Goal: Task Accomplishment & Management: Use online tool/utility

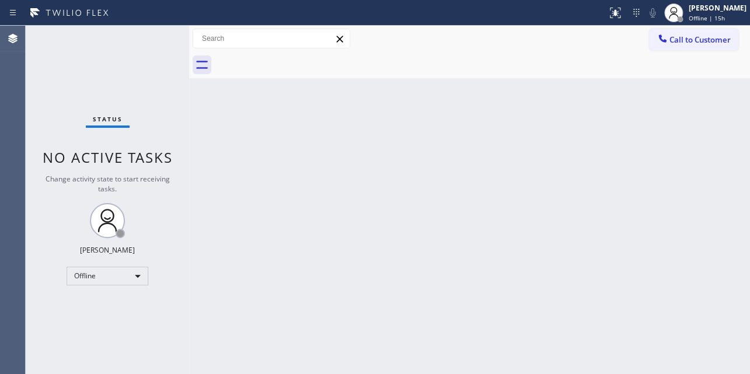
drag, startPoint x: 119, startPoint y: 264, endPoint x: 117, endPoint y: 276, distance: 11.7
click at [118, 264] on div "Status No active tasks Change activity state to start receiving tasks. Loveña G…" at bounding box center [107, 200] width 163 height 349
click at [117, 278] on div "Offline" at bounding box center [108, 276] width 82 height 19
click at [109, 319] on li "Unavailable" at bounding box center [106, 321] width 79 height 14
click at [686, 43] on span "Call to Customer" at bounding box center [700, 39] width 61 height 11
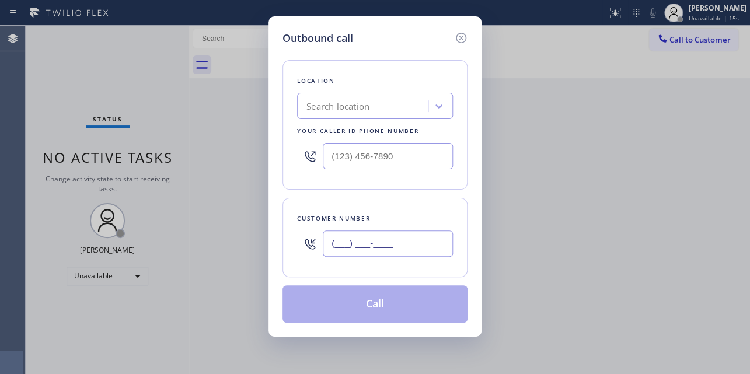
click at [356, 248] on input "(___) ___-____" at bounding box center [388, 244] width 130 height 26
paste input "510) 593-6974"
type input "(510) 593-6974"
click at [363, 100] on div "Search location" at bounding box center [338, 106] width 63 height 13
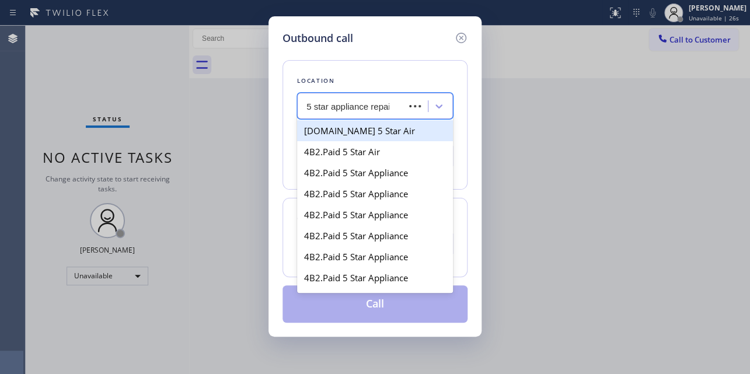
type input "5 star appliance repair"
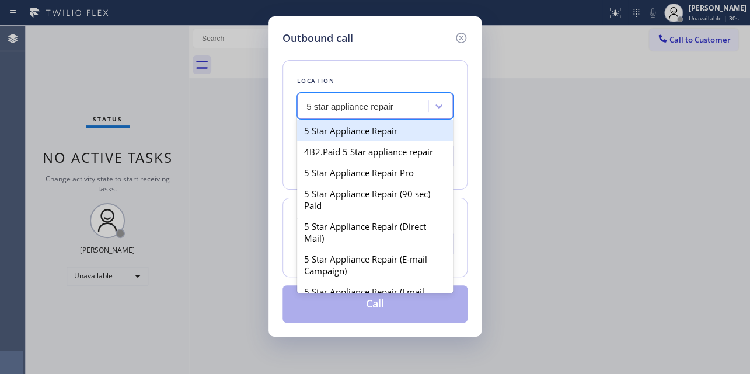
click at [358, 131] on div "5 Star Appliance Repair" at bounding box center [375, 130] width 156 height 21
type input "(855) 731-4952"
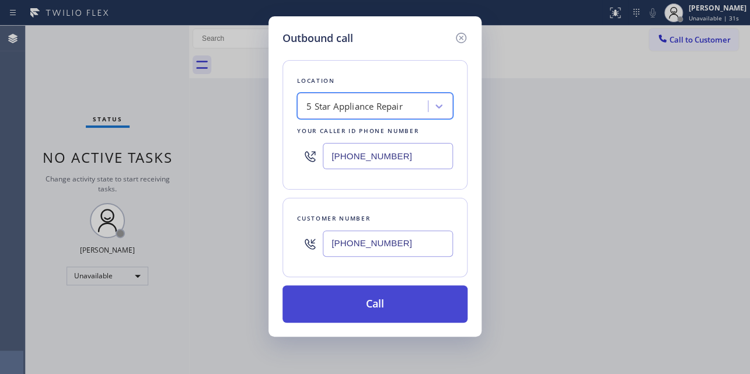
click at [384, 304] on button "Call" at bounding box center [375, 304] width 185 height 37
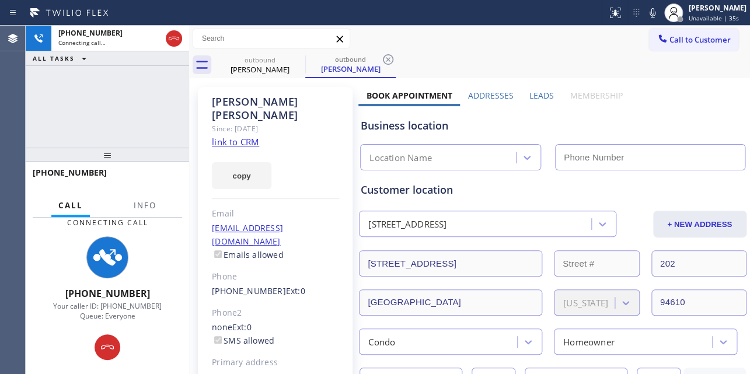
click at [532, 94] on label "Leads" at bounding box center [542, 95] width 25 height 11
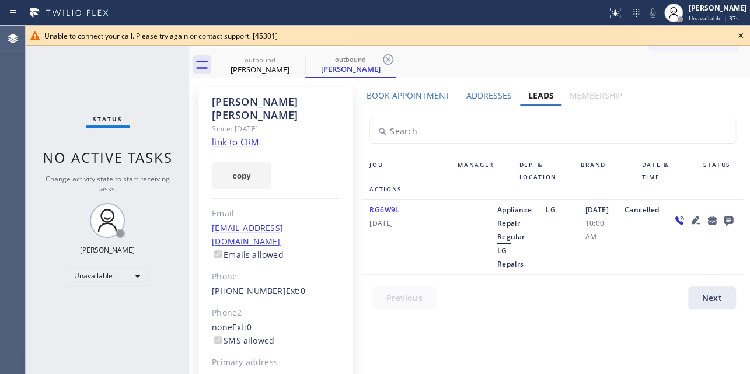
click at [738, 36] on icon at bounding box center [741, 36] width 14 height 14
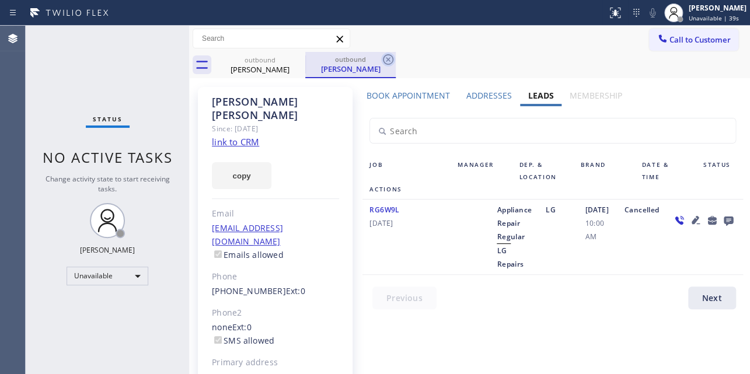
click at [385, 63] on icon at bounding box center [388, 59] width 11 height 11
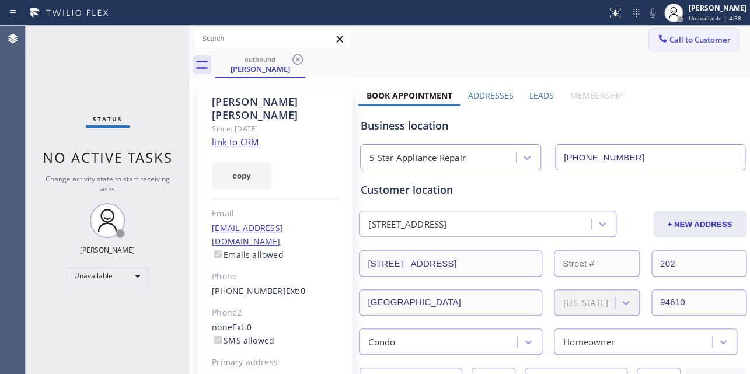
click at [659, 40] on icon at bounding box center [663, 38] width 8 height 8
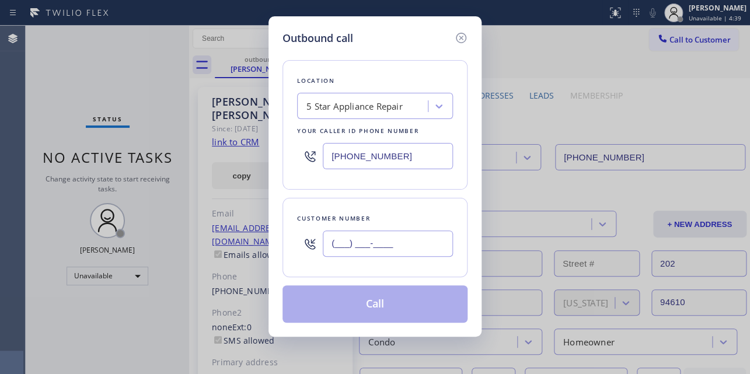
click at [364, 235] on input "(___) ___-____" at bounding box center [388, 244] width 130 height 26
paste input "415) 548-3817"
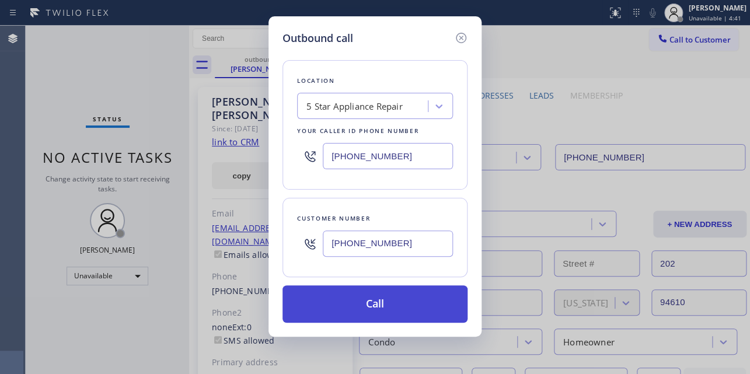
click at [357, 294] on button "Call" at bounding box center [375, 304] width 185 height 37
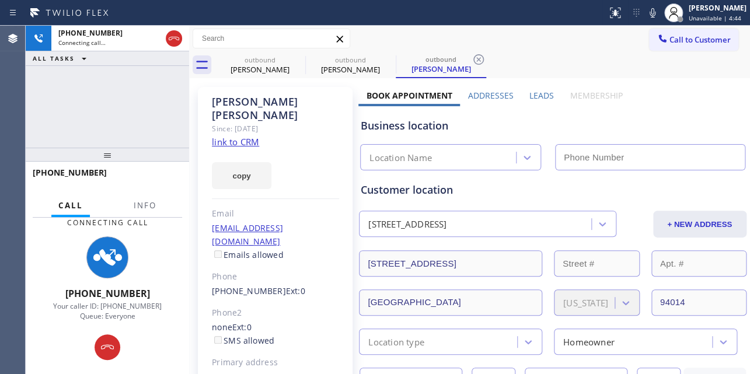
click at [539, 93] on label "Leads" at bounding box center [542, 95] width 25 height 11
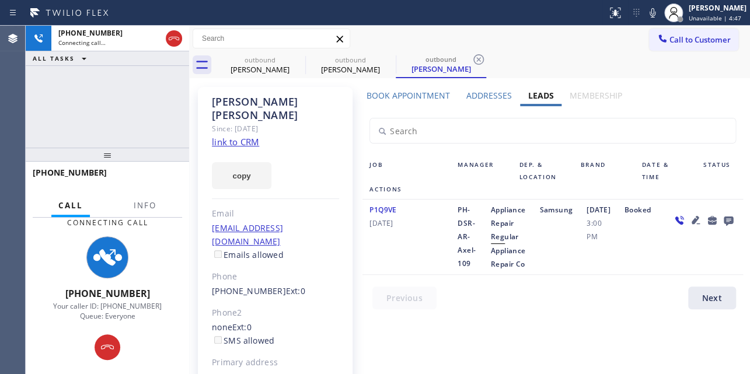
click at [722, 228] on icon at bounding box center [729, 220] width 14 height 15
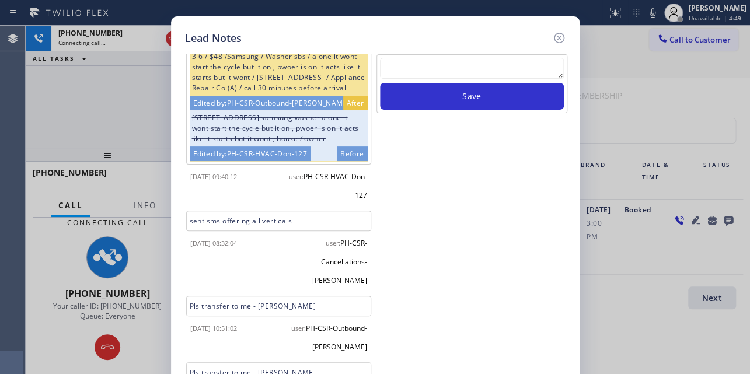
scroll to position [199, 0]
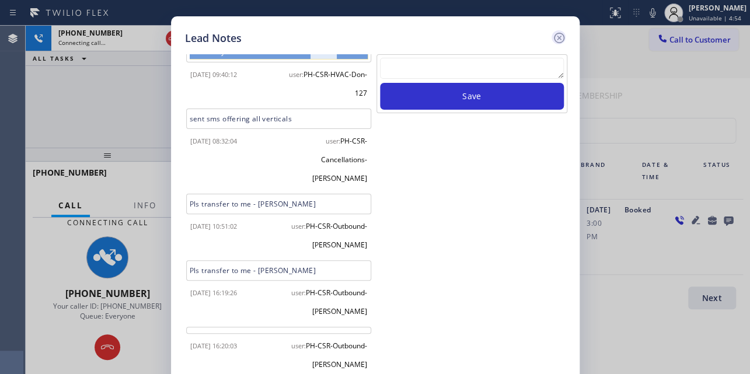
click at [561, 34] on icon at bounding box center [559, 38] width 14 height 14
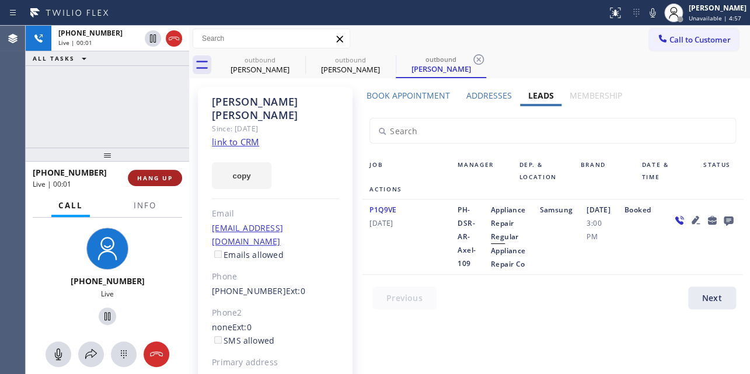
click at [157, 179] on span "HANG UP" at bounding box center [155, 178] width 36 height 8
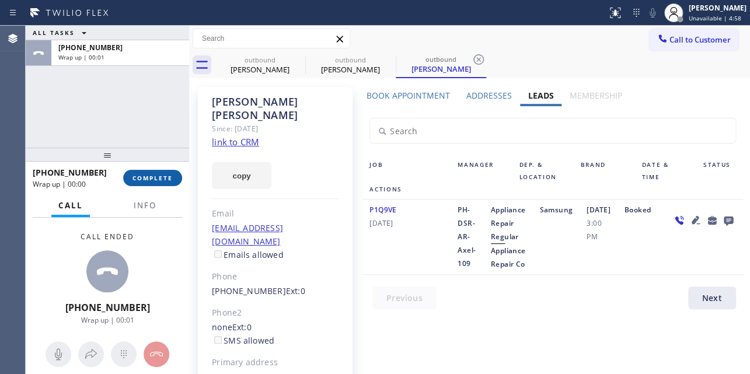
click at [154, 181] on span "COMPLETE" at bounding box center [153, 178] width 40 height 8
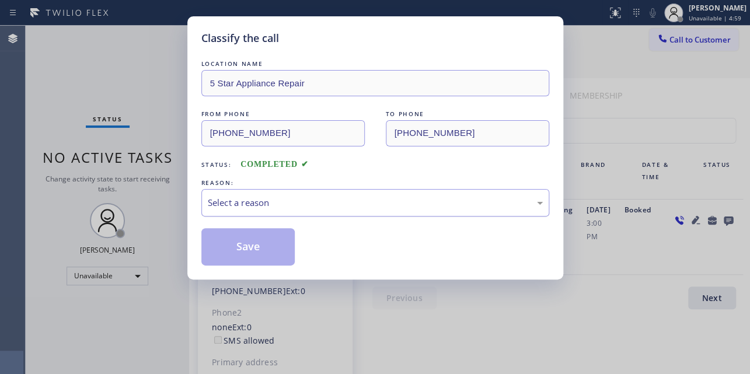
click at [243, 204] on div "Select a reason" at bounding box center [375, 202] width 335 height 13
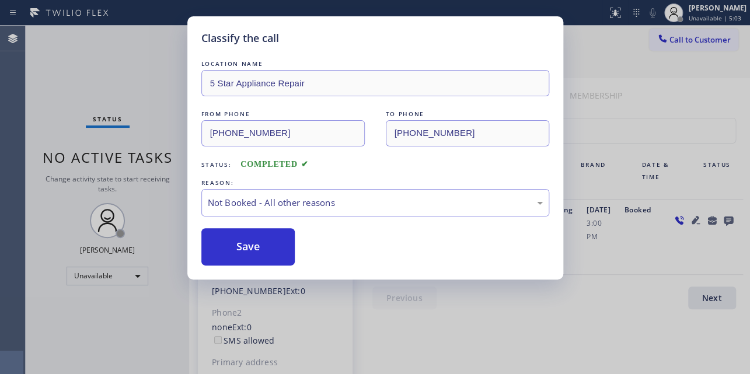
drag, startPoint x: 620, startPoint y: 293, endPoint x: 615, endPoint y: 286, distance: 8.9
click at [620, 293] on div "Classify the call LOCATION NAME 5 Star Appliance Repair FROM PHONE (855) 731-49…" at bounding box center [375, 187] width 750 height 374
click at [267, 242] on button "Save" at bounding box center [248, 246] width 94 height 37
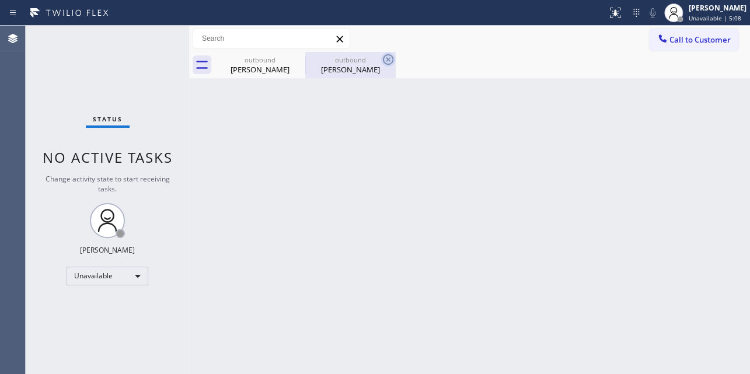
click at [388, 59] on icon at bounding box center [388, 59] width 11 height 11
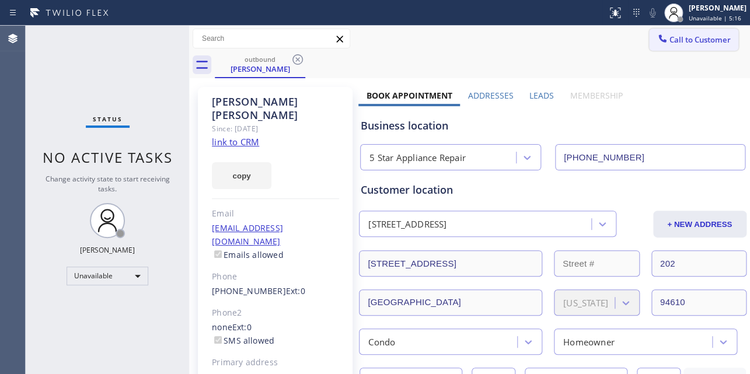
click at [666, 45] on button "Call to Customer" at bounding box center [693, 40] width 89 height 22
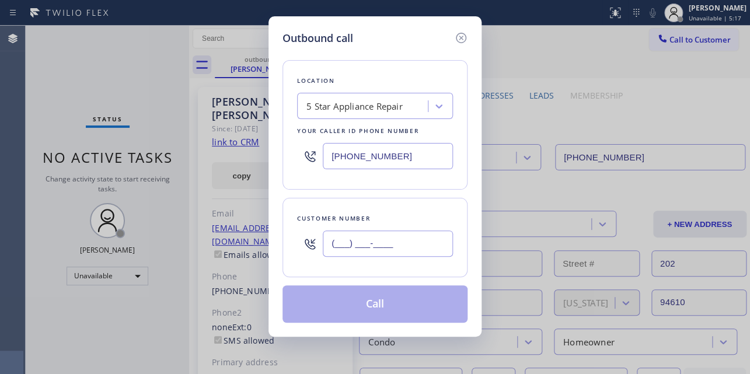
click at [354, 250] on input "(___) ___-____" at bounding box center [388, 244] width 130 height 26
paste input "818) 259-5579"
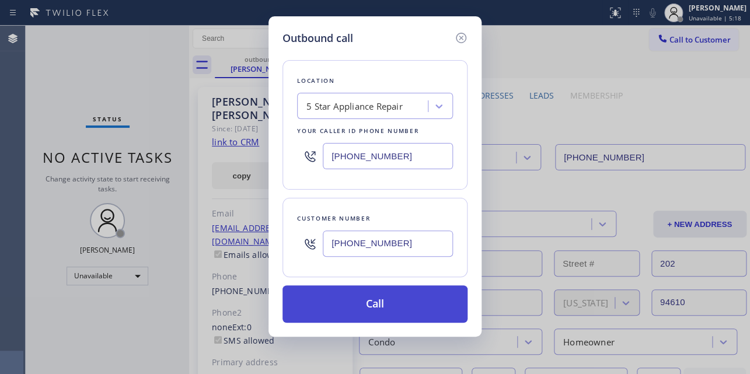
type input "(818) 259-5579"
click at [367, 301] on button "Call" at bounding box center [375, 304] width 185 height 37
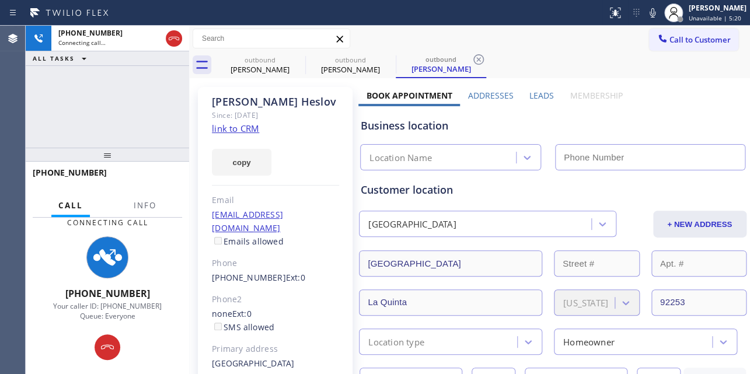
click at [542, 95] on label "Leads" at bounding box center [542, 95] width 25 height 11
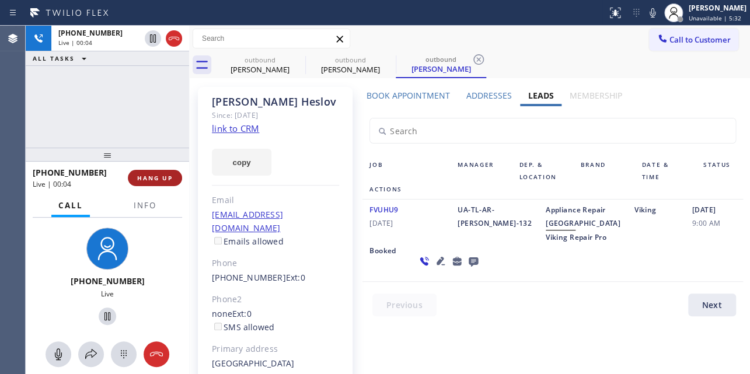
click at [146, 173] on button "HANG UP" at bounding box center [155, 178] width 54 height 16
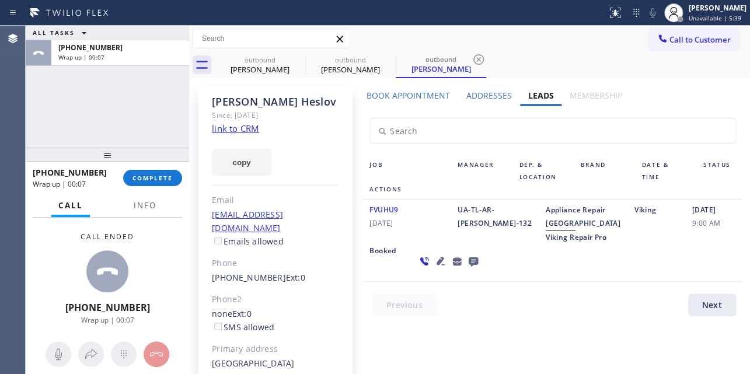
click at [467, 269] on icon at bounding box center [474, 261] width 14 height 15
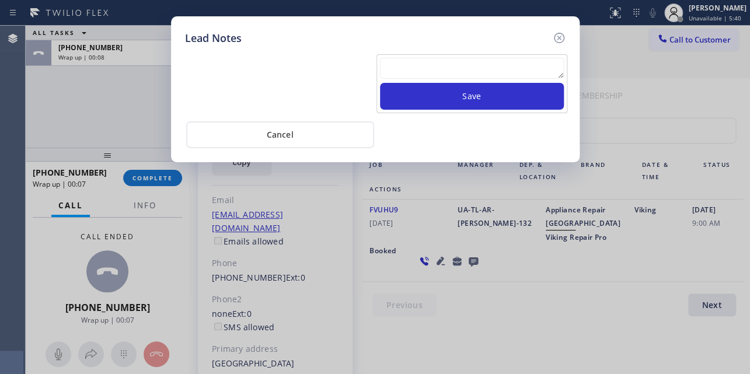
click at [444, 60] on textarea at bounding box center [472, 68] width 184 height 21
paste textarea "Routed to Voice mail// If CX will call back please transfer to me- Love:*"
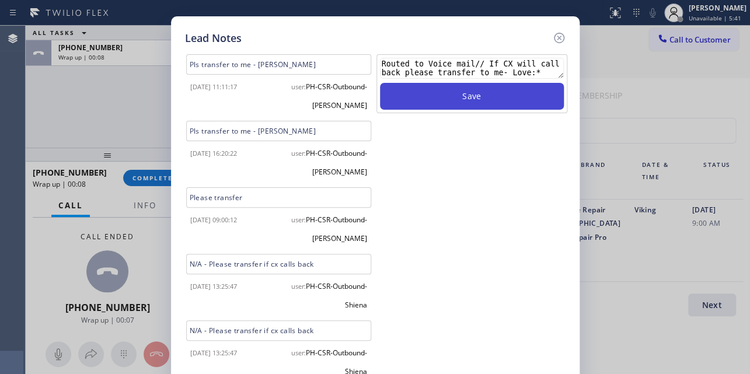
type textarea "Routed to Voice mail// If CX will call back please transfer to me- Love:*"
click at [465, 92] on button "Save" at bounding box center [472, 96] width 184 height 27
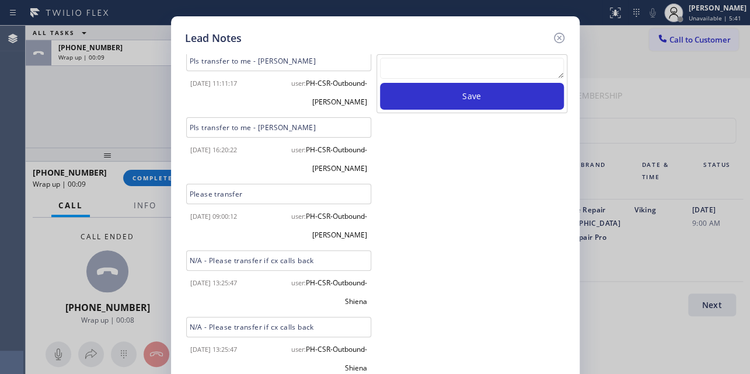
scroll to position [5, 0]
click at [558, 37] on icon at bounding box center [558, 38] width 11 height 11
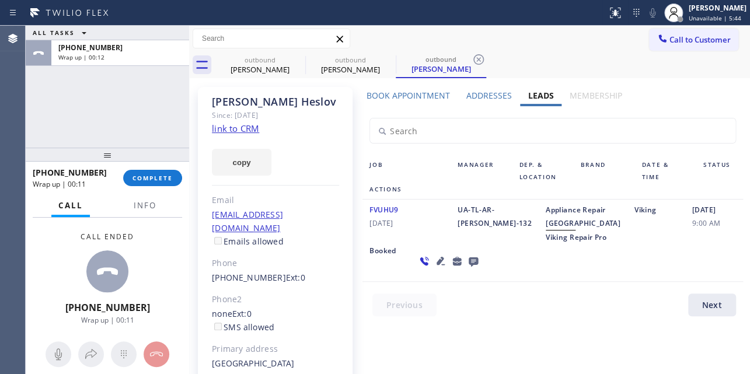
click at [130, 187] on div "+18182595579 Wrap up | 00:11 COMPLETE" at bounding box center [107, 178] width 149 height 30
click at [141, 177] on span "COMPLETE" at bounding box center [153, 178] width 40 height 8
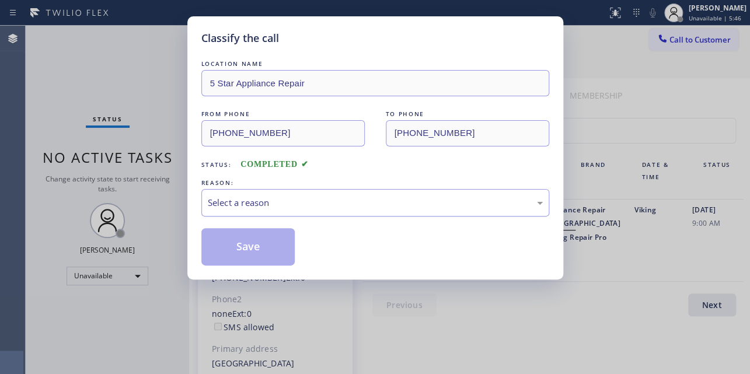
click at [290, 199] on div "Select a reason" at bounding box center [375, 202] width 335 height 13
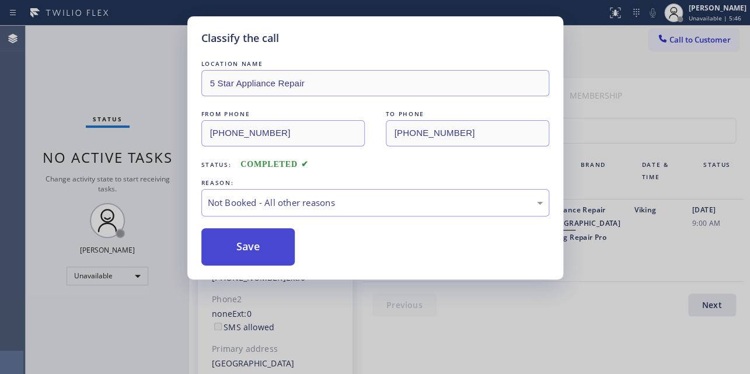
click at [245, 246] on button "Save" at bounding box center [248, 246] width 94 height 37
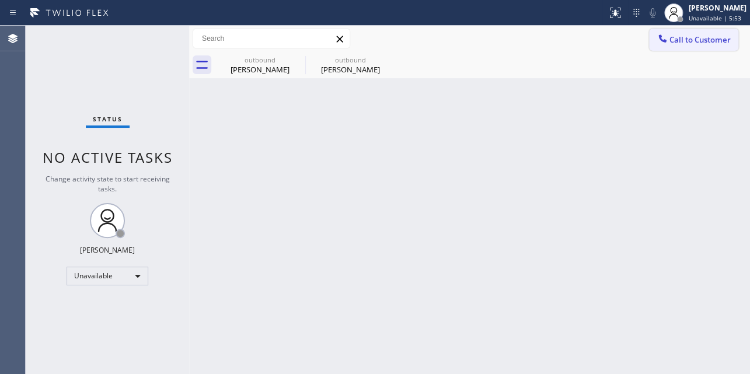
click at [683, 48] on button "Call to Customer" at bounding box center [693, 40] width 89 height 22
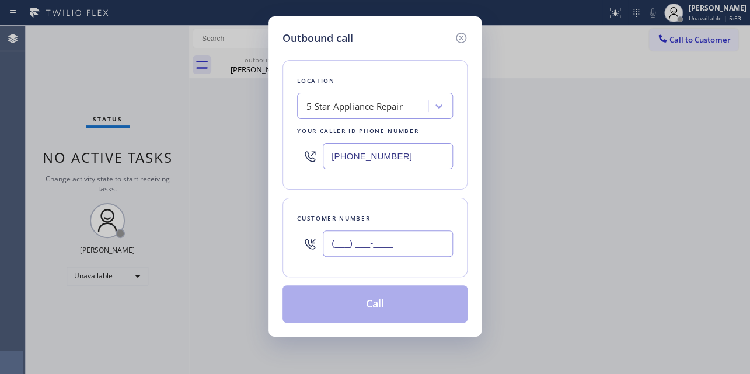
click at [351, 248] on input "(___) ___-____" at bounding box center [388, 244] width 130 height 26
paste input "213) 479-6159"
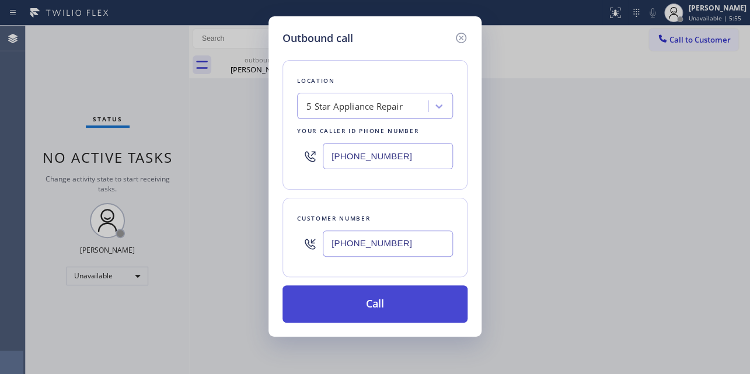
type input "(213) 479-6159"
click at [350, 294] on button "Call" at bounding box center [375, 304] width 185 height 37
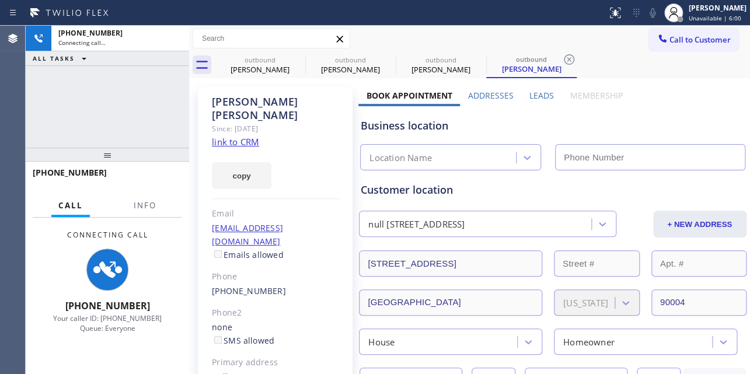
click at [540, 92] on label "Leads" at bounding box center [542, 95] width 25 height 11
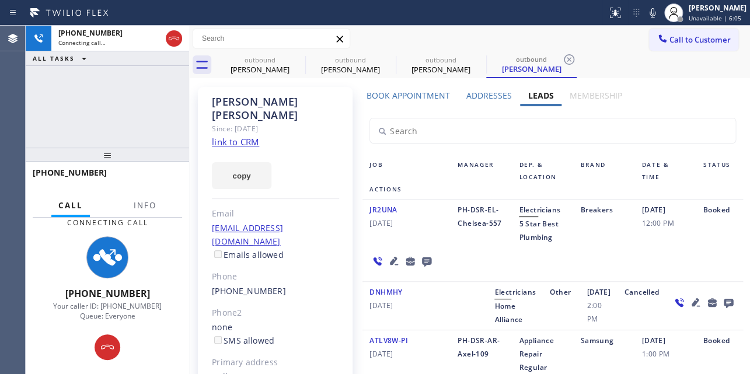
click at [422, 264] on icon at bounding box center [426, 261] width 9 height 9
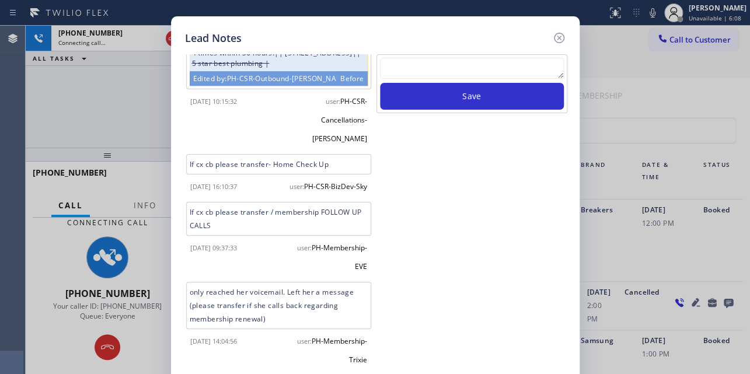
scroll to position [129, 0]
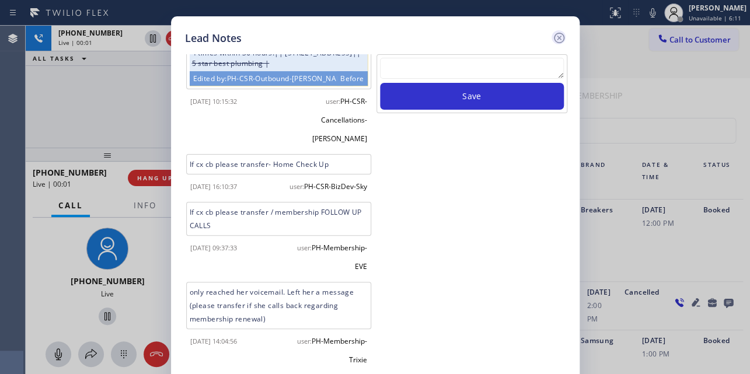
click at [562, 33] on icon at bounding box center [559, 38] width 14 height 14
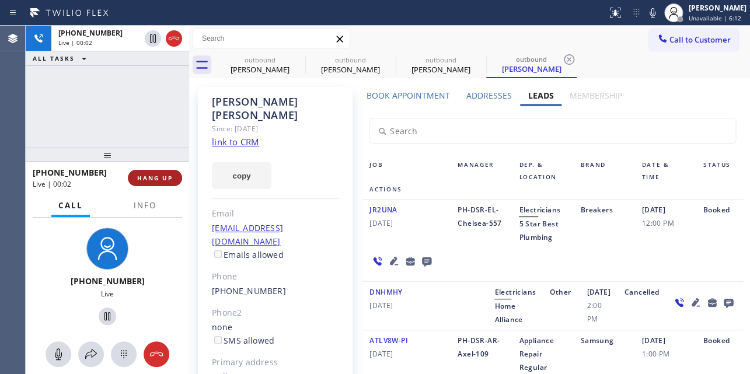
click at [141, 182] on button "HANG UP" at bounding box center [155, 178] width 54 height 16
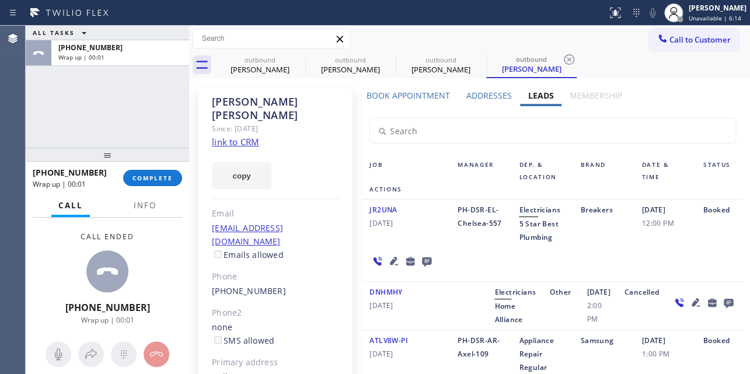
click at [422, 256] on icon at bounding box center [427, 261] width 14 height 15
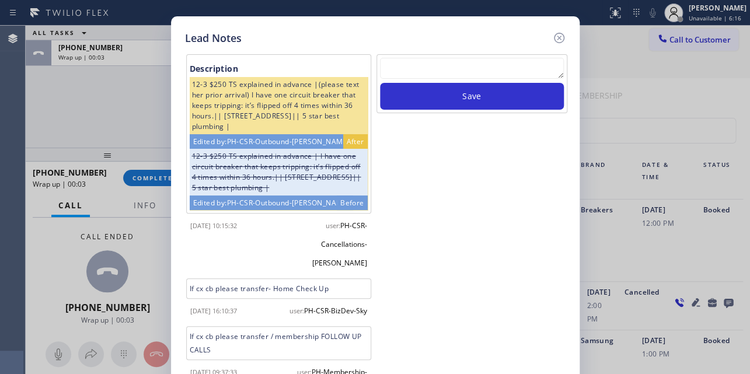
click at [486, 60] on textarea at bounding box center [472, 68] width 184 height 21
paste textarea "Routed to Voice mail// If CX will call back please transfer to me- Love:*"
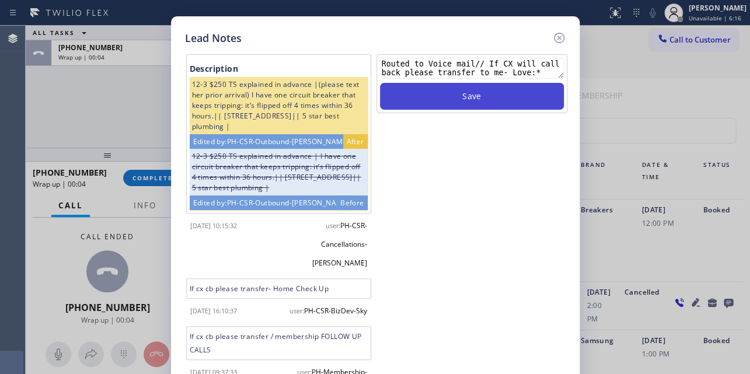
type textarea "Routed to Voice mail// If CX will call back please transfer to me- Love:*"
click at [490, 99] on button "Save" at bounding box center [472, 96] width 184 height 27
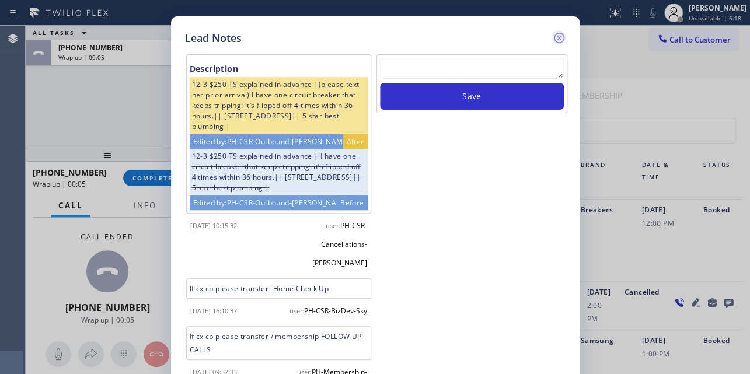
click at [559, 39] on icon at bounding box center [559, 38] width 14 height 14
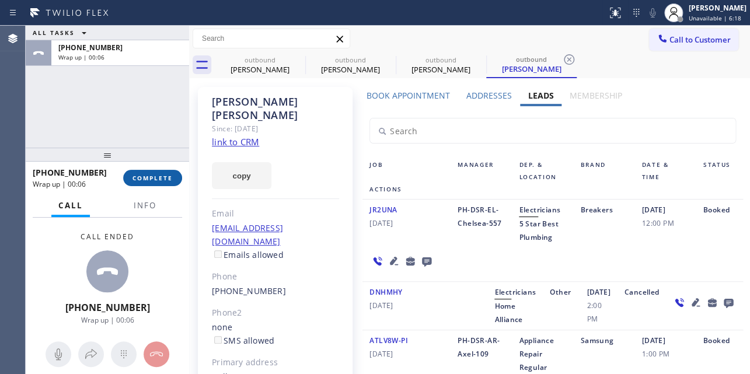
click at [133, 180] on span "COMPLETE" at bounding box center [153, 178] width 40 height 8
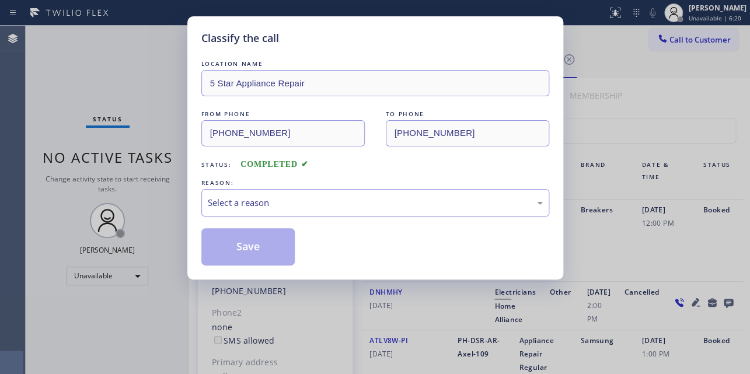
click at [289, 196] on div "Select a reason" at bounding box center [375, 202] width 335 height 13
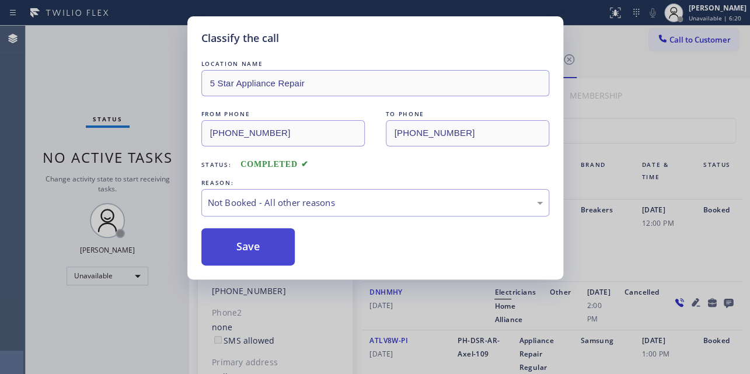
click at [249, 249] on button "Save" at bounding box center [248, 246] width 94 height 37
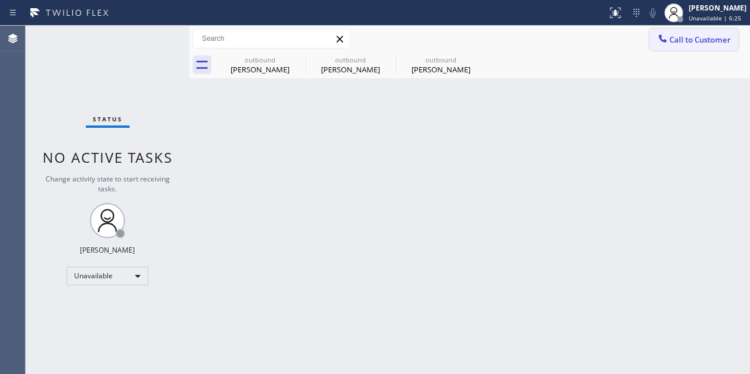
click at [678, 44] on span "Call to Customer" at bounding box center [700, 39] width 61 height 11
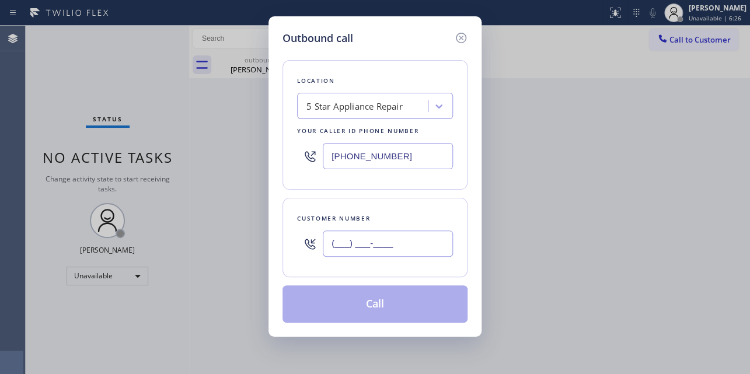
click at [347, 250] on input "(___) ___-____" at bounding box center [388, 244] width 130 height 26
paste input "805) 889-2704"
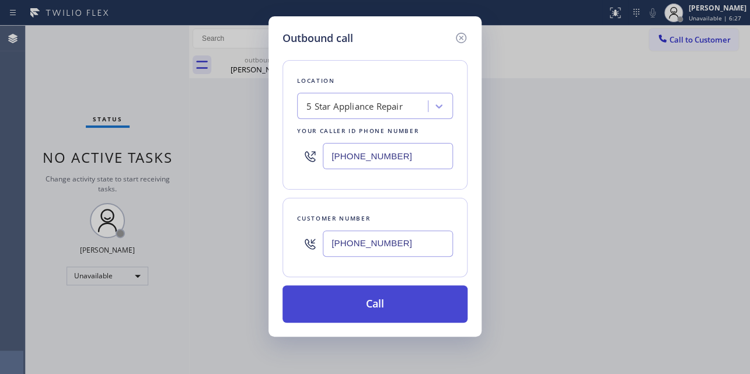
click at [376, 304] on button "Call" at bounding box center [375, 304] width 185 height 37
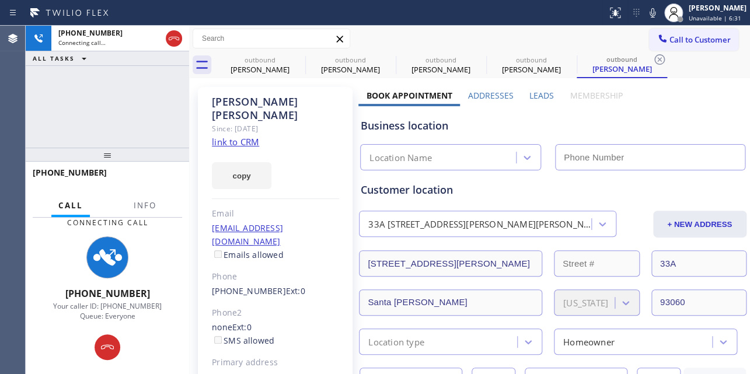
click at [530, 98] on label "Leads" at bounding box center [542, 95] width 25 height 11
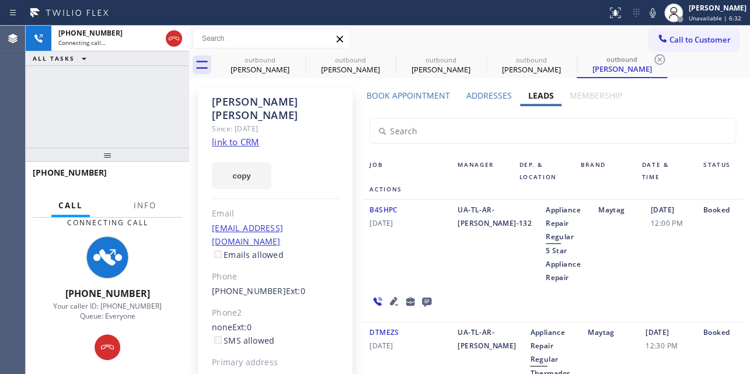
click at [387, 301] on icon at bounding box center [394, 301] width 14 height 14
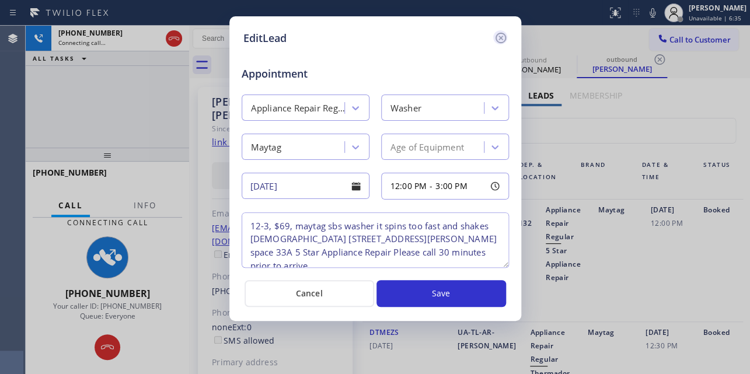
click at [498, 32] on icon at bounding box center [501, 38] width 14 height 14
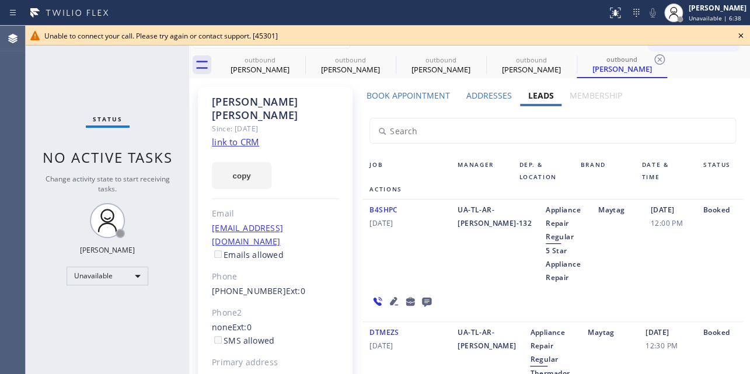
click at [739, 34] on icon at bounding box center [741, 36] width 14 height 14
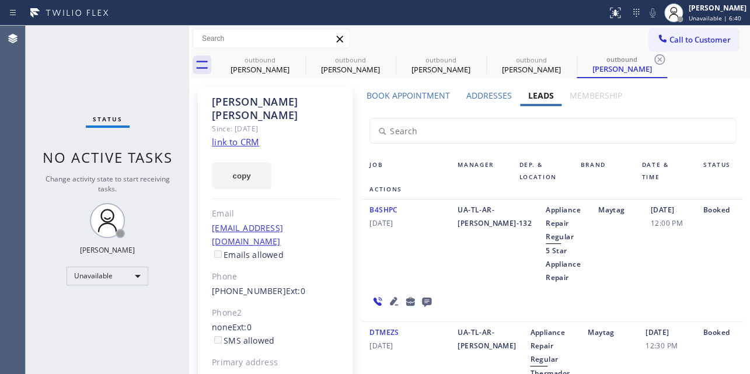
click at [0, 0] on icon at bounding box center [0, 0] width 0 height 0
click at [655, 58] on icon at bounding box center [660, 59] width 11 height 11
click at [387, 58] on div "outbound Lissa Kaye outbound Marci Heslov outbound Anne Lynch outbound Gina Pic…" at bounding box center [482, 65] width 535 height 26
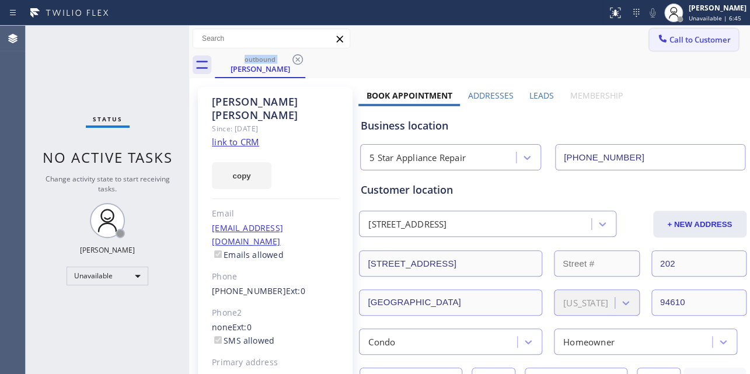
click at [675, 40] on span "Call to Customer" at bounding box center [700, 39] width 61 height 11
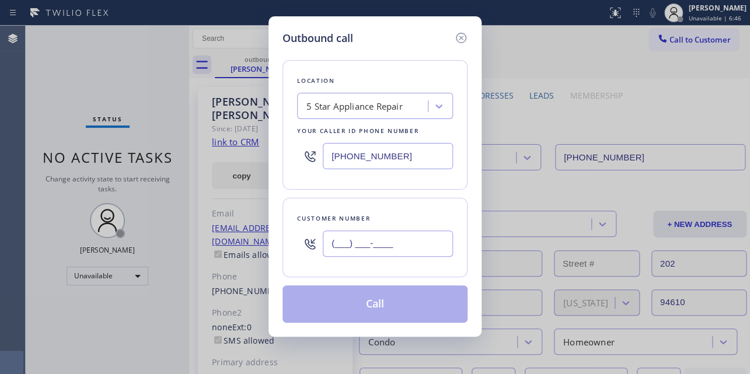
click at [367, 239] on input "(___) ___-____" at bounding box center [388, 244] width 130 height 26
paste input "310) 279-7213"
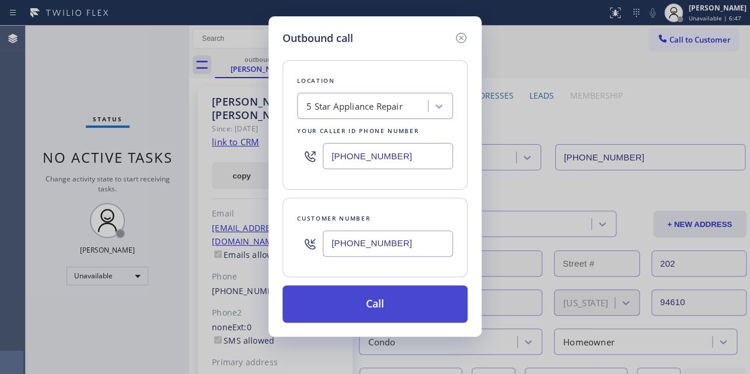
type input "(310) 279-7213"
click at [401, 317] on button "Call" at bounding box center [375, 304] width 185 height 37
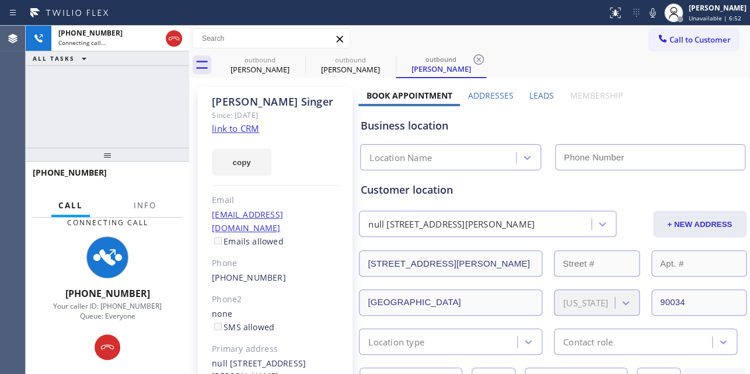
type input "(855) 731-4952"
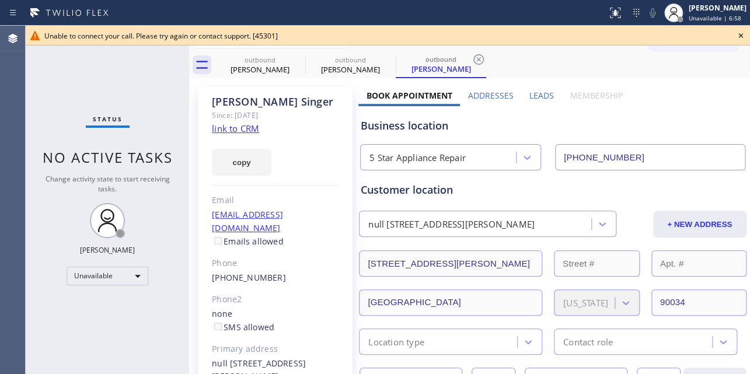
click at [741, 33] on icon at bounding box center [741, 36] width 14 height 14
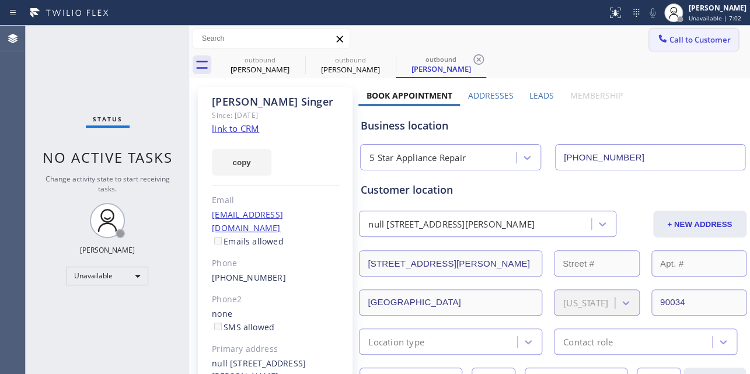
click at [699, 32] on button "Call to Customer" at bounding box center [693, 40] width 89 height 22
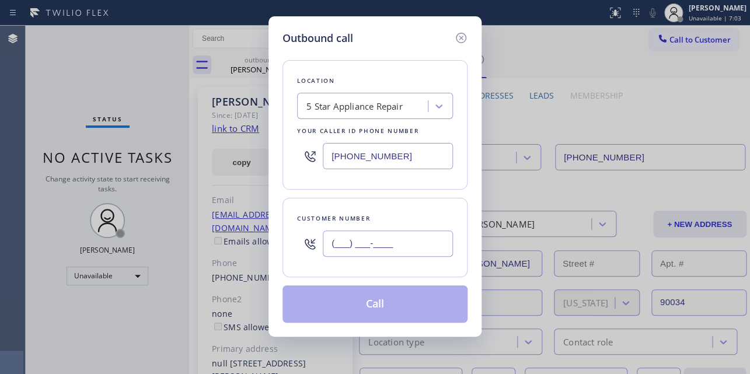
click at [363, 234] on input "(___) ___-____" at bounding box center [388, 244] width 130 height 26
paste input "773) 617-7929"
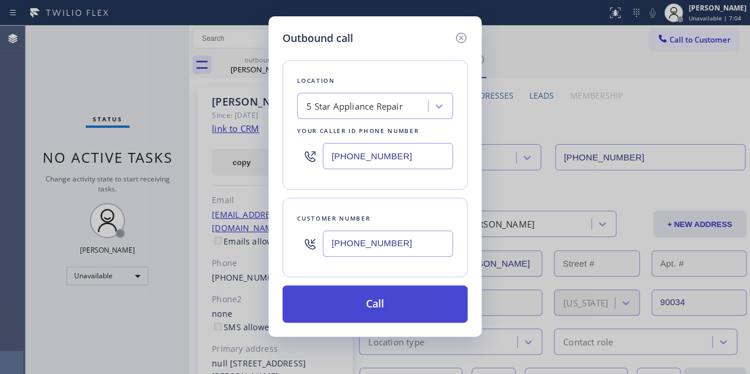
type input "(773) 617-7929"
click at [375, 307] on button "Call" at bounding box center [375, 304] width 185 height 37
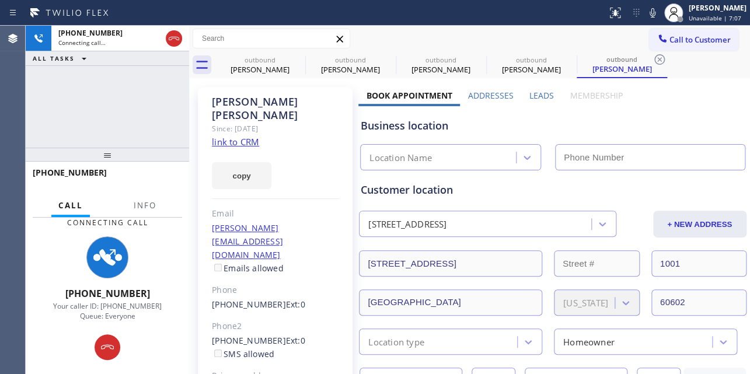
click at [536, 93] on label "Leads" at bounding box center [542, 95] width 25 height 11
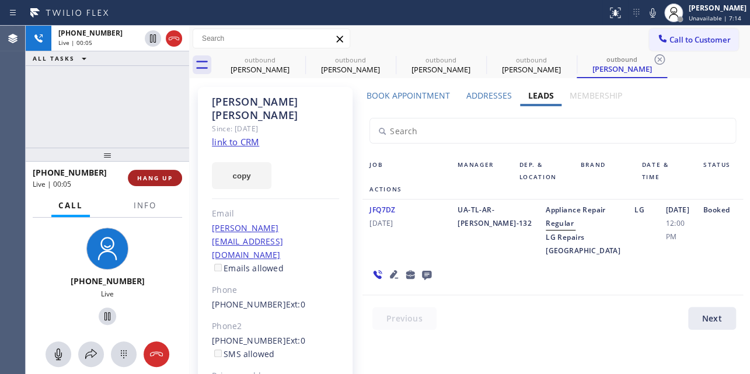
click at [148, 178] on span "HANG UP" at bounding box center [155, 178] width 36 height 8
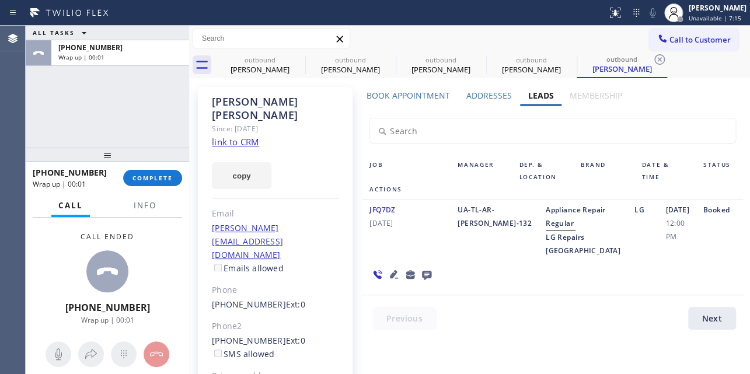
click at [431, 271] on icon at bounding box center [426, 275] width 9 height 9
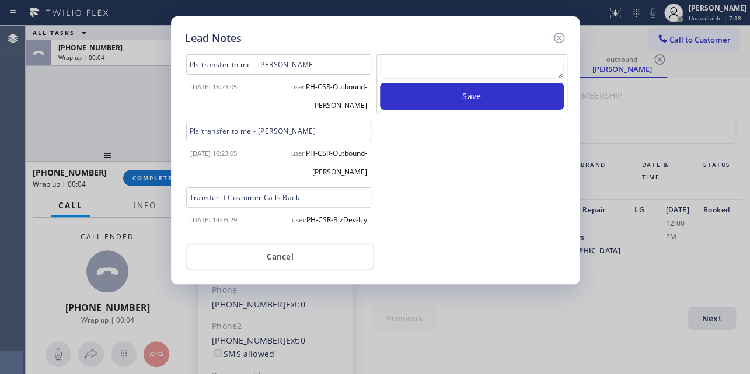
click at [438, 69] on textarea at bounding box center [472, 68] width 184 height 21
paste textarea "Routed to Voice mail// If CX will call back please transfer to me- Love:*"
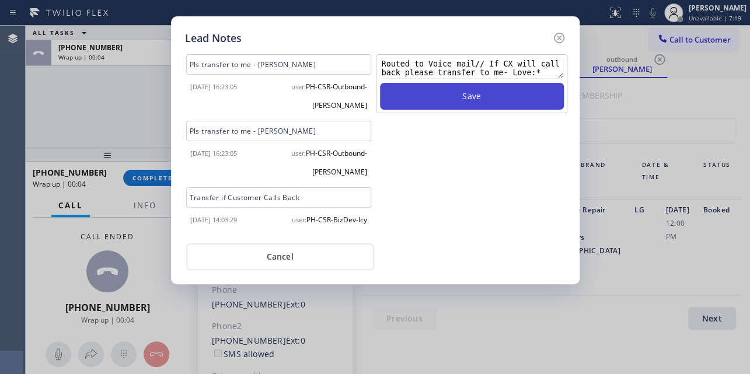
type textarea "Routed to Voice mail// If CX will call back please transfer to me- Love:*"
click at [467, 99] on button "Save" at bounding box center [472, 96] width 184 height 27
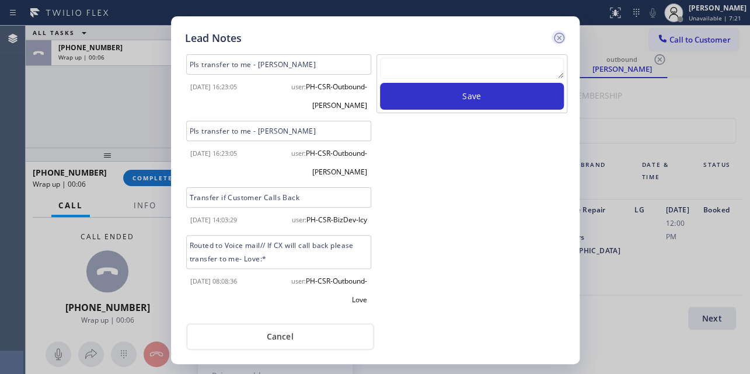
click at [560, 36] on icon at bounding box center [558, 38] width 11 height 11
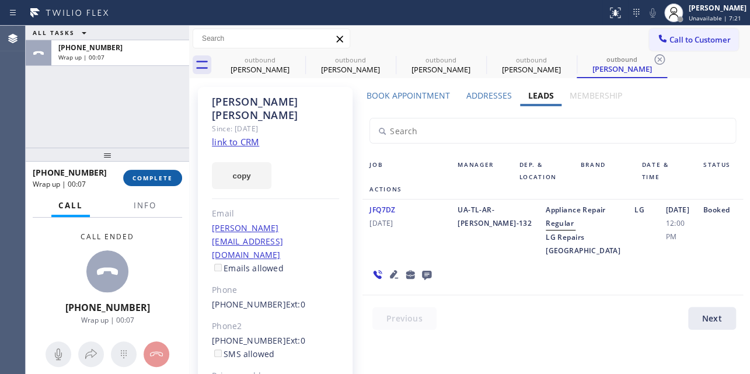
click at [141, 181] on span "COMPLETE" at bounding box center [153, 178] width 40 height 8
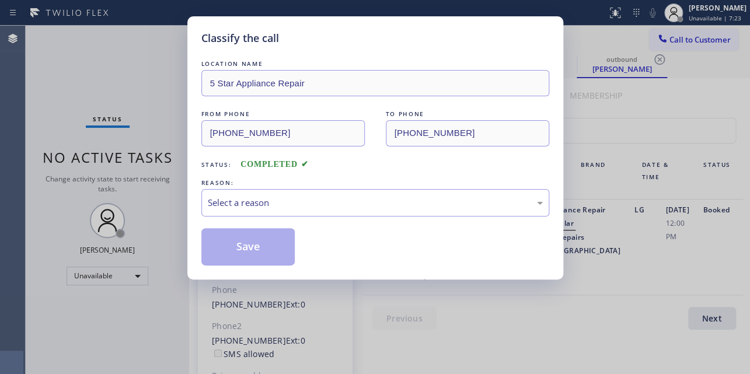
click at [142, 181] on div "Classify the call LOCATION NAME 5 Star Appliance Repair FROM PHONE (855) 731-49…" at bounding box center [375, 187] width 750 height 374
click at [360, 197] on div "Select a reason" at bounding box center [375, 202] width 335 height 13
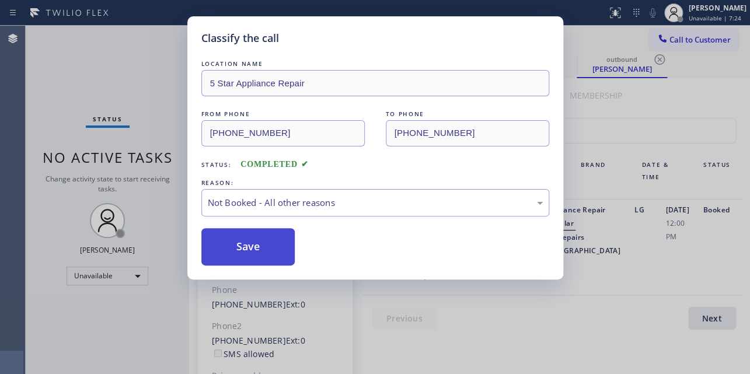
click at [250, 250] on button "Save" at bounding box center [248, 246] width 94 height 37
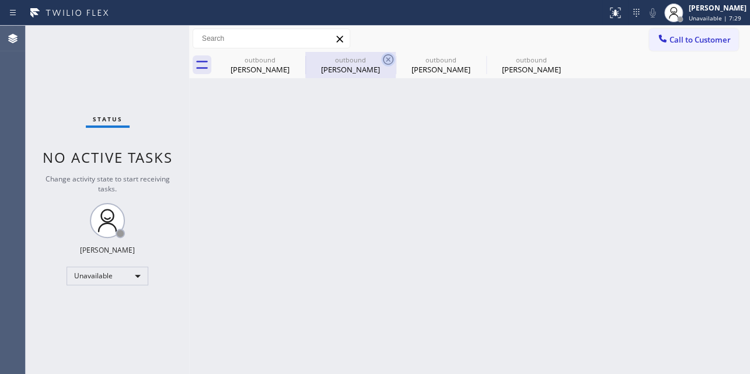
click at [388, 57] on icon at bounding box center [388, 60] width 14 height 14
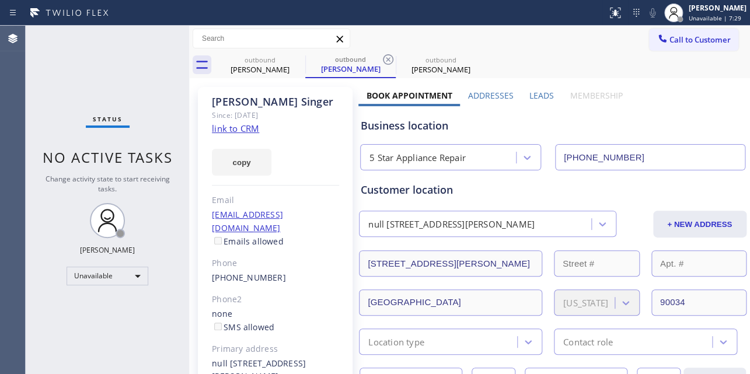
click at [388, 57] on icon at bounding box center [388, 60] width 14 height 14
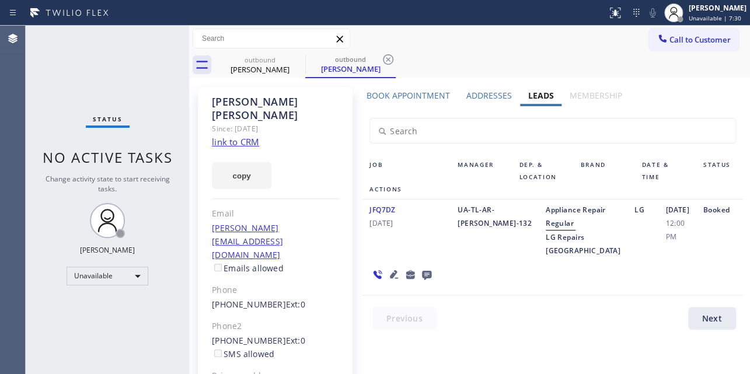
click at [388, 57] on icon at bounding box center [388, 60] width 14 height 14
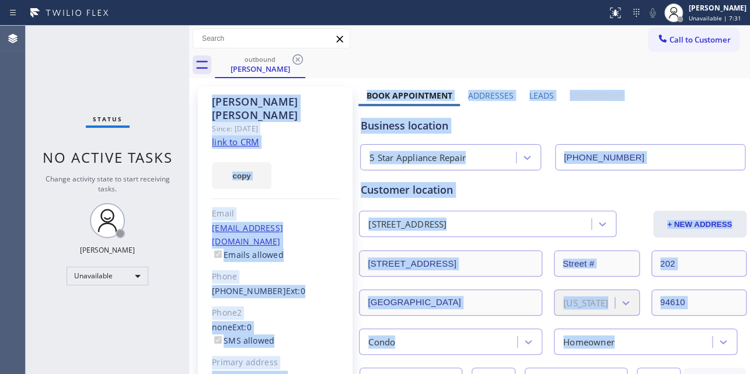
click at [652, 67] on div "outbound Lissa Kaye" at bounding box center [482, 65] width 535 height 26
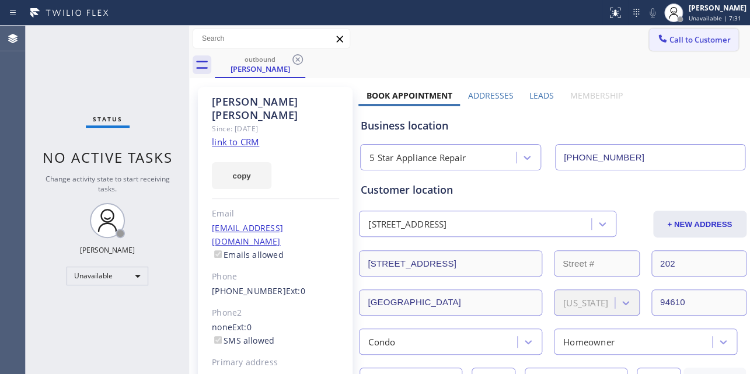
click at [665, 45] on button "Call to Customer" at bounding box center [693, 40] width 89 height 22
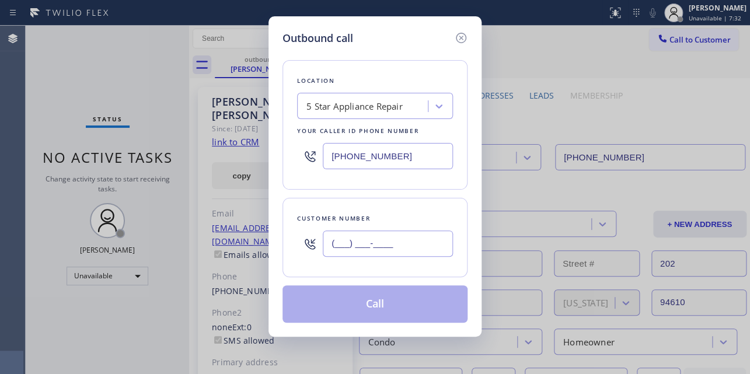
click at [384, 241] on input "(___) ___-____" at bounding box center [388, 244] width 130 height 26
paste input "310) 295-8213"
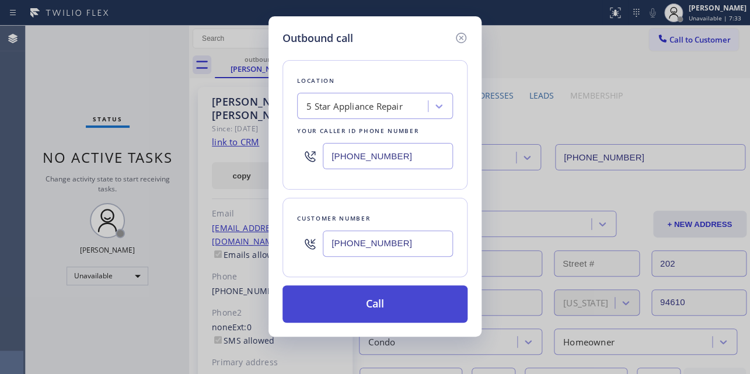
type input "(310) 295-8213"
click at [391, 300] on button "Call" at bounding box center [375, 304] width 185 height 37
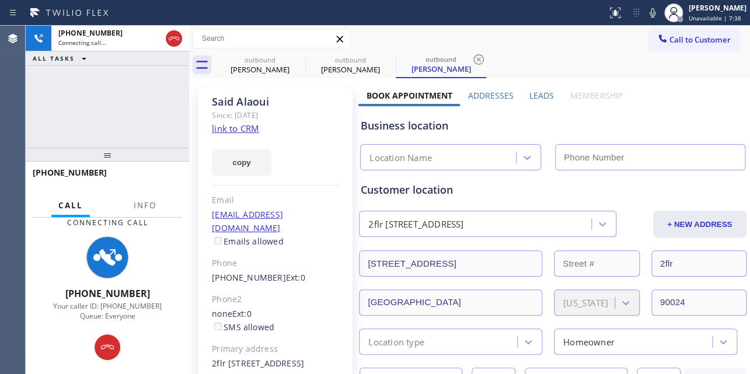
type input "(855) 731-4952"
click at [537, 96] on label "Leads" at bounding box center [542, 95] width 25 height 11
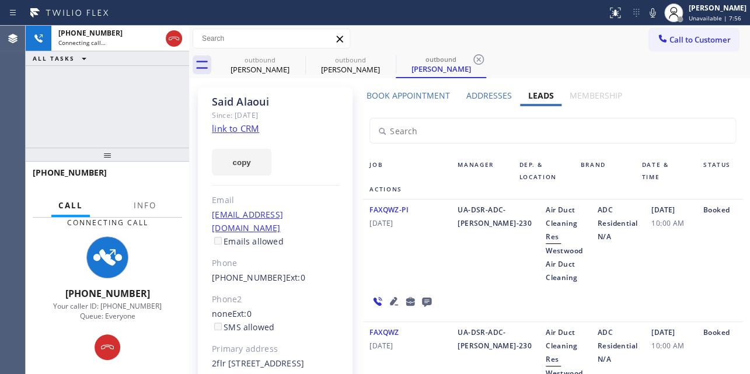
click at [655, 271] on div "FAXQWZ-PI 02/24/2023 UA-DSR-ADC-Tom-230 Air Duct Cleaning Res Westwood Air Duct…" at bounding box center [553, 261] width 380 height 123
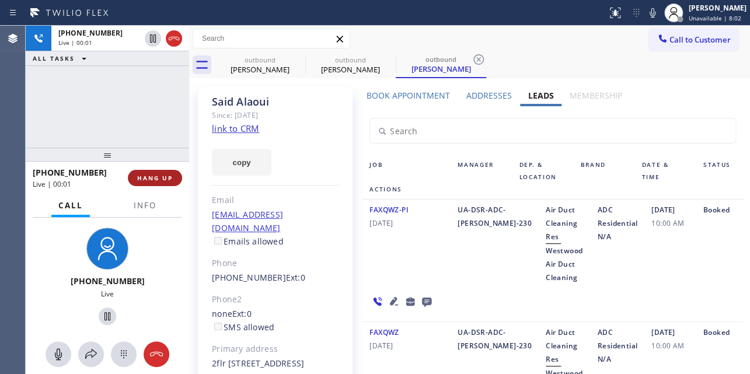
click at [159, 177] on span "HANG UP" at bounding box center [155, 178] width 36 height 8
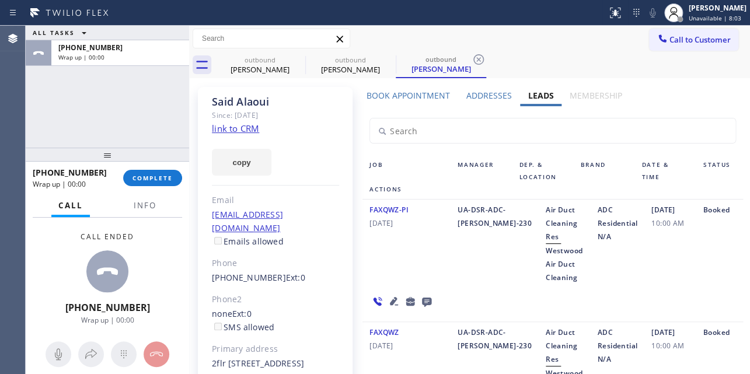
click at [422, 298] on icon at bounding box center [426, 302] width 9 height 9
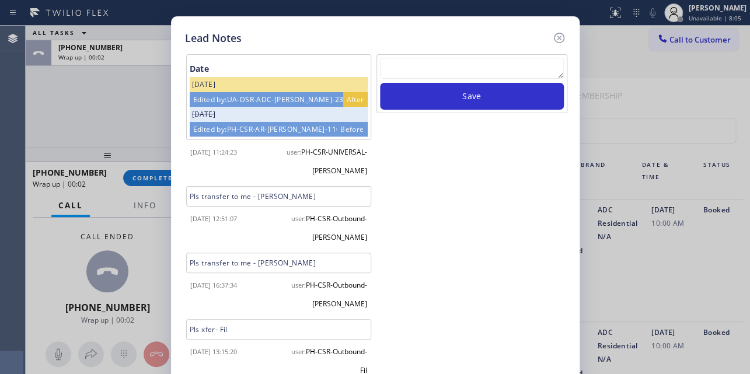
click at [479, 71] on textarea at bounding box center [472, 68] width 184 height 21
paste textarea "Routed to Voice mail// If CX will call back please transfer to me- Love:*"
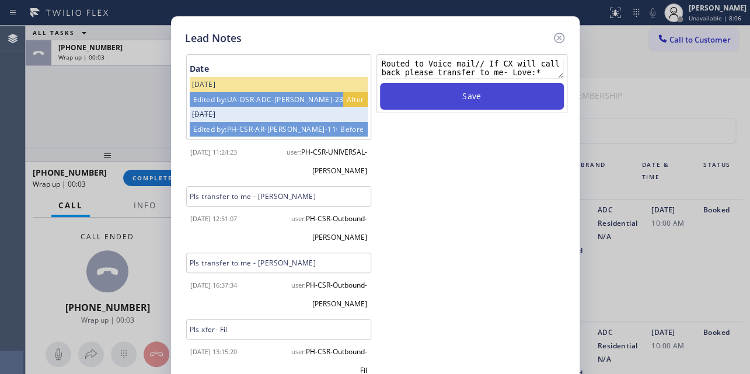
type textarea "Routed to Voice mail// If CX will call back please transfer to me- Love:*"
click at [487, 102] on button "Save" at bounding box center [472, 96] width 184 height 27
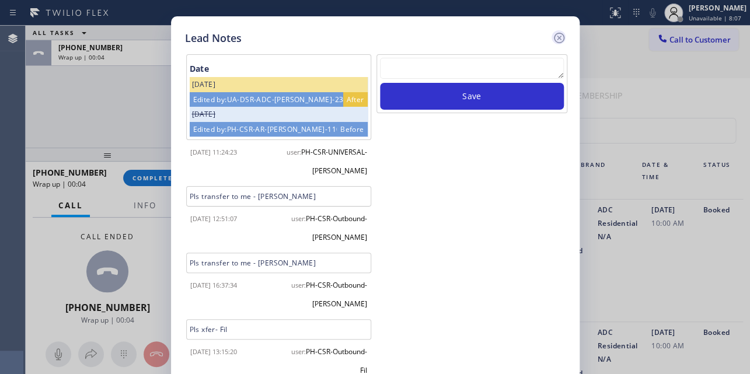
click at [559, 36] on icon at bounding box center [558, 38] width 11 height 11
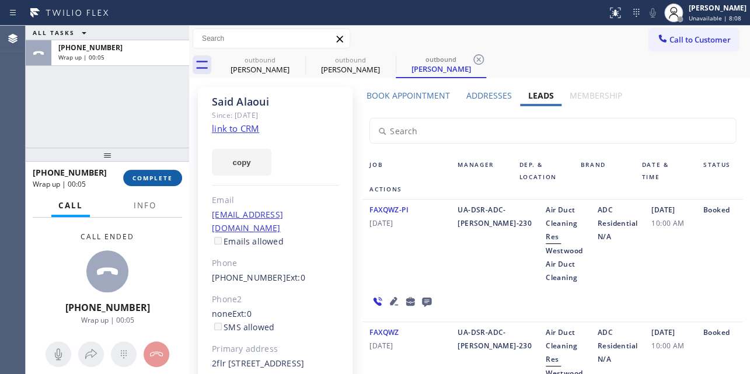
click at [138, 177] on span "COMPLETE" at bounding box center [153, 178] width 40 height 8
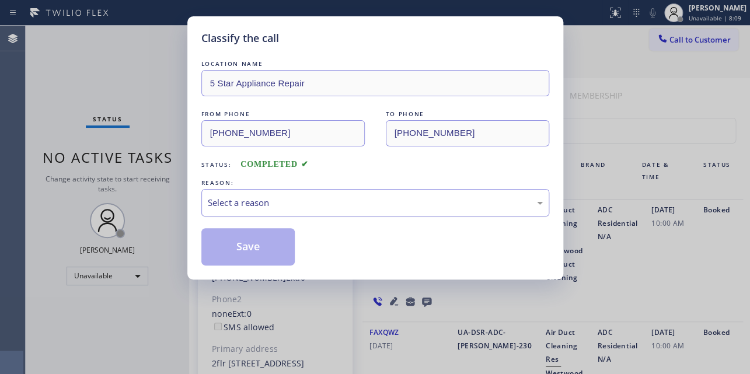
click at [242, 210] on div "Select a reason" at bounding box center [375, 202] width 348 height 27
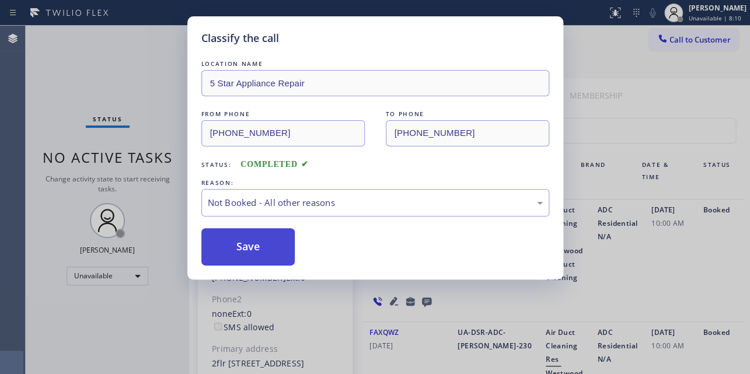
click at [227, 250] on button "Save" at bounding box center [248, 246] width 94 height 37
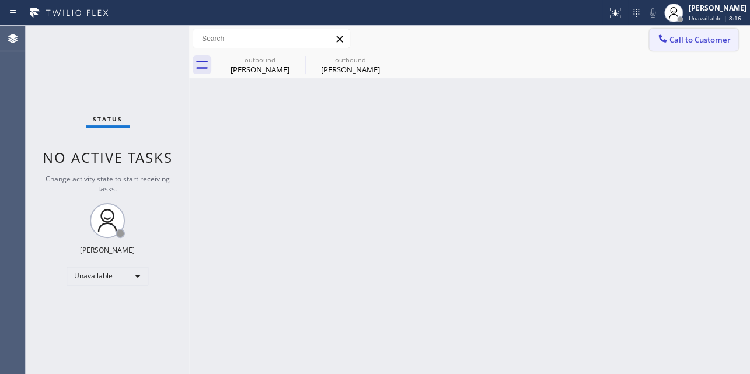
click at [659, 39] on icon at bounding box center [663, 39] width 12 height 12
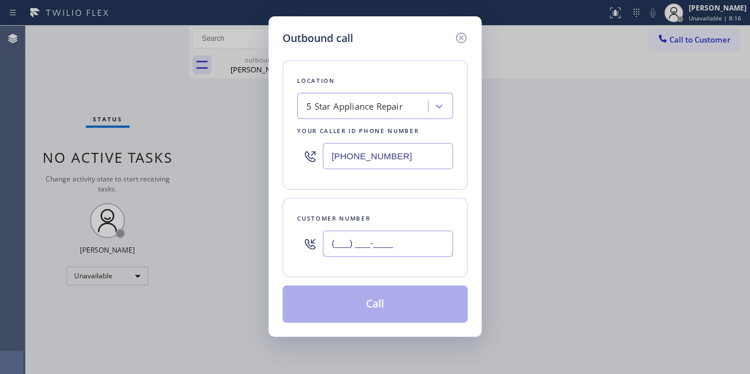
click at [348, 245] on input "(___) ___-____" at bounding box center [388, 244] width 130 height 26
paste input "909) 610-9780"
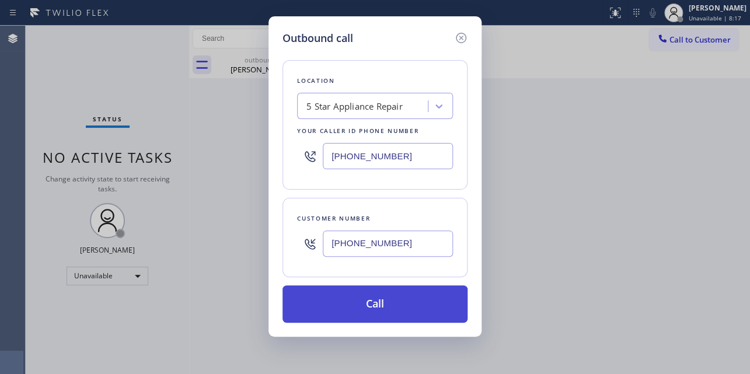
click at [391, 301] on button "Call" at bounding box center [375, 304] width 185 height 37
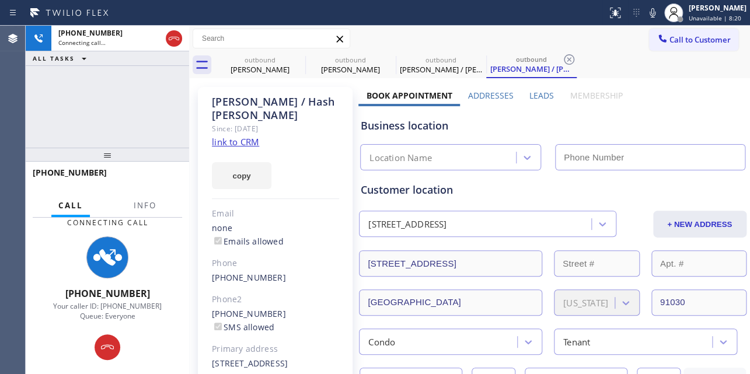
click at [537, 96] on label "Leads" at bounding box center [542, 95] width 25 height 11
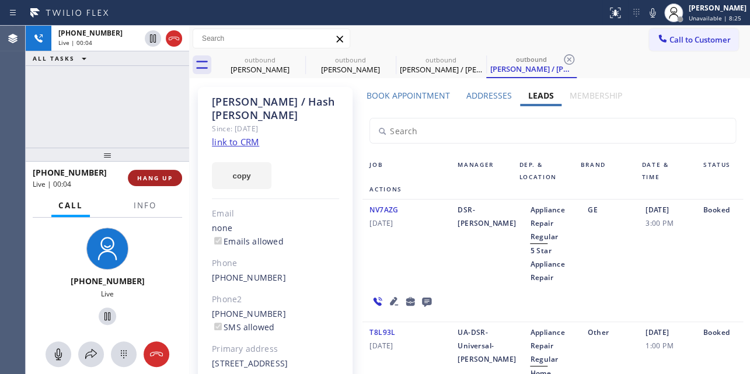
click at [163, 174] on span "HANG UP" at bounding box center [155, 178] width 36 height 8
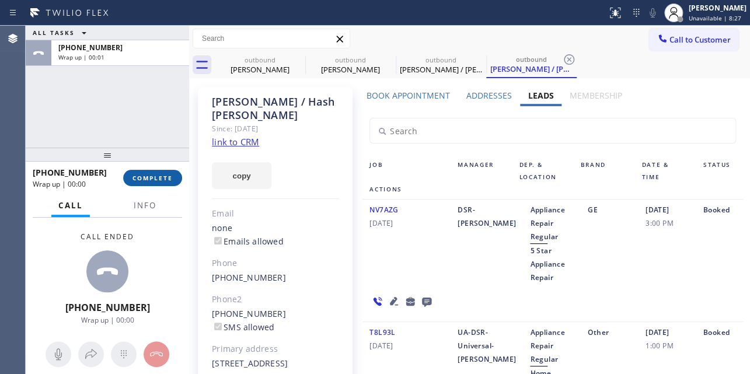
click at [135, 176] on span "COMPLETE" at bounding box center [153, 178] width 40 height 8
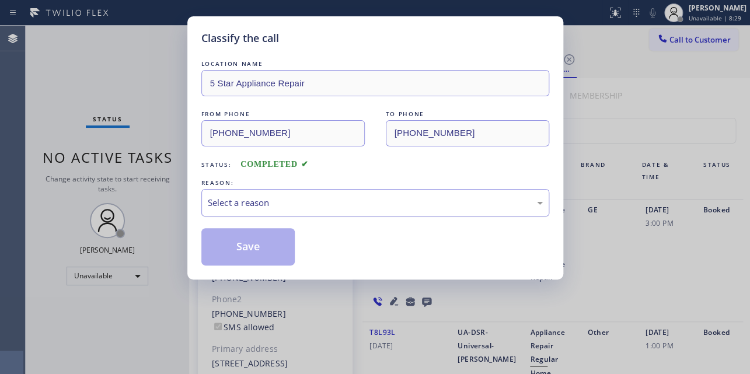
click at [280, 197] on div "Select a reason" at bounding box center [375, 202] width 335 height 13
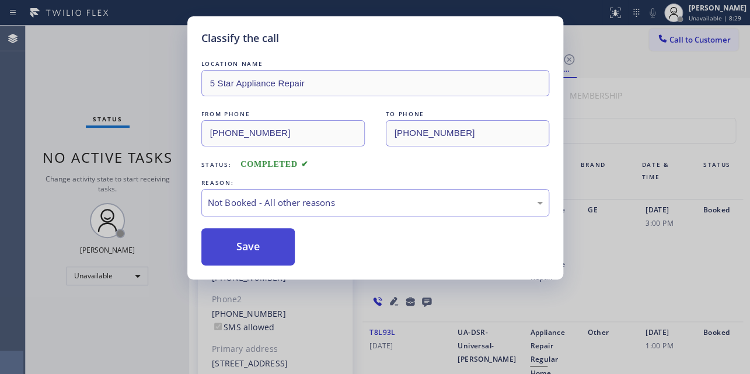
click at [246, 252] on button "Save" at bounding box center [248, 246] width 94 height 37
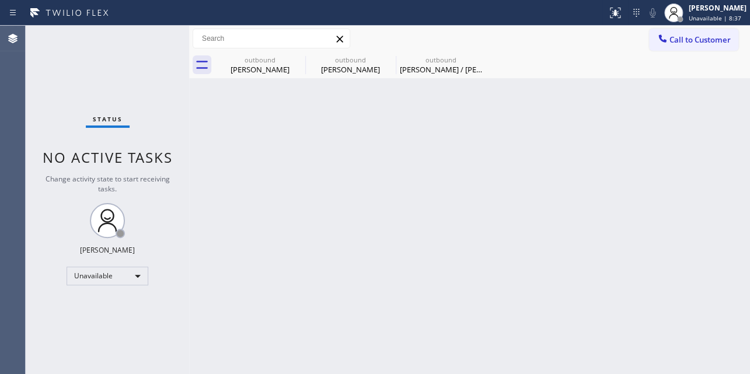
click at [663, 41] on icon at bounding box center [663, 39] width 12 height 12
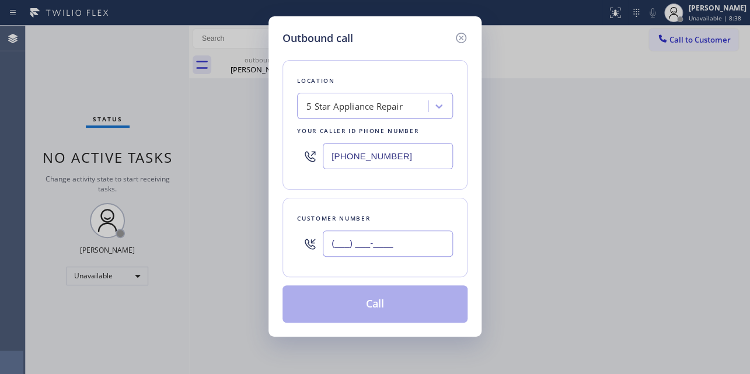
click at [356, 251] on input "(___) ___-____" at bounding box center [388, 244] width 130 height 26
paste input "818) 652-8541"
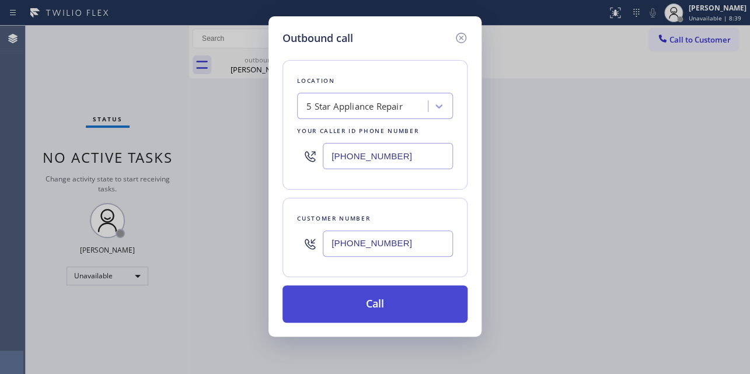
type input "(818) 652-8541"
click at [374, 314] on button "Call" at bounding box center [375, 304] width 185 height 37
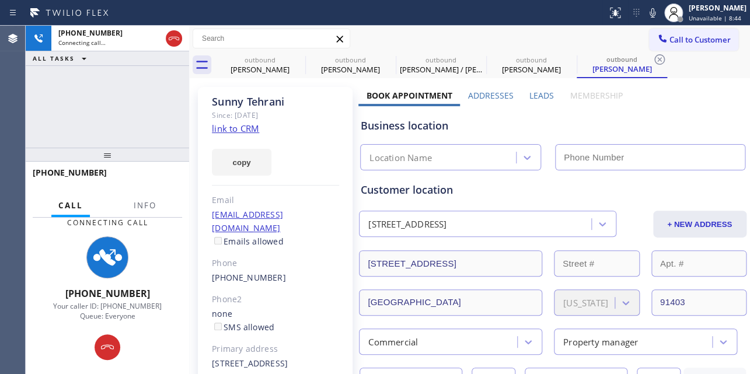
type input "(855) 731-4952"
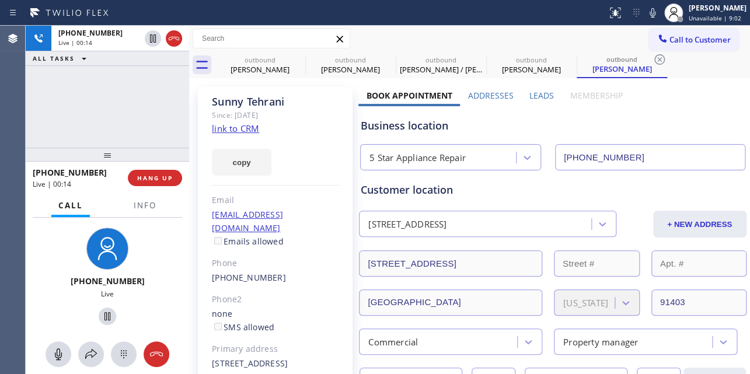
click at [612, 193] on div "Customer location" at bounding box center [553, 190] width 384 height 16
click at [143, 180] on span "HANG UP" at bounding box center [155, 178] width 36 height 8
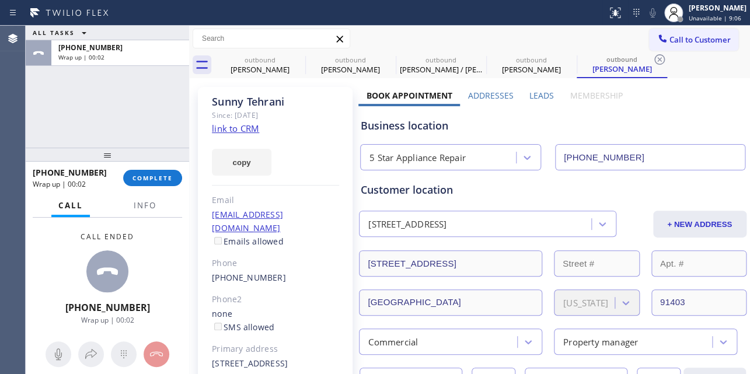
click at [545, 96] on label "Leads" at bounding box center [542, 95] width 25 height 11
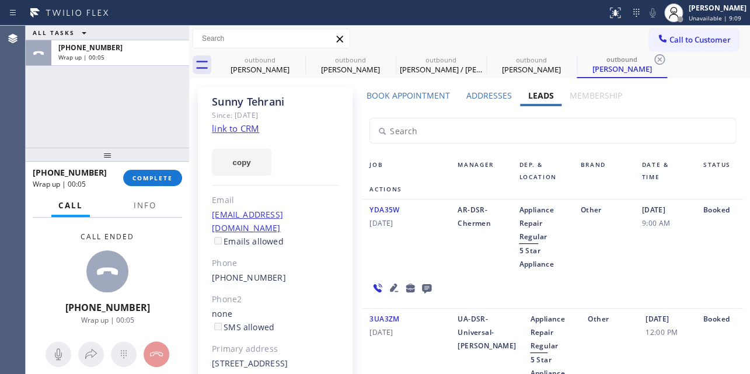
click at [426, 287] on icon at bounding box center [427, 288] width 14 height 15
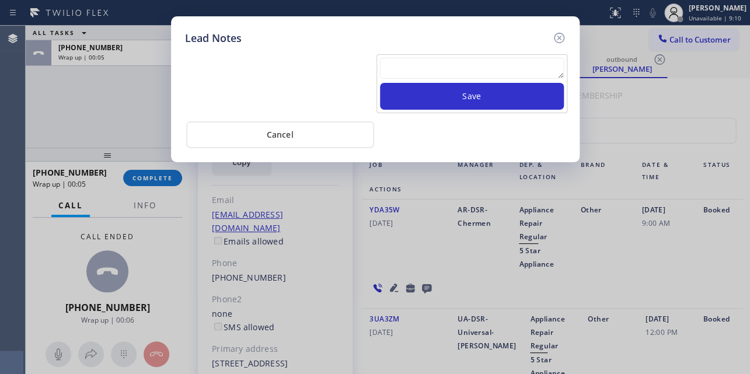
click at [424, 53] on div "Save" at bounding box center [375, 82] width 387 height 61
click at [422, 67] on textarea at bounding box center [472, 68] width 184 height 21
paste textarea "Routed to Voice mail// If CX will call back please transfer to me- Love:*"
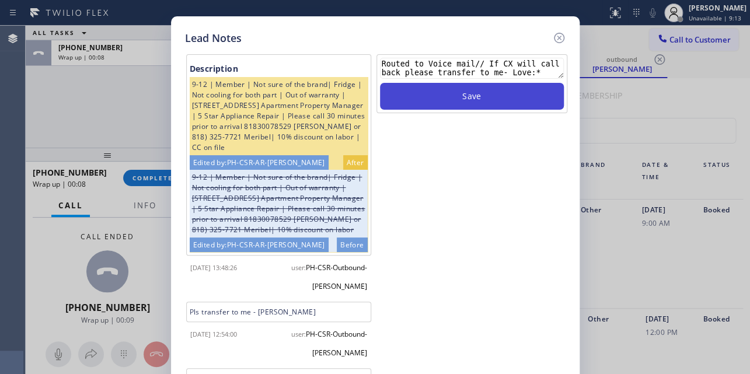
type textarea "Routed to Voice mail// If CX will call back please transfer to me- Love:*"
click at [483, 98] on button "Save" at bounding box center [472, 96] width 184 height 27
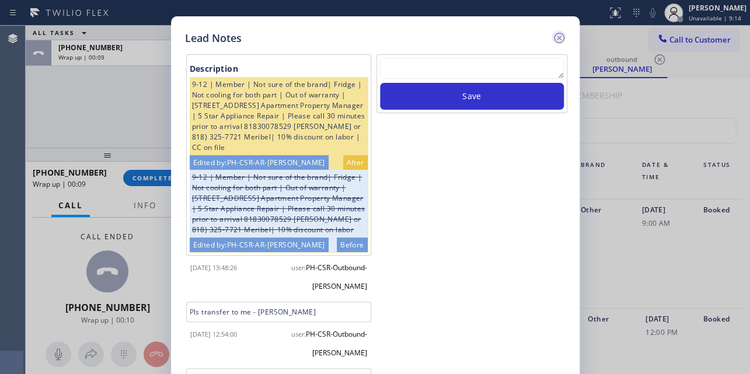
click at [562, 35] on icon at bounding box center [559, 38] width 14 height 14
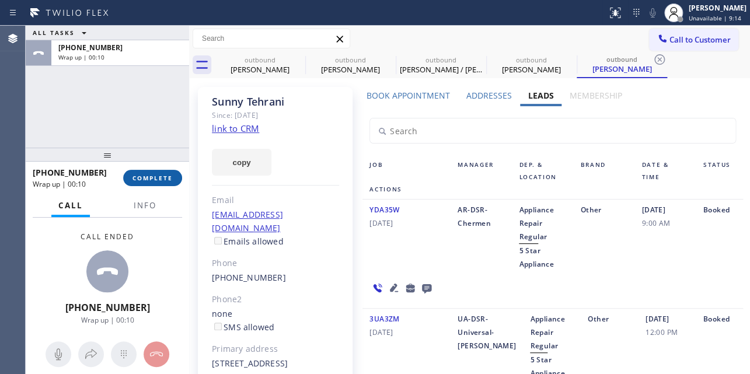
click at [163, 180] on span "COMPLETE" at bounding box center [153, 178] width 40 height 8
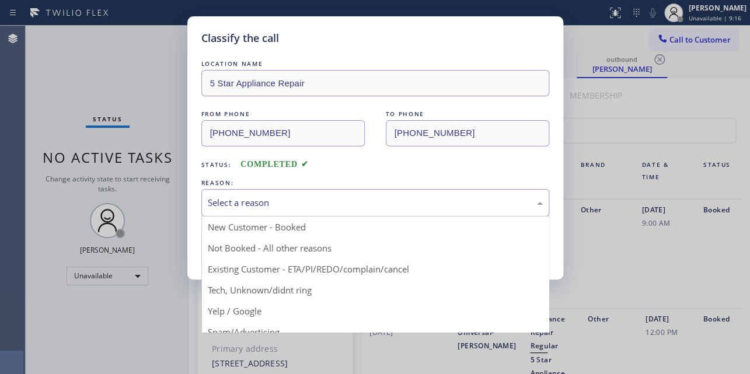
drag, startPoint x: 286, startPoint y: 204, endPoint x: 257, endPoint y: 234, distance: 40.5
click at [285, 204] on div "Select a reason" at bounding box center [375, 202] width 335 height 13
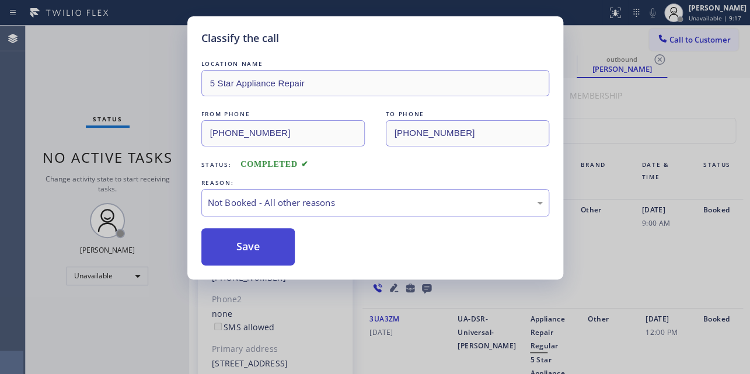
click at [246, 252] on button "Save" at bounding box center [248, 246] width 94 height 37
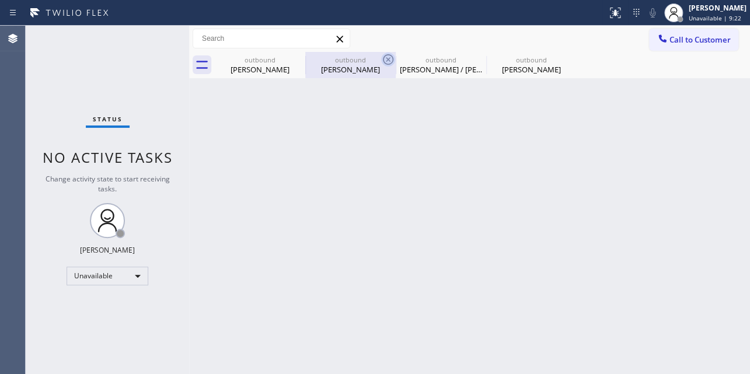
click at [388, 58] on icon at bounding box center [388, 60] width 14 height 14
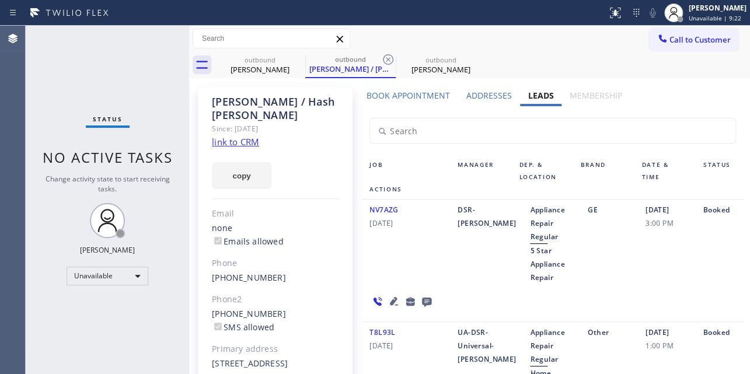
click at [388, 58] on icon at bounding box center [388, 60] width 14 height 14
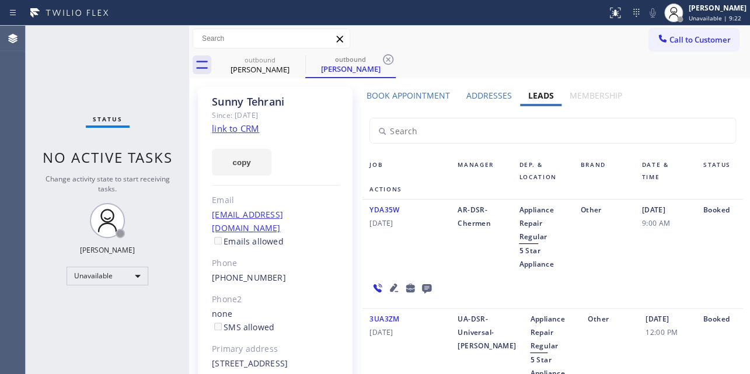
click at [388, 58] on icon at bounding box center [388, 60] width 14 height 14
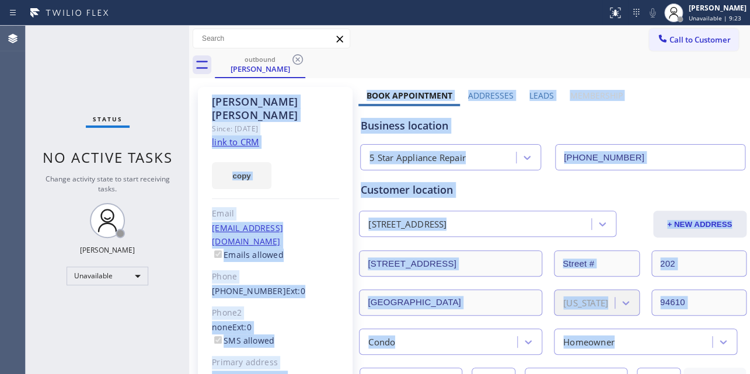
click at [694, 65] on div "outbound Lissa Kaye" at bounding box center [482, 65] width 535 height 26
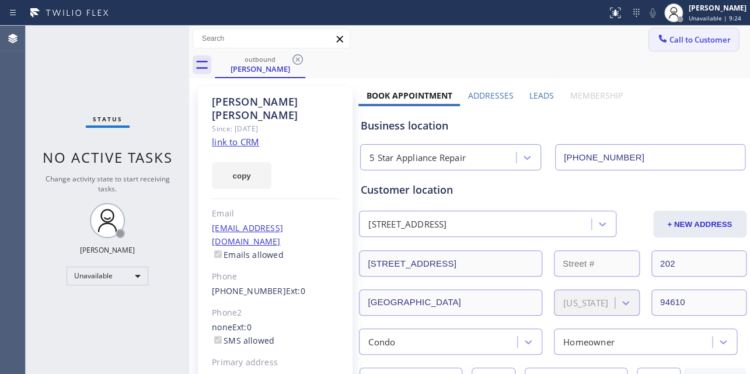
click at [692, 43] on span "Call to Customer" at bounding box center [700, 39] width 61 height 11
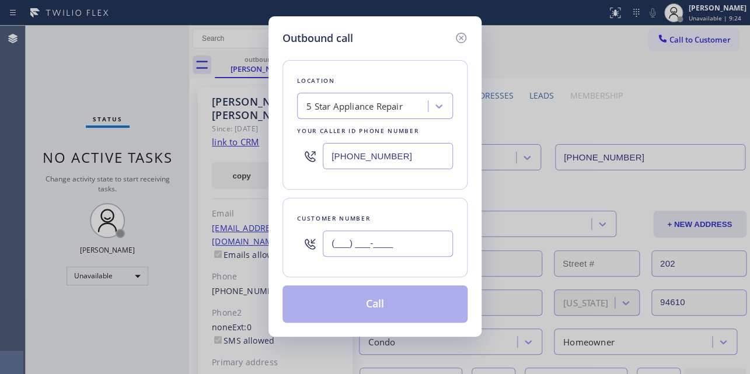
click at [363, 239] on input "(___) ___-____" at bounding box center [388, 244] width 130 height 26
paste input "323) 354-8300"
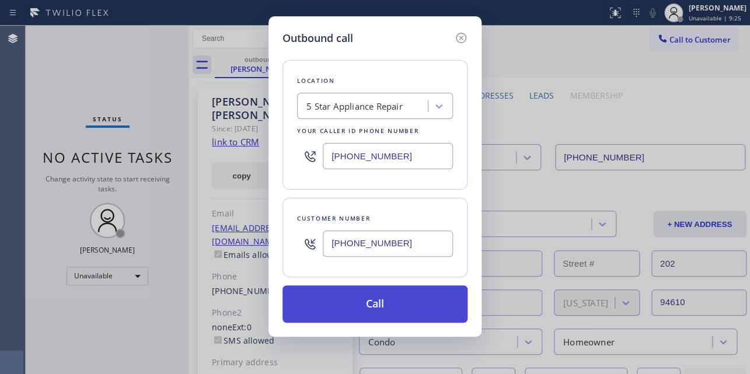
type input "(323) 354-8300"
click at [380, 299] on button "Call" at bounding box center [375, 304] width 185 height 37
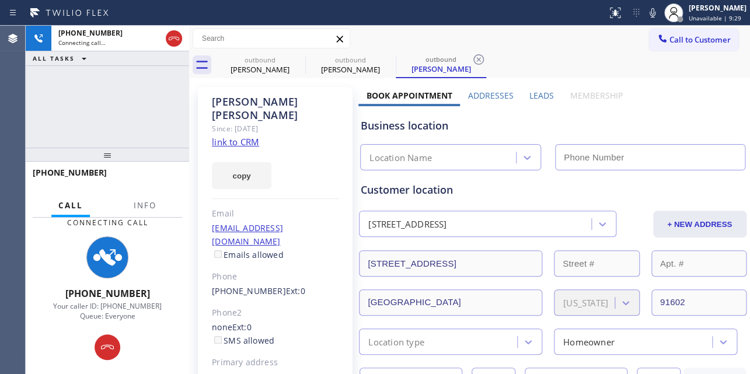
type input "(855) 731-4952"
click at [545, 94] on label "Leads" at bounding box center [542, 95] width 25 height 11
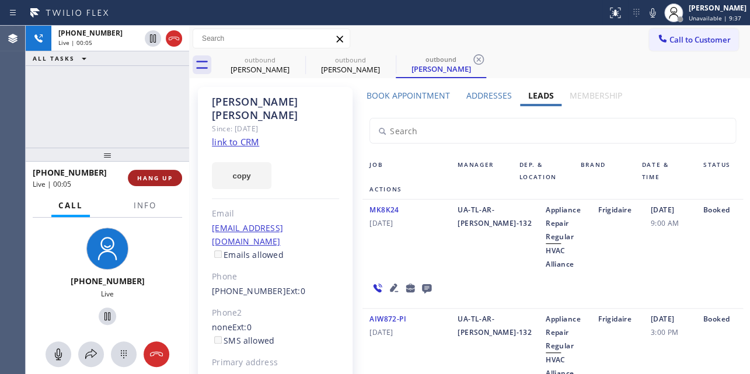
click at [152, 179] on span "HANG UP" at bounding box center [155, 178] width 36 height 8
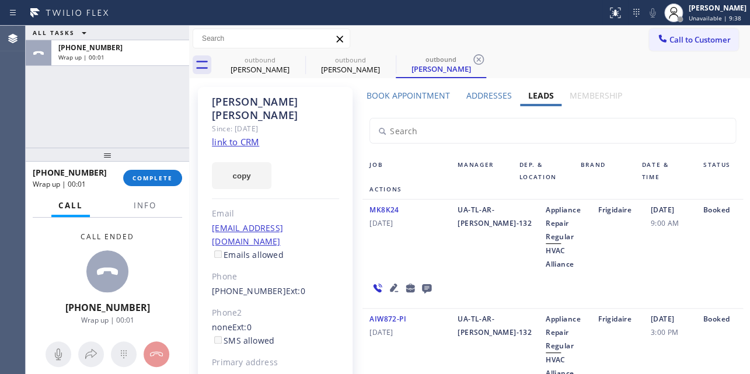
click at [423, 286] on icon at bounding box center [426, 288] width 9 height 9
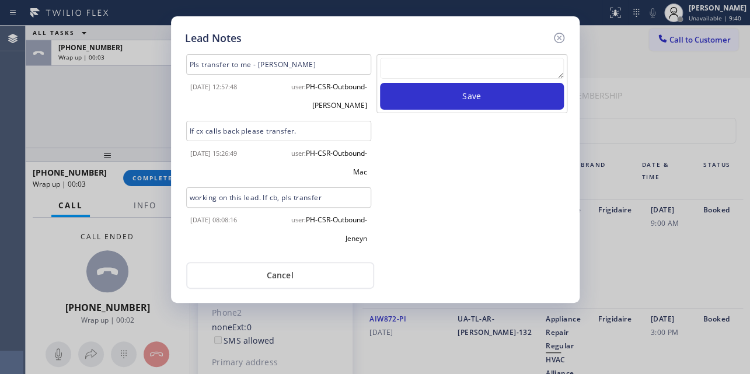
click at [482, 67] on textarea at bounding box center [472, 68] width 184 height 21
paste textarea "Routed to Voice mail// If CX will call back please transfer to me- Love:*"
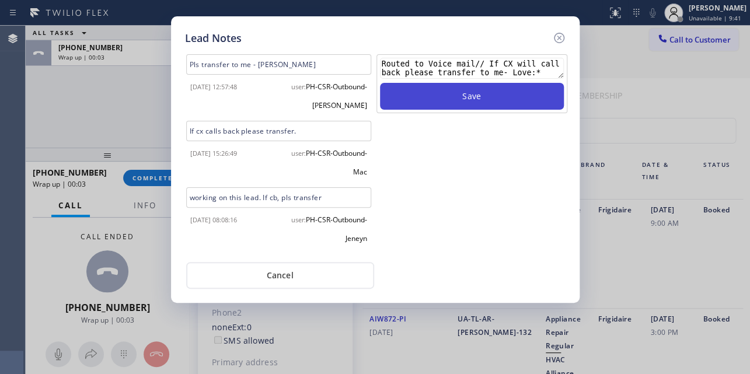
type textarea "Routed to Voice mail// If CX will call back please transfer to me- Love:*"
click at [478, 105] on button "Save" at bounding box center [472, 96] width 184 height 27
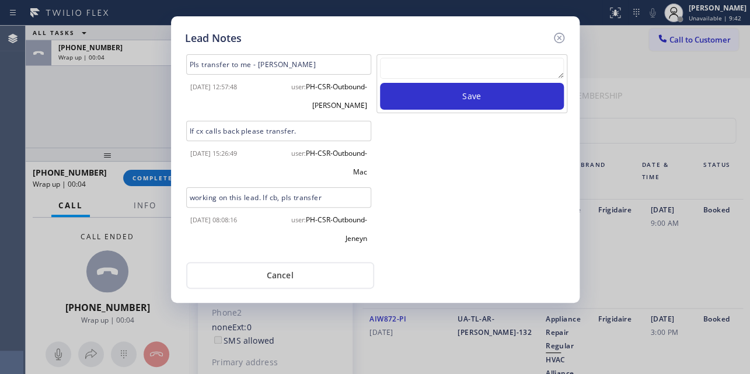
drag, startPoint x: 560, startPoint y: 37, endPoint x: 360, endPoint y: 69, distance: 202.7
click at [557, 35] on icon at bounding box center [559, 38] width 14 height 14
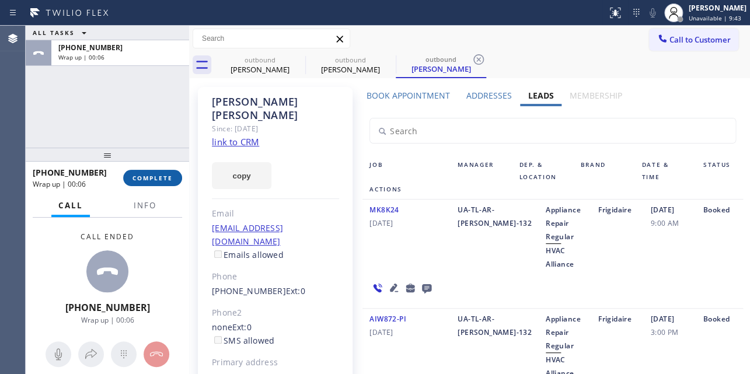
click at [144, 180] on span "COMPLETE" at bounding box center [153, 178] width 40 height 8
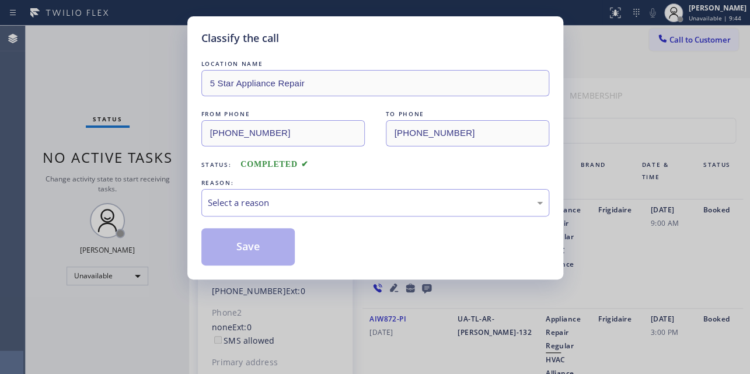
click at [142, 180] on div "Classify the call LOCATION NAME 5 Star Appliance Repair FROM PHONE (855) 731-49…" at bounding box center [375, 187] width 750 height 374
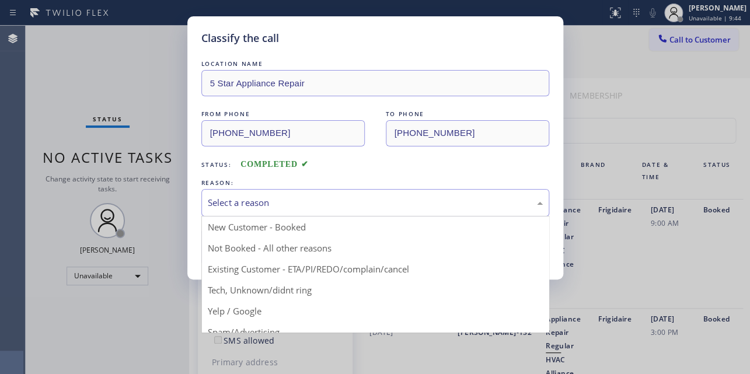
click at [327, 209] on div "Select a reason" at bounding box center [375, 202] width 348 height 27
drag, startPoint x: 284, startPoint y: 253, endPoint x: 271, endPoint y: 253, distance: 12.8
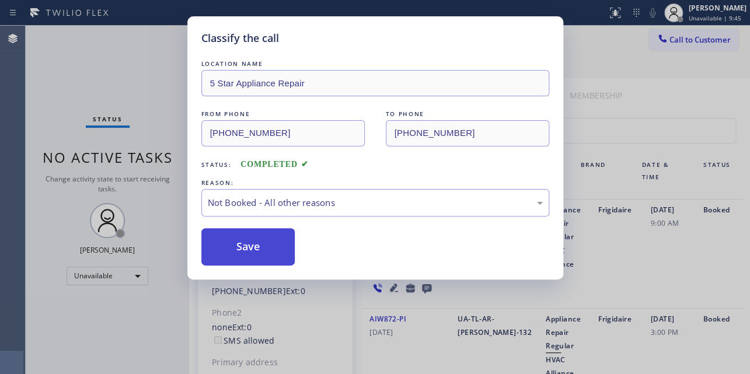
click at [260, 253] on button "Save" at bounding box center [248, 246] width 94 height 37
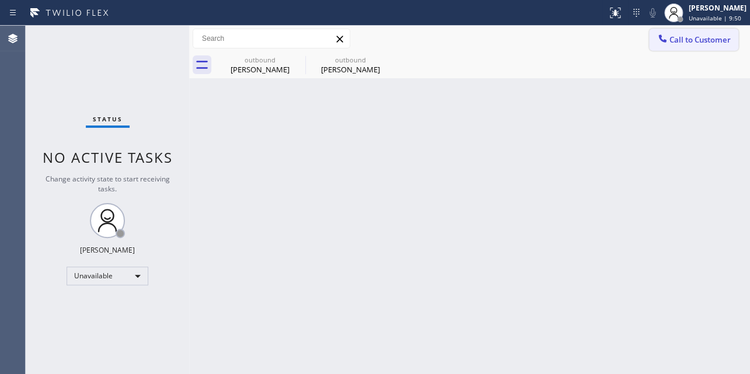
click at [695, 46] on button "Call to Customer" at bounding box center [693, 40] width 89 height 22
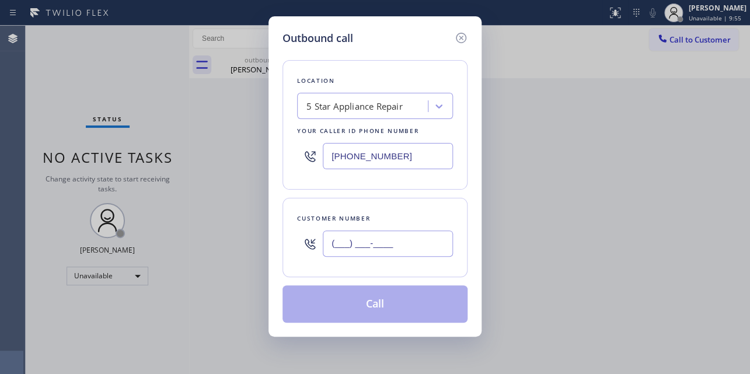
click at [385, 246] on input "(___) ___-____" at bounding box center [388, 244] width 130 height 26
paste input "604) 315-0374"
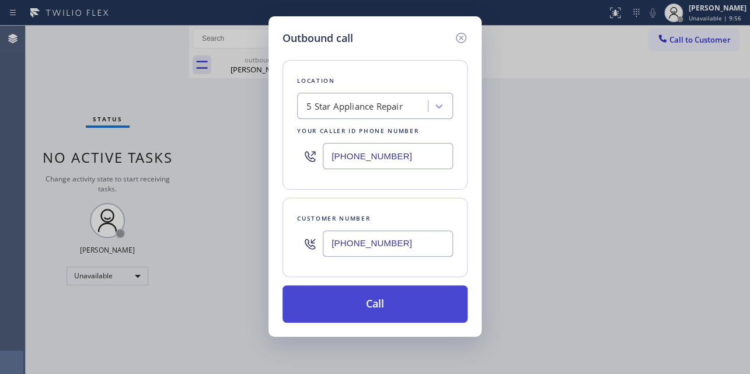
type input "(604) 315-0374"
click at [384, 304] on button "Call" at bounding box center [375, 304] width 185 height 37
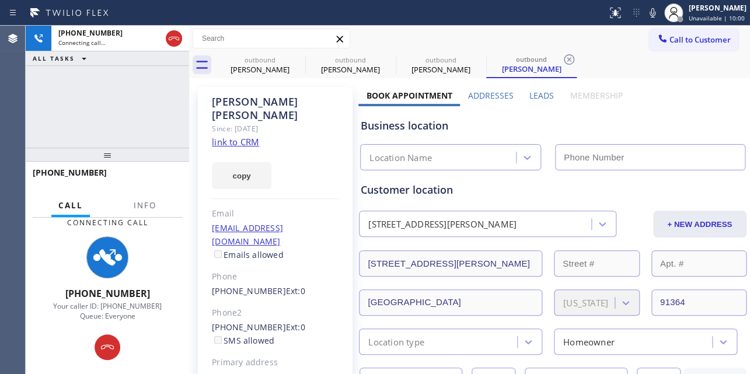
type input "(855) 731-4952"
click at [541, 96] on label "Leads" at bounding box center [542, 95] width 25 height 11
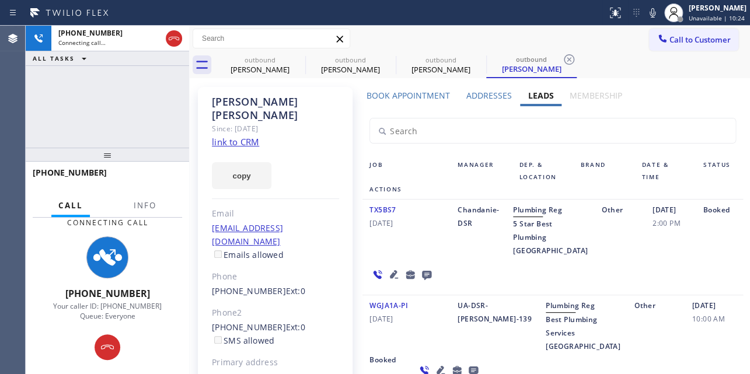
click at [391, 278] on icon at bounding box center [394, 274] width 8 height 8
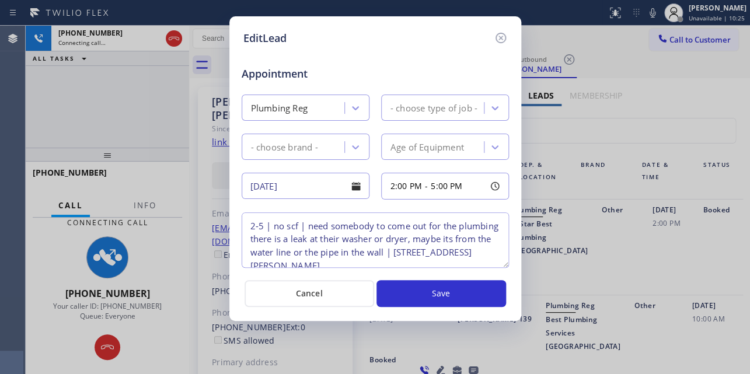
type textarea "2-5 | no scf | need somebody to come out for the plumbing there is a leak at th…"
click at [502, 42] on icon at bounding box center [500, 38] width 11 height 11
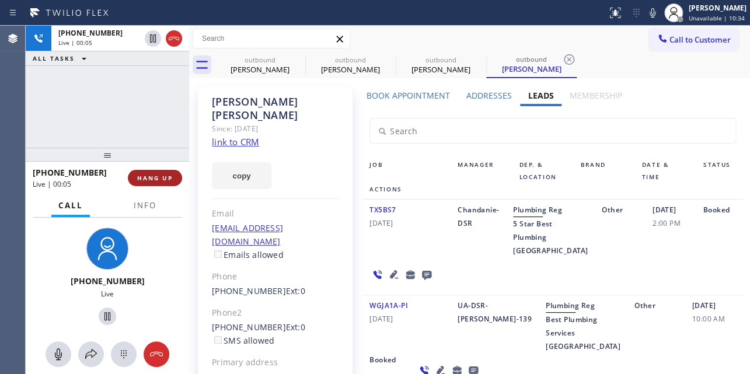
click at [146, 180] on span "HANG UP" at bounding box center [155, 178] width 36 height 8
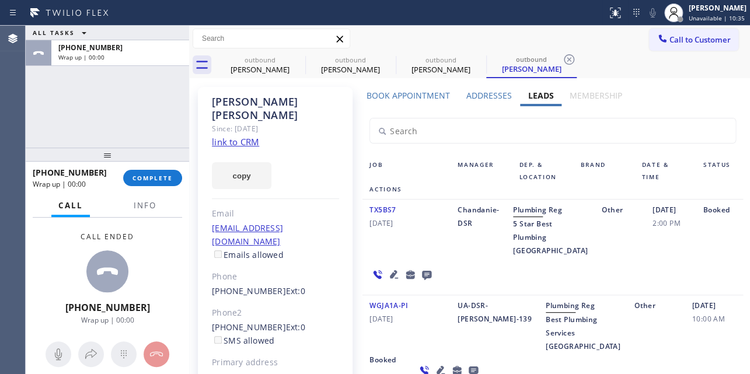
click at [423, 280] on icon at bounding box center [426, 275] width 9 height 9
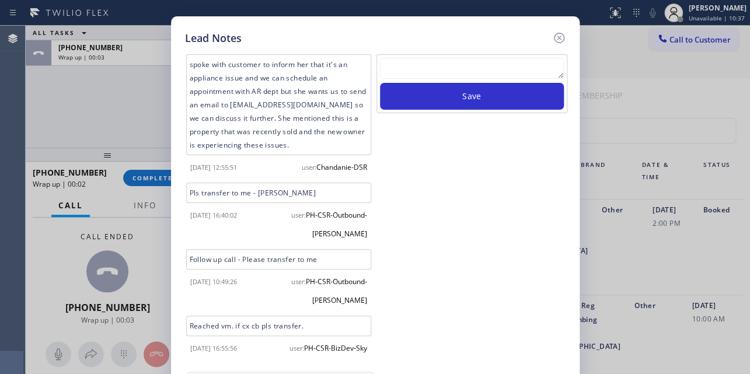
click at [499, 68] on textarea at bounding box center [472, 68] width 184 height 21
paste textarea "Routed to Voice mail// If CX will call back please transfer to me- Love:*"
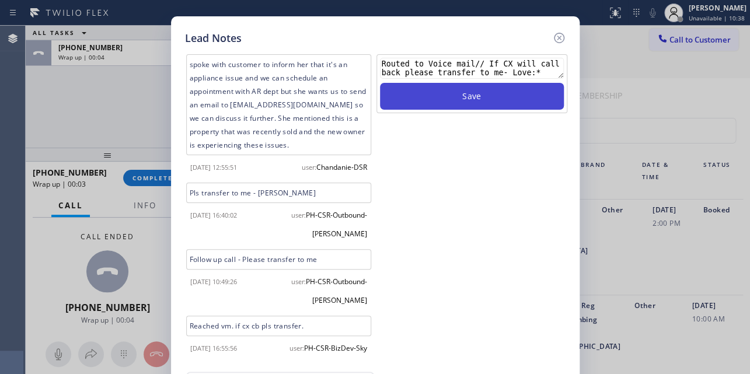
type textarea "Routed to Voice mail// If CX will call back please transfer to me- Love:*"
click at [474, 95] on button "Save" at bounding box center [472, 96] width 184 height 27
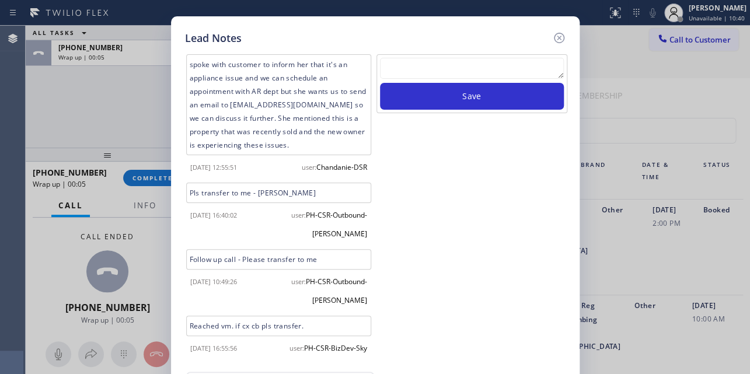
scroll to position [16, 0]
drag, startPoint x: 561, startPoint y: 39, endPoint x: 551, endPoint y: 39, distance: 9.4
click at [561, 39] on icon at bounding box center [559, 38] width 14 height 14
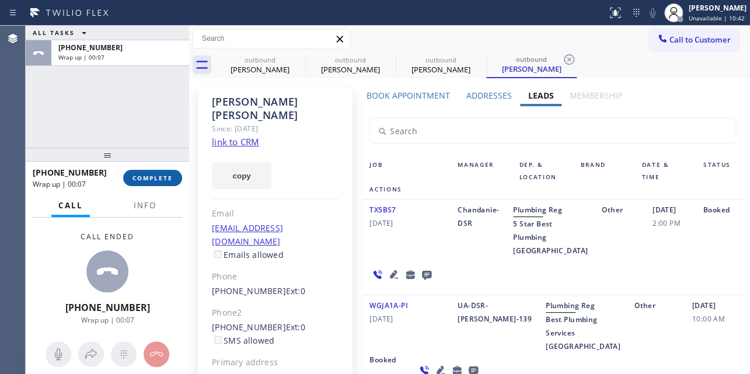
click at [145, 180] on span "COMPLETE" at bounding box center [153, 178] width 40 height 8
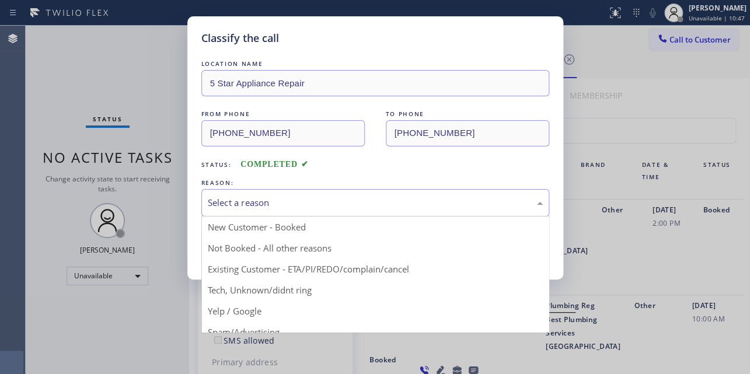
click at [379, 194] on div "Select a reason" at bounding box center [375, 202] width 348 height 27
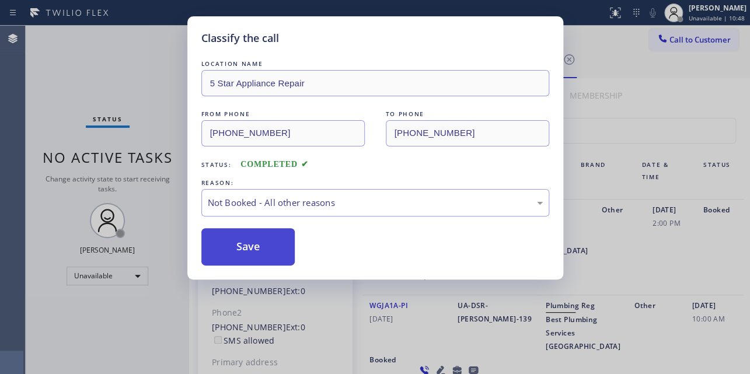
click at [273, 246] on button "Save" at bounding box center [248, 246] width 94 height 37
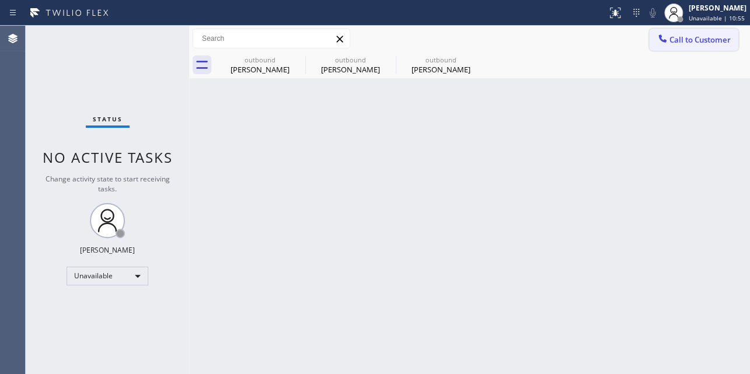
click at [694, 44] on span "Call to Customer" at bounding box center [700, 39] width 61 height 11
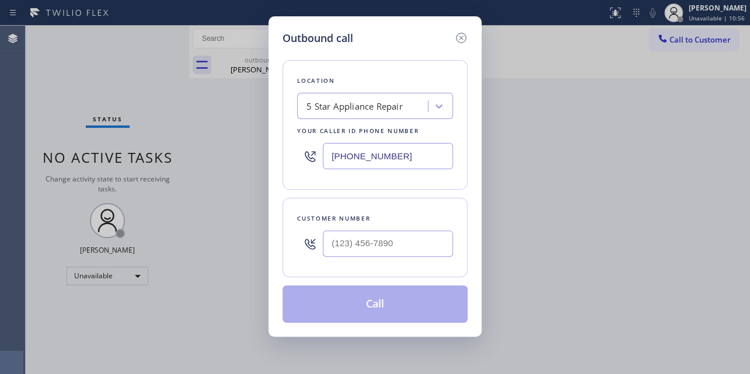
drag, startPoint x: 336, startPoint y: 227, endPoint x: 346, endPoint y: 243, distance: 19.9
click at [337, 229] on div at bounding box center [388, 244] width 130 height 38
click at [346, 243] on input "(___) ___-____" at bounding box center [388, 244] width 130 height 26
paste input "203) 809-9099"
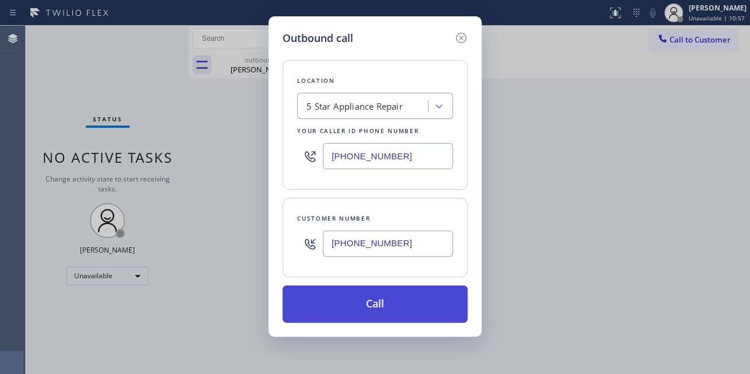
type input "(203) 809-9099"
click at [391, 308] on button "Call" at bounding box center [375, 304] width 185 height 37
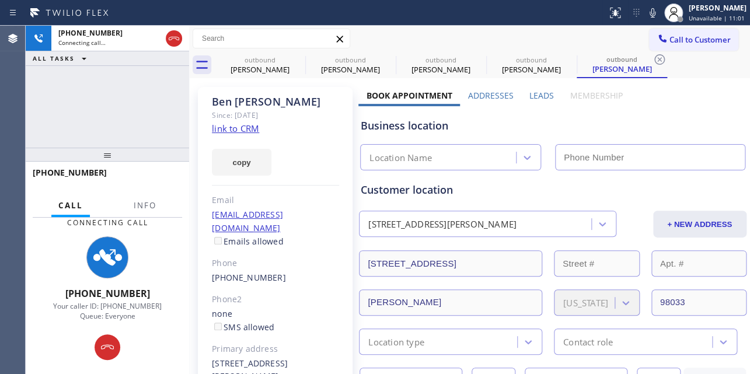
click at [533, 95] on label "Leads" at bounding box center [542, 95] width 25 height 11
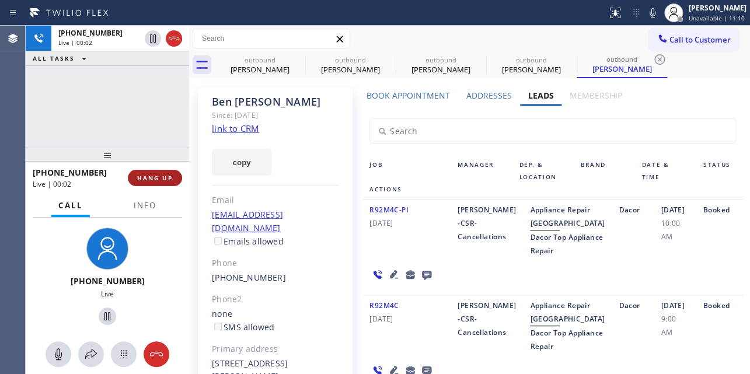
click at [142, 173] on button "HANG UP" at bounding box center [155, 178] width 54 height 16
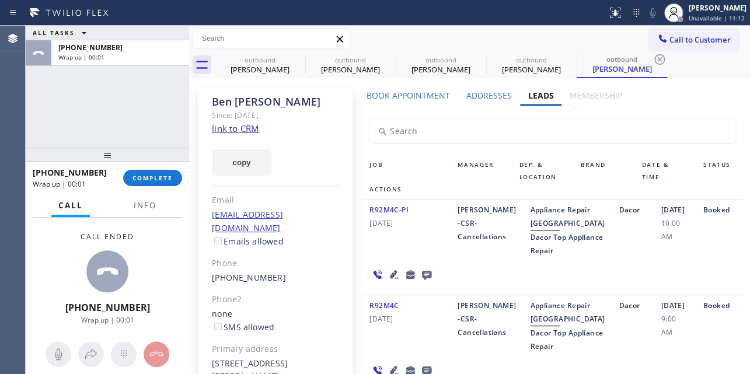
click at [426, 280] on icon at bounding box center [426, 275] width 9 height 9
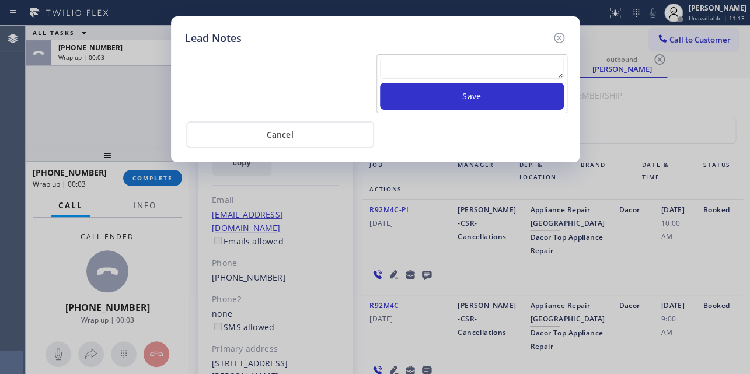
paste textarea "Routed to Voice mail// If CX will call back please transfer to me- Love:*"
click at [415, 72] on textarea at bounding box center [472, 68] width 184 height 21
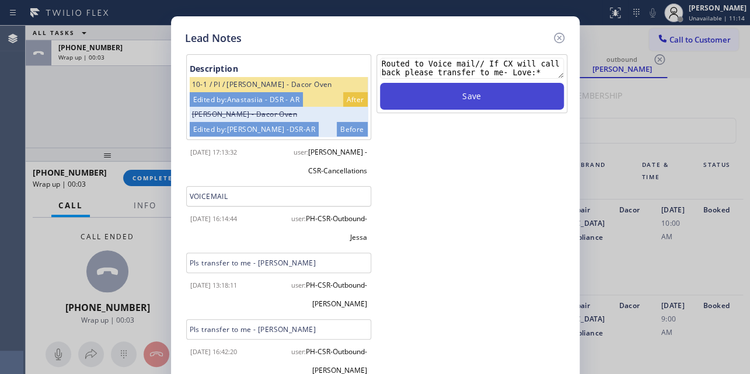
type textarea "Routed to Voice mail// If CX will call back please transfer to me- Love:*"
click at [441, 99] on button "Save" at bounding box center [472, 96] width 184 height 27
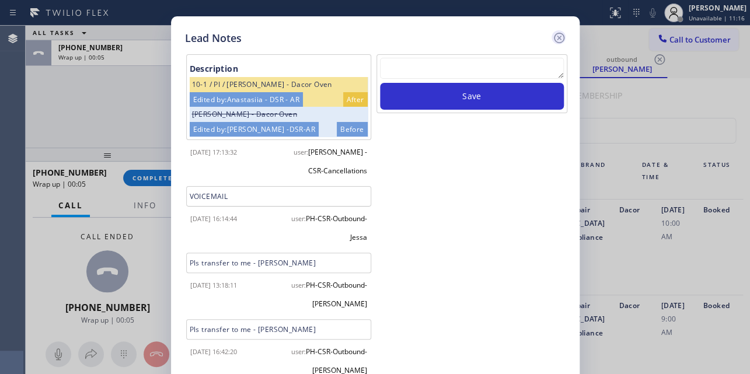
click at [557, 37] on icon at bounding box center [559, 38] width 14 height 14
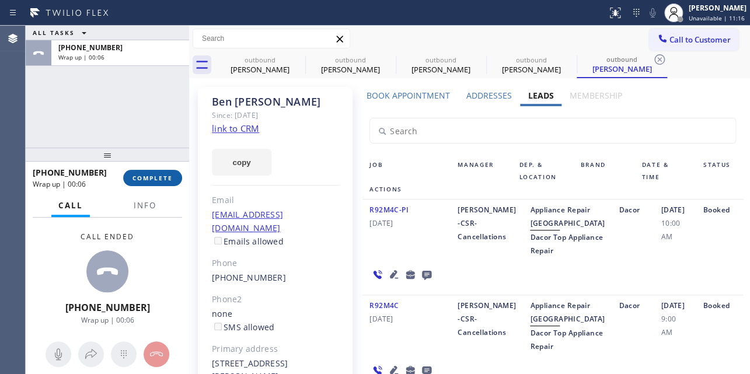
click at [140, 173] on button "COMPLETE" at bounding box center [152, 178] width 59 height 16
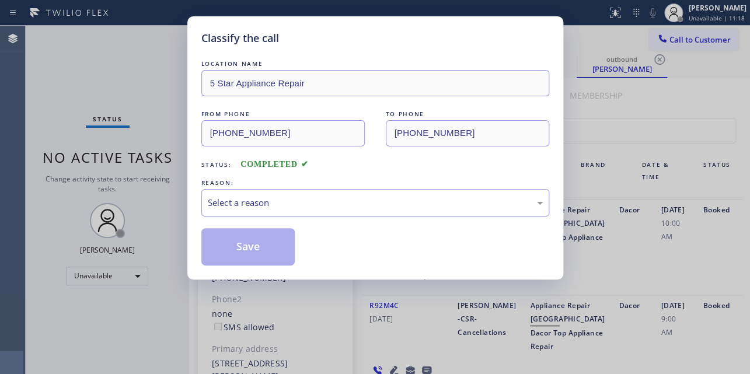
click at [286, 201] on div "Select a reason" at bounding box center [375, 202] width 335 height 13
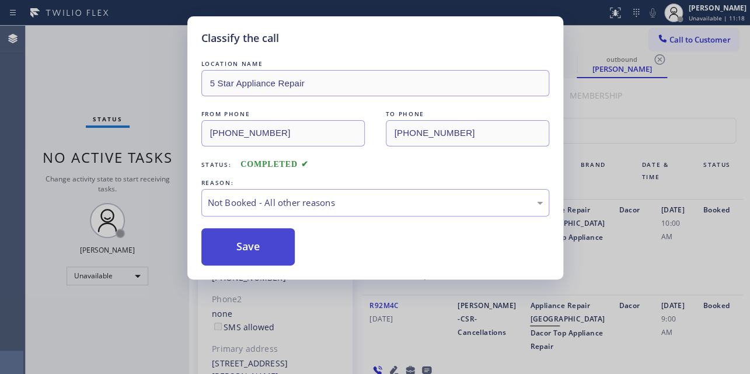
click at [241, 248] on button "Save" at bounding box center [248, 246] width 94 height 37
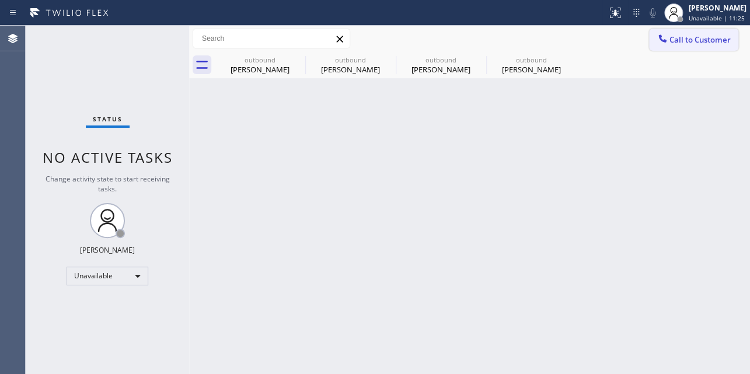
click at [691, 34] on span "Call to Customer" at bounding box center [700, 39] width 61 height 11
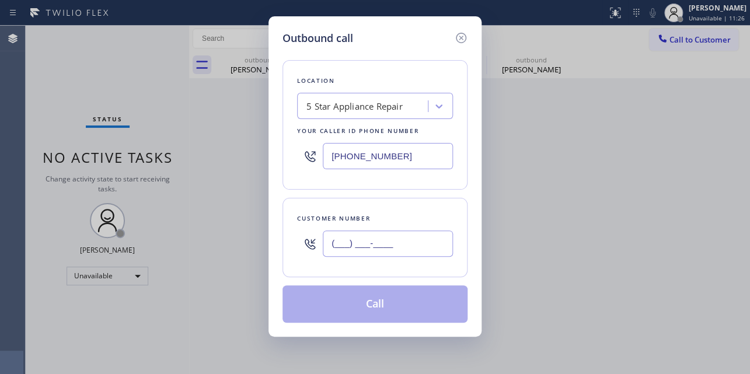
click at [339, 249] on input "(___) ___-____" at bounding box center [388, 244] width 130 height 26
paste input "610) 585-5415"
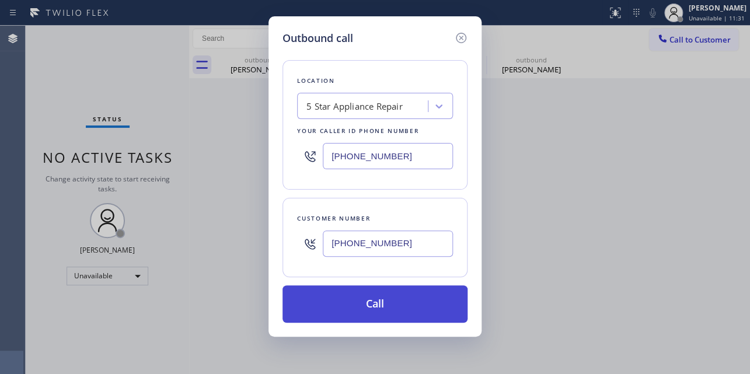
type input "(610) 585-5415"
click at [380, 312] on button "Call" at bounding box center [375, 304] width 185 height 37
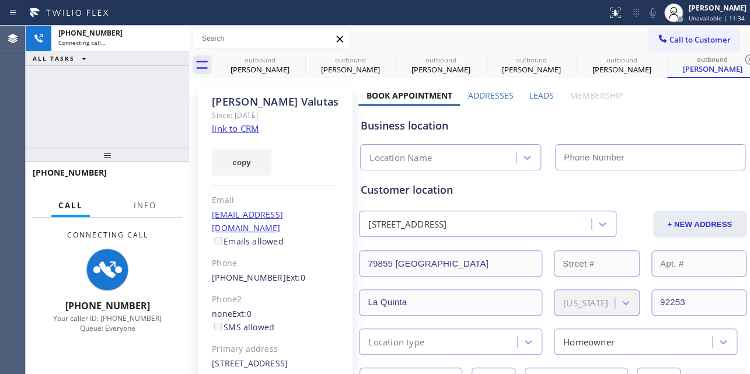
click at [537, 98] on label "Leads" at bounding box center [542, 95] width 25 height 11
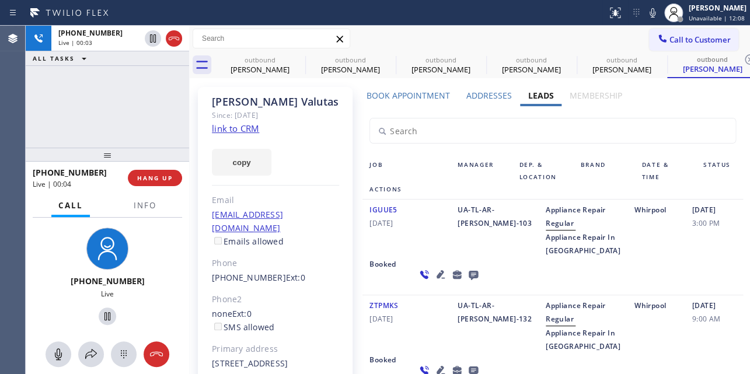
click at [469, 280] on icon at bounding box center [473, 275] width 9 height 9
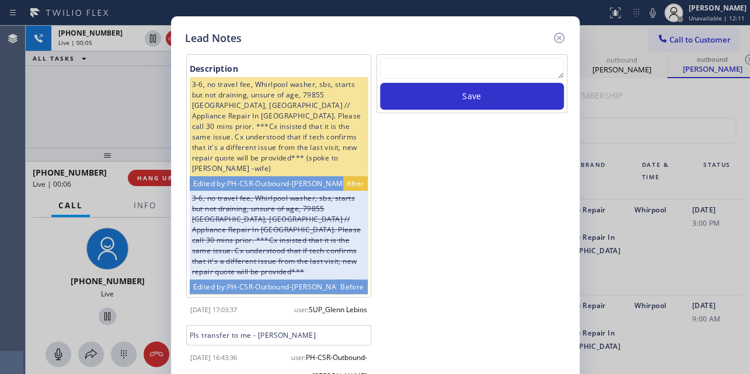
click at [466, 64] on textarea at bounding box center [472, 68] width 184 height 21
paste textarea "Routed to Voice mail// If CX will call back please transfer to me- Love:*"
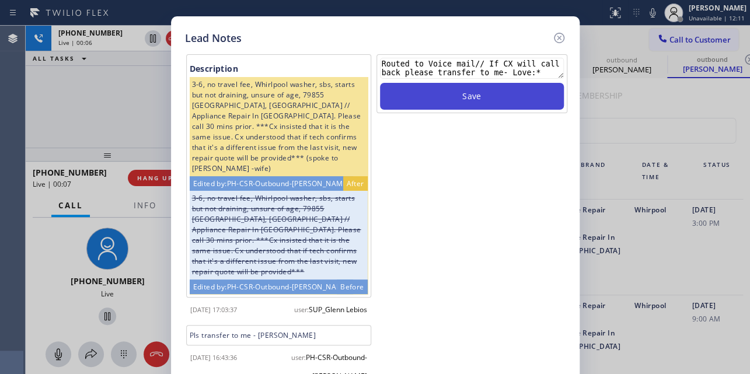
type textarea "Routed to Voice mail// If CX will call back please transfer to me- Love:*"
click at [470, 99] on button "Save" at bounding box center [472, 96] width 184 height 27
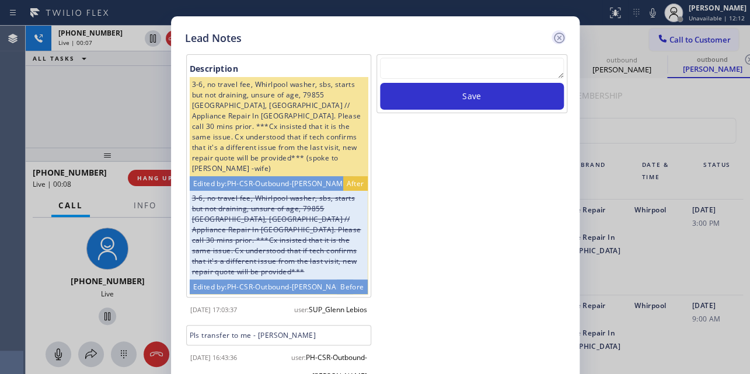
click at [555, 39] on icon at bounding box center [559, 38] width 14 height 14
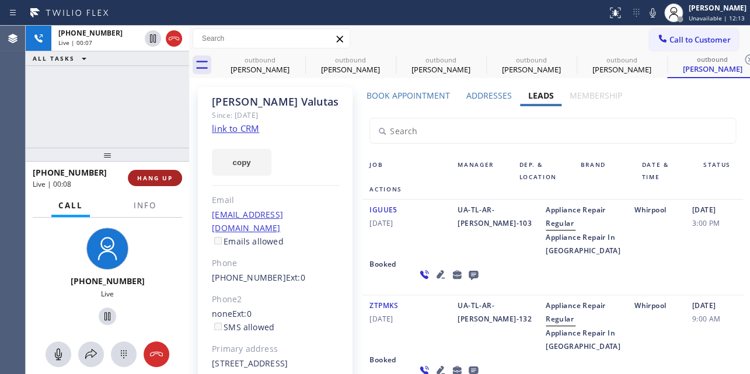
click at [159, 174] on span "HANG UP" at bounding box center [155, 178] width 36 height 8
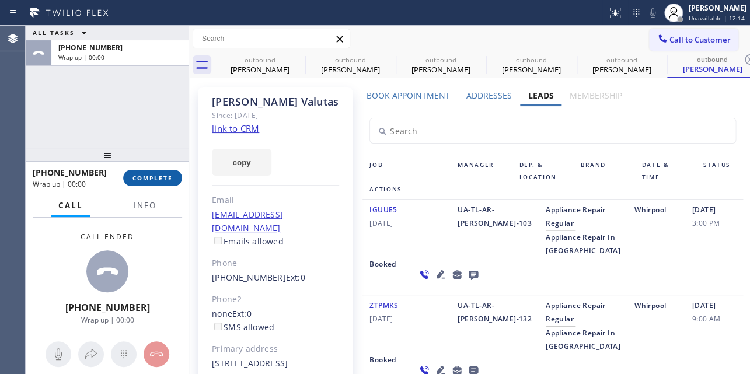
click at [141, 174] on span "COMPLETE" at bounding box center [153, 178] width 40 height 8
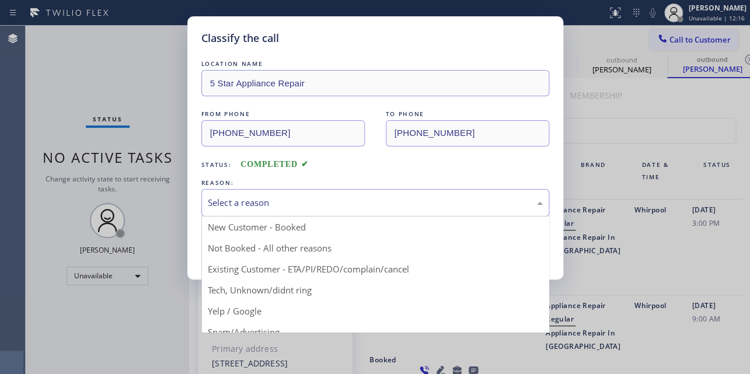
click at [371, 200] on div "Select a reason" at bounding box center [375, 202] width 335 height 13
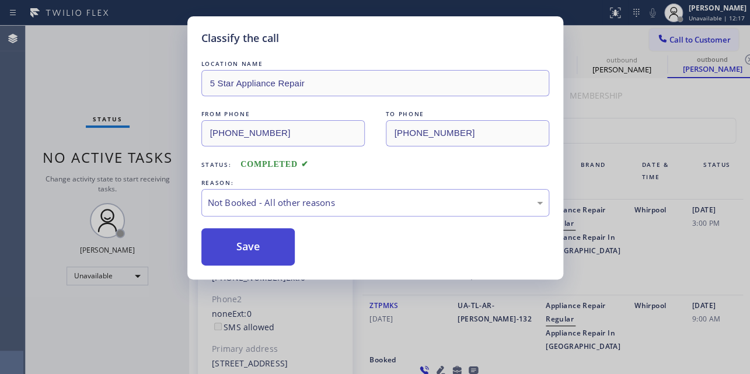
click at [264, 247] on button "Save" at bounding box center [248, 246] width 94 height 37
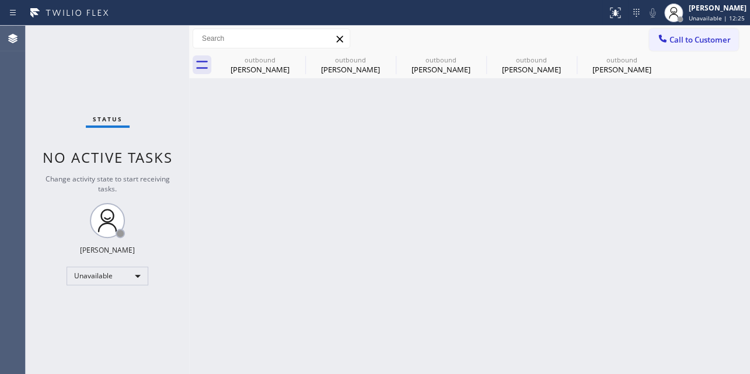
click at [591, 234] on div "Back to Dashboard Change Sender ID Customers Technicians Select a contact Outbo…" at bounding box center [469, 200] width 561 height 349
click at [384, 58] on icon at bounding box center [388, 59] width 11 height 11
click at [0, 0] on icon at bounding box center [0, 0] width 0 height 0
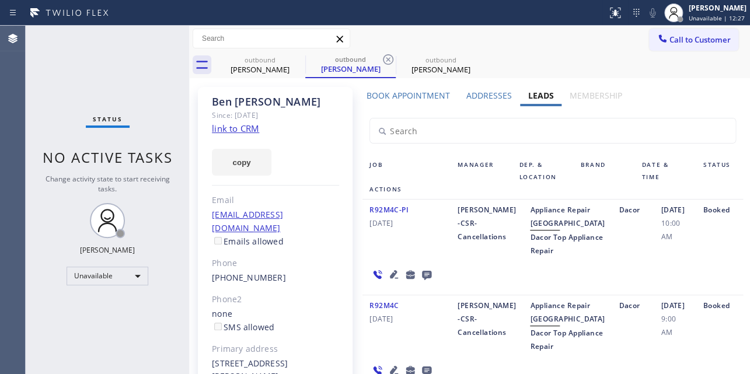
click at [384, 58] on icon at bounding box center [388, 59] width 11 height 11
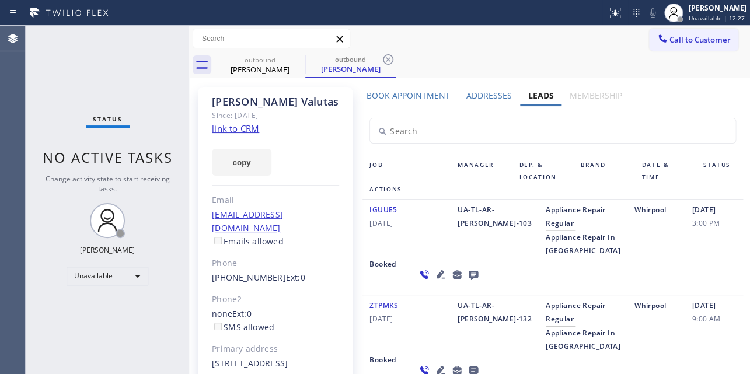
click at [384, 58] on icon at bounding box center [388, 59] width 11 height 11
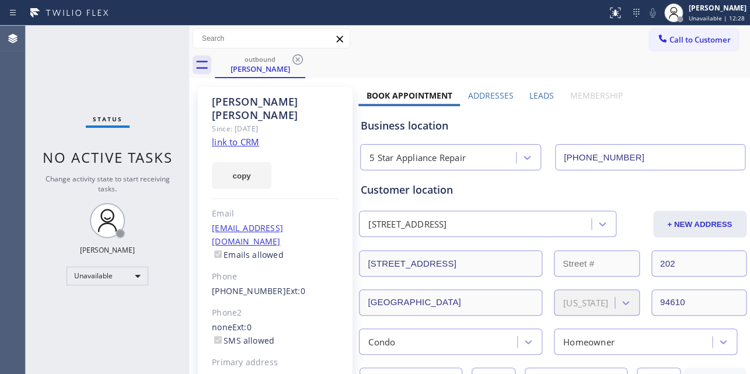
click at [423, 53] on div "outbound Lissa Kaye" at bounding box center [482, 65] width 535 height 26
click at [691, 39] on span "Call to Customer" at bounding box center [700, 39] width 61 height 11
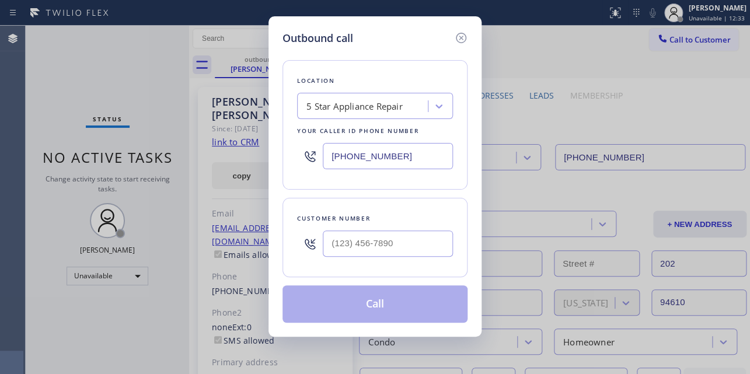
click at [357, 257] on div at bounding box center [388, 244] width 130 height 38
click at [362, 243] on input "(___) ___-____" at bounding box center [388, 244] width 130 height 26
paste input "408) 797-5587"
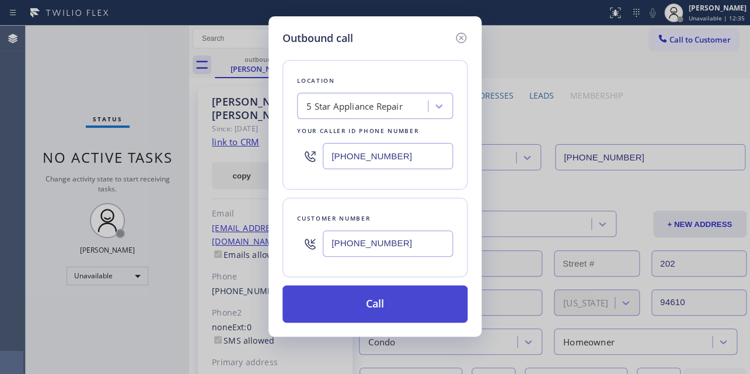
type input "(408) 797-5587"
click at [360, 305] on button "Call" at bounding box center [375, 304] width 185 height 37
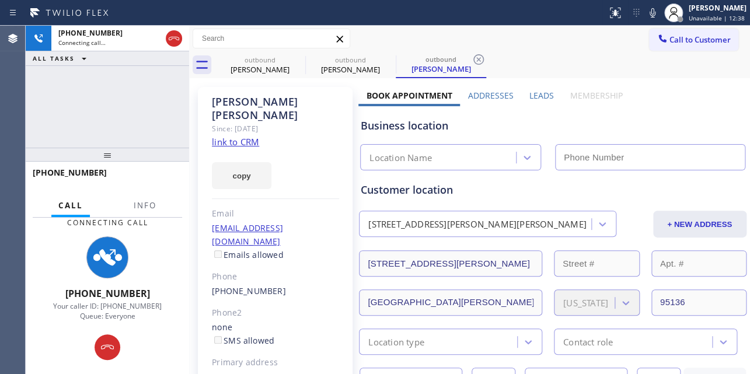
click at [543, 93] on label "Leads" at bounding box center [542, 95] width 25 height 11
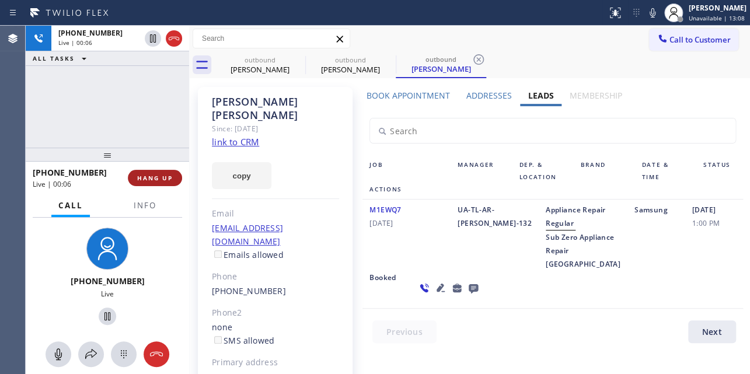
click at [154, 175] on span "HANG UP" at bounding box center [155, 178] width 36 height 8
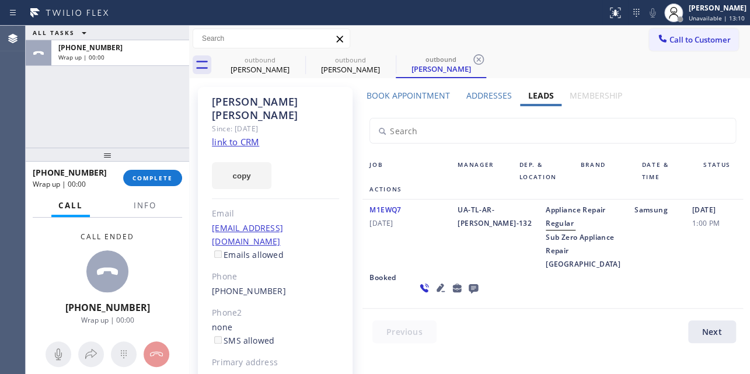
click at [469, 294] on icon at bounding box center [473, 288] width 9 height 9
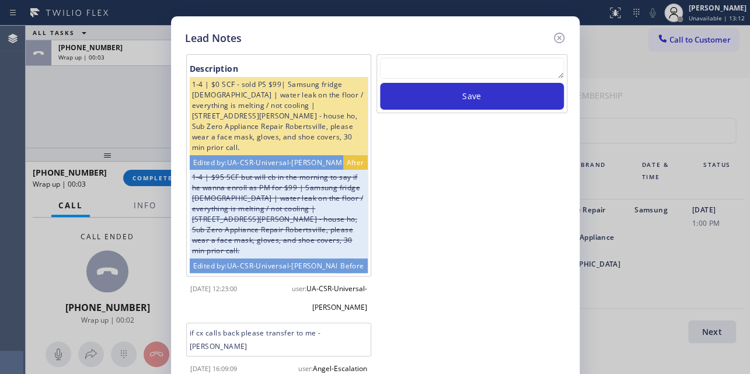
click at [443, 74] on textarea at bounding box center [472, 68] width 184 height 21
paste textarea "Routed to Voice mail// If CX will call back please transfer to me- Love:*"
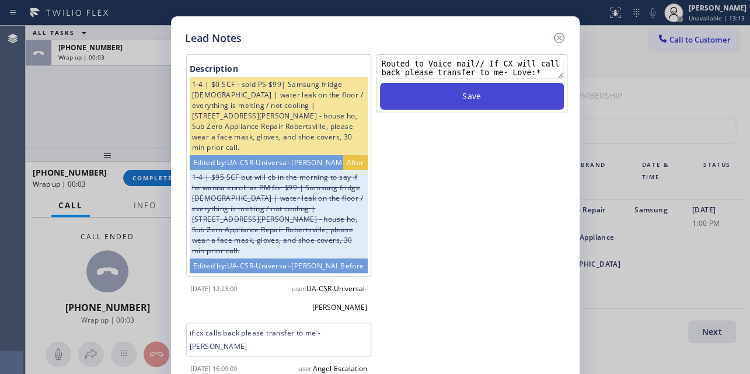
type textarea "Routed to Voice mail// If CX will call back please transfer to me- Love:*"
click at [471, 105] on button "Save" at bounding box center [472, 96] width 184 height 27
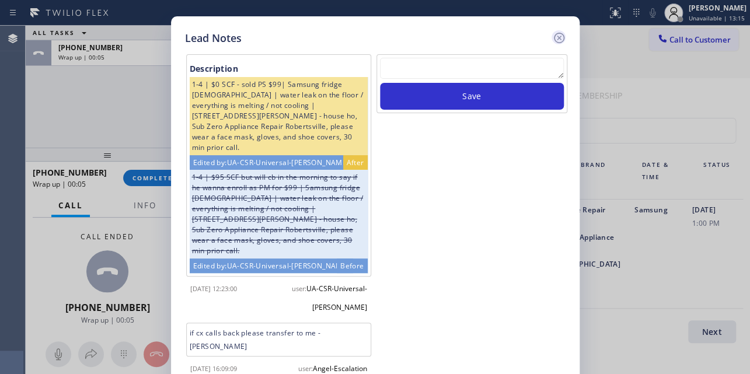
click at [562, 40] on icon at bounding box center [559, 38] width 14 height 14
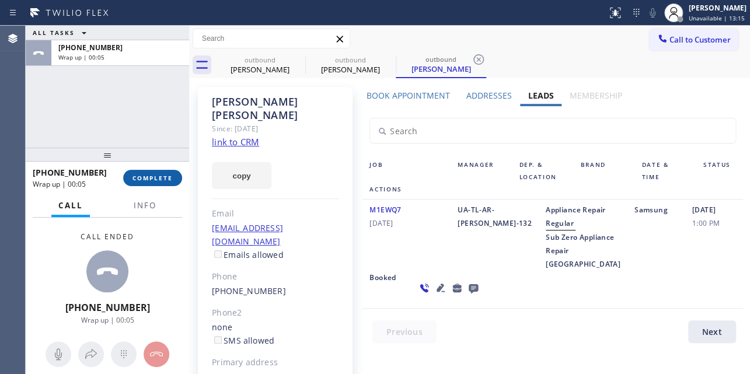
click at [155, 177] on span "COMPLETE" at bounding box center [153, 178] width 40 height 8
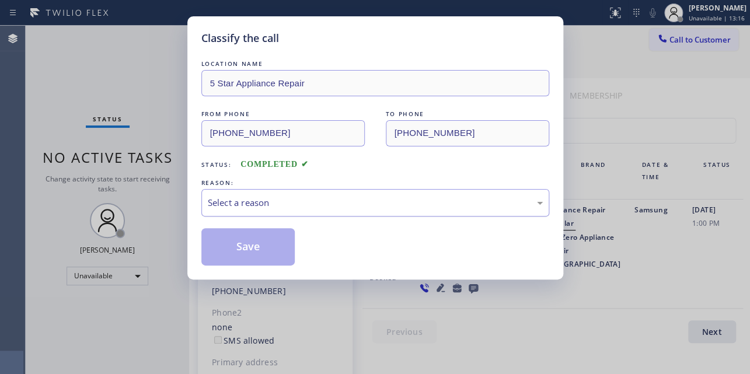
click at [311, 201] on div "Select a reason" at bounding box center [375, 202] width 335 height 13
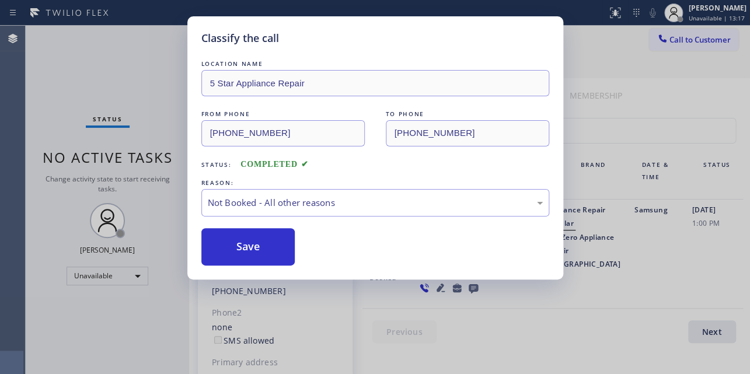
click at [249, 245] on button "Save" at bounding box center [248, 246] width 94 height 37
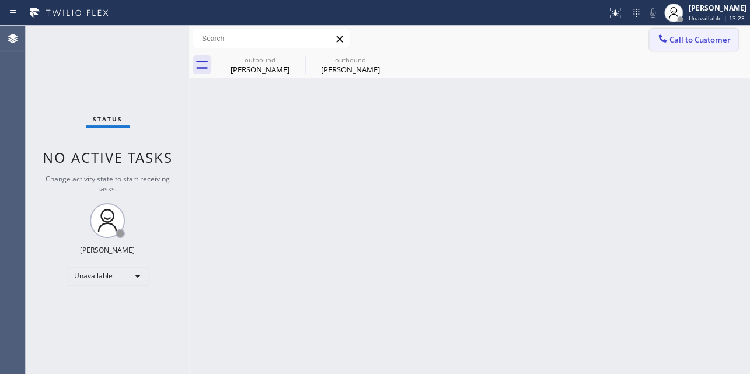
click at [683, 41] on span "Call to Customer" at bounding box center [700, 39] width 61 height 11
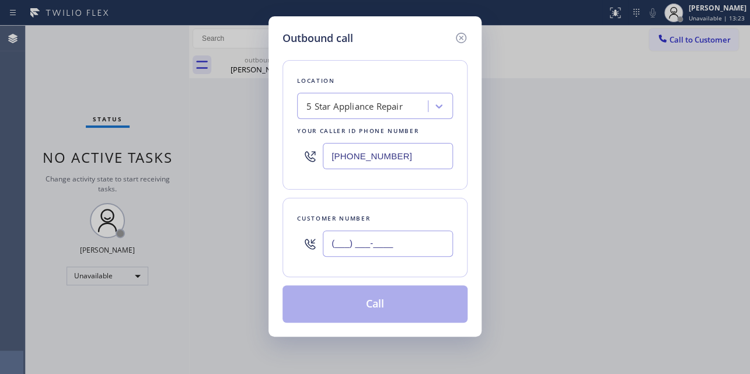
click at [366, 250] on input "(___) ___-____" at bounding box center [388, 244] width 130 height 26
paste input "262) 344-9239"
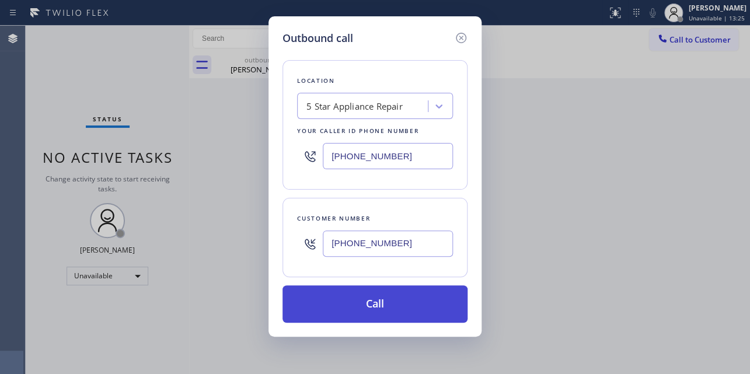
type input "(262) 344-9239"
click at [406, 316] on button "Call" at bounding box center [375, 304] width 185 height 37
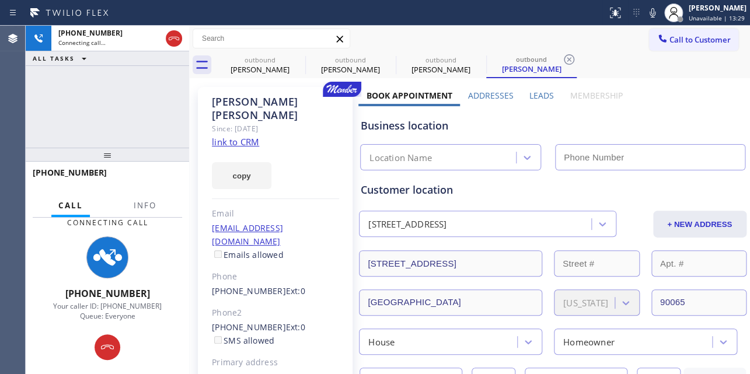
type input "(855) 731-4952"
click at [530, 94] on label "Leads" at bounding box center [542, 95] width 25 height 11
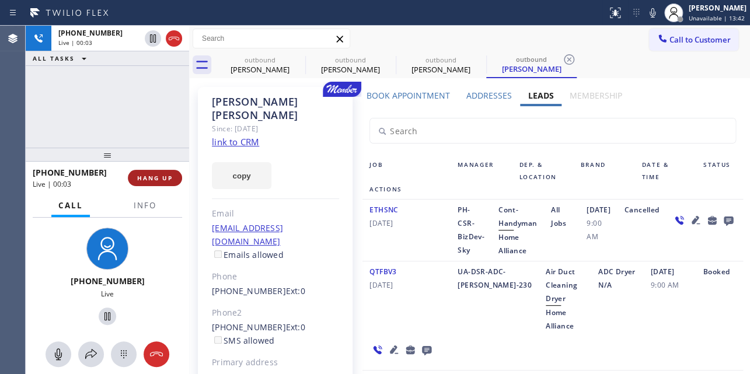
click at [165, 183] on button "HANG UP" at bounding box center [155, 178] width 54 height 16
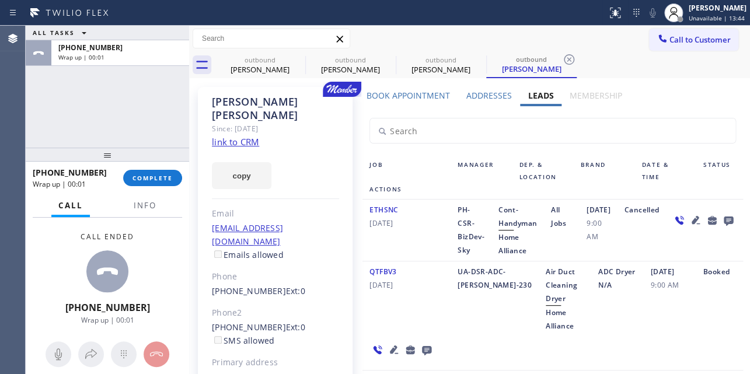
click at [722, 228] on icon at bounding box center [729, 220] width 14 height 15
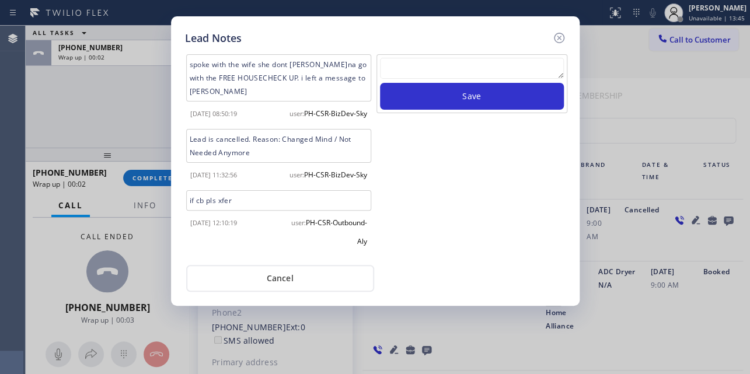
click at [455, 76] on textarea at bounding box center [472, 68] width 184 height 21
paste textarea "Routed to Voice mail// If CX will call back please transfer to me- Love:*"
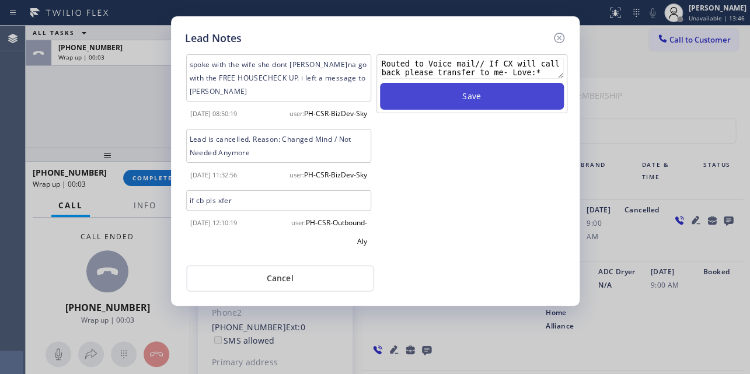
type textarea "Routed to Voice mail// If CX will call back please transfer to me- Love:*"
click at [454, 93] on button "Save" at bounding box center [472, 96] width 184 height 27
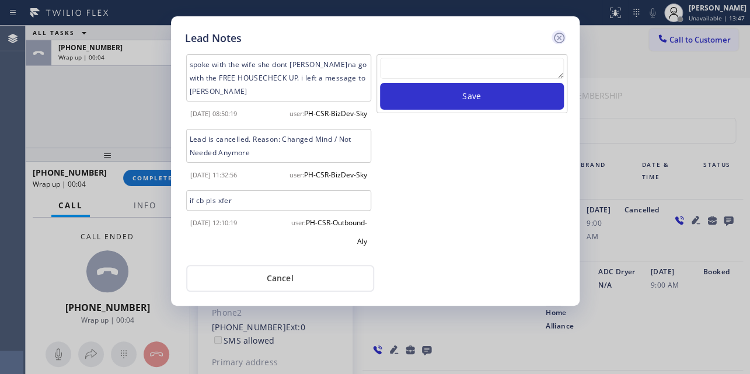
click at [554, 37] on icon at bounding box center [559, 38] width 14 height 14
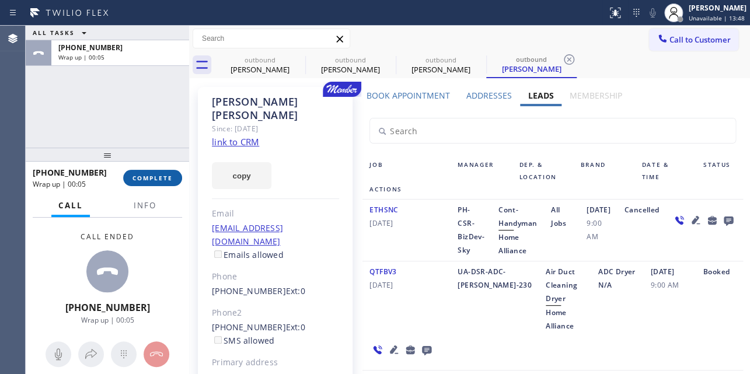
click at [134, 179] on span "COMPLETE" at bounding box center [153, 178] width 40 height 8
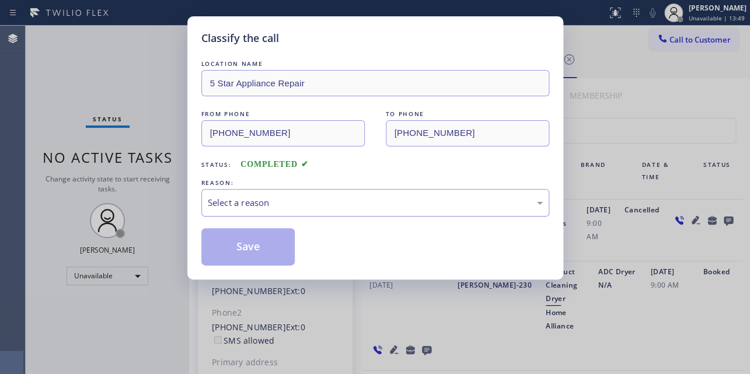
click at [241, 201] on div "Select a reason" at bounding box center [375, 202] width 335 height 13
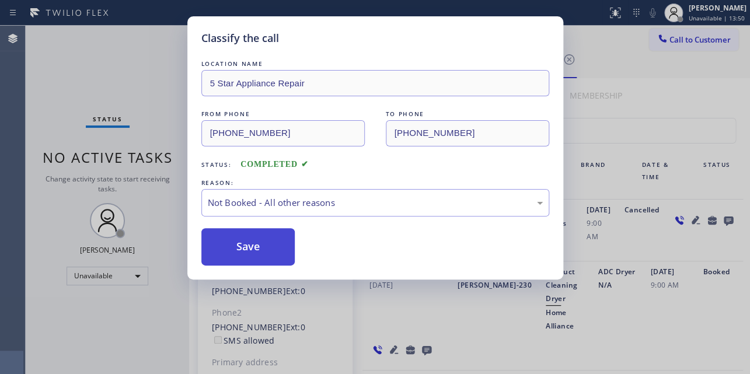
click at [248, 249] on button "Save" at bounding box center [248, 246] width 94 height 37
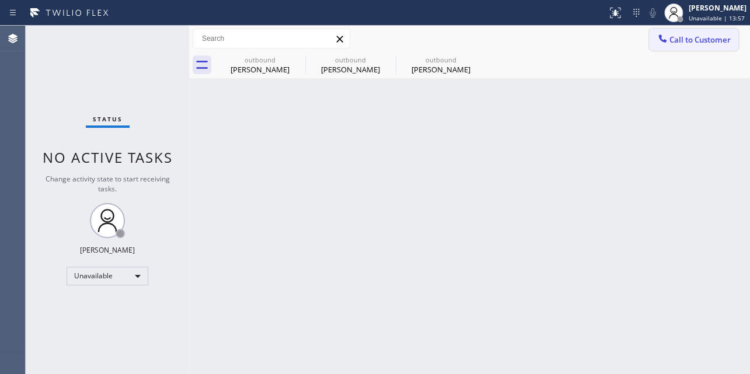
click at [666, 37] on icon at bounding box center [663, 39] width 12 height 12
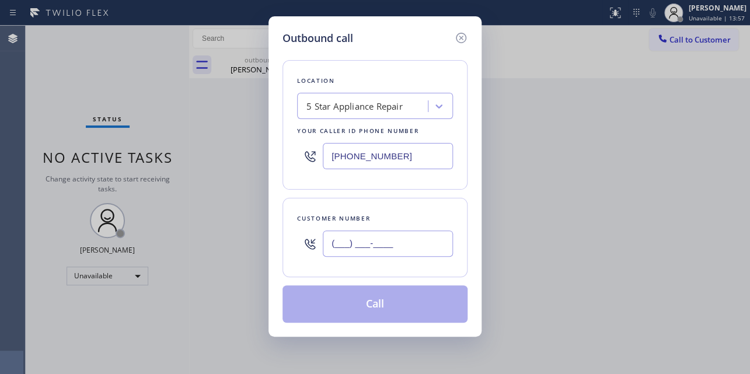
click at [362, 248] on input "(___) ___-____" at bounding box center [388, 244] width 130 height 26
paste input "917) 273-4075"
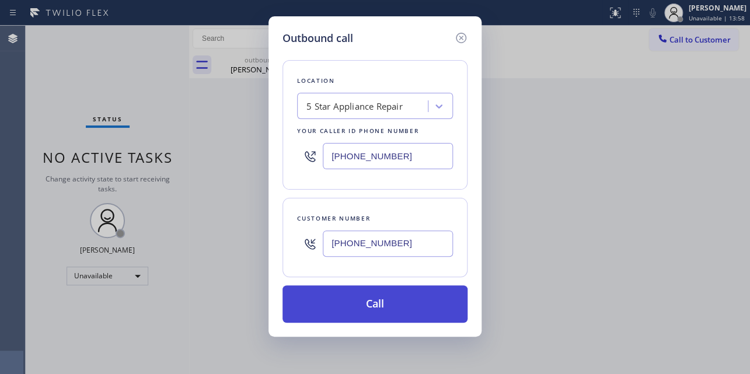
type input "(917) 273-4075"
click at [397, 304] on button "Call" at bounding box center [375, 304] width 185 height 37
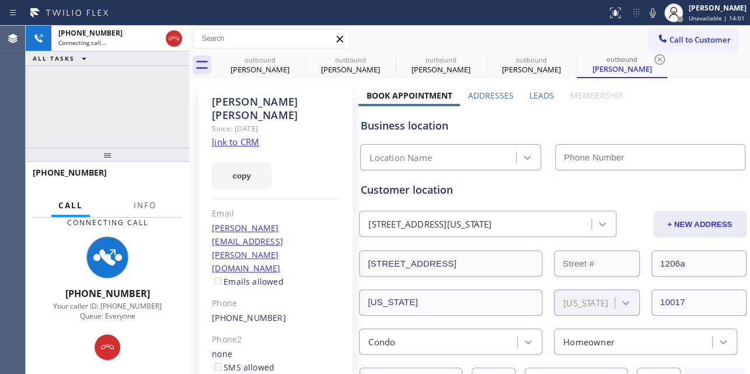
click at [535, 93] on label "Leads" at bounding box center [542, 95] width 25 height 11
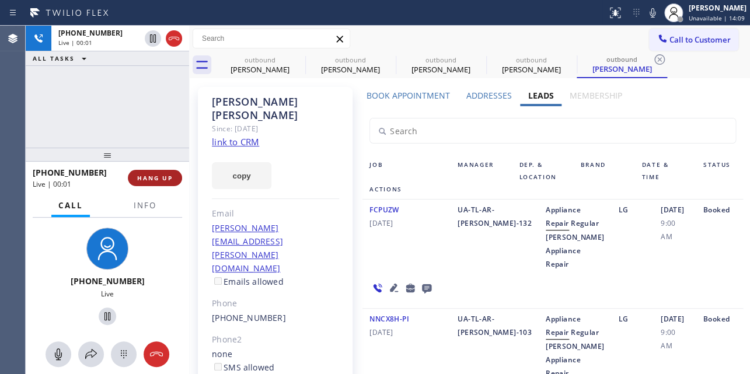
click at [158, 181] on span "HANG UP" at bounding box center [155, 178] width 36 height 8
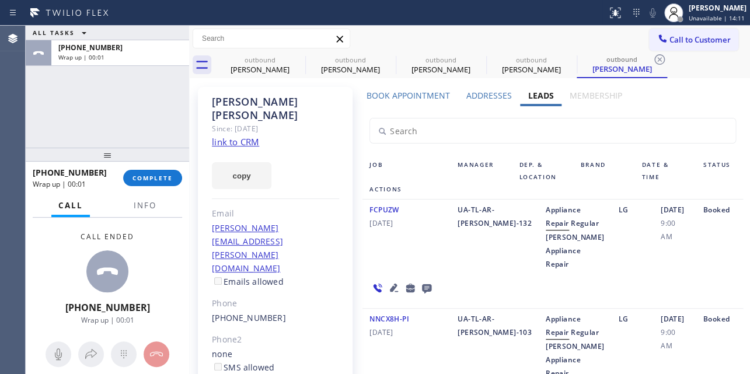
click at [431, 284] on icon at bounding box center [426, 288] width 9 height 9
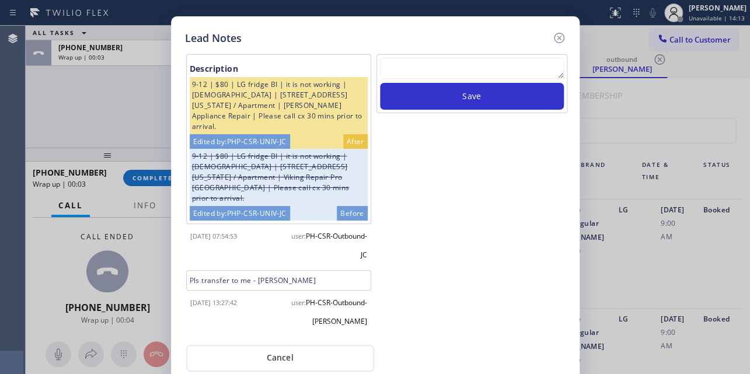
click at [419, 69] on textarea at bounding box center [472, 68] width 184 height 21
paste textarea "Routed to Voice mail// If CX will call back please transfer to me- Love:*"
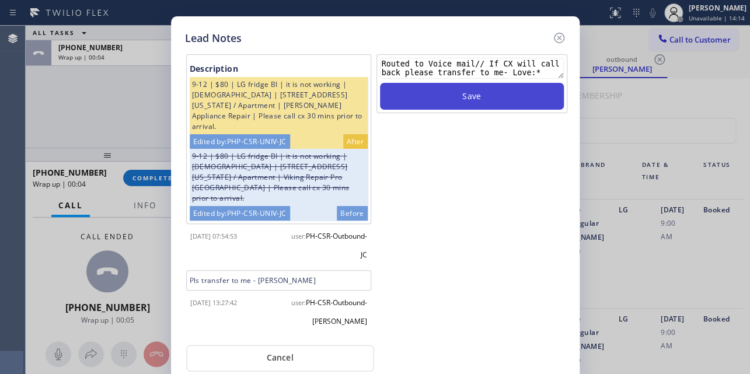
type textarea "Routed to Voice mail// If CX will call back please transfer to me- Love:*"
click at [473, 97] on button "Save" at bounding box center [472, 96] width 184 height 27
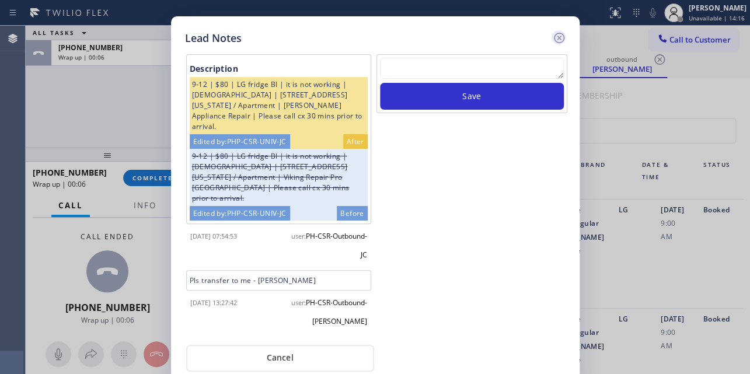
click at [561, 36] on icon at bounding box center [559, 38] width 14 height 14
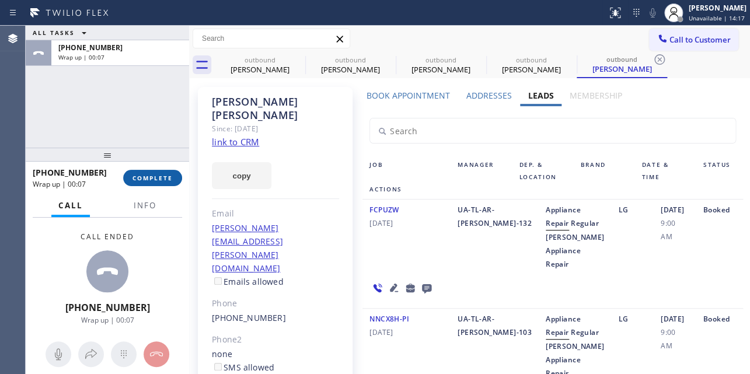
click at [130, 175] on button "COMPLETE" at bounding box center [152, 178] width 59 height 16
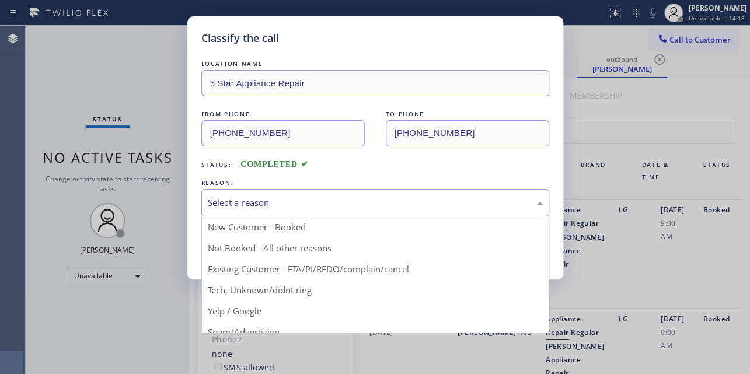
click at [272, 196] on div "Select a reason" at bounding box center [375, 202] width 335 height 13
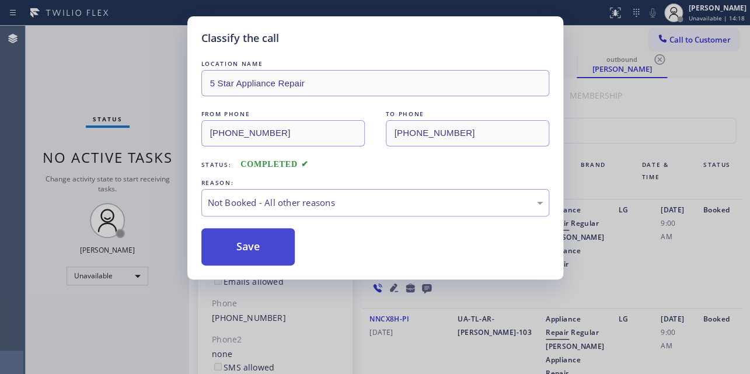
click at [247, 241] on button "Save" at bounding box center [248, 246] width 94 height 37
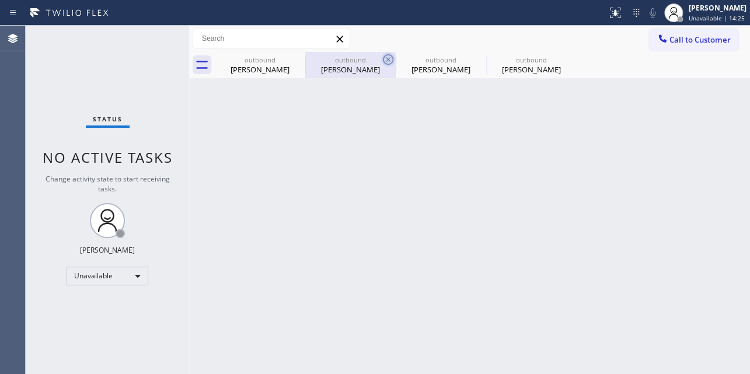
click at [390, 60] on icon at bounding box center [388, 60] width 14 height 14
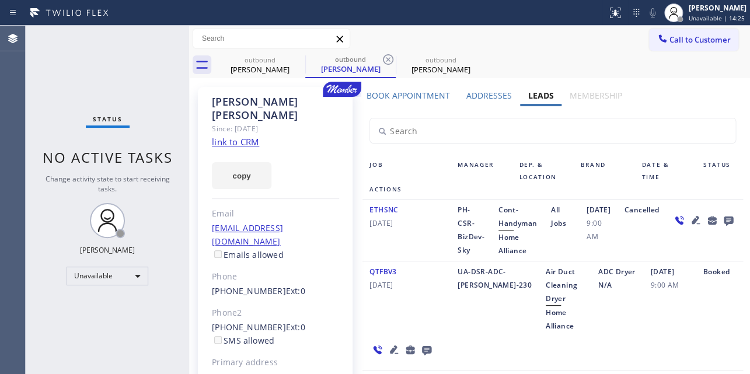
click at [390, 60] on icon at bounding box center [388, 60] width 14 height 14
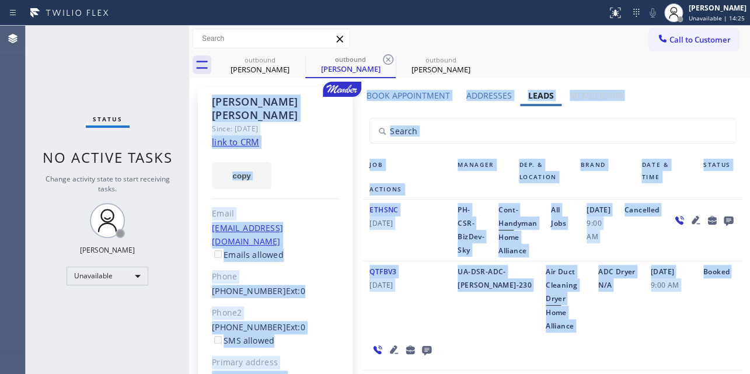
click at [0, 0] on icon at bounding box center [0, 0] width 0 height 0
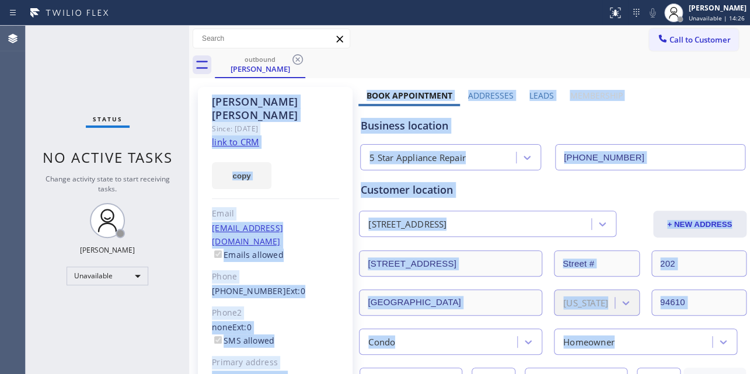
click at [646, 76] on div "outbound Lissa Kaye" at bounding box center [482, 65] width 535 height 26
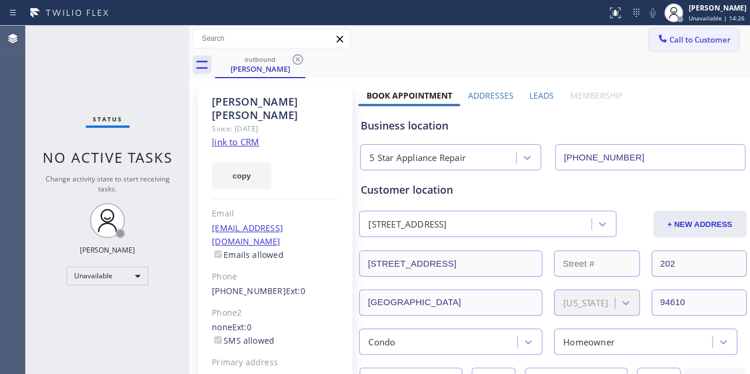
click at [670, 38] on span "Call to Customer" at bounding box center [700, 39] width 61 height 11
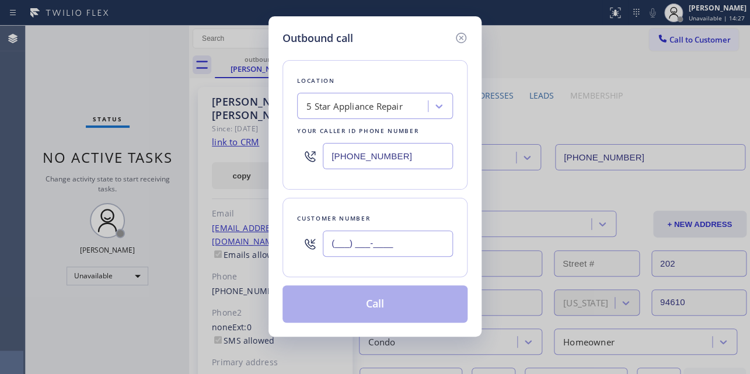
click at [360, 236] on input "(___) ___-____" at bounding box center [388, 244] width 130 height 26
paste input "206) 427-7939"
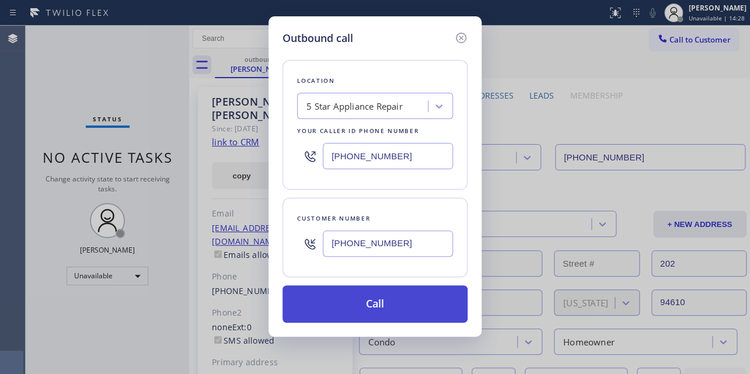
type input "(206) 427-7939"
click at [381, 302] on button "Call" at bounding box center [375, 304] width 185 height 37
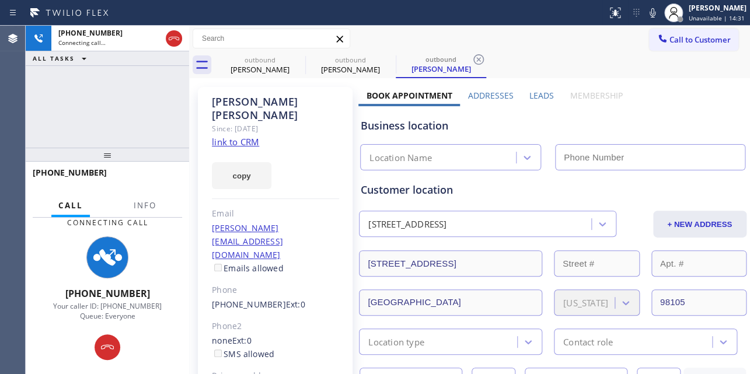
click at [544, 97] on label "Leads" at bounding box center [542, 95] width 25 height 11
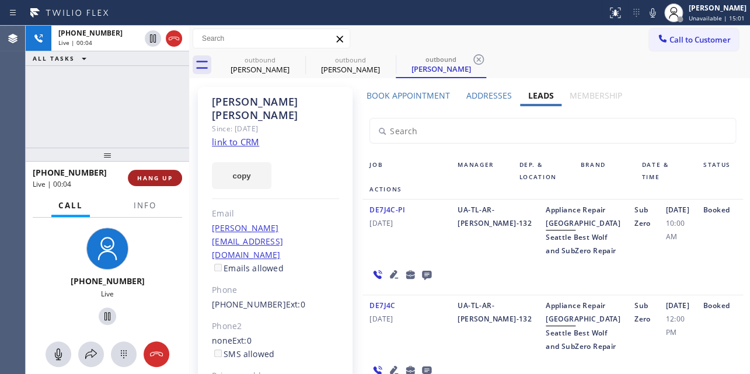
click at [154, 180] on span "HANG UP" at bounding box center [155, 178] width 36 height 8
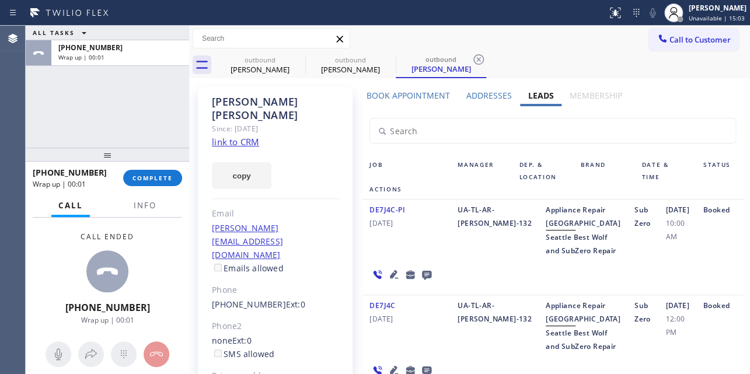
click at [423, 282] on icon at bounding box center [427, 274] width 14 height 15
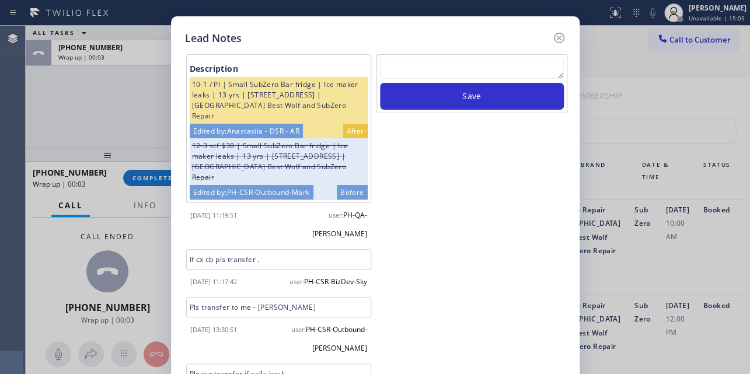
click at [452, 67] on textarea at bounding box center [472, 68] width 184 height 21
paste textarea "Routed to Voice mail// If CX will call back please transfer to me- Love:*"
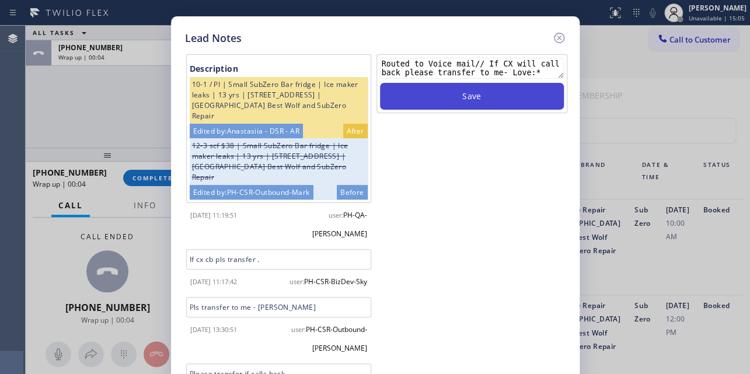
type textarea "Routed to Voice mail// If CX will call back please transfer to me- Love:*"
click at [496, 102] on button "Save" at bounding box center [472, 96] width 184 height 27
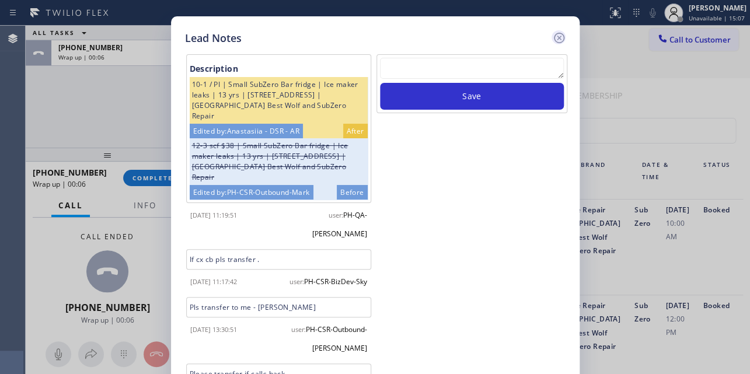
click at [561, 34] on icon at bounding box center [559, 38] width 14 height 14
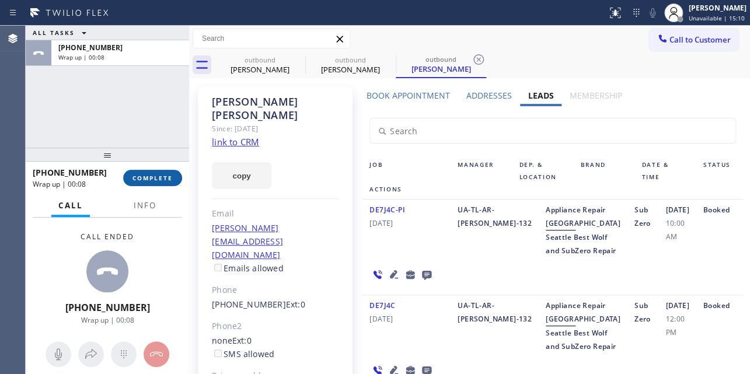
click at [133, 180] on span "COMPLETE" at bounding box center [153, 178] width 40 height 8
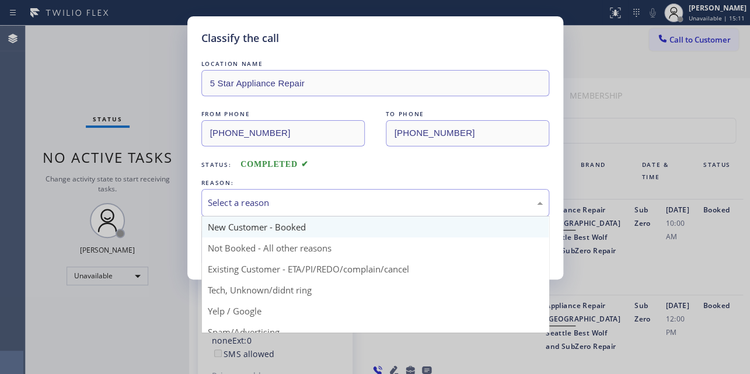
drag, startPoint x: 258, startPoint y: 204, endPoint x: 253, endPoint y: 218, distance: 14.4
click at [258, 205] on div "Select a reason" at bounding box center [375, 202] width 335 height 13
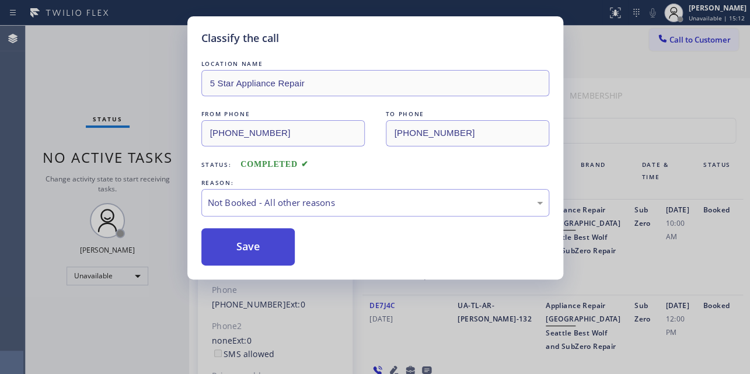
click at [256, 248] on button "Save" at bounding box center [248, 246] width 94 height 37
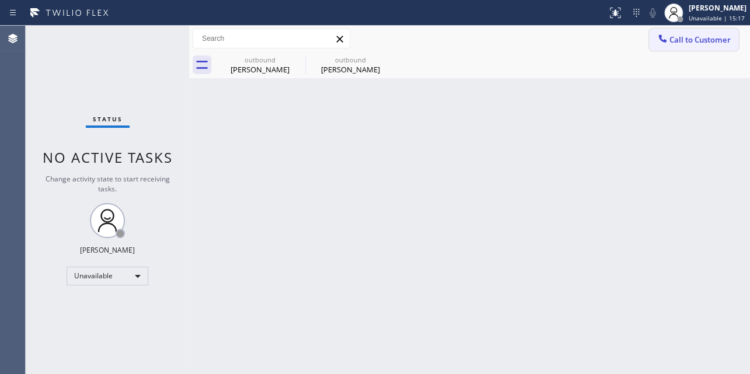
click at [698, 34] on span "Call to Customer" at bounding box center [700, 39] width 61 height 11
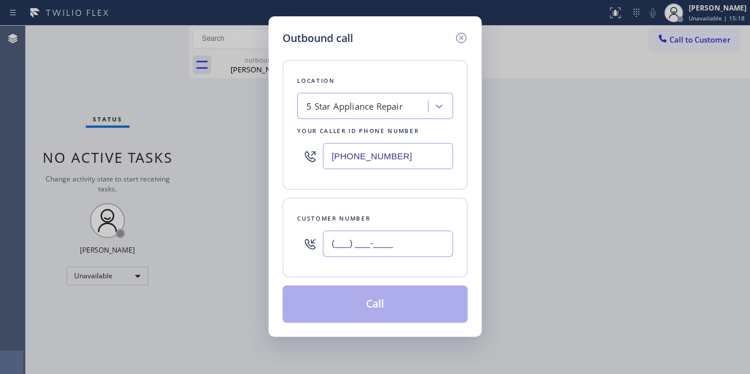
click at [334, 243] on input "(___) ___-____" at bounding box center [388, 244] width 130 height 26
paste input "562) 347-3734"
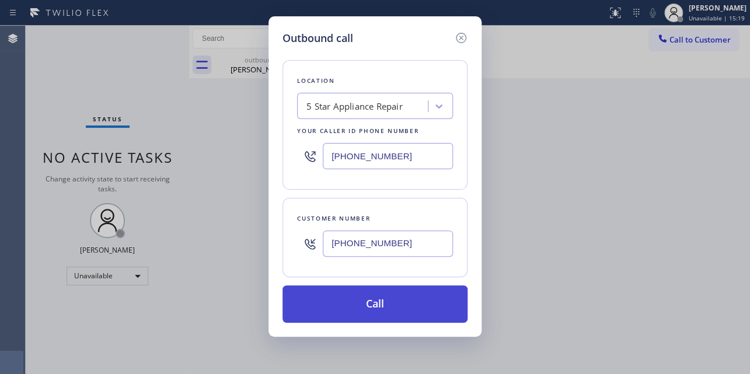
type input "(562) 347-3734"
click at [358, 299] on button "Call" at bounding box center [375, 304] width 185 height 37
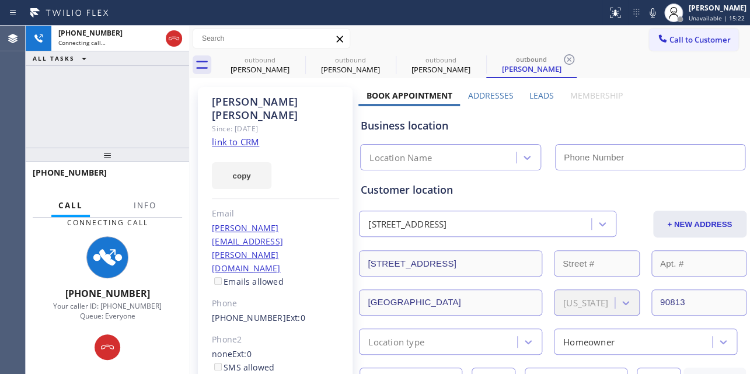
click at [536, 95] on label "Leads" at bounding box center [542, 95] width 25 height 11
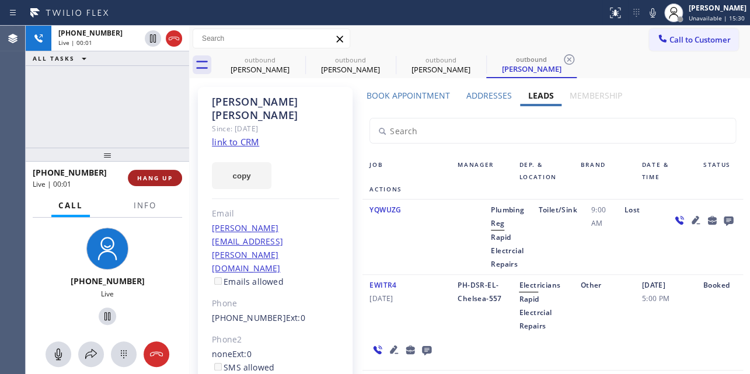
click at [155, 176] on span "HANG UP" at bounding box center [155, 178] width 36 height 8
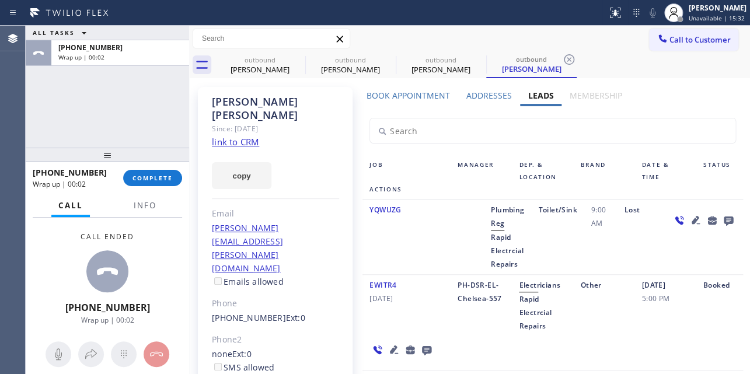
click at [723, 222] on icon at bounding box center [727, 221] width 9 height 9
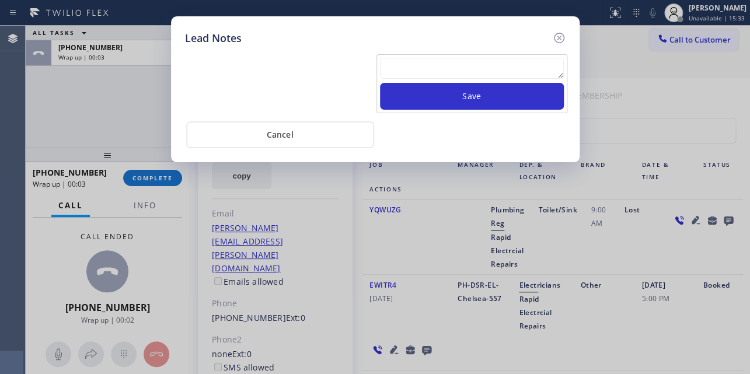
click at [473, 69] on textarea at bounding box center [472, 68] width 184 height 21
paste textarea "Routed to Voice mail// If CX will call back please transfer to me- Love:*"
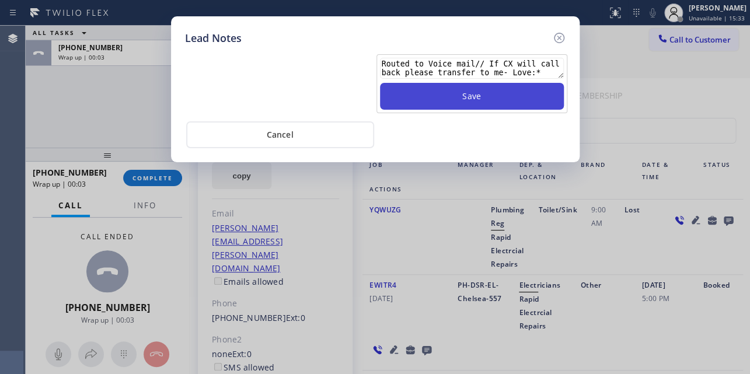
type textarea "Routed to Voice mail// If CX will call back please transfer to me- Love:*"
click at [485, 97] on button "Save" at bounding box center [472, 96] width 184 height 27
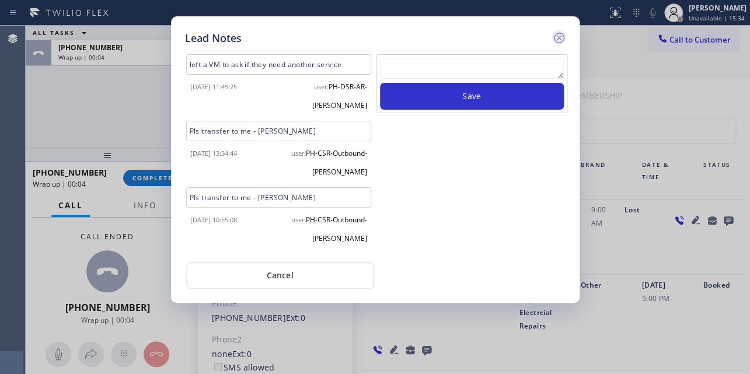
click at [554, 33] on icon at bounding box center [559, 38] width 14 height 14
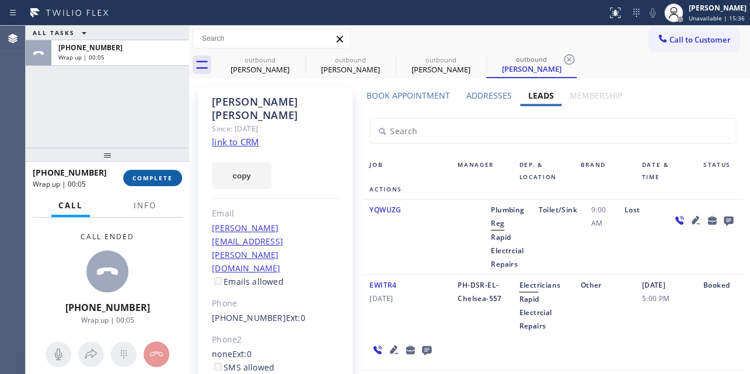
click at [156, 184] on button "COMPLETE" at bounding box center [152, 178] width 59 height 16
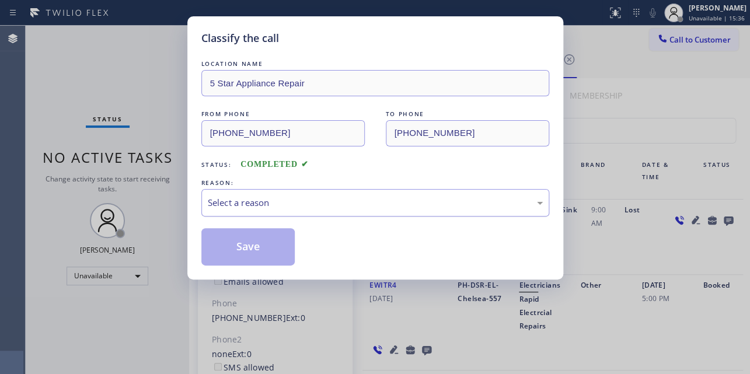
click at [305, 208] on div "Select a reason" at bounding box center [375, 202] width 335 height 13
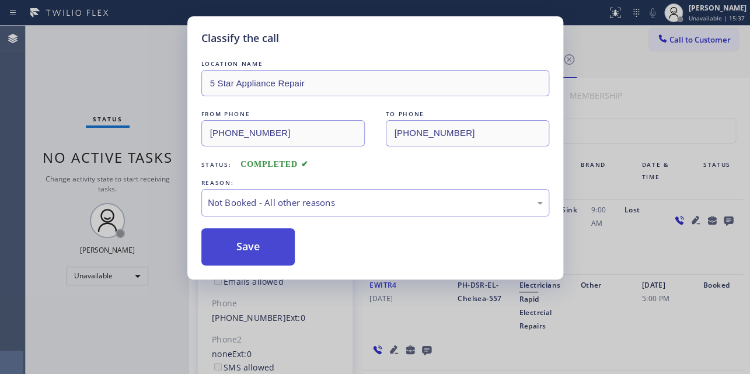
click at [238, 241] on button "Save" at bounding box center [248, 246] width 94 height 37
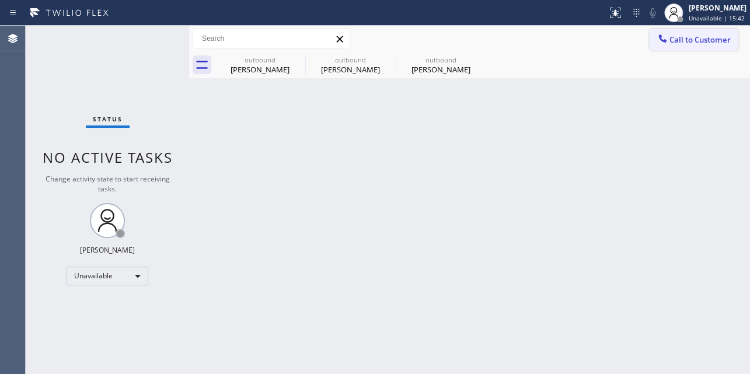
click at [707, 36] on span "Call to Customer" at bounding box center [700, 39] width 61 height 11
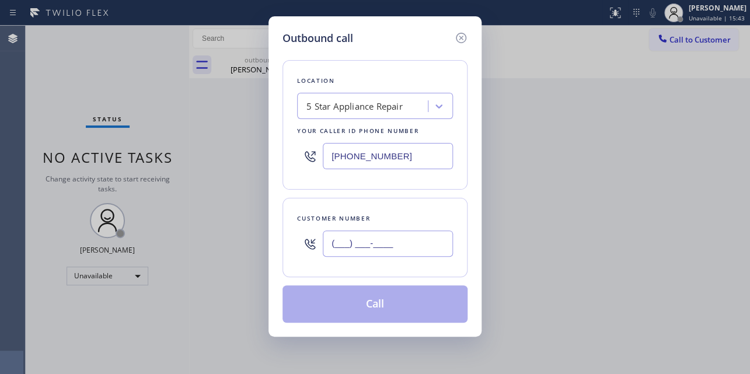
click at [328, 237] on input "(___) ___-____" at bounding box center [388, 244] width 130 height 26
paste input "310) 433-4060"
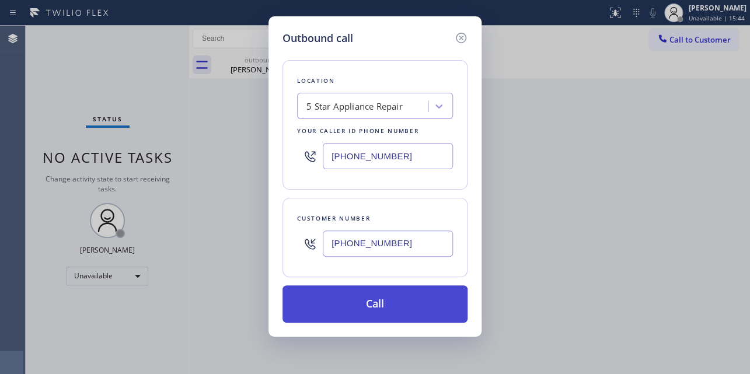
type input "(310) 433-4060"
click at [368, 297] on button "Call" at bounding box center [375, 304] width 185 height 37
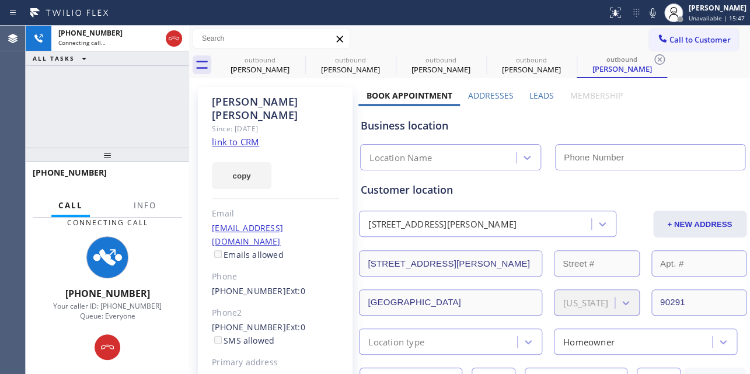
click at [535, 98] on label "Leads" at bounding box center [542, 95] width 25 height 11
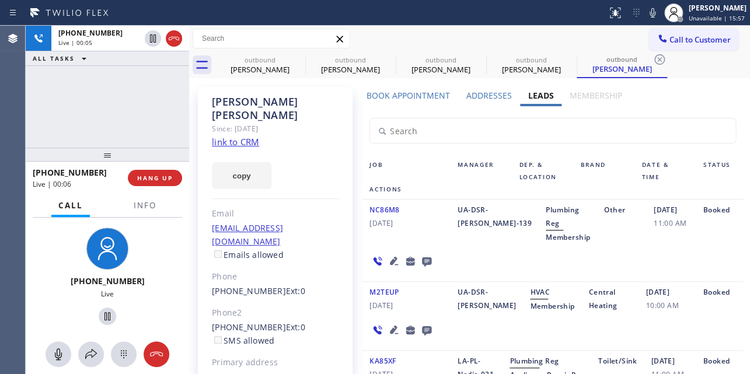
click at [631, 262] on div "NC86M8 02/01/2023 UA-DSR-PL-Melanie-139 Plumbing Reg Membership Other 02/01/202…" at bounding box center [553, 241] width 380 height 82
click at [163, 176] on span "HANG UP" at bounding box center [155, 178] width 36 height 8
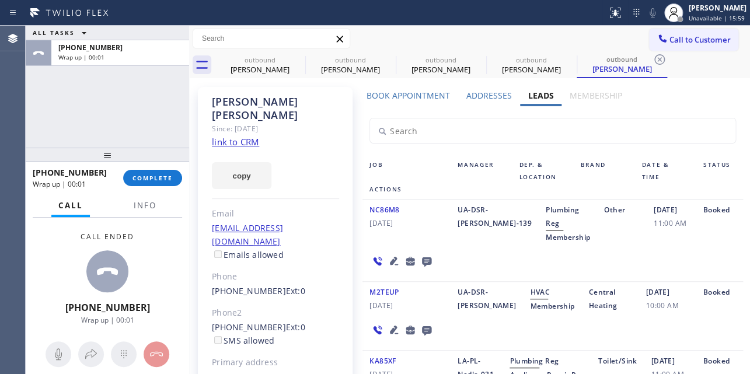
click at [426, 257] on icon at bounding box center [426, 261] width 9 height 9
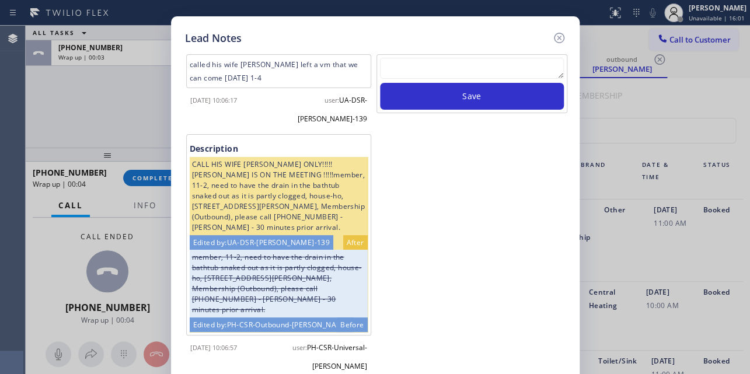
click at [508, 68] on textarea at bounding box center [472, 68] width 184 height 21
paste textarea "Routed to Voice mail// If CX will call back please transfer to me- Love:*"
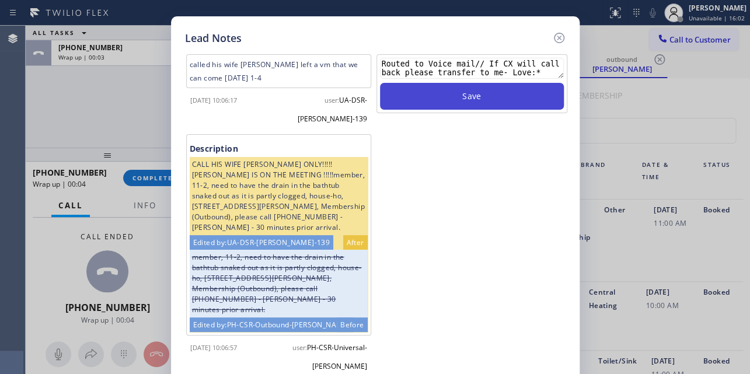
type textarea "Routed to Voice mail// If CX will call back please transfer to me- Love:*"
click at [496, 98] on button "Save" at bounding box center [472, 96] width 184 height 27
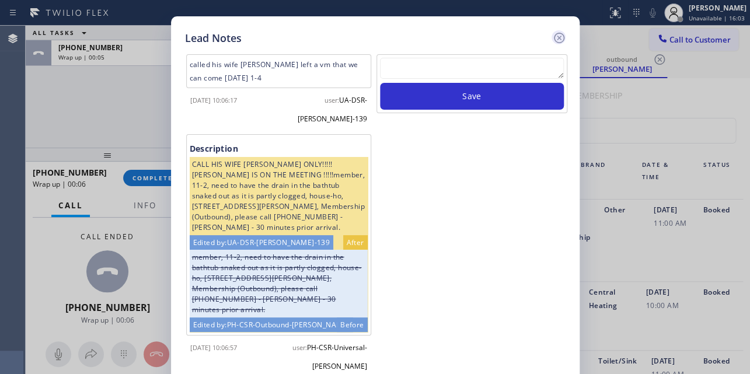
click at [558, 39] on icon at bounding box center [558, 38] width 11 height 11
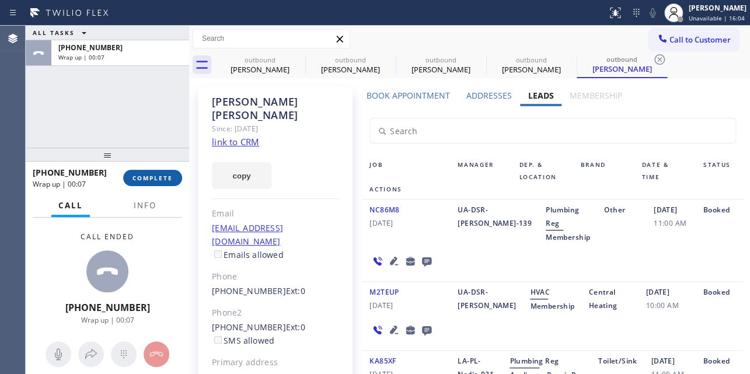
click at [138, 179] on span "COMPLETE" at bounding box center [153, 178] width 40 height 8
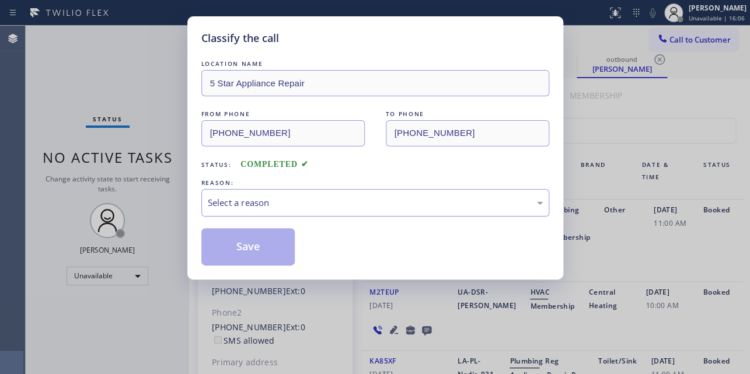
click at [284, 196] on div "Select a reason" at bounding box center [375, 202] width 335 height 13
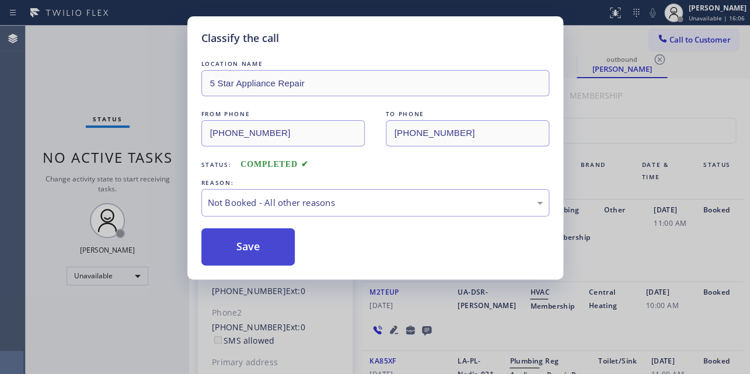
click at [250, 252] on button "Save" at bounding box center [248, 246] width 94 height 37
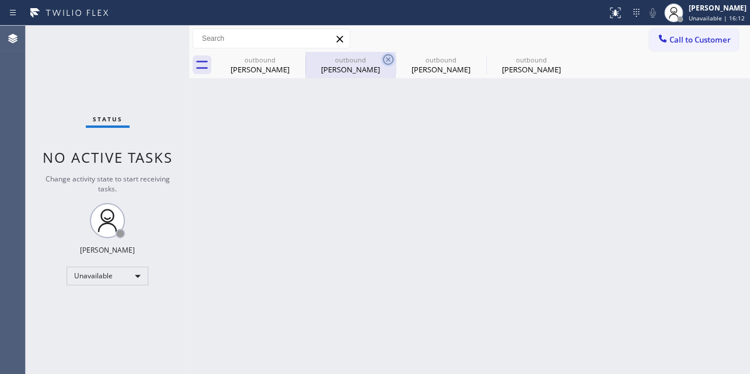
click at [385, 58] on icon at bounding box center [388, 60] width 14 height 14
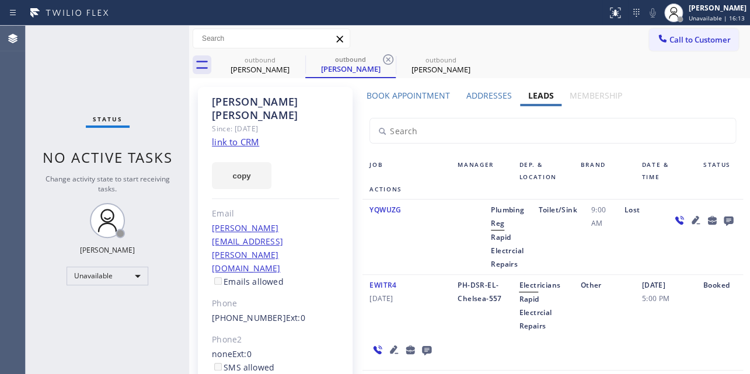
click at [385, 58] on icon at bounding box center [388, 60] width 14 height 14
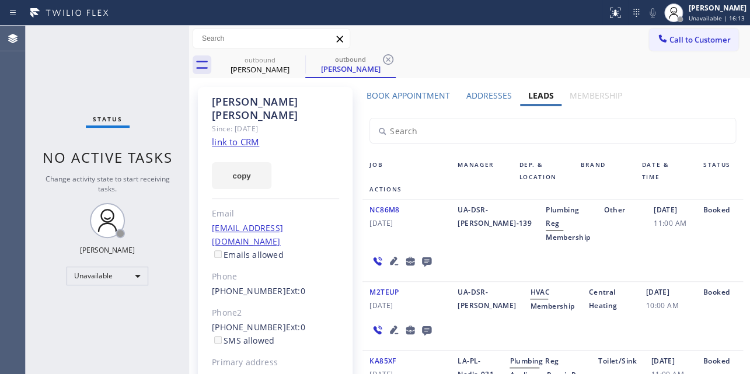
click at [385, 58] on icon at bounding box center [388, 60] width 14 height 14
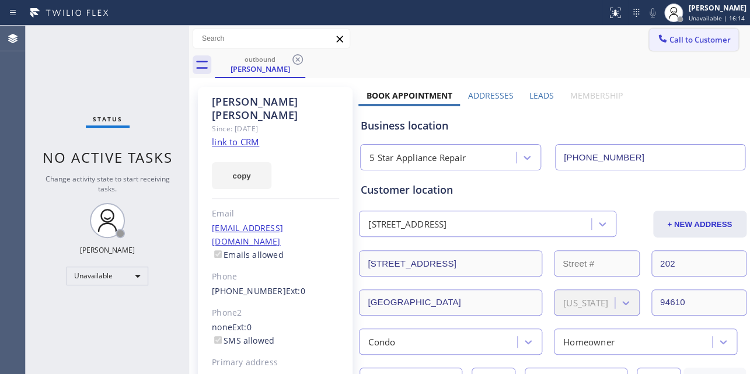
click at [660, 45] on div at bounding box center [663, 40] width 14 height 14
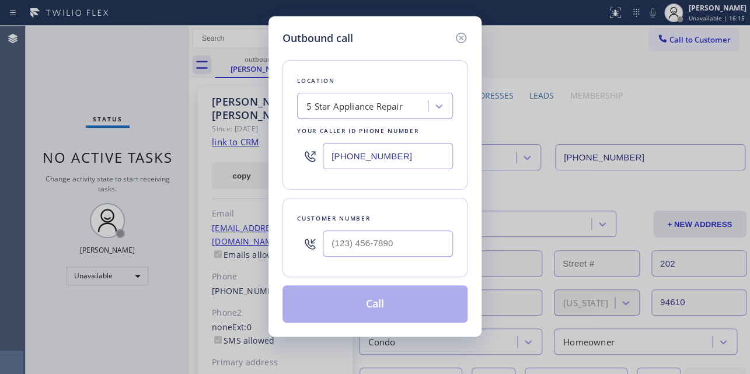
click at [344, 225] on div at bounding box center [388, 244] width 130 height 38
click at [350, 242] on input "(___) ___-____" at bounding box center [388, 244] width 130 height 26
paste input "917) 403-6653"
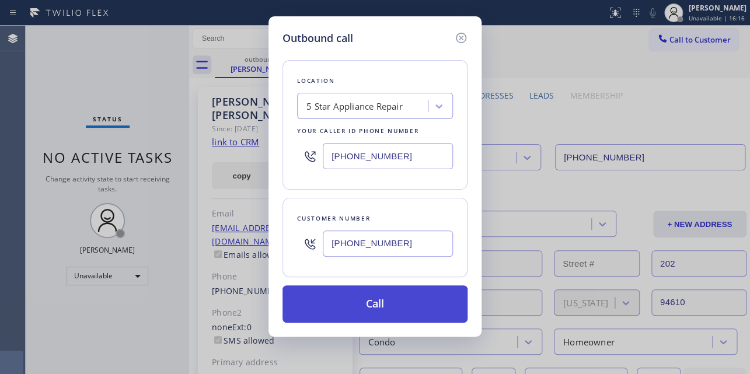
type input "(917) 403-6653"
click at [397, 314] on button "Call" at bounding box center [375, 304] width 185 height 37
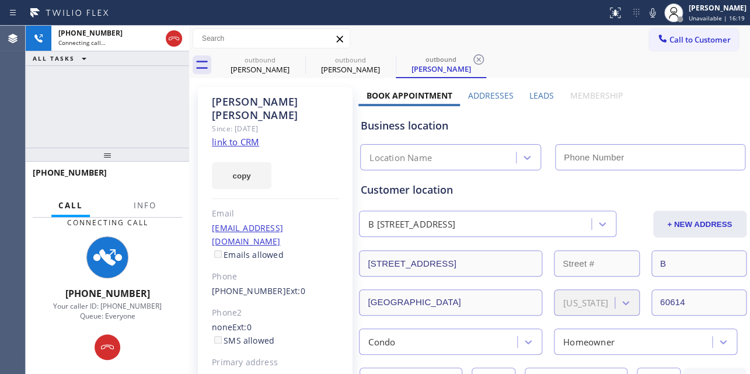
click at [539, 96] on label "Leads" at bounding box center [542, 95] width 25 height 11
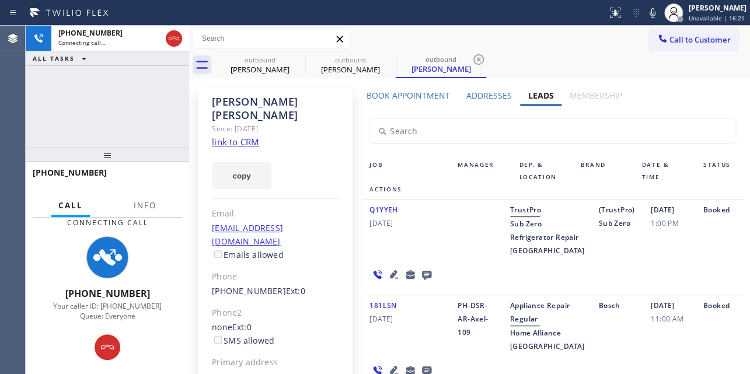
click at [389, 281] on icon at bounding box center [394, 274] width 14 height 14
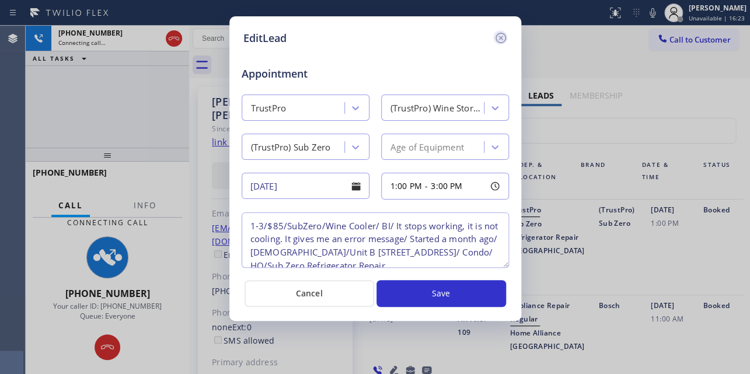
click at [499, 34] on icon at bounding box center [501, 38] width 14 height 14
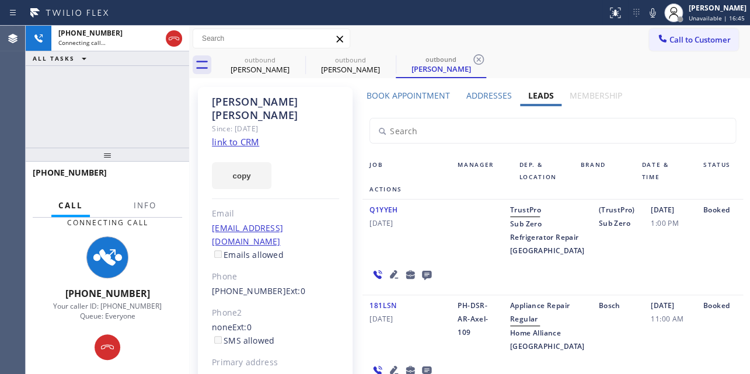
click at [612, 257] on div "(TrustPro) Sub Zero" at bounding box center [617, 230] width 53 height 54
click at [422, 280] on icon at bounding box center [426, 275] width 9 height 9
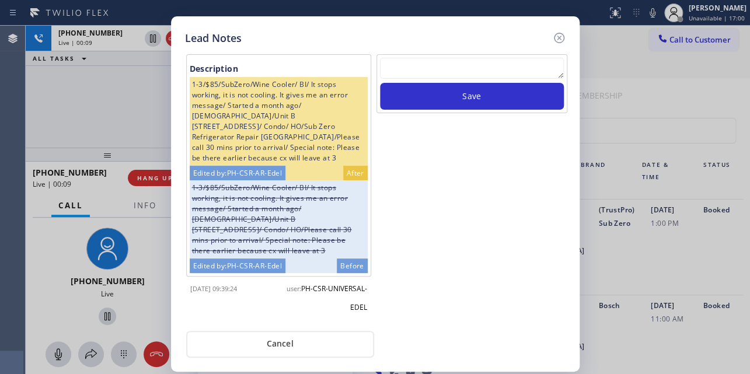
click at [433, 70] on textarea at bounding box center [472, 68] width 184 height 21
paste textarea "Routed to Voice mail// If CX will call back please transfer to me- Love:*"
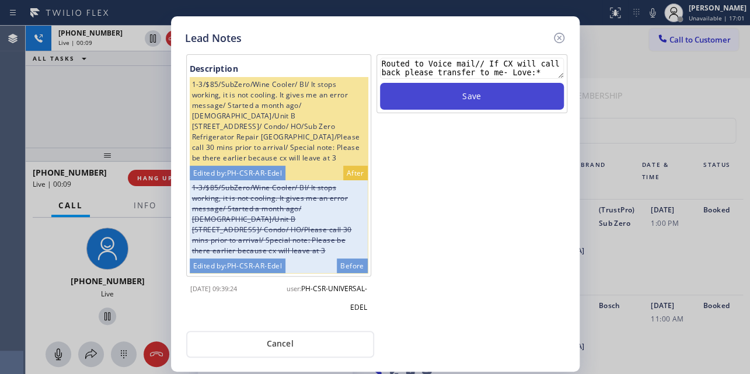
type textarea "Routed to Voice mail// If CX will call back please transfer to me- Love:*"
click at [453, 102] on button "Save" at bounding box center [472, 96] width 184 height 27
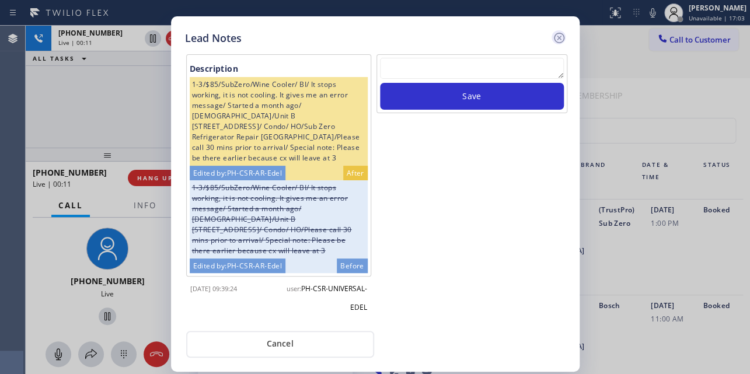
click at [558, 40] on icon at bounding box center [559, 38] width 14 height 14
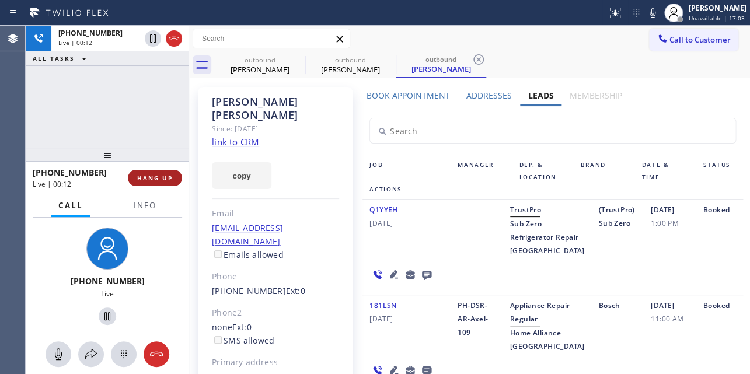
click at [150, 175] on span "HANG UP" at bounding box center [155, 178] width 36 height 8
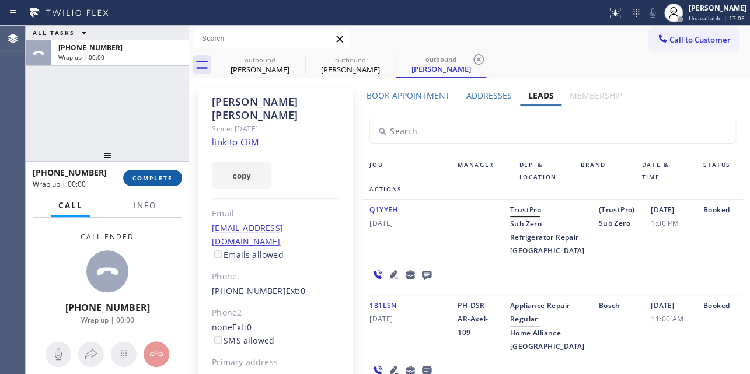
click at [153, 175] on span "COMPLETE" at bounding box center [153, 178] width 40 height 8
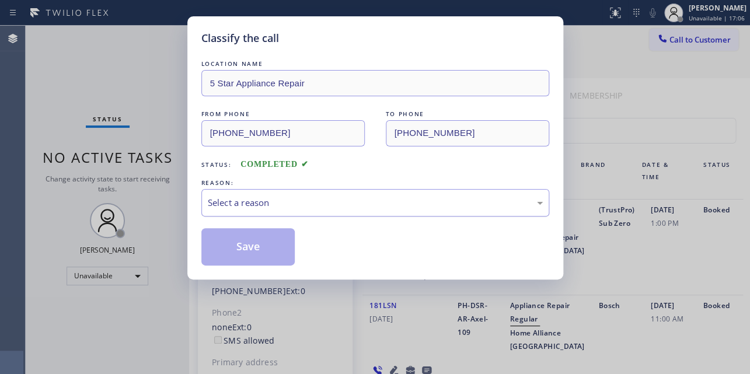
click at [291, 201] on div "Select a reason" at bounding box center [375, 202] width 335 height 13
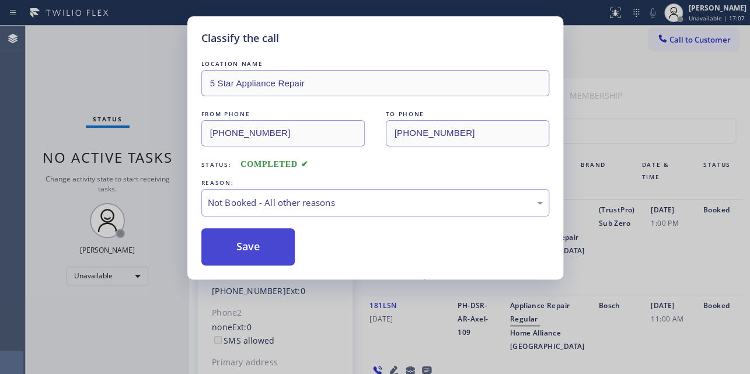
click at [252, 243] on button "Save" at bounding box center [248, 246] width 94 height 37
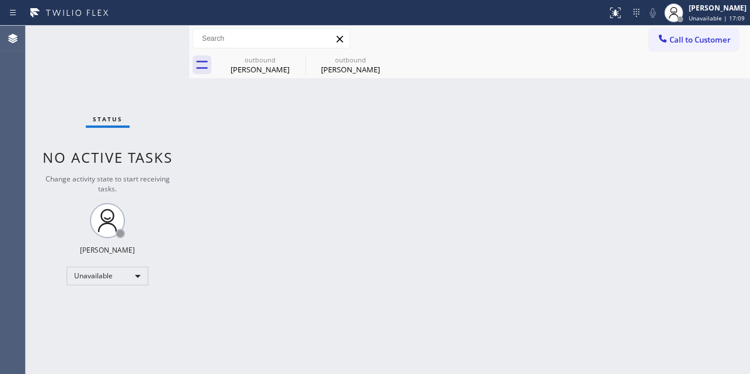
click at [419, 252] on div "Back to Dashboard Change Sender ID Customers Technicians Select a contact Outbo…" at bounding box center [469, 200] width 561 height 349
click at [699, 38] on span "Call to Customer" at bounding box center [700, 39] width 61 height 11
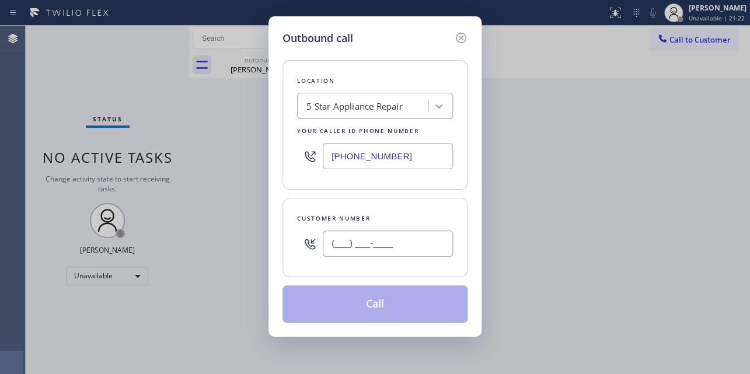
click at [327, 247] on input "(___) ___-____" at bounding box center [388, 244] width 130 height 26
paste input "765) 409-4563"
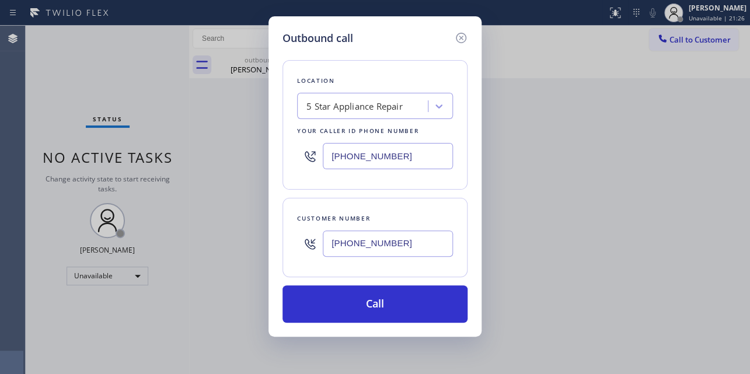
type input "(765) 409-4563"
drag, startPoint x: 404, startPoint y: 161, endPoint x: 220, endPoint y: 159, distance: 183.9
click at [220, 159] on div "Outbound call Location 5 Star Appliance Repair Your caller id phone number (855…" at bounding box center [375, 187] width 750 height 374
paste input "617) 219-9255"
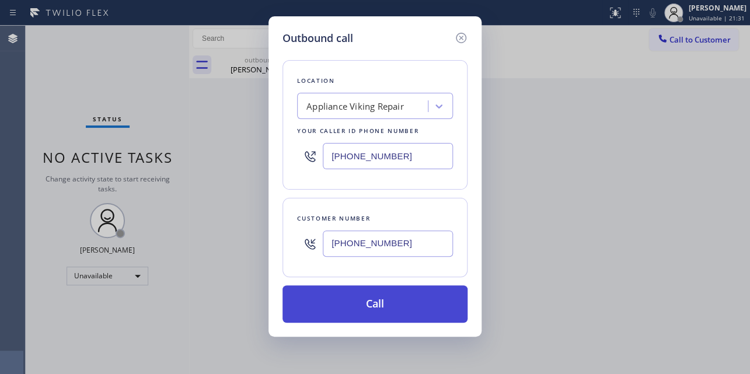
type input "[PHONE_NUMBER]"
click at [350, 302] on button "Call" at bounding box center [375, 304] width 185 height 37
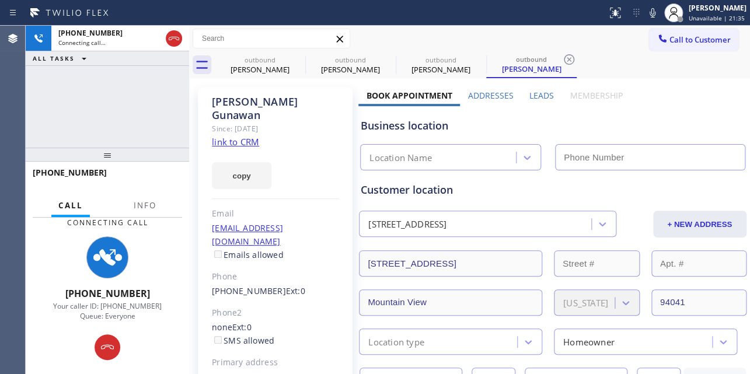
click at [531, 93] on label "Leads" at bounding box center [542, 95] width 25 height 11
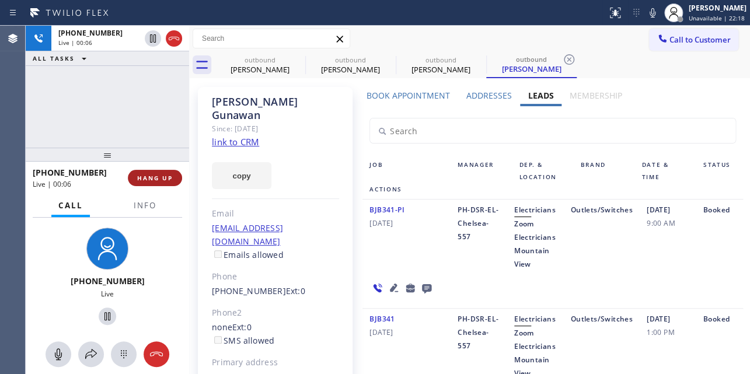
click at [145, 177] on span "HANG UP" at bounding box center [155, 178] width 36 height 8
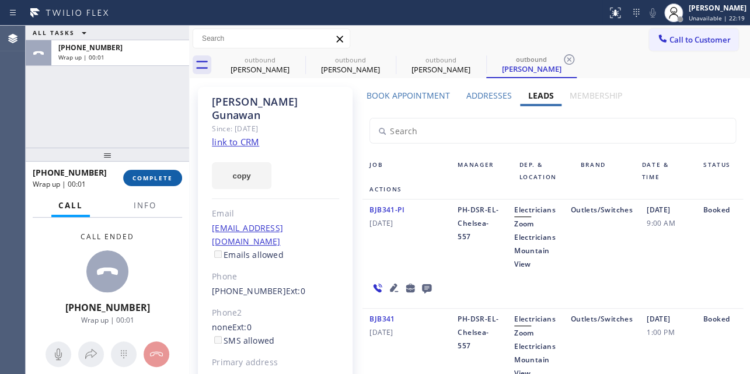
click at [147, 176] on span "COMPLETE" at bounding box center [153, 178] width 40 height 8
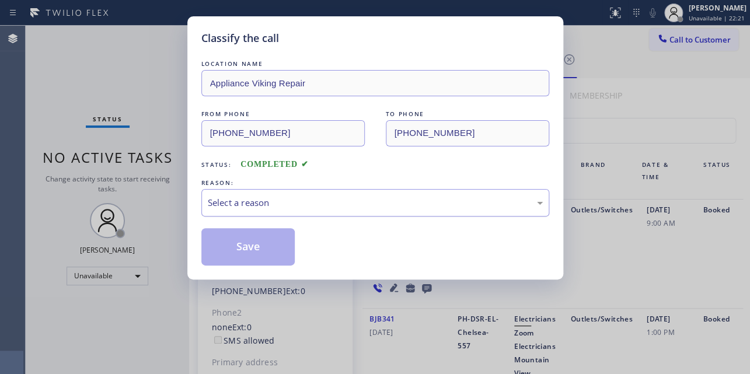
click at [398, 205] on div "Select a reason" at bounding box center [375, 202] width 335 height 13
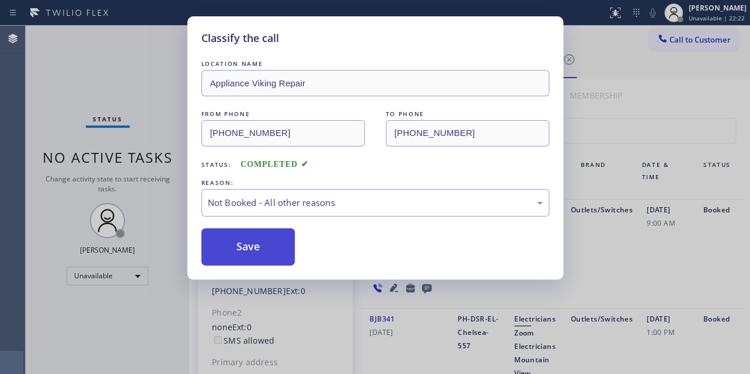
click at [267, 242] on button "Save" at bounding box center [248, 246] width 94 height 37
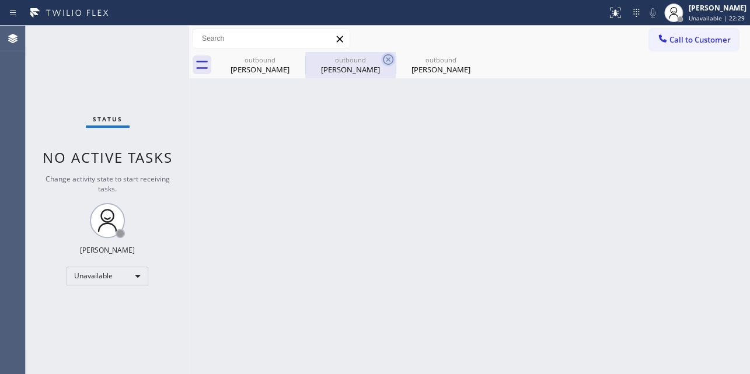
click at [384, 58] on icon at bounding box center [388, 60] width 14 height 14
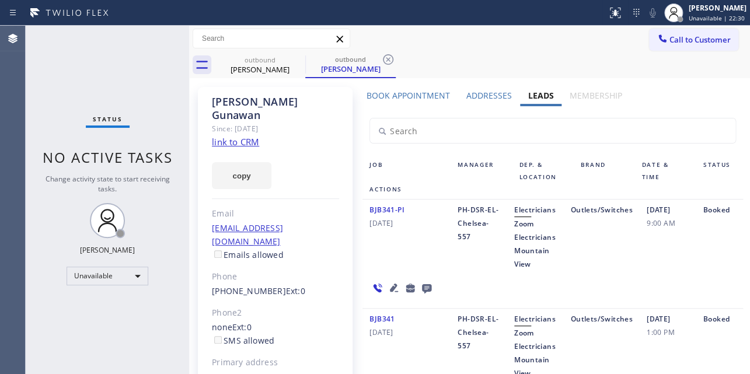
click at [384, 58] on icon at bounding box center [388, 60] width 14 height 14
type input "(855) 731-4952"
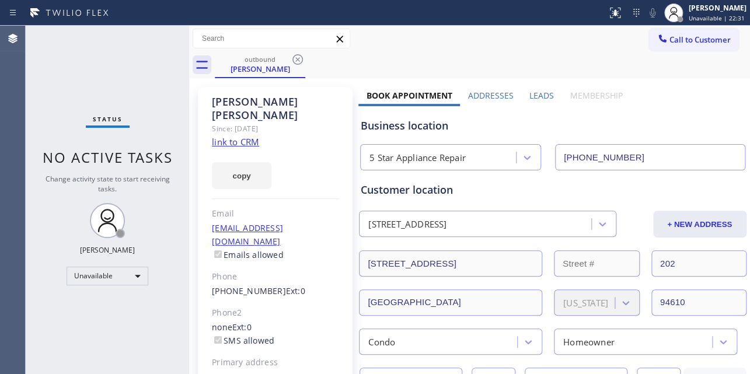
click at [584, 60] on div "outbound Lissa Kaye" at bounding box center [482, 65] width 535 height 26
drag, startPoint x: 659, startPoint y: 46, endPoint x: 655, endPoint y: 38, distance: 8.6
click at [660, 40] on div at bounding box center [663, 40] width 14 height 14
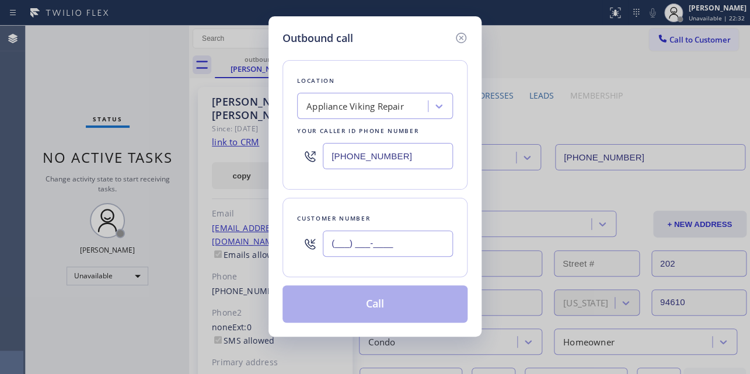
click at [356, 239] on input "(___) ___-____" at bounding box center [388, 244] width 130 height 26
paste input "213) 514-5872"
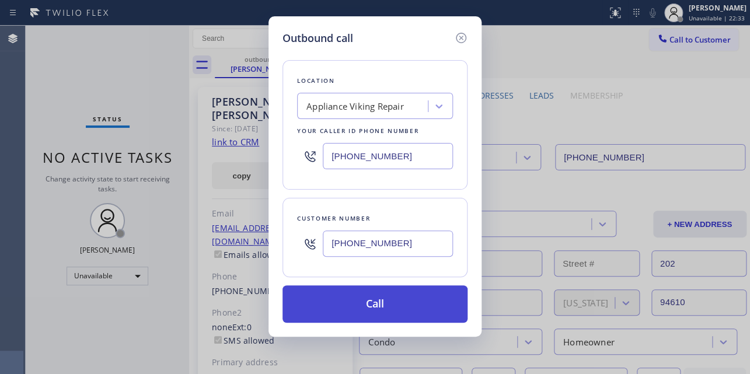
type input "(213) 514-5872"
click at [371, 304] on button "Call" at bounding box center [375, 304] width 185 height 37
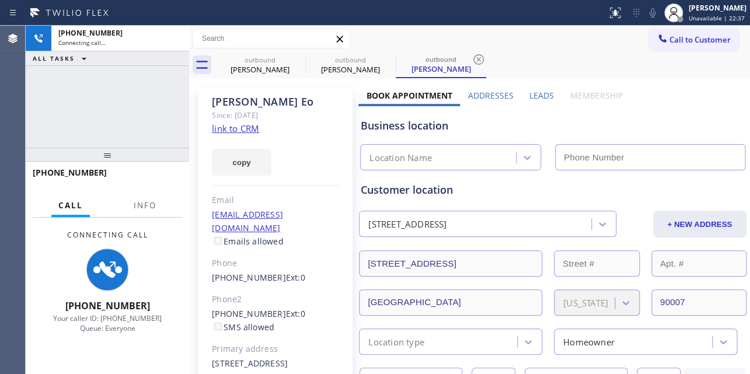
click at [533, 93] on label "Leads" at bounding box center [542, 95] width 25 height 11
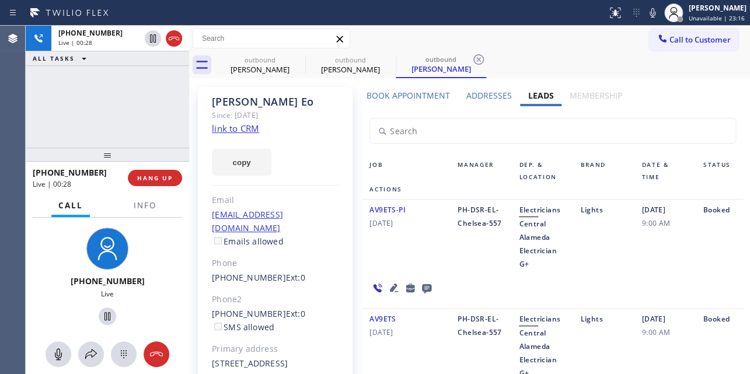
click at [598, 278] on div "AV9ETS-PI 02/27/2023 PH-DSR-EL-Chelsea-557 Electricians Central Alameda Electri…" at bounding box center [553, 254] width 380 height 109
click at [154, 174] on span "HANG UP" at bounding box center [155, 178] width 36 height 8
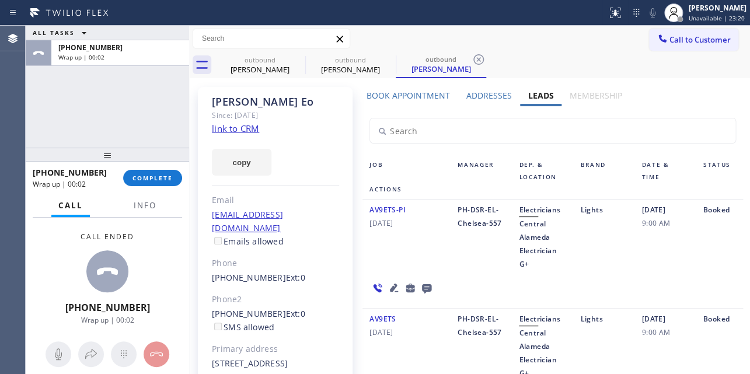
click at [426, 291] on icon at bounding box center [427, 288] width 14 height 15
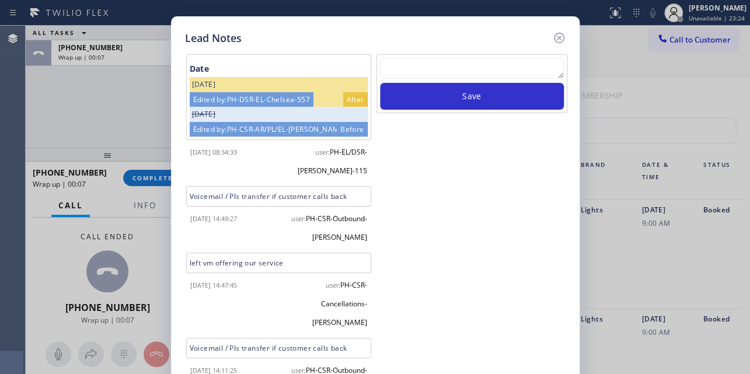
click at [422, 76] on textarea at bounding box center [472, 68] width 184 height 21
paste textarea "Routed to Voice mail// If CX will call back please transfer to me- Love:*"
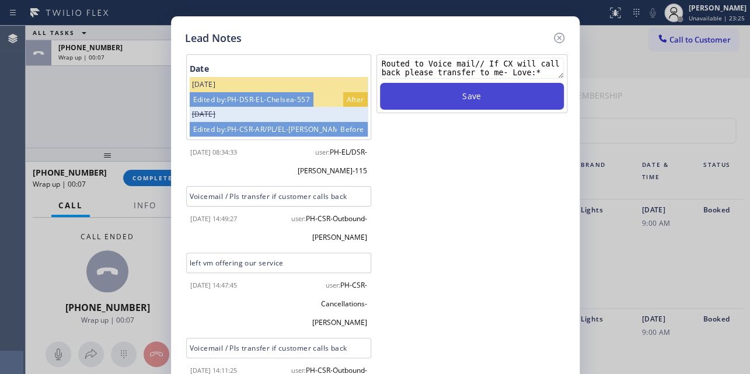
type textarea "Routed to Voice mail// If CX will call back please transfer to me- Love:*"
click at [445, 94] on button "Save" at bounding box center [472, 96] width 184 height 27
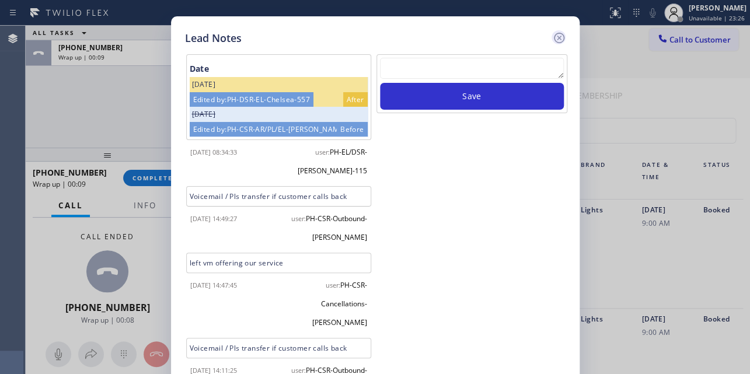
click at [555, 39] on icon at bounding box center [559, 38] width 14 height 14
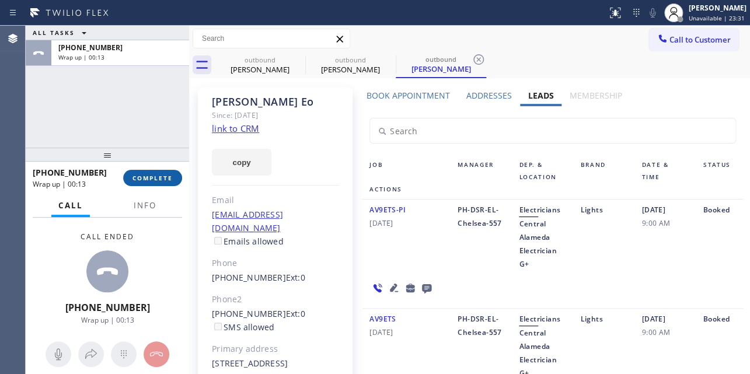
click at [153, 176] on span "COMPLETE" at bounding box center [153, 178] width 40 height 8
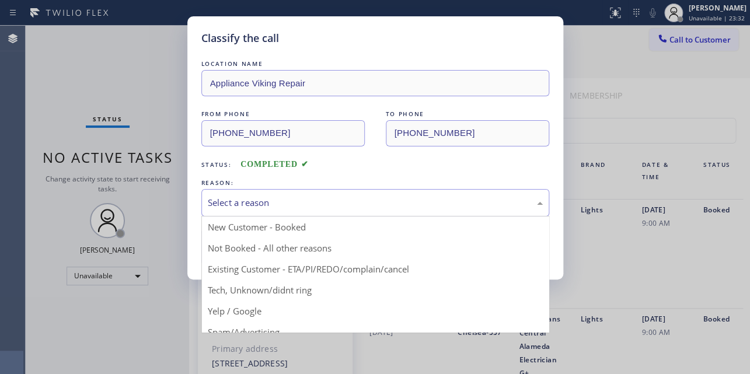
click at [232, 202] on div "Select a reason" at bounding box center [375, 202] width 335 height 13
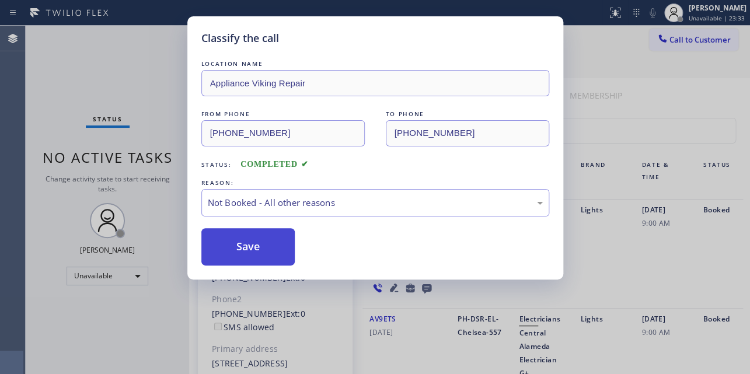
click at [243, 248] on button "Save" at bounding box center [248, 246] width 94 height 37
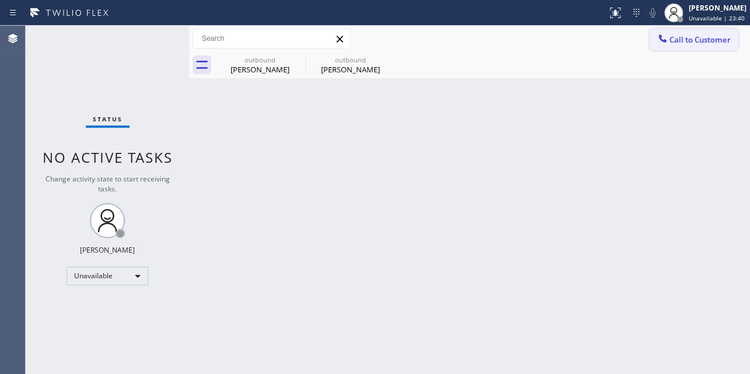
click at [664, 43] on icon at bounding box center [663, 39] width 12 height 12
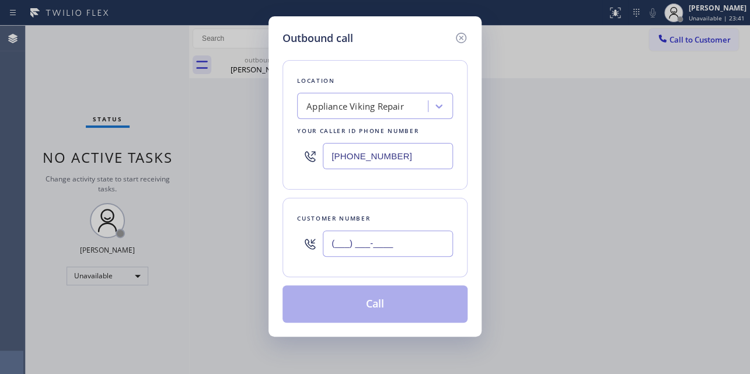
click at [359, 239] on input "(___) ___-____" at bounding box center [388, 244] width 130 height 26
paste input "814) 397-0156"
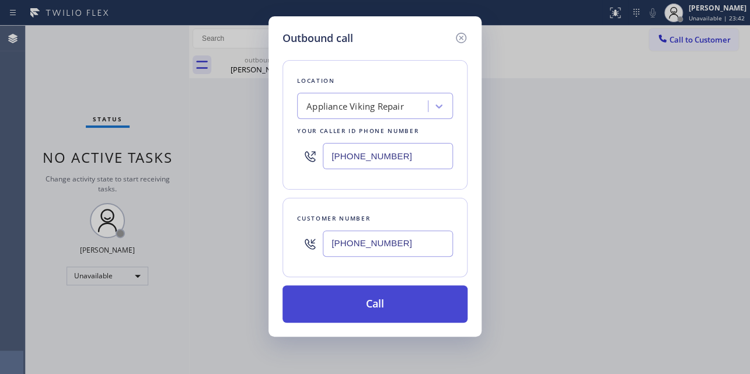
type input "(814) 397-0156"
click at [365, 299] on button "Call" at bounding box center [375, 304] width 185 height 37
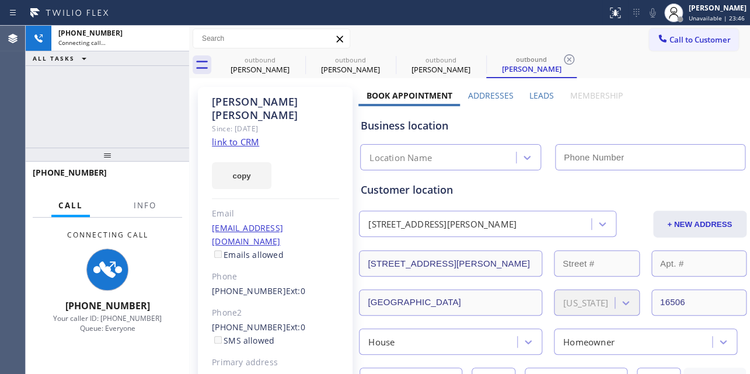
click at [540, 98] on label "Leads" at bounding box center [542, 95] width 25 height 11
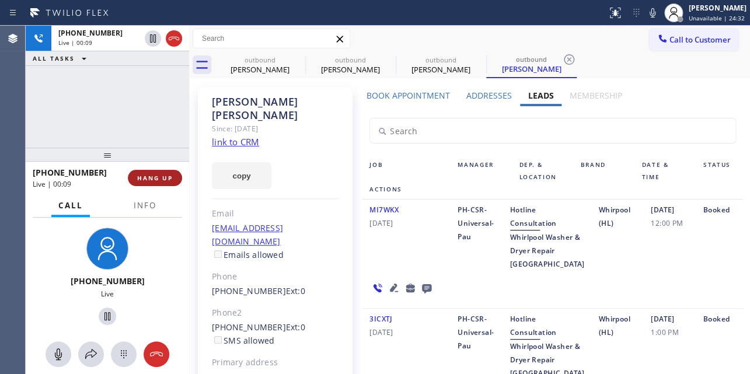
click at [149, 179] on span "HANG UP" at bounding box center [155, 178] width 36 height 8
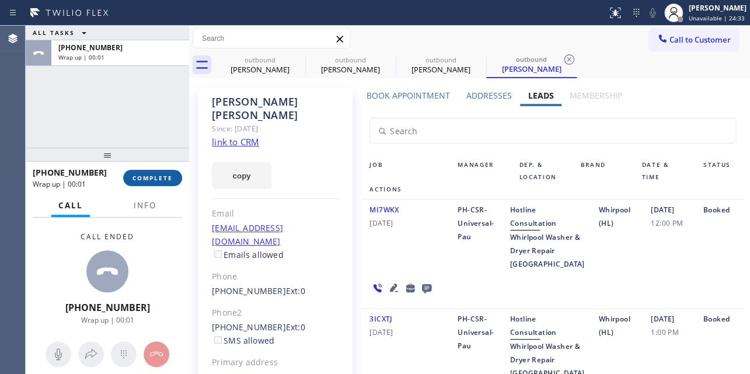
click at [142, 180] on span "COMPLETE" at bounding box center [153, 178] width 40 height 8
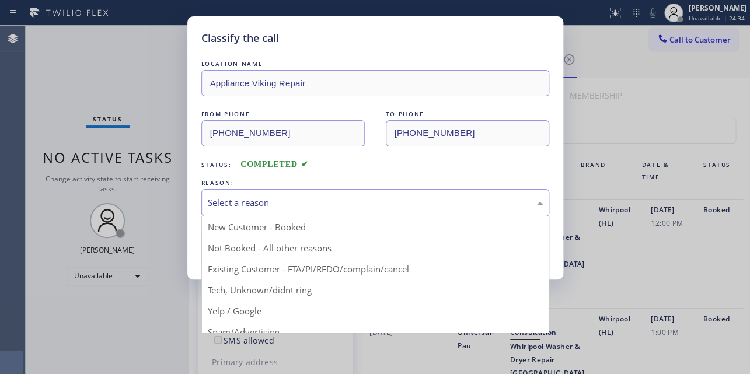
click at [356, 198] on div "Select a reason" at bounding box center [375, 202] width 335 height 13
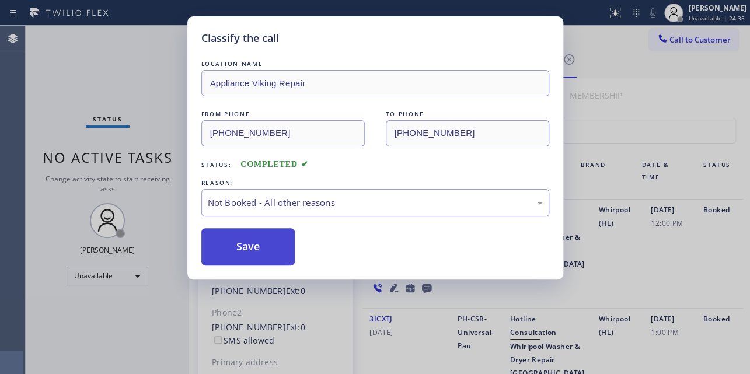
click at [256, 253] on button "Save" at bounding box center [248, 246] width 94 height 37
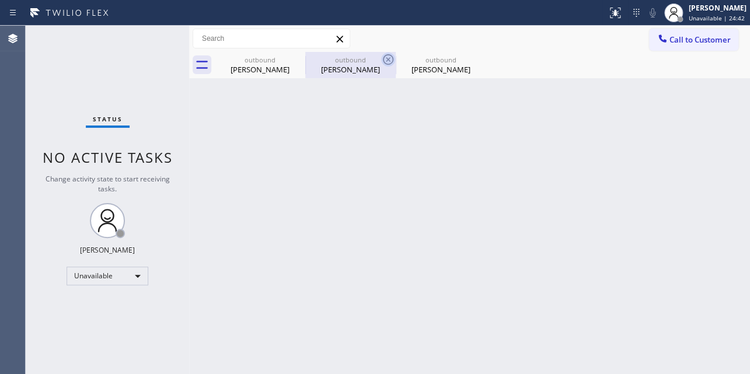
click at [389, 61] on icon at bounding box center [388, 60] width 14 height 14
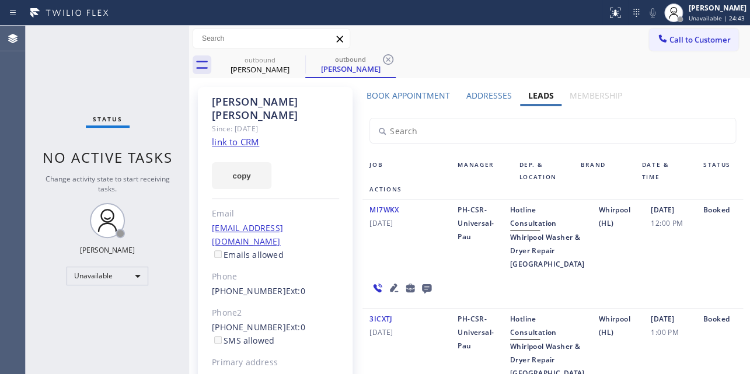
click at [389, 61] on icon at bounding box center [388, 60] width 14 height 14
type input "(855) 731-4952"
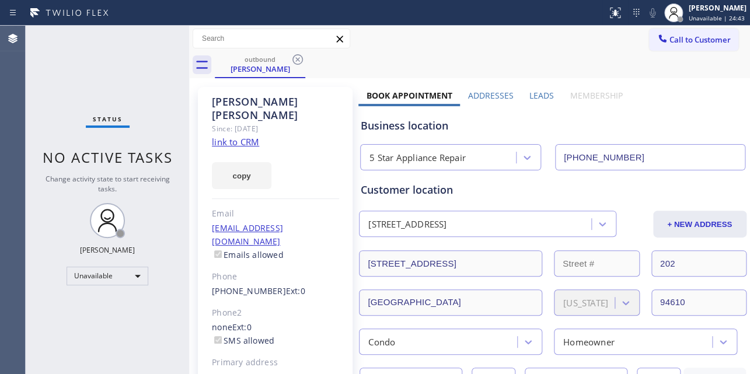
drag, startPoint x: 680, startPoint y: 35, endPoint x: 464, endPoint y: 117, distance: 231.0
click at [679, 36] on span "Call to Customer" at bounding box center [700, 39] width 61 height 11
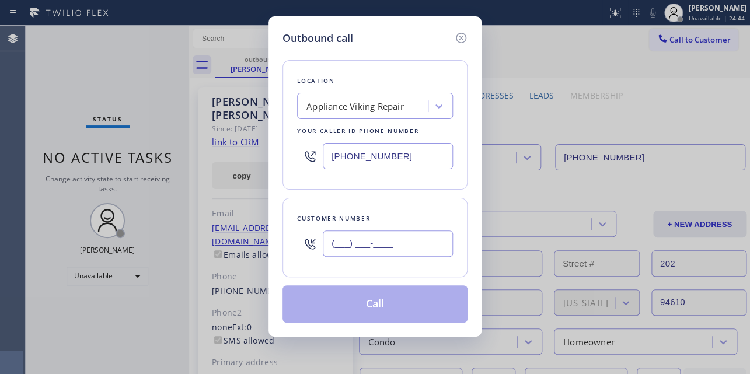
click at [384, 250] on input "(___) ___-____" at bounding box center [388, 244] width 130 height 26
paste input "925) 518-9481"
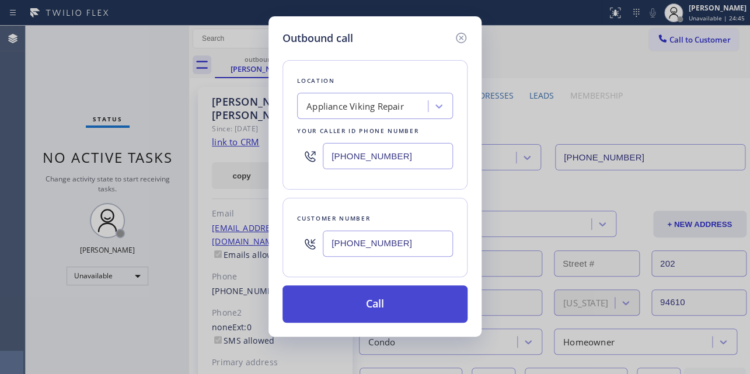
type input "(925) 518-9481"
click at [376, 314] on button "Call" at bounding box center [375, 304] width 185 height 37
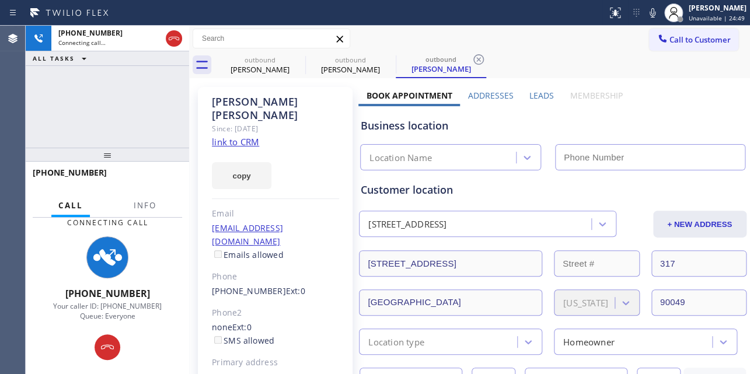
type input "[PHONE_NUMBER]"
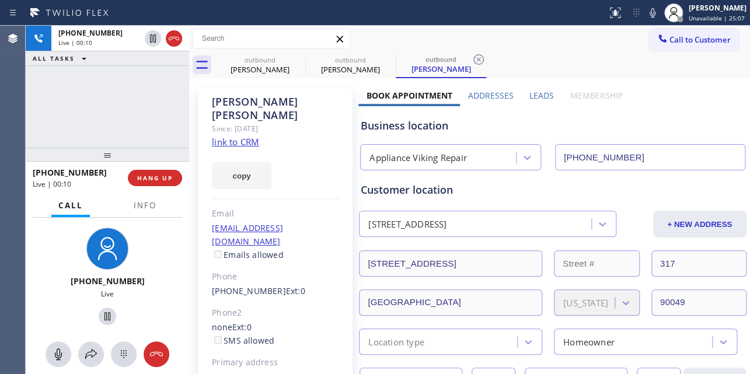
click at [158, 187] on div "+19255189481 Live | 00:10 HANG UP" at bounding box center [107, 178] width 149 height 30
click at [158, 181] on span "HANG UP" at bounding box center [155, 178] width 36 height 8
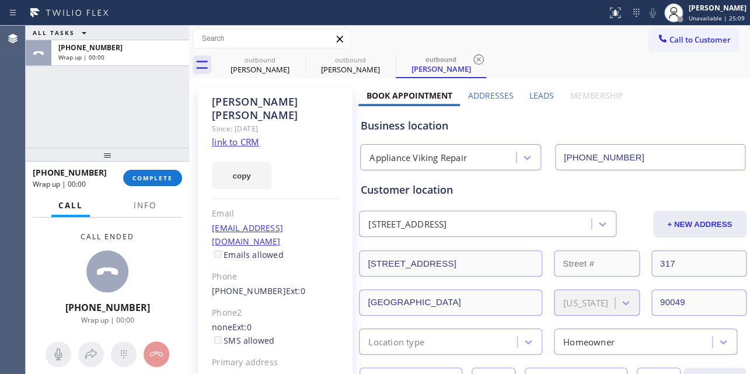
click at [537, 99] on label "Leads" at bounding box center [542, 95] width 25 height 11
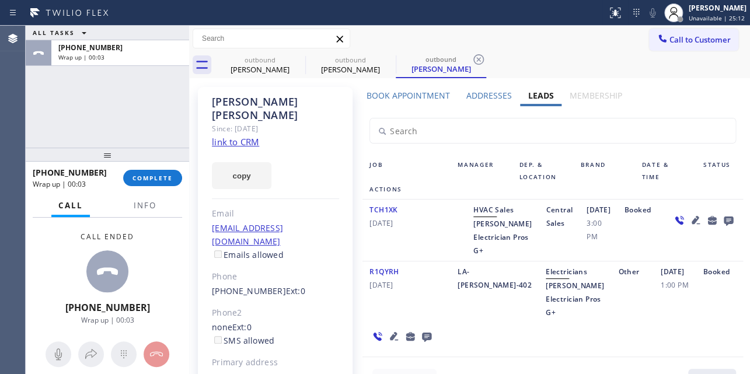
click at [723, 221] on icon at bounding box center [727, 221] width 9 height 9
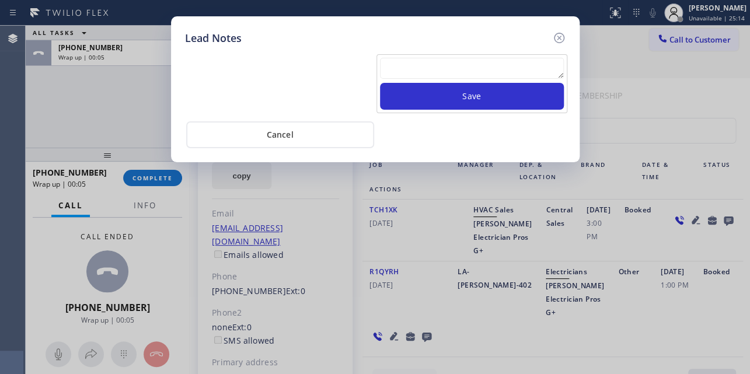
click at [473, 57] on div "Save" at bounding box center [472, 83] width 191 height 59
click at [482, 72] on textarea at bounding box center [472, 68] width 184 height 21
paste textarea "Routed to Voice mail// If CX will call back please transfer to me- Love:*"
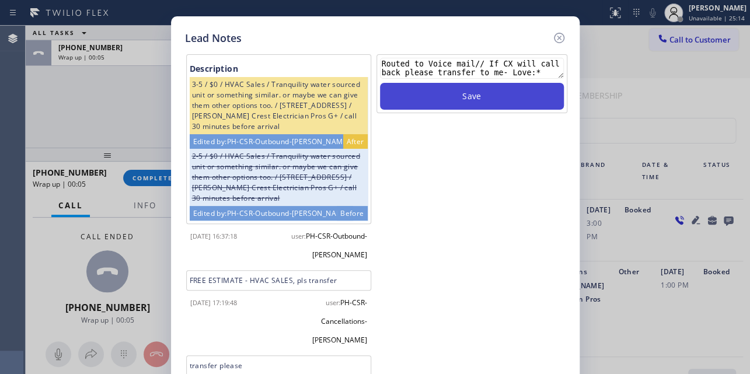
type textarea "Routed to Voice mail// If CX will call back please transfer to me- Love:*"
click at [490, 107] on button "Save" at bounding box center [472, 96] width 184 height 27
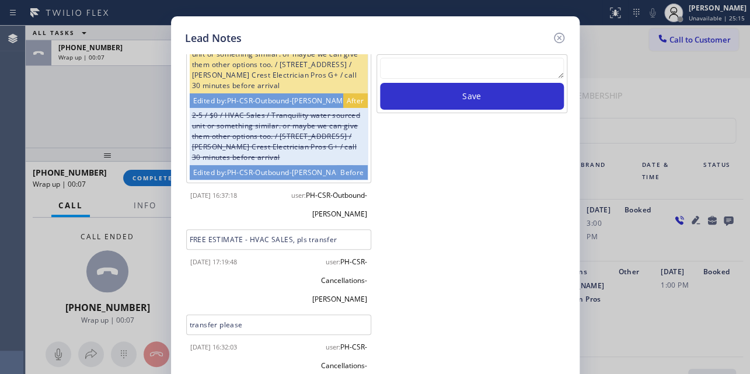
scroll to position [44, 0]
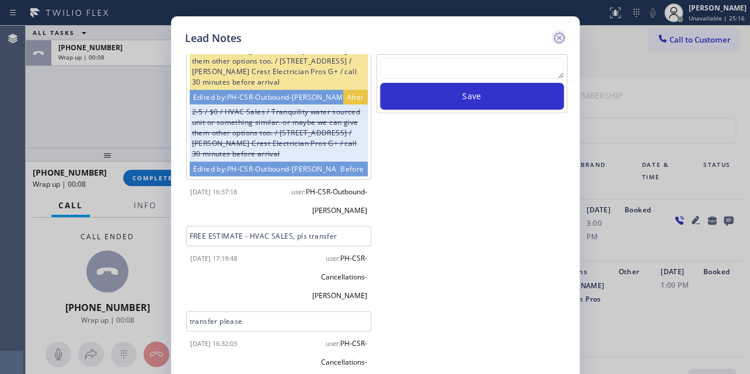
click at [559, 41] on icon at bounding box center [559, 38] width 14 height 14
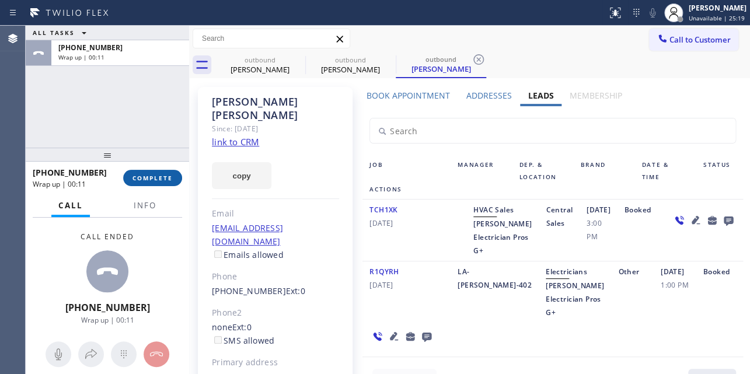
click at [144, 172] on button "COMPLETE" at bounding box center [152, 178] width 59 height 16
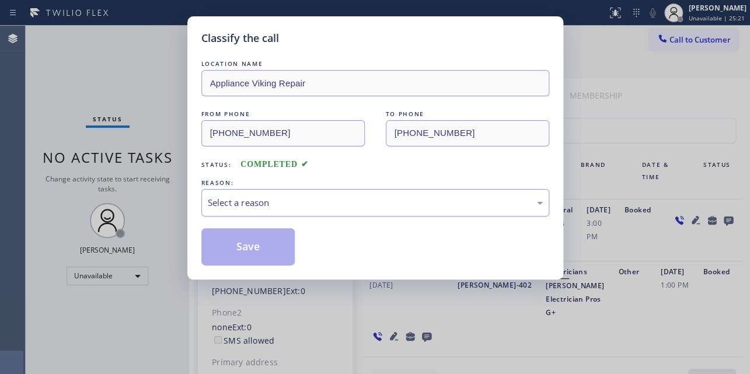
click at [261, 201] on div "Select a reason" at bounding box center [375, 202] width 335 height 13
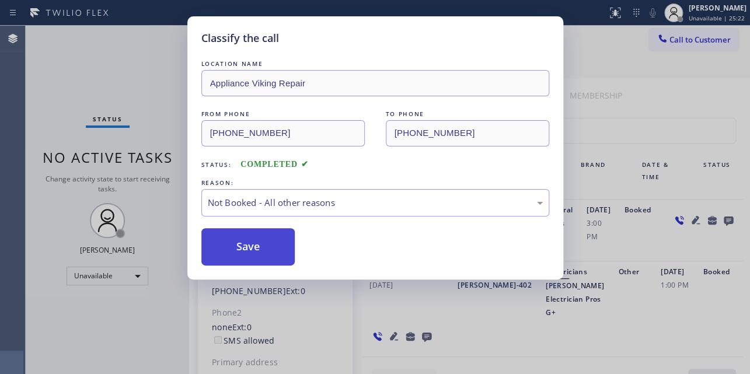
click at [245, 245] on button "Save" at bounding box center [248, 246] width 94 height 37
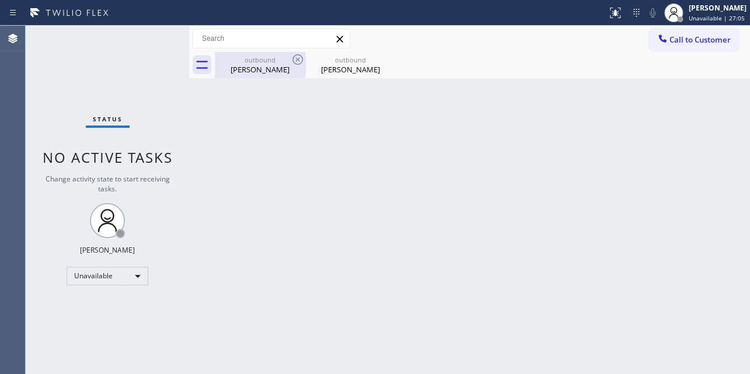
click at [257, 68] on div "Lissa Kaye" at bounding box center [260, 69] width 88 height 11
type input "(855) 731-4952"
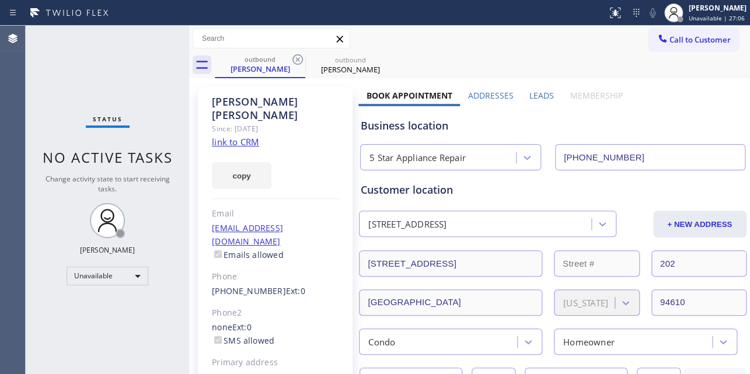
click at [234, 136] on link "link to CRM" at bounding box center [235, 142] width 47 height 12
drag, startPoint x: 626, startPoint y: 153, endPoint x: 558, endPoint y: 164, distance: 69.8
click at [558, 164] on input "(855) 731-4952" at bounding box center [650, 157] width 190 height 26
click at [517, 114] on div "Business location 5 Star Appliance Repair (855) 731-4952" at bounding box center [552, 138] width 388 height 64
click at [351, 61] on div "outbound" at bounding box center [351, 59] width 88 height 9
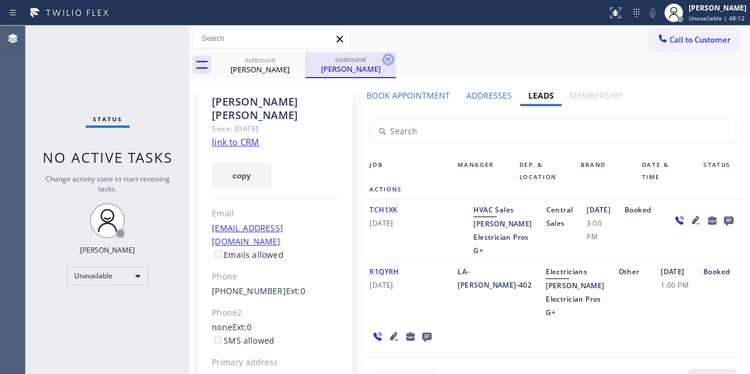
click at [392, 54] on icon at bounding box center [388, 60] width 14 height 14
type input "(855) 731-4952"
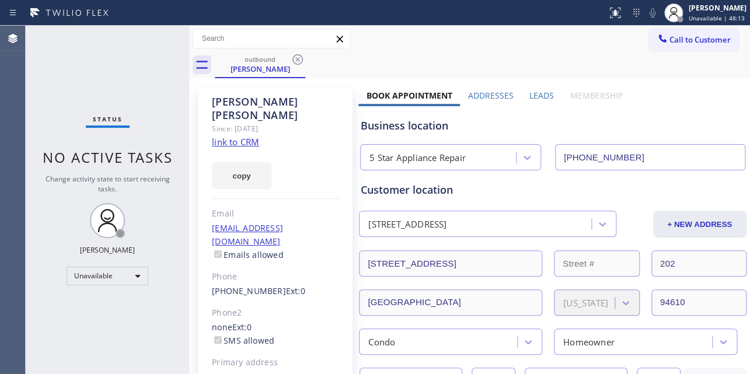
click at [471, 60] on div "outbound Lissa Kaye" at bounding box center [482, 65] width 535 height 26
click at [607, 128] on div "Business location" at bounding box center [553, 126] width 384 height 16
click at [530, 93] on label "Leads" at bounding box center [542, 95] width 25 height 11
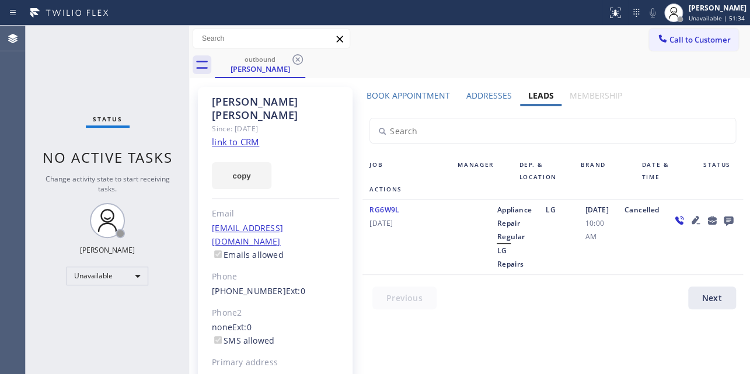
click at [606, 309] on div at bounding box center [560, 301] width 394 height 29
click at [670, 41] on span "Call to Customer" at bounding box center [700, 39] width 61 height 11
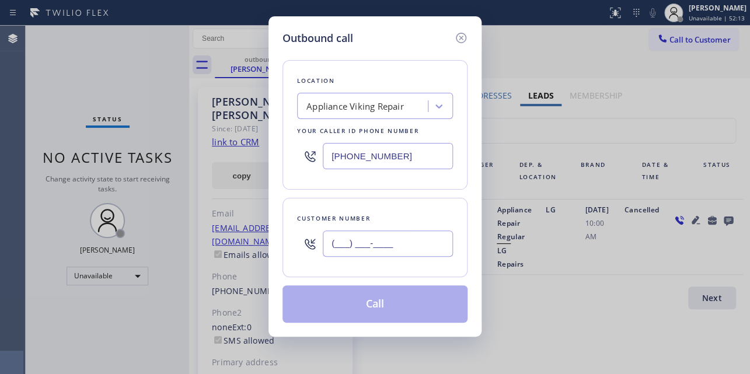
click at [360, 244] on input "(___) ___-____" at bounding box center [388, 244] width 130 height 26
paste input "213) 703-6767"
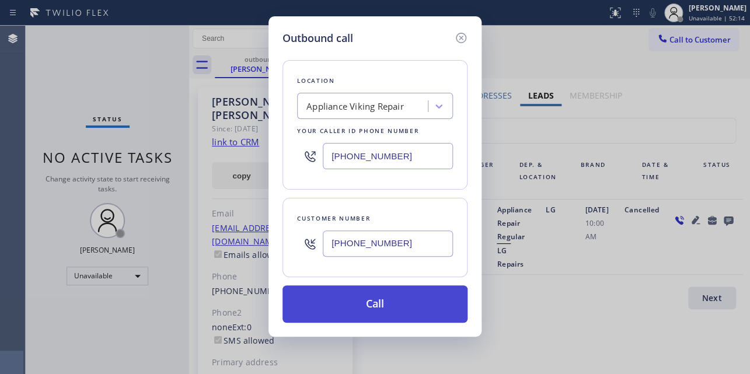
click at [363, 308] on button "Call" at bounding box center [375, 304] width 185 height 37
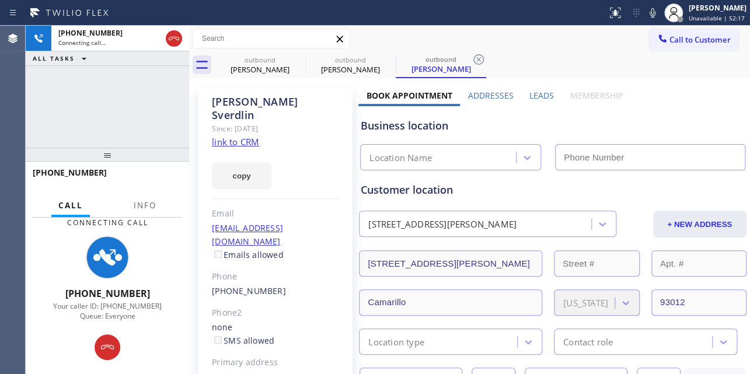
click at [538, 92] on label "Leads" at bounding box center [542, 95] width 25 height 11
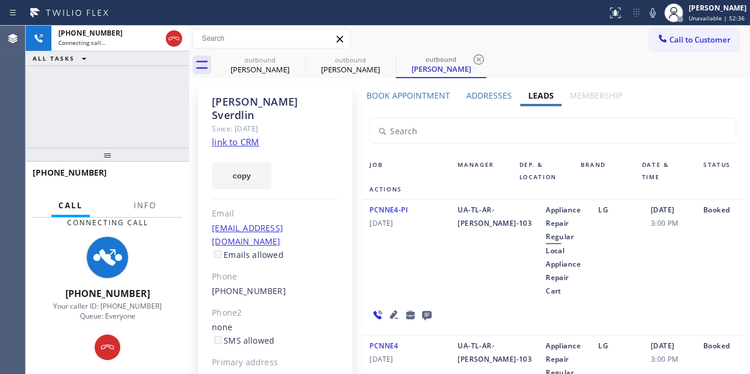
click at [344, 162] on div "Laura Sverdlin Since: 20 may 2020 link to CRM copy Email ldsverdlin@yahoo.com E…" at bounding box center [275, 274] width 155 height 374
click at [341, 142] on div "Laura Sverdlin Since: 20 may 2020 link to CRM copy Email ldsverdlin@yahoo.com E…" at bounding box center [275, 274] width 155 height 374
click at [339, 141] on div "Laura Sverdlin Since: 20 may 2020 link to CRM copy Email ldsverdlin@yahoo.com E…" at bounding box center [275, 274] width 155 height 374
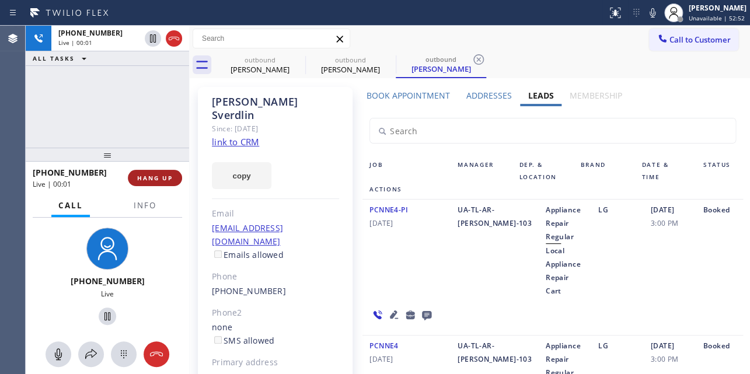
click at [143, 170] on button "HANG UP" at bounding box center [155, 178] width 54 height 16
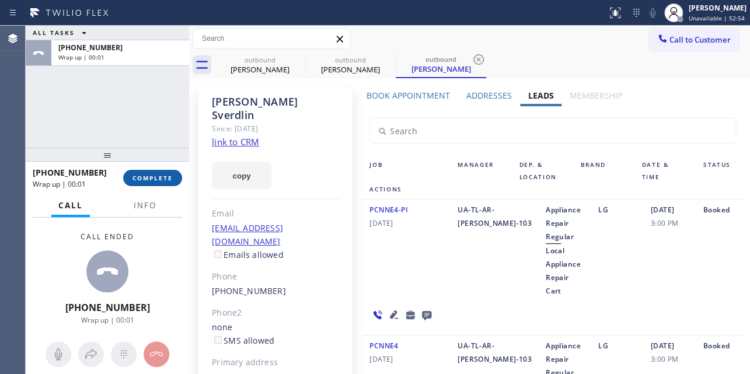
click at [148, 181] on span "COMPLETE" at bounding box center [153, 178] width 40 height 8
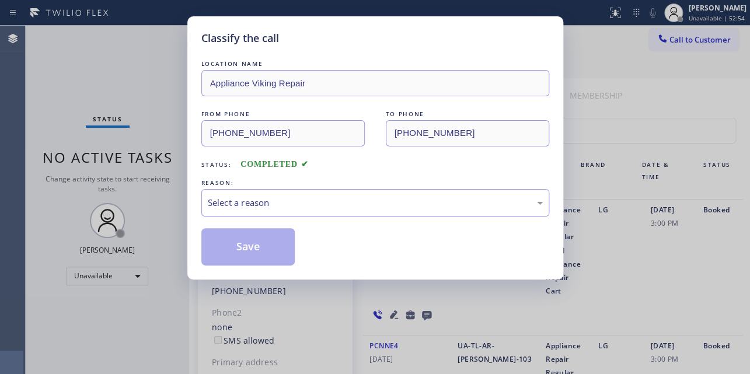
click at [297, 201] on div "Select a reason" at bounding box center [375, 202] width 335 height 13
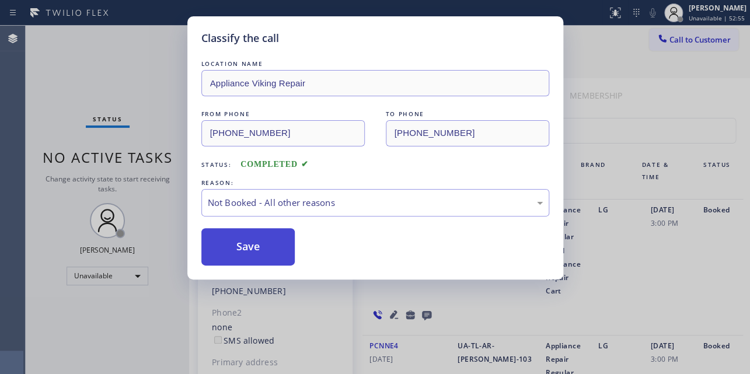
click at [272, 247] on button "Save" at bounding box center [248, 246] width 94 height 37
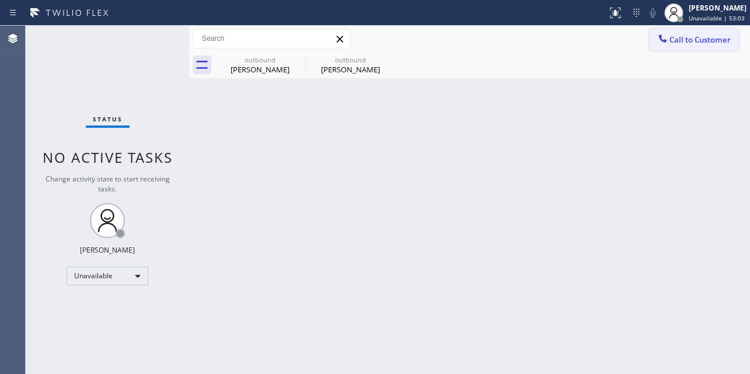
click at [674, 47] on button "Call to Customer" at bounding box center [693, 40] width 89 height 22
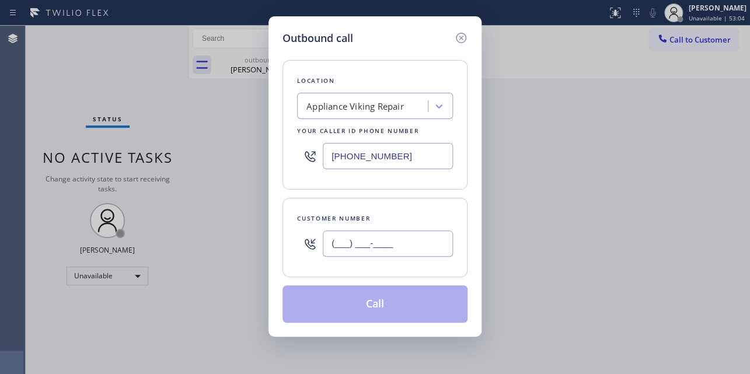
click at [358, 239] on input "(___) ___-____" at bounding box center [388, 244] width 130 height 26
paste input "949) 282-7492"
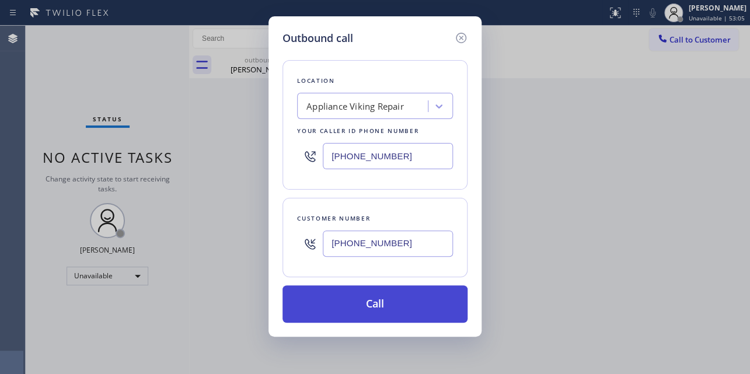
click at [392, 308] on button "Call" at bounding box center [375, 304] width 185 height 37
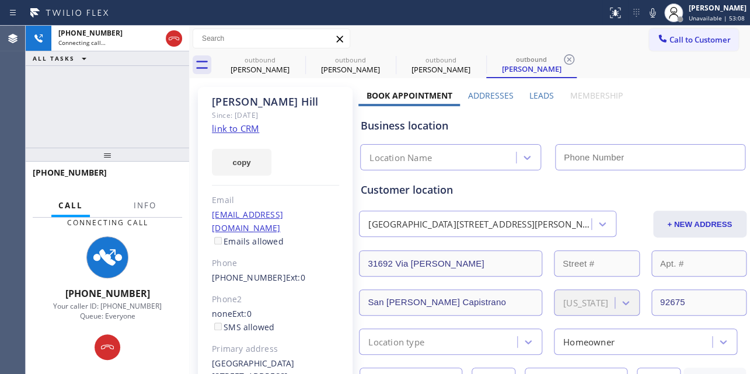
click at [537, 99] on label "Leads" at bounding box center [542, 95] width 25 height 11
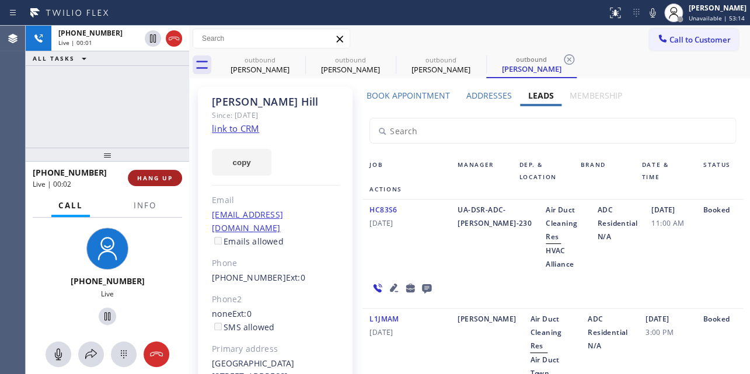
click at [162, 177] on span "HANG UP" at bounding box center [155, 178] width 36 height 8
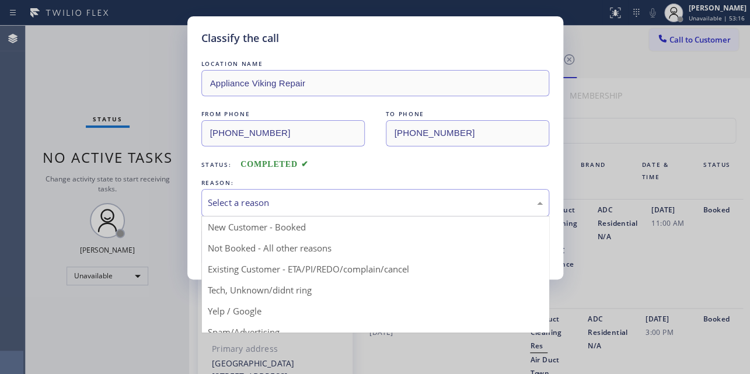
click at [308, 209] on div "Select a reason" at bounding box center [375, 202] width 348 height 27
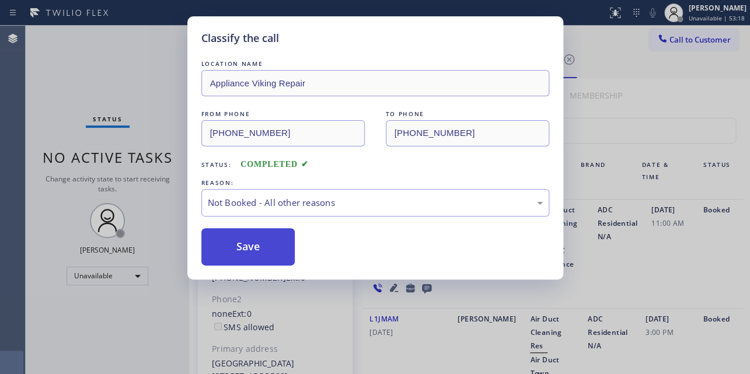
click at [261, 248] on button "Save" at bounding box center [248, 246] width 94 height 37
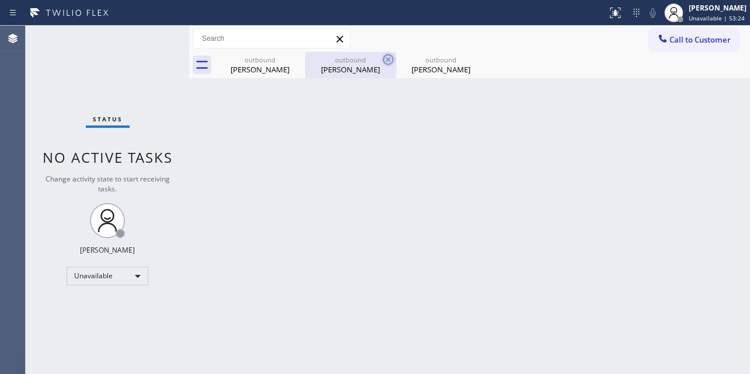
click at [387, 61] on icon at bounding box center [388, 60] width 14 height 14
click at [0, 0] on icon at bounding box center [0, 0] width 0 height 0
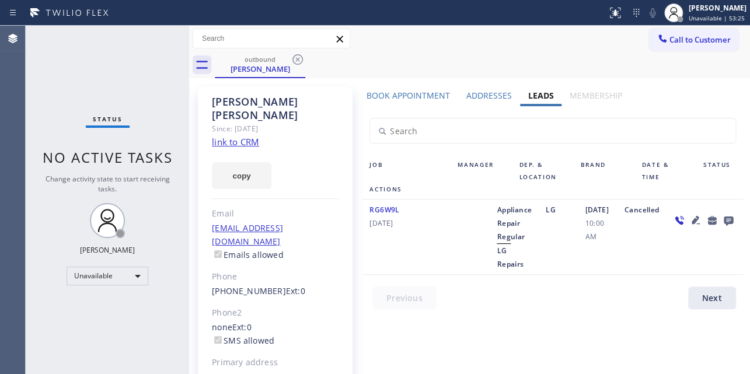
click at [516, 61] on div "outbound Lissa Kaye" at bounding box center [482, 65] width 535 height 26
click at [670, 39] on span "Call to Customer" at bounding box center [700, 39] width 61 height 11
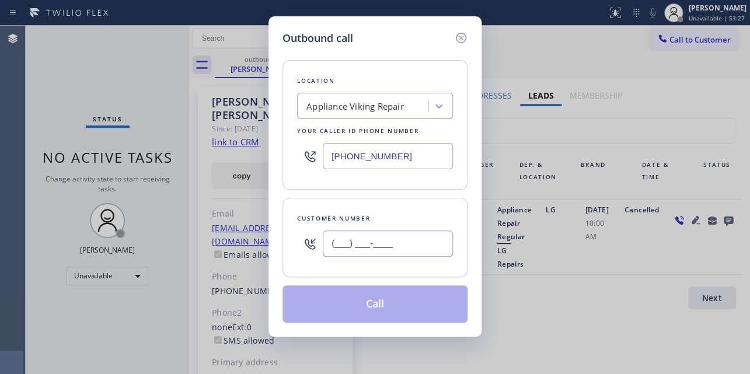
click at [365, 237] on input "(___) ___-____" at bounding box center [388, 244] width 130 height 26
paste input "619) 855-0933"
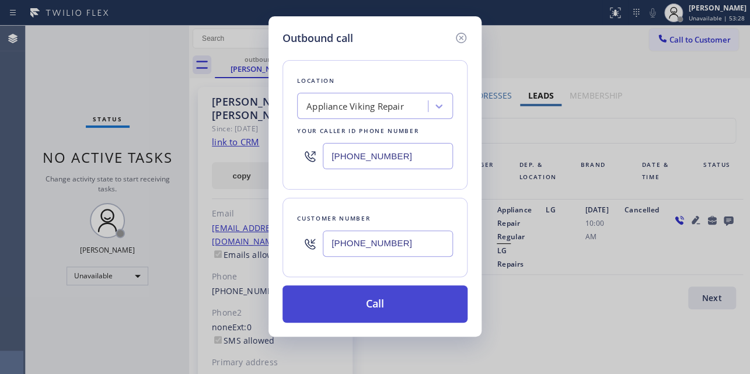
type input "(619) 855-0933"
click at [367, 305] on button "Call" at bounding box center [375, 304] width 185 height 37
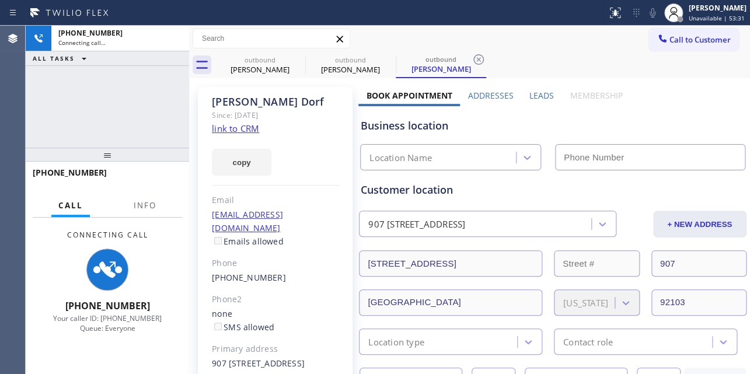
click at [537, 95] on label "Leads" at bounding box center [542, 95] width 25 height 11
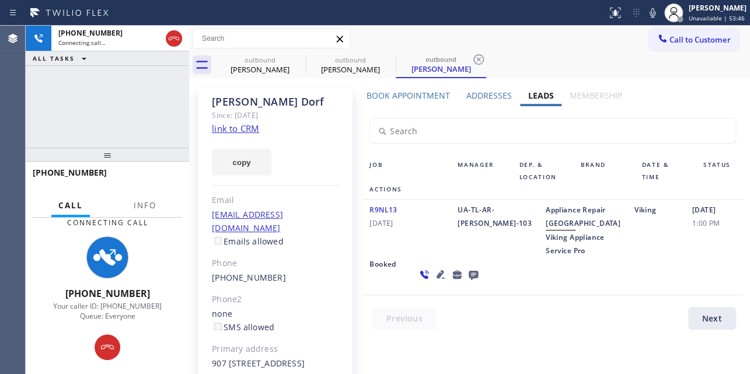
click at [469, 280] on icon at bounding box center [473, 275] width 9 height 9
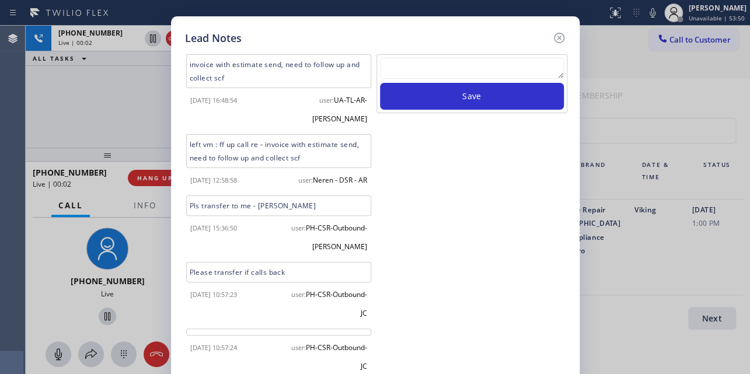
scroll to position [191, 0]
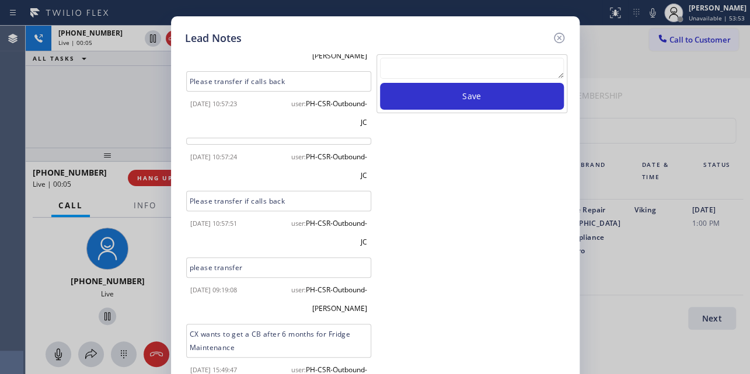
drag, startPoint x: 559, startPoint y: 37, endPoint x: 329, endPoint y: 78, distance: 233.0
click at [559, 37] on icon at bounding box center [558, 38] width 11 height 11
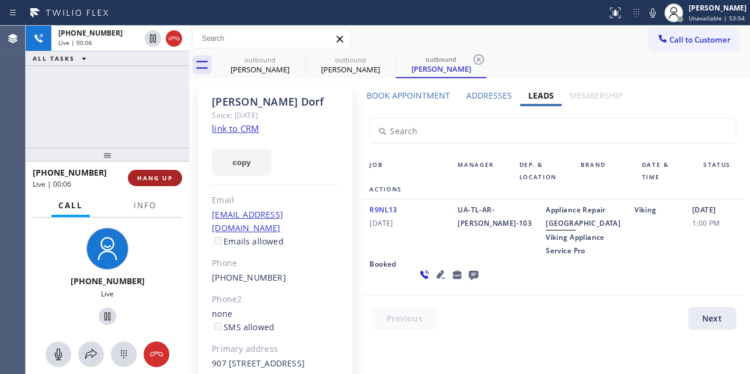
click at [158, 181] on span "HANG UP" at bounding box center [155, 178] width 36 height 8
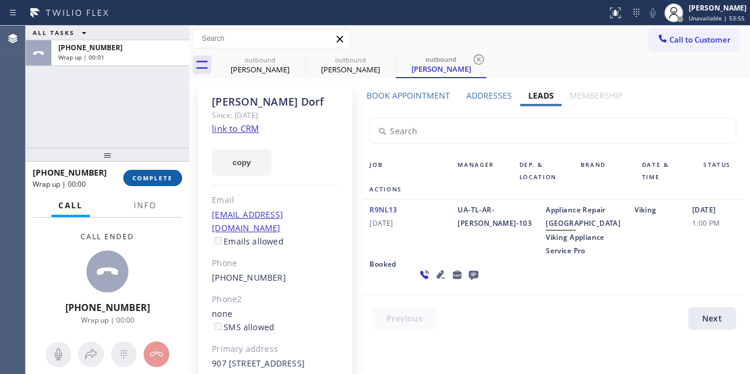
click at [158, 181] on span "COMPLETE" at bounding box center [153, 178] width 40 height 8
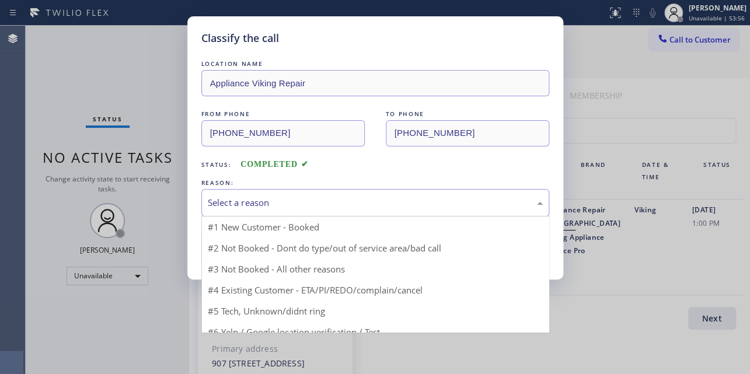
click at [311, 205] on div "Select a reason" at bounding box center [375, 202] width 335 height 13
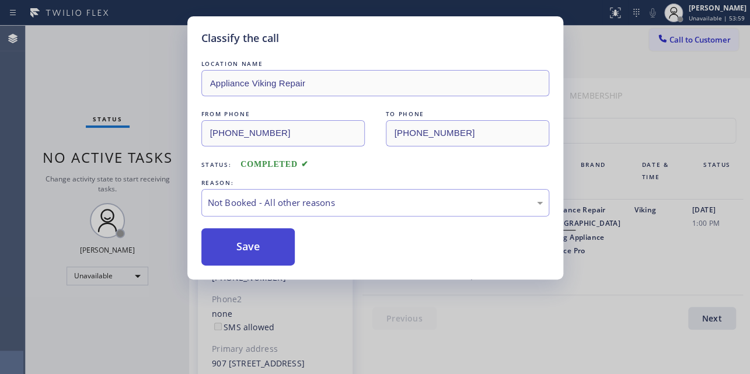
click at [246, 247] on button "Save" at bounding box center [248, 246] width 94 height 37
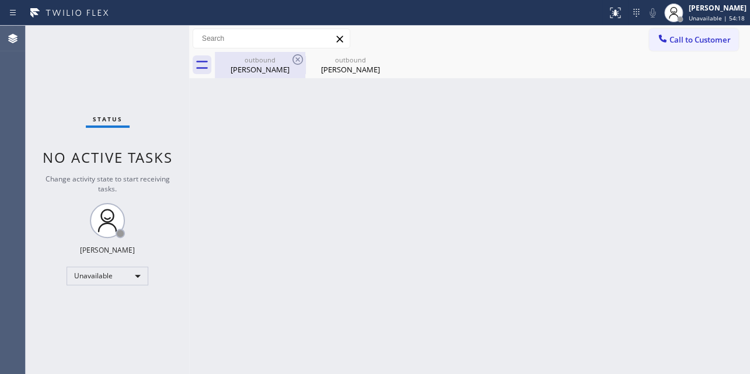
click at [259, 65] on div "Lissa Kaye" at bounding box center [260, 69] width 88 height 11
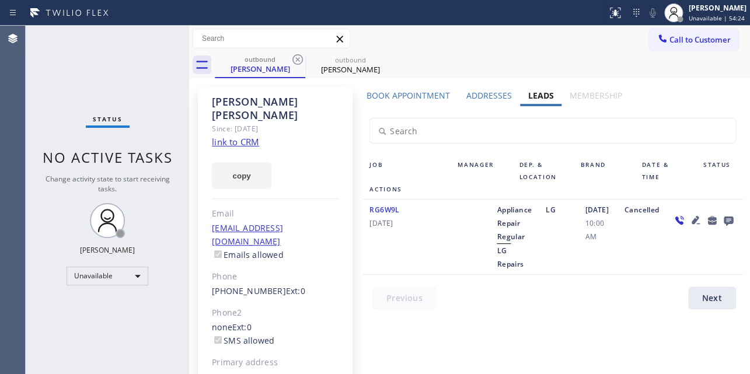
click at [397, 97] on label "Book Appointment" at bounding box center [408, 95] width 83 height 11
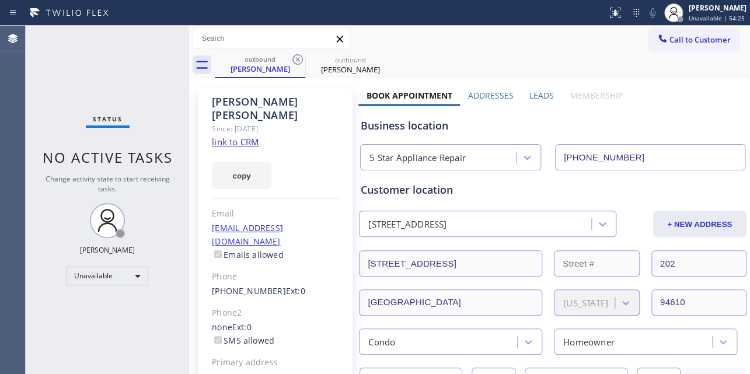
drag, startPoint x: 638, startPoint y: 155, endPoint x: 525, endPoint y: 170, distance: 114.2
click at [248, 286] on link "(510) 593-6974" at bounding box center [249, 291] width 74 height 11
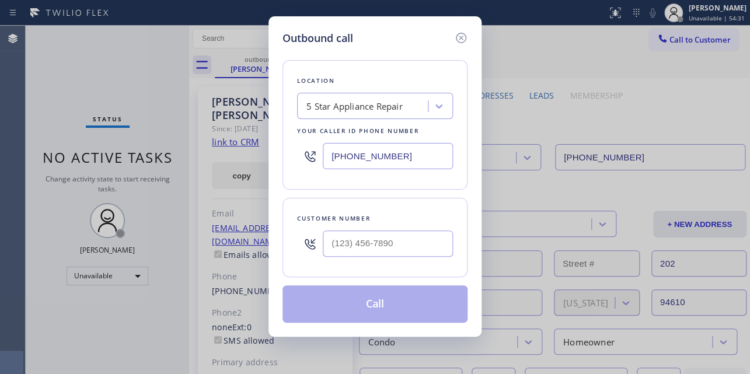
type input "(510) 593-6974"
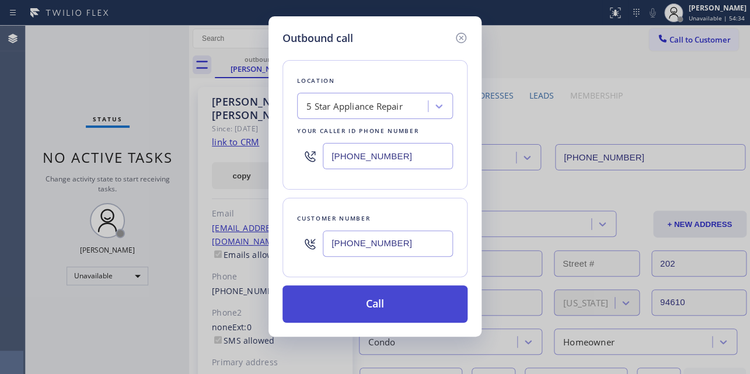
click at [374, 305] on button "Call" at bounding box center [375, 304] width 185 height 37
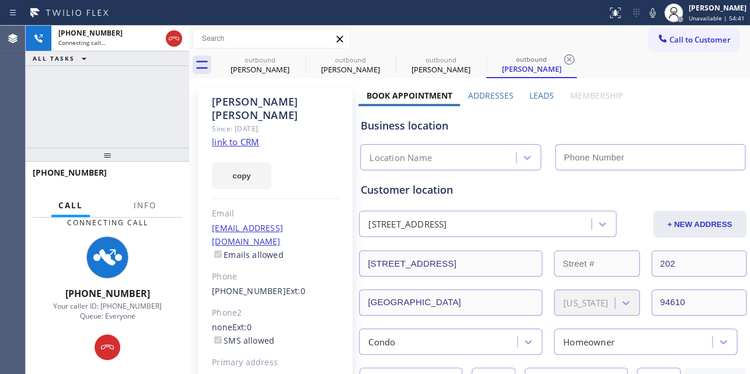
click at [614, 115] on div "Business location Location Name" at bounding box center [552, 138] width 388 height 64
type input "(855) 731-4952"
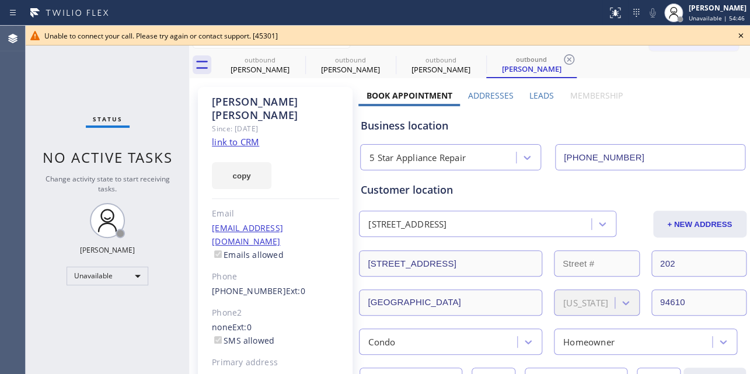
click at [739, 34] on icon at bounding box center [741, 35] width 5 height 5
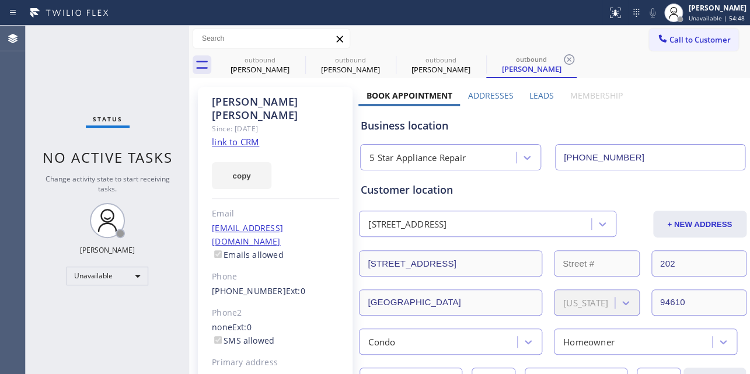
click at [537, 192] on div "Customer location" at bounding box center [553, 190] width 384 height 16
click at [374, 69] on div "Arthur Dorf" at bounding box center [351, 69] width 88 height 11
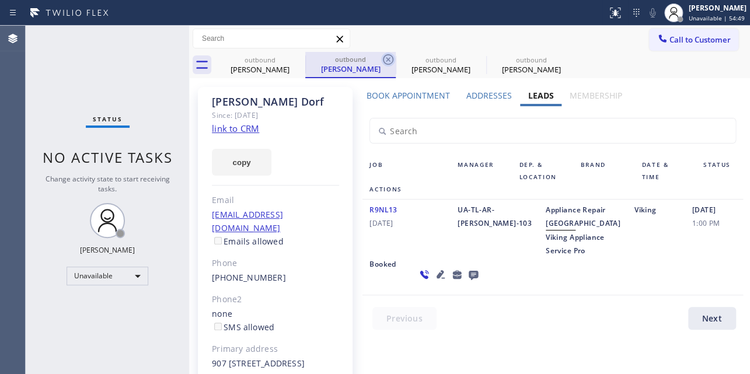
click at [387, 58] on icon at bounding box center [388, 59] width 11 height 11
type input "(855) 731-4952"
click at [0, 0] on icon at bounding box center [0, 0] width 0 height 0
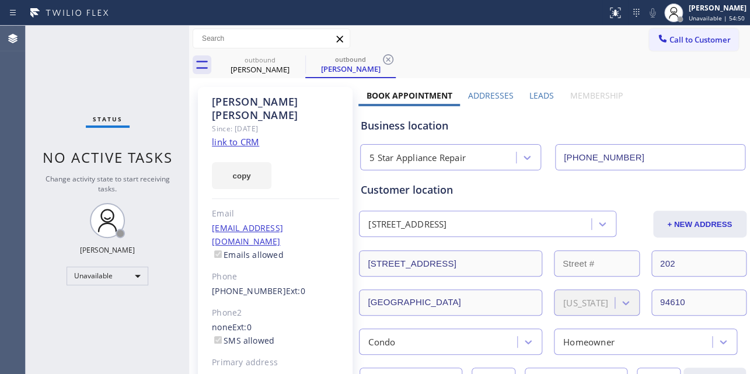
click at [387, 58] on icon at bounding box center [388, 59] width 11 height 11
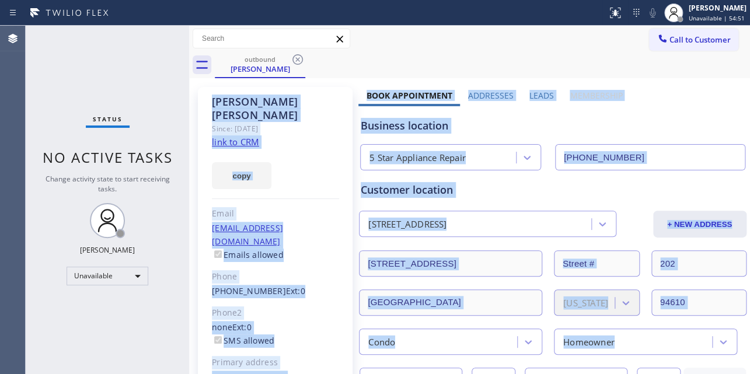
click at [401, 72] on div "outbound Lissa Kaye" at bounding box center [482, 65] width 535 height 26
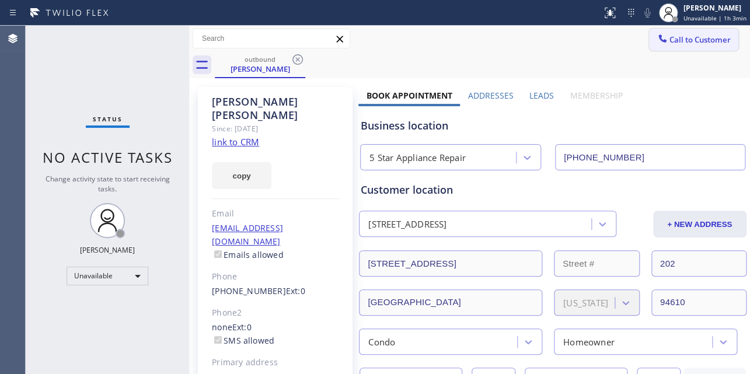
click at [657, 39] on icon at bounding box center [663, 39] width 12 height 12
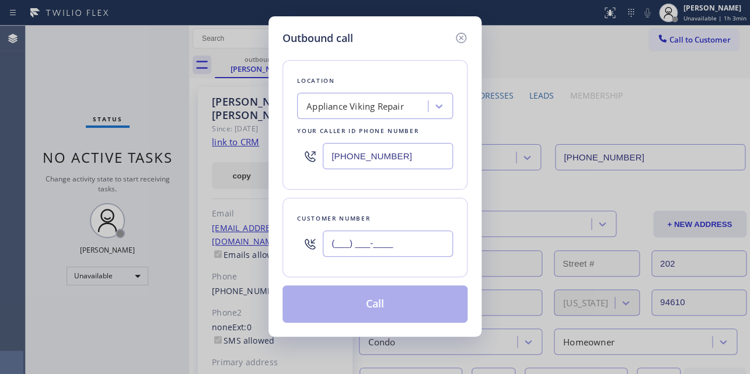
click at [335, 243] on input "(___) ___-____" at bounding box center [388, 244] width 130 height 26
paste input "914) 610-8918"
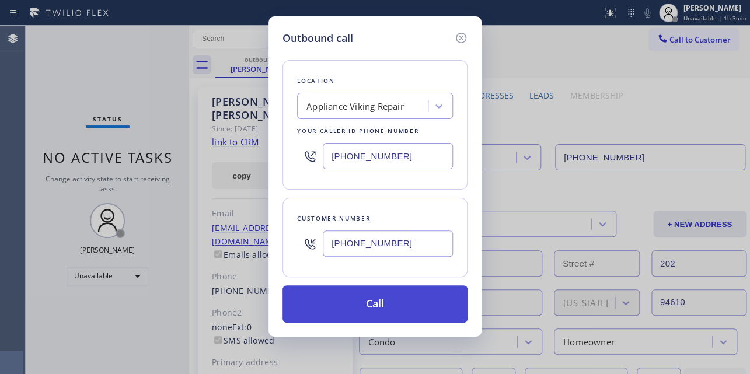
type input "(914) 610-8918"
click at [388, 307] on button "Call" at bounding box center [375, 304] width 185 height 37
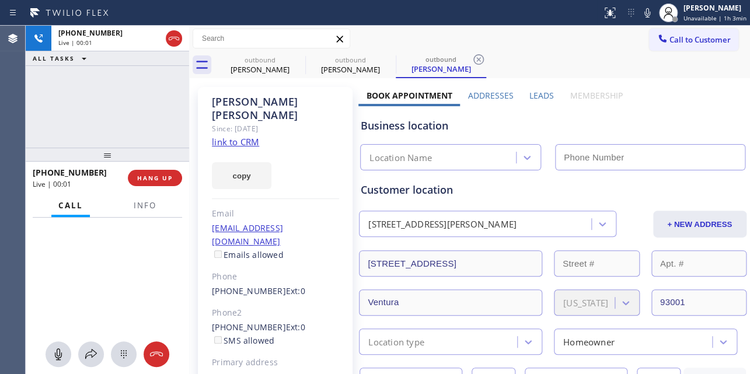
type input "[PHONE_NUMBER]"
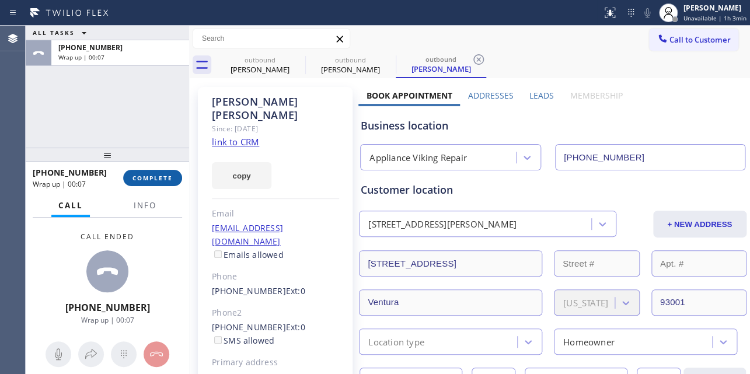
click at [156, 175] on span "COMPLETE" at bounding box center [153, 178] width 40 height 8
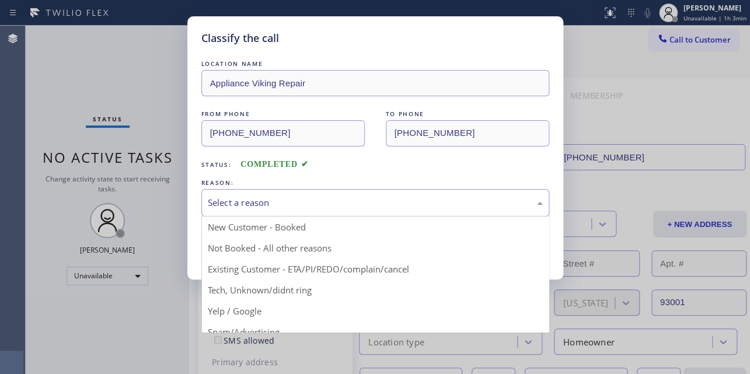
click at [298, 203] on div "Select a reason" at bounding box center [375, 202] width 335 height 13
drag, startPoint x: 269, startPoint y: 245, endPoint x: 263, endPoint y: 246, distance: 5.9
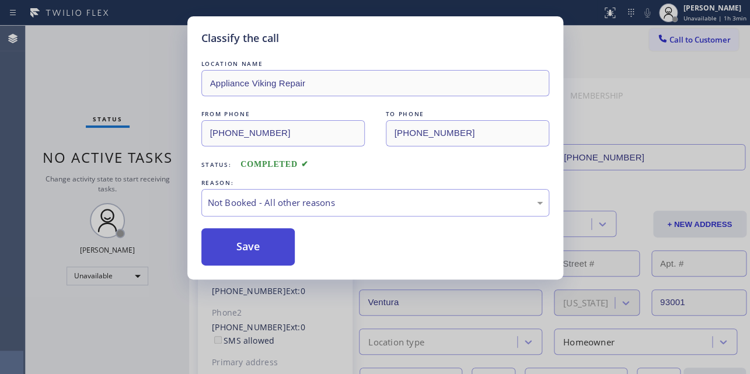
click at [258, 248] on button "Save" at bounding box center [248, 246] width 94 height 37
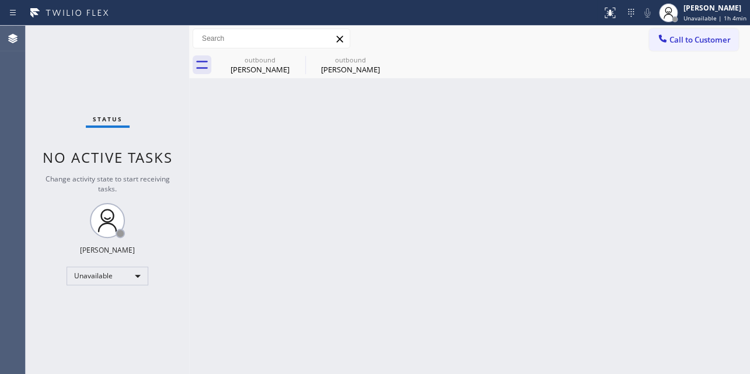
drag, startPoint x: 684, startPoint y: 33, endPoint x: 532, endPoint y: 62, distance: 155.3
click at [684, 34] on button "Call to Customer" at bounding box center [693, 40] width 89 height 22
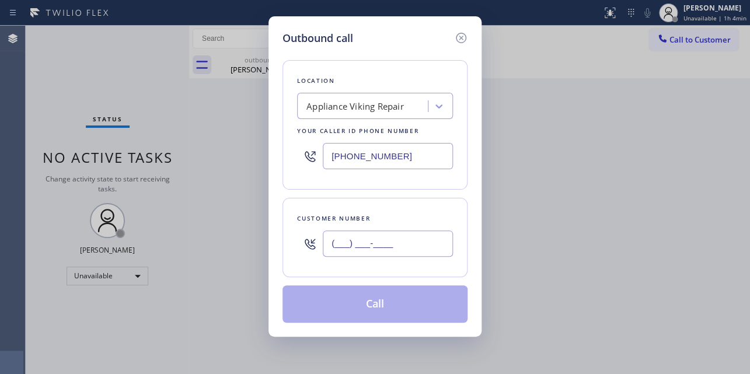
click at [354, 232] on input "(___) ___-____" at bounding box center [388, 244] width 130 height 26
paste input "714) 914-8609"
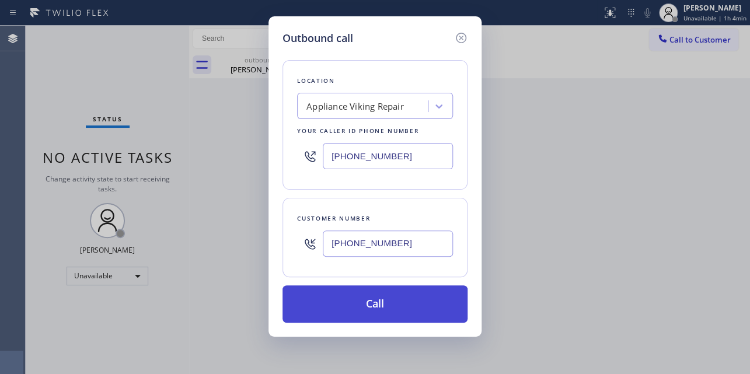
type input "(714) 914-8609"
click at [368, 307] on button "Call" at bounding box center [375, 304] width 185 height 37
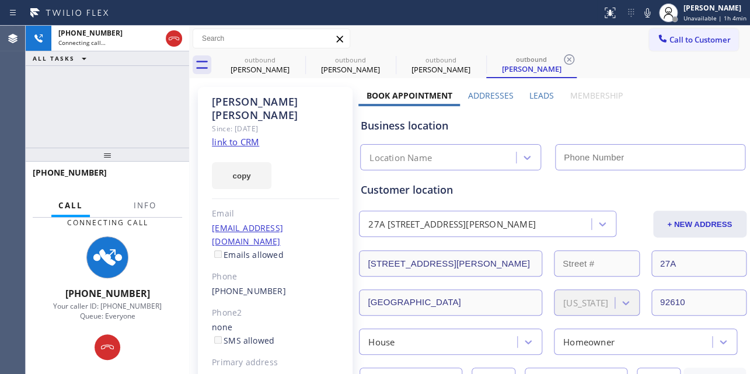
click at [539, 93] on label "Leads" at bounding box center [542, 95] width 25 height 11
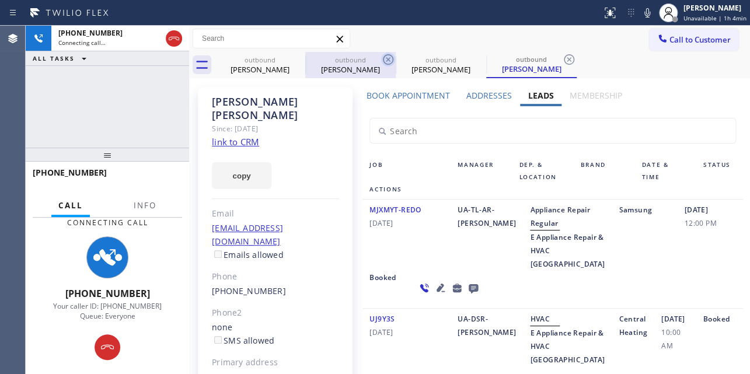
click at [389, 60] on icon at bounding box center [388, 59] width 11 height 11
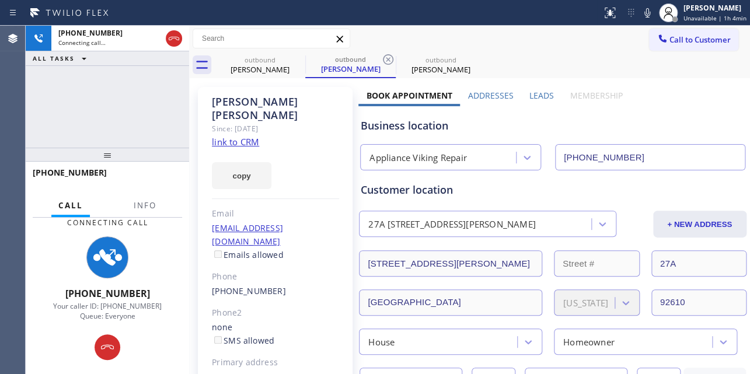
click at [389, 60] on icon at bounding box center [388, 59] width 11 height 11
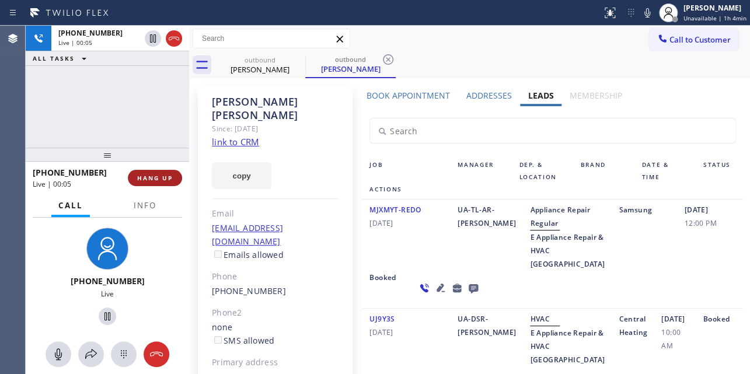
click at [156, 179] on span "HANG UP" at bounding box center [155, 178] width 36 height 8
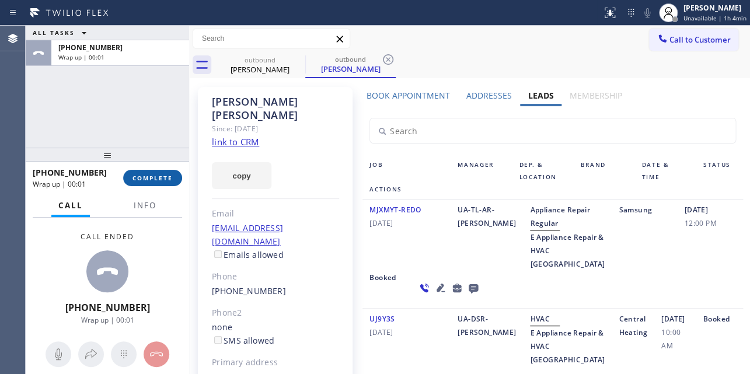
click at [143, 179] on span "COMPLETE" at bounding box center [153, 178] width 40 height 8
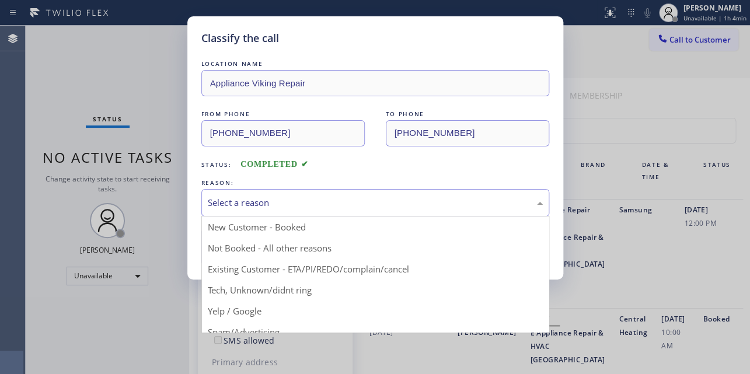
click at [362, 197] on div "Select a reason" at bounding box center [375, 202] width 335 height 13
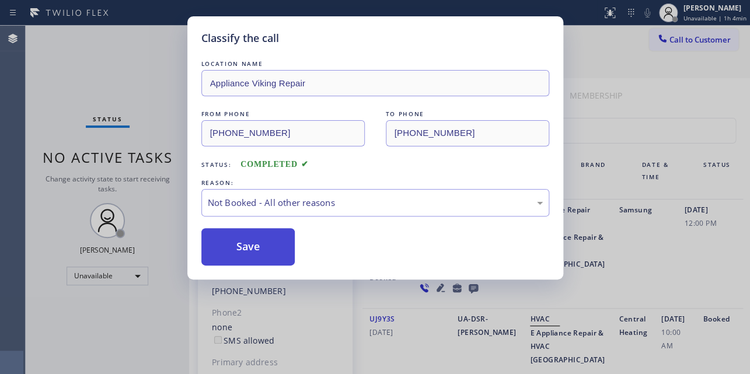
click at [263, 247] on button "Save" at bounding box center [248, 246] width 94 height 37
type input "(855) 731-4952"
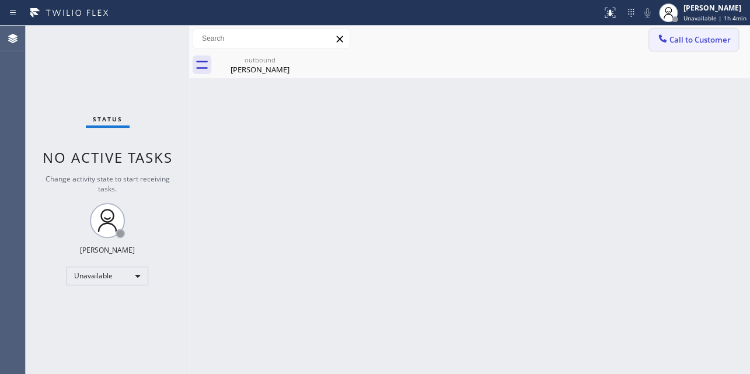
click at [676, 41] on span "Call to Customer" at bounding box center [700, 39] width 61 height 11
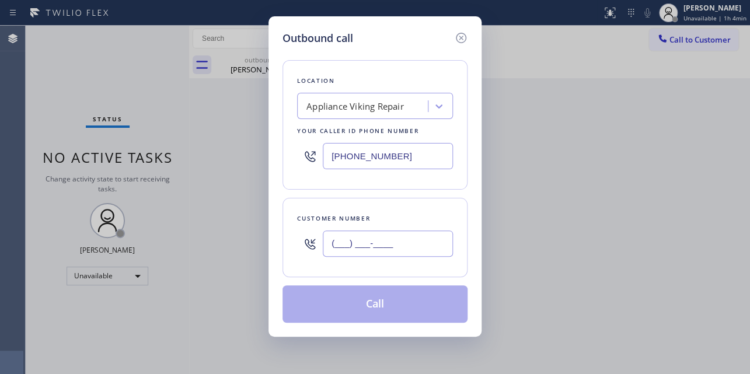
click at [359, 236] on input "(___) ___-____" at bounding box center [388, 244] width 130 height 26
paste input "818) 915-5584"
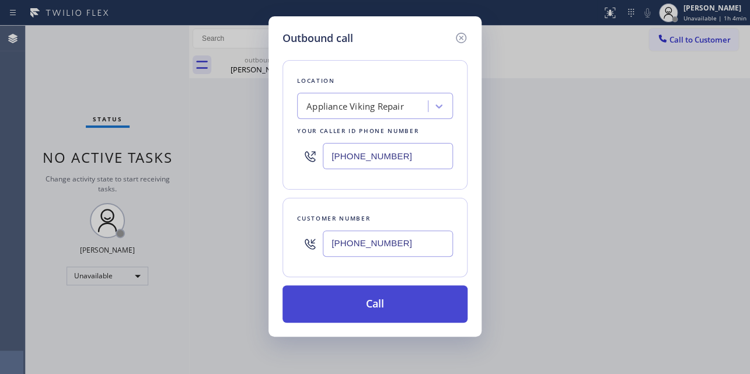
type input "(818) 915-5584"
click at [369, 309] on button "Call" at bounding box center [375, 304] width 185 height 37
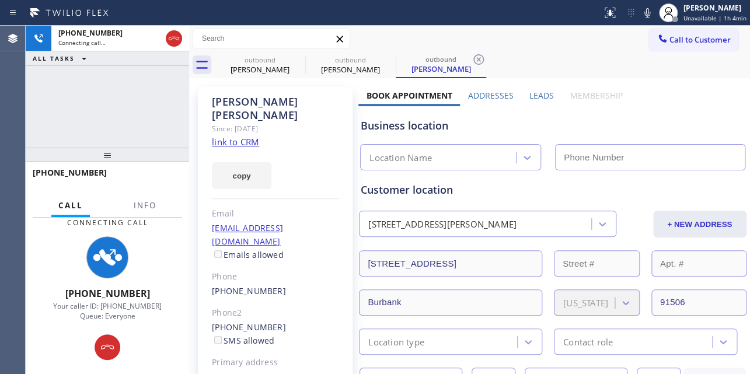
type input "[PHONE_NUMBER]"
click at [532, 96] on label "Leads" at bounding box center [542, 95] width 25 height 11
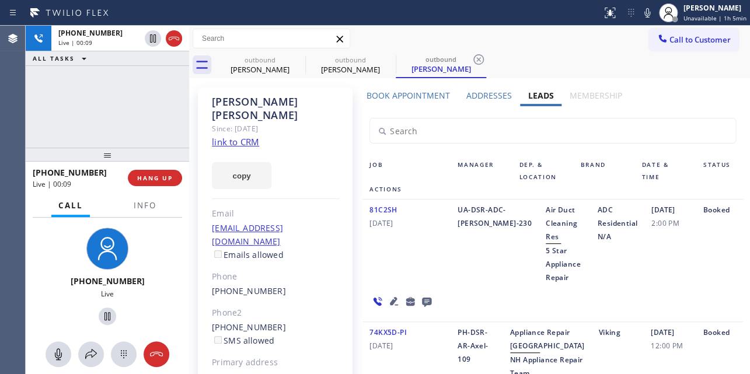
click at [391, 297] on icon at bounding box center [394, 301] width 8 height 8
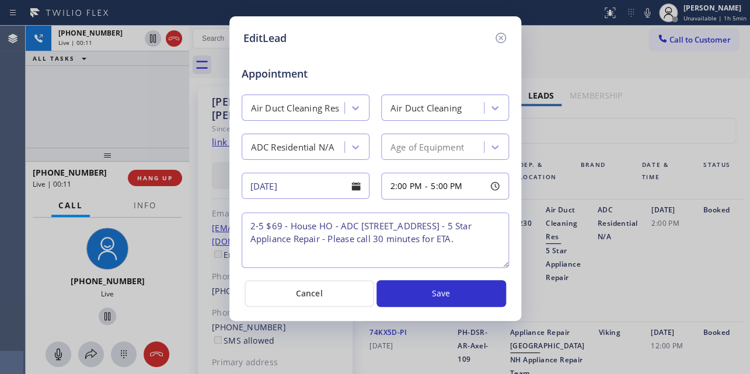
drag, startPoint x: 502, startPoint y: 40, endPoint x: 483, endPoint y: 44, distance: 18.6
click at [502, 40] on icon at bounding box center [501, 38] width 14 height 14
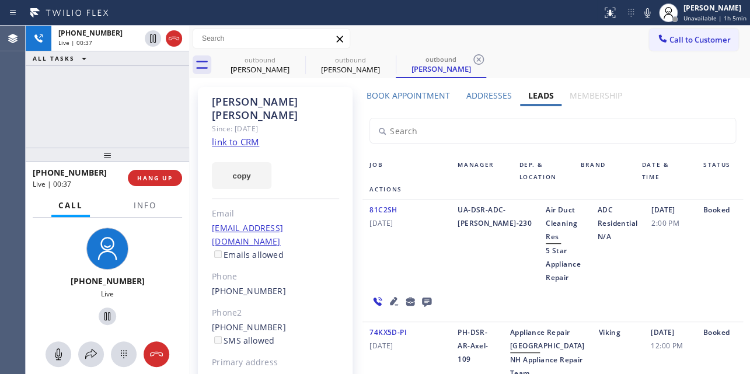
click at [455, 285] on div "81C2SH 03/22/2023 UA-DSR-ADC-Tom-230 Air Duct Cleaning Res 5 Star Appliance Rep…" at bounding box center [553, 261] width 380 height 123
click at [459, 251] on div "UA-DSR-ADC-[PERSON_NAME]-230" at bounding box center [495, 243] width 88 height 81
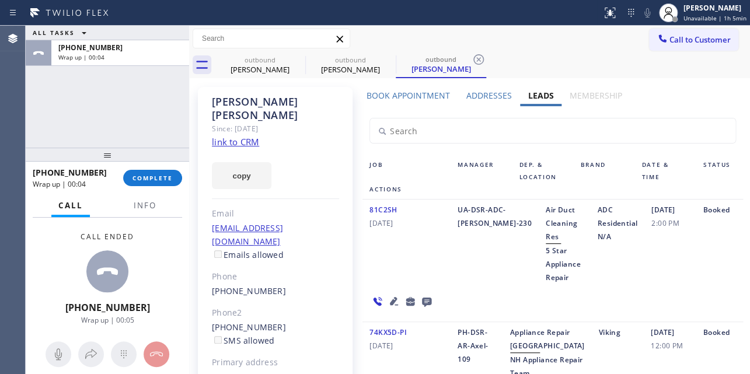
click at [241, 136] on link "link to CRM" at bounding box center [235, 142] width 47 height 12
click at [119, 187] on div "+18189155584 Wrap up | 00:26" at bounding box center [78, 178] width 90 height 30
click at [141, 177] on span "COMPLETE" at bounding box center [153, 178] width 40 height 8
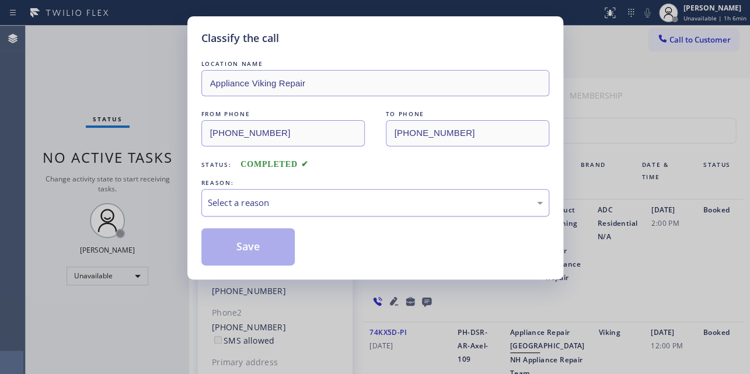
click at [229, 206] on div "Select a reason" at bounding box center [375, 202] width 335 height 13
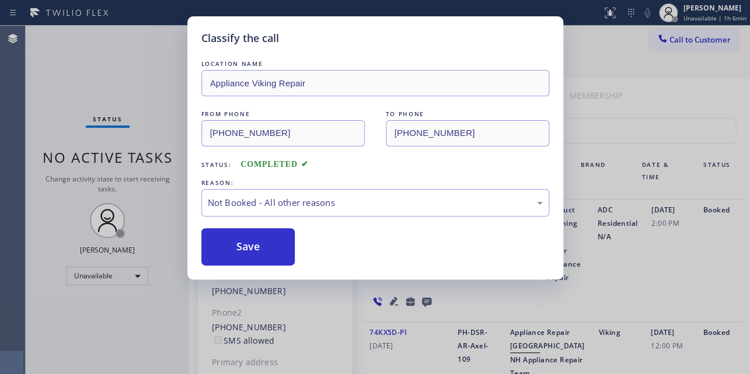
click at [243, 248] on button "Save" at bounding box center [248, 246] width 94 height 37
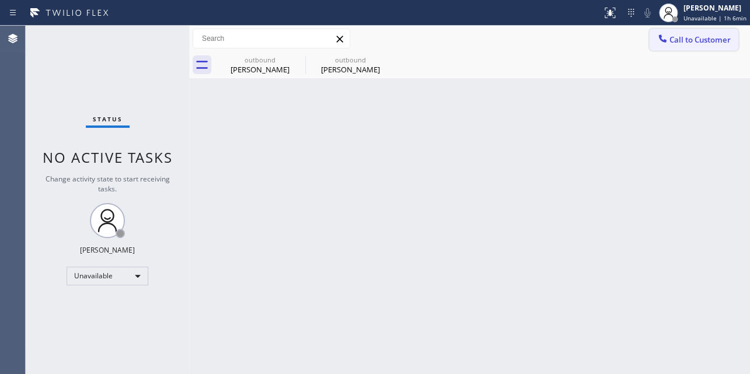
click at [674, 37] on span "Call to Customer" at bounding box center [700, 39] width 61 height 11
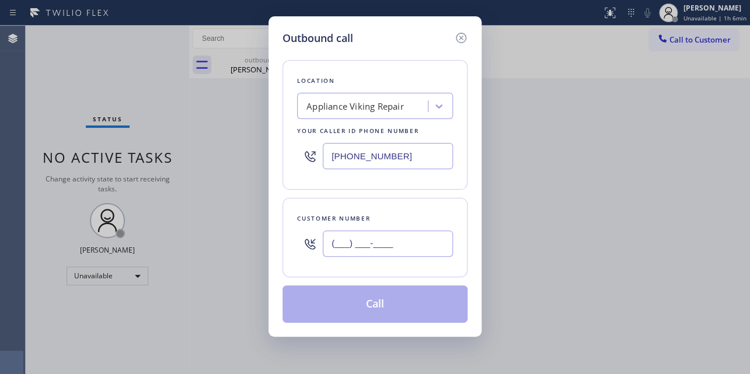
click at [344, 242] on input "(___) ___-____" at bounding box center [388, 244] width 130 height 26
paste input "323) 201-7482"
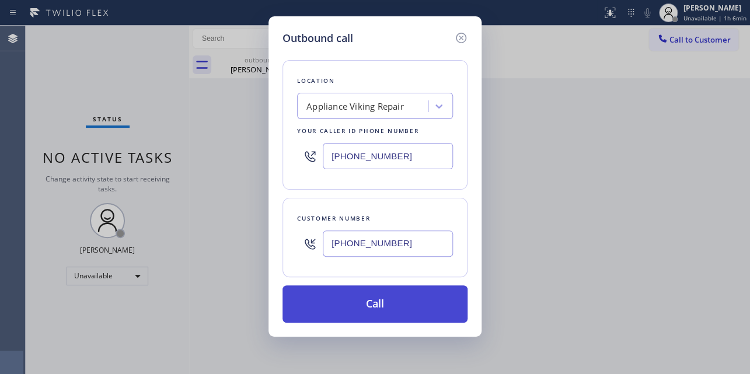
type input "(323) 201-7482"
click at [385, 319] on button "Call" at bounding box center [375, 304] width 185 height 37
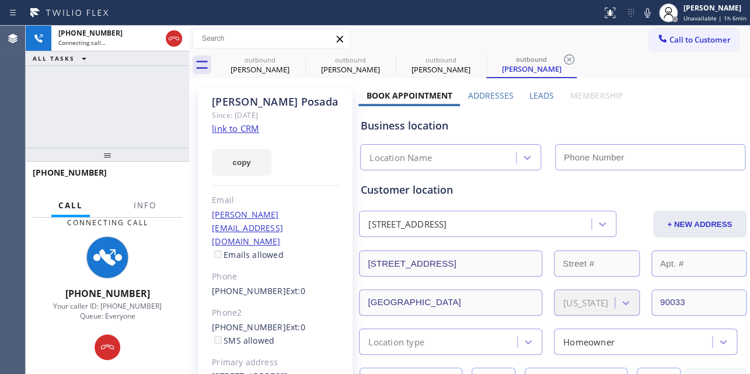
type input "[PHONE_NUMBER]"
click at [531, 98] on label "Leads" at bounding box center [542, 95] width 25 height 11
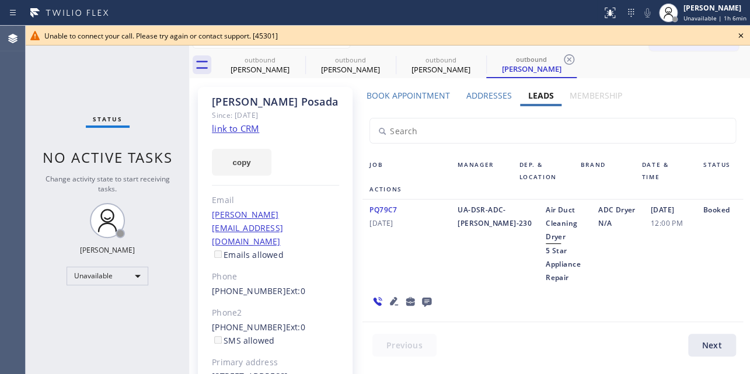
click at [650, 263] on div "02/03/2023 12:00 PM" at bounding box center [670, 243] width 53 height 81
click at [738, 34] on icon at bounding box center [741, 36] width 14 height 14
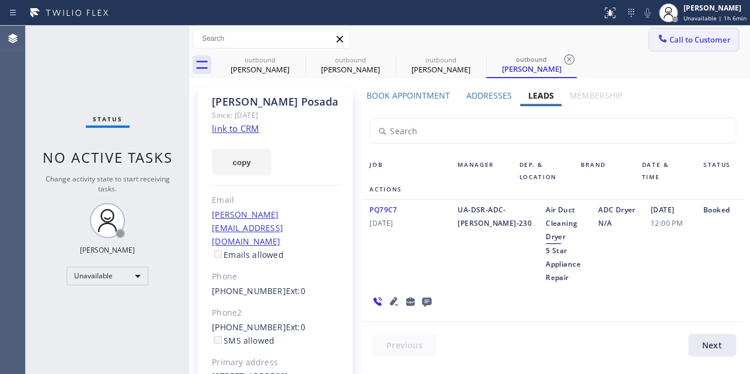
click at [679, 49] on button "Call to Customer" at bounding box center [693, 40] width 89 height 22
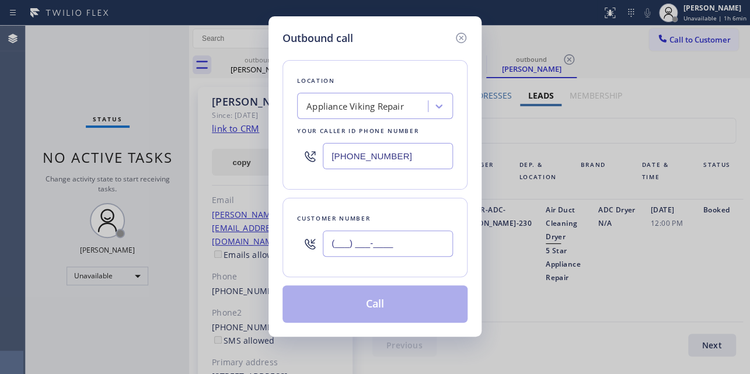
click at [403, 236] on input "(___) ___-____" at bounding box center [388, 244] width 130 height 26
paste input "480) 221-4151"
type input "(480) 221-4151"
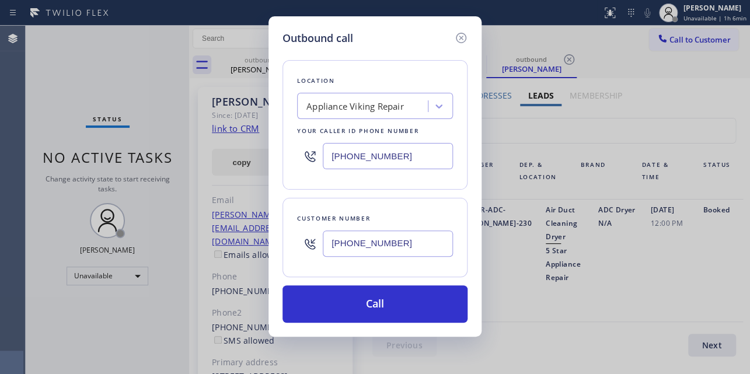
click at [395, 31] on div "Outbound call" at bounding box center [375, 38] width 185 height 16
drag, startPoint x: 391, startPoint y: 157, endPoint x: 184, endPoint y: 165, distance: 206.3
click at [186, 162] on div "Outbound call Location Appliance Viking Repair Your caller id phone number (617…" at bounding box center [375, 187] width 750 height 374
paste input "480) 685-4118"
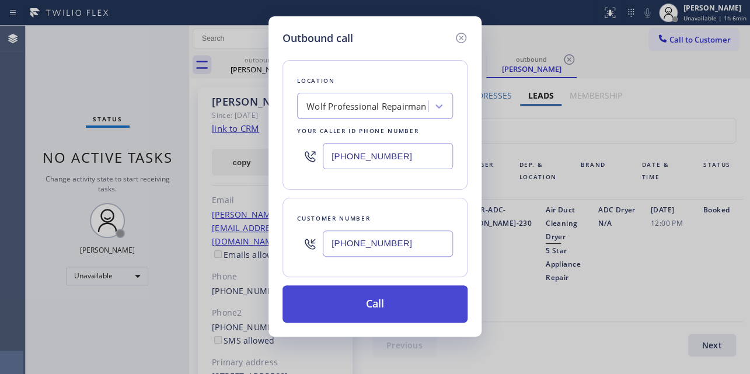
type input "(480) 685-4118"
click at [405, 309] on button "Call" at bounding box center [375, 304] width 185 height 37
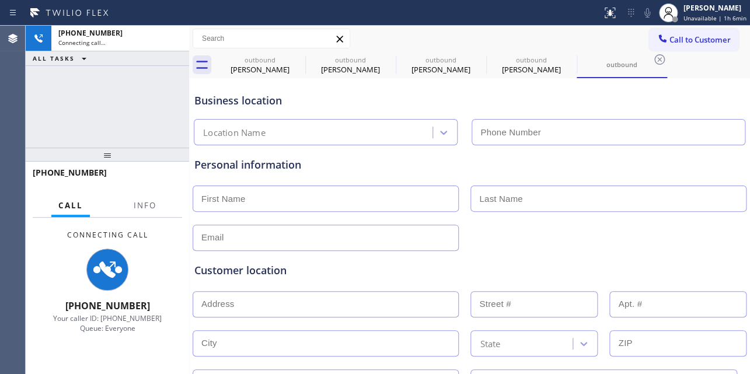
type input "(480) 685-4118"
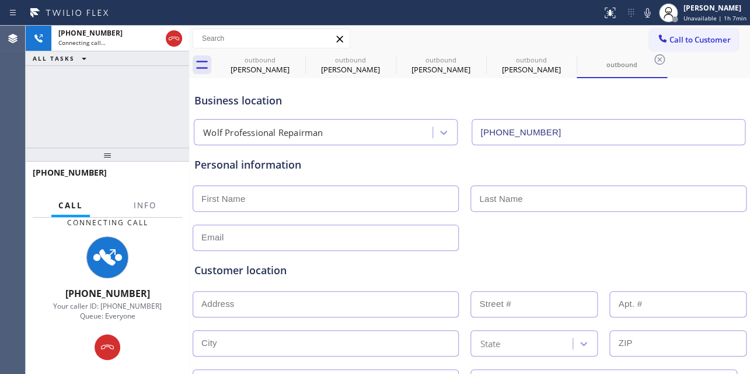
click at [669, 263] on div "Customer location" at bounding box center [469, 271] width 551 height 16
click at [565, 253] on div "Customer location >> ADD NEW ADDRESS << + NEW ADDRESS State Location type Conta…" at bounding box center [469, 323] width 555 height 145
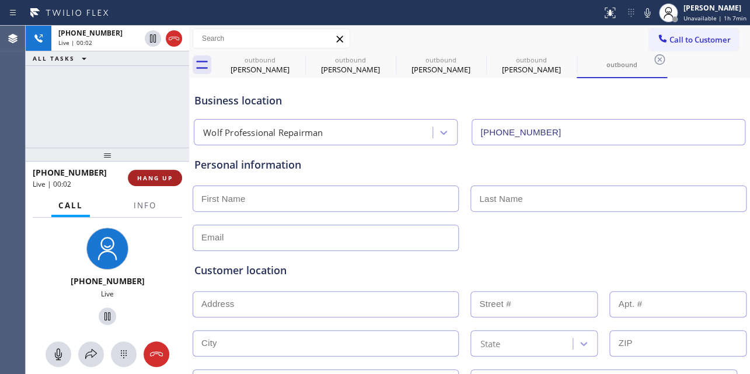
click at [164, 178] on span "HANG UP" at bounding box center [155, 178] width 36 height 8
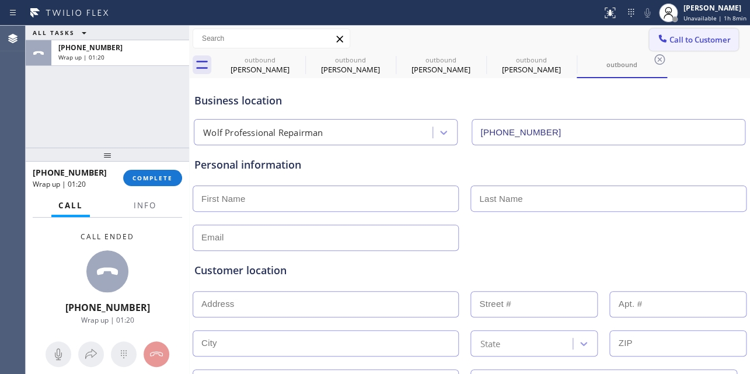
click at [694, 39] on span "Call to Customer" at bounding box center [700, 39] width 61 height 11
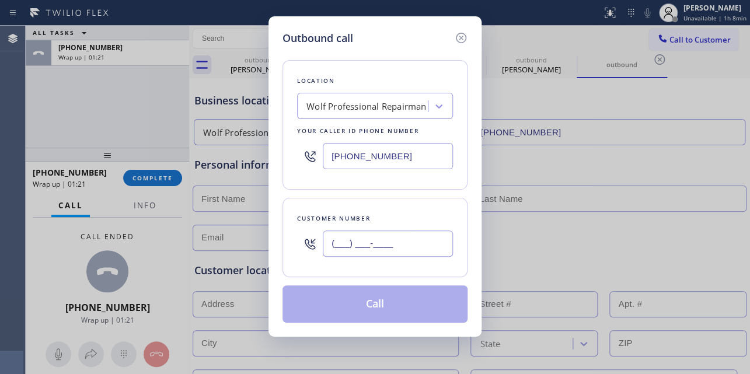
click at [380, 238] on input "(___) ___-____" at bounding box center [388, 244] width 130 height 26
paste input "480) 221-4151"
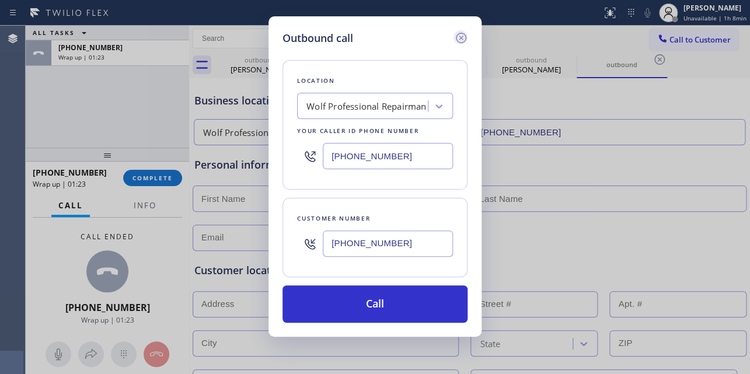
type input "(480) 221-4151"
click at [464, 40] on icon at bounding box center [461, 38] width 14 height 14
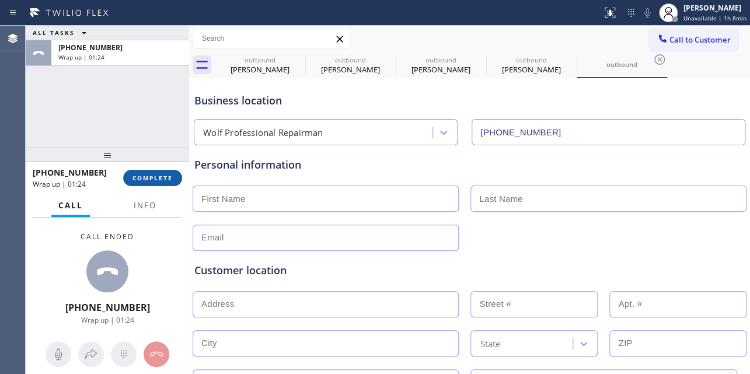
click at [138, 175] on span "COMPLETE" at bounding box center [153, 178] width 40 height 8
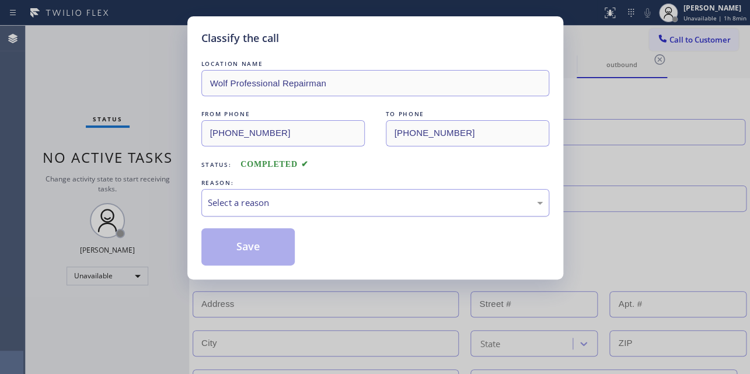
click at [249, 196] on div "Select a reason" at bounding box center [375, 202] width 335 height 13
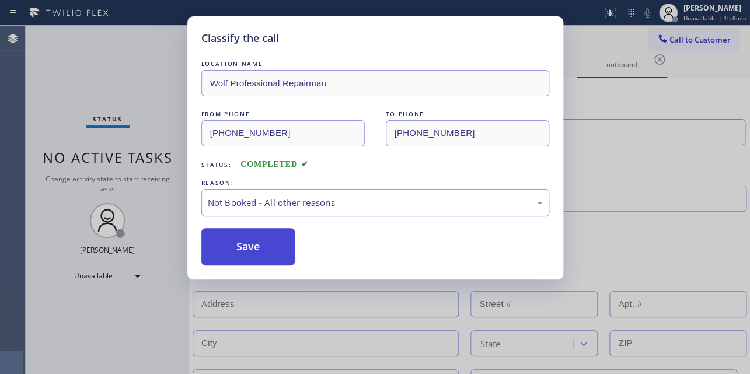
click at [240, 242] on button "Save" at bounding box center [248, 246] width 94 height 37
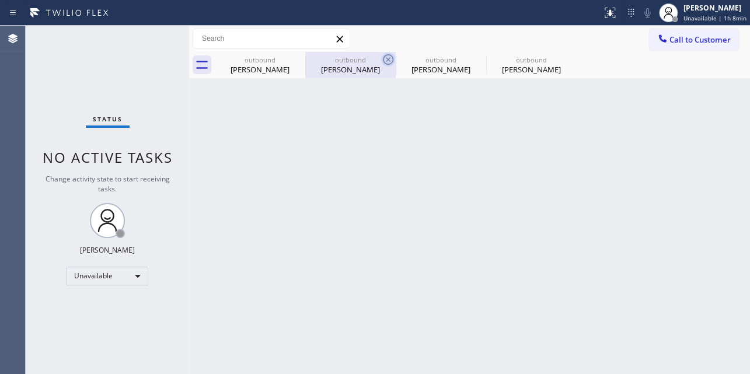
click at [385, 58] on icon at bounding box center [388, 60] width 14 height 14
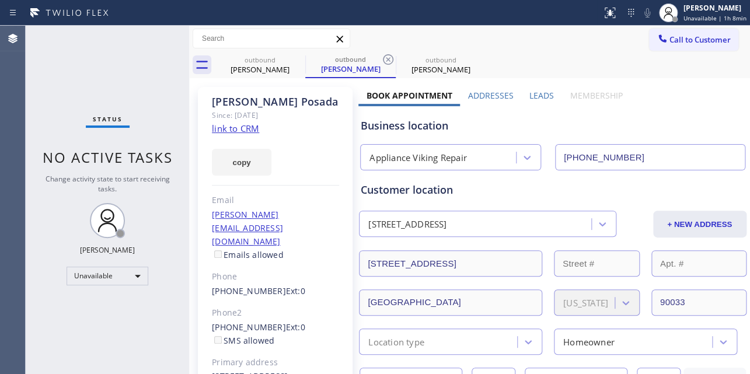
click at [385, 58] on icon at bounding box center [388, 60] width 14 height 14
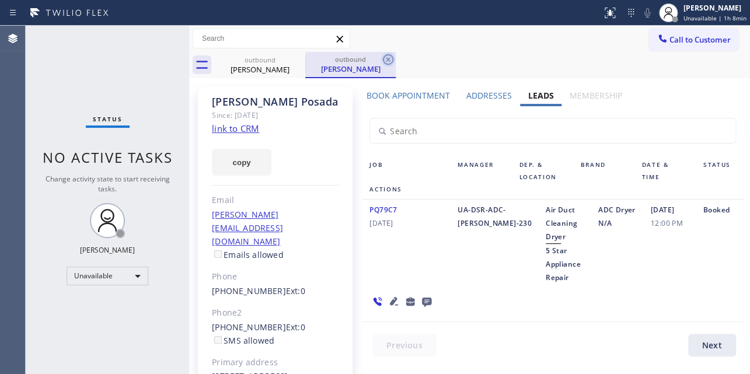
click at [385, 61] on icon at bounding box center [388, 60] width 14 height 14
type input "(855) 731-4952"
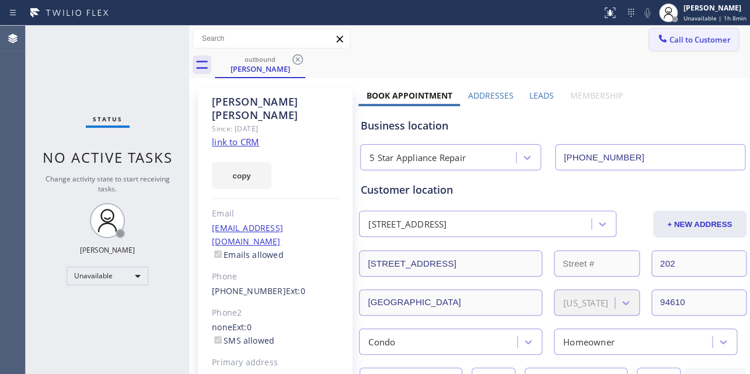
click at [670, 42] on span "Call to Customer" at bounding box center [700, 39] width 61 height 11
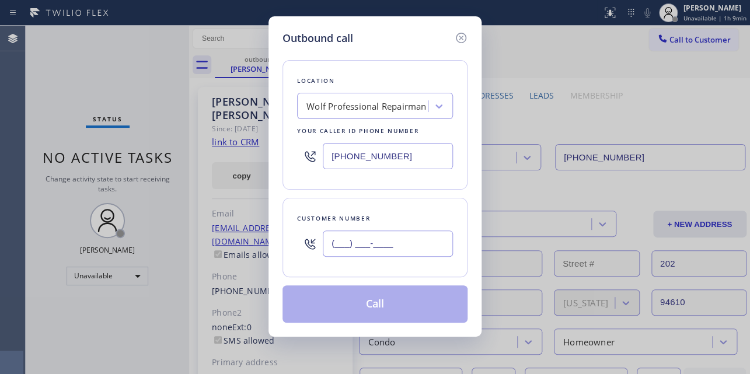
click at [340, 248] on input "(___) ___-____" at bounding box center [388, 244] width 130 height 26
paste input "480) 221-4151"
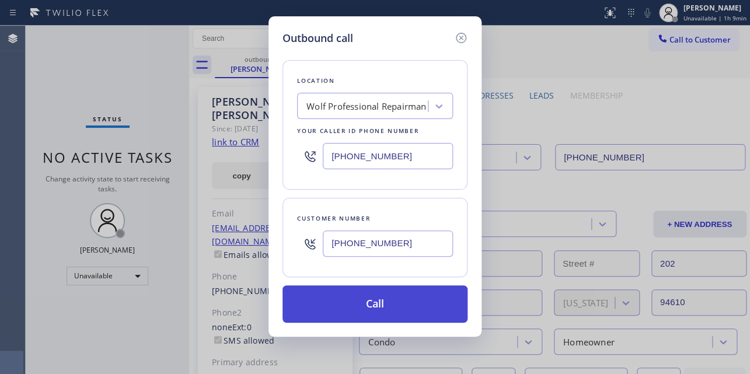
type input "(480) 221-4151"
click at [391, 309] on button "Call" at bounding box center [375, 304] width 185 height 37
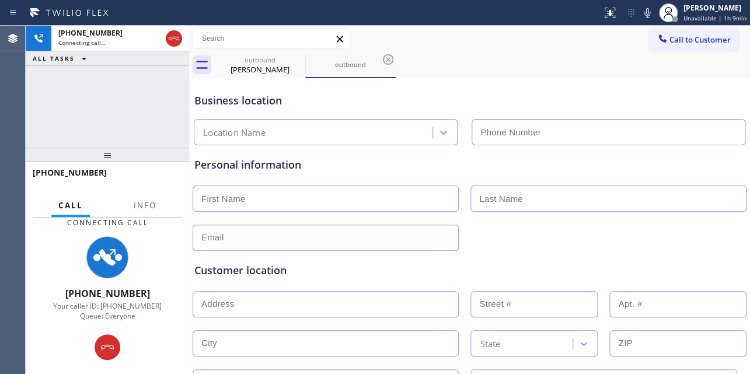
type input "(480) 685-4118"
click at [643, 175] on div "Personal information" at bounding box center [469, 204] width 551 height 94
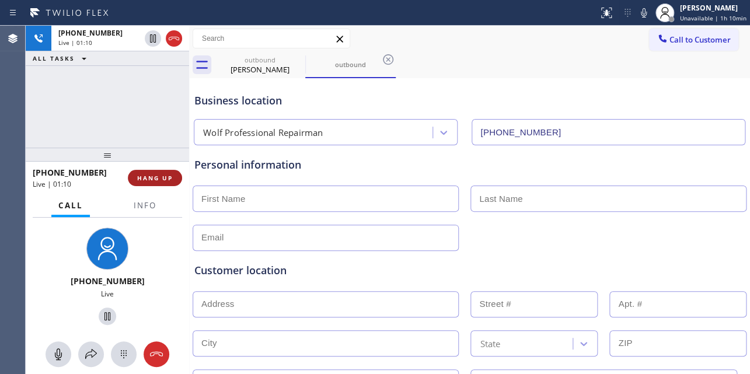
click at [155, 181] on span "HANG UP" at bounding box center [155, 178] width 36 height 8
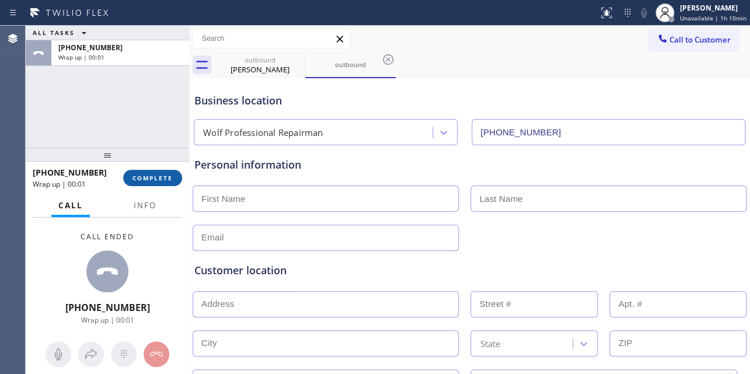
click at [146, 184] on button "COMPLETE" at bounding box center [152, 178] width 59 height 16
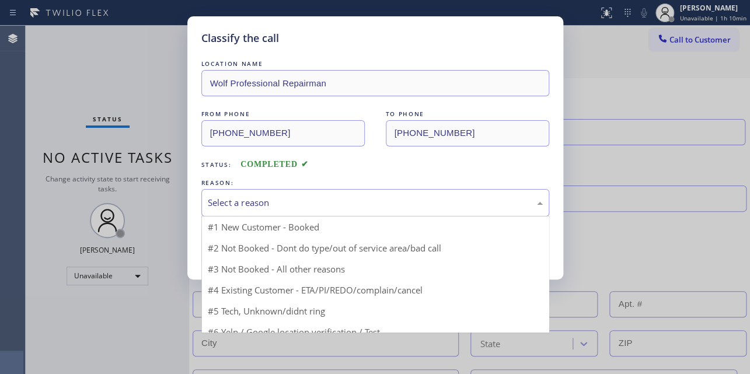
click at [262, 204] on div "Select a reason" at bounding box center [375, 202] width 335 height 13
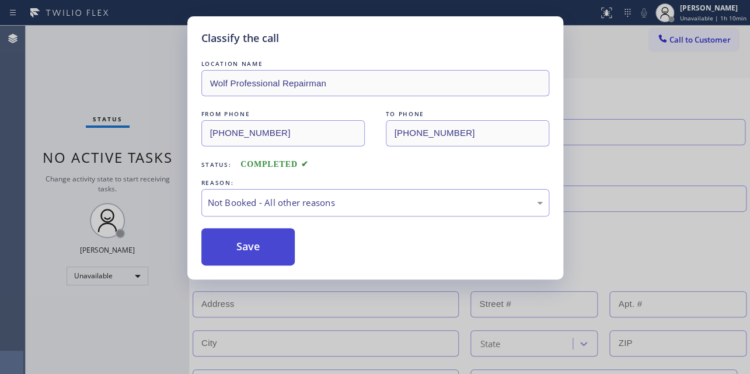
click at [249, 245] on button "Save" at bounding box center [248, 246] width 94 height 37
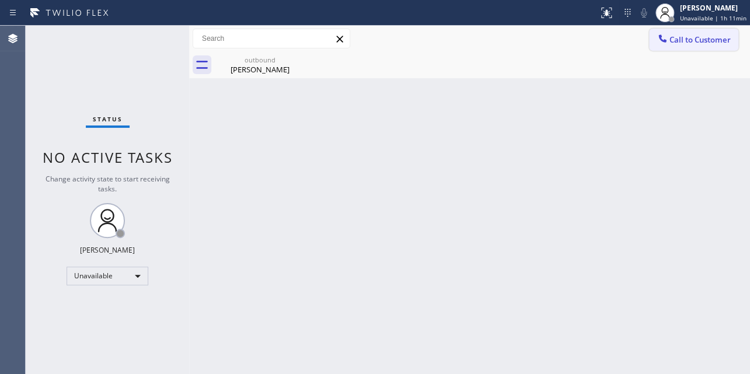
click at [720, 47] on button "Call to Customer" at bounding box center [693, 40] width 89 height 22
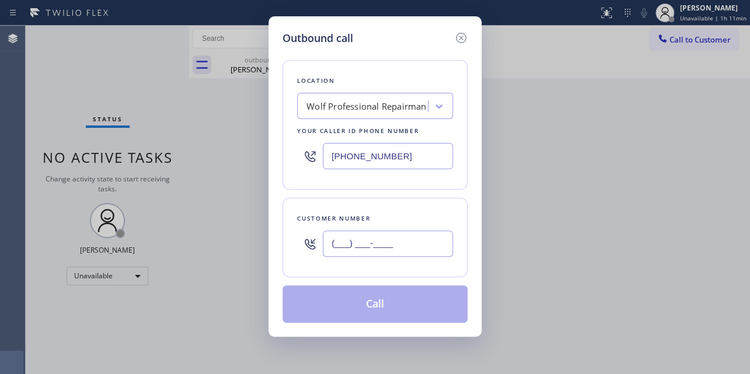
click at [413, 250] on input "(___) ___-____" at bounding box center [388, 244] width 130 height 26
paste input "480) 221-4151"
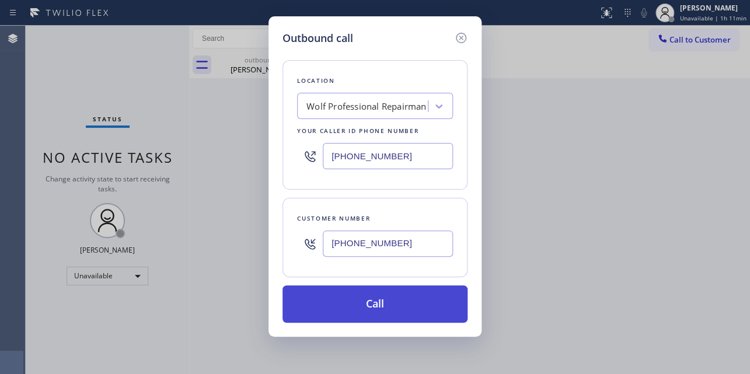
type input "(480) 221-4151"
click at [402, 309] on button "Call" at bounding box center [375, 304] width 185 height 37
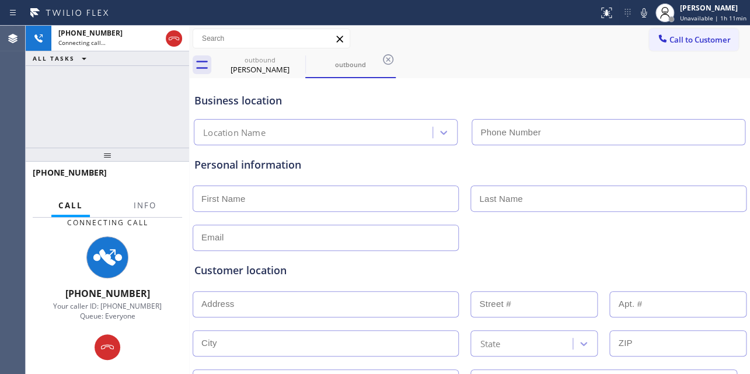
type input "(480) 685-4118"
click at [633, 91] on div "Business location Wolf Professional Repairman (480) 685-4118" at bounding box center [469, 113] width 555 height 64
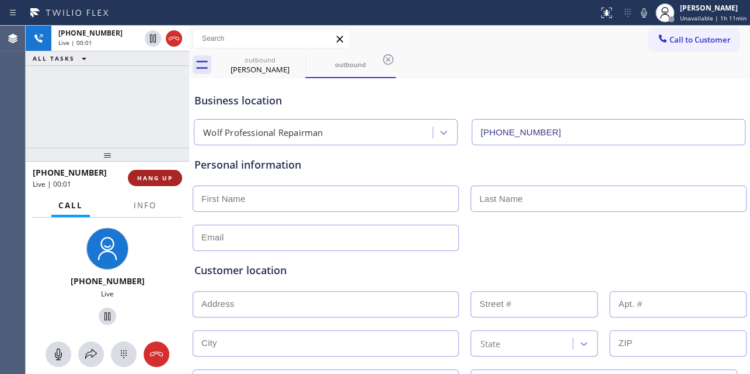
click at [149, 174] on span "HANG UP" at bounding box center [155, 178] width 36 height 8
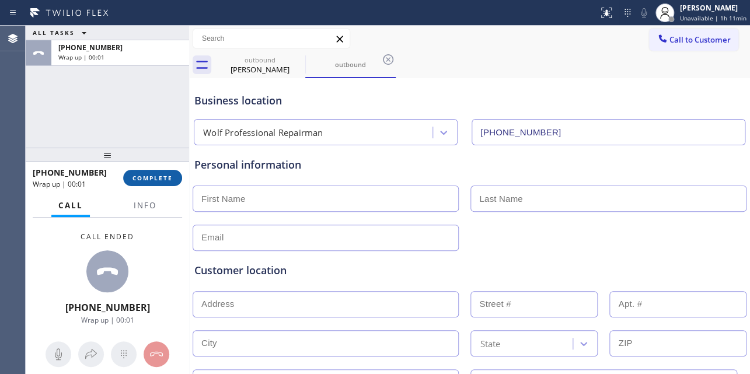
click at [168, 178] on span "COMPLETE" at bounding box center [153, 178] width 40 height 8
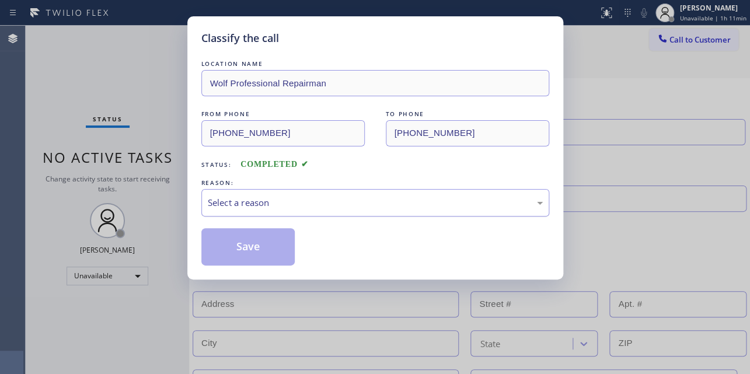
click at [333, 200] on div "Select a reason" at bounding box center [375, 202] width 335 height 13
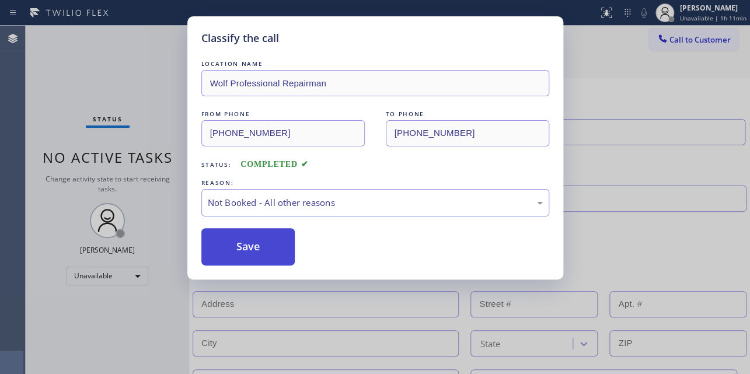
click at [246, 245] on button "Save" at bounding box center [248, 246] width 94 height 37
type input "(855) 731-4952"
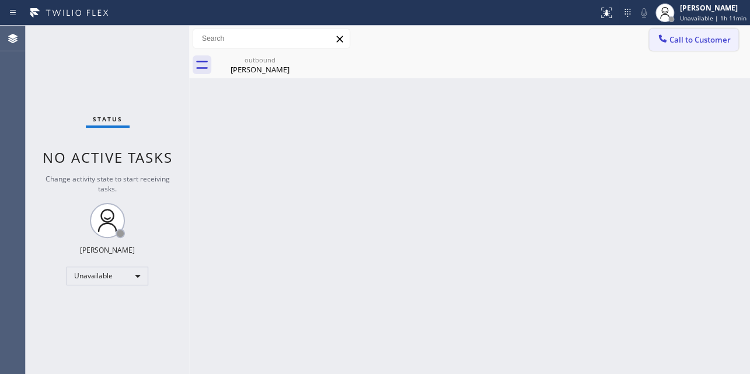
click at [689, 39] on span "Call to Customer" at bounding box center [700, 39] width 61 height 11
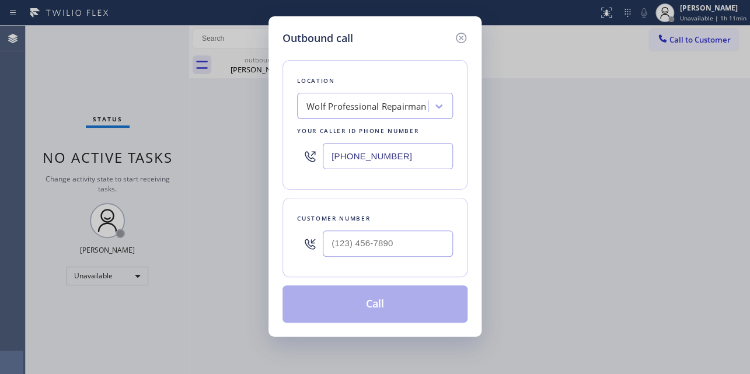
click at [380, 257] on div at bounding box center [388, 244] width 130 height 38
click at [380, 238] on input "(___) ___-____" at bounding box center [388, 244] width 130 height 26
paste input "619) 380-2468"
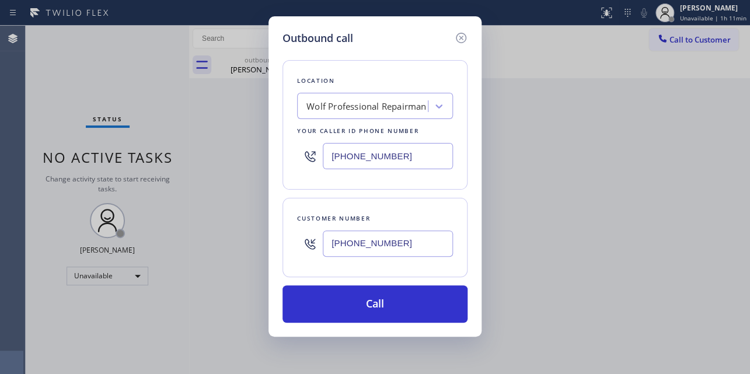
type input "(619) 380-2468"
drag, startPoint x: 267, startPoint y: 167, endPoint x: 208, endPoint y: 173, distance: 59.8
click at [208, 173] on div "Outbound call Location Wolf Professional Repairman Your caller id phone number …" at bounding box center [375, 187] width 750 height 374
paste input "617) 219-9255"
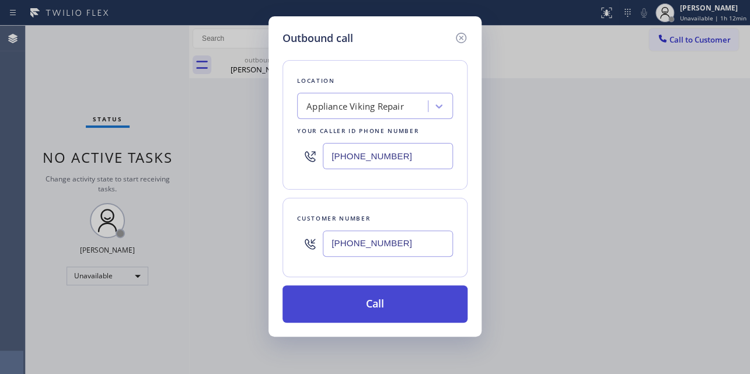
type input "[PHONE_NUMBER]"
click at [381, 302] on button "Call" at bounding box center [375, 304] width 185 height 37
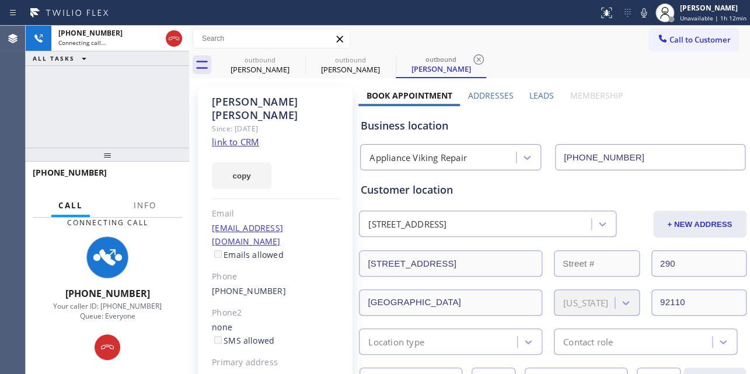
type input "[PHONE_NUMBER]"
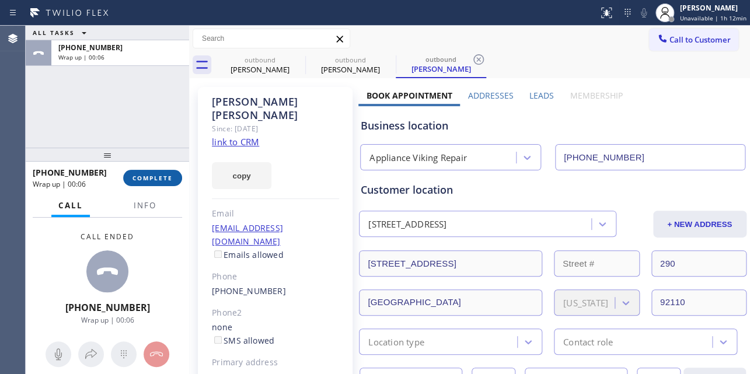
click at [145, 177] on span "COMPLETE" at bounding box center [153, 178] width 40 height 8
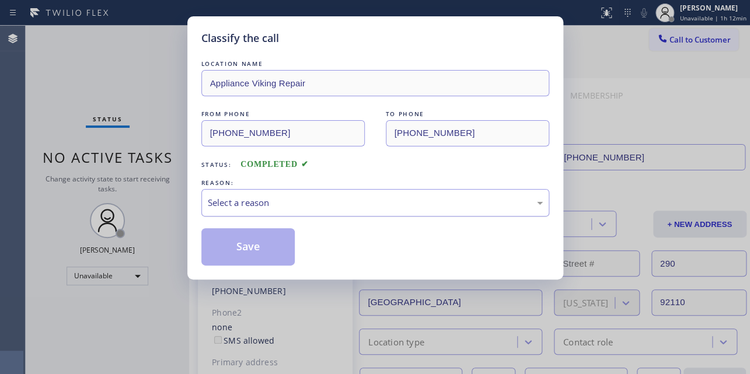
click at [314, 196] on div "Select a reason" at bounding box center [375, 202] width 335 height 13
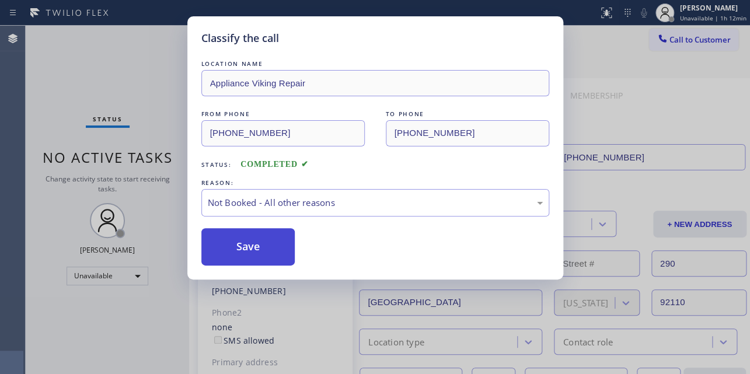
click at [255, 247] on button "Save" at bounding box center [248, 246] width 94 height 37
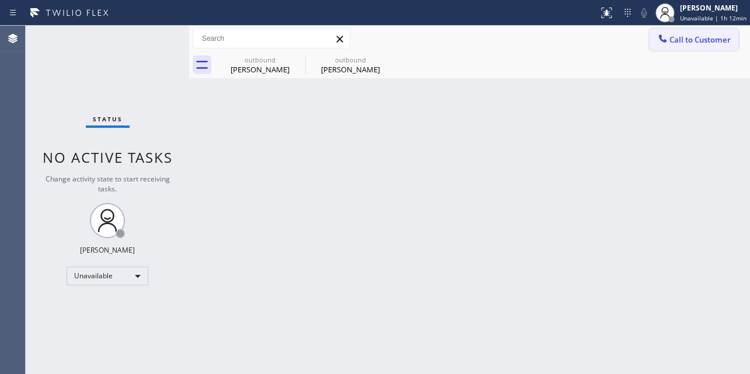
click at [662, 38] on icon at bounding box center [663, 39] width 12 height 12
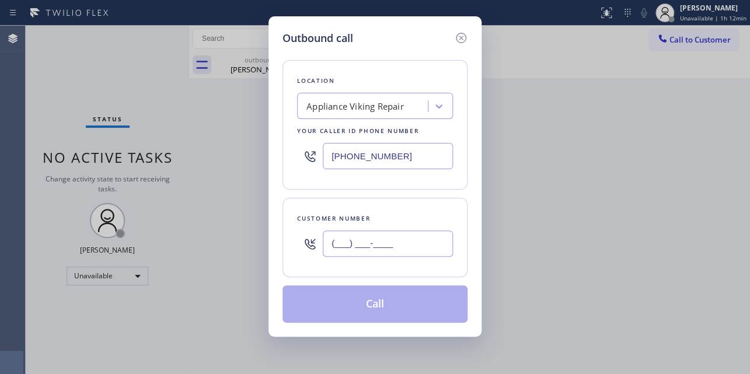
click at [363, 241] on input "(___) ___-____" at bounding box center [388, 244] width 130 height 26
paste input "773) 592-7346"
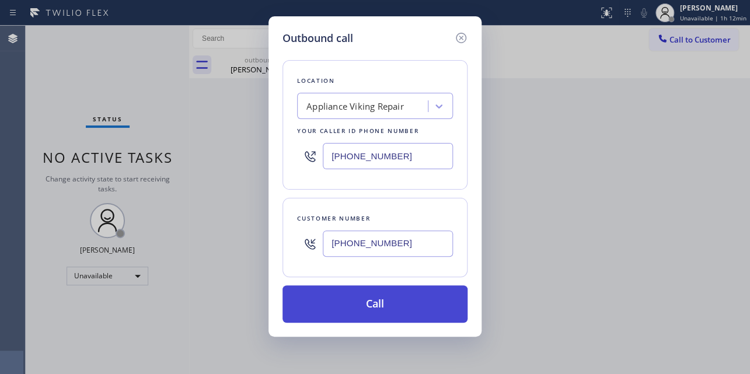
click at [364, 303] on button "Call" at bounding box center [375, 304] width 185 height 37
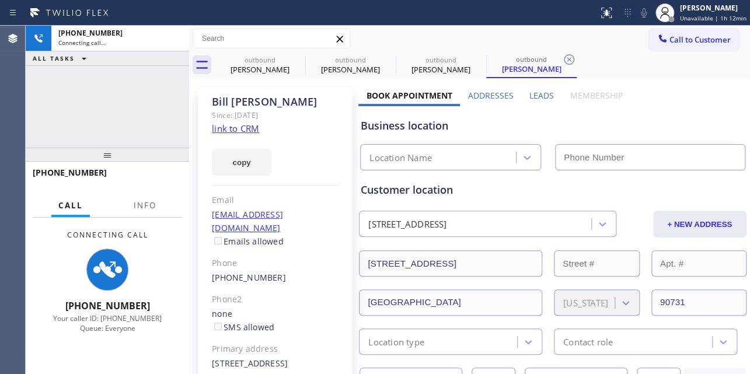
click at [541, 98] on label "Leads" at bounding box center [542, 95] width 25 height 11
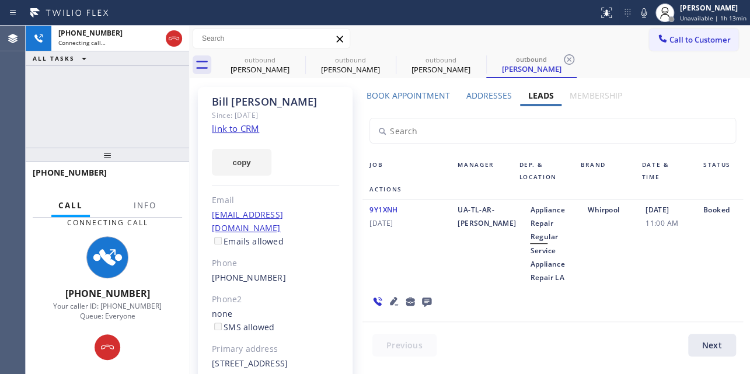
click at [392, 304] on icon at bounding box center [394, 301] width 14 height 14
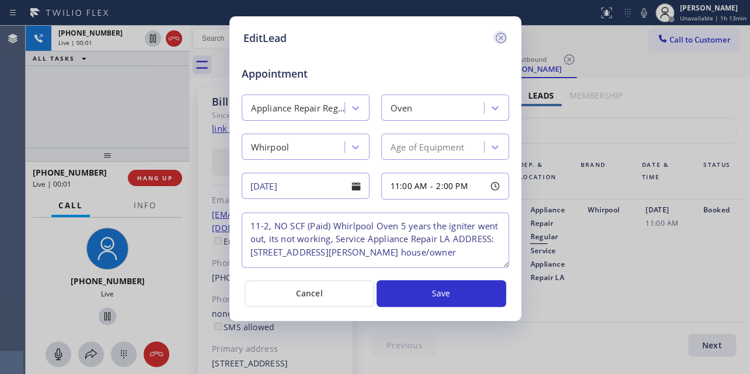
click at [501, 37] on icon at bounding box center [500, 38] width 11 height 11
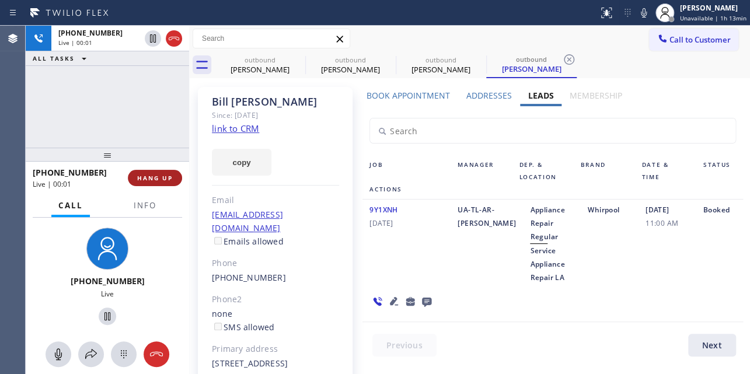
click at [145, 180] on span "HANG UP" at bounding box center [155, 178] width 36 height 8
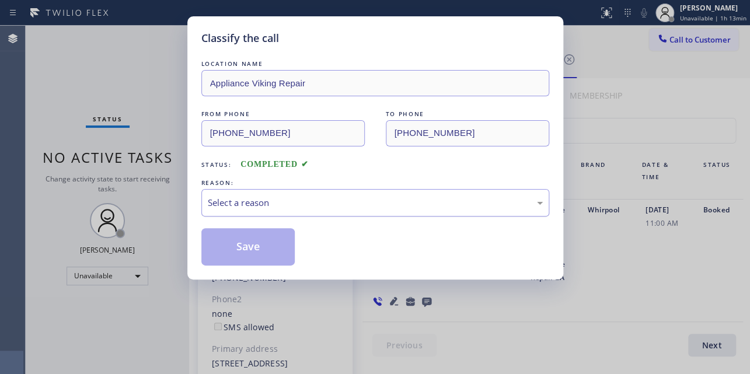
click at [222, 199] on div "Select a reason" at bounding box center [375, 202] width 335 height 13
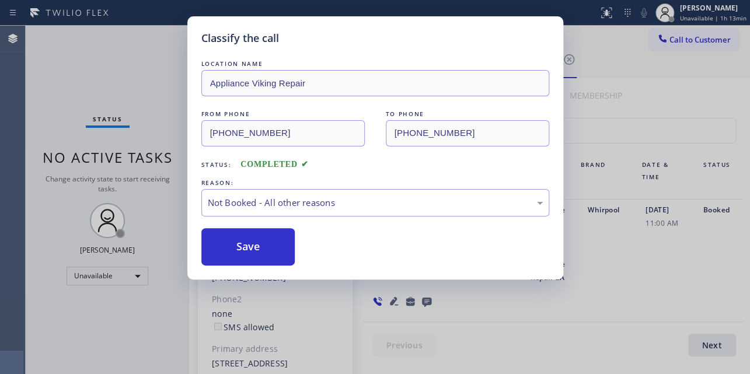
click at [232, 253] on button "Save" at bounding box center [248, 246] width 94 height 37
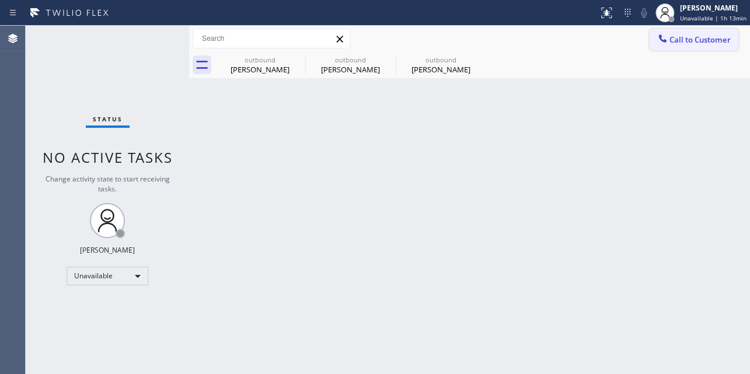
click at [687, 34] on span "Call to Customer" at bounding box center [700, 39] width 61 height 11
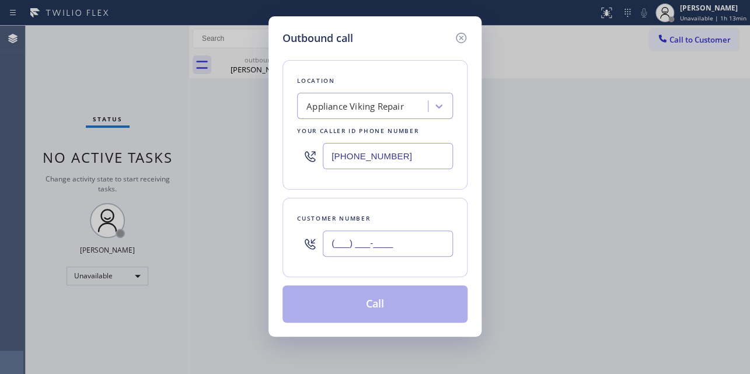
click at [370, 242] on input "(___) ___-____" at bounding box center [388, 244] width 130 height 26
paste input "510) 529-6216"
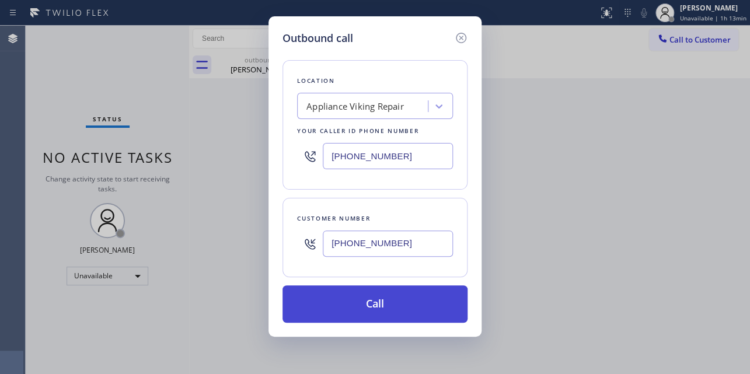
type input "(510) 529-6216"
click at [369, 309] on button "Call" at bounding box center [375, 304] width 185 height 37
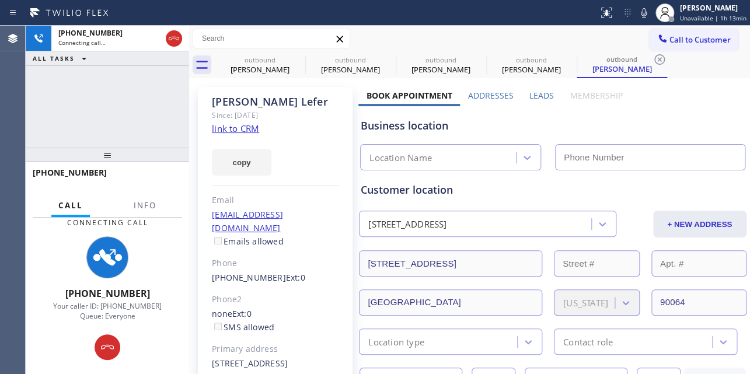
click at [532, 94] on label "Leads" at bounding box center [542, 95] width 25 height 11
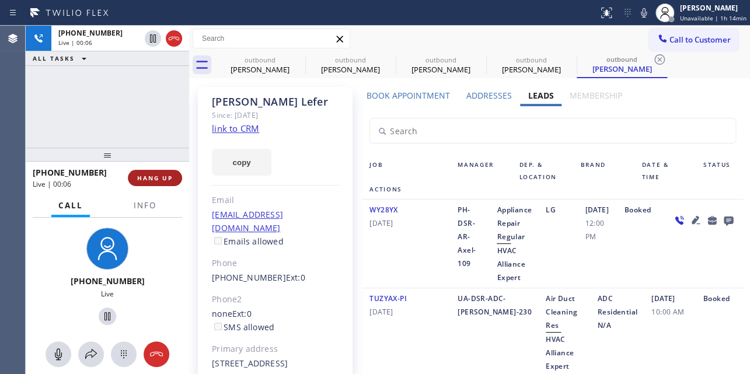
click at [144, 181] on span "HANG UP" at bounding box center [155, 178] width 36 height 8
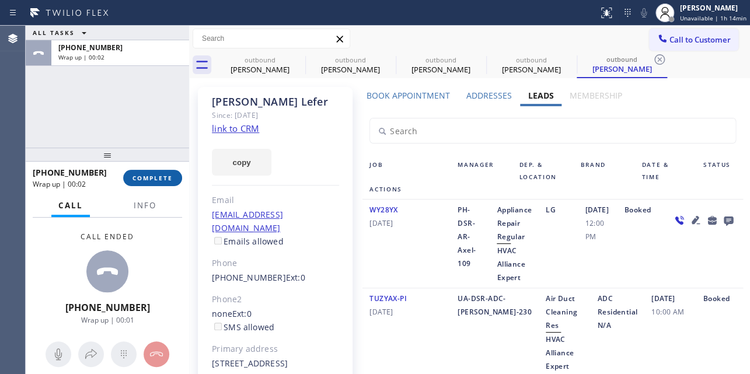
click at [131, 175] on button "COMPLETE" at bounding box center [152, 178] width 59 height 16
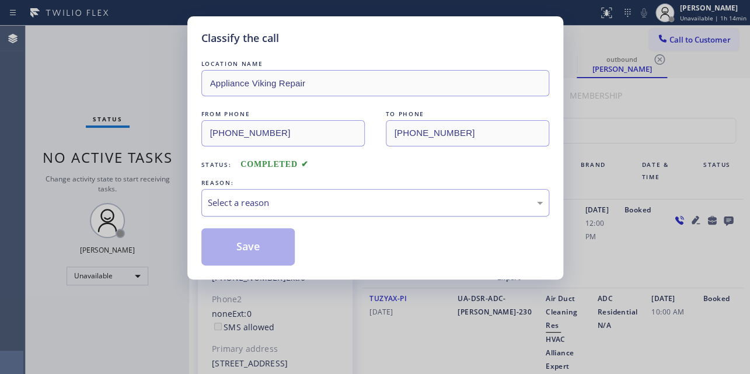
click at [381, 206] on div "Select a reason" at bounding box center [375, 202] width 335 height 13
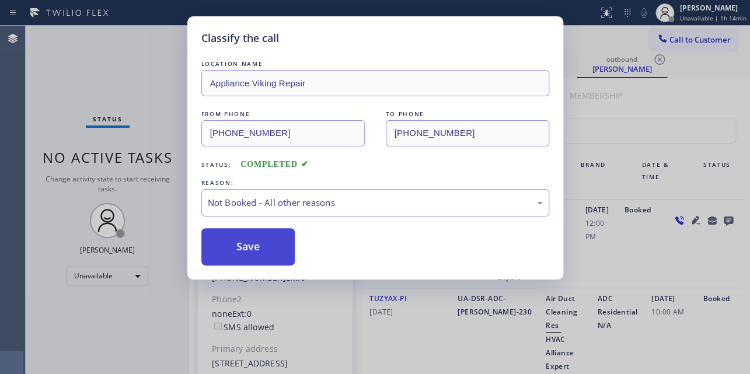
drag, startPoint x: 281, startPoint y: 249, endPoint x: 239, endPoint y: 248, distance: 42.1
click at [239, 248] on button "Save" at bounding box center [248, 246] width 94 height 37
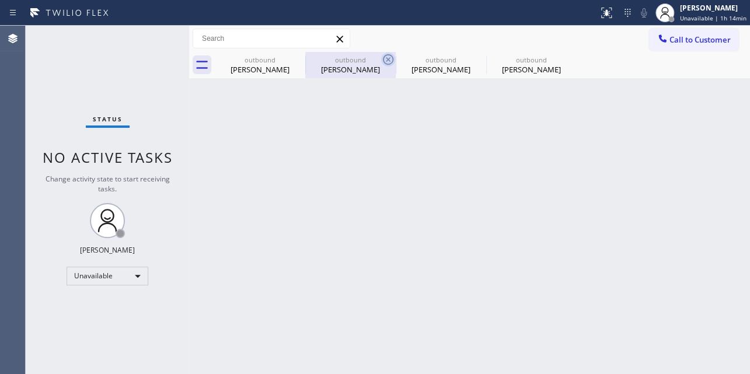
click at [385, 58] on icon at bounding box center [388, 60] width 14 height 14
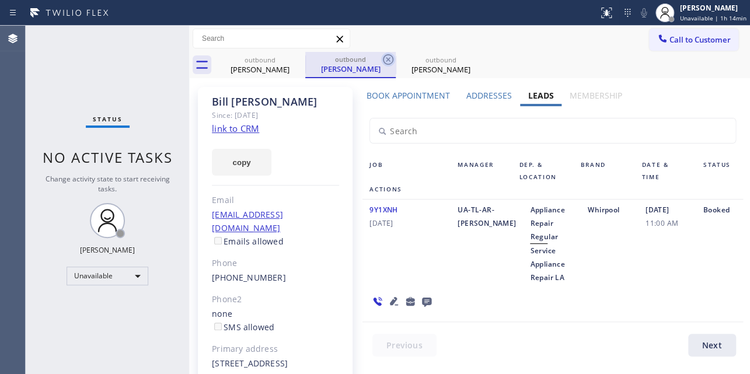
click at [385, 58] on icon at bounding box center [388, 60] width 14 height 14
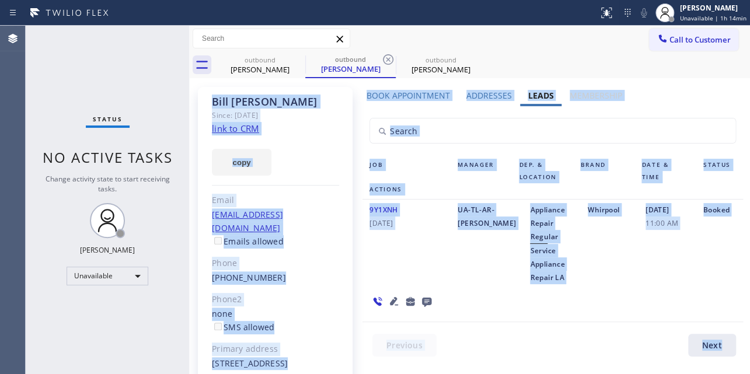
click at [0, 0] on icon at bounding box center [0, 0] width 0 height 0
type input "(855) 731-4952"
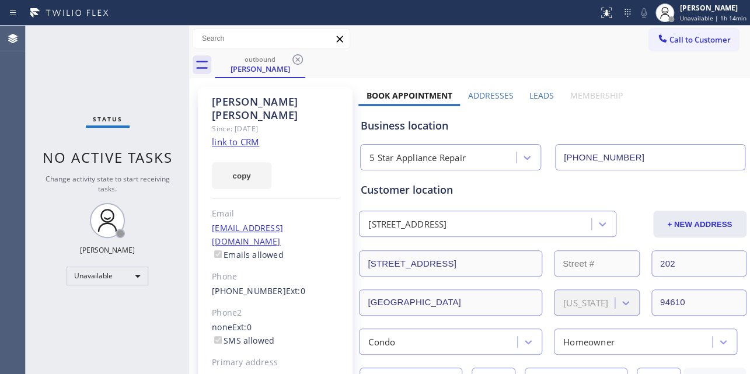
click at [527, 58] on div "outbound Lissa Kaye" at bounding box center [482, 65] width 535 height 26
click at [671, 41] on span "Call to Customer" at bounding box center [700, 39] width 61 height 11
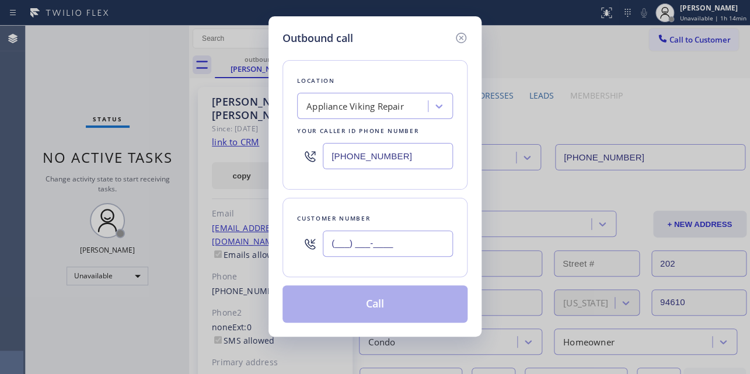
click at [328, 245] on input "(___) ___-____" at bounding box center [388, 244] width 130 height 26
paste input "818) 789-3313"
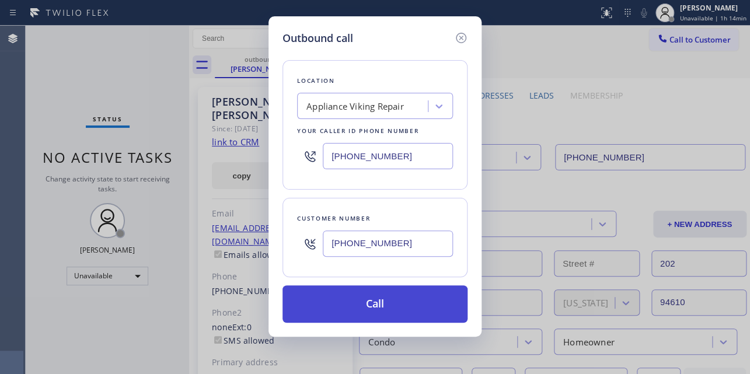
type input "(818) 789-3313"
click at [413, 307] on button "Call" at bounding box center [375, 304] width 185 height 37
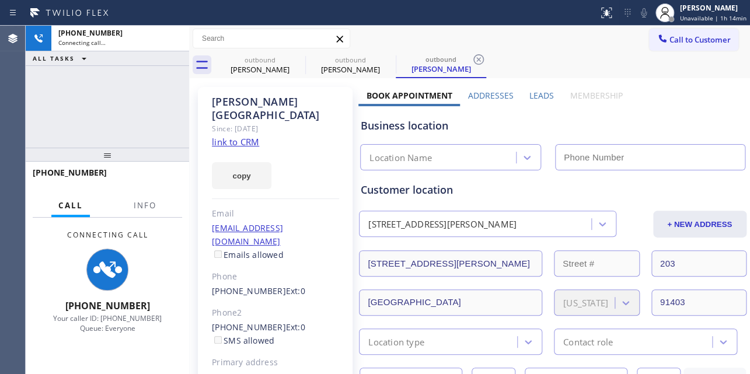
click at [538, 96] on label "Leads" at bounding box center [542, 95] width 25 height 11
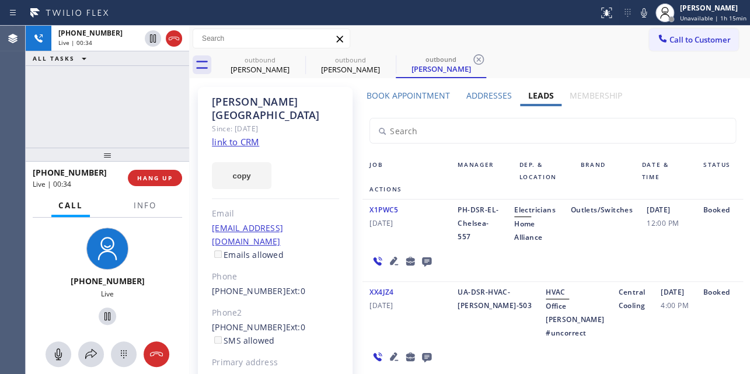
click at [391, 260] on icon at bounding box center [394, 261] width 8 height 8
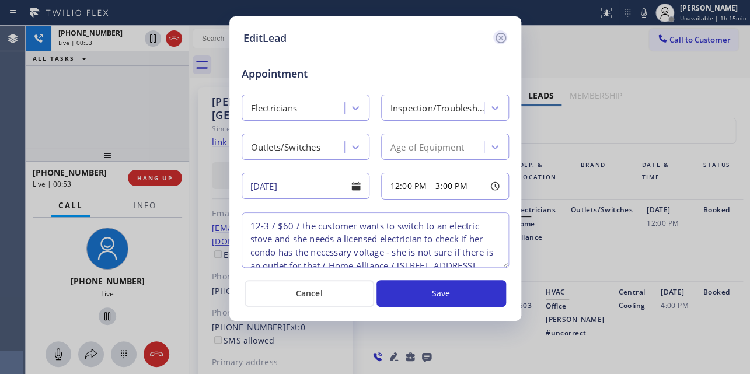
click at [501, 39] on icon at bounding box center [500, 38] width 11 height 11
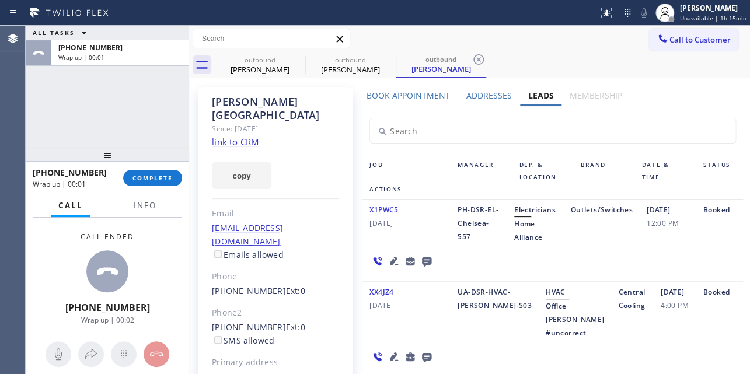
click at [250, 136] on link "link to CRM" at bounding box center [235, 142] width 47 height 12
click at [422, 262] on icon at bounding box center [426, 261] width 9 height 9
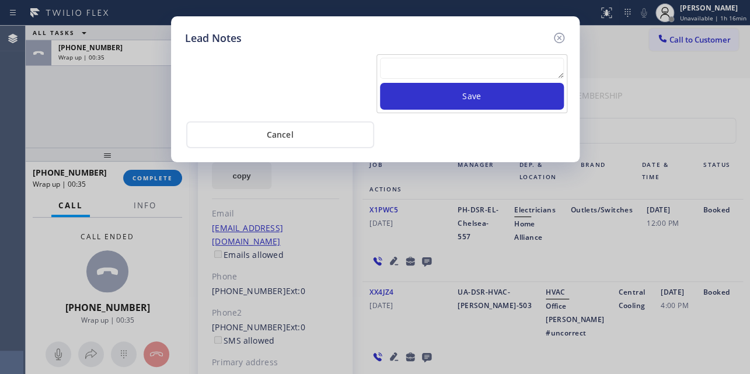
click at [427, 61] on textarea at bounding box center [472, 68] width 184 height 21
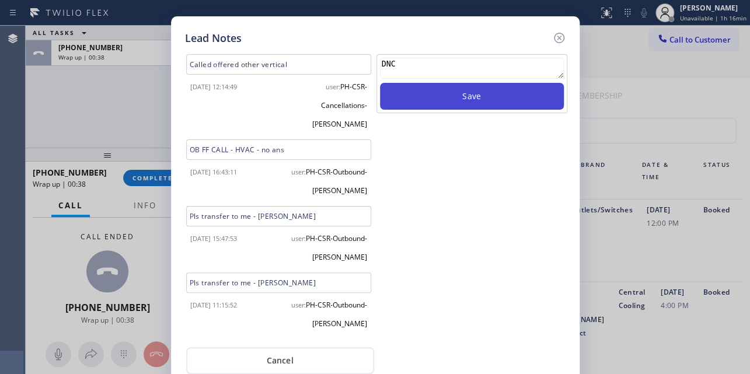
type textarea "DNC"
click at [461, 93] on button "Save" at bounding box center [472, 96] width 184 height 27
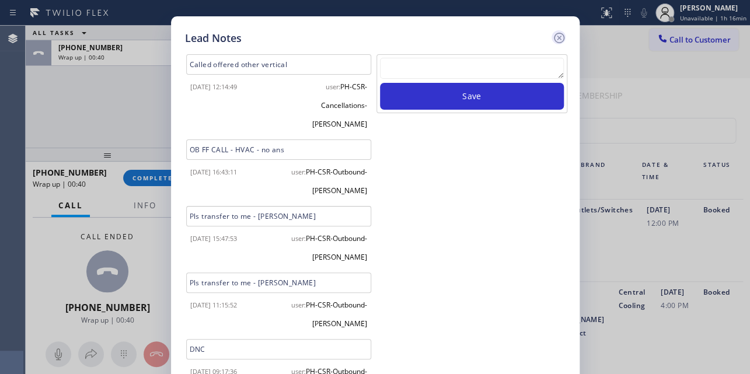
click at [555, 33] on icon at bounding box center [559, 38] width 14 height 14
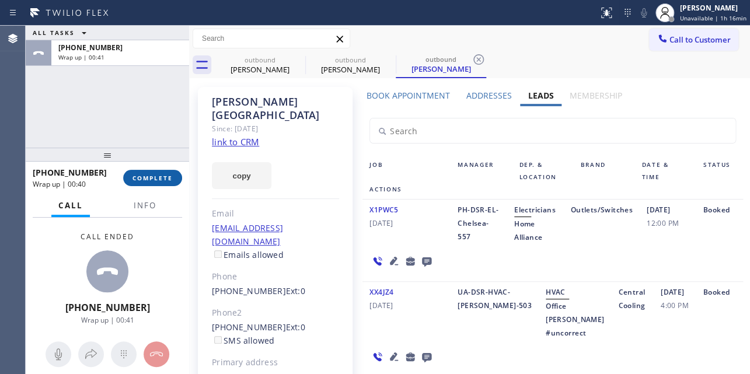
click at [145, 179] on span "COMPLETE" at bounding box center [153, 178] width 40 height 8
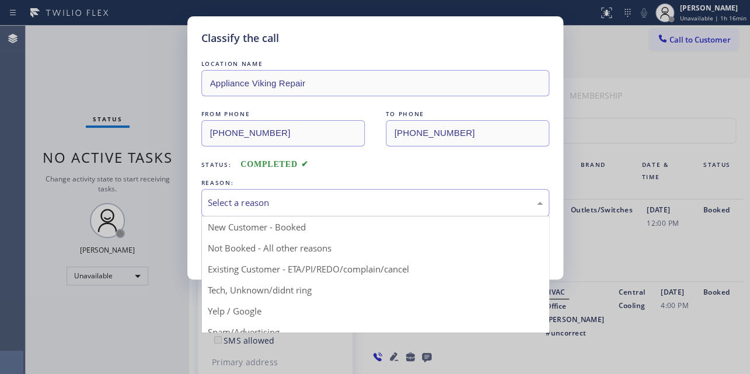
click at [246, 196] on div "Select a reason" at bounding box center [375, 202] width 335 height 13
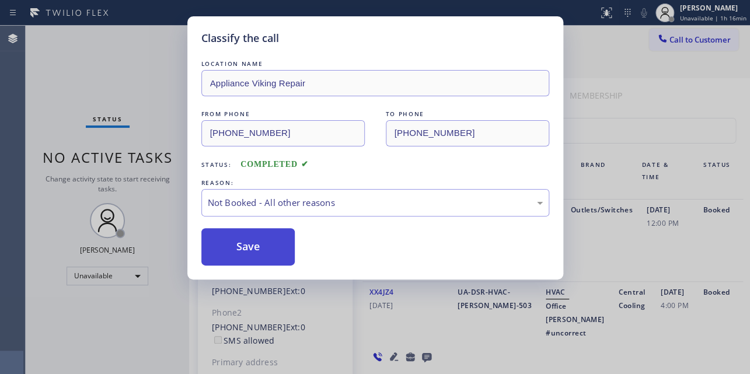
click at [229, 254] on button "Save" at bounding box center [248, 246] width 94 height 37
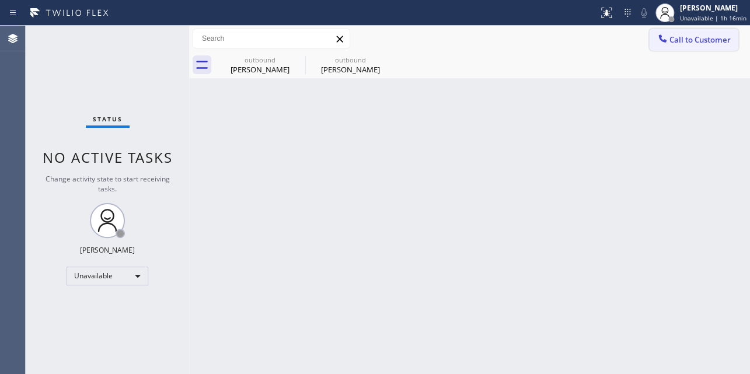
click at [680, 35] on span "Call to Customer" at bounding box center [700, 39] width 61 height 11
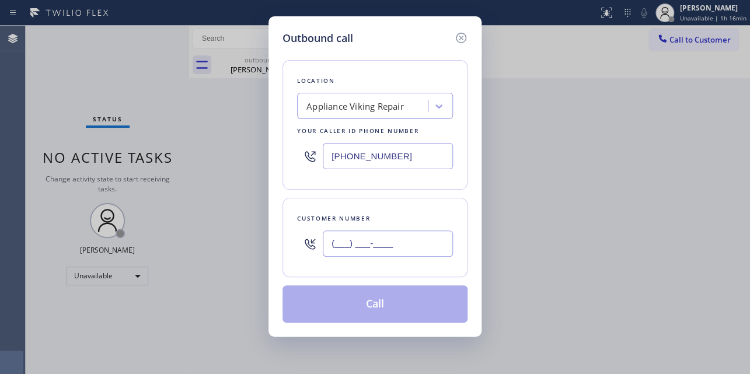
click at [344, 255] on input "(___) ___-____" at bounding box center [388, 244] width 130 height 26
paste input "612) 735-4479"
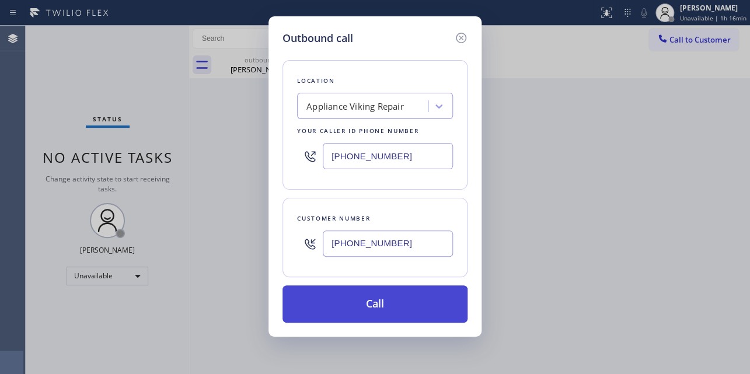
type input "(612) 735-4479"
click at [380, 309] on button "Call" at bounding box center [375, 304] width 185 height 37
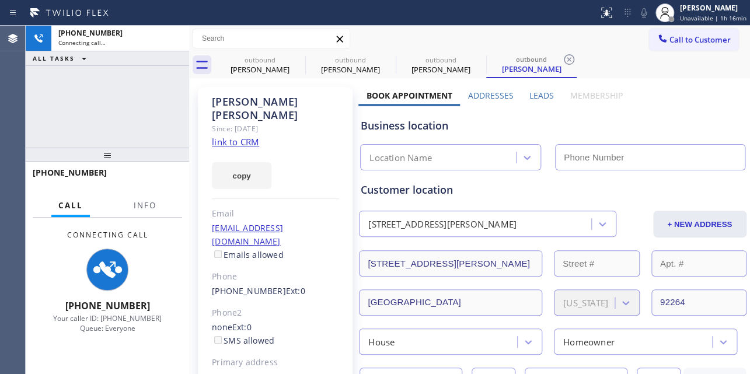
click at [531, 96] on label "Leads" at bounding box center [542, 95] width 25 height 11
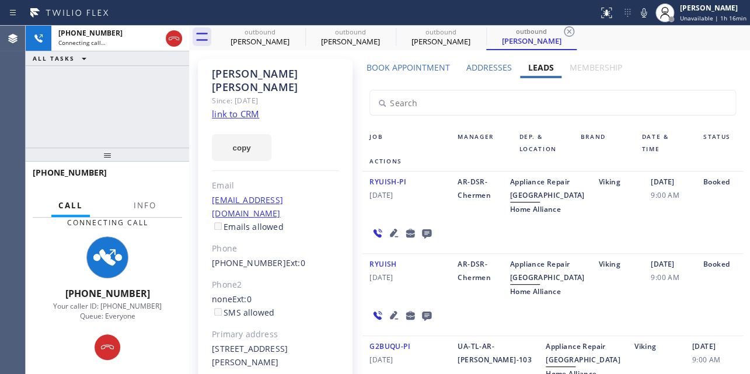
scroll to position [53, 0]
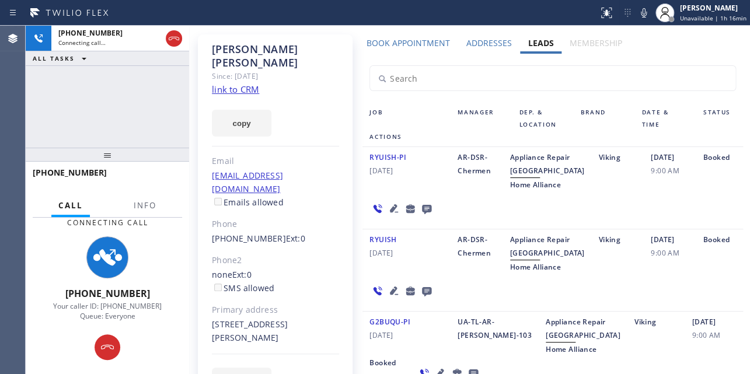
click at [390, 213] on icon at bounding box center [394, 208] width 8 height 8
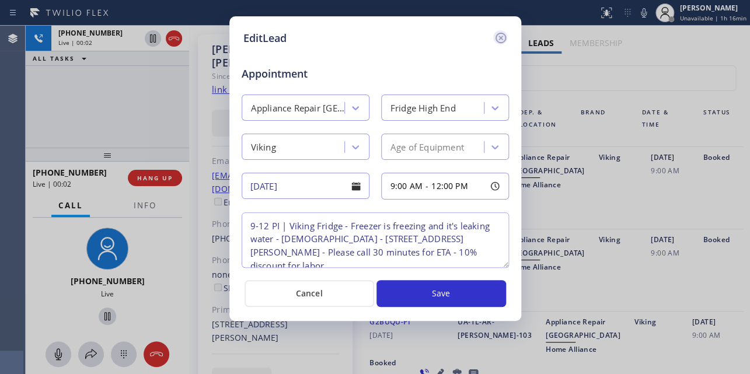
click at [504, 38] on icon at bounding box center [501, 38] width 14 height 14
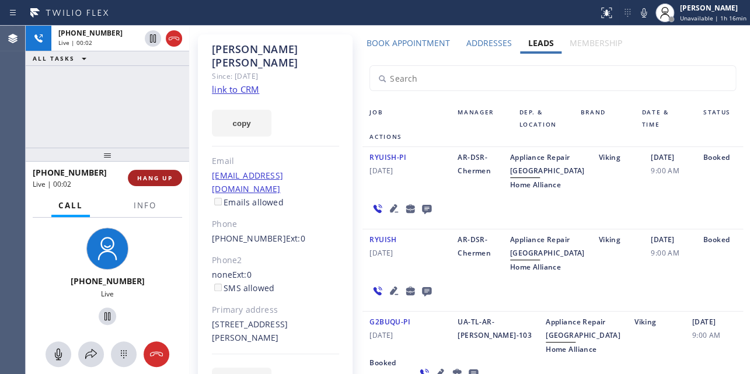
click at [149, 182] on button "HANG UP" at bounding box center [155, 178] width 54 height 16
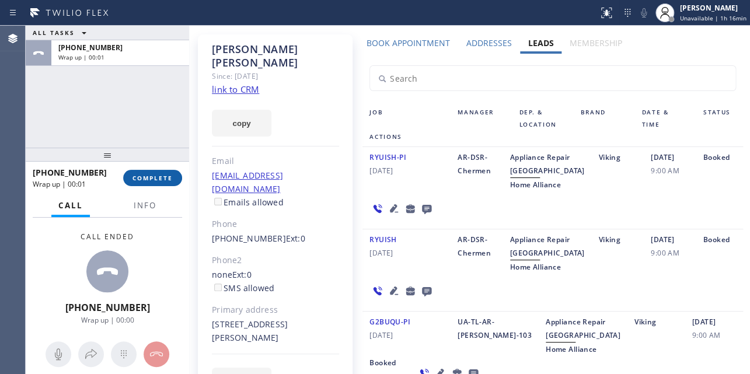
click at [151, 181] on span "COMPLETE" at bounding box center [153, 178] width 40 height 8
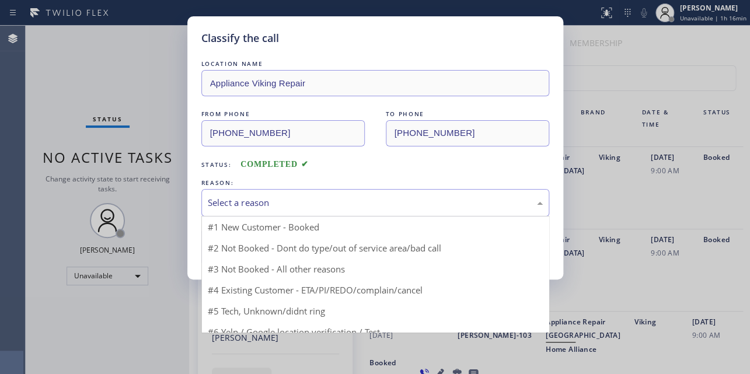
click at [291, 203] on div "Select a reason" at bounding box center [375, 202] width 335 height 13
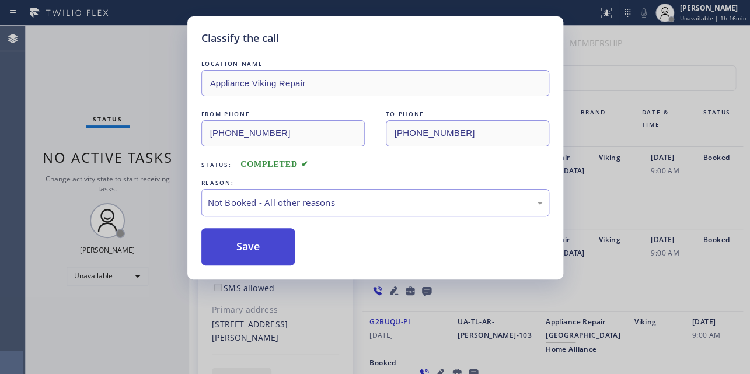
click at [250, 255] on button "Save" at bounding box center [248, 246] width 94 height 37
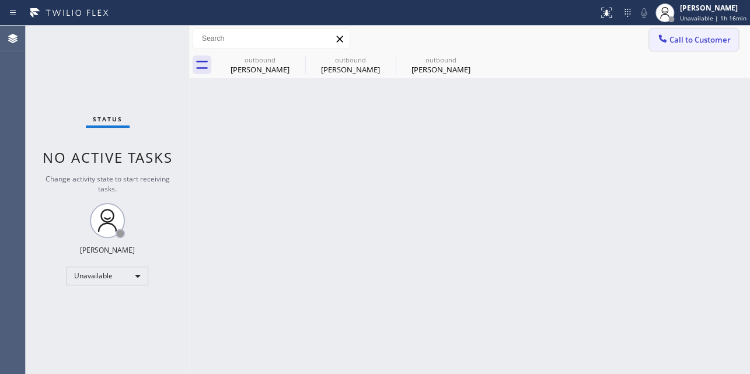
click at [675, 37] on span "Call to Customer" at bounding box center [700, 39] width 61 height 11
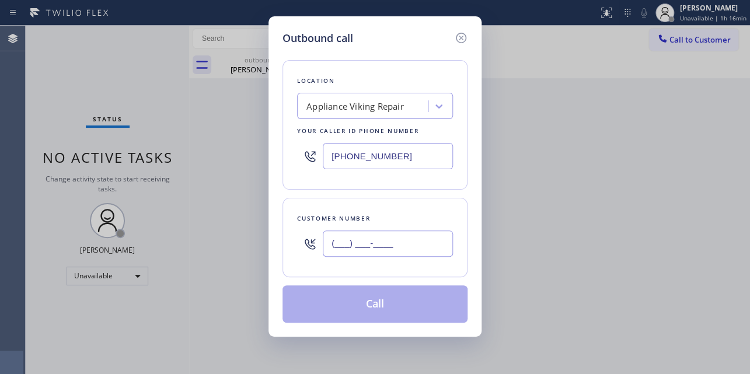
click at [347, 246] on input "(___) ___-____" at bounding box center [388, 244] width 130 height 26
paste input "949) 741-0042"
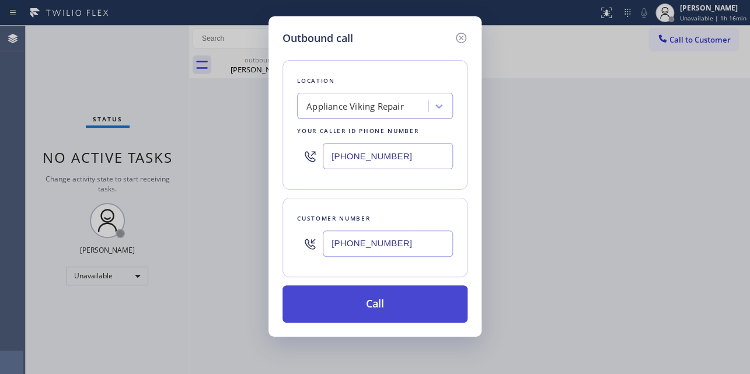
type input "(949) 741-0042"
click at [377, 302] on button "Call" at bounding box center [375, 304] width 185 height 37
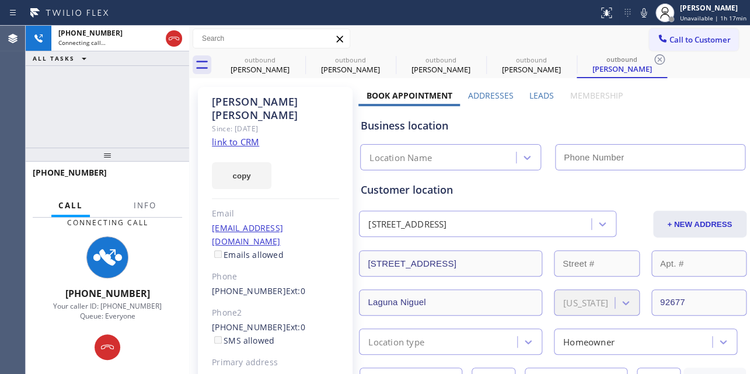
type input "[PHONE_NUMBER]"
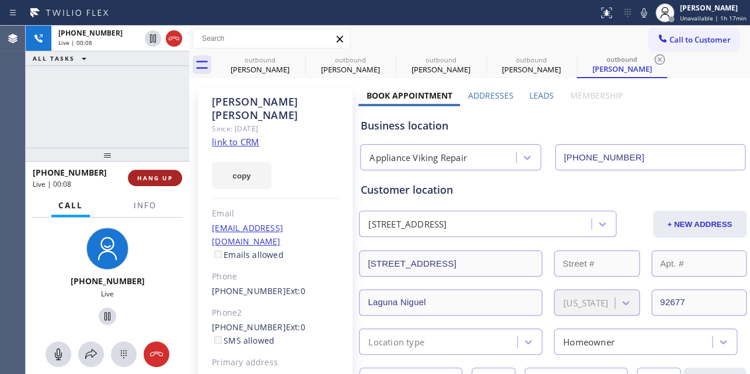
click at [168, 171] on button "HANG UP" at bounding box center [155, 178] width 54 height 16
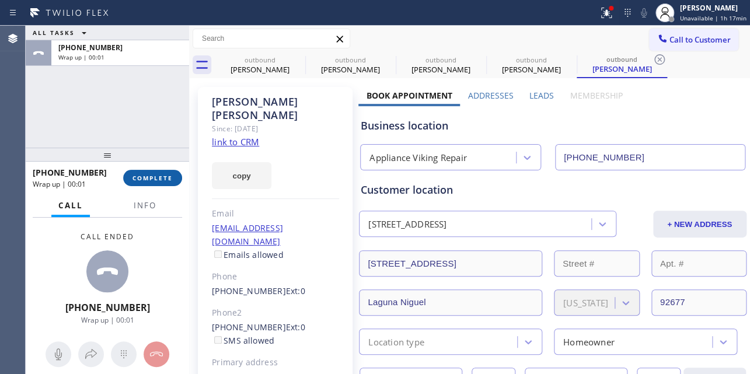
click at [163, 177] on span "COMPLETE" at bounding box center [153, 178] width 40 height 8
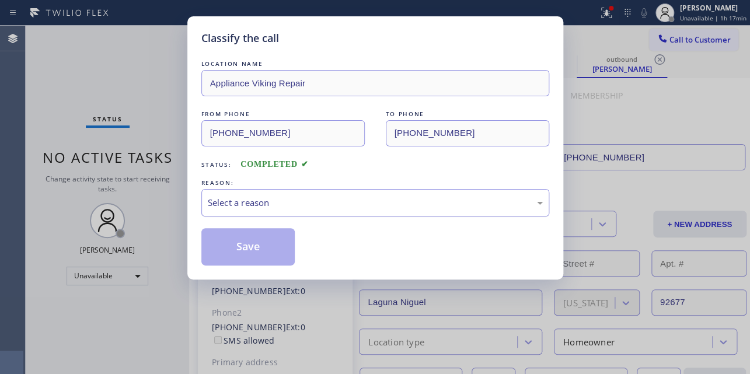
click at [318, 201] on div "Select a reason" at bounding box center [375, 202] width 335 height 13
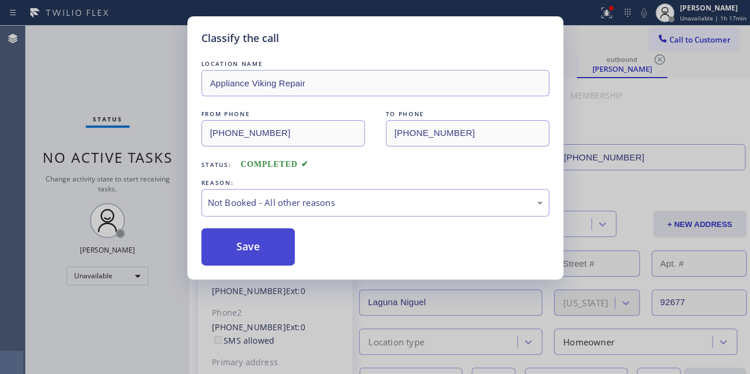
drag, startPoint x: 286, startPoint y: 247, endPoint x: 259, endPoint y: 252, distance: 27.9
click at [258, 252] on button "Save" at bounding box center [248, 246] width 94 height 37
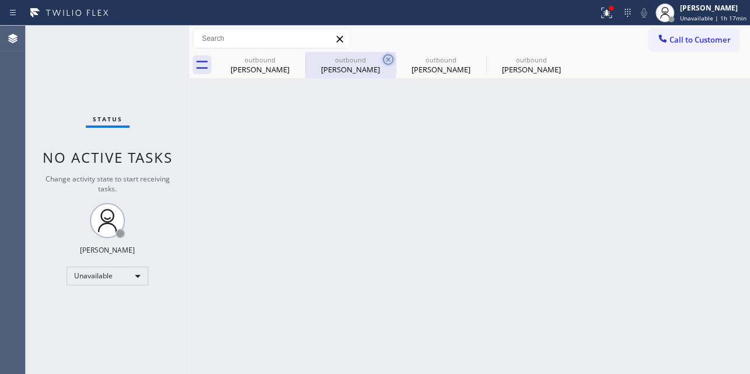
click at [391, 59] on icon at bounding box center [388, 60] width 14 height 14
click at [0, 0] on icon at bounding box center [0, 0] width 0 height 0
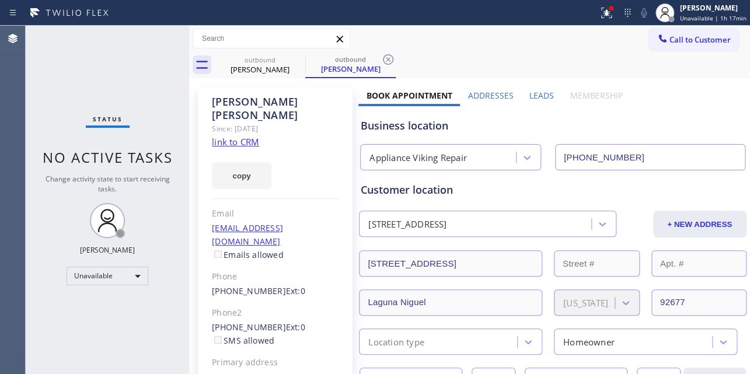
click at [391, 59] on icon at bounding box center [388, 60] width 14 height 14
type input "(855) 731-4952"
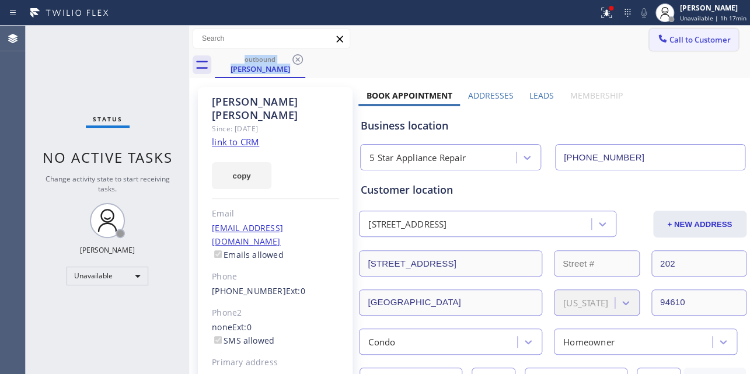
click at [687, 42] on span "Call to Customer" at bounding box center [700, 39] width 61 height 11
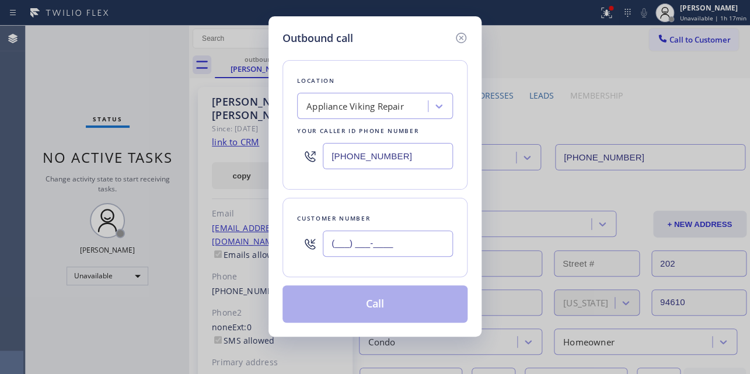
click at [355, 239] on input "(___) ___-____" at bounding box center [388, 244] width 130 height 26
paste input "323) 963-2090"
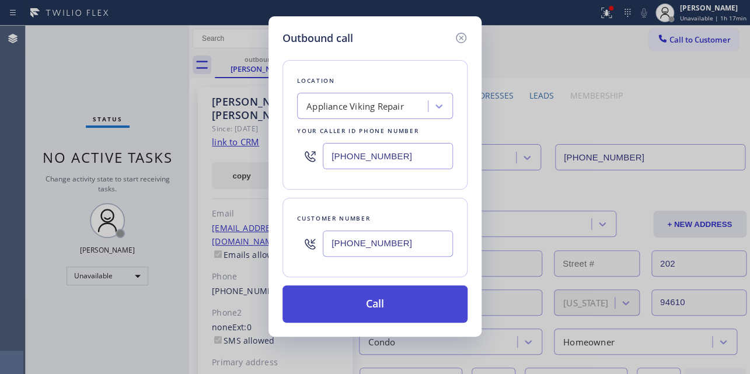
type input "(323) 963-2090"
click at [378, 299] on button "Call" at bounding box center [375, 304] width 185 height 37
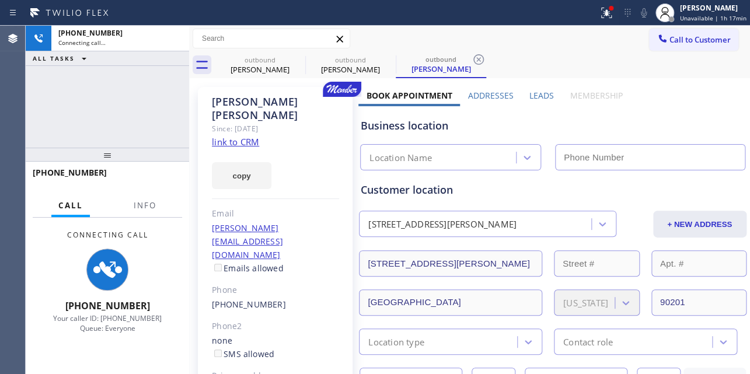
click at [538, 91] on label "Leads" at bounding box center [542, 95] width 25 height 11
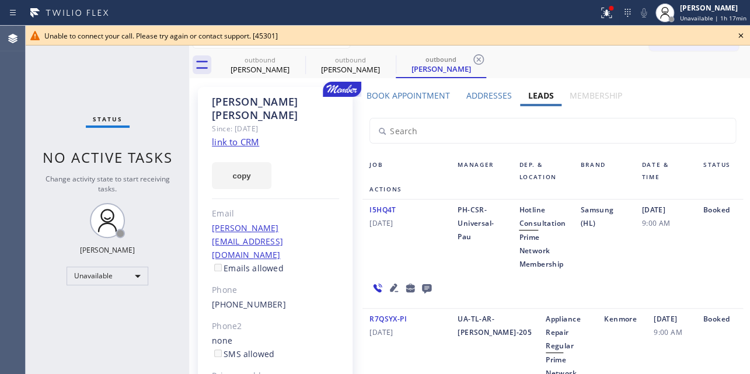
click at [741, 34] on icon at bounding box center [741, 36] width 14 height 14
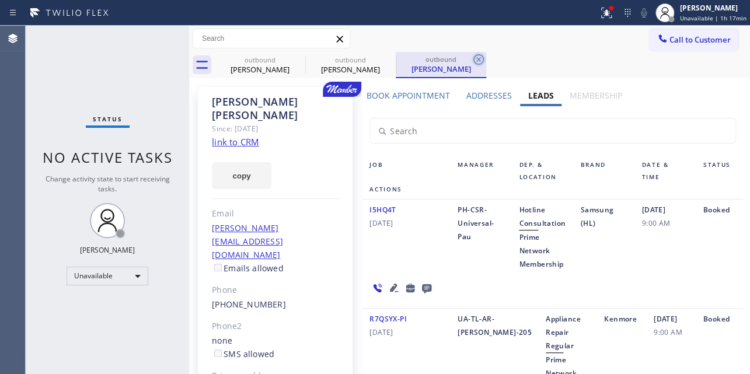
click at [478, 59] on icon at bounding box center [479, 60] width 14 height 14
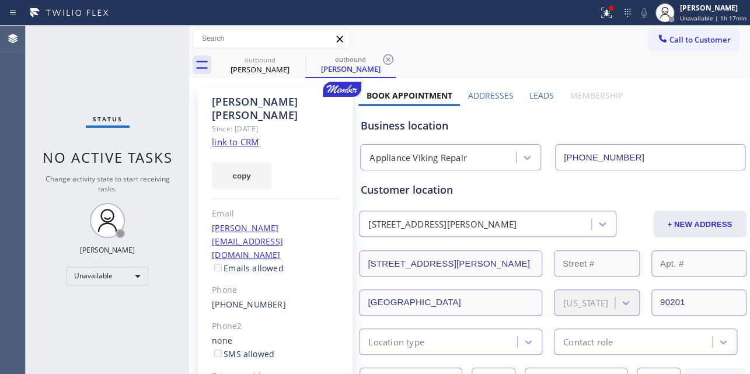
drag, startPoint x: 386, startPoint y: 60, endPoint x: 537, endPoint y: 88, distance: 153.1
click at [386, 61] on icon at bounding box center [388, 60] width 14 height 14
type input "(855) 731-4952"
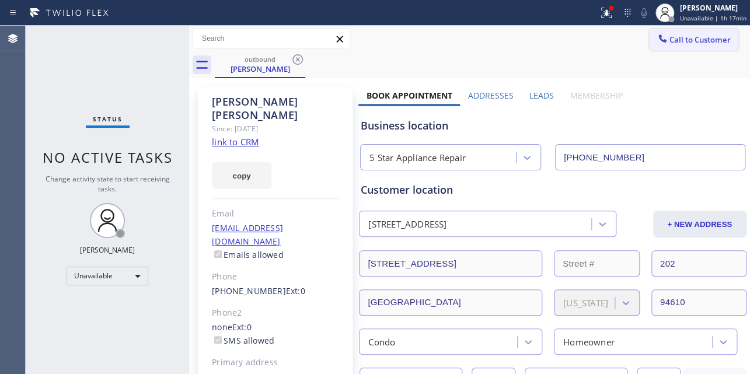
click at [661, 41] on div at bounding box center [663, 40] width 14 height 14
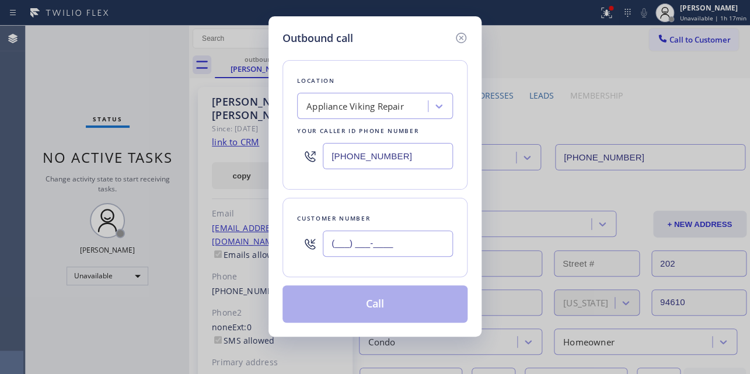
click at [343, 249] on input "(___) ___-____" at bounding box center [388, 244] width 130 height 26
paste input "760) 668-6028"
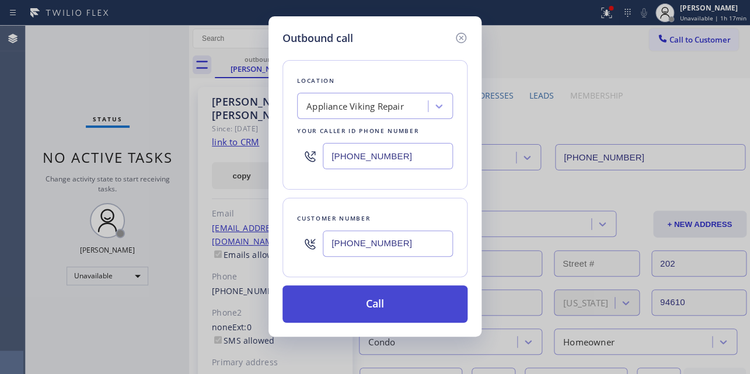
click at [359, 304] on button "Call" at bounding box center [375, 304] width 185 height 37
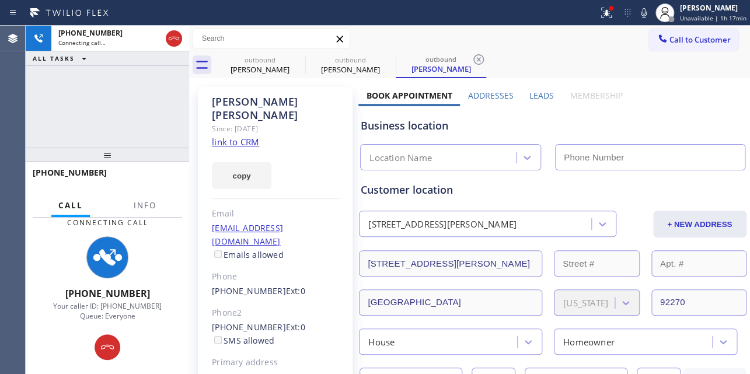
click at [542, 90] on label "Leads" at bounding box center [542, 95] width 25 height 11
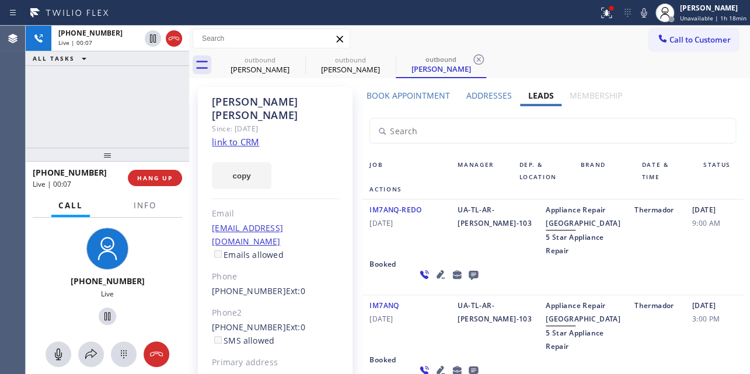
click at [531, 53] on div "outbound Lissa Kaye outbound Ludwig Mazmanian outbound Ludwig Mazmanian" at bounding box center [482, 65] width 535 height 26
click at [166, 181] on span "HANG UP" at bounding box center [155, 178] width 36 height 8
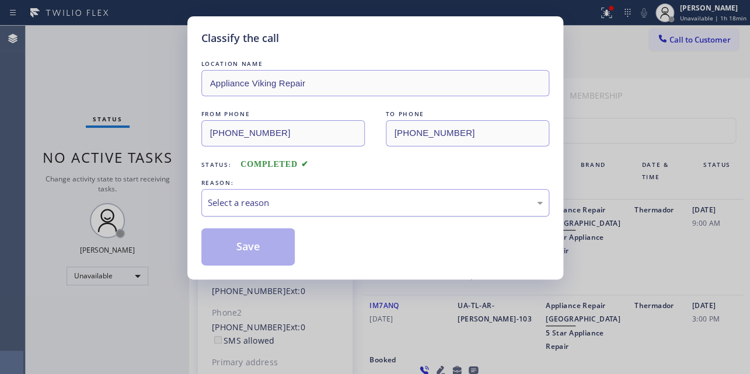
click at [256, 196] on div "Select a reason" at bounding box center [375, 202] width 335 height 13
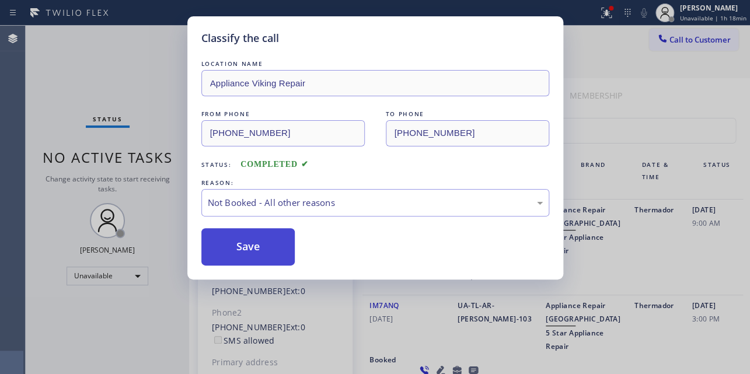
click at [239, 250] on button "Save" at bounding box center [248, 246] width 94 height 37
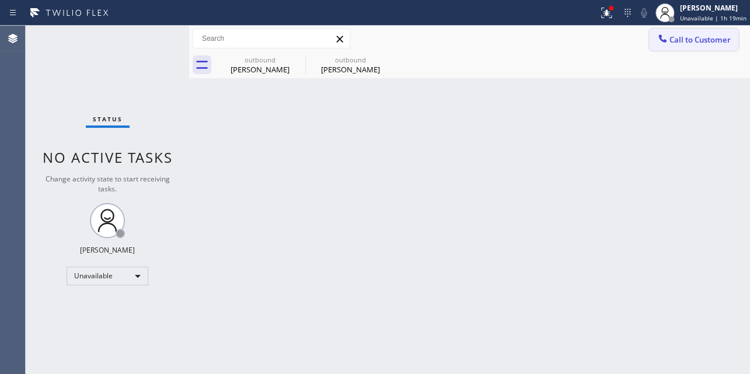
click at [674, 41] on span "Call to Customer" at bounding box center [700, 39] width 61 height 11
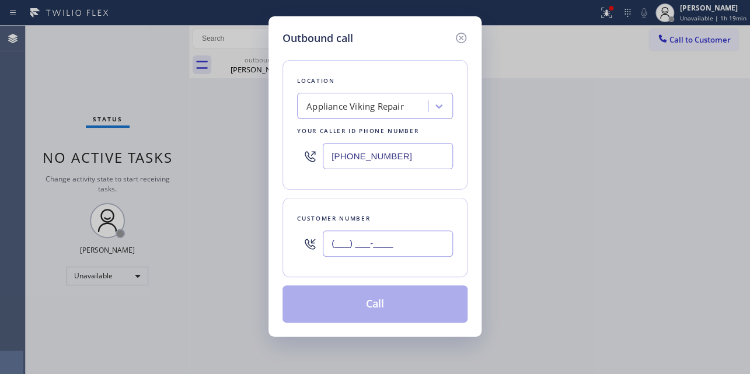
click at [349, 249] on input "(___) ___-____" at bounding box center [388, 244] width 130 height 26
paste input "818) 730-2401"
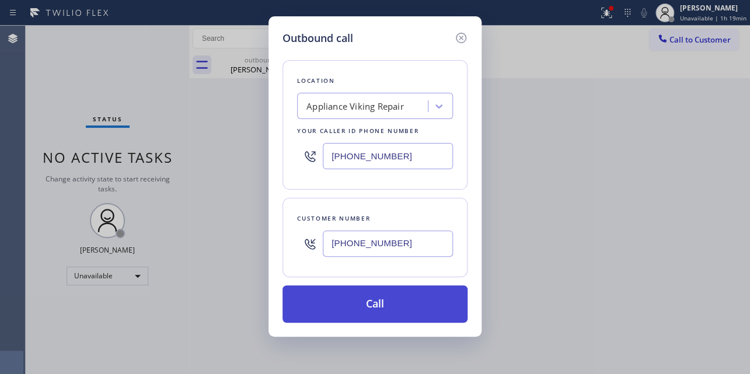
type input "(818) 730-2401"
click at [403, 309] on button "Call" at bounding box center [375, 304] width 185 height 37
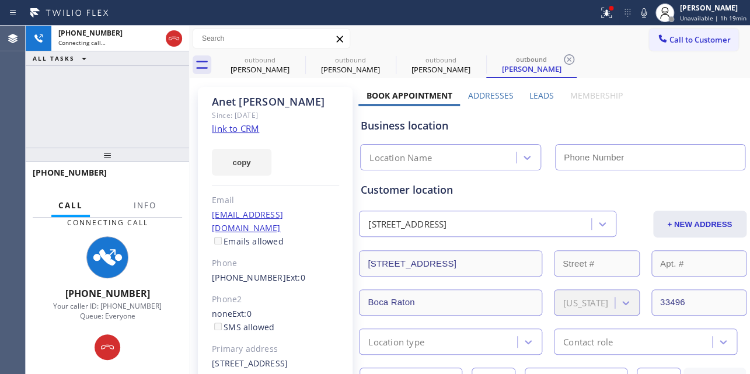
click at [541, 95] on label "Leads" at bounding box center [542, 95] width 25 height 11
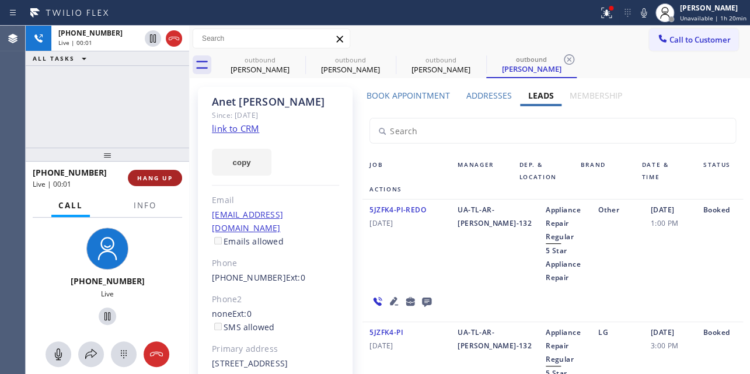
click at [151, 179] on span "HANG UP" at bounding box center [155, 178] width 36 height 8
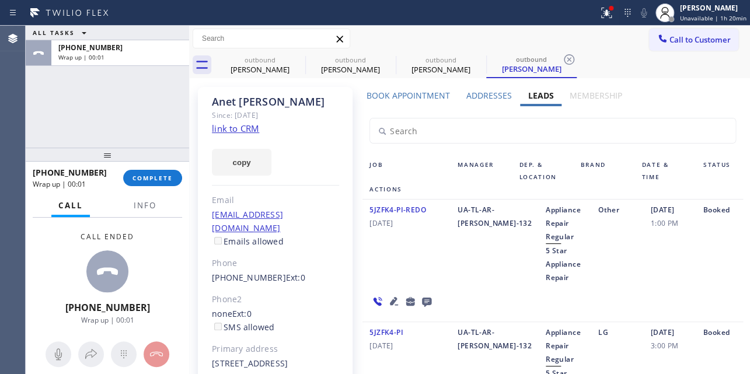
click at [426, 302] on icon at bounding box center [426, 302] width 9 height 9
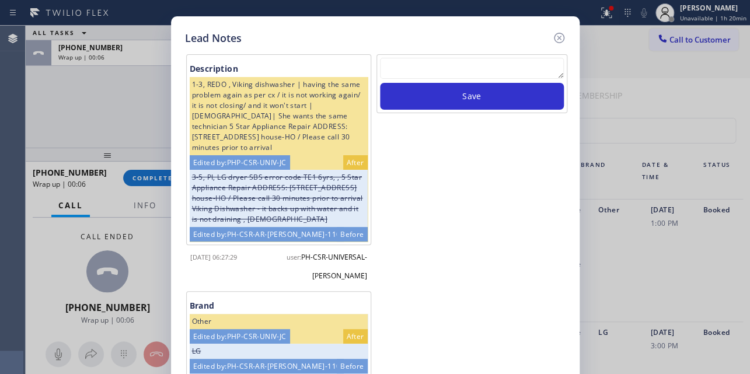
click at [436, 81] on div at bounding box center [472, 70] width 184 height 25
click at [437, 73] on textarea at bounding box center [472, 68] width 184 height 21
paste textarea "Routed to Voice mail// If CX will call back please transfer to me- Love:*"
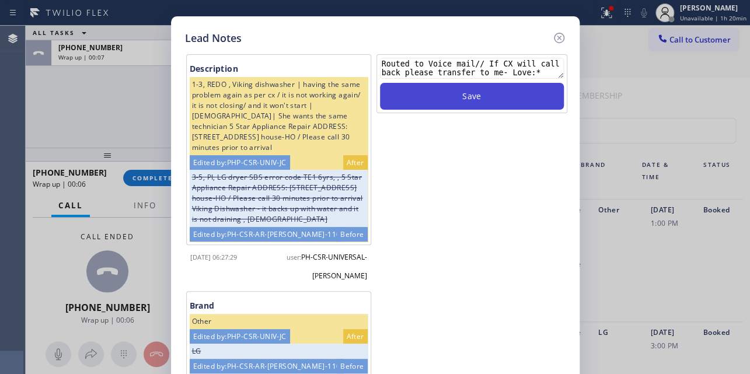
type textarea "Routed to Voice mail// If CX will call back please transfer to me- Love:*"
click at [465, 98] on button "Save" at bounding box center [472, 96] width 184 height 27
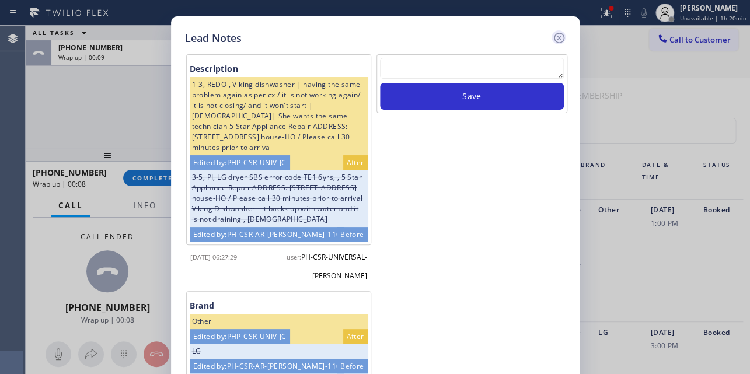
click at [559, 36] on icon at bounding box center [558, 38] width 11 height 11
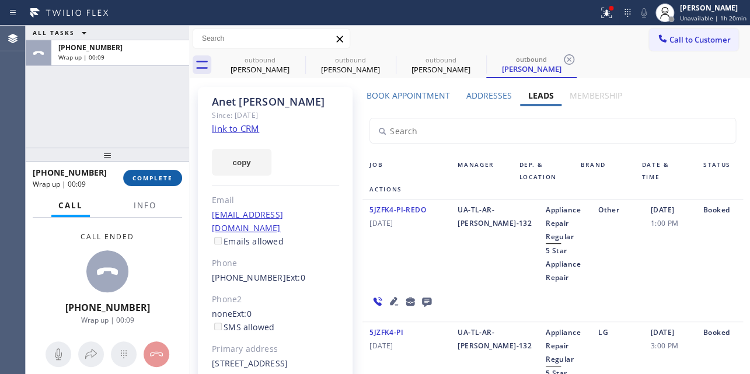
click at [148, 172] on button "COMPLETE" at bounding box center [152, 178] width 59 height 16
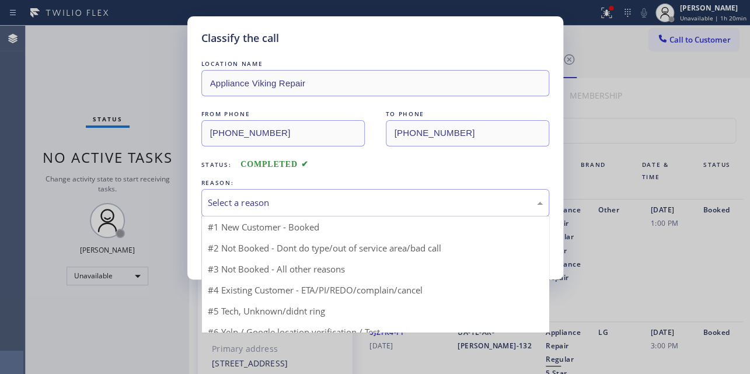
click at [274, 201] on div "Select a reason" at bounding box center [375, 202] width 335 height 13
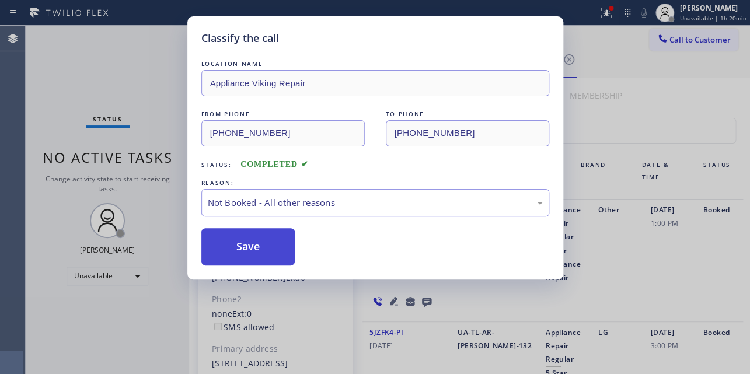
drag, startPoint x: 254, startPoint y: 249, endPoint x: 242, endPoint y: 249, distance: 11.7
click at [241, 249] on button "Save" at bounding box center [248, 246] width 94 height 37
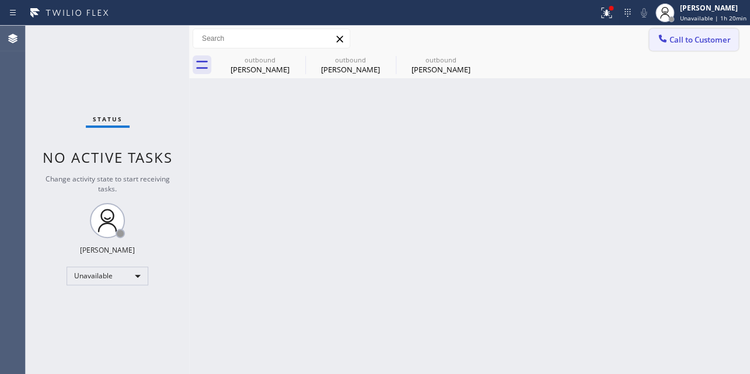
click at [663, 43] on icon at bounding box center [663, 39] width 12 height 12
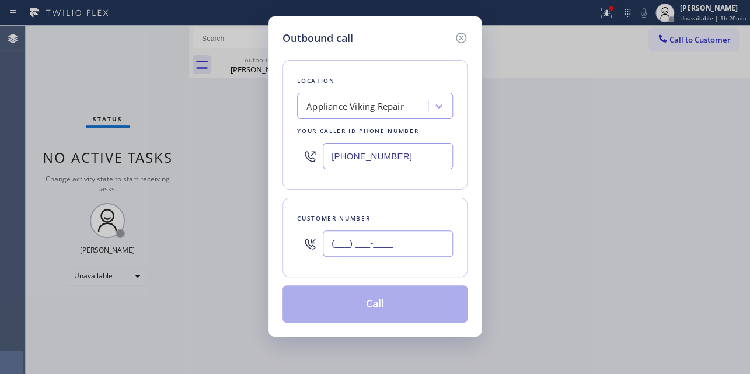
click at [332, 245] on input "(___) ___-____" at bounding box center [388, 244] width 130 height 26
paste input "442) 340-6980"
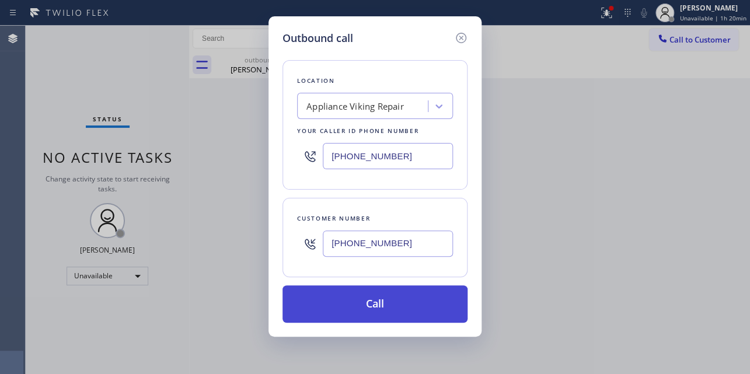
type input "(442) 340-6980"
click at [398, 305] on button "Call" at bounding box center [375, 304] width 185 height 37
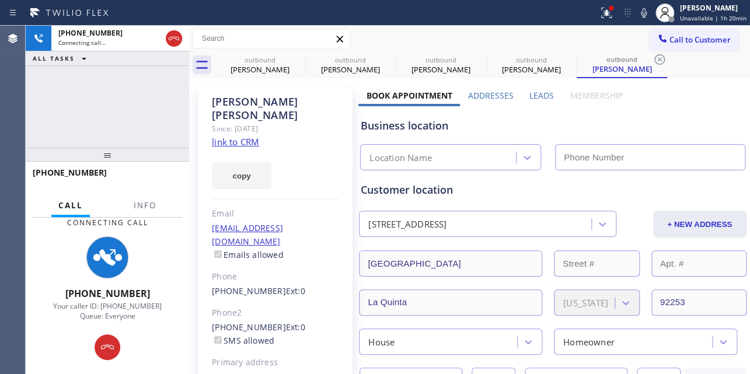
type input "[PHONE_NUMBER]"
click at [535, 91] on label "Leads" at bounding box center [542, 95] width 25 height 11
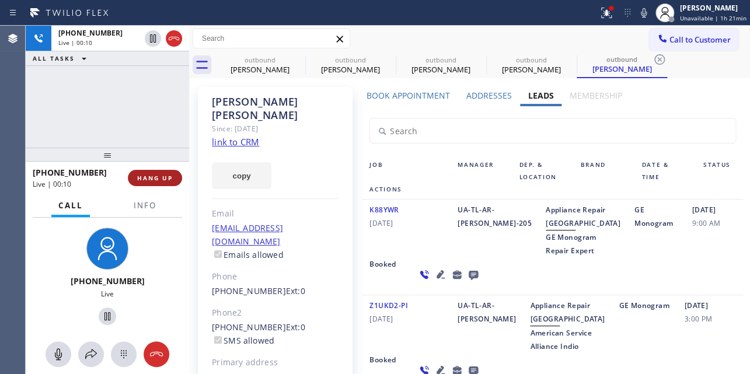
click at [155, 183] on button "HANG UP" at bounding box center [155, 178] width 54 height 16
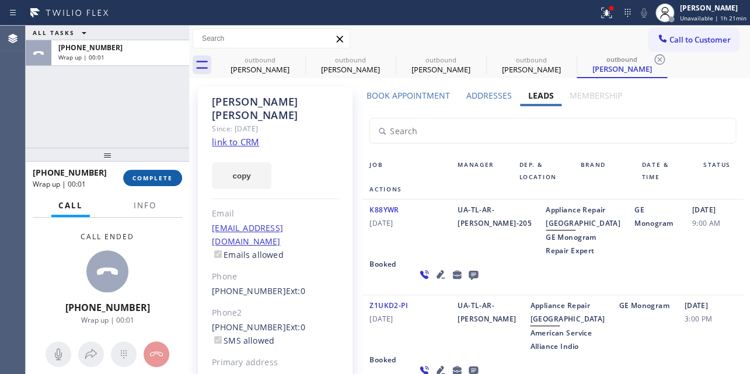
click at [168, 175] on span "COMPLETE" at bounding box center [153, 178] width 40 height 8
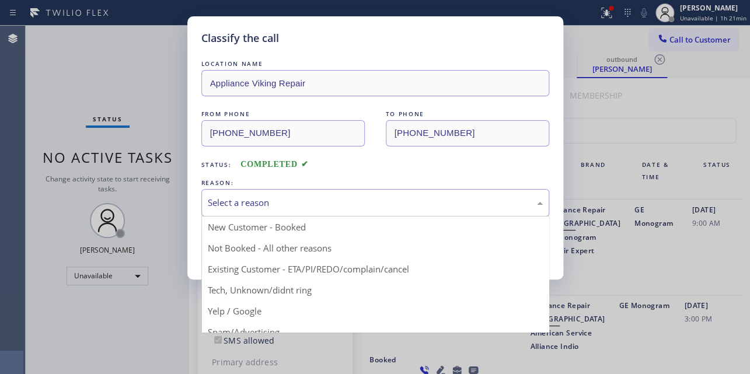
click at [316, 197] on div "Select a reason" at bounding box center [375, 202] width 335 height 13
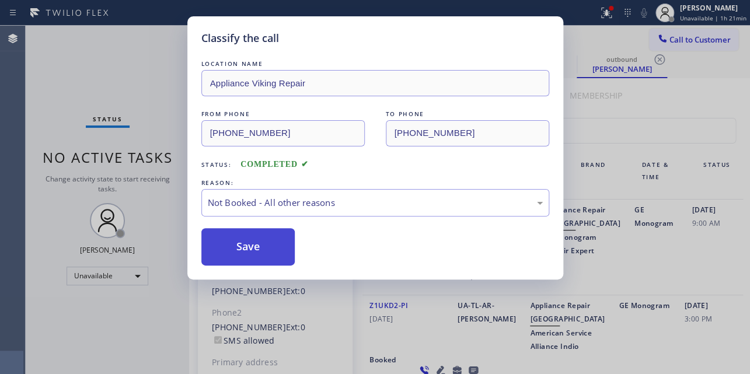
click at [248, 245] on button "Save" at bounding box center [248, 246] width 94 height 37
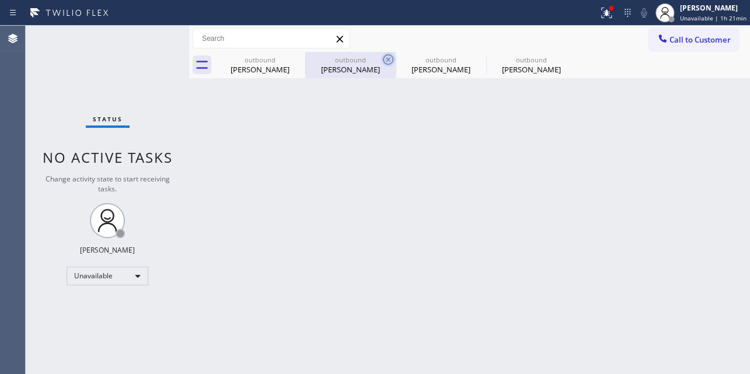
click at [390, 62] on icon at bounding box center [388, 60] width 14 height 14
click at [0, 0] on icon at bounding box center [0, 0] width 0 height 0
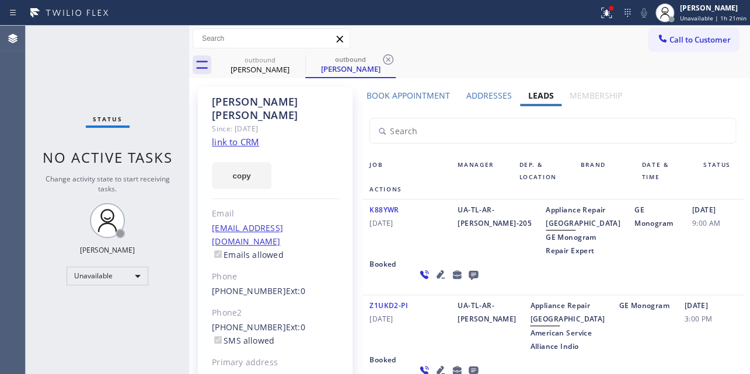
click at [390, 62] on icon at bounding box center [388, 60] width 14 height 14
type input "(855) 731-4952"
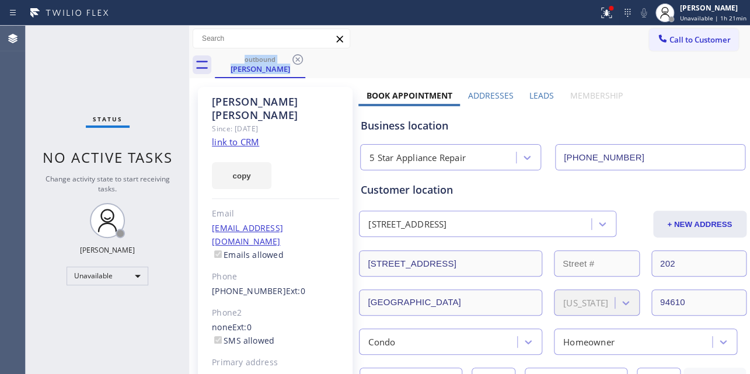
click at [445, 100] on label "Book Appointment" at bounding box center [410, 95] width 86 height 11
drag, startPoint x: 683, startPoint y: 44, endPoint x: 593, endPoint y: 47, distance: 89.9
click at [683, 44] on span "Call to Customer" at bounding box center [700, 39] width 61 height 11
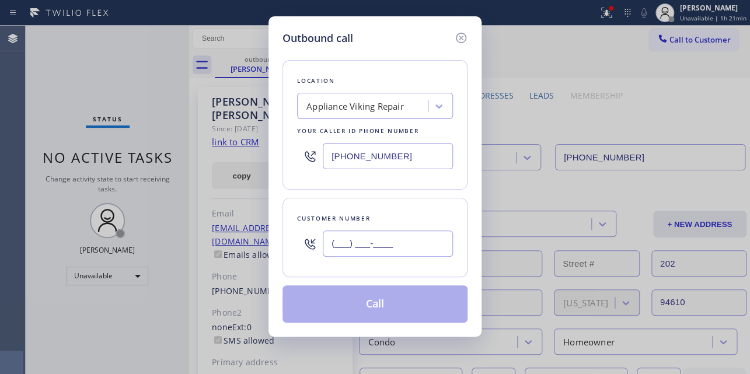
click at [353, 237] on input "(___) ___-____" at bounding box center [388, 244] width 130 height 26
paste input "714) 732-1573"
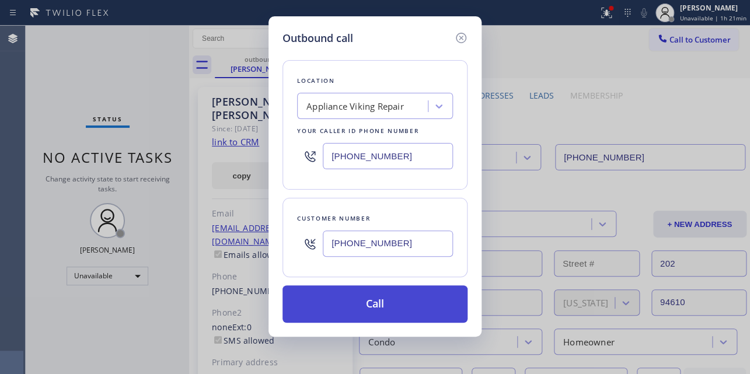
type input "(714) 732-1573"
click at [359, 297] on button "Call" at bounding box center [375, 304] width 185 height 37
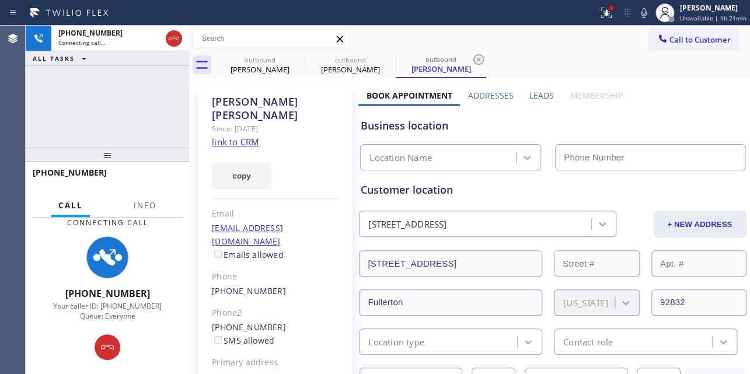
type input "[PHONE_NUMBER]"
click at [531, 93] on label "Leads" at bounding box center [542, 95] width 25 height 11
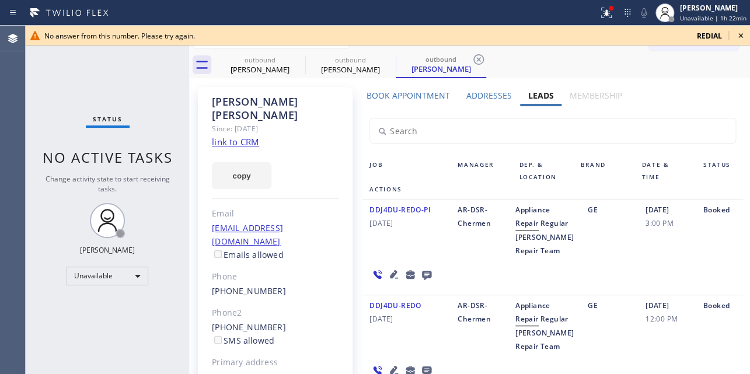
click at [601, 257] on div "GE" at bounding box center [610, 230] width 58 height 54
click at [736, 36] on icon at bounding box center [741, 36] width 14 height 14
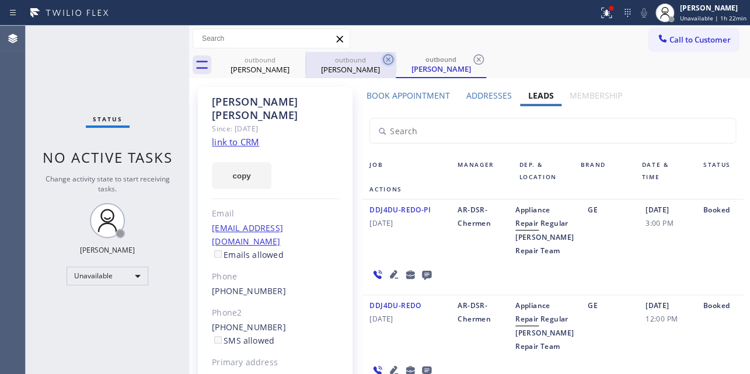
click at [388, 55] on icon at bounding box center [388, 59] width 11 height 11
click at [384, 60] on icon at bounding box center [388, 59] width 11 height 11
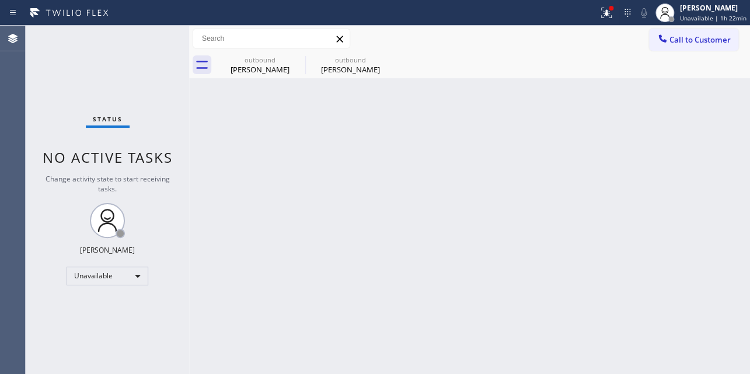
click at [0, 0] on icon at bounding box center [0, 0] width 0 height 0
type input "(855) 731-4952"
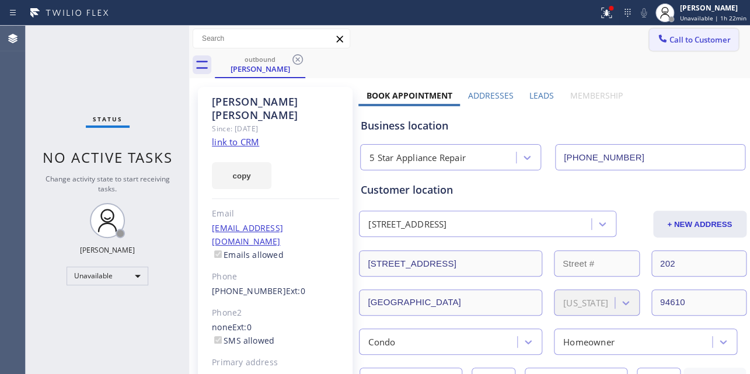
click at [690, 44] on span "Call to Customer" at bounding box center [700, 39] width 61 height 11
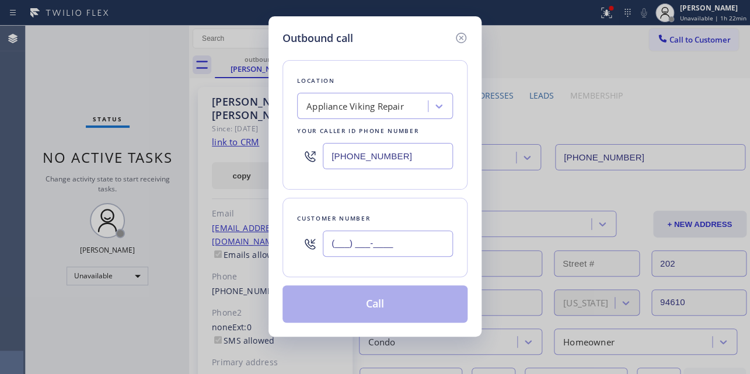
click at [384, 247] on input "(___) ___-____" at bounding box center [388, 244] width 130 height 26
paste input "314) 308-6177"
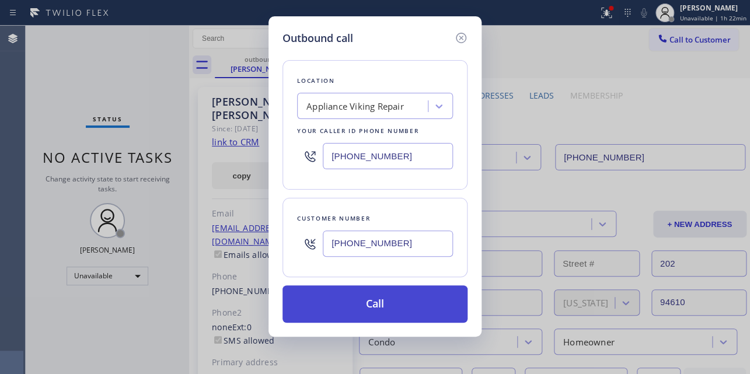
type input "(314) 308-6177"
click at [360, 297] on button "Call" at bounding box center [375, 304] width 185 height 37
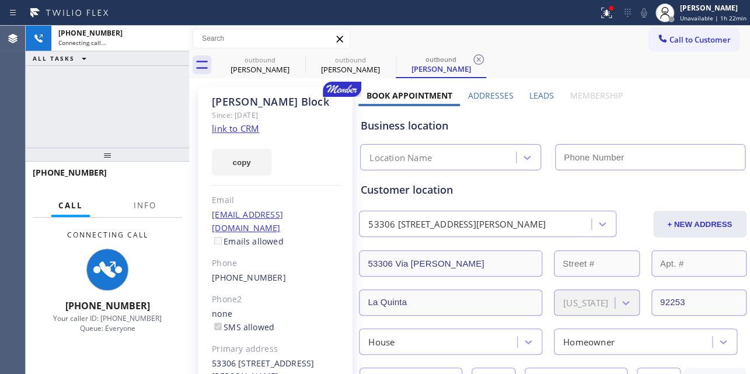
type input "[PHONE_NUMBER]"
click at [534, 93] on label "Leads" at bounding box center [542, 95] width 25 height 11
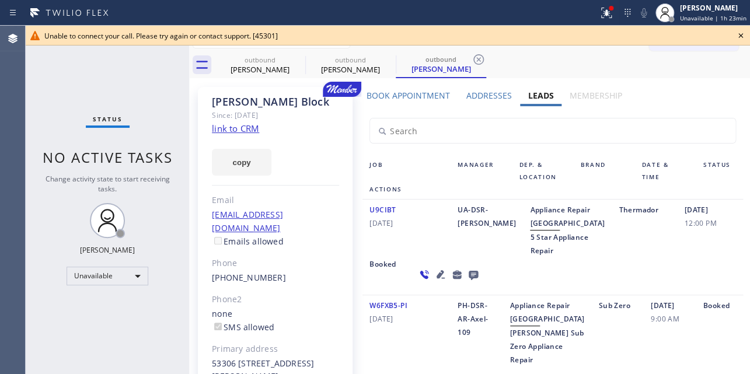
click at [678, 257] on div "12/06/2023 12:00 PM" at bounding box center [709, 230] width 65 height 54
click at [738, 34] on icon at bounding box center [741, 36] width 14 height 14
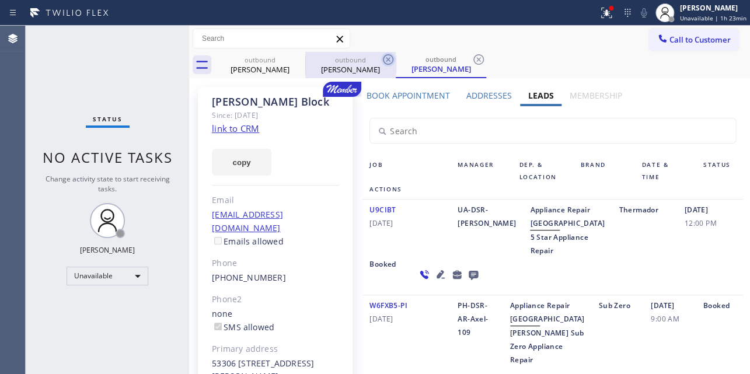
click at [388, 59] on icon at bounding box center [388, 59] width 11 height 11
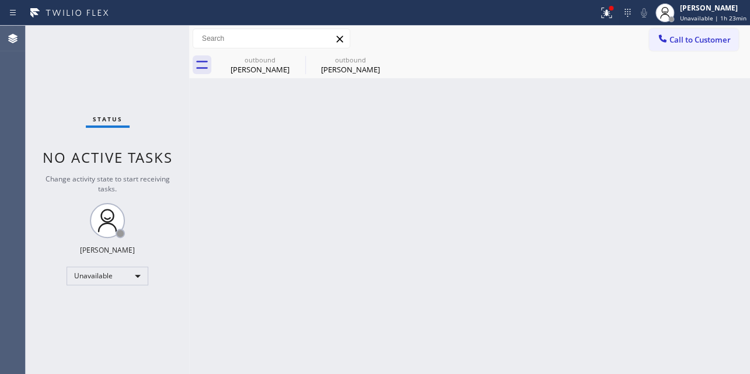
click at [0, 0] on icon at bounding box center [0, 0] width 0 height 0
type input "(855) 731-4952"
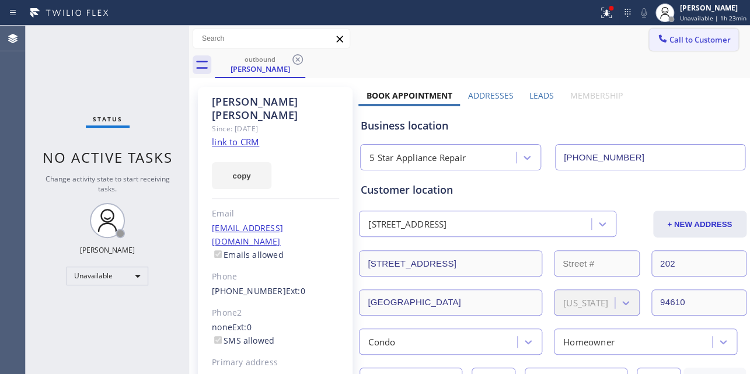
click at [694, 40] on span "Call to Customer" at bounding box center [700, 39] width 61 height 11
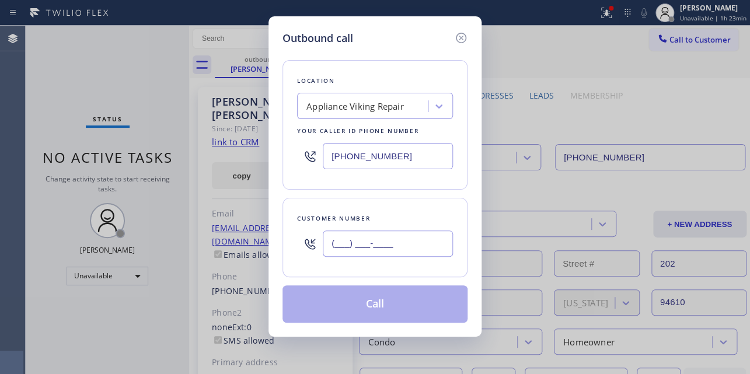
click at [349, 243] on input "(___) ___-____" at bounding box center [388, 244] width 130 height 26
paste input "503) 998-1371"
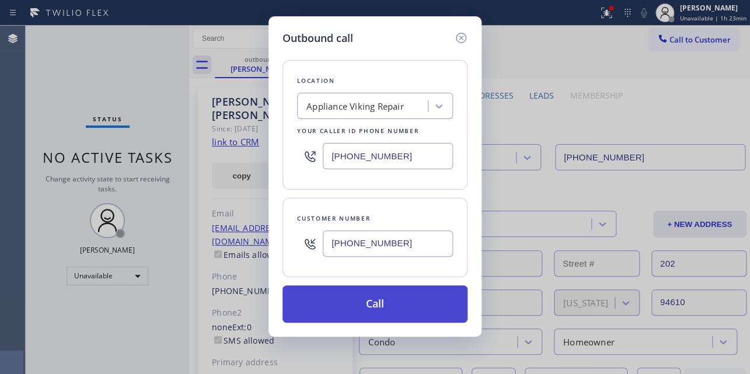
type input "(503) 998-1371"
click at [358, 302] on button "Call" at bounding box center [375, 304] width 185 height 37
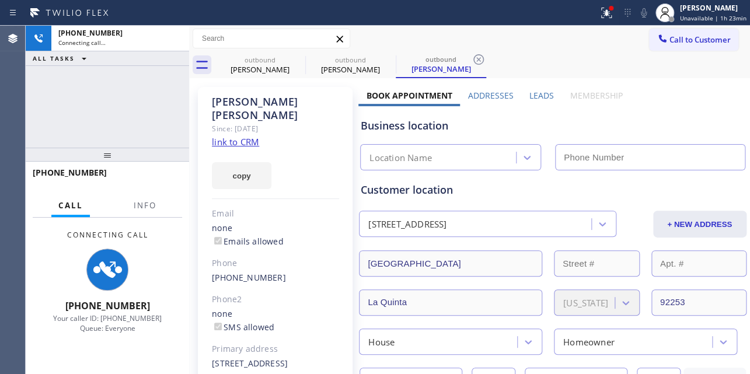
type input "[PHONE_NUMBER]"
click at [538, 94] on label "Leads" at bounding box center [542, 95] width 25 height 11
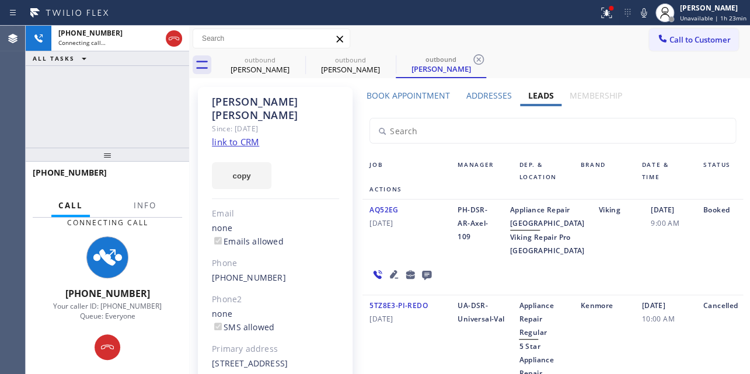
click at [618, 131] on input "text" at bounding box center [552, 131] width 365 height 25
click at [424, 257] on div "AQ52EG 12/29/2023" at bounding box center [407, 230] width 88 height 54
click at [415, 257] on div "AQ52EG 12/29/2023" at bounding box center [407, 230] width 88 height 54
click at [601, 295] on div "AQ52EG 12/29/2023 PH-DSR-AR-Axel-109 Appliance Repair High End Viking Repair Pr…" at bounding box center [553, 248] width 380 height 96
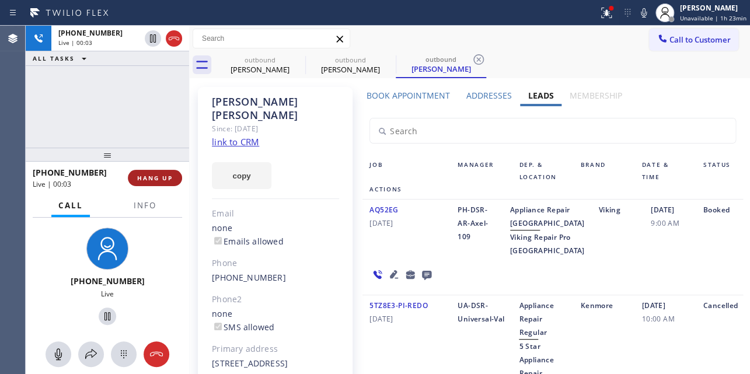
click at [151, 179] on span "HANG UP" at bounding box center [155, 178] width 36 height 8
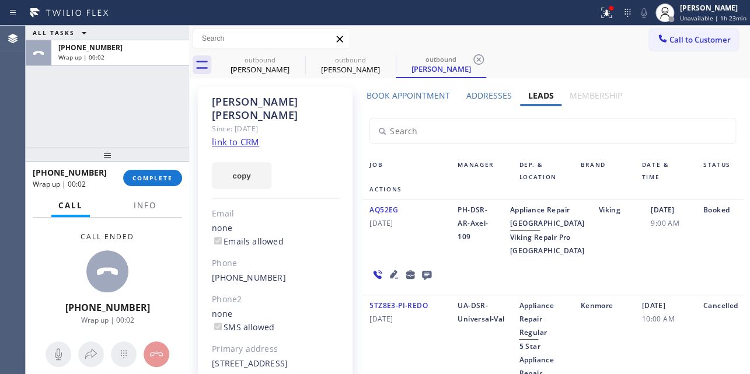
click at [423, 282] on icon at bounding box center [427, 274] width 14 height 15
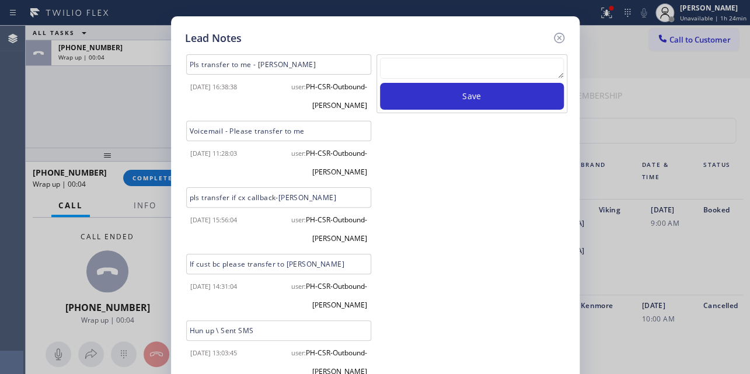
click at [445, 74] on textarea at bounding box center [472, 68] width 184 height 21
paste textarea "Routed to Voice mail// If CX will call back please transfer to me- Love:*"
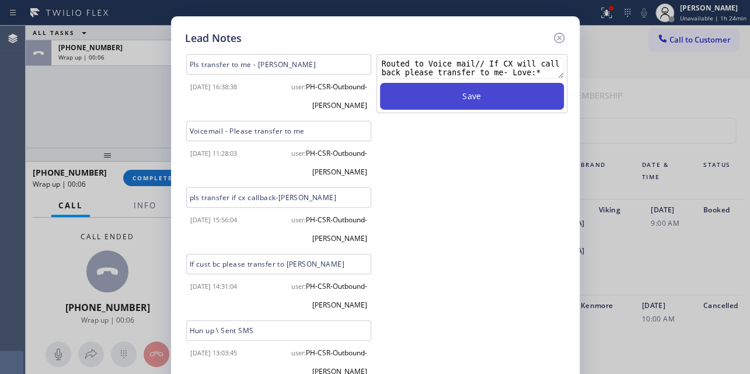
type textarea "Routed to Voice mail// If CX will call back please transfer to me- Love:*"
click at [489, 104] on button "Save" at bounding box center [472, 96] width 184 height 27
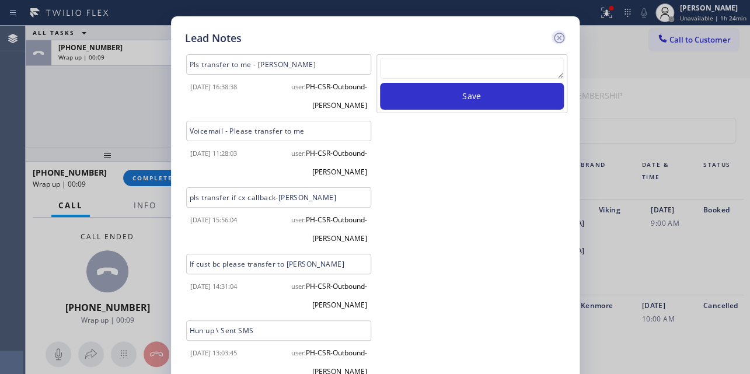
click at [559, 39] on icon at bounding box center [559, 38] width 14 height 14
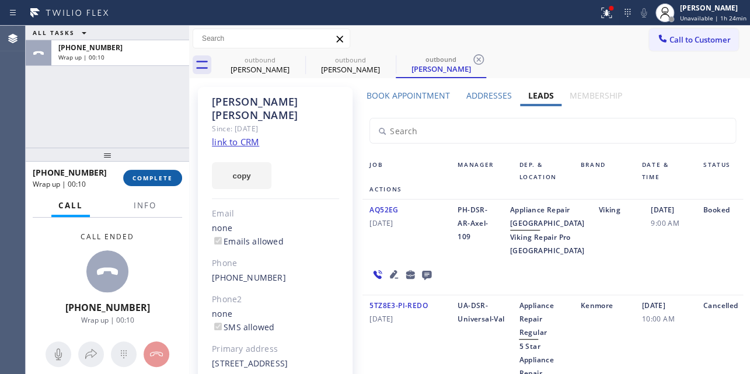
click at [156, 175] on span "COMPLETE" at bounding box center [153, 178] width 40 height 8
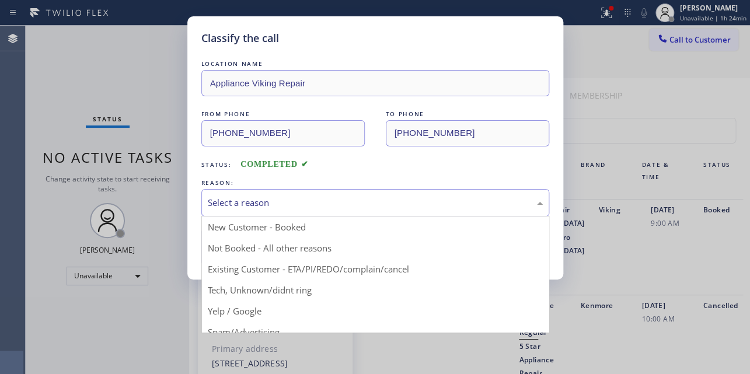
click at [277, 204] on div "Select a reason" at bounding box center [375, 202] width 335 height 13
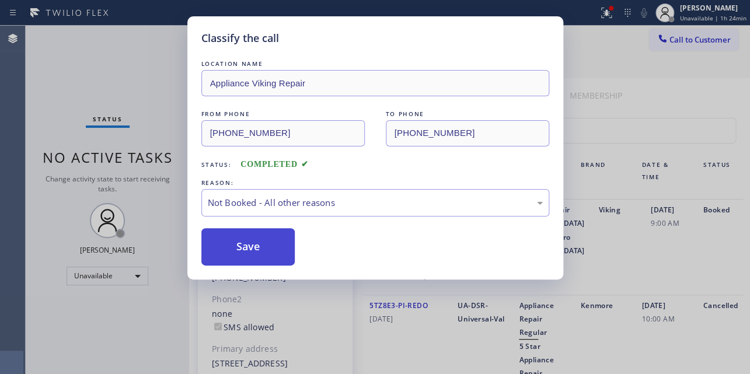
click at [254, 246] on button "Save" at bounding box center [248, 246] width 94 height 37
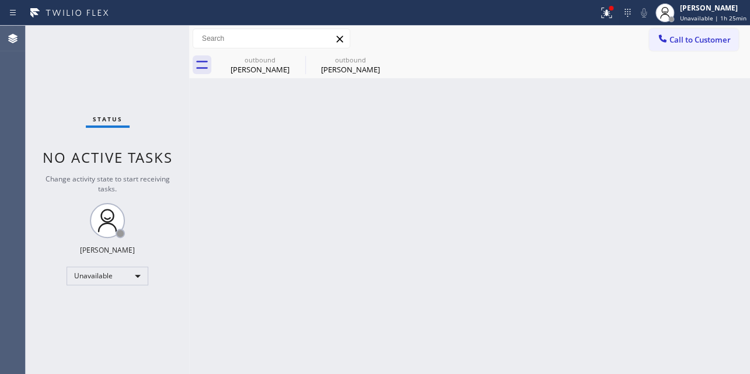
click at [619, 213] on div "Back to Dashboard Change Sender ID Customers Technicians Select a contact Outbo…" at bounding box center [469, 200] width 561 height 349
click at [695, 36] on span "Call to Customer" at bounding box center [700, 39] width 61 height 11
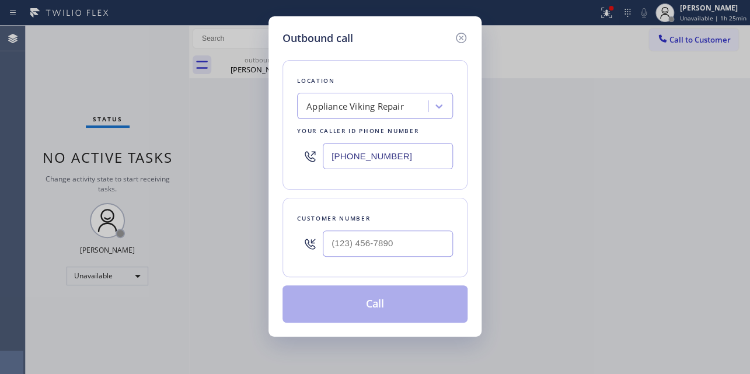
click at [387, 48] on div "Location Appliance Viking Repair Your caller id phone number (617) 219-9255 Cus…" at bounding box center [375, 184] width 185 height 277
click at [403, 242] on input "(___) ___-____" at bounding box center [388, 244] width 130 height 26
paste input "714) 745-7959"
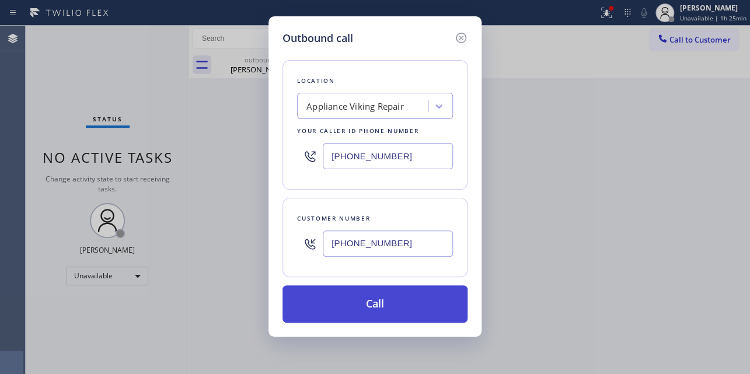
type input "(714) 745-7959"
click at [385, 302] on button "Call" at bounding box center [375, 304] width 185 height 37
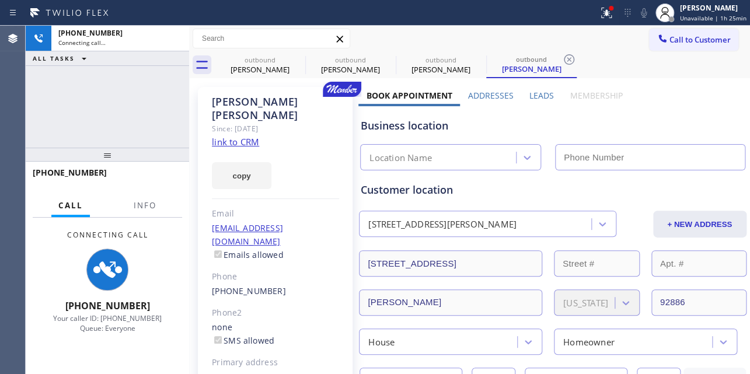
drag, startPoint x: 534, startPoint y: 93, endPoint x: 514, endPoint y: 95, distance: 20.5
click at [534, 93] on label "Leads" at bounding box center [542, 95] width 25 height 11
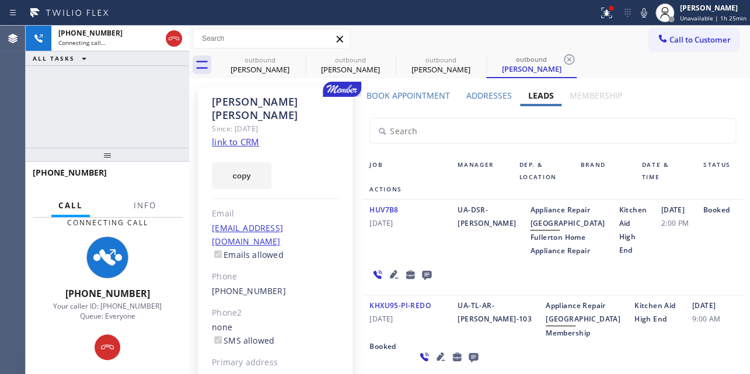
click at [402, 257] on div "HUV7B8 06/21/2024" at bounding box center [407, 230] width 88 height 54
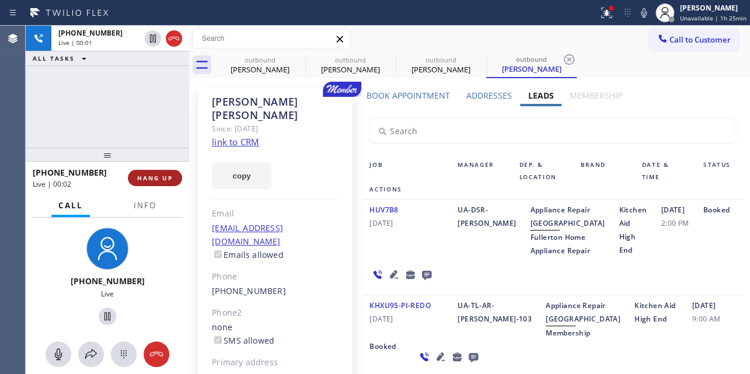
click at [151, 178] on span "HANG UP" at bounding box center [155, 178] width 36 height 8
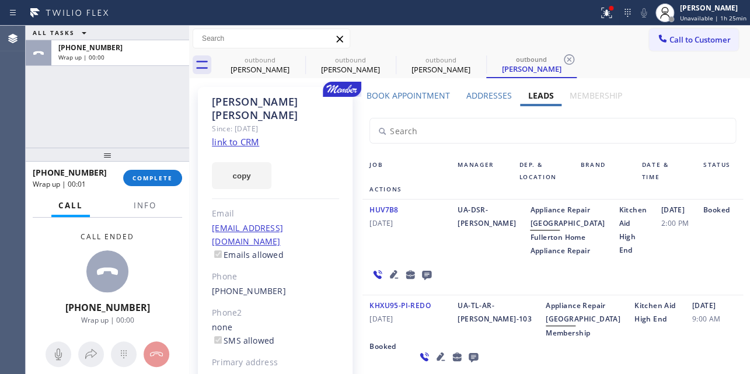
click at [423, 282] on icon at bounding box center [427, 274] width 14 height 15
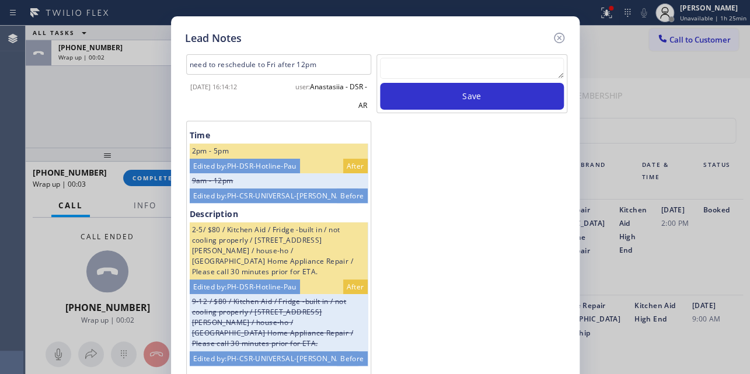
click at [468, 67] on textarea at bounding box center [472, 68] width 184 height 21
paste textarea "Routed to Voice mail// If CX will call back please transfer to me- Love:*"
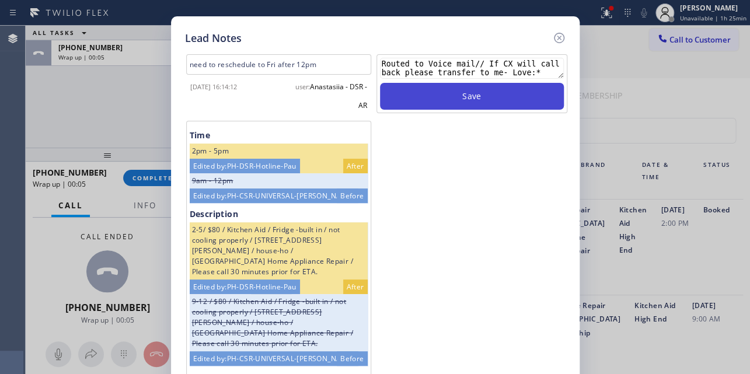
type textarea "Routed to Voice mail// If CX will call back please transfer to me- Love:*"
click at [467, 93] on button "Save" at bounding box center [472, 96] width 184 height 27
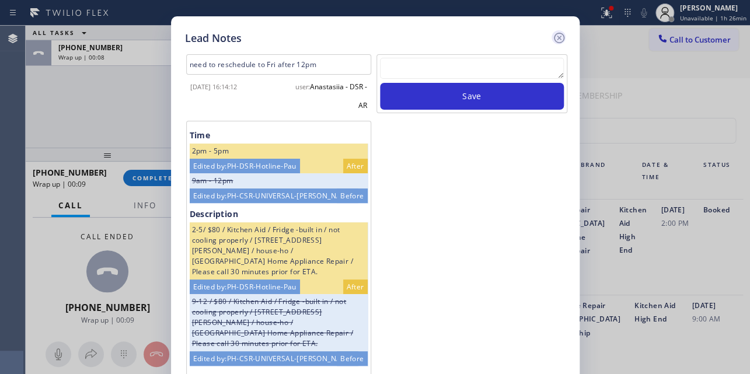
click at [557, 39] on icon at bounding box center [558, 38] width 11 height 11
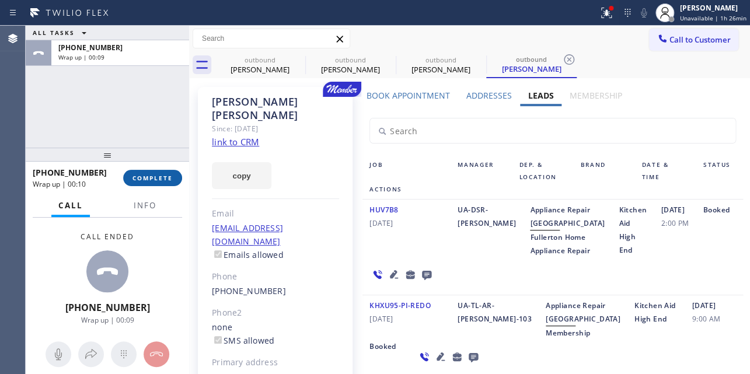
click at [153, 178] on span "COMPLETE" at bounding box center [153, 178] width 40 height 8
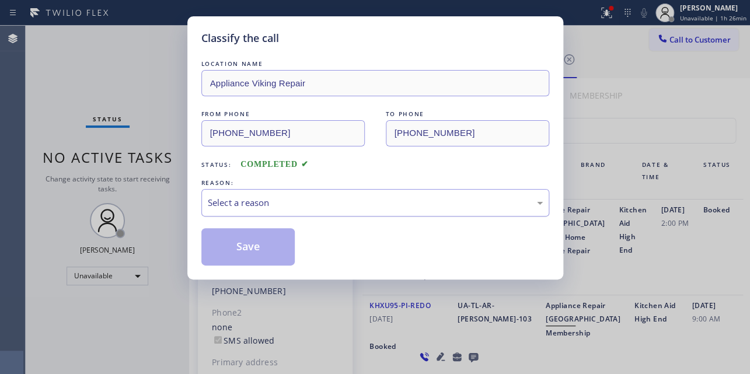
click at [304, 196] on div "Select a reason" at bounding box center [375, 202] width 335 height 13
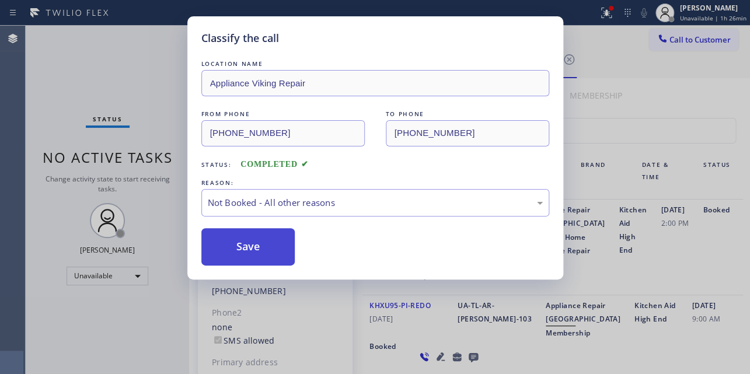
click at [249, 248] on button "Save" at bounding box center [248, 246] width 94 height 37
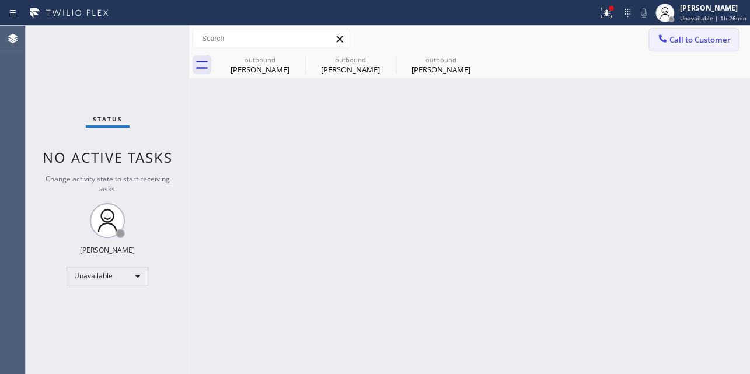
click at [674, 40] on span "Call to Customer" at bounding box center [700, 39] width 61 height 11
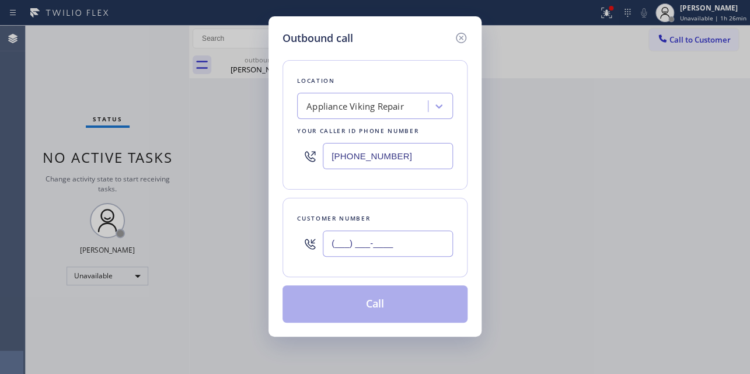
click at [350, 249] on input "(___) ___-____" at bounding box center [388, 244] width 130 height 26
paste input "949) 241-7588"
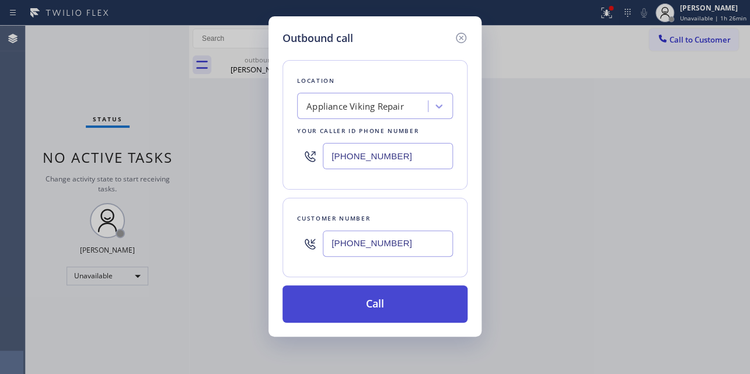
type input "(949) 241-7588"
click at [374, 309] on button "Call" at bounding box center [375, 304] width 185 height 37
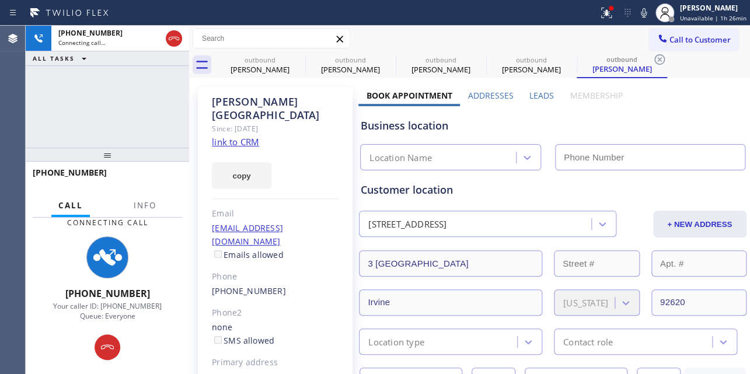
click at [539, 95] on label "Leads" at bounding box center [542, 95] width 25 height 11
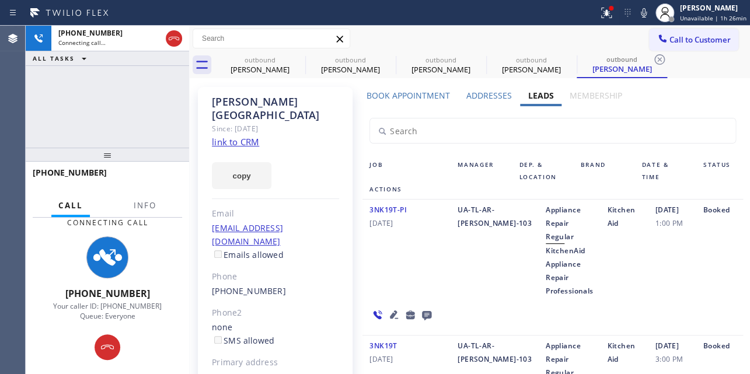
click at [621, 286] on div "Kitchen Aid" at bounding box center [624, 250] width 48 height 95
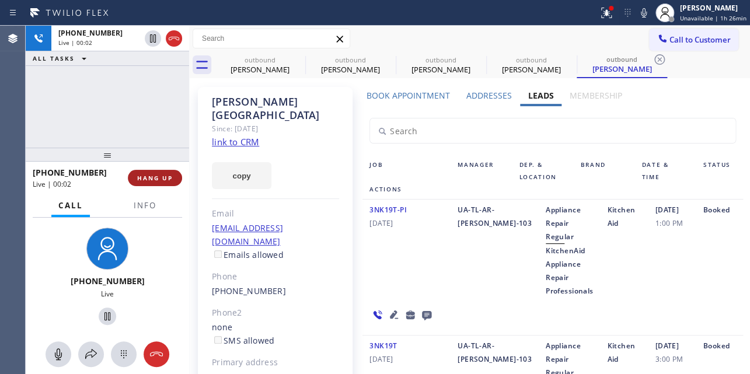
click at [155, 177] on span "HANG UP" at bounding box center [155, 178] width 36 height 8
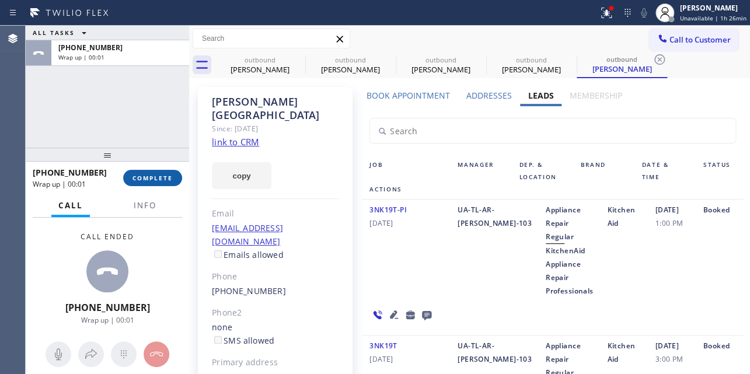
click at [155, 177] on span "COMPLETE" at bounding box center [153, 178] width 40 height 8
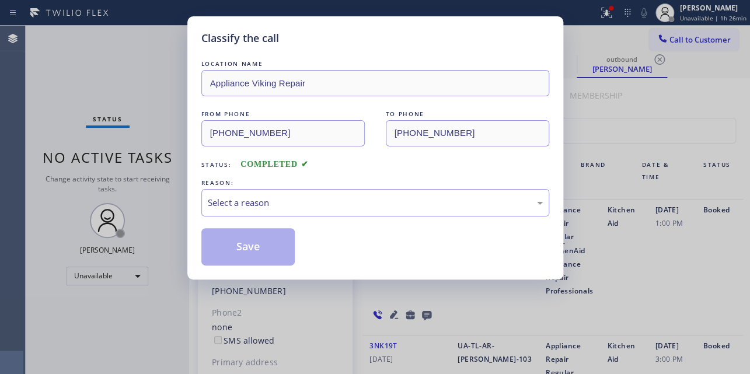
click at [265, 201] on div "Select a reason" at bounding box center [375, 202] width 335 height 13
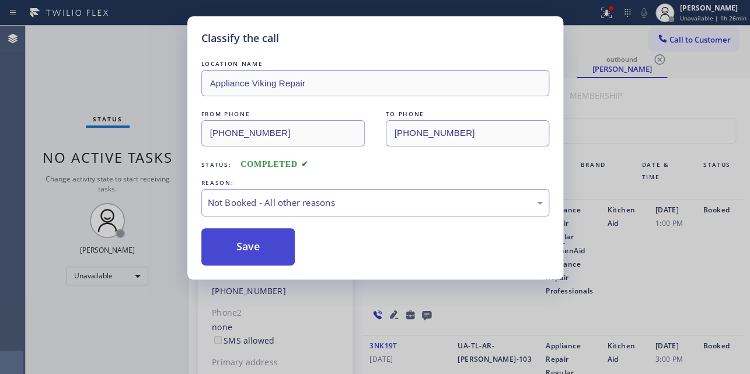
click at [245, 245] on button "Save" at bounding box center [248, 246] width 94 height 37
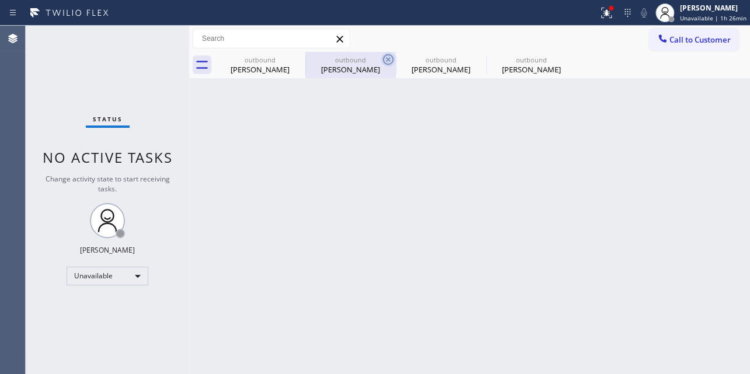
click at [391, 61] on icon at bounding box center [388, 60] width 14 height 14
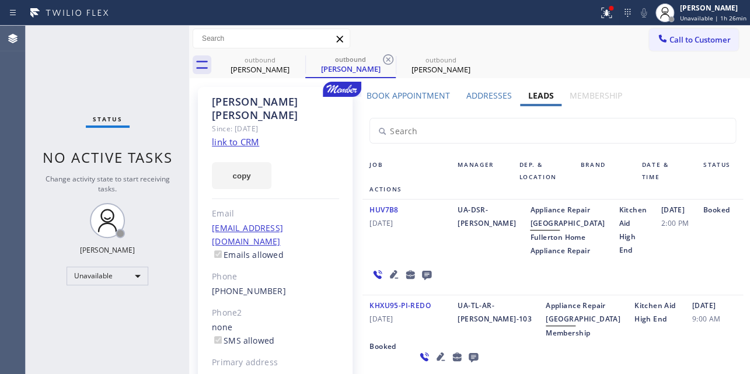
click at [391, 61] on icon at bounding box center [388, 60] width 14 height 14
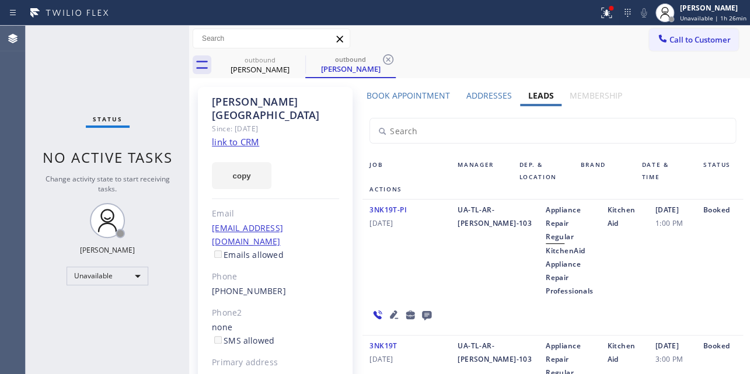
click at [391, 61] on icon at bounding box center [388, 60] width 14 height 14
type input "(855) 731-4952"
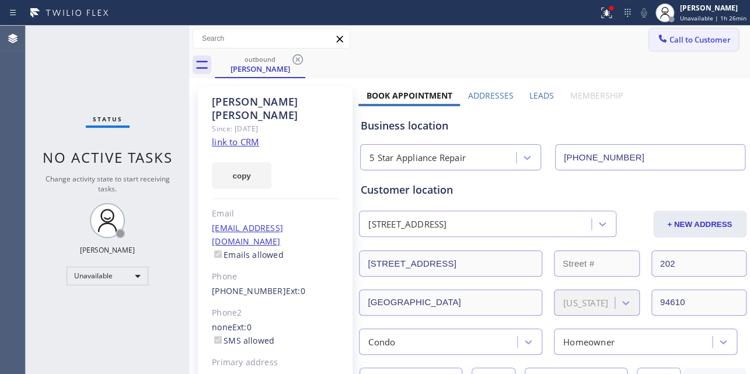
click at [703, 44] on span "Call to Customer" at bounding box center [700, 39] width 61 height 11
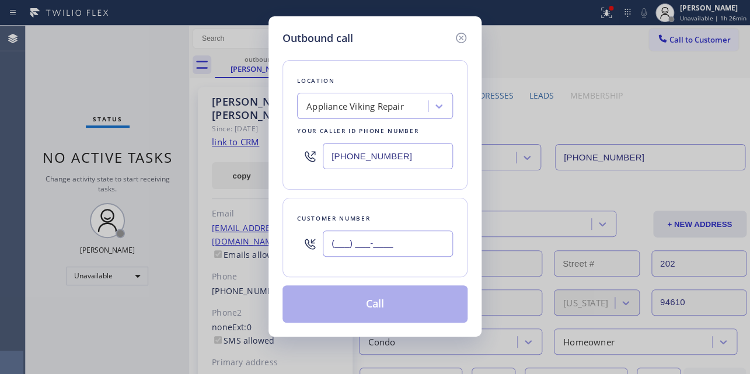
click at [368, 241] on input "(___) ___-____" at bounding box center [388, 244] width 130 height 26
paste input "925) 470-7936"
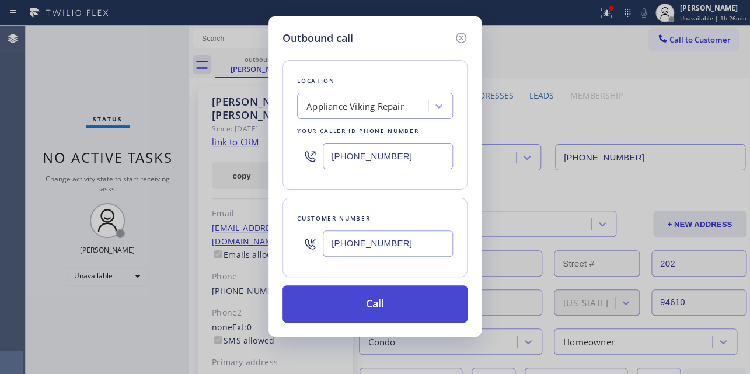
type input "(925) 470-7936"
click at [377, 307] on button "Call" at bounding box center [375, 304] width 185 height 37
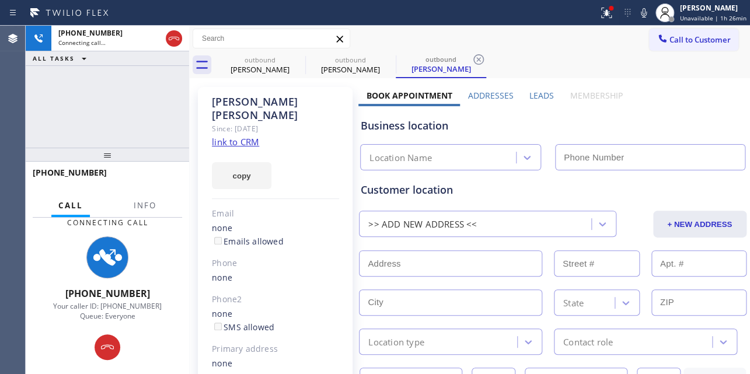
type input "[PHONE_NUMBER]"
drag, startPoint x: 539, startPoint y: 93, endPoint x: 560, endPoint y: 141, distance: 51.5
click at [545, 100] on label "Leads" at bounding box center [542, 95] width 25 height 11
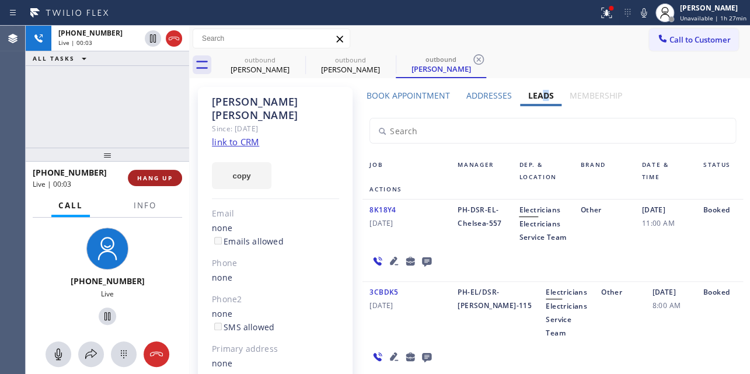
click at [157, 181] on span "HANG UP" at bounding box center [155, 178] width 36 height 8
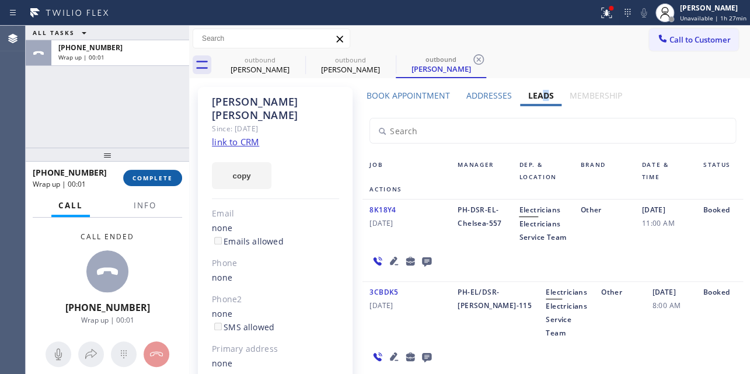
click at [155, 180] on span "COMPLETE" at bounding box center [153, 178] width 40 height 8
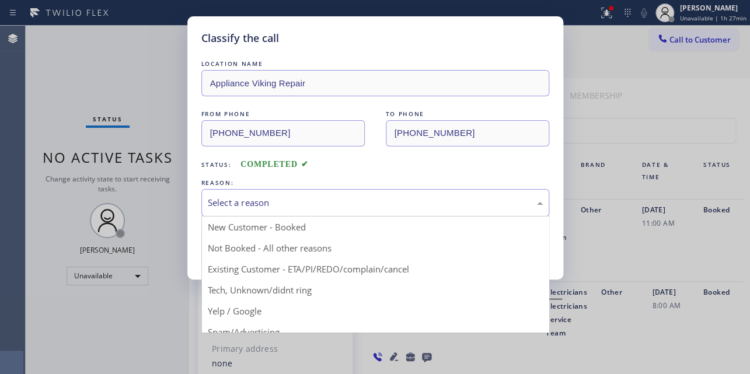
click at [291, 207] on div "Select a reason" at bounding box center [375, 202] width 335 height 13
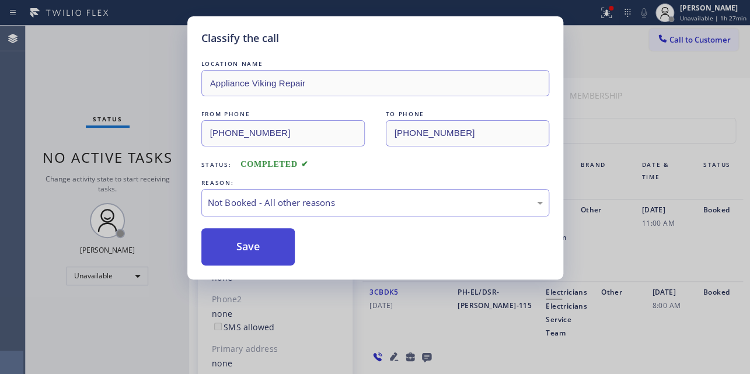
click at [248, 246] on button "Save" at bounding box center [248, 246] width 94 height 37
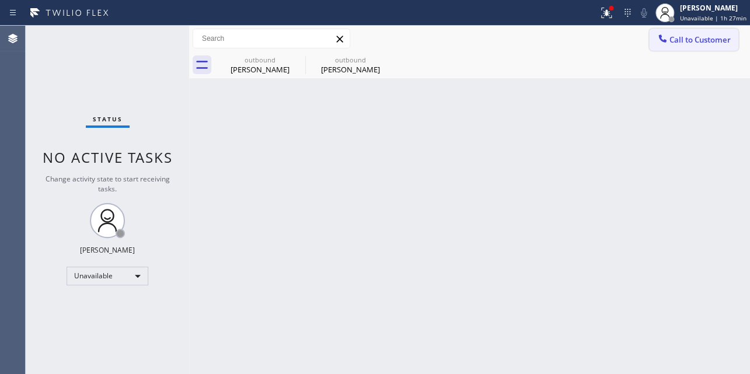
click at [669, 40] on div at bounding box center [663, 40] width 14 height 14
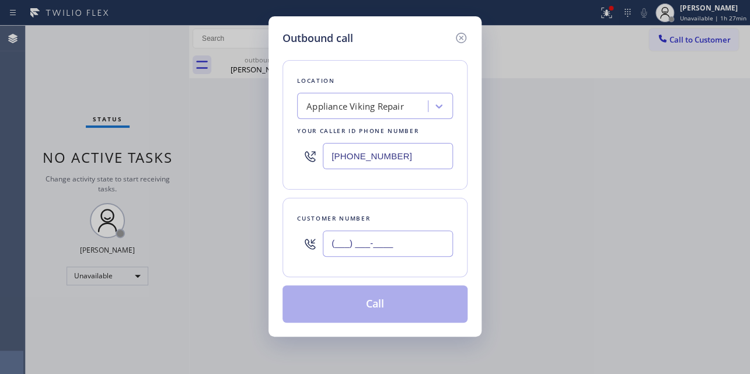
click at [403, 248] on input "(___) ___-____" at bounding box center [388, 244] width 130 height 26
paste input "818) 881-0912"
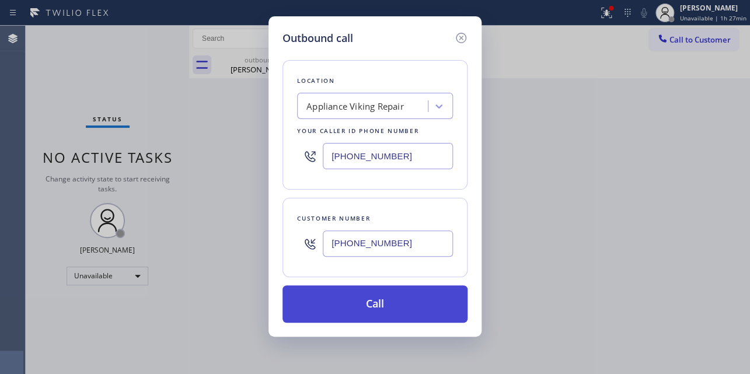
type input "(818) 881-0912"
click at [371, 309] on button "Call" at bounding box center [375, 304] width 185 height 37
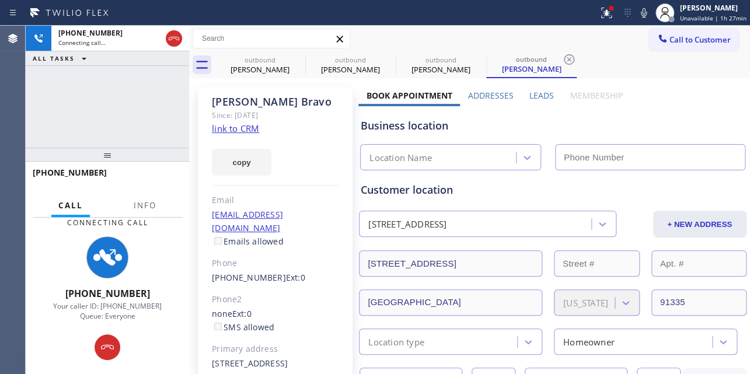
click at [537, 94] on label "Leads" at bounding box center [542, 95] width 25 height 11
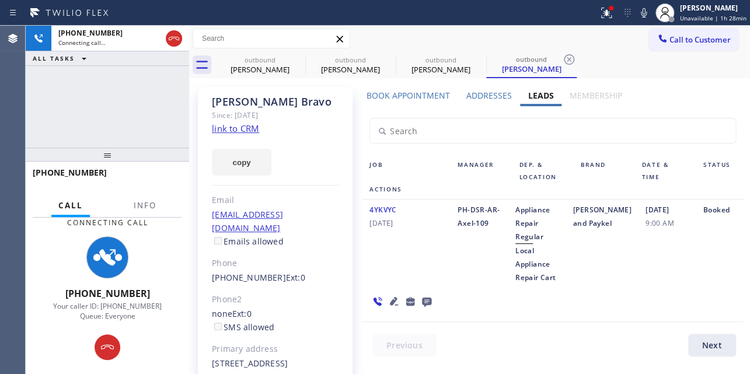
click at [603, 297] on div "4YKVYC 02/04/2023 PH-DSR-AR-Axel-109 Appliance Repair Regular Local Appliance R…" at bounding box center [553, 261] width 380 height 123
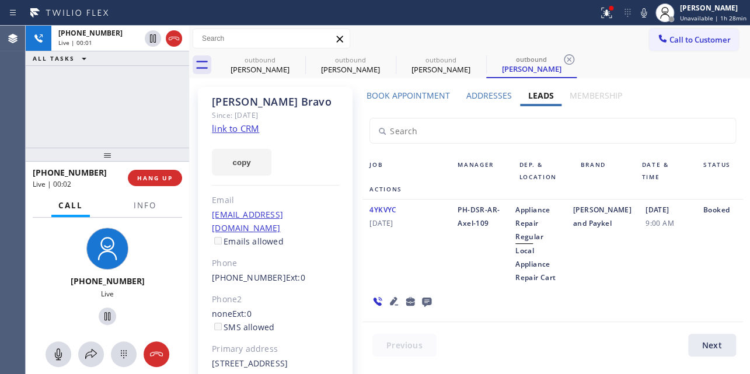
drag, startPoint x: 608, startPoint y: 305, endPoint x: 623, endPoint y: 302, distance: 15.4
click at [608, 305] on div "4YKVYC 02/04/2023 PH-DSR-AR-Axel-109 Appliance Repair Regular Local Appliance R…" at bounding box center [553, 261] width 380 height 123
click at [146, 181] on span "HANG UP" at bounding box center [155, 178] width 36 height 8
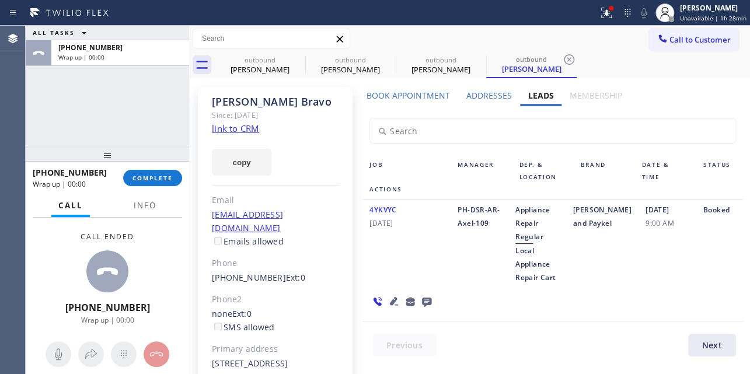
click at [426, 301] on icon at bounding box center [427, 301] width 14 height 15
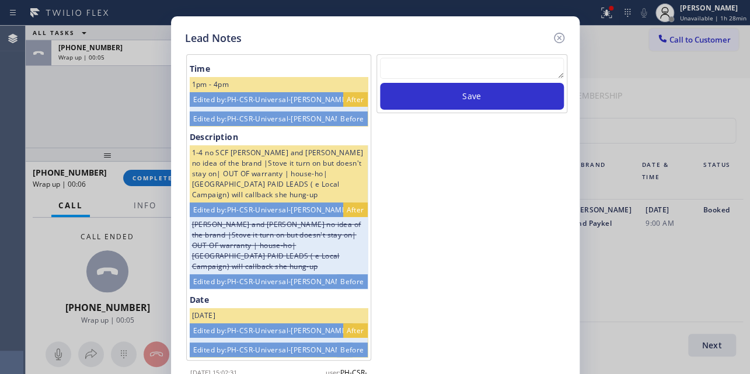
click at [465, 71] on textarea at bounding box center [472, 68] width 184 height 21
paste textarea "Routed to Voice mail// If CX will call back please transfer to me- Love:*"
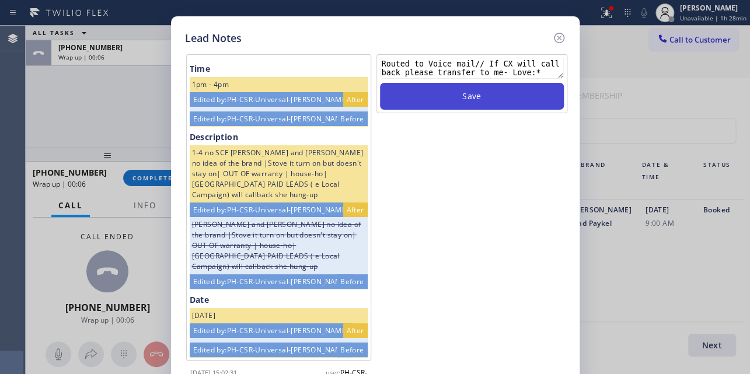
type textarea "Routed to Voice mail// If CX will call back please transfer to me- Love:*"
click at [472, 92] on button "Save" at bounding box center [472, 96] width 184 height 27
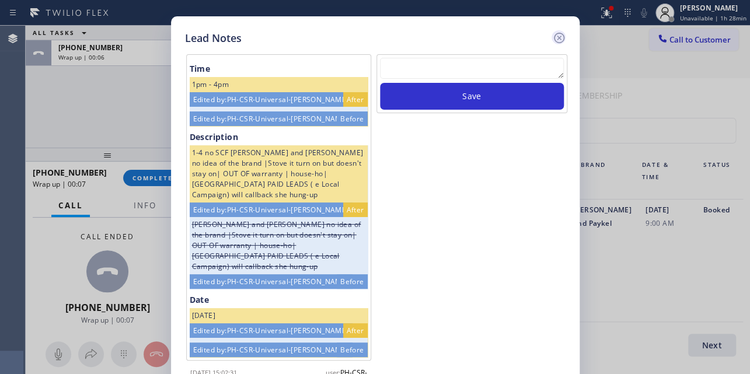
click at [556, 37] on icon at bounding box center [559, 38] width 14 height 14
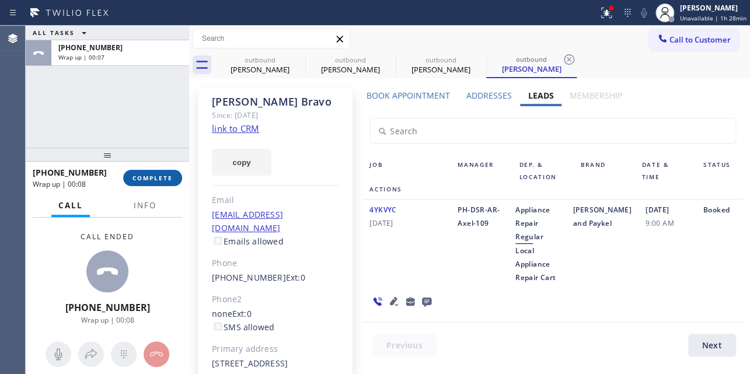
click at [159, 177] on span "COMPLETE" at bounding box center [153, 178] width 40 height 8
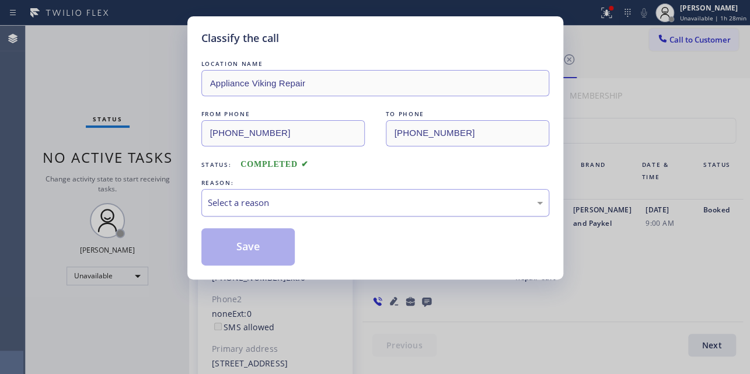
click at [274, 200] on div "Select a reason" at bounding box center [375, 202] width 335 height 13
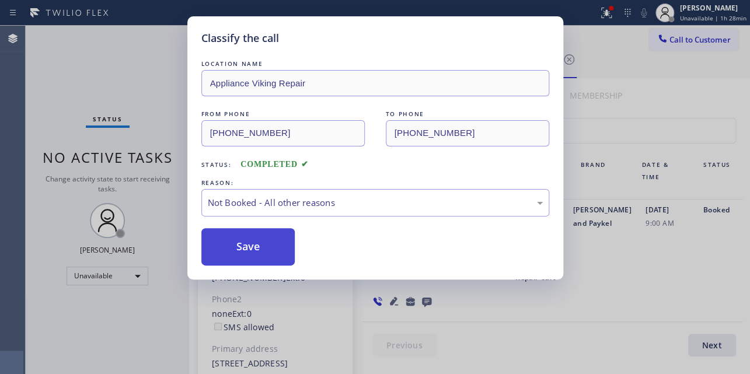
click at [236, 251] on button "Save" at bounding box center [248, 246] width 94 height 37
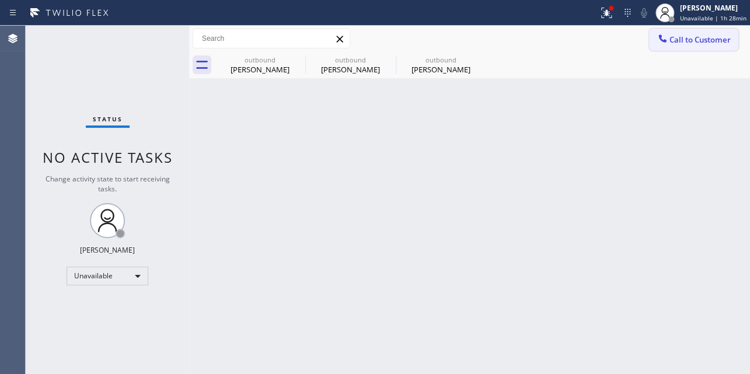
click at [656, 39] on div at bounding box center [663, 40] width 14 height 14
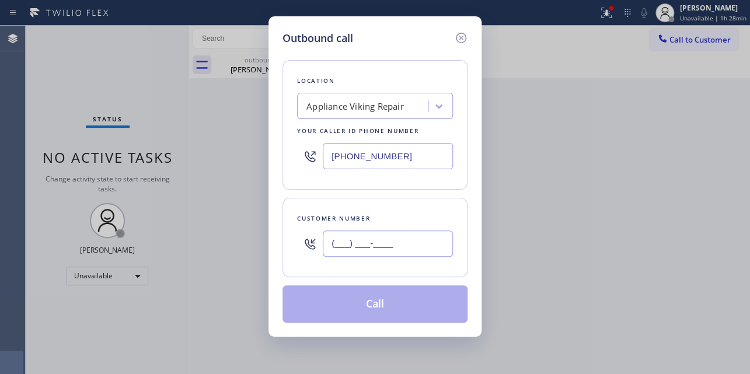
click at [337, 239] on input "(___) ___-____" at bounding box center [388, 244] width 130 height 26
paste input "206) 696-1360"
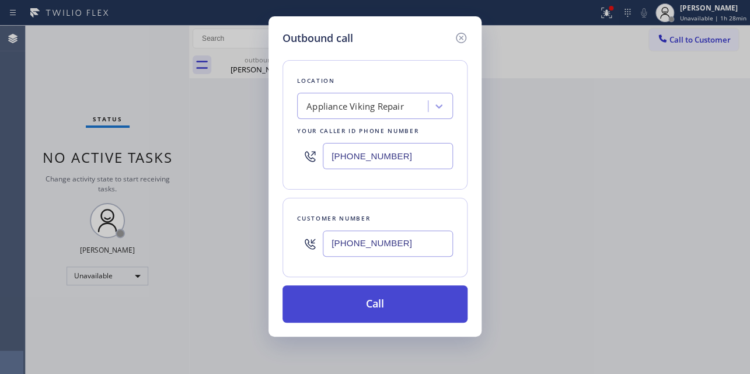
type input "(206) 696-1360"
click at [374, 301] on button "Call" at bounding box center [375, 304] width 185 height 37
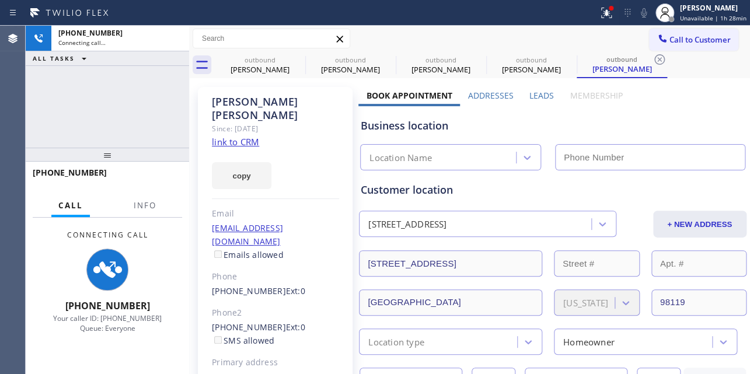
click at [543, 95] on label "Leads" at bounding box center [542, 95] width 25 height 11
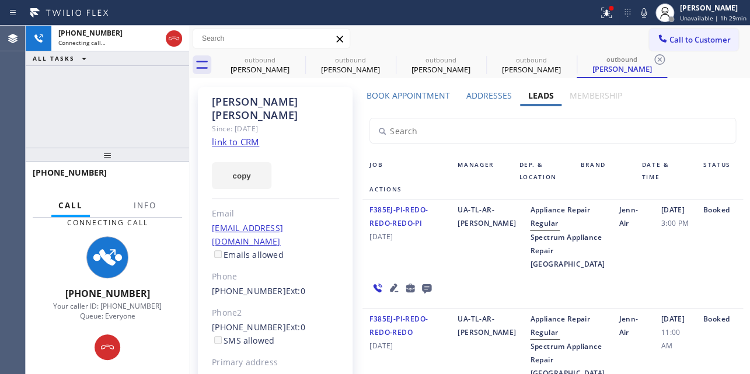
click at [612, 271] on div "Jenn-Air" at bounding box center [633, 237] width 42 height 68
click at [424, 294] on icon at bounding box center [426, 288] width 9 height 9
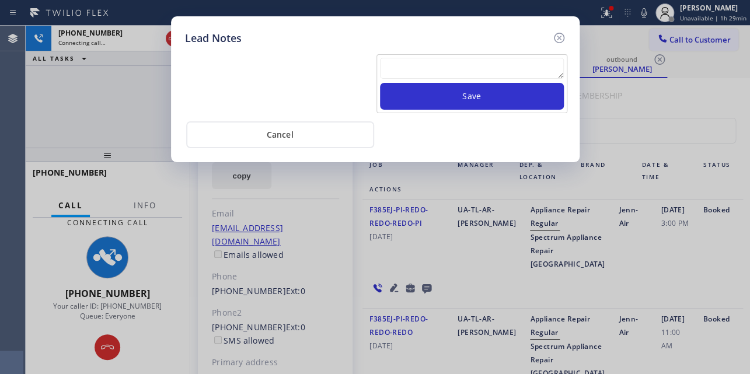
click at [482, 63] on textarea at bounding box center [472, 68] width 184 height 21
paste textarea "(206) 696-1360"
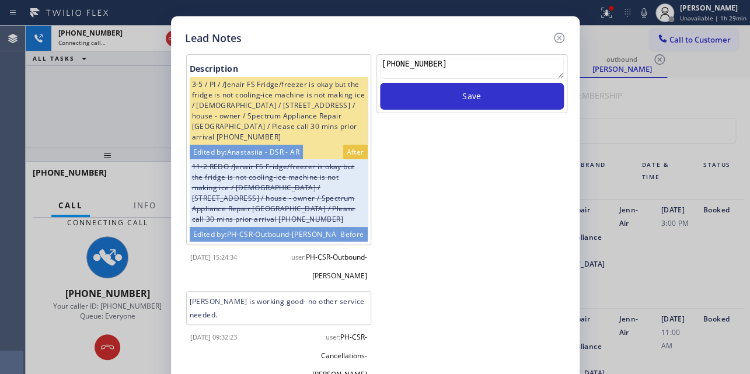
drag, startPoint x: 444, startPoint y: 58, endPoint x: 361, endPoint y: 57, distance: 82.9
click at [361, 57] on div "Description 3-5 / PI / /Jenair FS Fridge/freezer is okay but the fridge is not …" at bounding box center [375, 213] width 387 height 323
paste textarea "Routed to Voice mail// If CX will call back please transfer to me- Love:*"
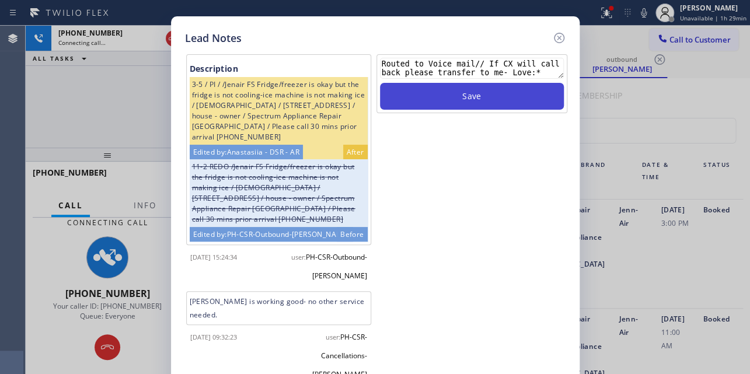
type textarea "Routed to Voice mail// If CX will call back please transfer to me- Love:*"
click at [503, 96] on button "Save" at bounding box center [472, 96] width 184 height 27
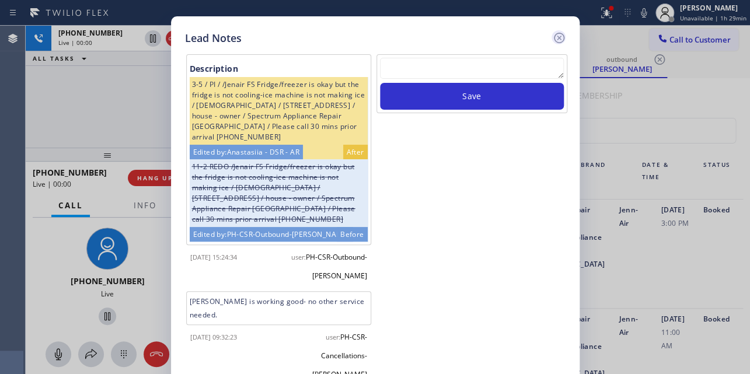
click at [557, 37] on icon at bounding box center [559, 38] width 14 height 14
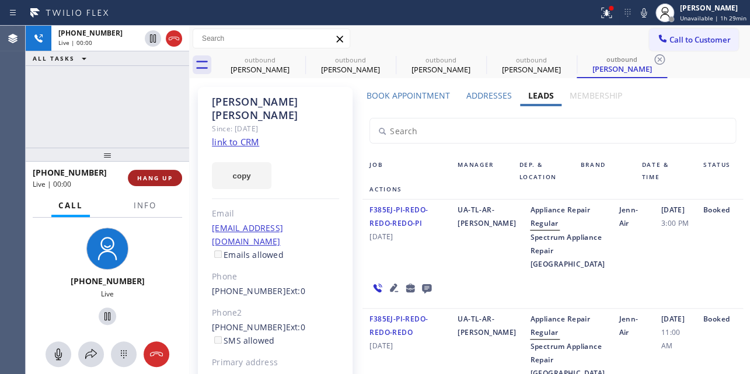
click at [168, 180] on span "HANG UP" at bounding box center [155, 178] width 36 height 8
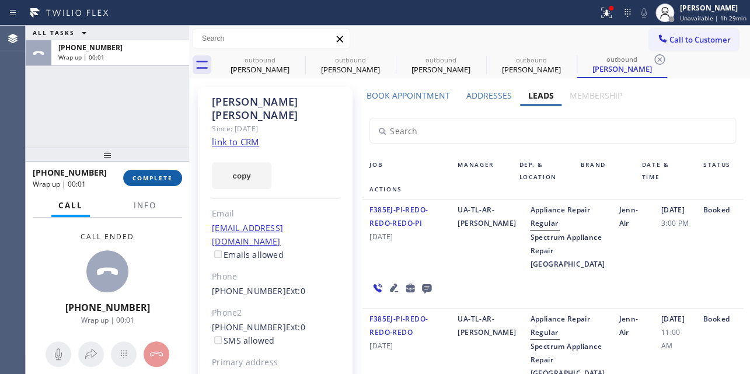
click at [152, 177] on span "COMPLETE" at bounding box center [153, 178] width 40 height 8
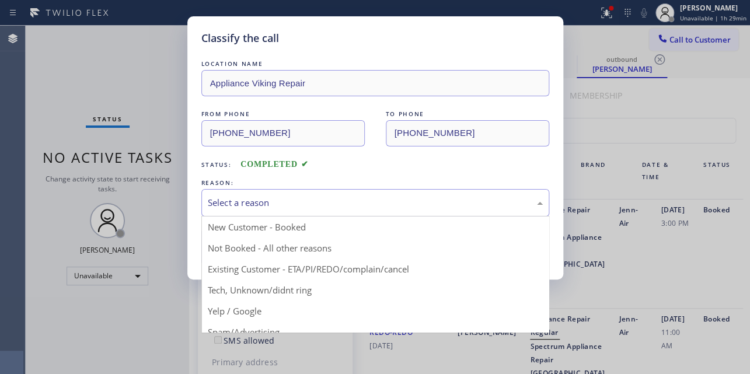
click at [332, 207] on div "Select a reason" at bounding box center [375, 202] width 335 height 13
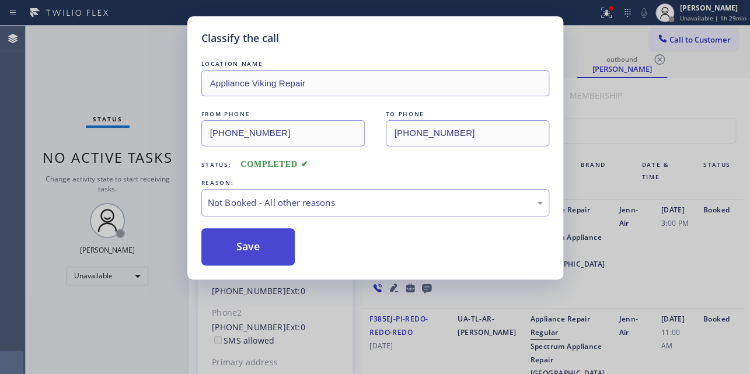
click at [250, 250] on button "Save" at bounding box center [248, 246] width 94 height 37
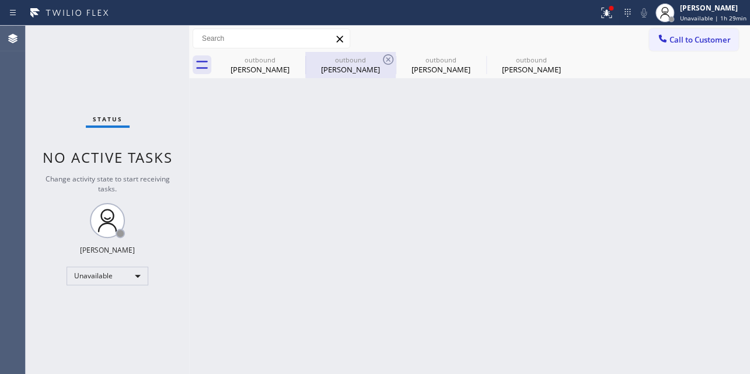
click at [309, 63] on div "outbound" at bounding box center [351, 59] width 88 height 9
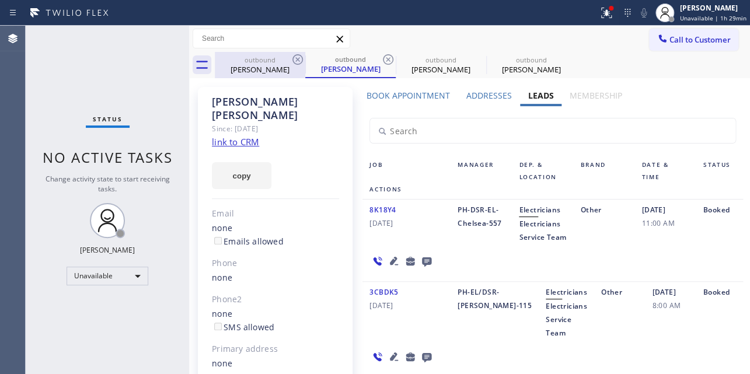
click at [301, 60] on icon at bounding box center [298, 60] width 14 height 14
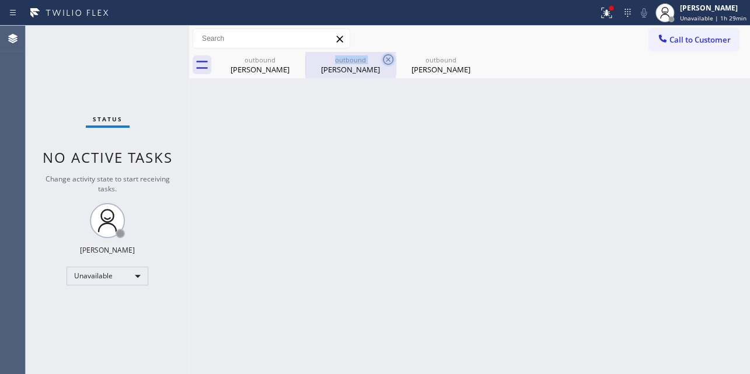
click at [0, 0] on icon at bounding box center [0, 0] width 0 height 0
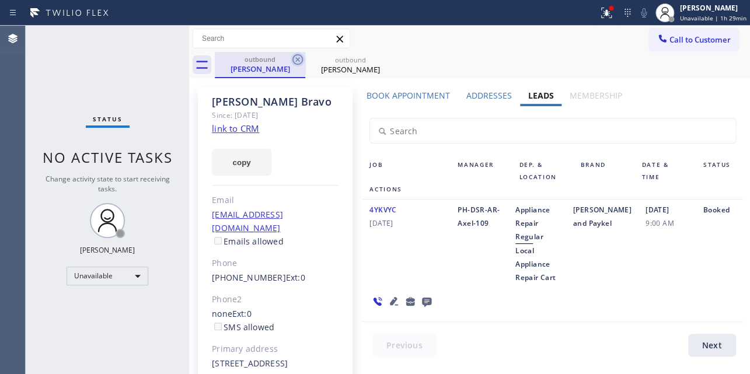
click at [300, 60] on icon at bounding box center [298, 60] width 14 height 14
click at [0, 0] on icon at bounding box center [0, 0] width 0 height 0
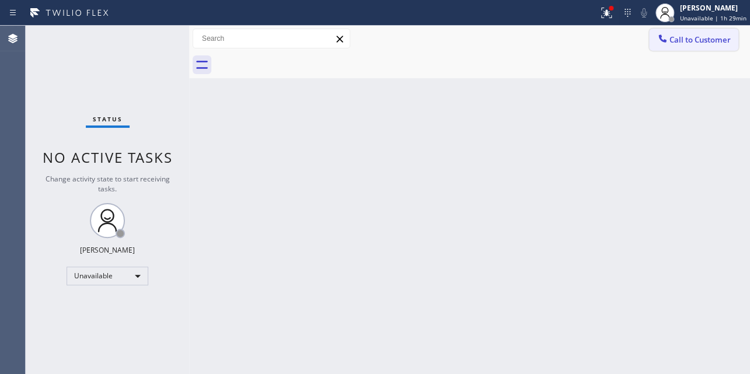
click at [708, 33] on button "Call to Customer" at bounding box center [693, 40] width 89 height 22
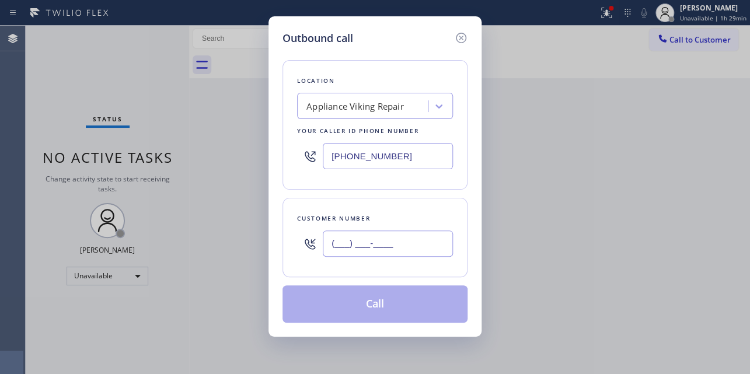
click at [376, 242] on input "(___) ___-____" at bounding box center [388, 244] width 130 height 26
paste input "954) 478-3656"
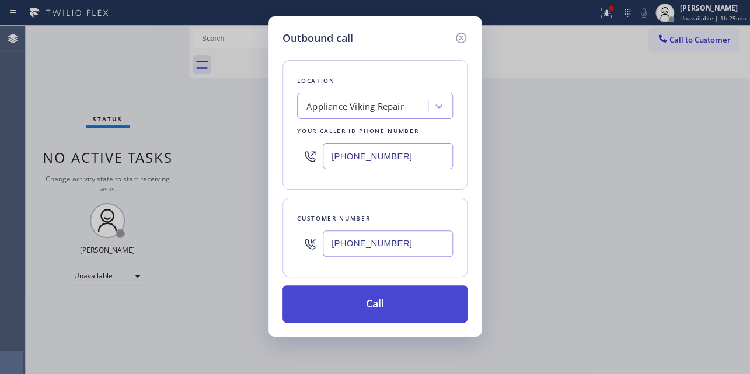
click at [389, 300] on button "Call" at bounding box center [375, 304] width 185 height 37
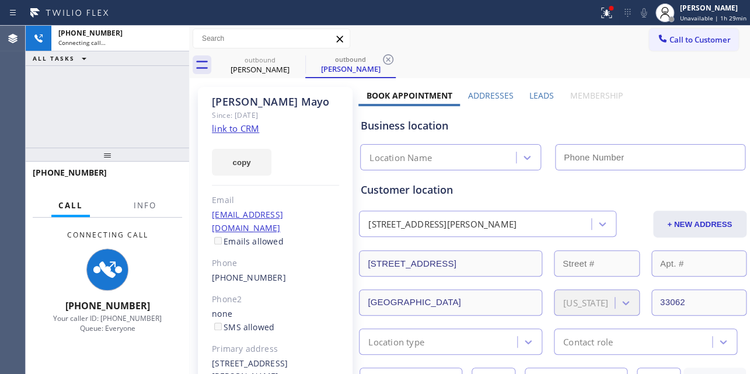
click at [530, 93] on label "Leads" at bounding box center [542, 95] width 25 height 11
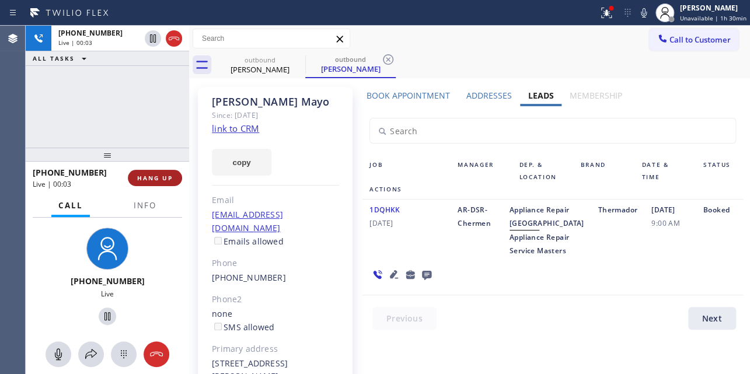
click at [155, 174] on span "HANG UP" at bounding box center [155, 178] width 36 height 8
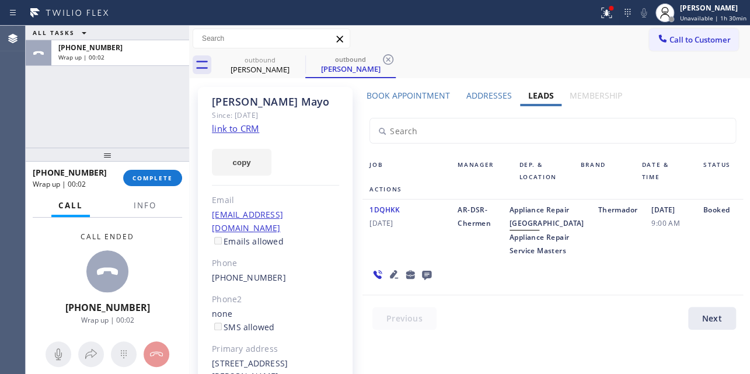
click at [159, 187] on div "+19544783656 Wrap up | 00:02 COMPLETE" at bounding box center [107, 178] width 149 height 30
click at [159, 182] on button "COMPLETE" at bounding box center [152, 178] width 59 height 16
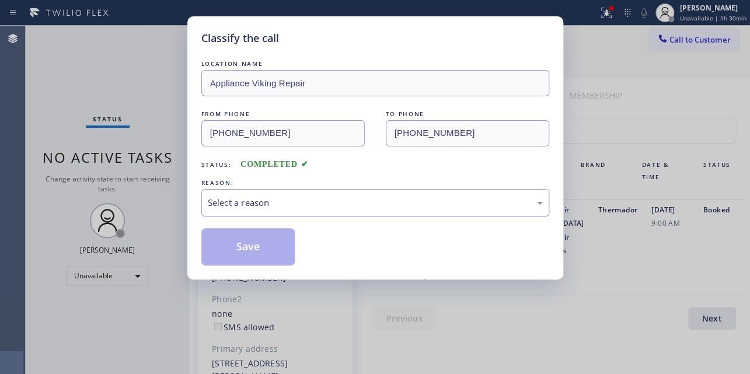
click at [314, 201] on div "Select a reason" at bounding box center [375, 202] width 335 height 13
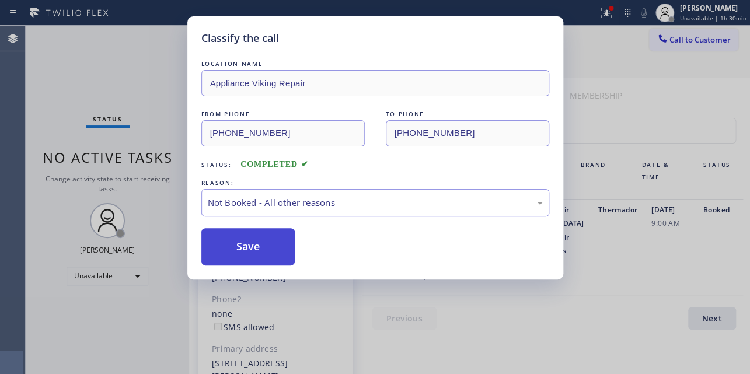
click at [263, 247] on button "Save" at bounding box center [248, 246] width 94 height 37
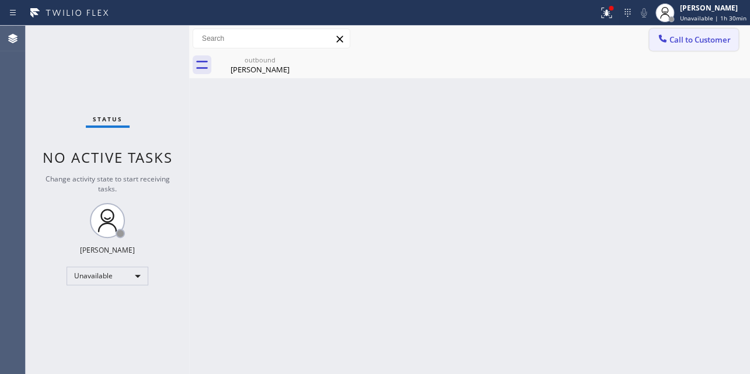
click at [678, 41] on span "Call to Customer" at bounding box center [700, 39] width 61 height 11
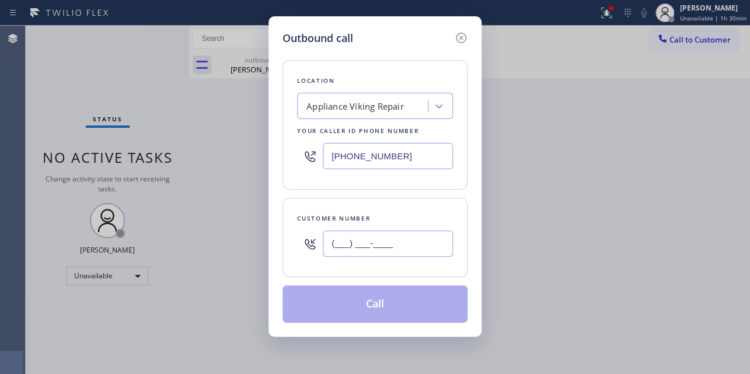
click at [361, 252] on input "(___) ___-____" at bounding box center [388, 244] width 130 height 26
paste input "714) 342-1288"
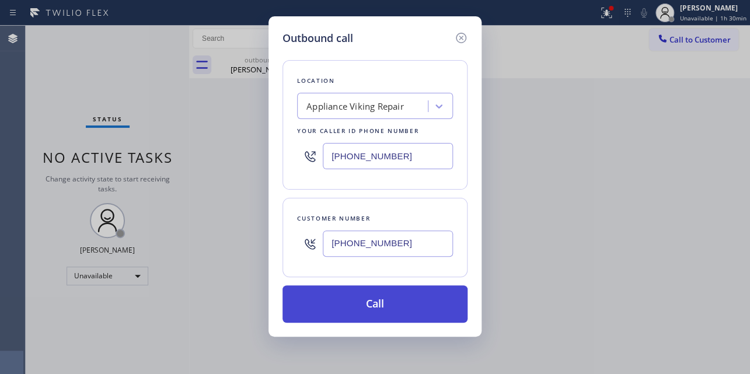
type input "(714) 342-1288"
click at [380, 286] on button "Call" at bounding box center [375, 304] width 185 height 37
click at [377, 303] on button "Call" at bounding box center [375, 304] width 185 height 37
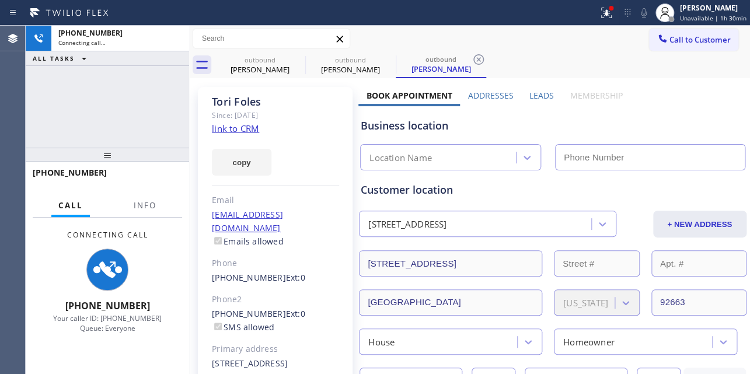
type input "[PHONE_NUMBER]"
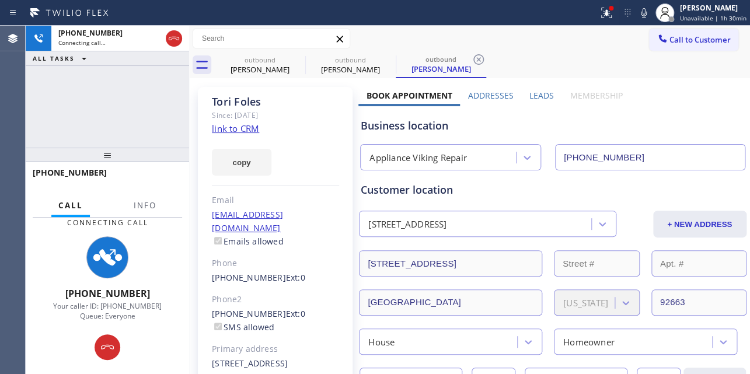
click at [618, 195] on div "Customer location" at bounding box center [553, 190] width 384 height 16
click at [534, 97] on label "Leads" at bounding box center [542, 95] width 25 height 11
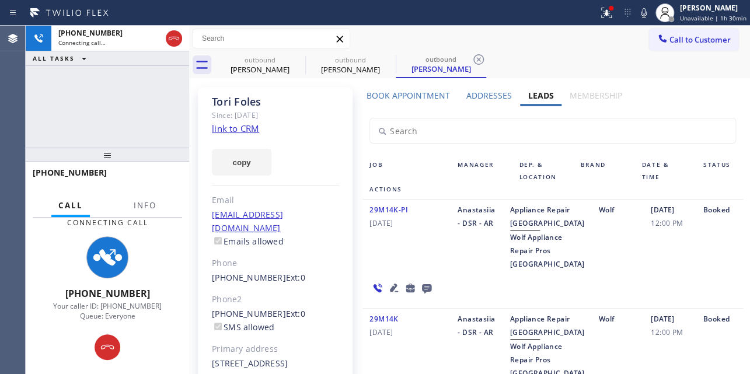
click at [388, 295] on icon at bounding box center [394, 288] width 14 height 14
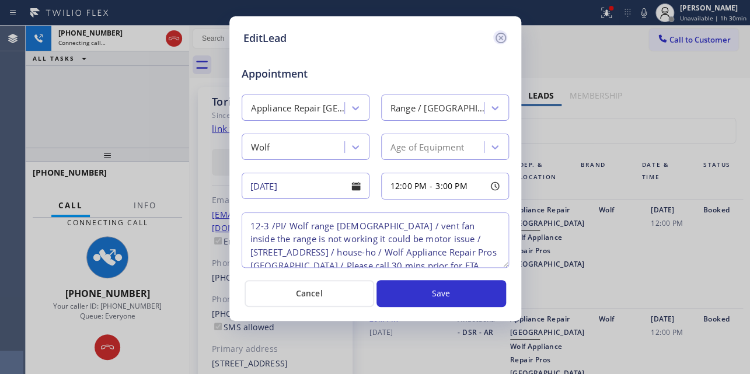
click at [502, 40] on icon at bounding box center [500, 38] width 11 height 11
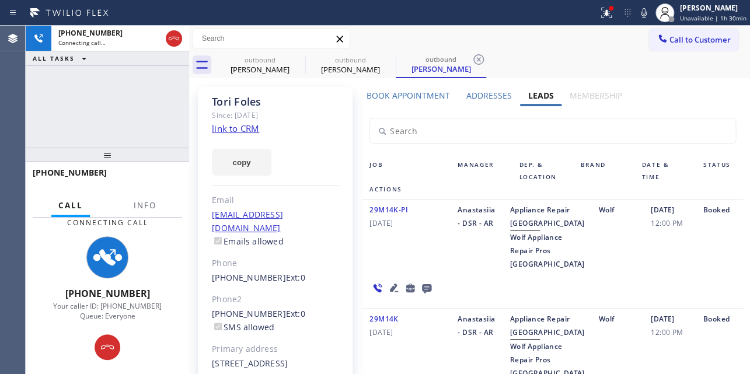
click at [425, 295] on icon at bounding box center [427, 288] width 14 height 15
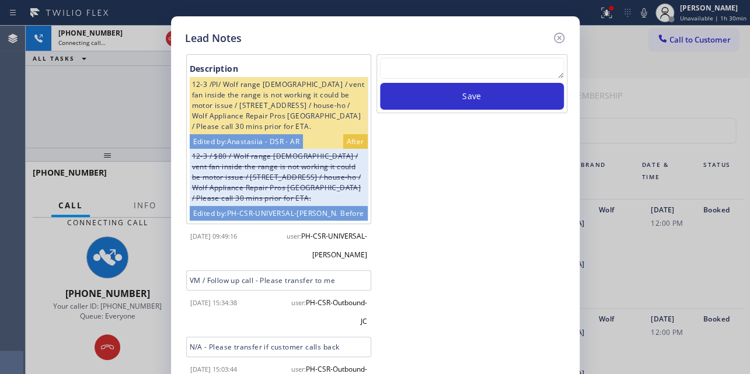
click at [413, 54] on div "Save" at bounding box center [472, 83] width 191 height 59
click at [413, 69] on textarea at bounding box center [472, 68] width 184 height 21
paste textarea "Routed to Voice mail// If CX will call back please transfer to me- Love:*"
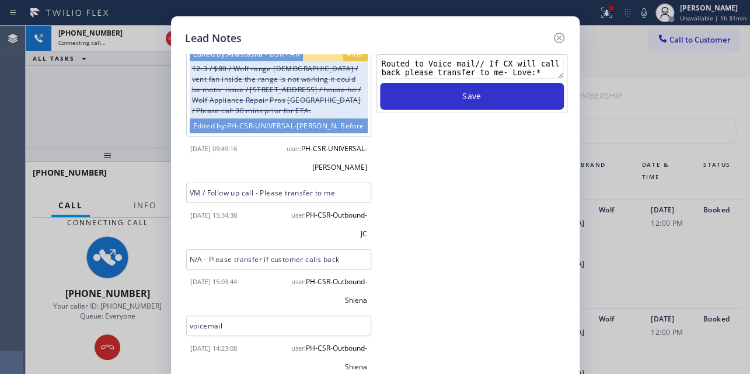
scroll to position [164, 0]
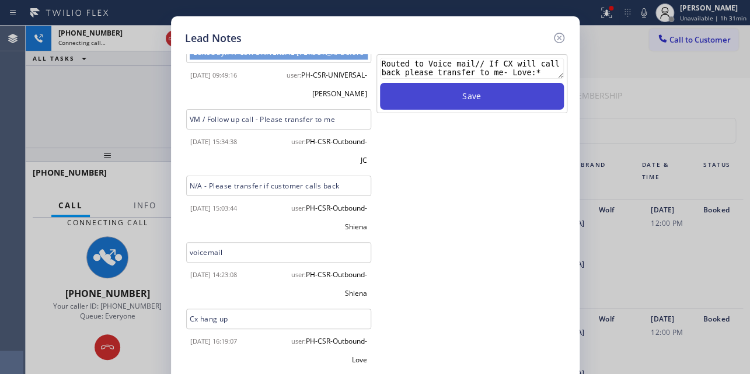
type textarea "Routed to Voice mail// If CX will call back please transfer to me- Love:*"
click at [495, 94] on button "Save" at bounding box center [472, 96] width 184 height 27
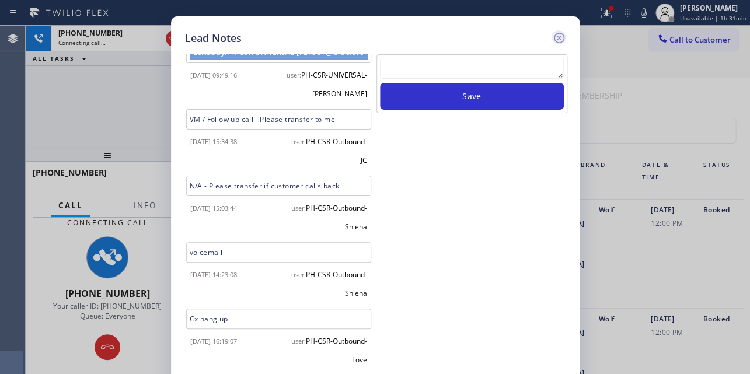
click at [556, 40] on icon at bounding box center [559, 38] width 14 height 14
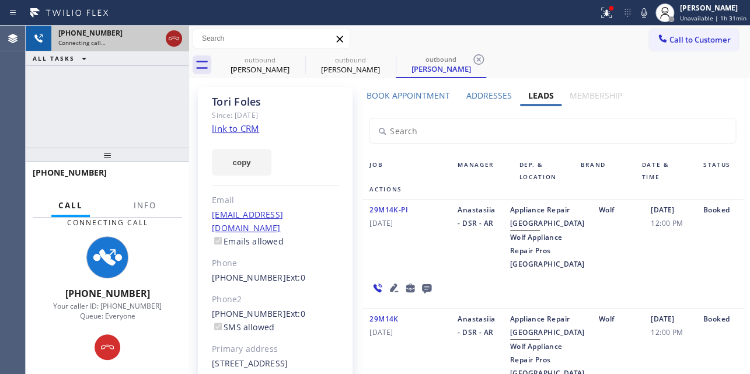
click at [169, 40] on icon at bounding box center [174, 39] width 11 height 4
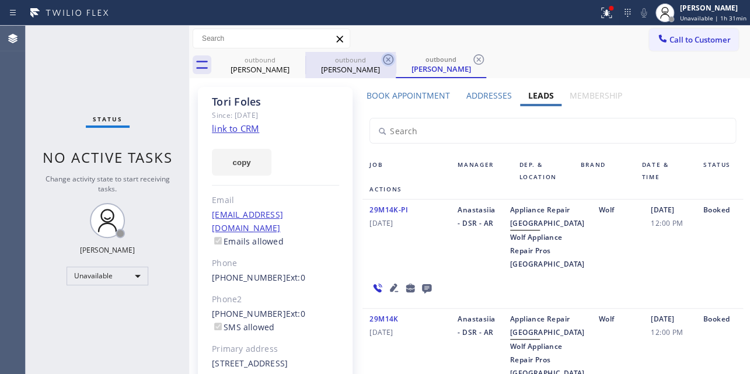
click at [388, 61] on icon at bounding box center [388, 60] width 14 height 14
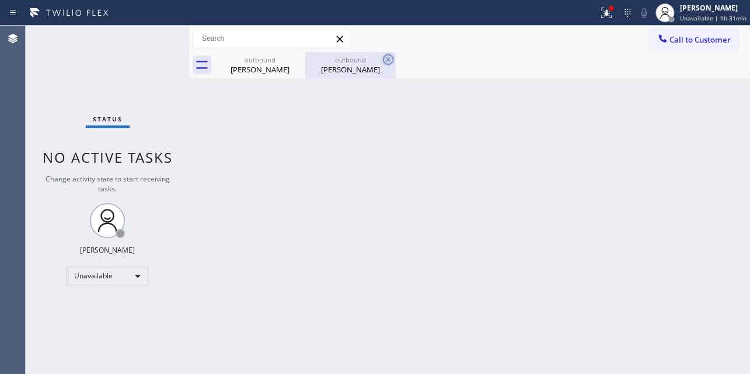
click at [388, 61] on icon at bounding box center [388, 60] width 14 height 14
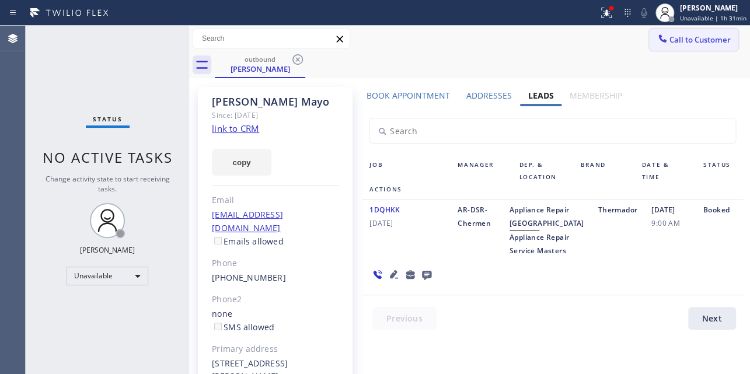
click at [674, 41] on span "Call to Customer" at bounding box center [700, 39] width 61 height 11
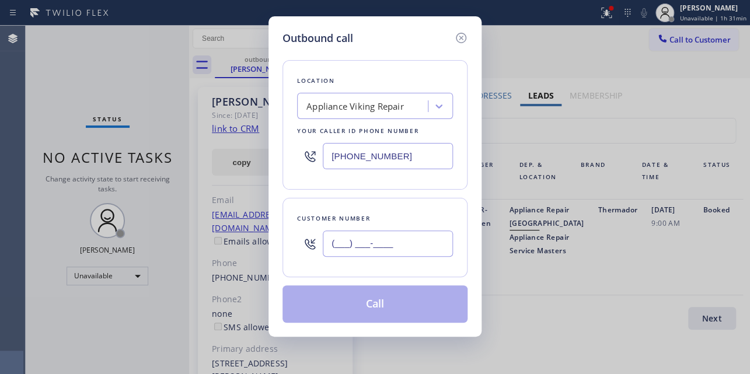
click at [340, 236] on input "(___) ___-____" at bounding box center [388, 244] width 130 height 26
paste input "212) 663-5555"
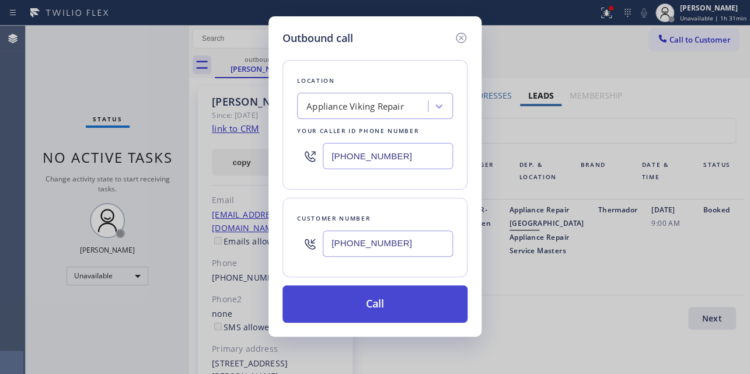
click at [364, 300] on button "Call" at bounding box center [375, 304] width 185 height 37
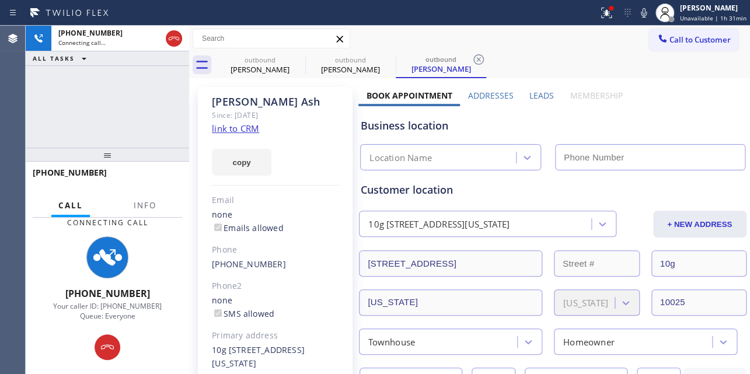
click at [531, 95] on label "Leads" at bounding box center [542, 95] width 25 height 11
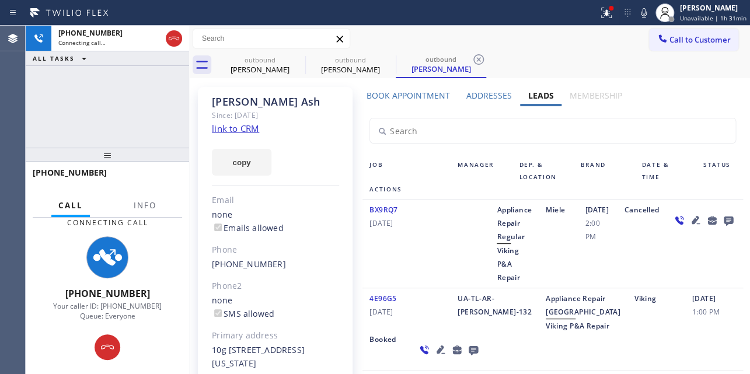
click at [603, 362] on div "4E96G5 02/06/2023 UA-TL-AR-Alice-132 Appliance Repair High End Viking P&A Repai…" at bounding box center [553, 329] width 380 height 82
click at [420, 258] on div "BX9RQ7 09/06/2023" at bounding box center [407, 243] width 88 height 81
drag, startPoint x: 169, startPoint y: 35, endPoint x: 218, endPoint y: 35, distance: 48.5
click at [169, 35] on icon at bounding box center [174, 39] width 14 height 14
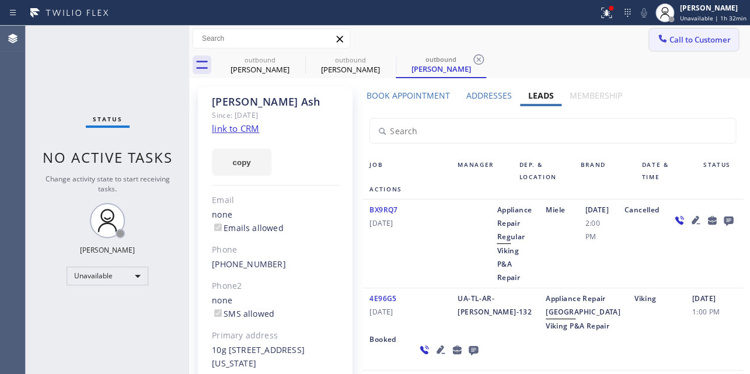
click at [666, 46] on button "Call to Customer" at bounding box center [693, 40] width 89 height 22
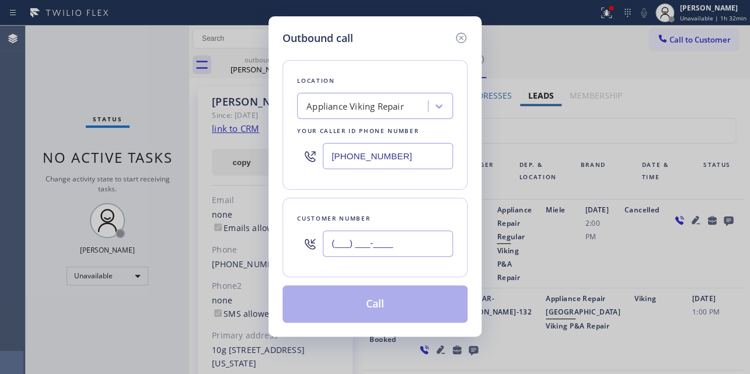
click at [352, 250] on input "(___) ___-____" at bounding box center [388, 244] width 130 height 26
paste input "917) 520-2974"
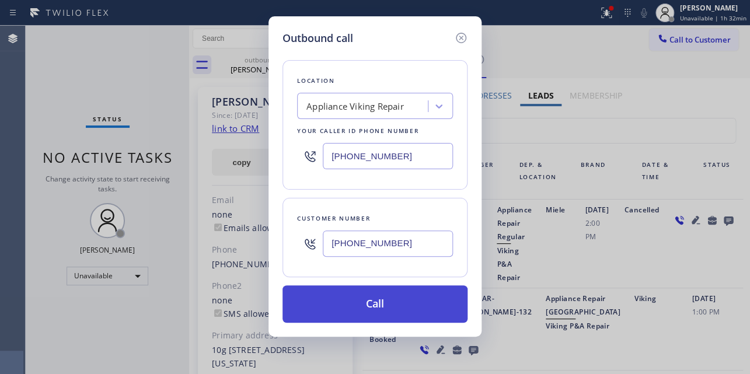
click at [385, 305] on button "Call" at bounding box center [375, 304] width 185 height 37
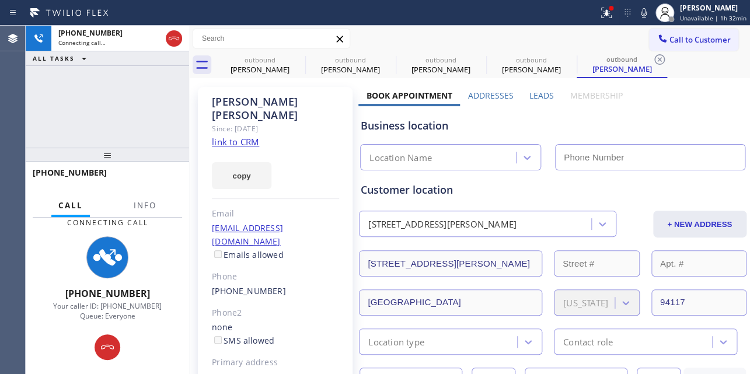
click at [541, 96] on label "Leads" at bounding box center [542, 95] width 25 height 11
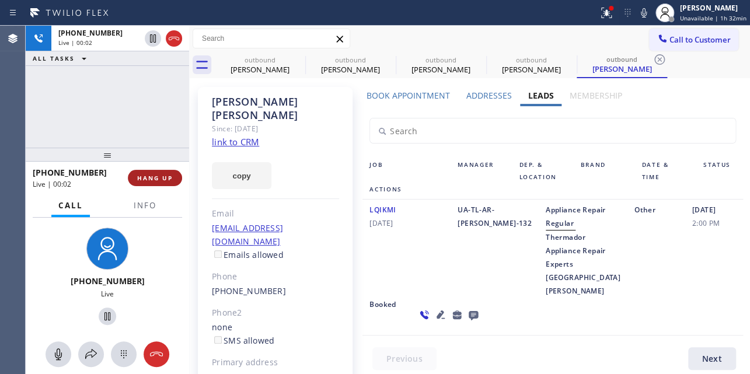
click at [167, 172] on button "HANG UP" at bounding box center [155, 178] width 54 height 16
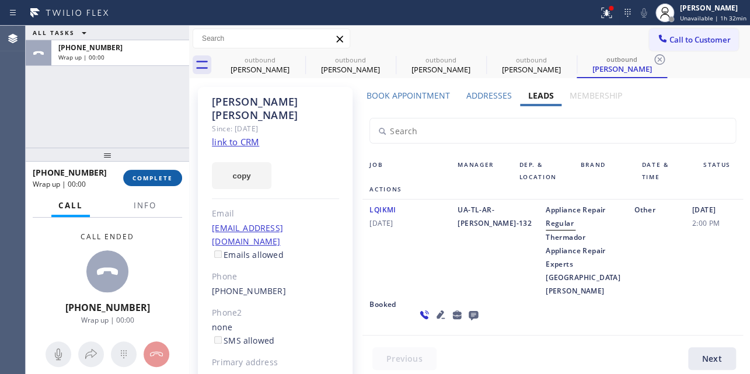
click at [158, 175] on span "COMPLETE" at bounding box center [153, 178] width 40 height 8
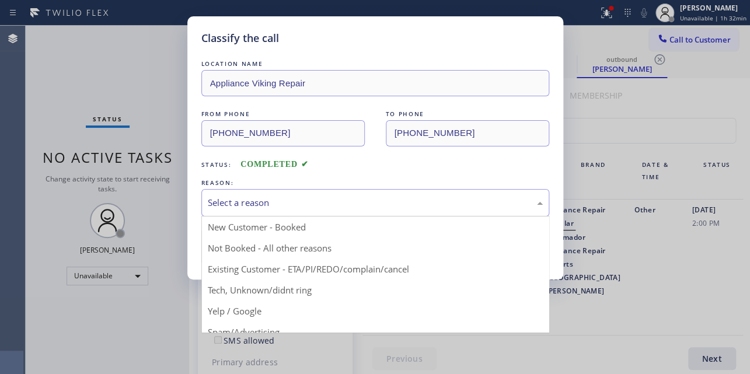
click at [303, 199] on div "Select a reason" at bounding box center [375, 202] width 335 height 13
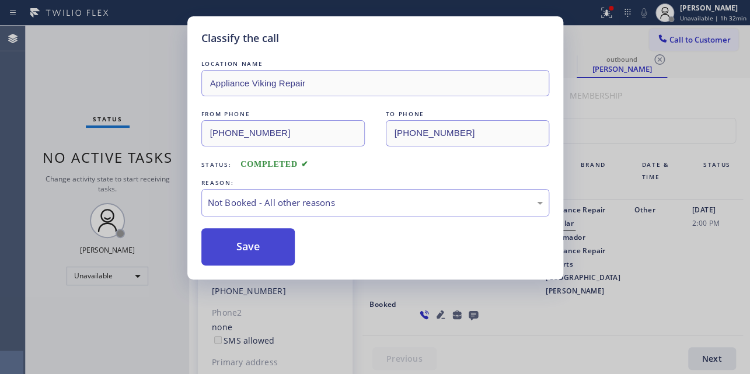
click at [252, 243] on button "Save" at bounding box center [248, 246] width 94 height 37
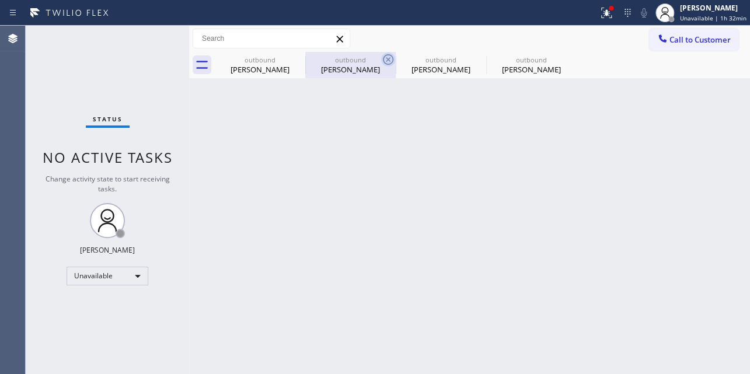
click at [387, 53] on icon at bounding box center [388, 60] width 14 height 14
click at [0, 0] on icon at bounding box center [0, 0] width 0 height 0
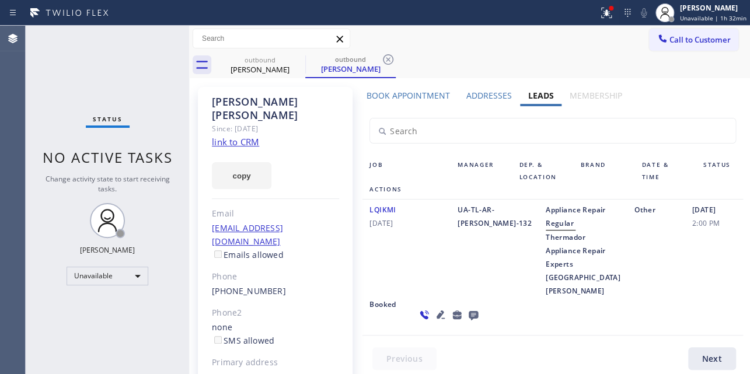
click at [387, 53] on icon at bounding box center [388, 60] width 14 height 14
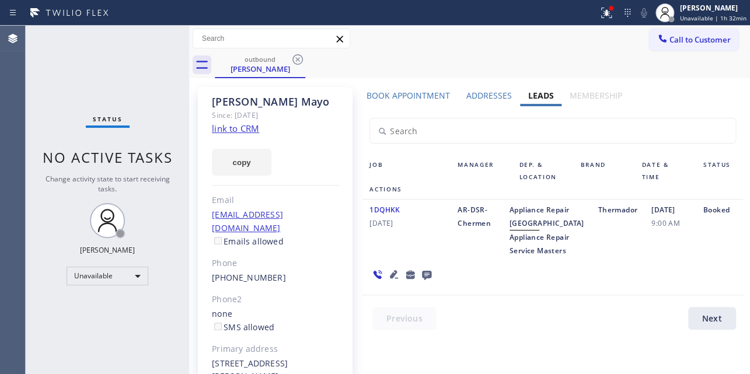
click at [513, 61] on div "outbound Rocio Mayo" at bounding box center [482, 65] width 535 height 26
click at [701, 34] on span "Call to Customer" at bounding box center [700, 39] width 61 height 11
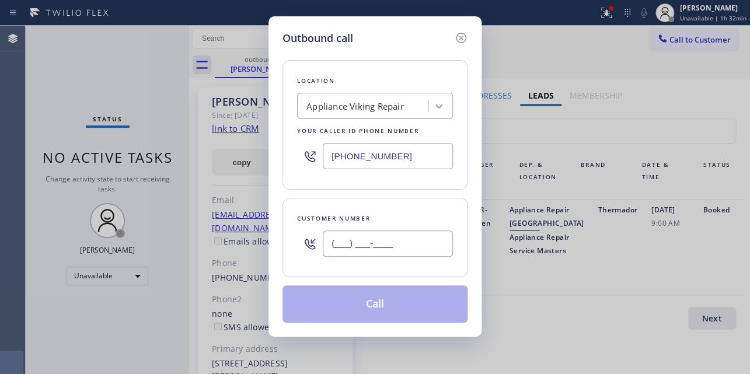
click at [344, 236] on input "(___) ___-____" at bounding box center [388, 244] width 130 height 26
paste input "650) 454-0023"
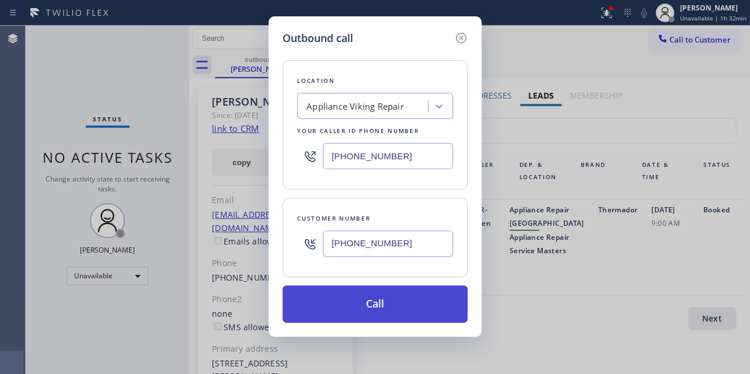
type input "(650) 454-0023"
click at [375, 297] on button "Call" at bounding box center [375, 304] width 185 height 37
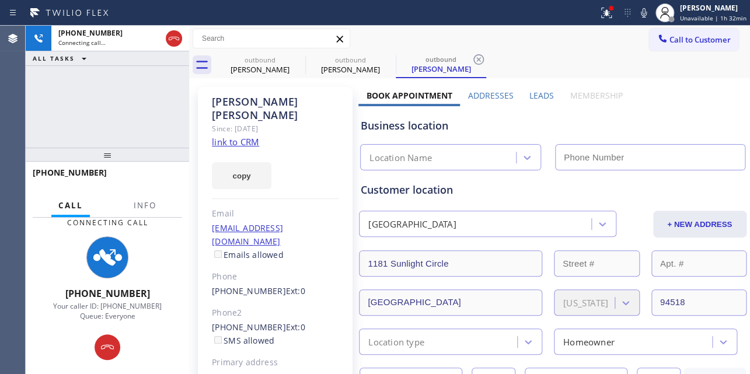
click at [535, 92] on label "Leads" at bounding box center [542, 95] width 25 height 11
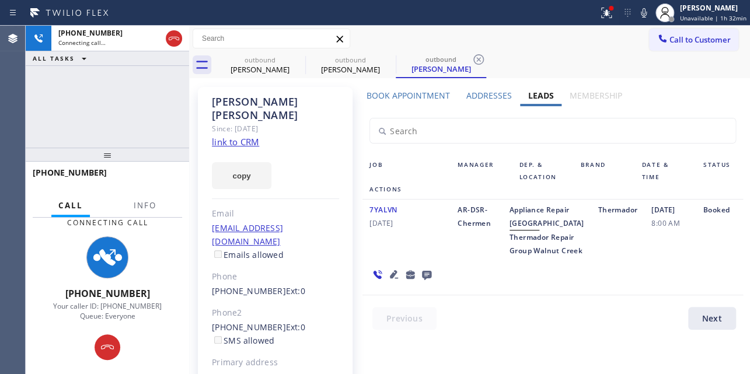
click at [392, 278] on icon at bounding box center [394, 274] width 8 height 8
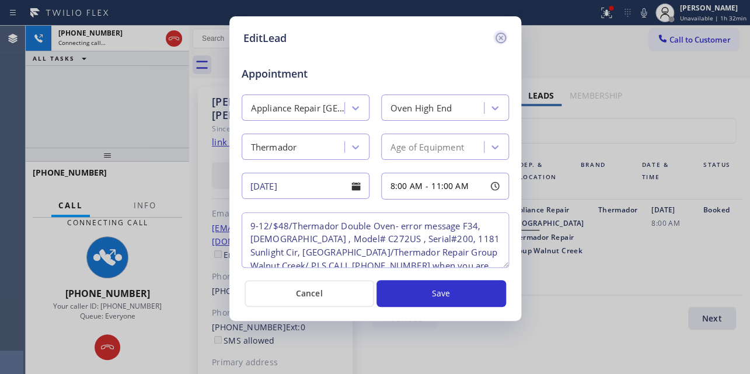
click at [502, 39] on icon at bounding box center [500, 38] width 11 height 11
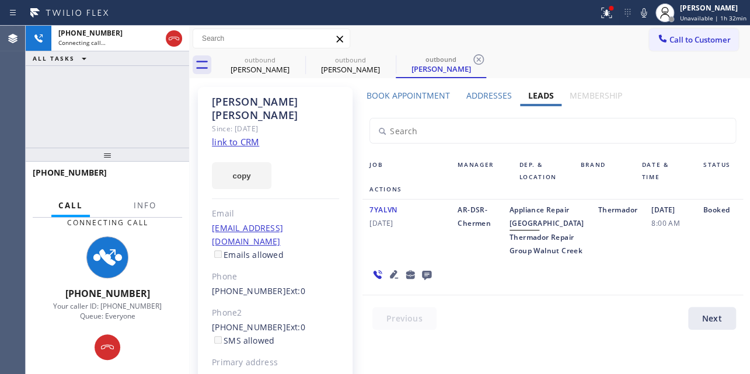
click at [427, 282] on icon at bounding box center [427, 274] width 14 height 15
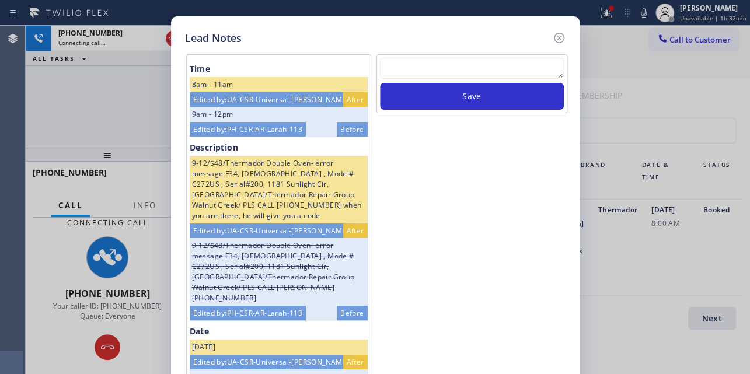
click at [441, 78] on textarea at bounding box center [472, 68] width 184 height 21
paste textarea "Routed to Voice mail// If CX will call back please transfer to me- Love:*"
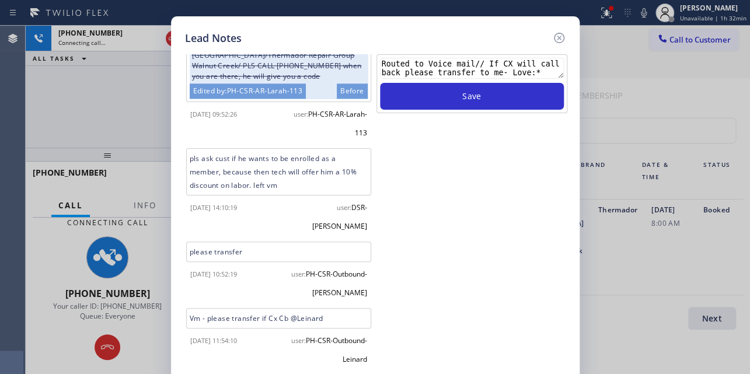
scroll to position [631, 0]
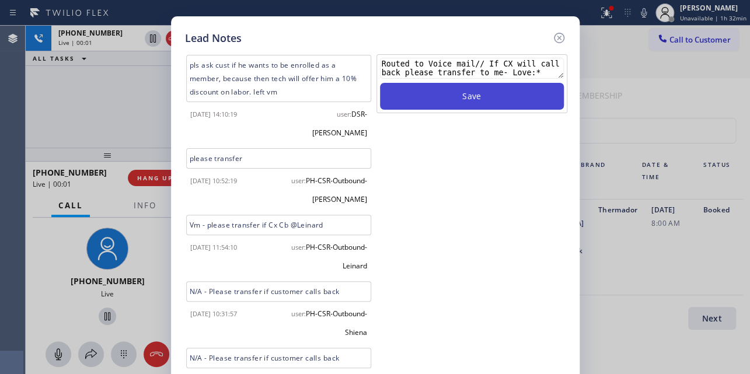
type textarea "Routed to Voice mail// If CX will call back please transfer to me- Love:*"
click at [486, 95] on button "Save" at bounding box center [472, 96] width 184 height 27
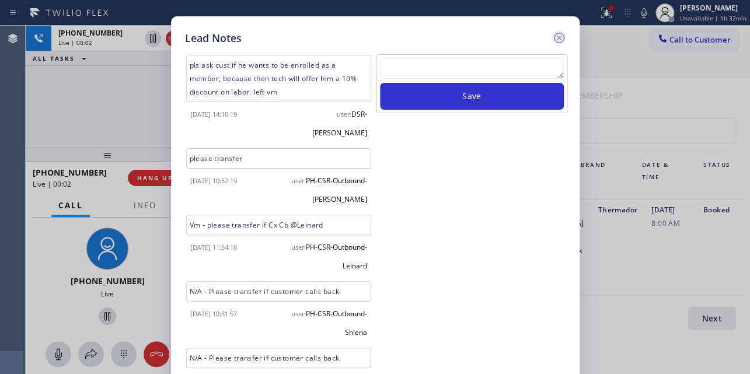
click at [561, 37] on icon at bounding box center [559, 38] width 14 height 14
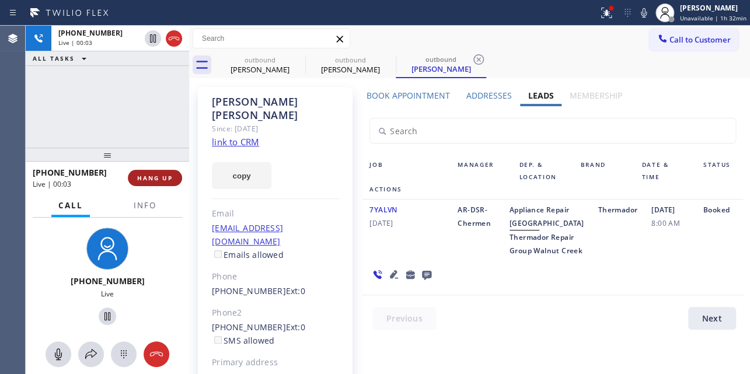
click at [153, 175] on span "HANG UP" at bounding box center [155, 178] width 36 height 8
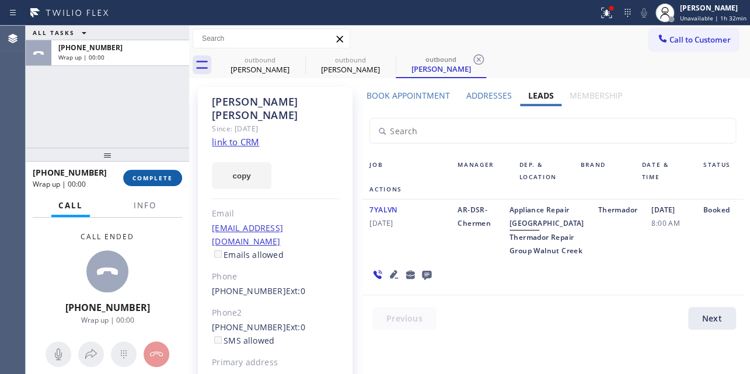
click at [153, 175] on span "COMPLETE" at bounding box center [153, 178] width 40 height 8
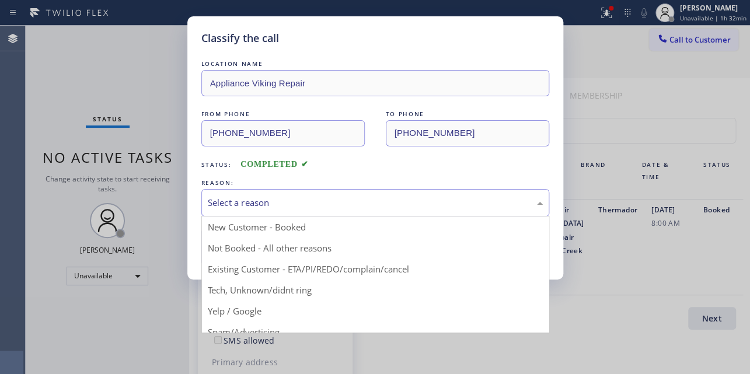
click at [340, 198] on div "Select a reason" at bounding box center [375, 202] width 335 height 13
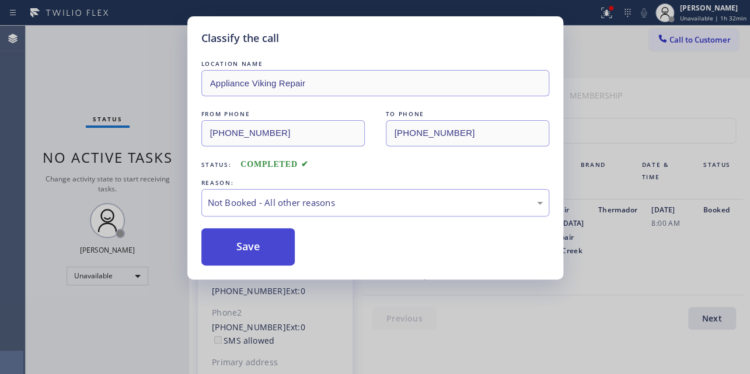
click at [249, 245] on button "Save" at bounding box center [248, 246] width 94 height 37
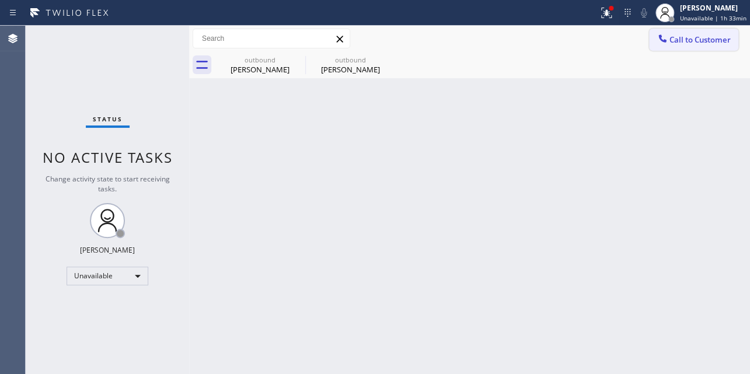
click at [670, 37] on span "Call to Customer" at bounding box center [700, 39] width 61 height 11
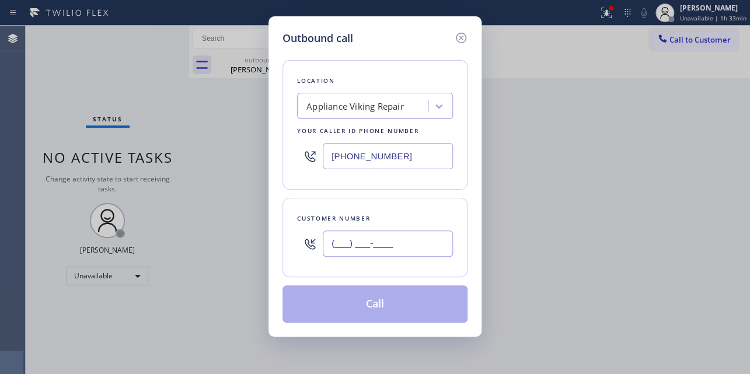
click at [349, 249] on input "(___) ___-____" at bounding box center [388, 244] width 130 height 26
paste input "949) 683-6900"
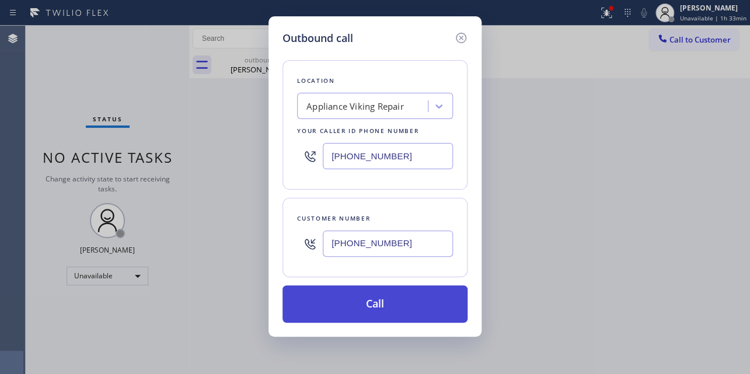
type input "(949) 683-6900"
click at [376, 308] on button "Call" at bounding box center [375, 304] width 185 height 37
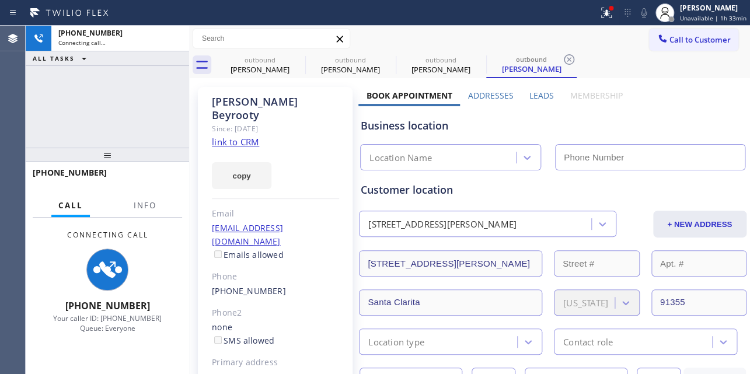
click at [538, 91] on label "Leads" at bounding box center [542, 95] width 25 height 11
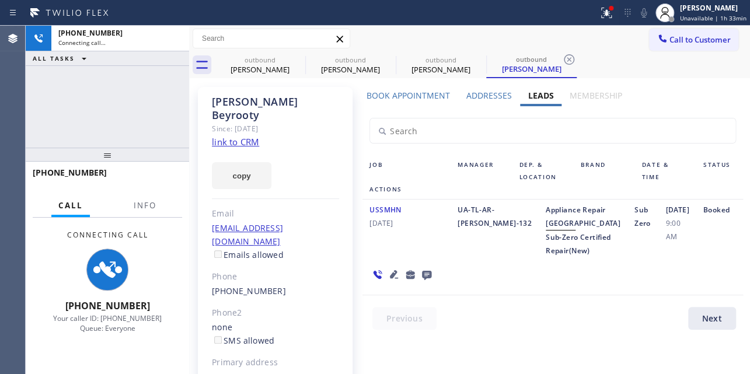
click at [390, 278] on icon at bounding box center [394, 274] width 8 height 8
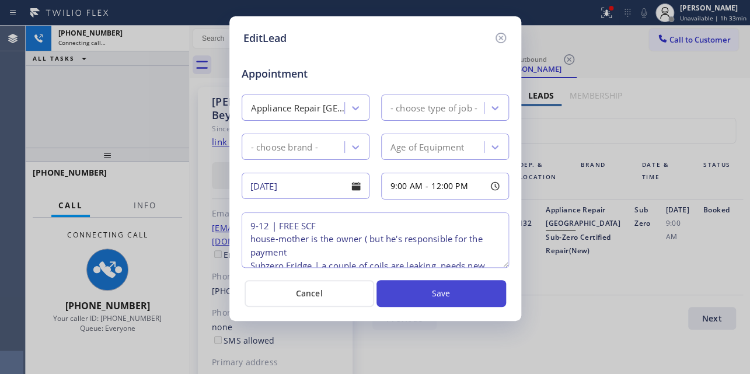
type textarea "9-12 | FREE SCF house-mother is the owner ( but he's responsible for the paymen…"
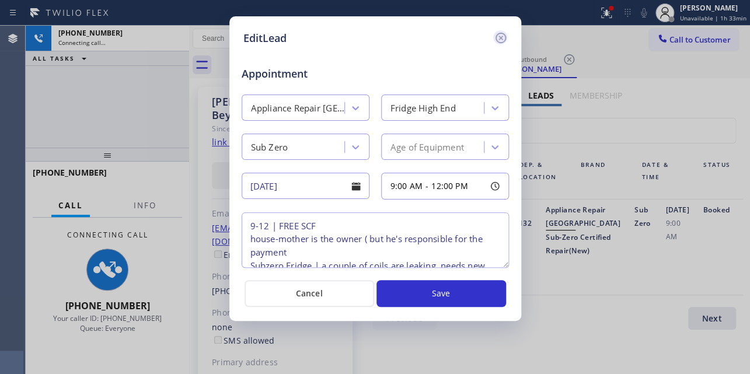
click at [502, 34] on icon at bounding box center [501, 38] width 14 height 14
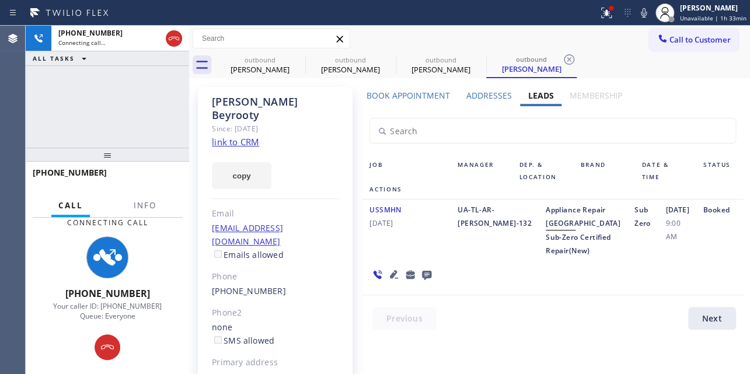
click at [427, 280] on icon at bounding box center [426, 275] width 9 height 9
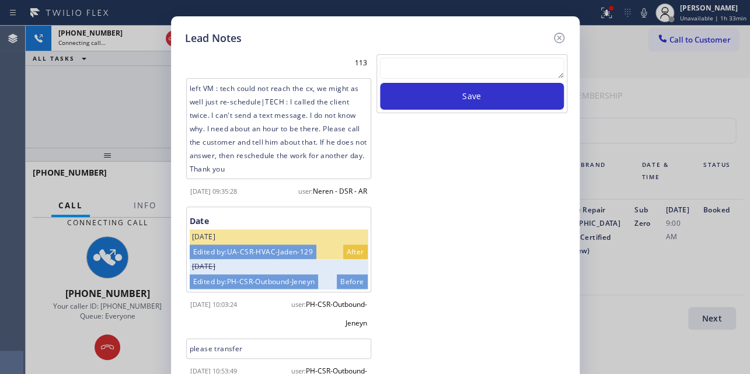
scroll to position [718, 0]
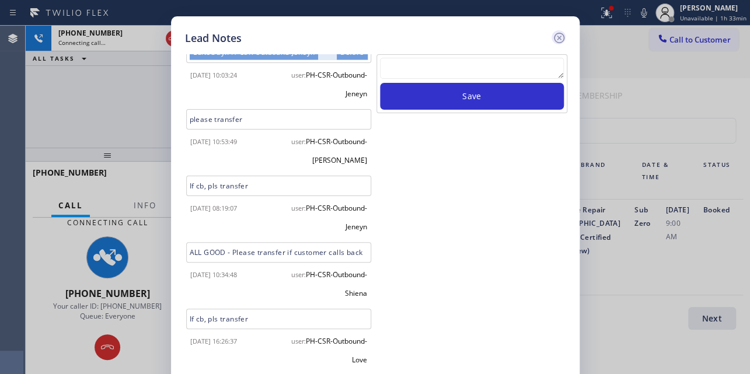
click at [556, 35] on icon at bounding box center [559, 38] width 14 height 14
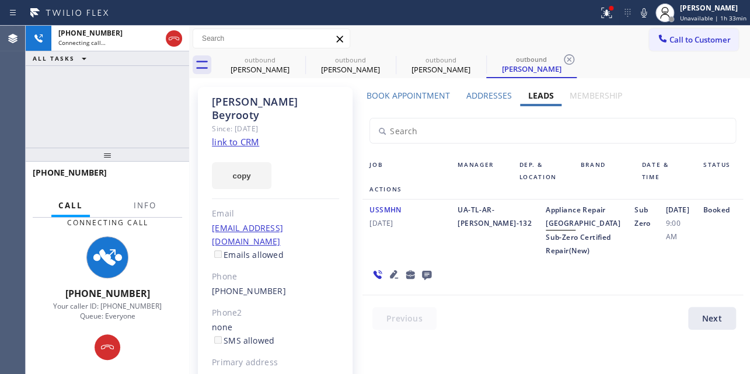
click at [423, 282] on icon at bounding box center [427, 274] width 14 height 15
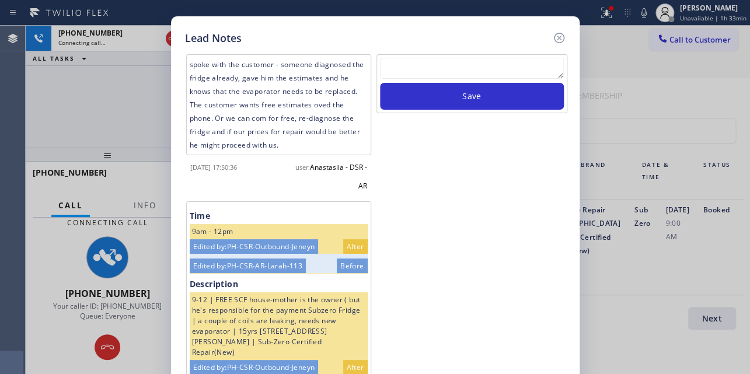
click at [416, 67] on textarea at bounding box center [472, 68] width 184 height 21
paste textarea "Routed to Voice mail// If CX will call back please transfer to me- Love:*"
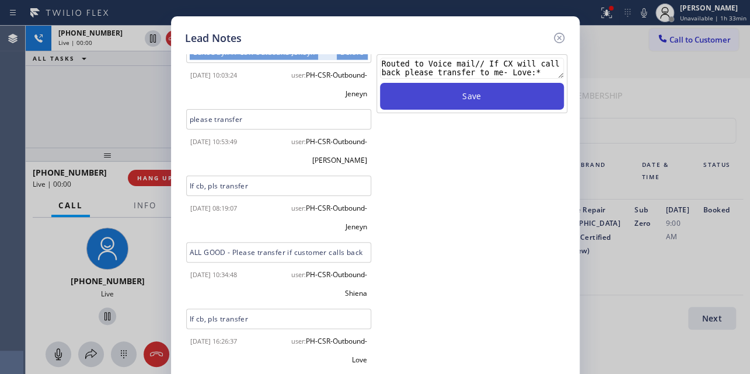
type textarea "Routed to Voice mail// If CX will call back please transfer to me- Love:*"
click at [440, 102] on button "Save" at bounding box center [472, 96] width 184 height 27
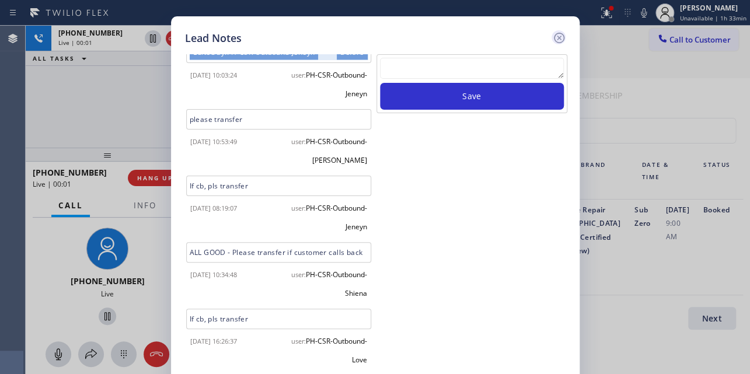
click at [560, 39] on icon at bounding box center [558, 38] width 11 height 11
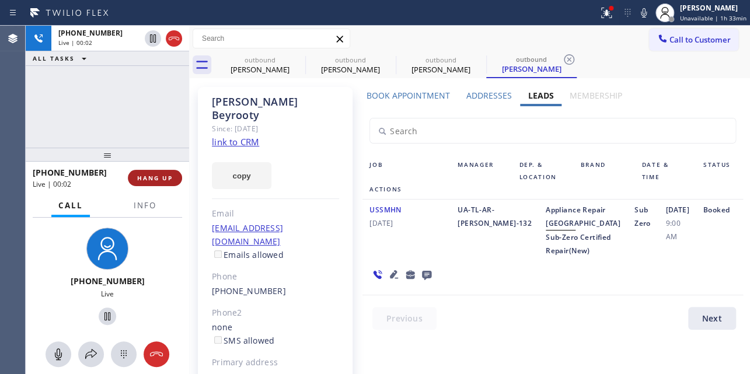
click at [165, 177] on span "HANG UP" at bounding box center [155, 178] width 36 height 8
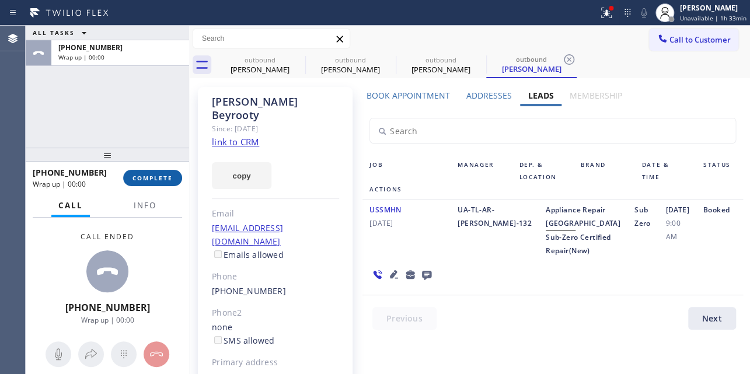
click at [158, 175] on span "COMPLETE" at bounding box center [153, 178] width 40 height 8
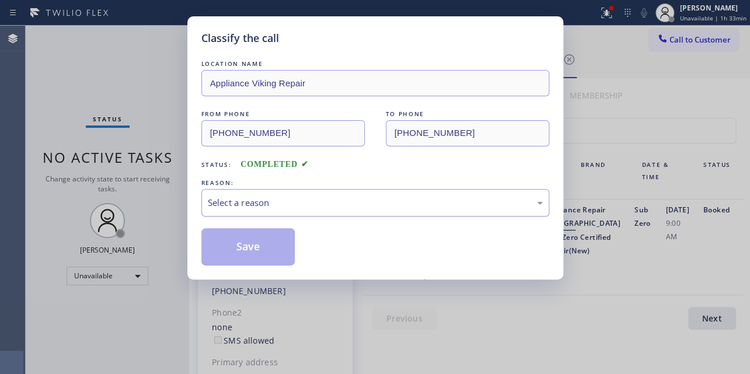
click at [296, 201] on div "Select a reason" at bounding box center [375, 202] width 335 height 13
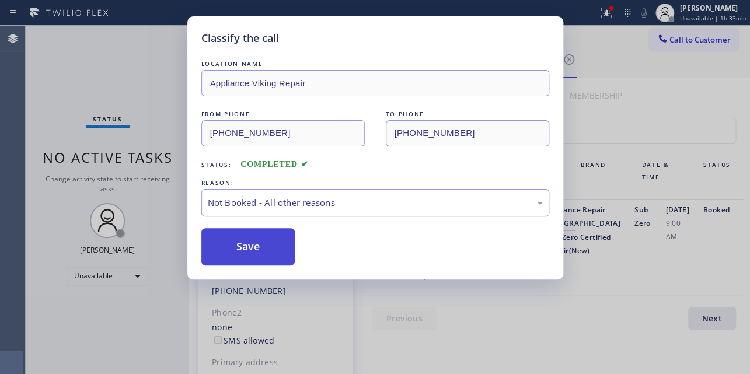
click at [266, 245] on button "Save" at bounding box center [248, 246] width 94 height 37
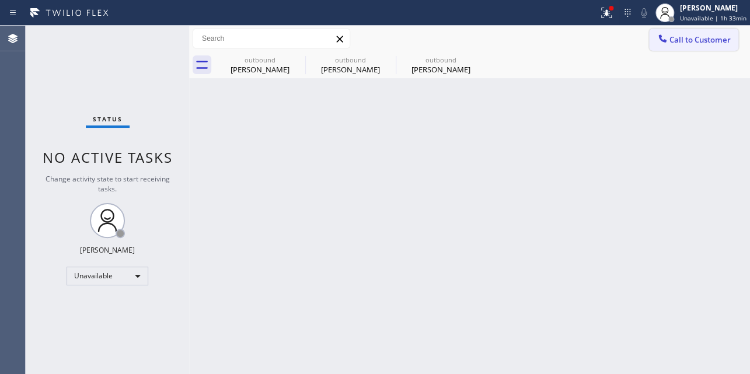
click at [692, 47] on button "Call to Customer" at bounding box center [693, 40] width 89 height 22
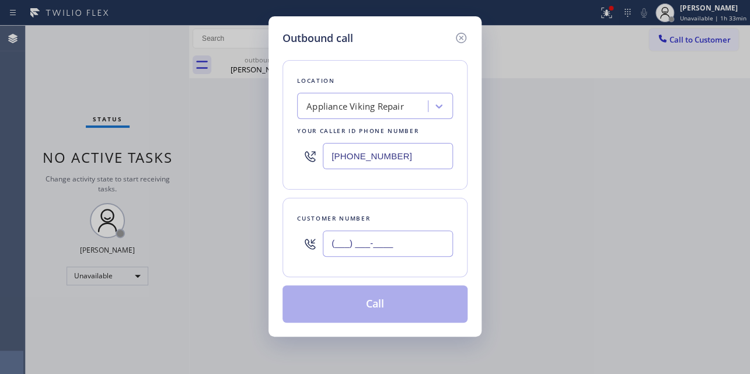
click at [370, 246] on input "(___) ___-____" at bounding box center [388, 244] width 130 height 26
paste input "310) 801-7474"
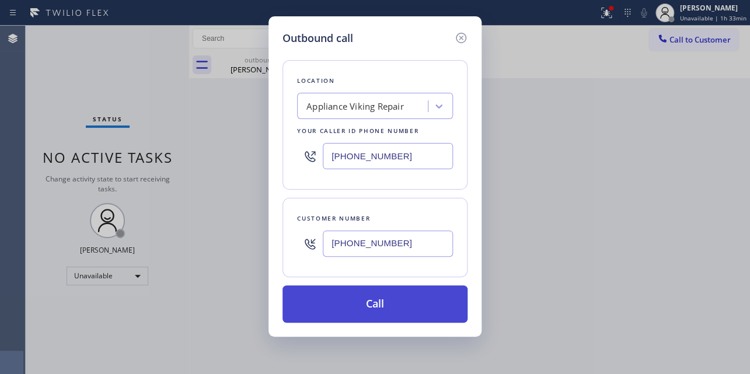
click at [367, 304] on button "Call" at bounding box center [375, 304] width 185 height 37
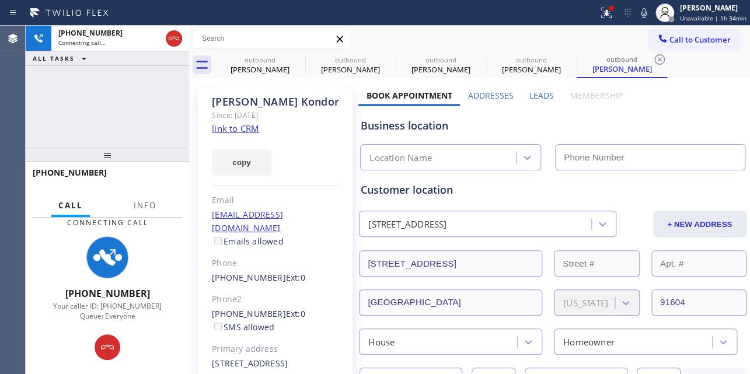
click at [530, 98] on label "Leads" at bounding box center [542, 95] width 25 height 11
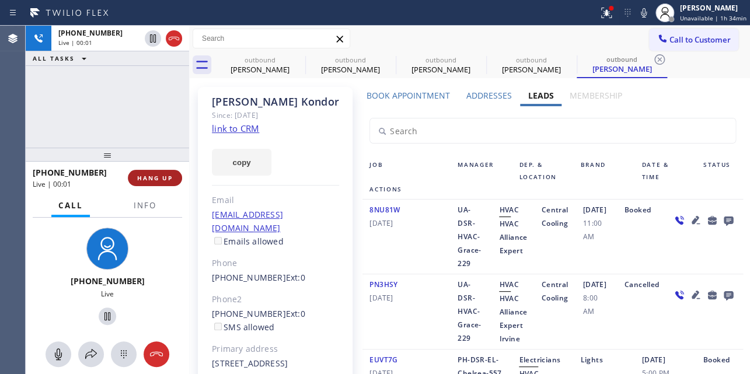
click at [152, 177] on span "HANG UP" at bounding box center [155, 178] width 36 height 8
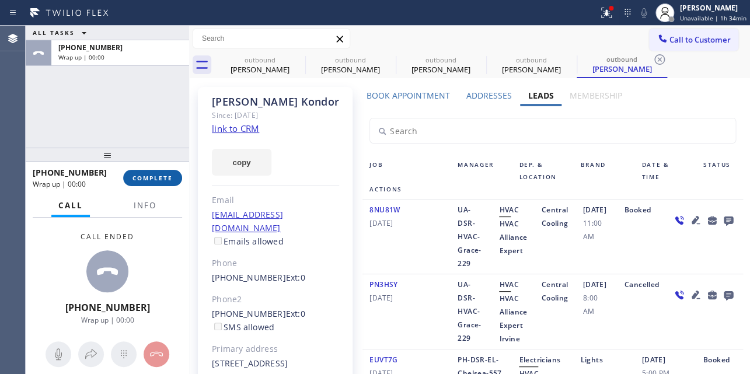
click at [158, 181] on span "COMPLETE" at bounding box center [153, 178] width 40 height 8
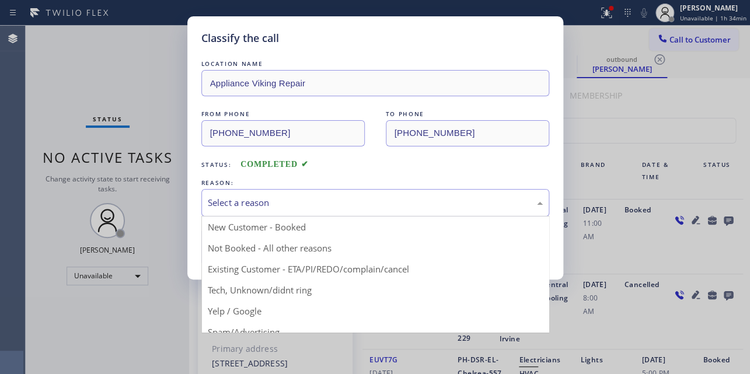
click at [327, 203] on div "Select a reason" at bounding box center [375, 202] width 335 height 13
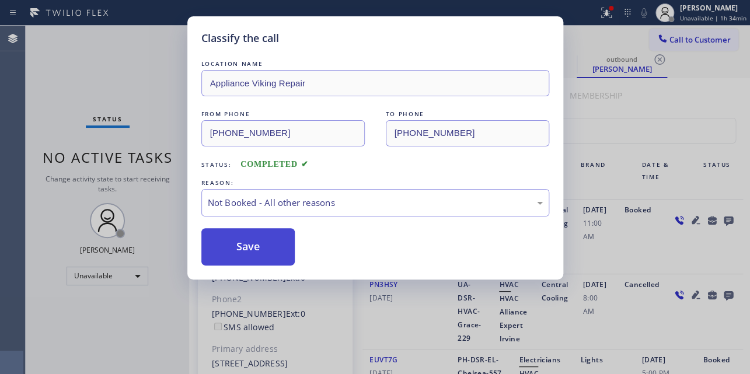
click at [249, 248] on button "Save" at bounding box center [248, 246] width 94 height 37
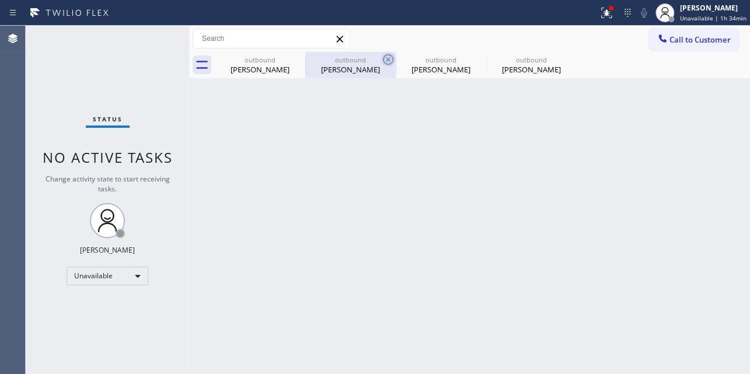
click at [385, 55] on icon at bounding box center [388, 59] width 11 height 11
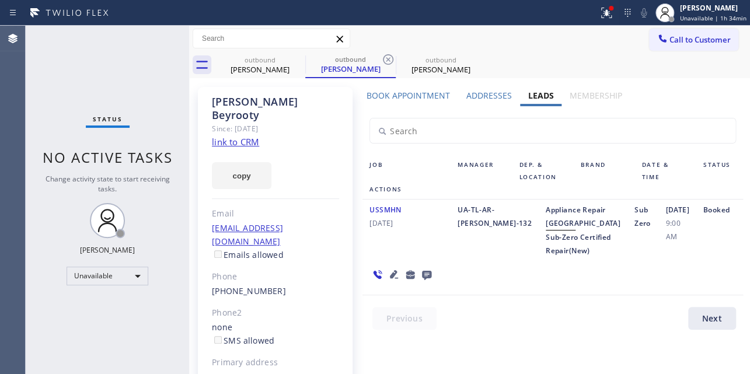
click at [385, 55] on icon at bounding box center [388, 59] width 11 height 11
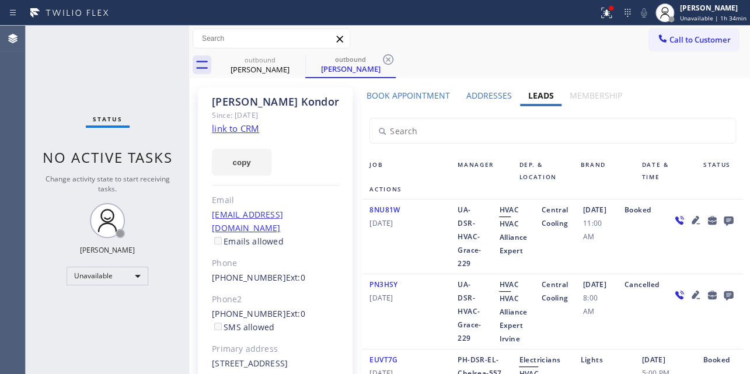
click at [385, 55] on icon at bounding box center [388, 59] width 11 height 11
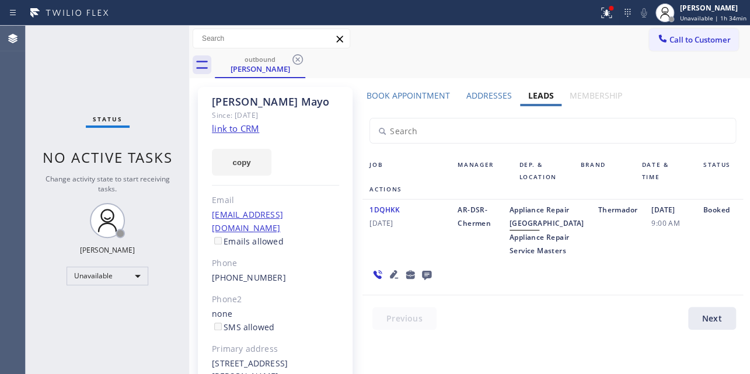
drag, startPoint x: 664, startPoint y: 35, endPoint x: 647, endPoint y: 35, distance: 17.5
click at [670, 35] on span "Call to Customer" at bounding box center [700, 39] width 61 height 11
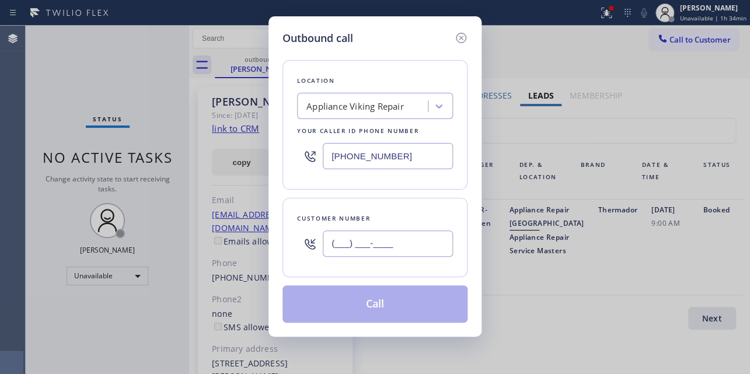
click at [337, 250] on input "(___) ___-____" at bounding box center [388, 244] width 130 height 26
paste input "818) 464-5617"
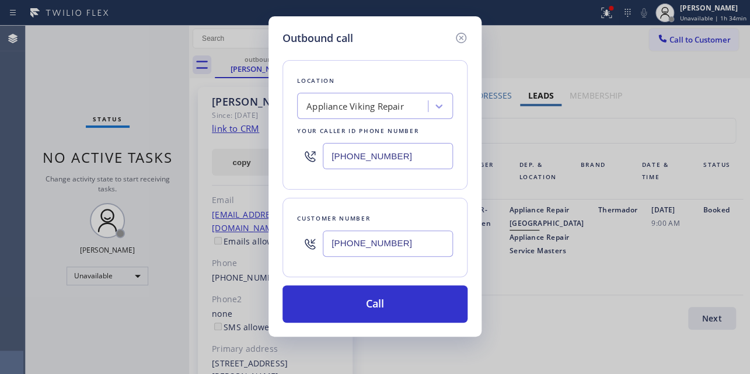
click at [384, 329] on div "Outbound call Location Appliance Viking Repair Your caller id phone number (617…" at bounding box center [375, 176] width 213 height 321
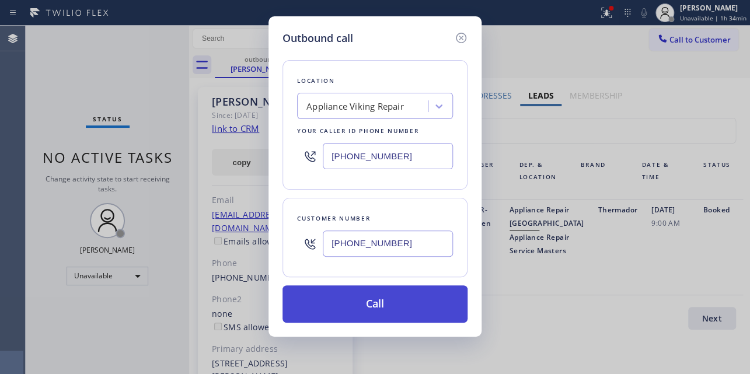
click at [394, 305] on button "Call" at bounding box center [375, 304] width 185 height 37
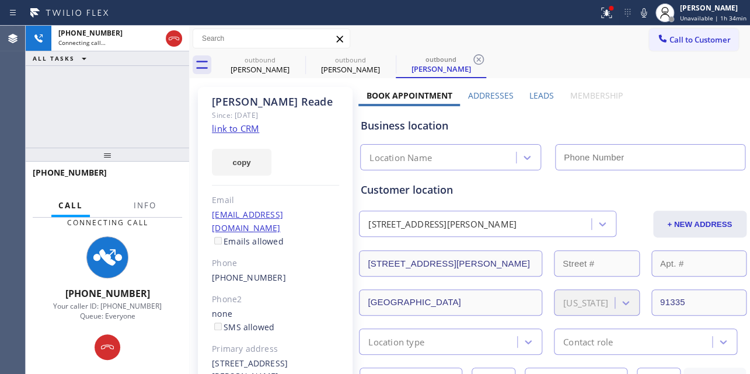
click at [537, 93] on label "Leads" at bounding box center [542, 95] width 25 height 11
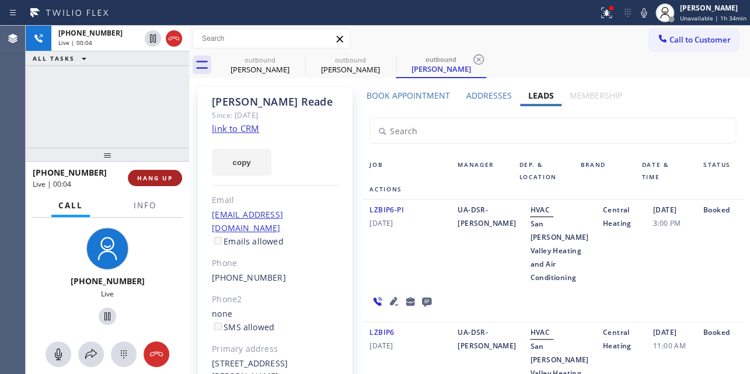
click at [170, 173] on button "HANG UP" at bounding box center [155, 178] width 54 height 16
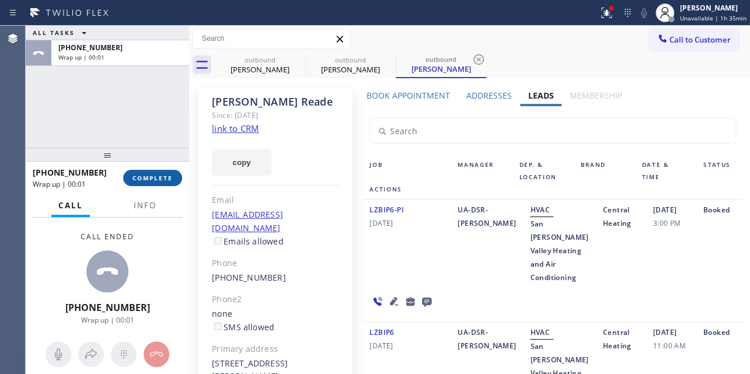
click at [162, 177] on span "COMPLETE" at bounding box center [153, 178] width 40 height 8
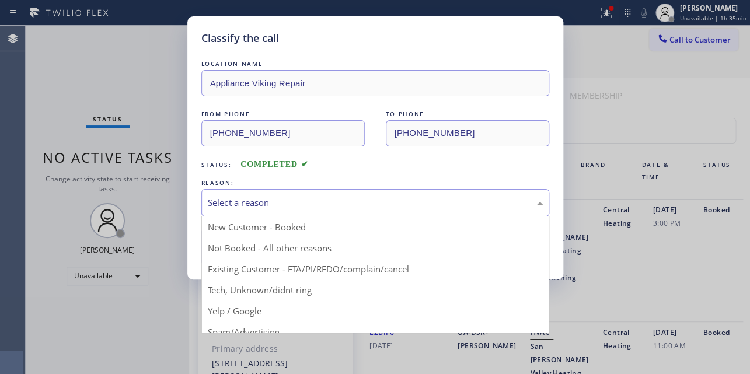
click at [247, 200] on div "Select a reason" at bounding box center [375, 202] width 335 height 13
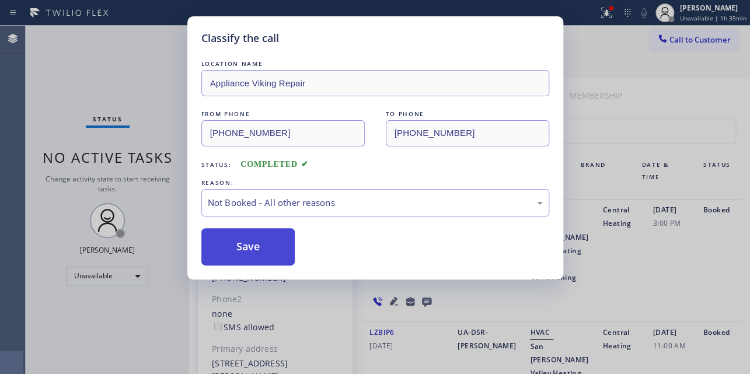
click at [242, 249] on button "Save" at bounding box center [248, 246] width 94 height 37
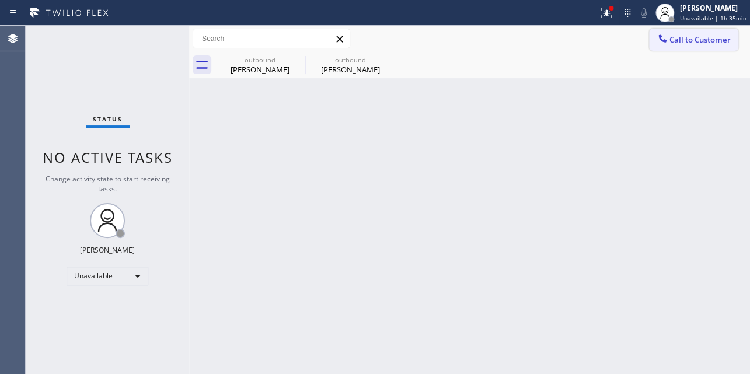
click at [694, 41] on span "Call to Customer" at bounding box center [700, 39] width 61 height 11
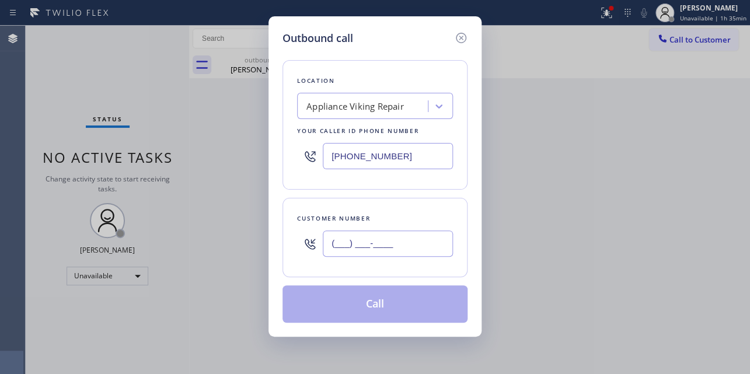
click at [357, 248] on input "(___) ___-____" at bounding box center [388, 244] width 130 height 26
paste input "323) 828-6379"
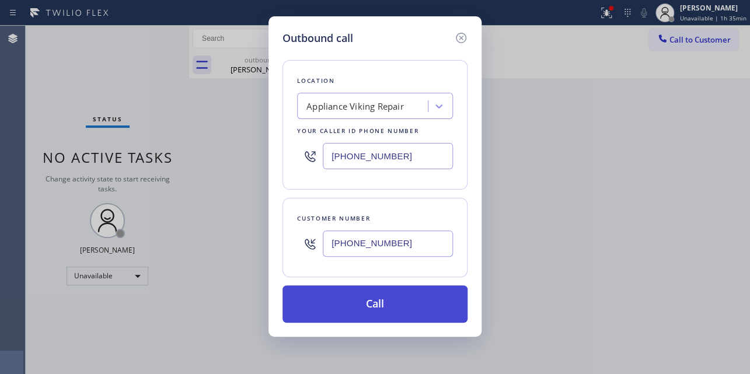
type input "(323) 828-6379"
click at [380, 299] on button "Call" at bounding box center [375, 304] width 185 height 37
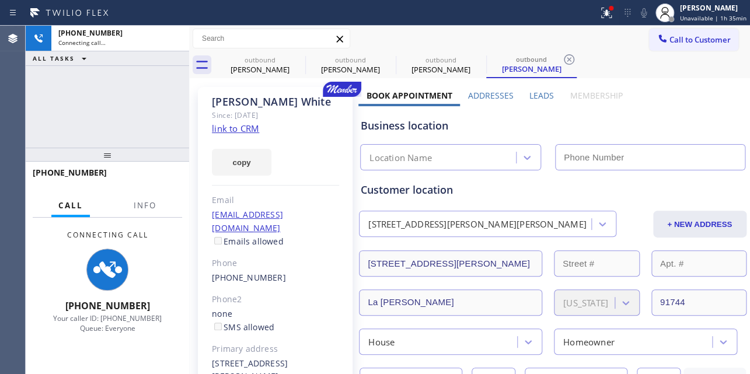
type input "[PHONE_NUMBER]"
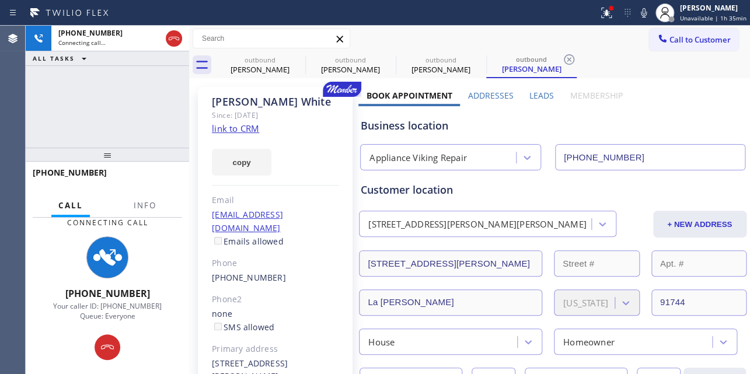
click at [539, 93] on label "Leads" at bounding box center [542, 95] width 25 height 11
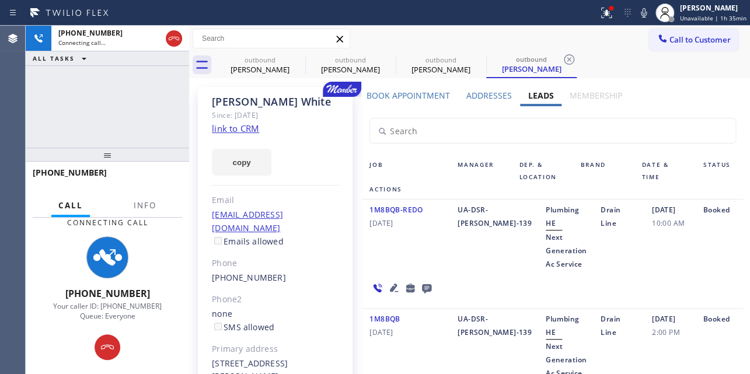
click at [406, 238] on div "1M8BQB-REDO 03/02/2023" at bounding box center [407, 237] width 88 height 68
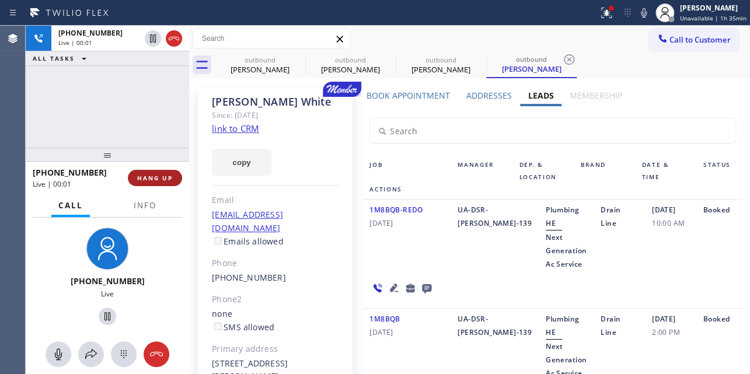
click at [155, 171] on button "HANG UP" at bounding box center [155, 178] width 54 height 16
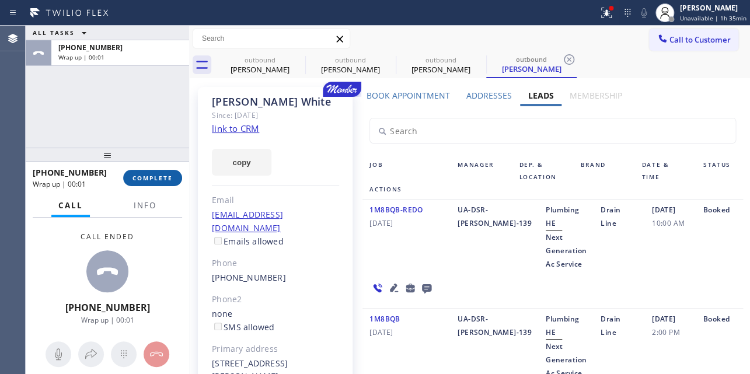
click at [149, 171] on button "COMPLETE" at bounding box center [152, 178] width 59 height 16
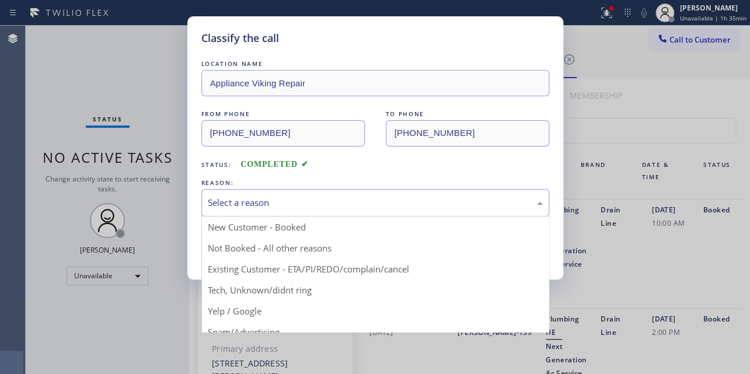
click at [373, 199] on div "Select a reason" at bounding box center [375, 202] width 335 height 13
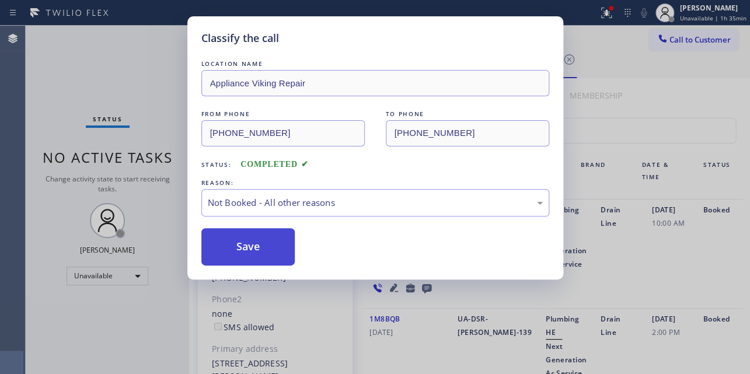
click at [223, 250] on button "Save" at bounding box center [248, 246] width 94 height 37
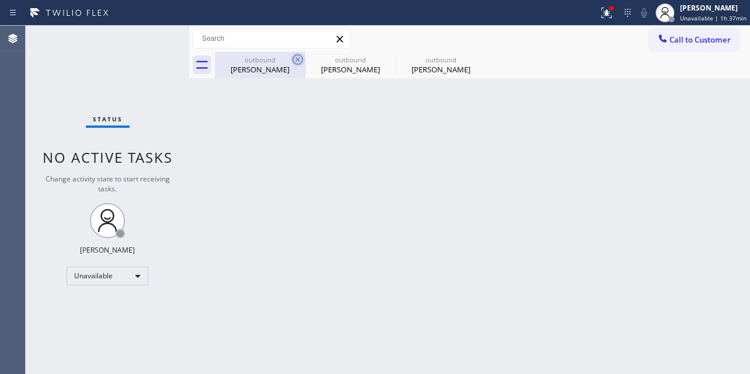
click at [297, 60] on icon at bounding box center [298, 59] width 11 height 11
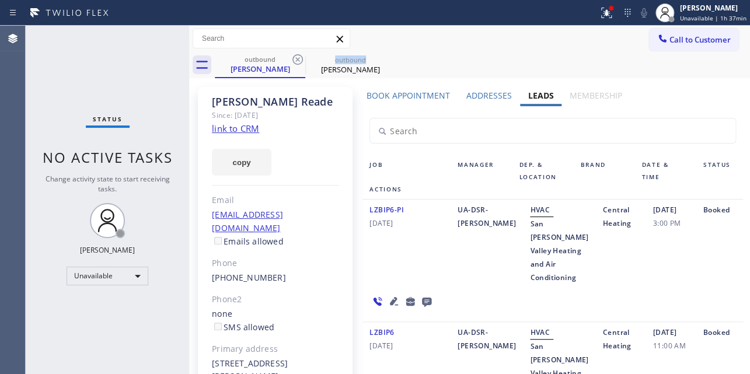
click at [297, 60] on icon at bounding box center [298, 59] width 11 height 11
click at [0, 0] on icon at bounding box center [0, 0] width 0 height 0
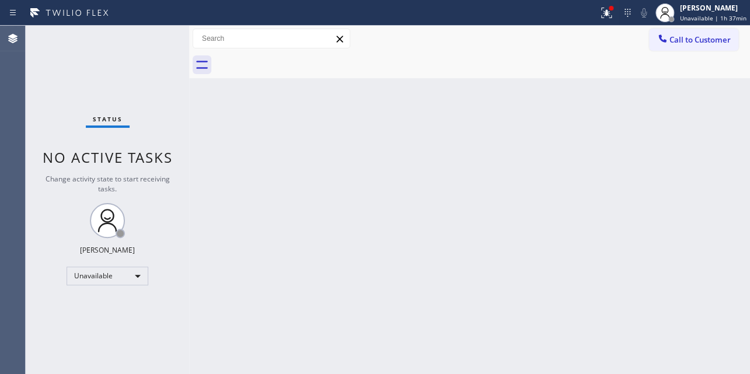
click at [297, 60] on div at bounding box center [482, 65] width 535 height 26
click at [676, 41] on span "Call to Customer" at bounding box center [700, 39] width 61 height 11
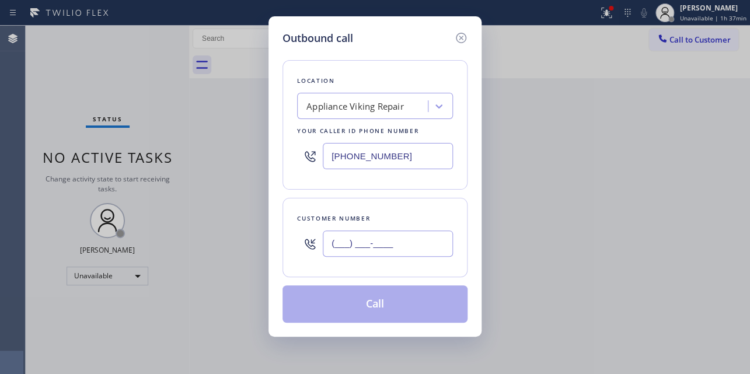
click at [368, 243] on input "(___) ___-____" at bounding box center [388, 244] width 130 height 26
paste input "253) 839-0229"
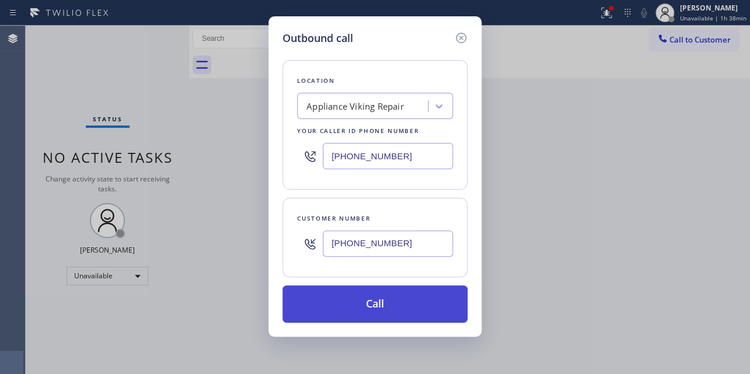
type input "(253) 839-0229"
click at [389, 294] on button "Call" at bounding box center [375, 304] width 185 height 37
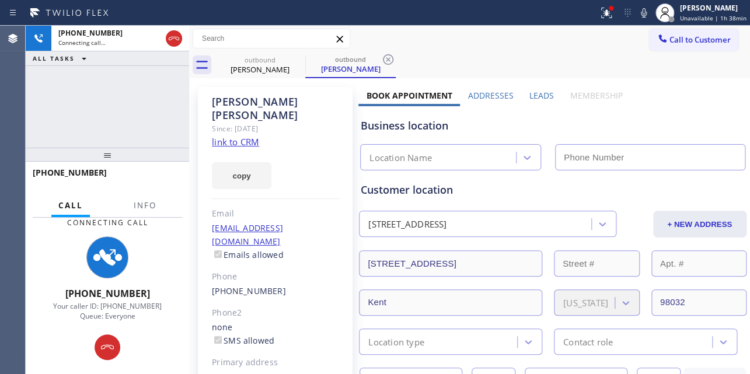
click at [534, 95] on label "Leads" at bounding box center [542, 95] width 25 height 11
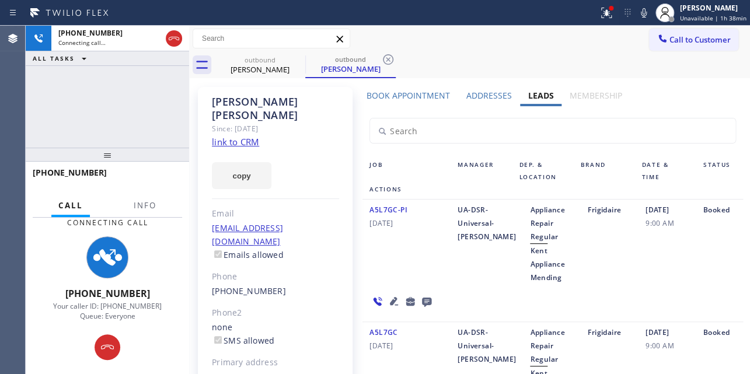
click at [390, 299] on icon at bounding box center [394, 301] width 14 height 14
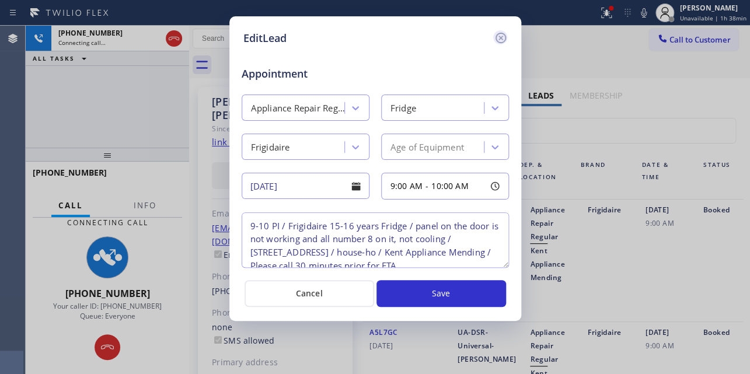
click at [499, 40] on icon at bounding box center [501, 38] width 14 height 14
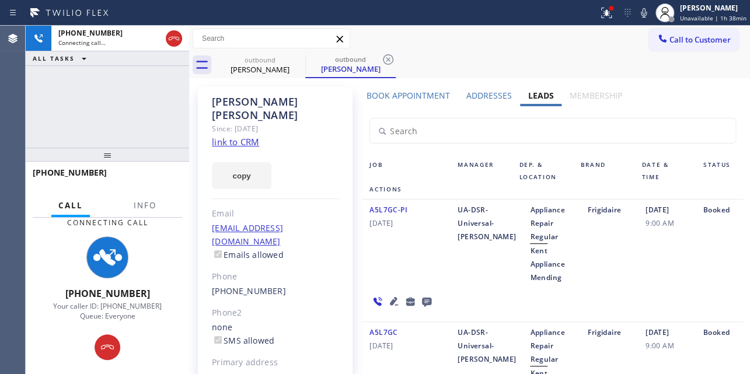
click at [420, 298] on icon at bounding box center [427, 301] width 14 height 15
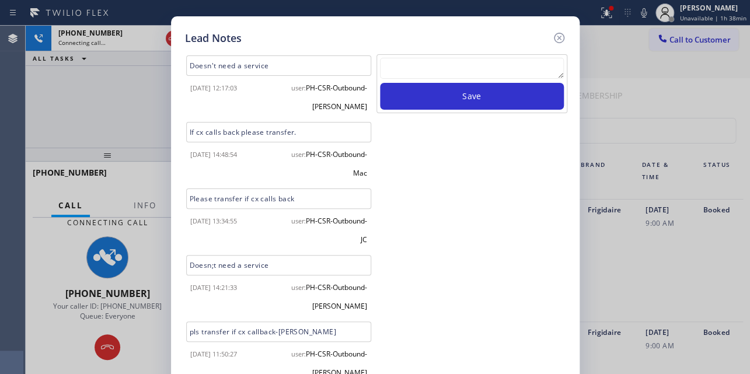
scroll to position [229, 0]
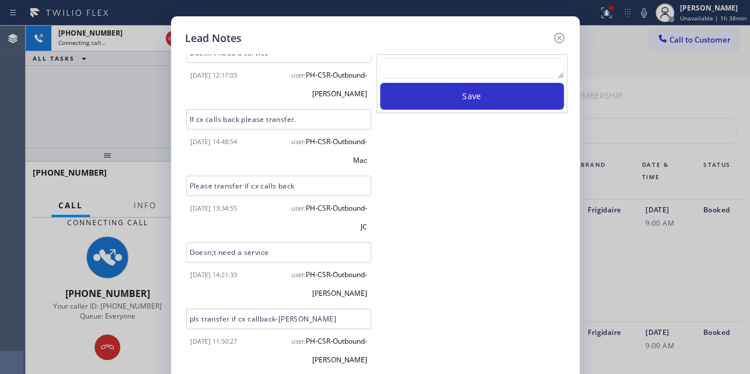
click at [625, 266] on div "Lead Notes Description 9-10 PI / Frigidaire 15-16 years Fridge / panel on the d…" at bounding box center [375, 187] width 750 height 374
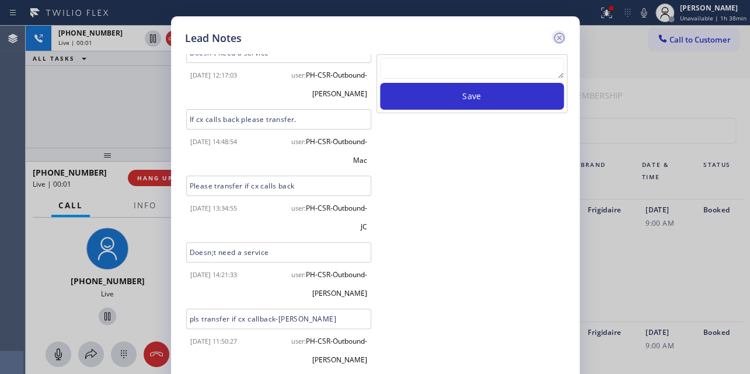
click at [562, 34] on icon at bounding box center [558, 38] width 11 height 11
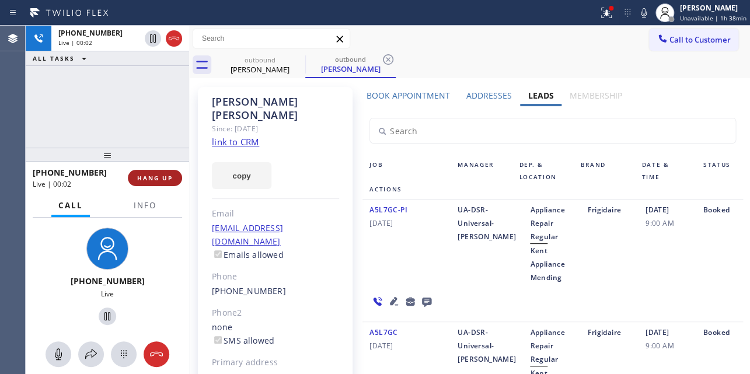
click at [162, 177] on span "HANG UP" at bounding box center [155, 178] width 36 height 8
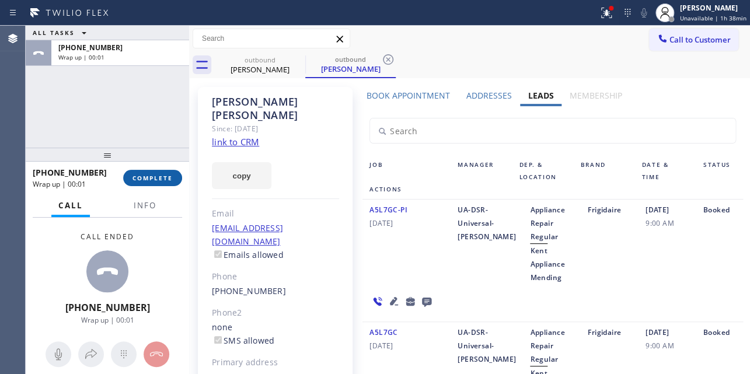
click at [162, 183] on button "COMPLETE" at bounding box center [152, 178] width 59 height 16
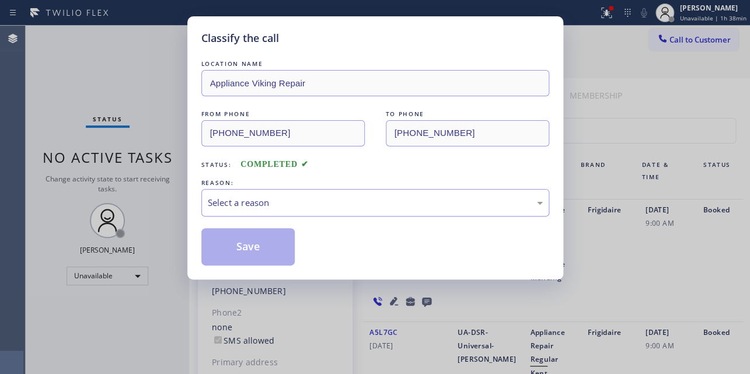
click at [305, 204] on div "Select a reason" at bounding box center [375, 202] width 335 height 13
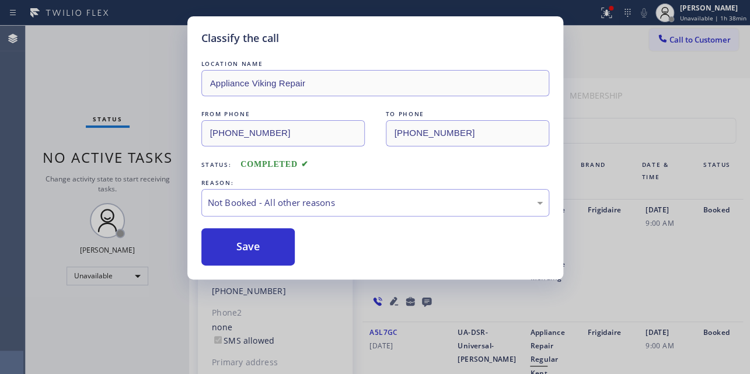
click at [252, 247] on button "Save" at bounding box center [248, 246] width 94 height 37
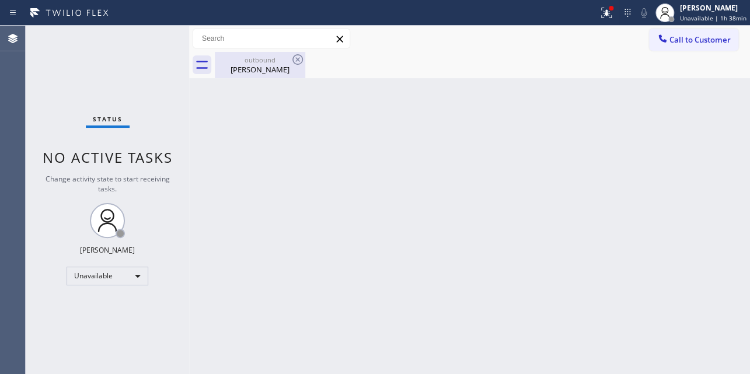
click at [264, 69] on div "Helen Morse" at bounding box center [260, 69] width 88 height 11
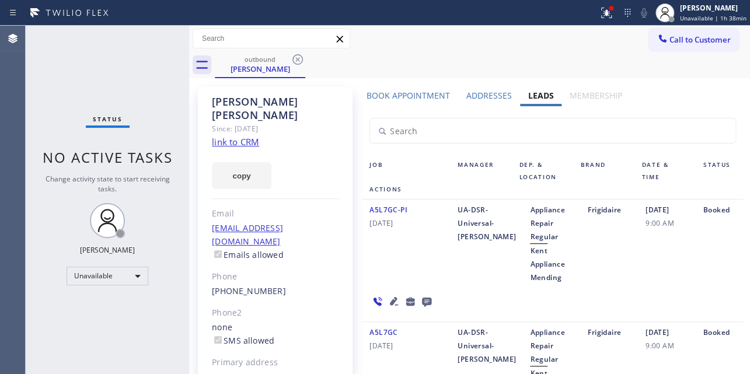
click at [423, 300] on icon at bounding box center [427, 301] width 14 height 15
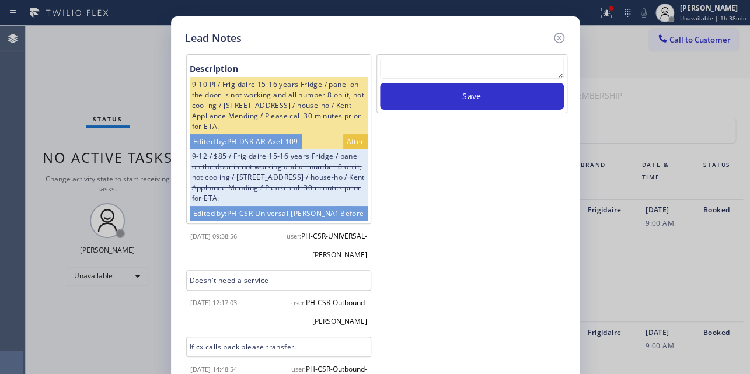
click at [513, 64] on textarea at bounding box center [472, 68] width 184 height 21
paste textarea "Routed to Voice mail// If CX will call back please transfer to me- Love:*"
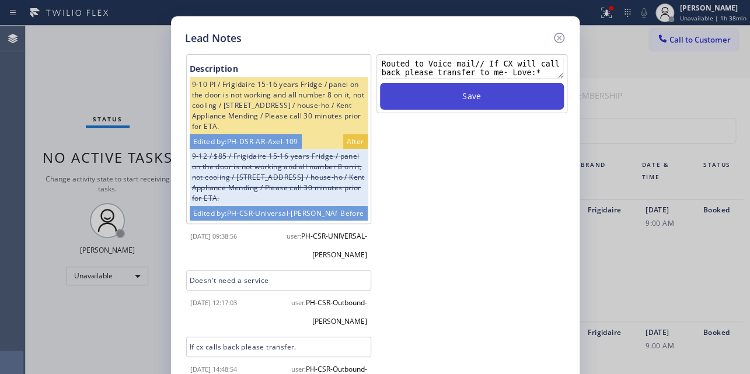
type textarea "Routed to Voice mail// If CX will call back please transfer to me- Love:*"
click at [507, 98] on button "Save" at bounding box center [472, 96] width 184 height 27
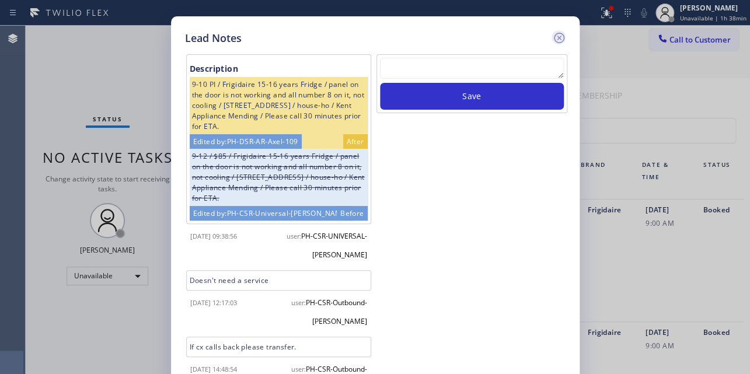
click at [558, 39] on icon at bounding box center [559, 38] width 14 height 14
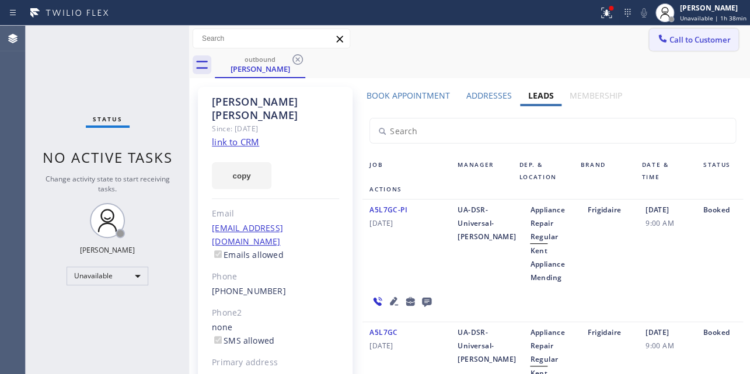
click at [676, 35] on span "Call to Customer" at bounding box center [700, 39] width 61 height 11
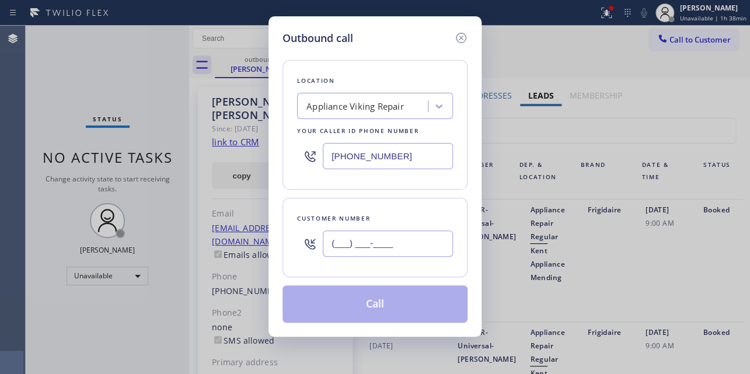
click at [334, 249] on input "(___) ___-____" at bounding box center [388, 244] width 130 height 26
paste input "720) 413-4841"
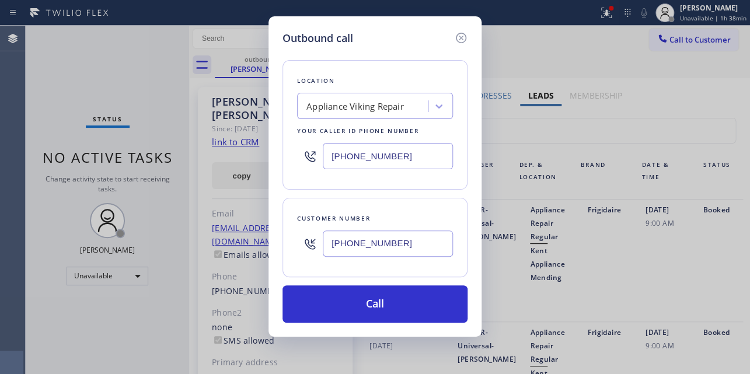
type input "(720) 413-4841"
click at [386, 40] on div "Outbound call" at bounding box center [375, 38] width 185 height 16
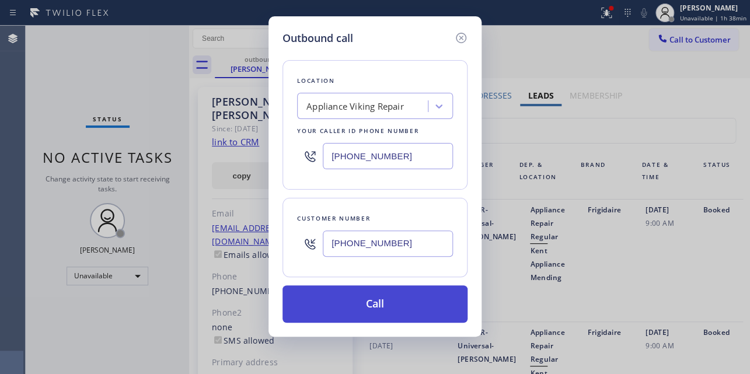
click at [380, 304] on button "Call" at bounding box center [375, 304] width 185 height 37
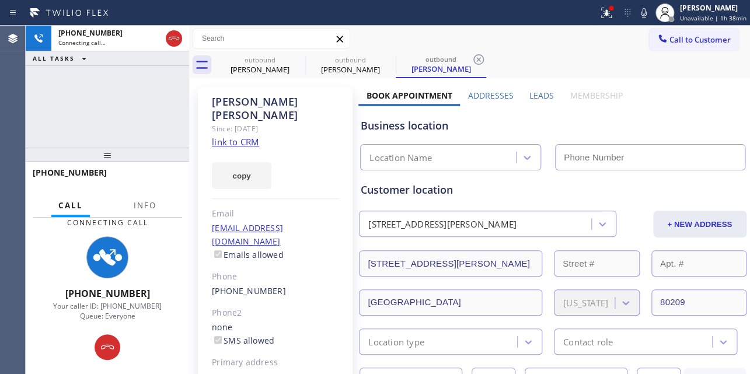
click at [537, 95] on label "Leads" at bounding box center [542, 95] width 25 height 11
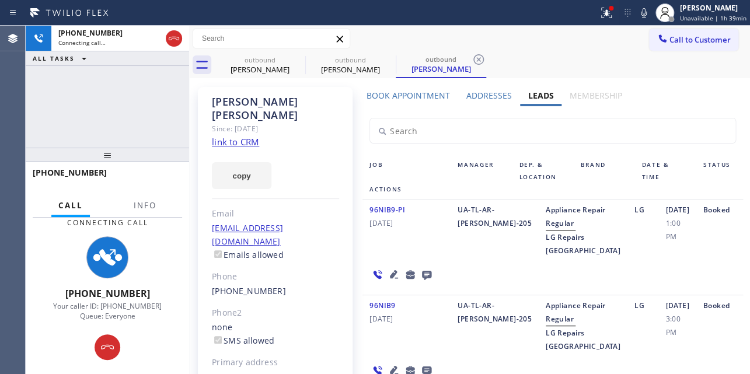
click at [391, 281] on icon at bounding box center [394, 274] width 14 height 14
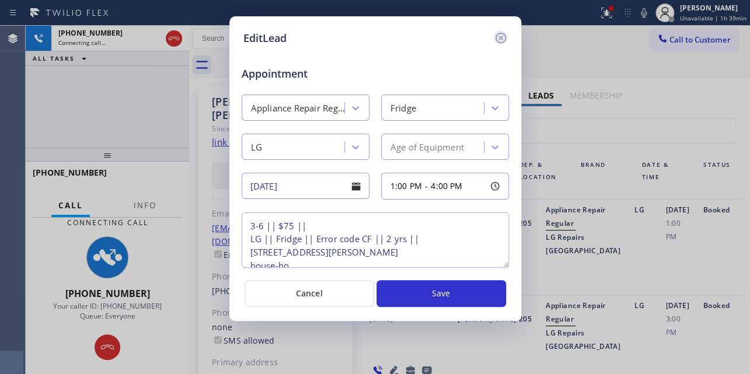
click at [499, 35] on icon at bounding box center [500, 38] width 11 height 11
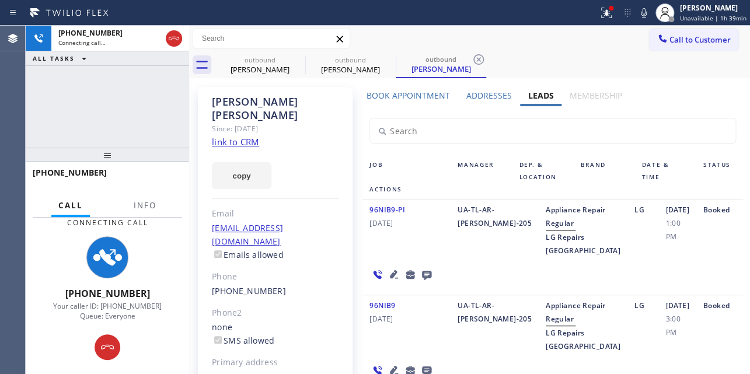
click at [426, 280] on icon at bounding box center [426, 275] width 9 height 9
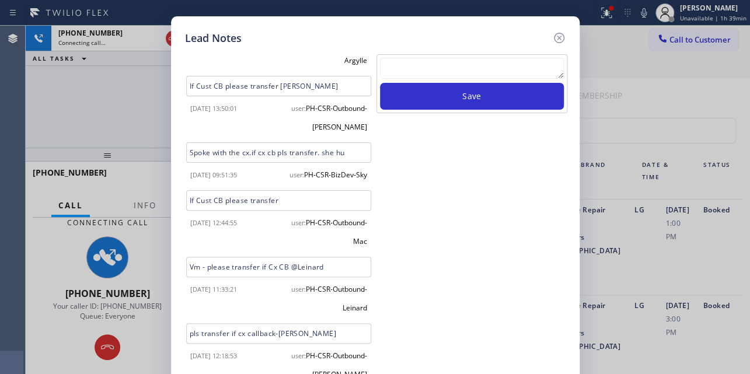
scroll to position [70, 0]
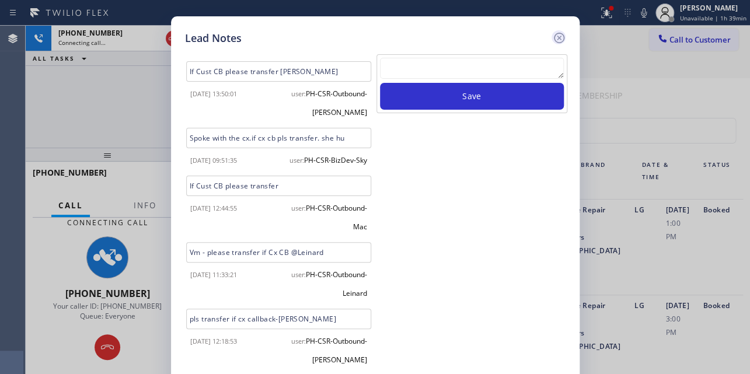
click at [558, 39] on icon at bounding box center [558, 38] width 11 height 11
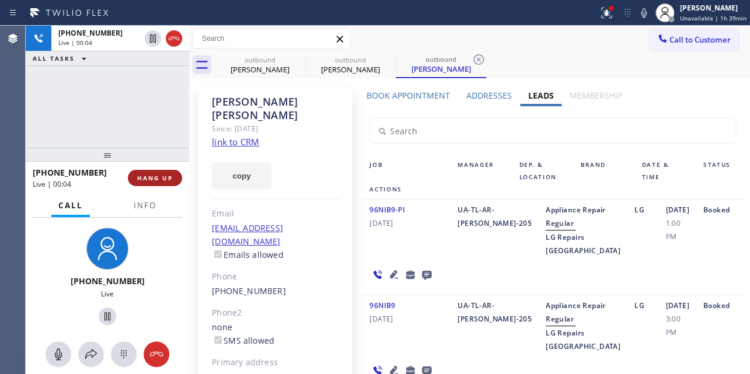
click at [163, 182] on button "HANG UP" at bounding box center [155, 178] width 54 height 16
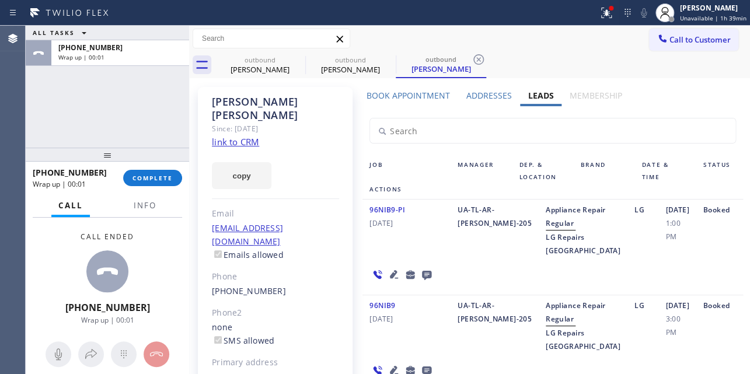
click at [427, 280] on icon at bounding box center [426, 275] width 9 height 9
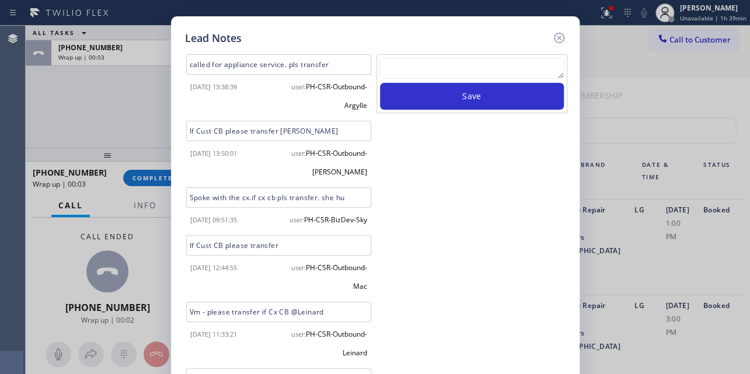
click at [513, 71] on textarea at bounding box center [472, 68] width 184 height 21
paste textarea "Routed to Voice mail// If CX will call back please transfer to me- Love:*"
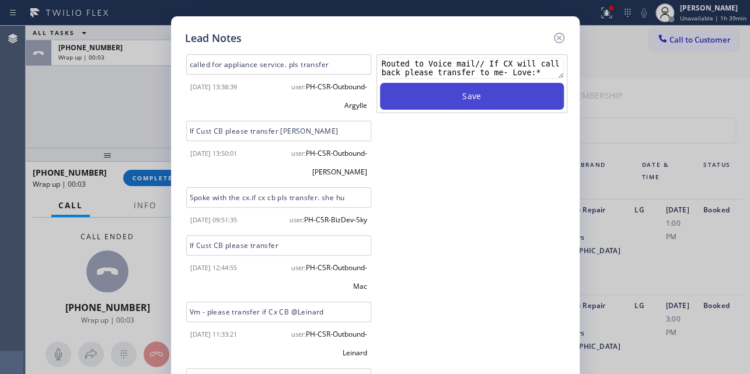
type textarea "Routed to Voice mail// If CX will call back please transfer to me- Love:*"
click at [466, 99] on button "Save" at bounding box center [472, 96] width 184 height 27
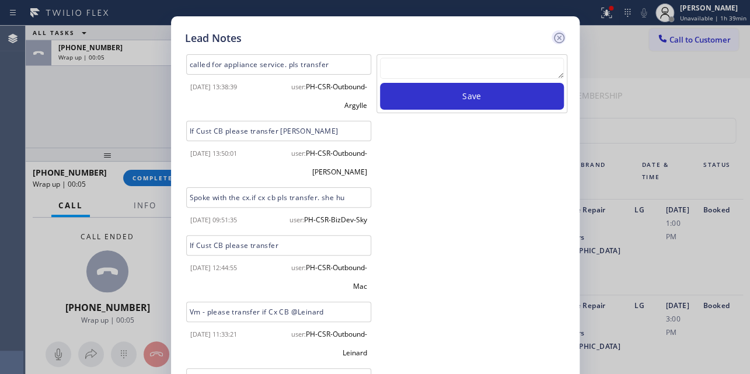
click at [557, 36] on icon at bounding box center [558, 38] width 11 height 11
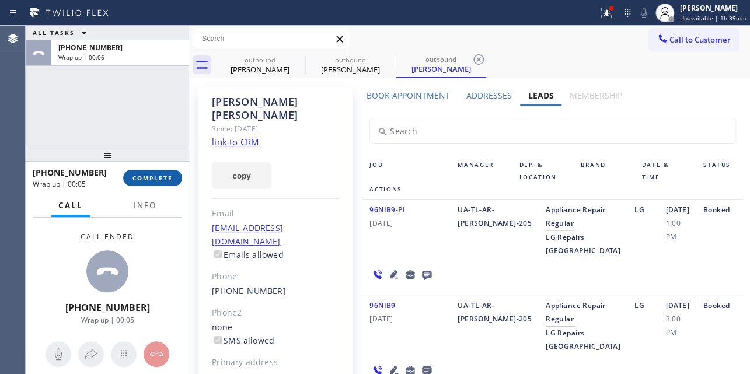
click at [148, 182] on button "COMPLETE" at bounding box center [152, 178] width 59 height 16
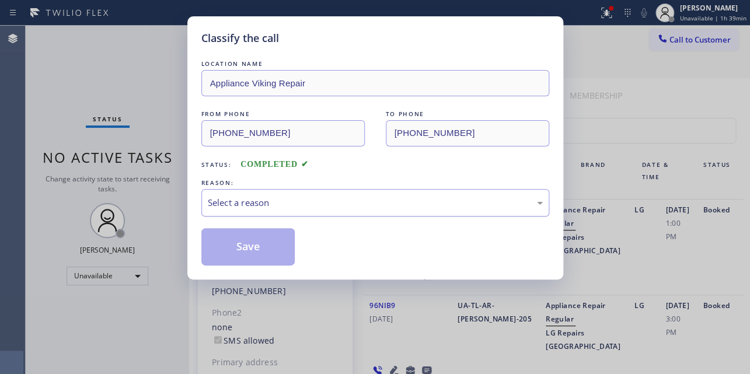
click at [297, 198] on div "Select a reason" at bounding box center [375, 202] width 335 height 13
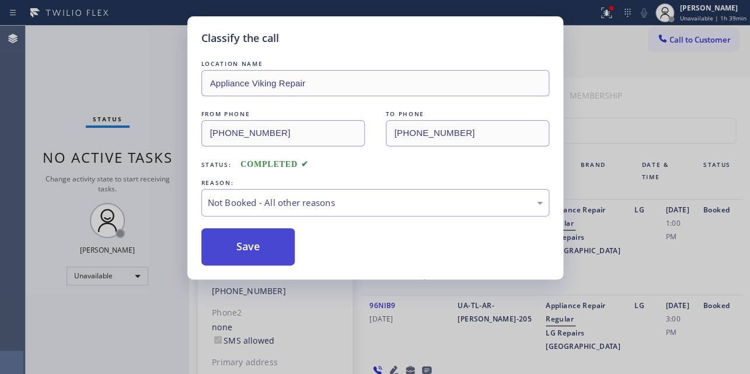
click at [232, 246] on button "Save" at bounding box center [248, 246] width 94 height 37
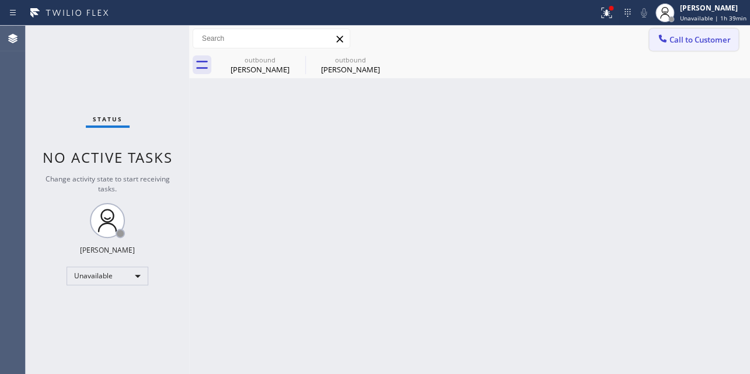
click at [674, 44] on span "Call to Customer" at bounding box center [700, 39] width 61 height 11
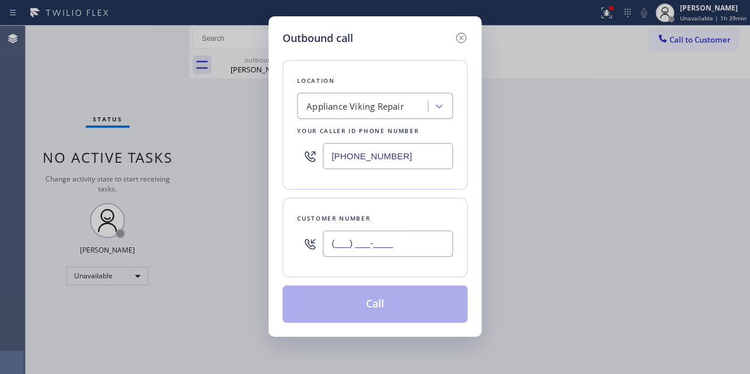
click at [340, 253] on input "(___) ___-____" at bounding box center [388, 244] width 130 height 26
paste input "646) 456-5634"
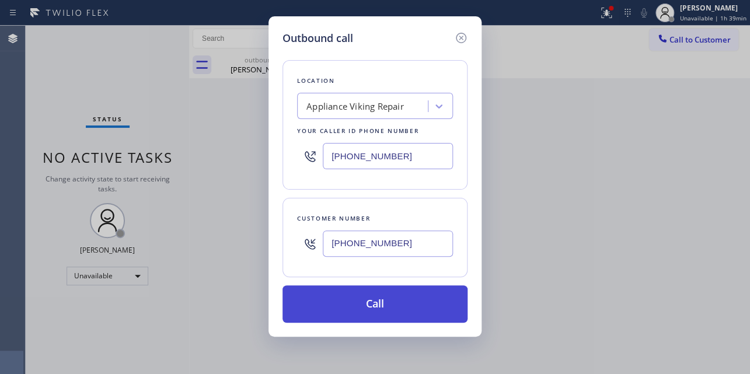
type input "(646) 456-5634"
click at [373, 304] on button "Call" at bounding box center [375, 304] width 185 height 37
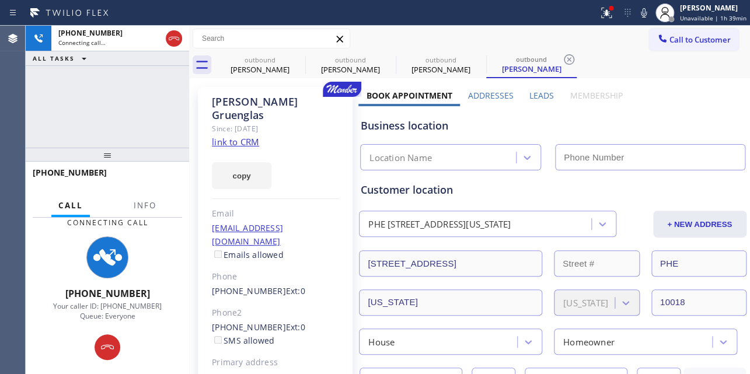
click at [535, 96] on label "Leads" at bounding box center [542, 95] width 25 height 11
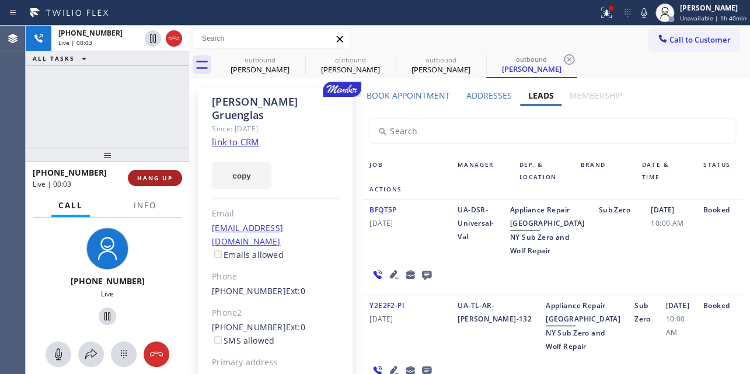
click at [162, 179] on span "HANG UP" at bounding box center [155, 178] width 36 height 8
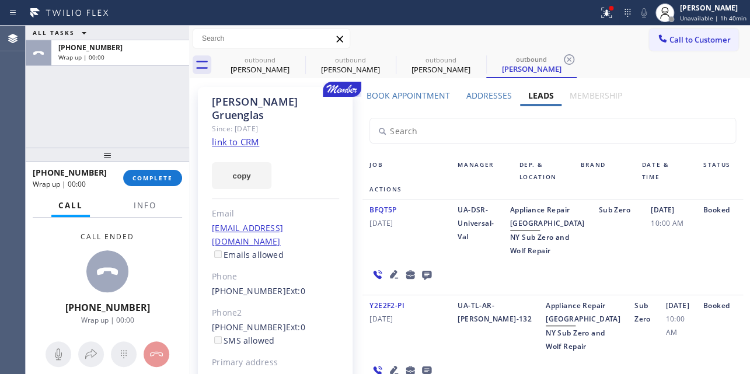
click at [426, 282] on icon at bounding box center [427, 274] width 14 height 15
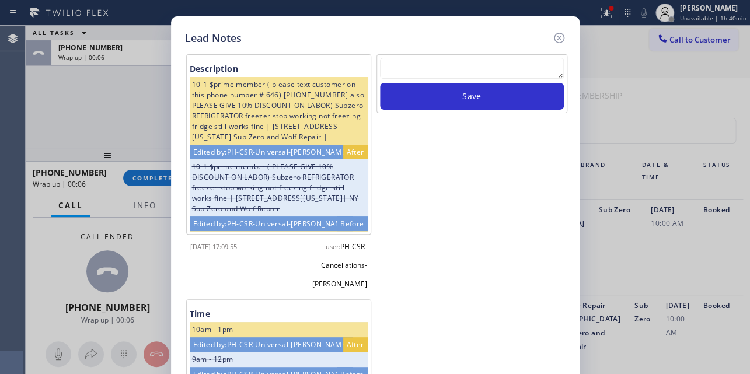
click at [511, 71] on textarea at bounding box center [472, 68] width 184 height 21
paste textarea "Routed to Voice mail// If CX will call back please transfer to me- Love:*"
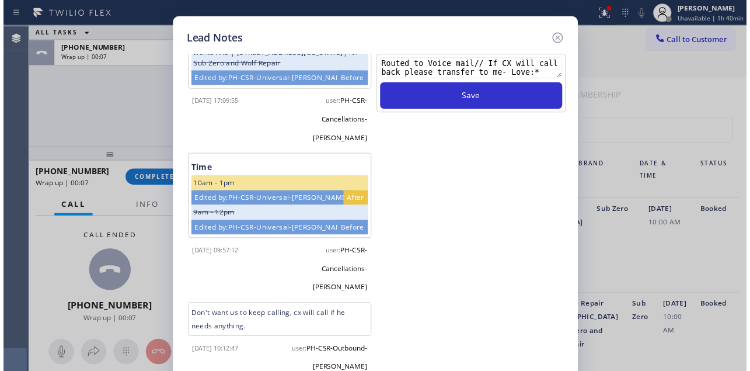
scroll to position [254, 0]
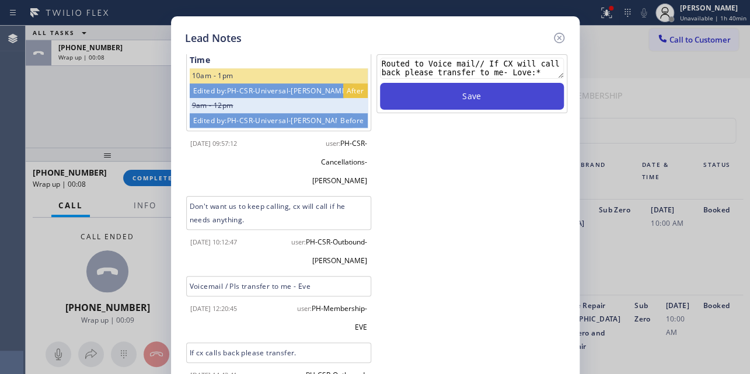
type textarea "Routed to Voice mail// If CX will call back please transfer to me- Love:*"
click at [496, 102] on button "Save" at bounding box center [472, 96] width 184 height 27
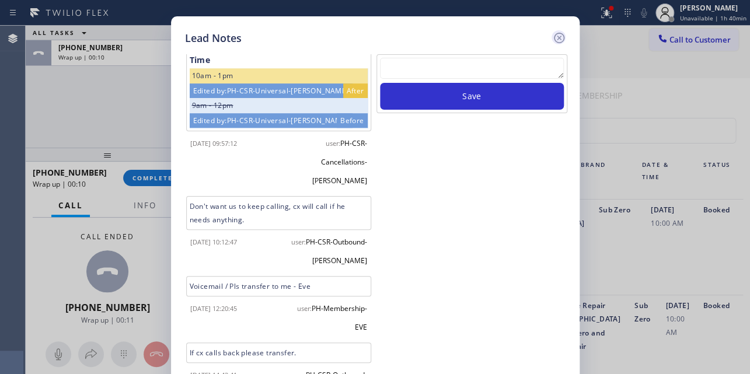
click at [554, 39] on icon at bounding box center [558, 38] width 11 height 11
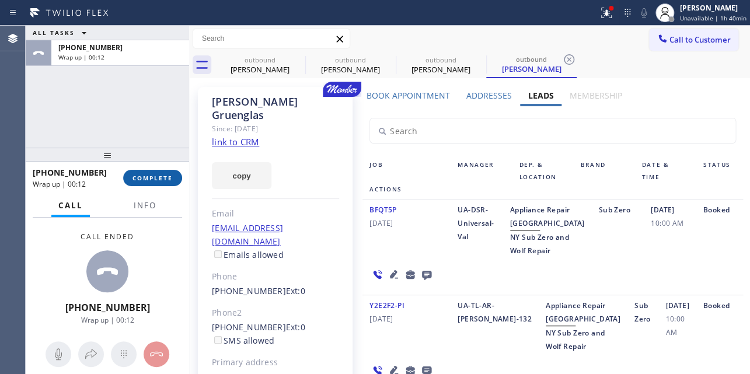
click at [147, 170] on button "COMPLETE" at bounding box center [152, 178] width 59 height 16
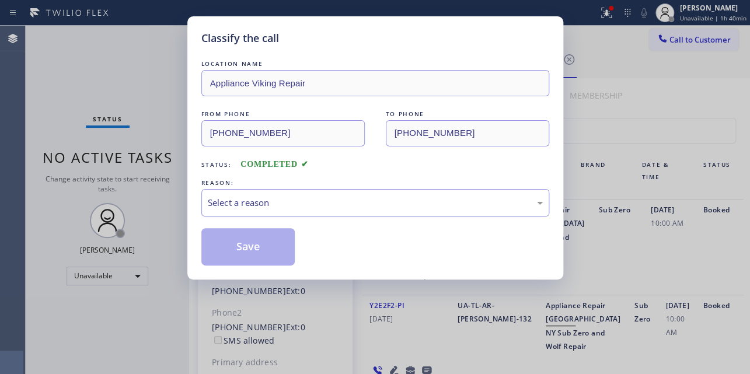
click at [240, 203] on div "Select a reason" at bounding box center [375, 202] width 335 height 13
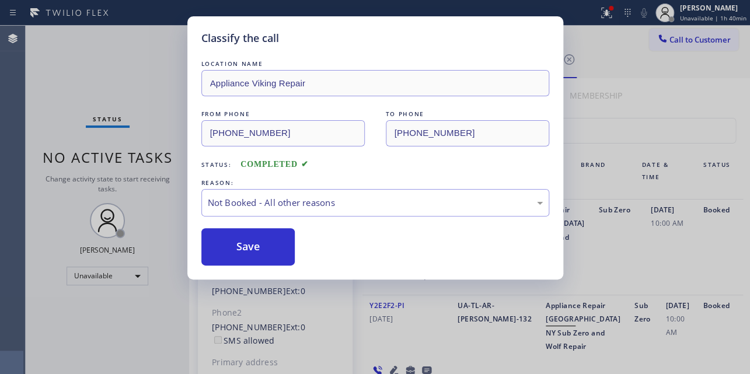
click at [245, 246] on button "Save" at bounding box center [248, 246] width 94 height 37
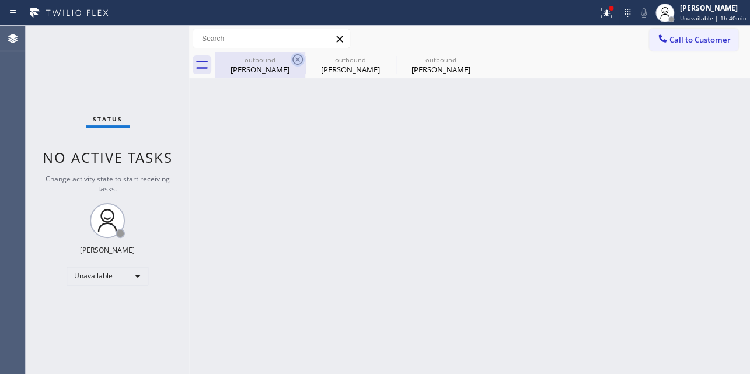
click at [295, 60] on icon at bounding box center [298, 60] width 14 height 14
click at [0, 0] on icon at bounding box center [0, 0] width 0 height 0
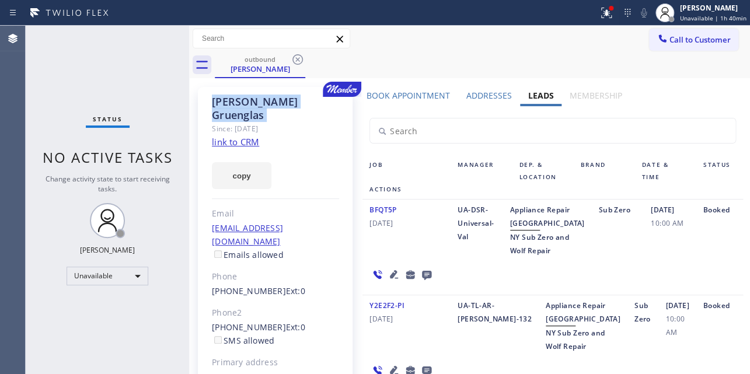
click at [295, 60] on icon at bounding box center [298, 60] width 14 height 14
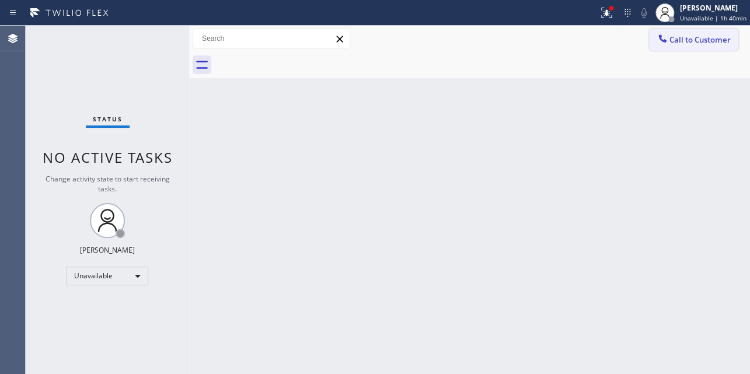
click at [673, 42] on span "Call to Customer" at bounding box center [700, 39] width 61 height 11
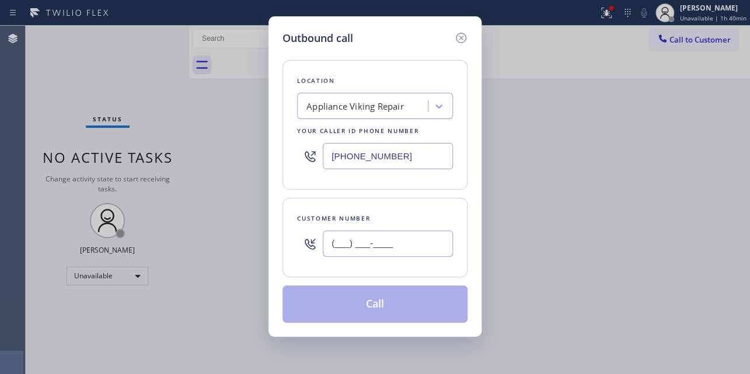
click at [346, 243] on input "(___) ___-____" at bounding box center [388, 244] width 130 height 26
paste input "805) 607-4653"
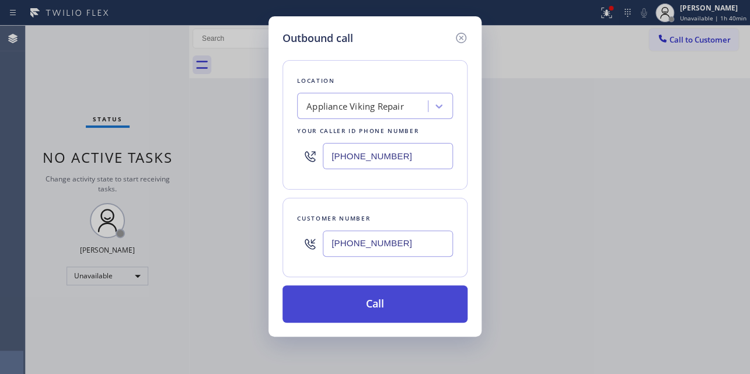
type input "(805) 607-4653"
click at [369, 304] on button "Call" at bounding box center [375, 304] width 185 height 37
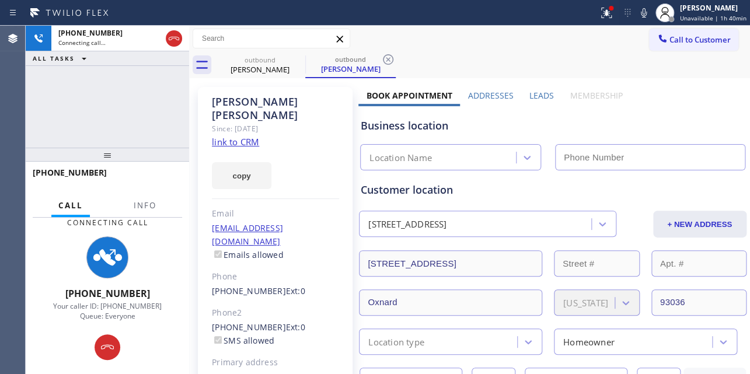
click at [531, 93] on label "Leads" at bounding box center [542, 95] width 25 height 11
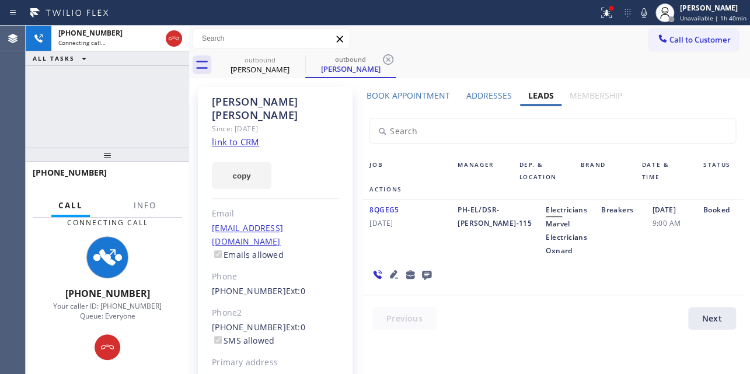
click at [391, 274] on icon at bounding box center [394, 274] width 8 height 8
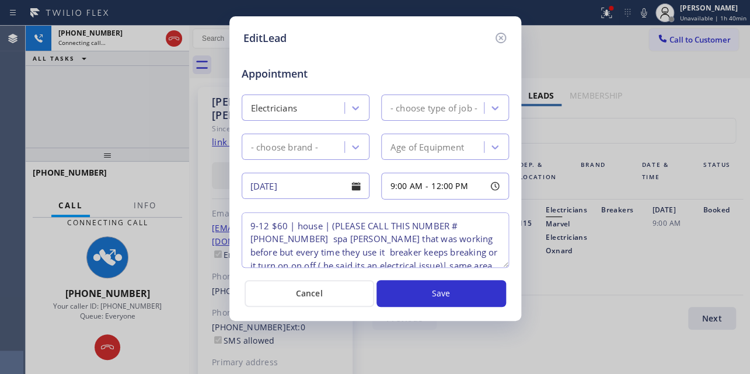
type textarea "9-12 $60 | house | (PLEASE CALL THIS NUMBER # (805) 607-4653 spa jacuzzi that w…"
click at [502, 36] on icon at bounding box center [500, 38] width 11 height 11
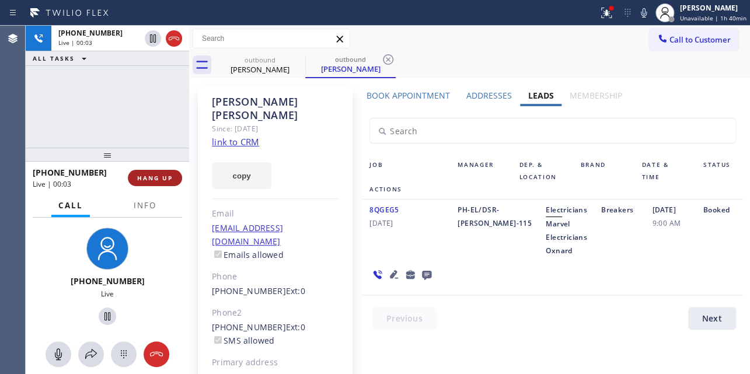
click at [163, 175] on span "HANG UP" at bounding box center [155, 178] width 36 height 8
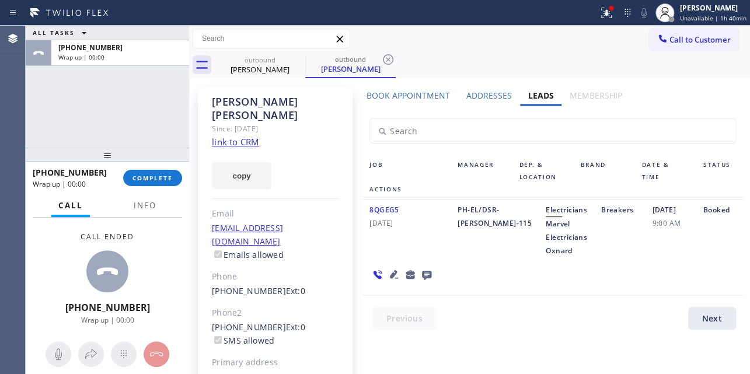
click at [422, 276] on icon at bounding box center [426, 275] width 9 height 9
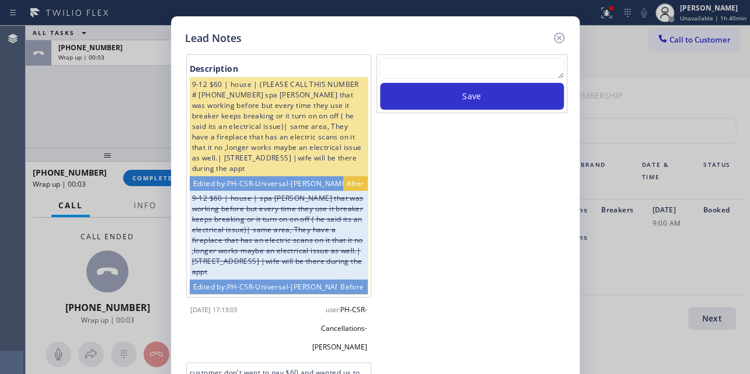
click at [483, 71] on textarea at bounding box center [472, 68] width 184 height 21
paste textarea "Routed to Voice mail// If CX will call back please transfer to me- Love:*"
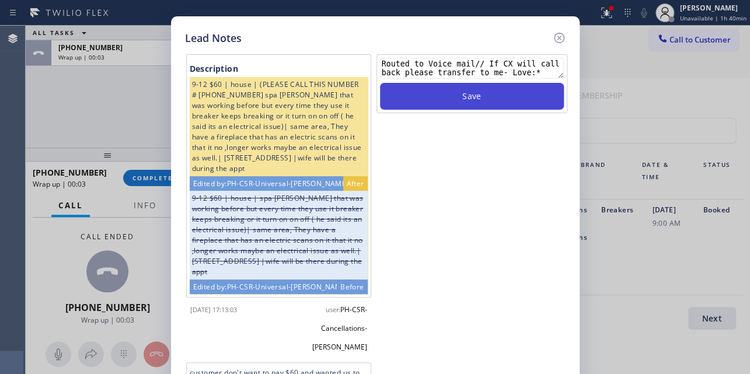
type textarea "Routed to Voice mail// If CX will call back please transfer to me- Love:*"
click at [479, 105] on button "Save" at bounding box center [472, 96] width 184 height 27
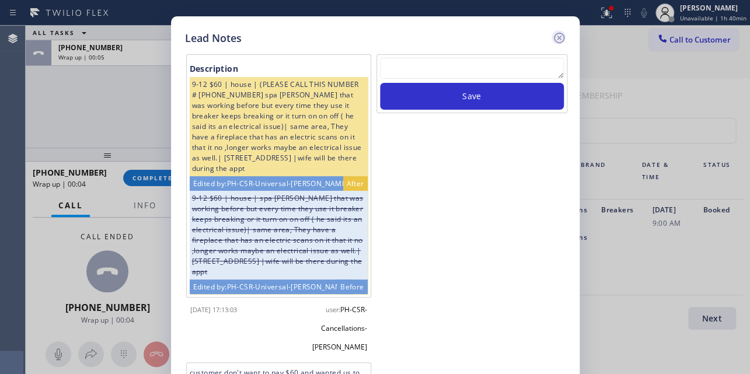
click at [561, 37] on icon at bounding box center [559, 38] width 14 height 14
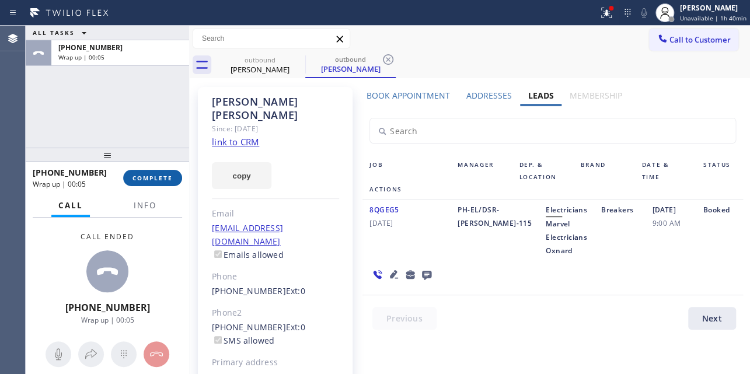
click at [157, 170] on button "COMPLETE" at bounding box center [152, 178] width 59 height 16
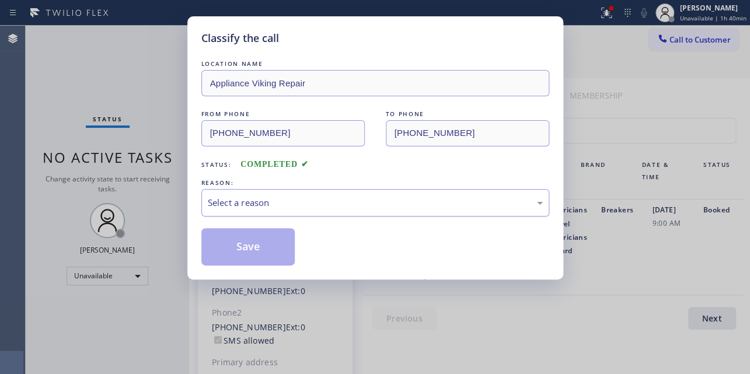
click at [291, 199] on div "Select a reason" at bounding box center [375, 202] width 335 height 13
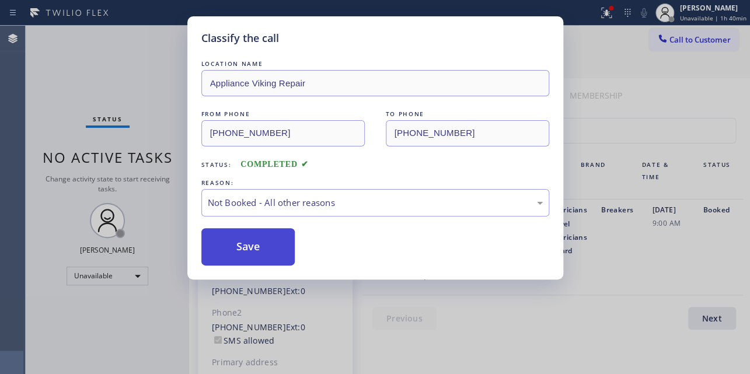
click at [252, 254] on button "Save" at bounding box center [248, 246] width 94 height 37
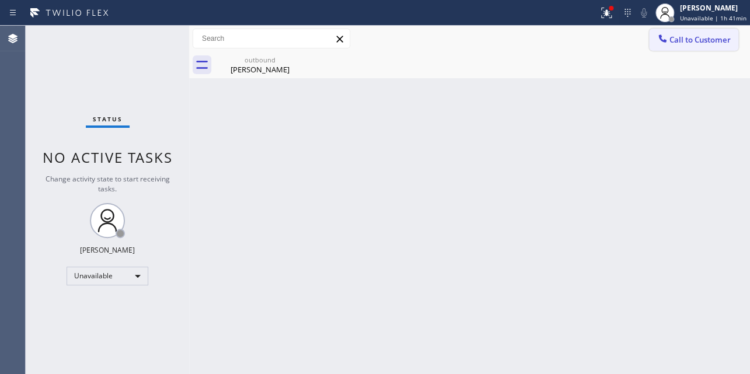
click at [683, 41] on span "Call to Customer" at bounding box center [700, 39] width 61 height 11
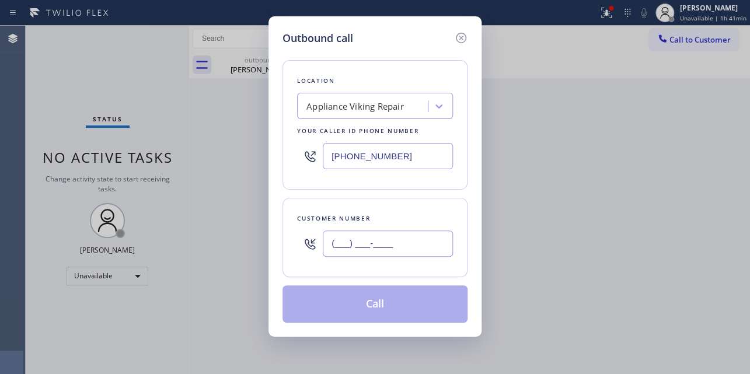
click at [338, 242] on input "(___) ___-____" at bounding box center [388, 244] width 130 height 26
paste input "918) 906-1027"
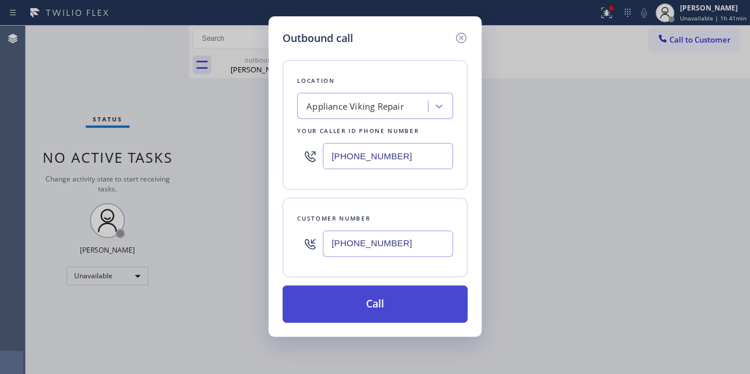
type input "(918) 906-1027"
click at [358, 294] on button "Call" at bounding box center [375, 304] width 185 height 37
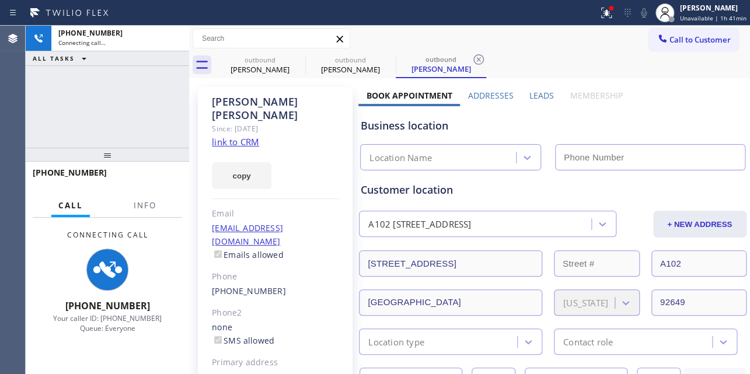
type input "[PHONE_NUMBER]"
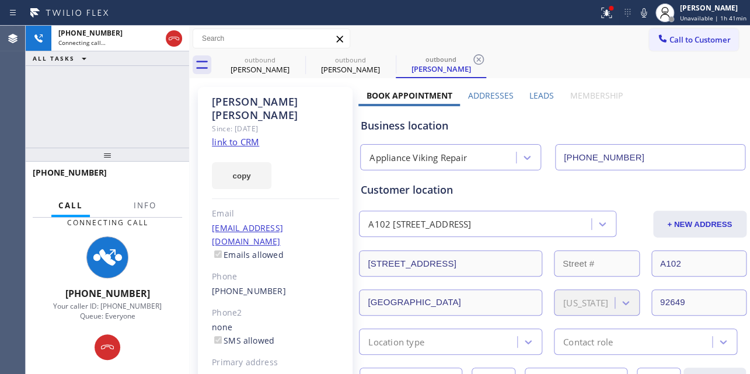
click at [531, 93] on label "Leads" at bounding box center [542, 95] width 25 height 11
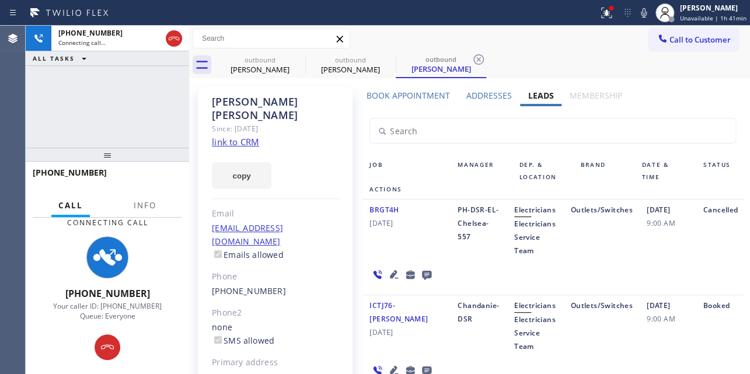
click at [618, 297] on div "ICTJ76-PI 10/02/2023 Chandanie-DSR Electricians Electricians Service Team Outle…" at bounding box center [553, 343] width 380 height 96
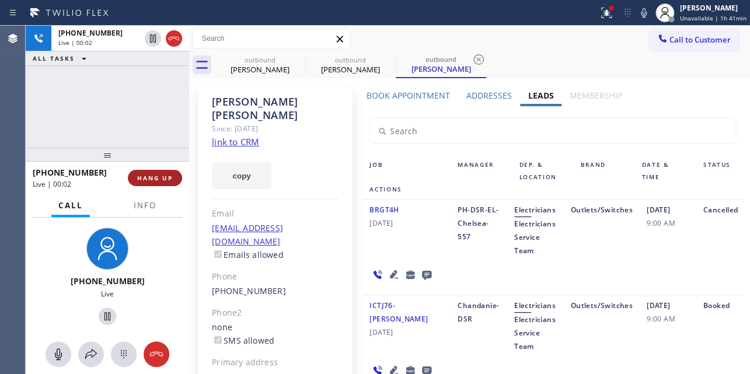
click at [139, 177] on span "HANG UP" at bounding box center [155, 178] width 36 height 8
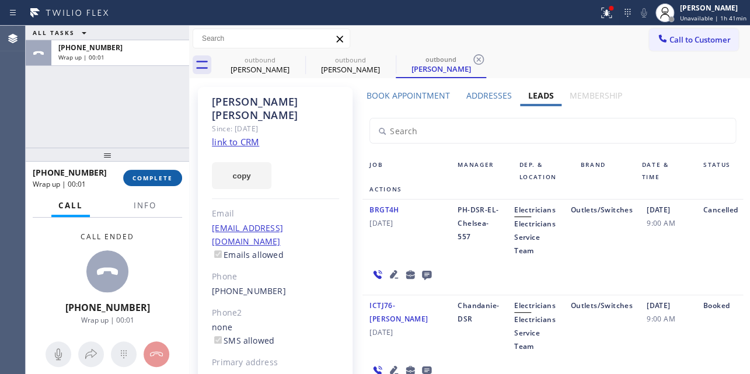
click at [145, 176] on span "COMPLETE" at bounding box center [153, 178] width 40 height 8
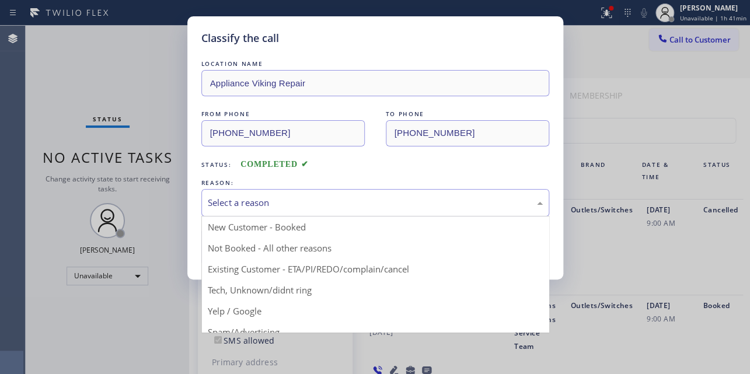
click at [285, 197] on div "Select a reason" at bounding box center [375, 202] width 335 height 13
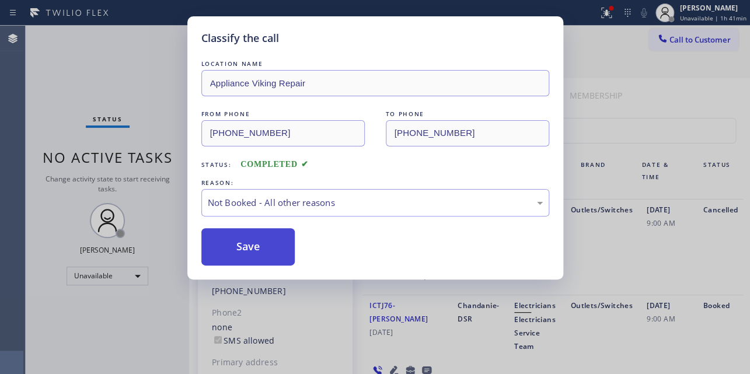
click at [255, 248] on button "Save" at bounding box center [248, 246] width 94 height 37
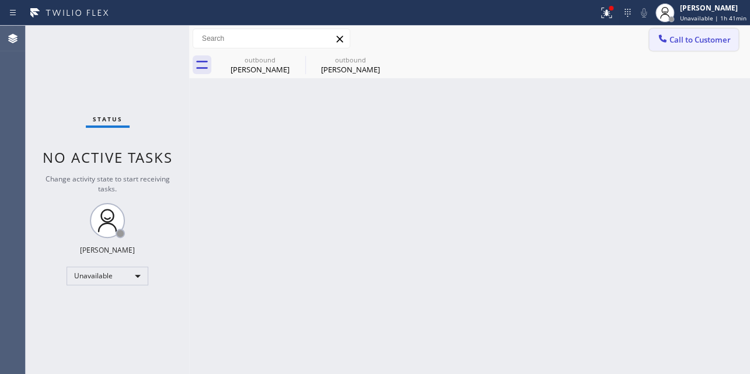
click at [692, 36] on span "Call to Customer" at bounding box center [700, 39] width 61 height 11
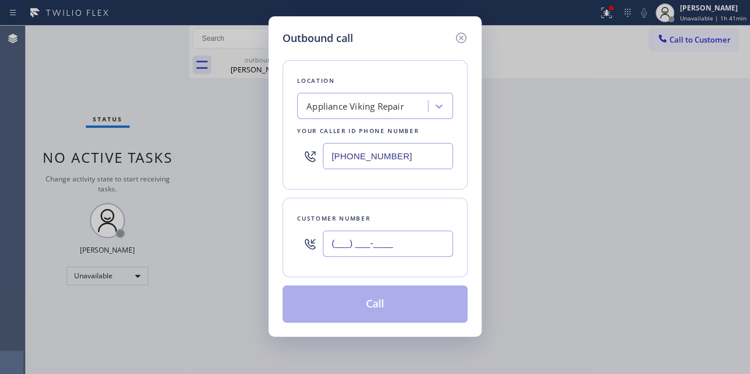
click at [356, 245] on input "(___) ___-____" at bounding box center [388, 244] width 130 height 26
paste input "917) 696-7346"
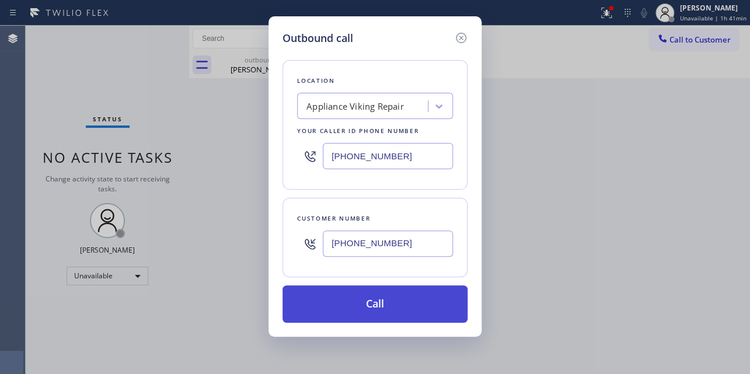
click at [371, 301] on button "Call" at bounding box center [375, 304] width 185 height 37
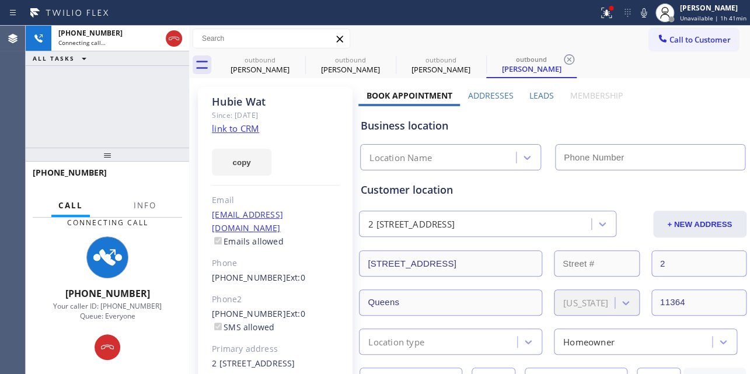
click at [533, 93] on label "Leads" at bounding box center [542, 95] width 25 height 11
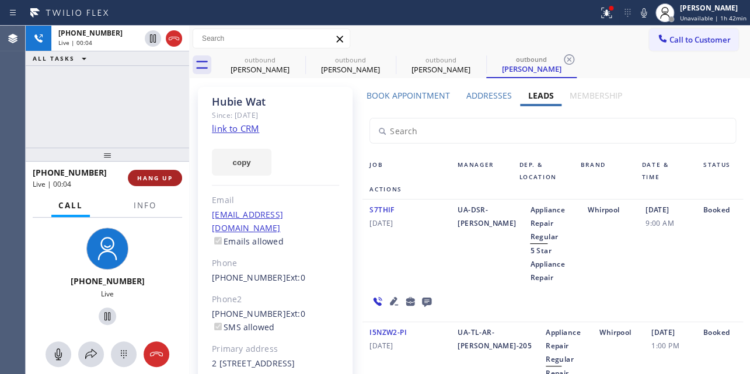
click at [163, 170] on button "HANG UP" at bounding box center [155, 178] width 54 height 16
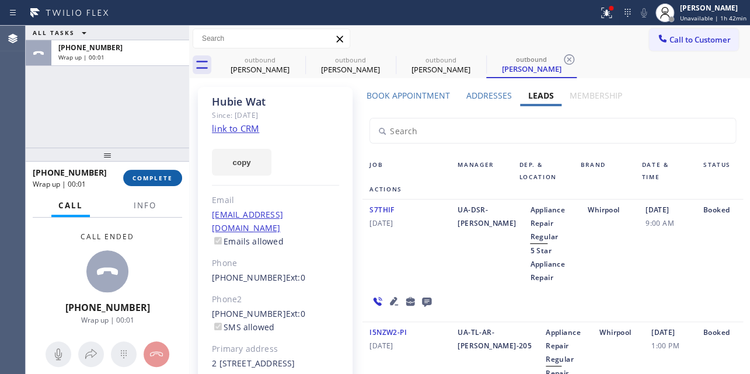
click at [159, 174] on span "COMPLETE" at bounding box center [153, 178] width 40 height 8
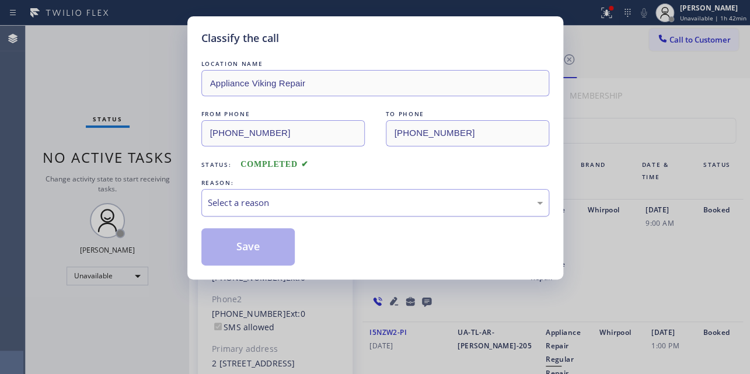
click at [347, 208] on div "Select a reason" at bounding box center [375, 202] width 335 height 13
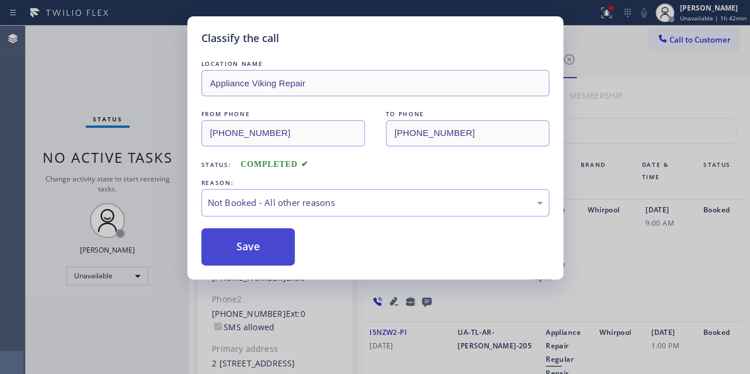
click at [257, 250] on button "Save" at bounding box center [248, 246] width 94 height 37
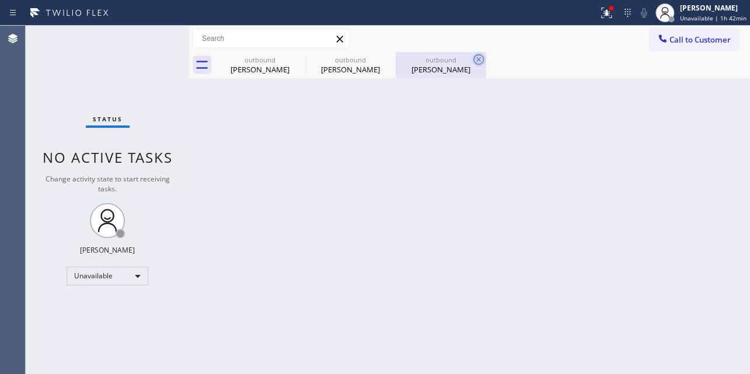
click at [0, 0] on icon at bounding box center [0, 0] width 0 height 0
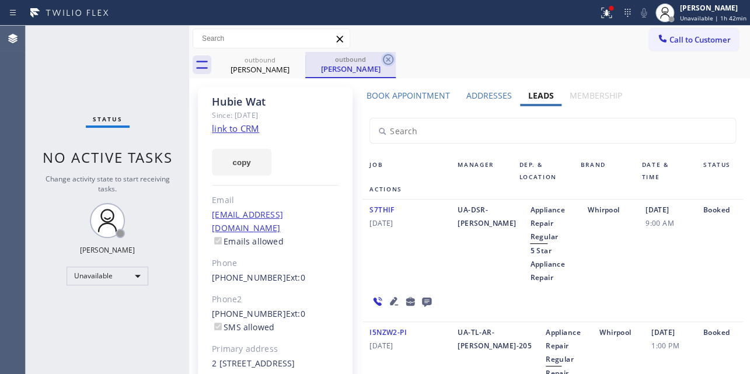
click at [389, 59] on icon at bounding box center [388, 60] width 14 height 14
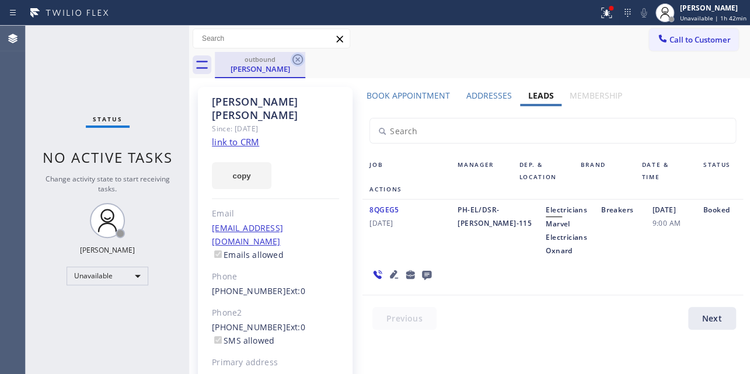
click at [297, 55] on icon at bounding box center [298, 59] width 11 height 11
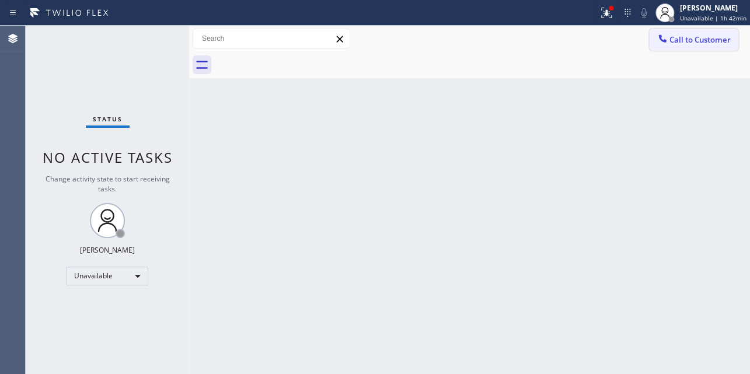
click at [688, 40] on span "Call to Customer" at bounding box center [700, 39] width 61 height 11
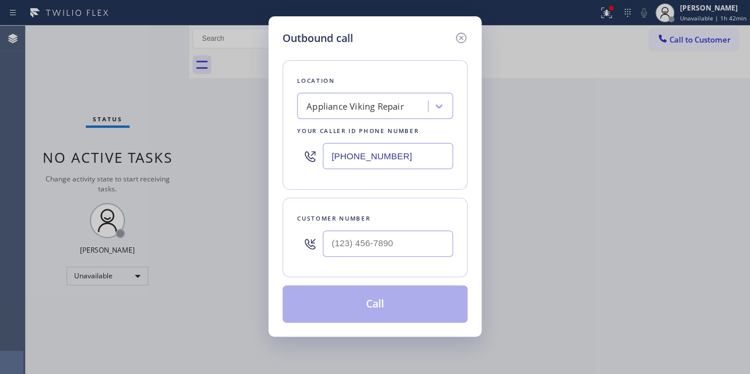
click at [336, 220] on div "Customer number" at bounding box center [375, 219] width 156 height 12
click at [341, 240] on input "(___) ___-____" at bounding box center [388, 244] width 130 height 26
paste input "323) 828-5551"
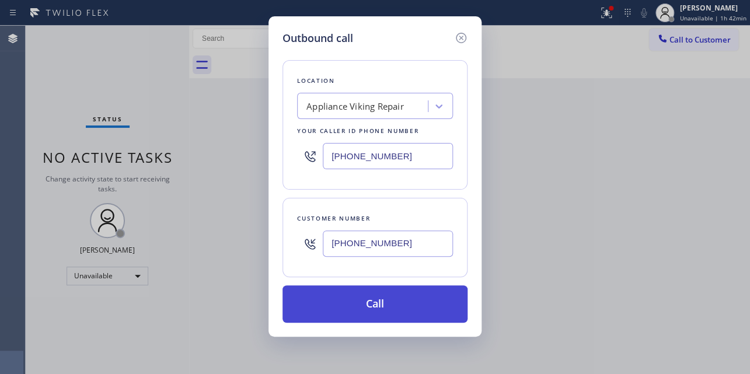
type input "(323) 828-5551"
click at [374, 309] on button "Call" at bounding box center [375, 304] width 185 height 37
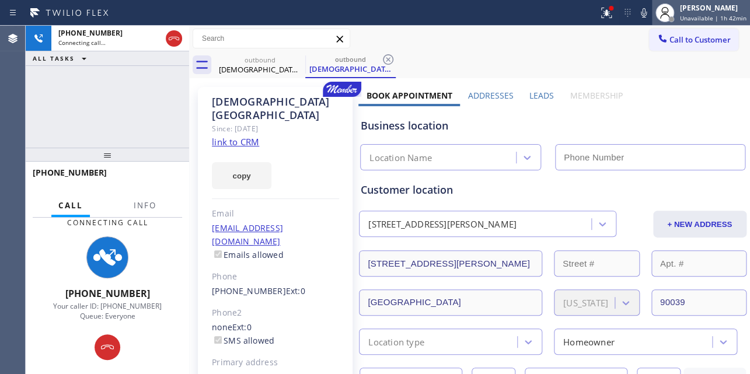
type input "[PHONE_NUMBER]"
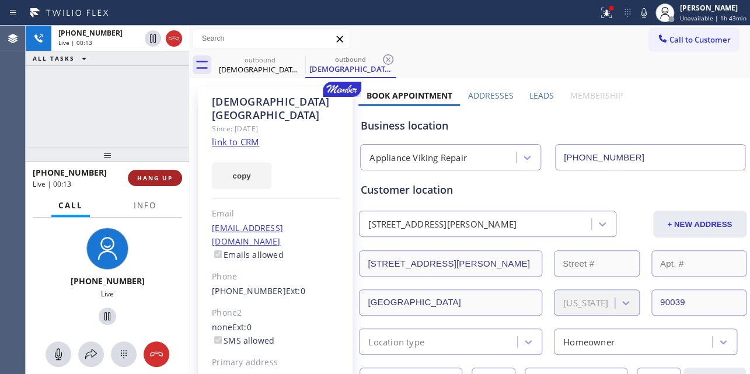
click at [156, 182] on button "HANG UP" at bounding box center [155, 178] width 54 height 16
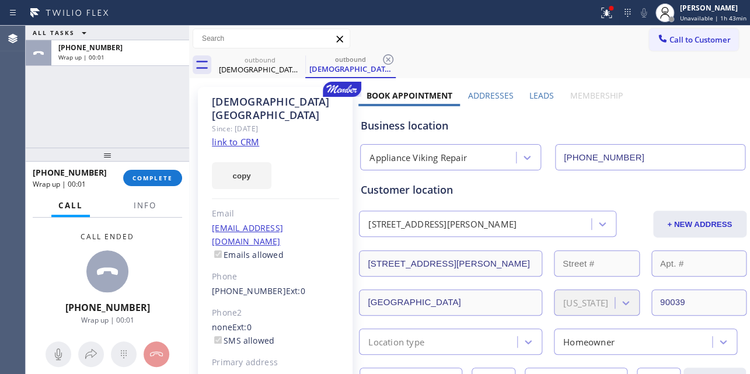
drag, startPoint x: 150, startPoint y: 182, endPoint x: 153, endPoint y: 187, distance: 6.0
click at [150, 183] on button "COMPLETE" at bounding box center [152, 178] width 59 height 16
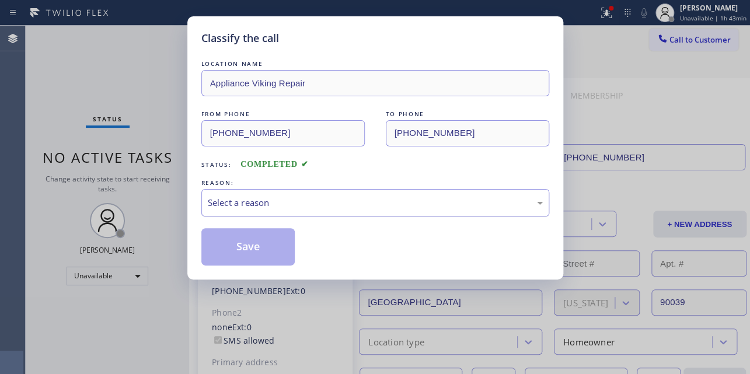
click at [227, 199] on div "Select a reason" at bounding box center [375, 202] width 335 height 13
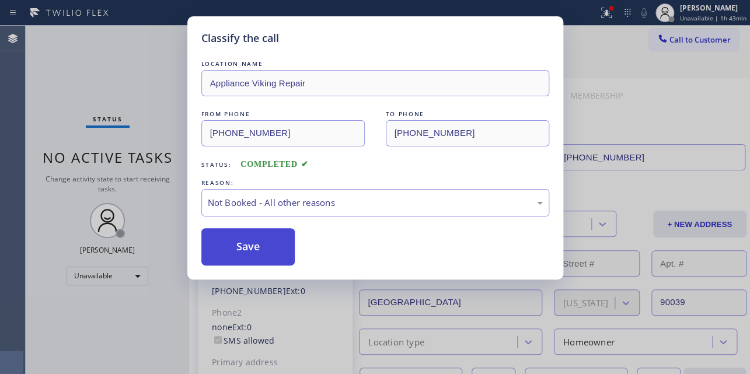
click at [245, 243] on button "Save" at bounding box center [248, 246] width 94 height 37
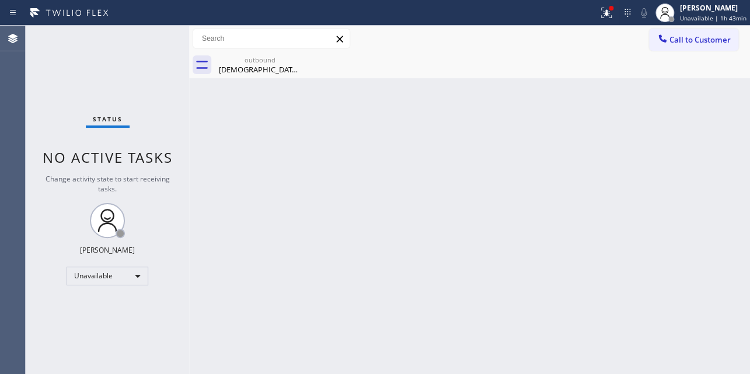
drag, startPoint x: 671, startPoint y: 40, endPoint x: 604, endPoint y: 41, distance: 67.7
click at [671, 41] on span "Call to Customer" at bounding box center [700, 39] width 61 height 11
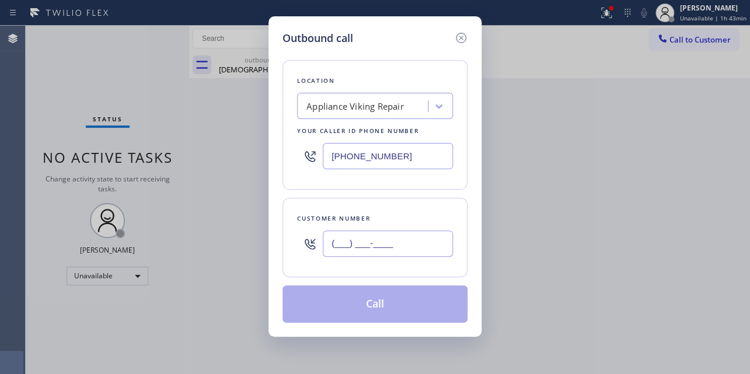
click at [362, 245] on input "(___) ___-____" at bounding box center [388, 244] width 130 height 26
paste input "714) 504-9000"
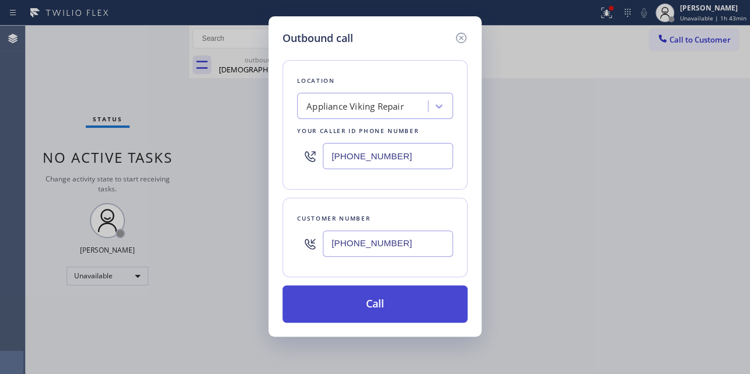
click at [378, 306] on button "Call" at bounding box center [375, 304] width 185 height 37
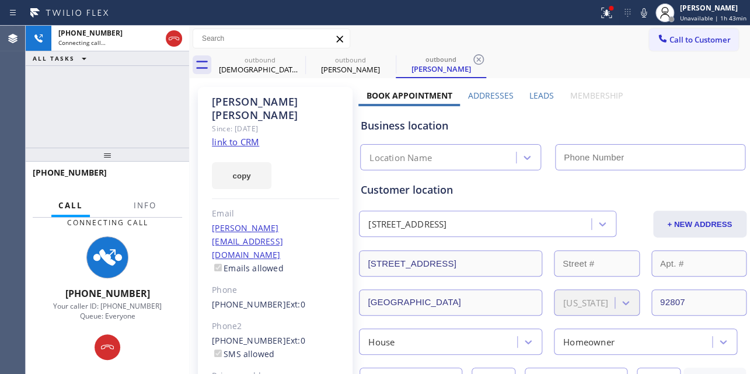
click at [533, 98] on label "Leads" at bounding box center [542, 95] width 25 height 11
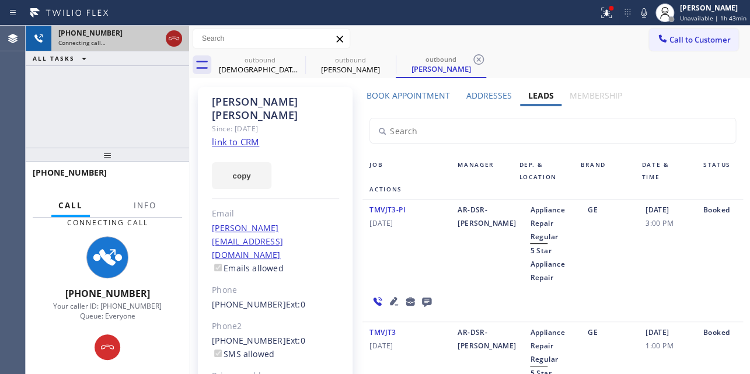
click at [169, 41] on icon at bounding box center [174, 39] width 14 height 14
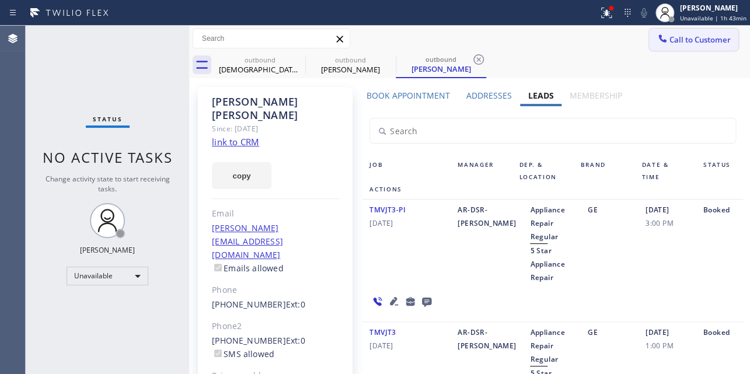
click at [685, 44] on span "Call to Customer" at bounding box center [700, 39] width 61 height 11
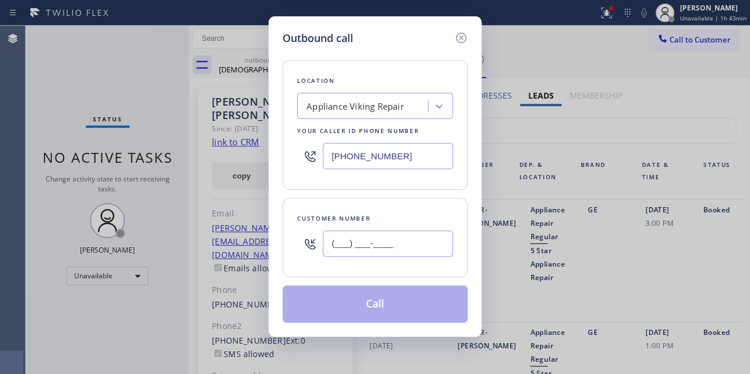
click at [380, 239] on input "(___) ___-____" at bounding box center [388, 244] width 130 height 26
paste input "650) 576-5050"
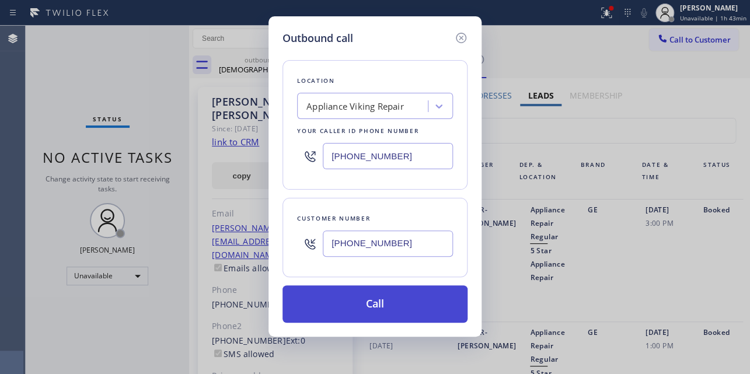
click at [398, 303] on button "Call" at bounding box center [375, 304] width 185 height 37
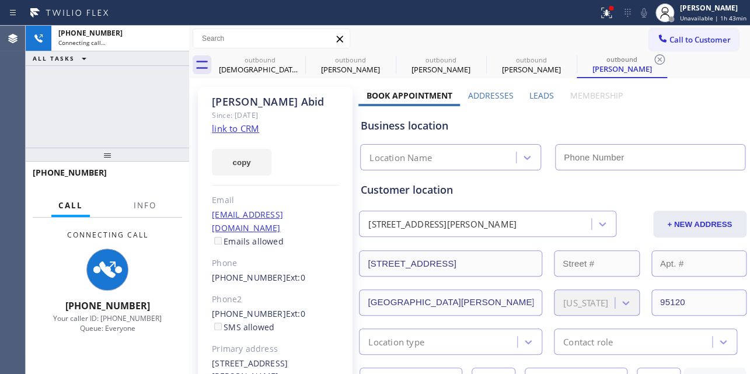
click at [537, 95] on label "Leads" at bounding box center [542, 95] width 25 height 11
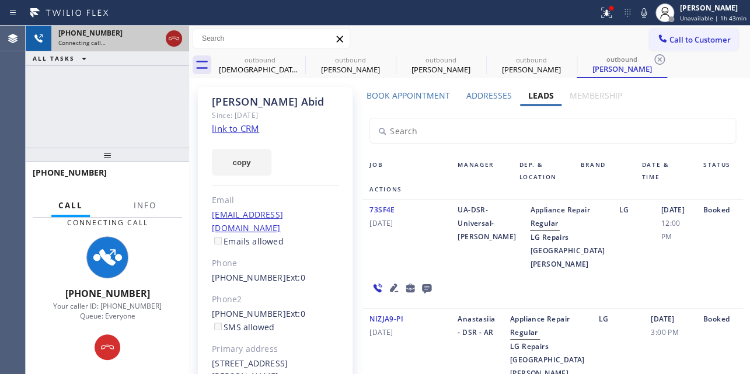
click at [170, 42] on icon at bounding box center [174, 39] width 14 height 14
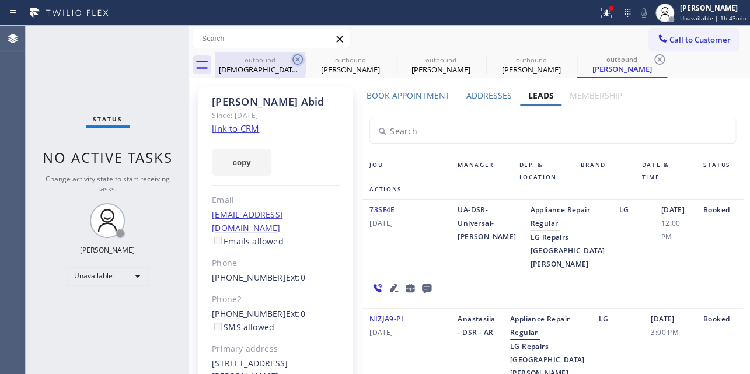
click at [291, 60] on icon at bounding box center [298, 60] width 14 height 14
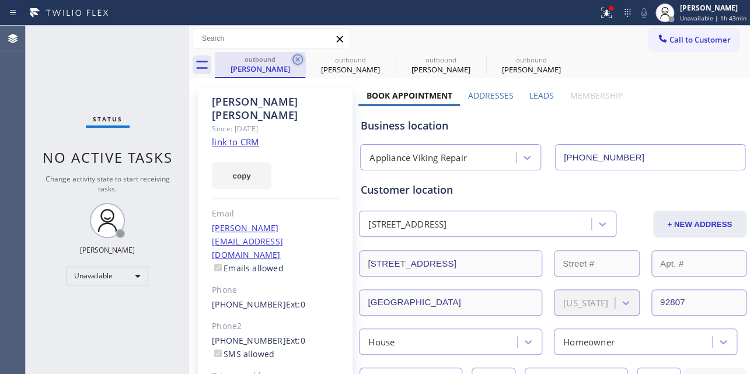
click at [297, 62] on icon at bounding box center [298, 60] width 14 height 14
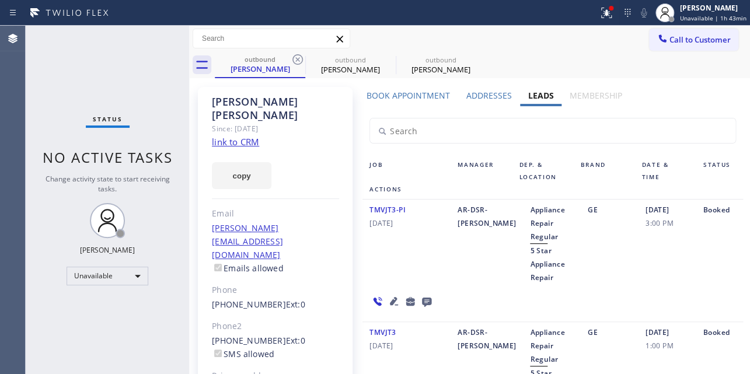
click at [297, 62] on icon at bounding box center [298, 60] width 14 height 14
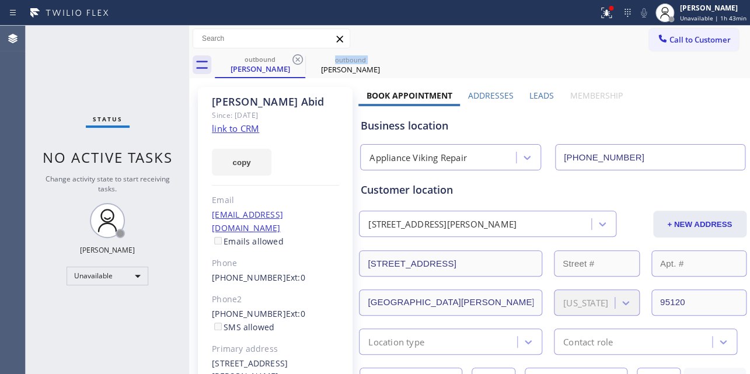
click at [297, 62] on icon at bounding box center [298, 60] width 14 height 14
click at [0, 0] on icon at bounding box center [0, 0] width 0 height 0
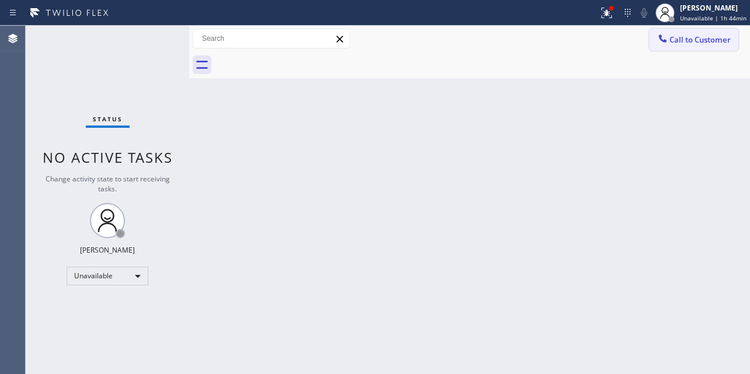
click at [688, 38] on span "Call to Customer" at bounding box center [700, 39] width 61 height 11
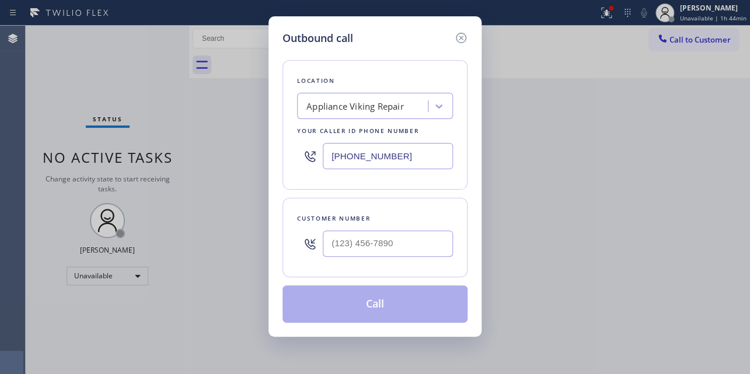
click at [360, 256] on div at bounding box center [388, 244] width 130 height 38
click at [359, 245] on input "(___) ___-____" at bounding box center [388, 244] width 130 height 26
paste input "503) 313-7381"
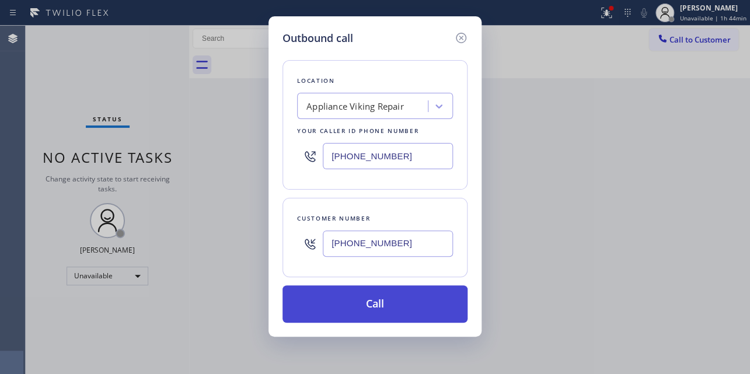
click at [374, 303] on button "Call" at bounding box center [375, 304] width 185 height 37
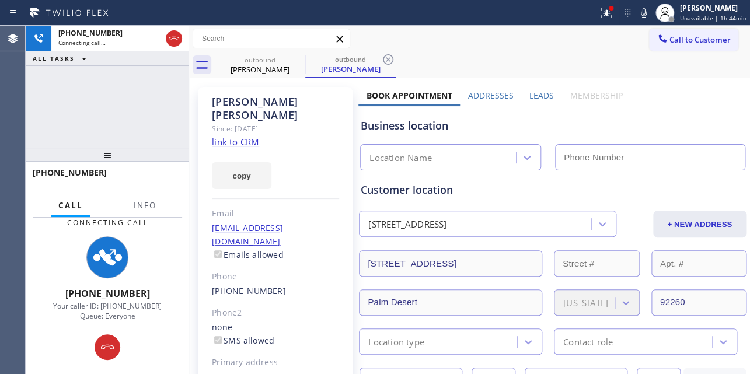
click at [537, 96] on label "Leads" at bounding box center [542, 95] width 25 height 11
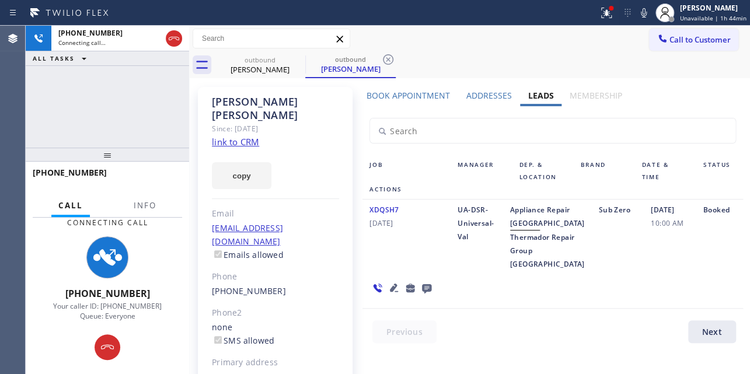
click at [390, 292] on icon at bounding box center [394, 288] width 8 height 8
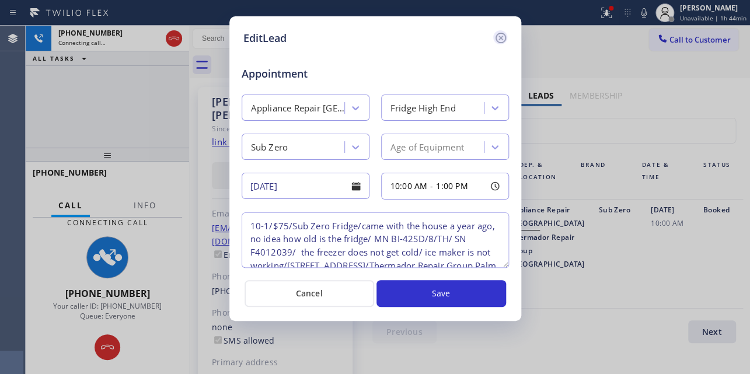
click at [497, 40] on icon at bounding box center [501, 38] width 14 height 14
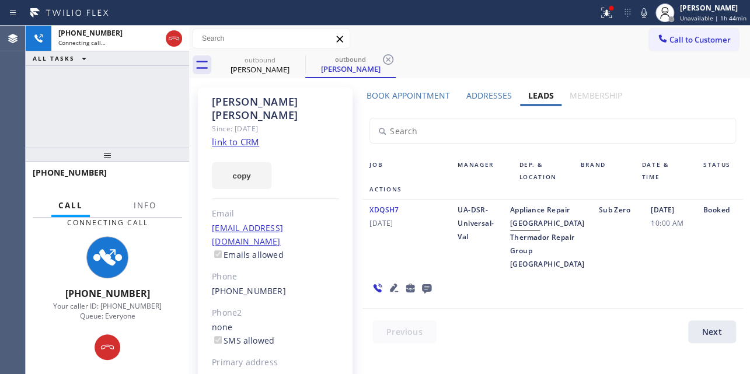
click at [412, 262] on div "XDQSH7 10/01/2023" at bounding box center [407, 237] width 88 height 68
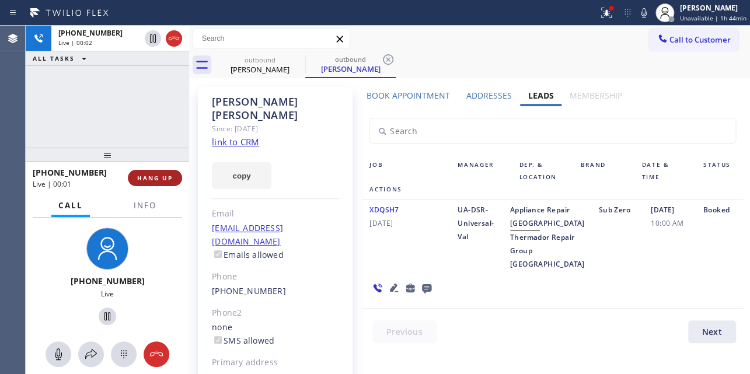
click at [163, 172] on button "HANG UP" at bounding box center [155, 178] width 54 height 16
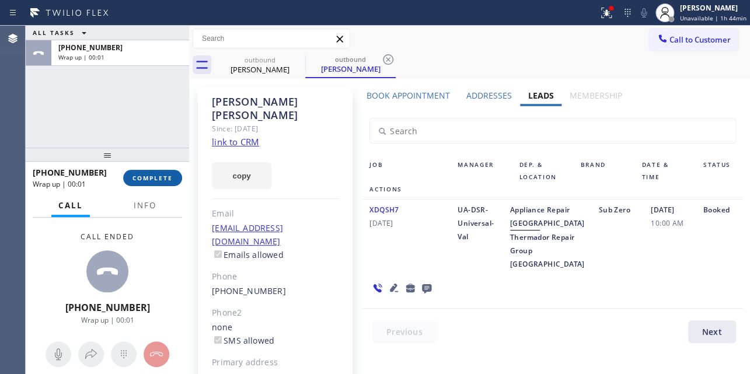
click at [147, 174] on span "COMPLETE" at bounding box center [153, 178] width 40 height 8
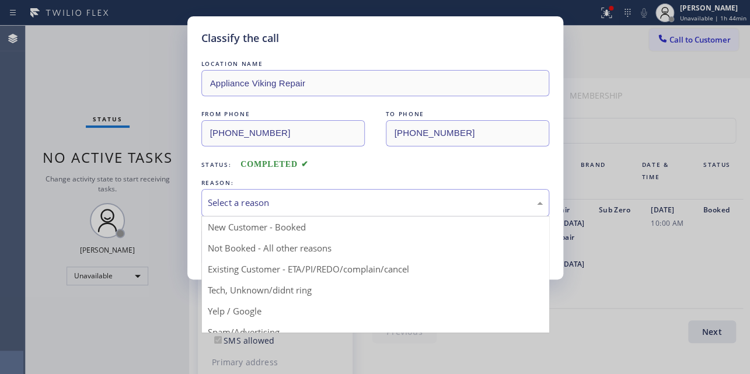
click at [261, 204] on div "Select a reason" at bounding box center [375, 202] width 335 height 13
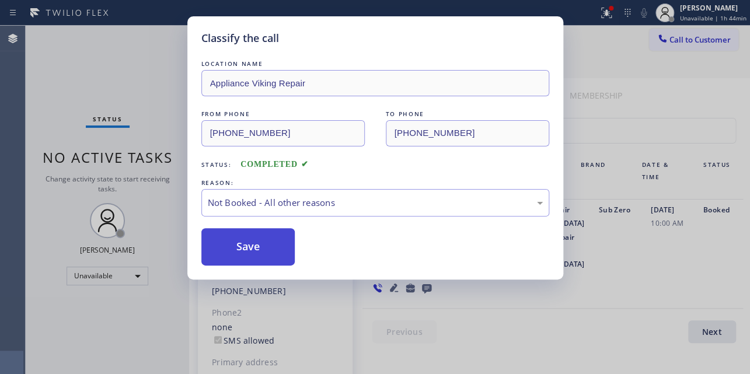
click at [241, 250] on button "Save" at bounding box center [248, 246] width 94 height 37
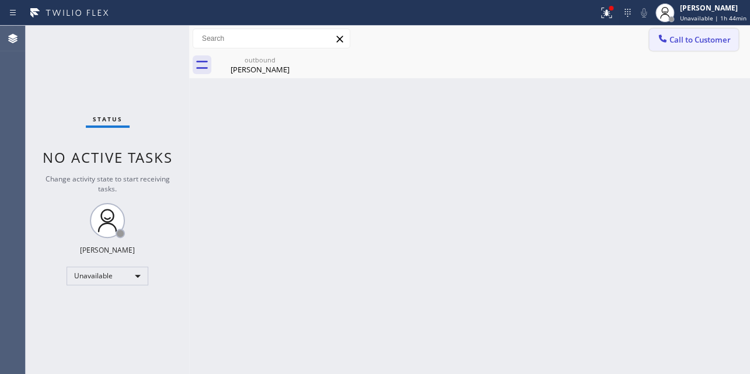
click at [683, 39] on span "Call to Customer" at bounding box center [700, 39] width 61 height 11
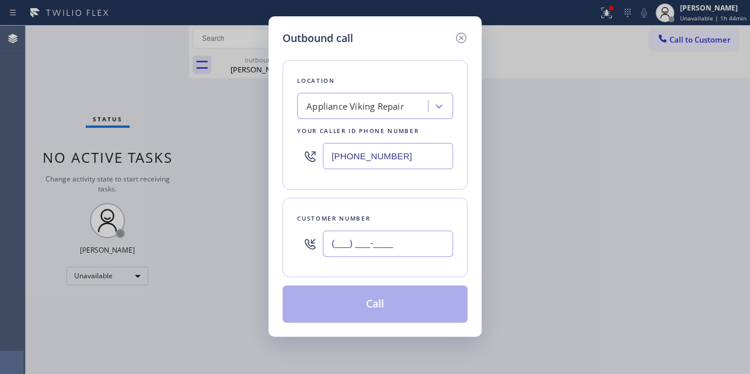
click at [368, 246] on input "(___) ___-____" at bounding box center [388, 244] width 130 height 26
paste input "646) 620-6882"
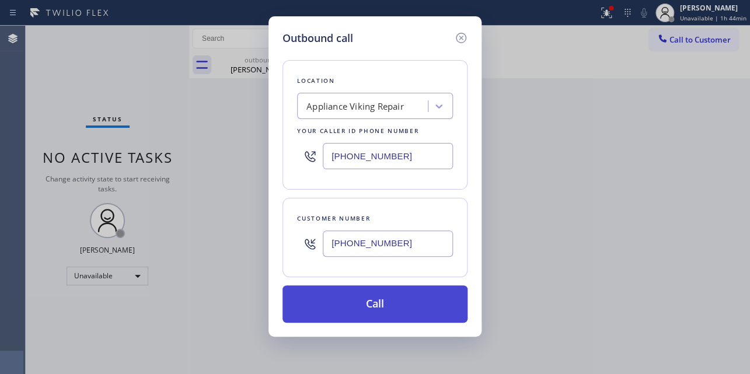
type input "(646) 620-6882"
click at [363, 304] on button "Call" at bounding box center [375, 304] width 185 height 37
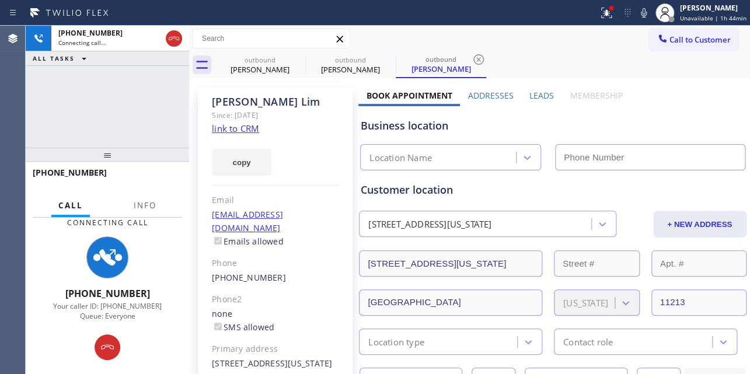
type input "[PHONE_NUMBER]"
click at [653, 113] on div "Business location Appliance Viking Repair [PHONE_NUMBER]" at bounding box center [552, 138] width 388 height 64
click at [532, 98] on label "Leads" at bounding box center [542, 95] width 25 height 11
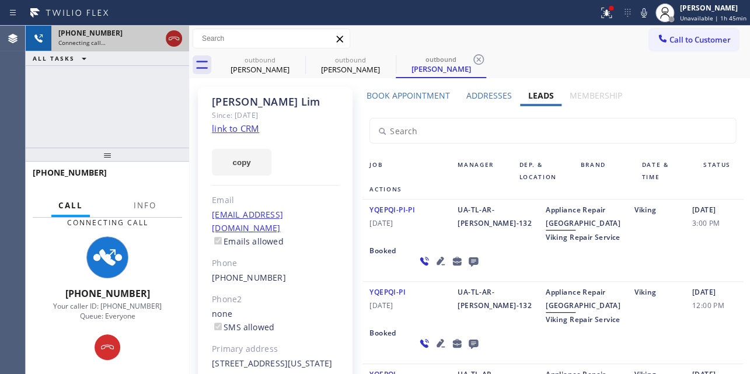
click at [167, 32] on icon at bounding box center [174, 39] width 14 height 14
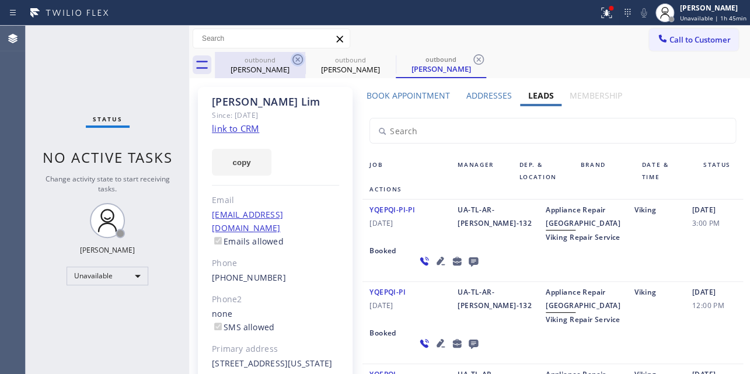
click at [297, 58] on icon at bounding box center [298, 59] width 11 height 11
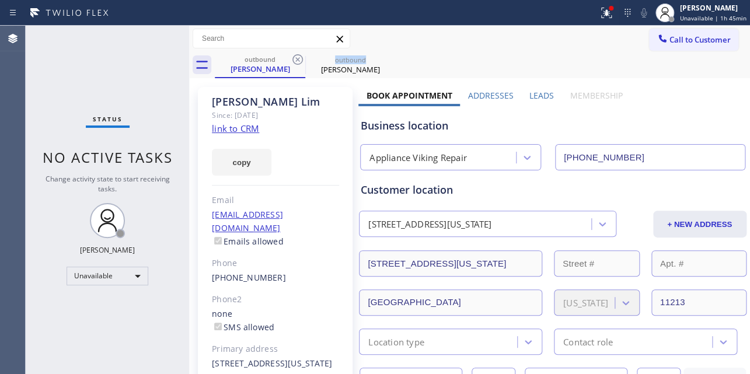
click at [297, 58] on icon at bounding box center [298, 59] width 11 height 11
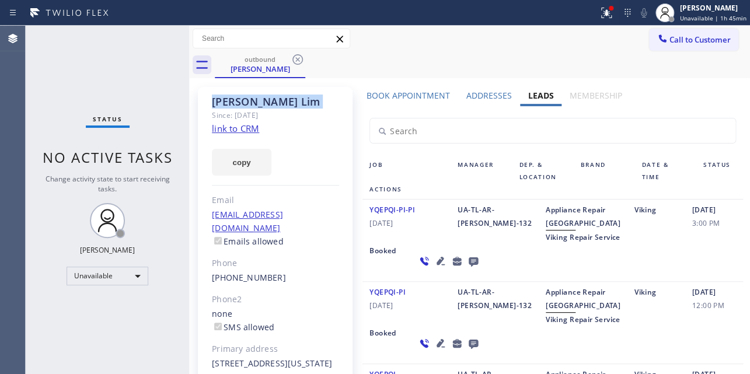
click at [297, 58] on icon at bounding box center [298, 59] width 11 height 11
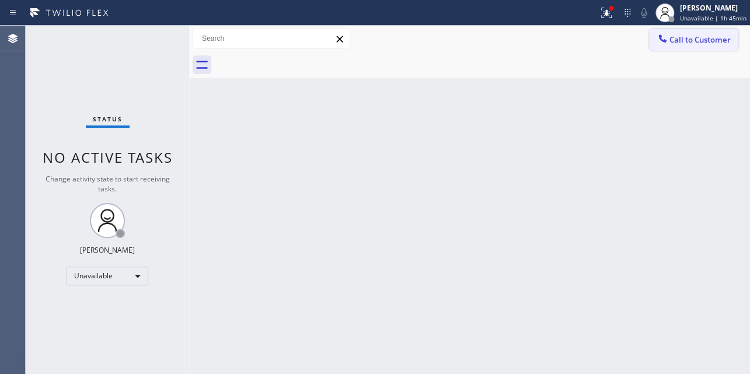
click at [709, 44] on span "Call to Customer" at bounding box center [700, 39] width 61 height 11
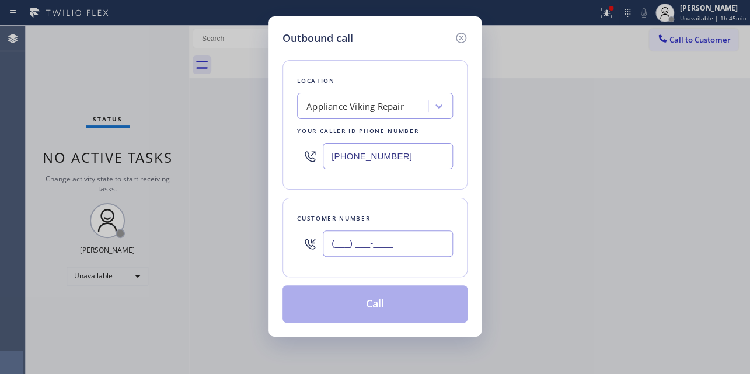
click at [337, 241] on input "(___) ___-____" at bounding box center [388, 244] width 130 height 26
paste input "786) 797-2530"
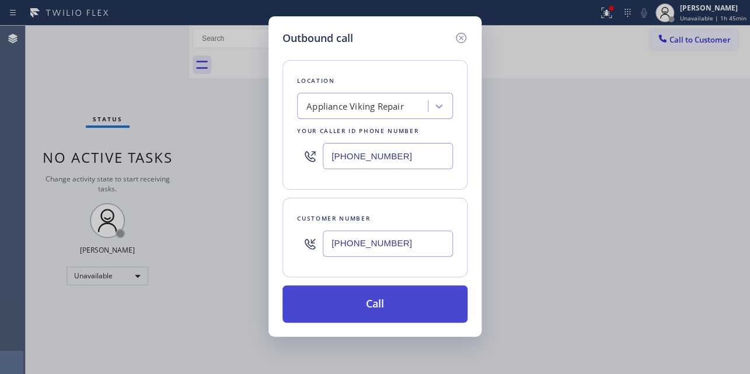
type input "(786) 797-2530"
click at [374, 304] on button "Call" at bounding box center [375, 304] width 185 height 37
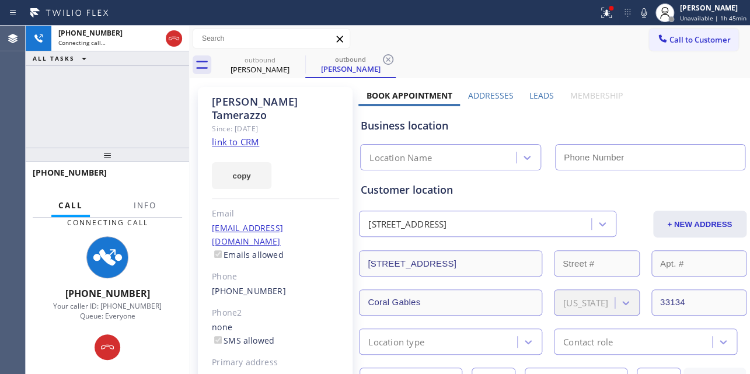
click at [531, 90] on label "Leads" at bounding box center [542, 95] width 25 height 11
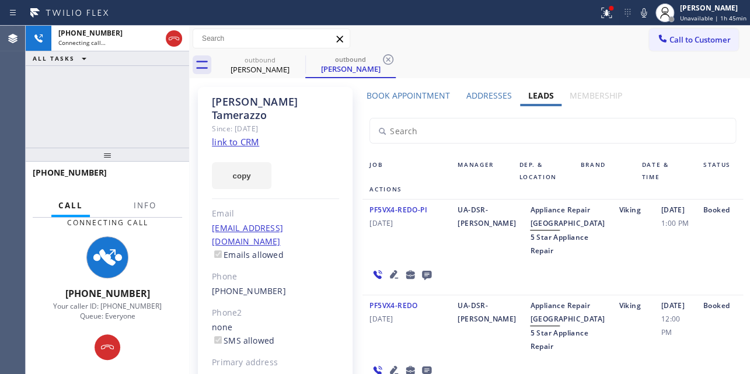
click at [387, 281] on icon at bounding box center [394, 274] width 14 height 14
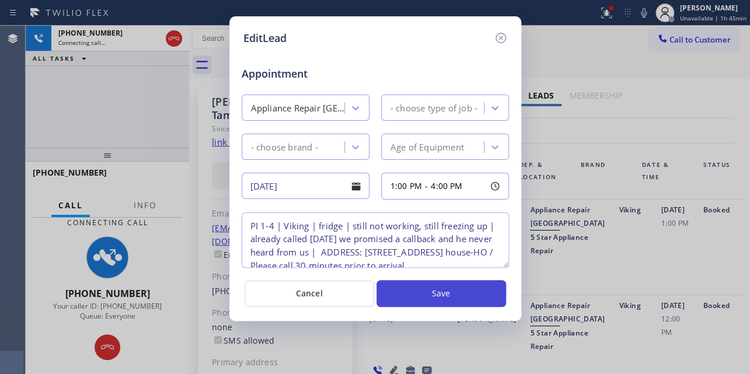
type textarea "PI 1-4 | Viking | fridge | still not working, still freezing up | already calle…"
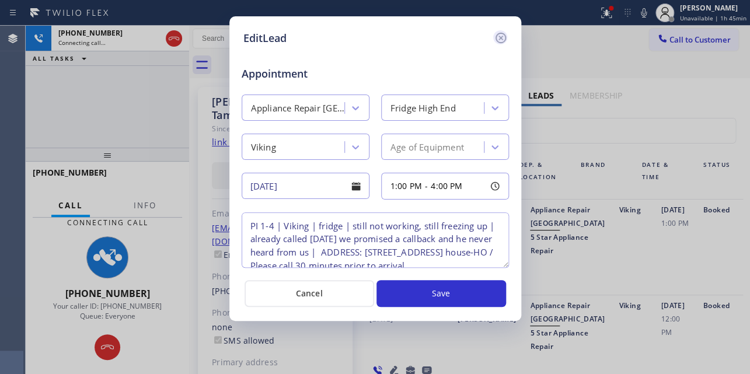
click at [500, 39] on icon at bounding box center [501, 38] width 14 height 14
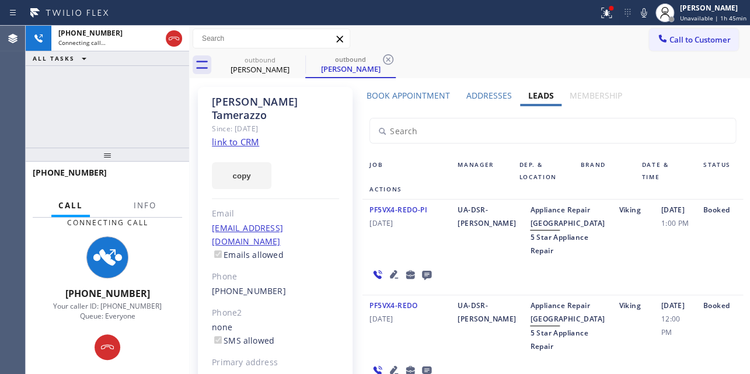
click at [404, 244] on div "PF5VX4-REDO-PI 09/10/2024" at bounding box center [407, 230] width 88 height 54
click at [415, 256] on div "PF5VX4-REDO-PI 09/10/2024" at bounding box center [407, 230] width 88 height 54
click at [423, 257] on div "PF5VX4-REDO-PI 09/10/2024" at bounding box center [407, 230] width 88 height 54
click at [412, 250] on div "PF5VX4-REDO-PI 09/10/2024" at bounding box center [407, 230] width 88 height 54
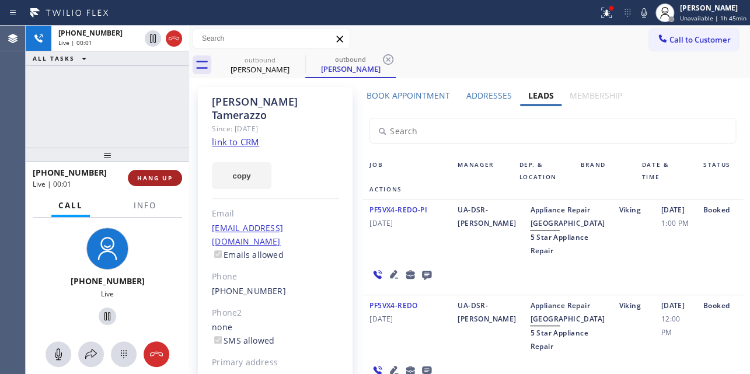
click at [148, 175] on span "HANG UP" at bounding box center [155, 178] width 36 height 8
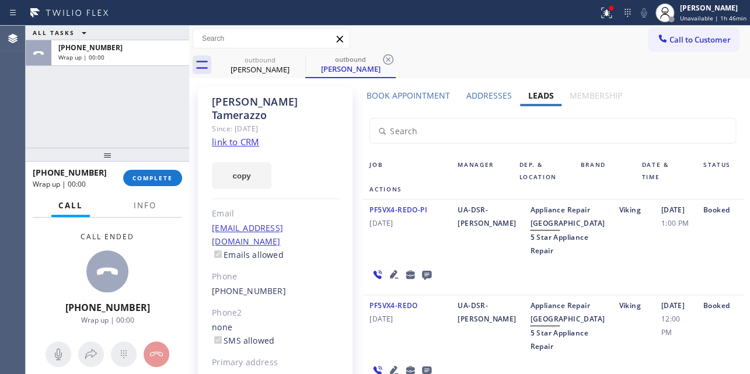
click at [425, 280] on icon at bounding box center [426, 275] width 9 height 9
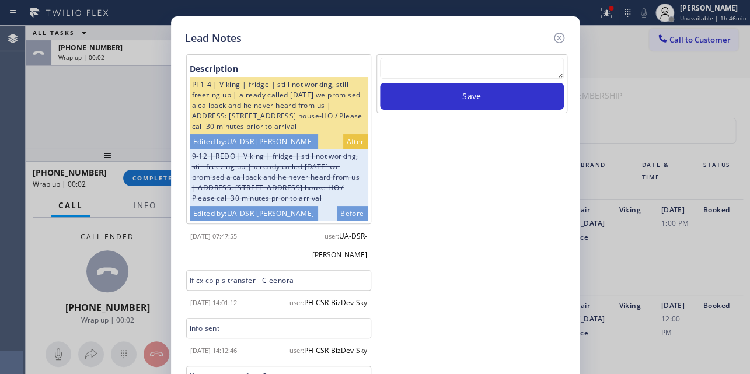
click at [482, 65] on textarea at bounding box center [472, 68] width 184 height 21
paste textarea "Routed to Voice mail// If CX will call back please transfer to me- Love:*"
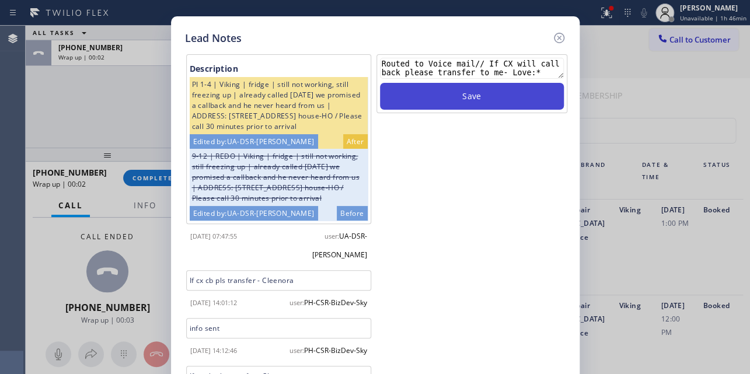
type textarea "Routed to Voice mail// If CX will call back please transfer to me- Love:*"
click at [482, 105] on button "Save" at bounding box center [472, 96] width 184 height 27
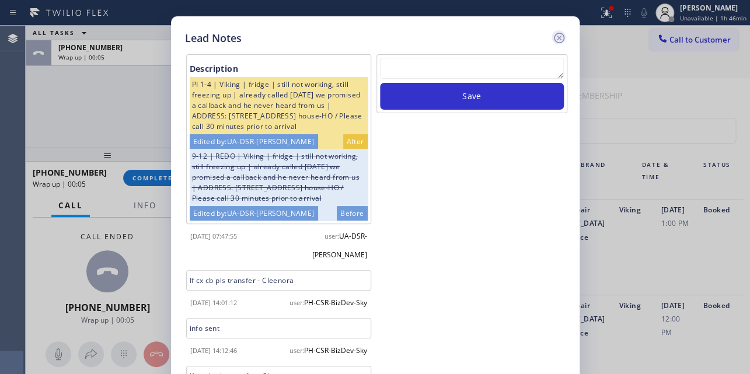
click at [556, 40] on icon at bounding box center [559, 38] width 14 height 14
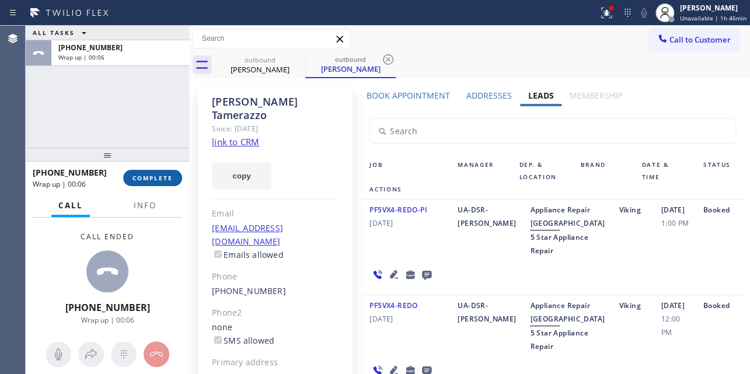
click at [140, 174] on span "COMPLETE" at bounding box center [153, 178] width 40 height 8
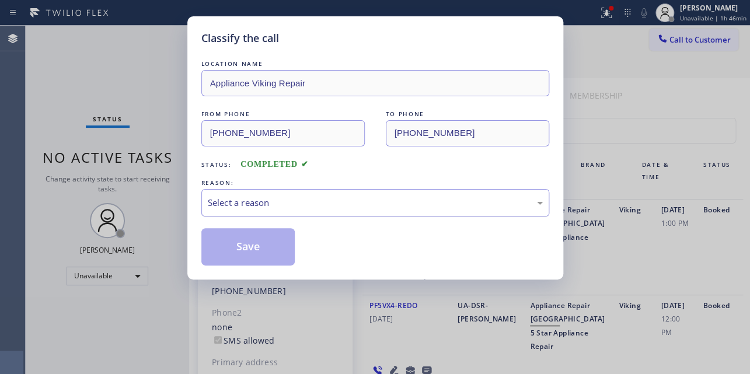
click at [246, 197] on div "Select a reason" at bounding box center [375, 202] width 335 height 13
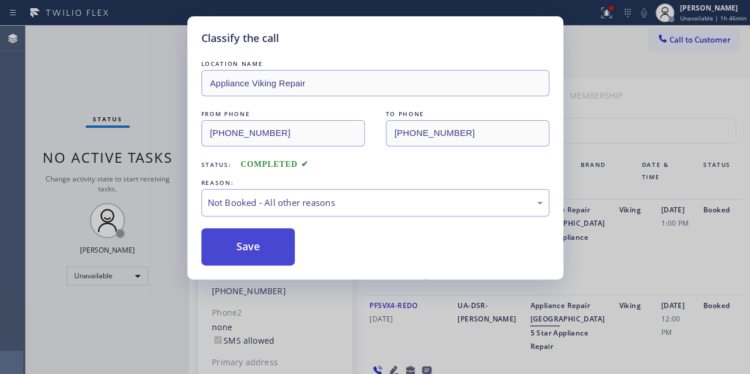
click at [246, 243] on button "Save" at bounding box center [248, 246] width 94 height 37
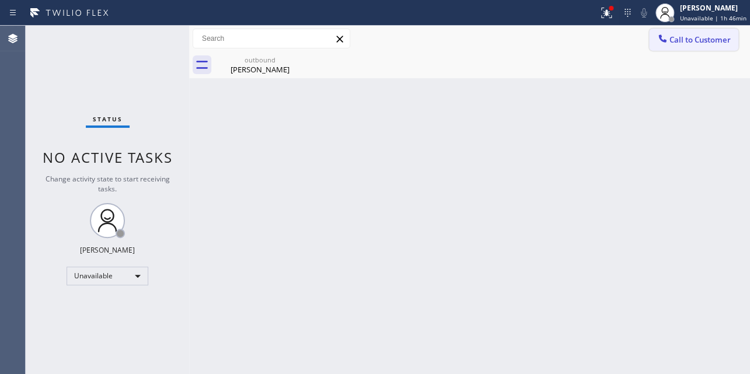
click at [680, 45] on button "Call to Customer" at bounding box center [693, 40] width 89 height 22
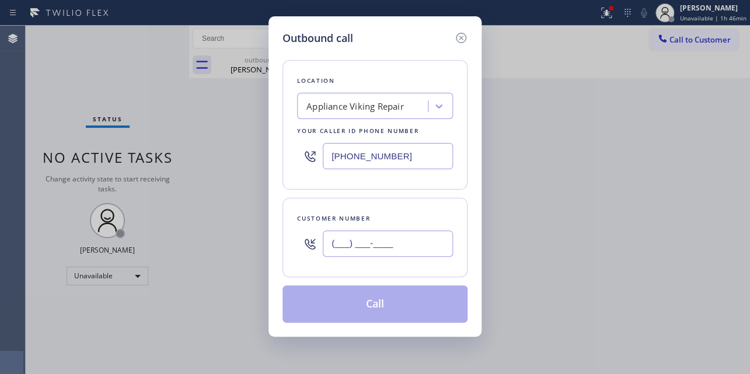
click at [353, 249] on input "(___) ___-____" at bounding box center [388, 244] width 130 height 26
paste input "714) 396-5404"
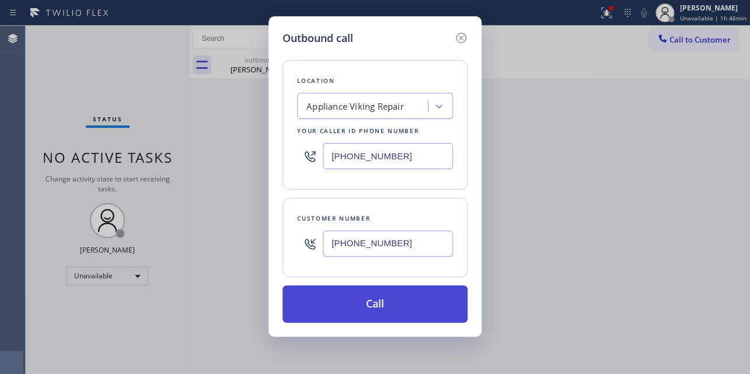
type input "(714) 396-5404"
click at [361, 317] on button "Call" at bounding box center [375, 304] width 185 height 37
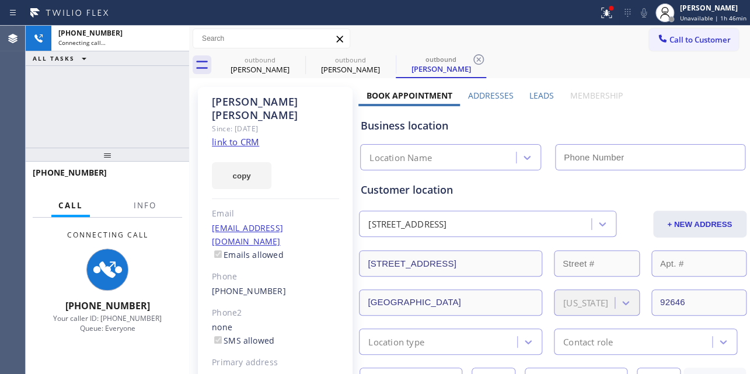
type input "[PHONE_NUMBER]"
click at [532, 91] on label "Leads" at bounding box center [542, 95] width 25 height 11
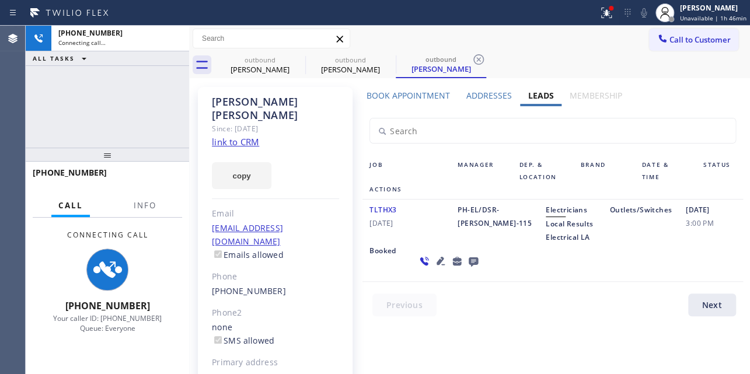
click at [434, 268] on icon at bounding box center [441, 261] width 14 height 14
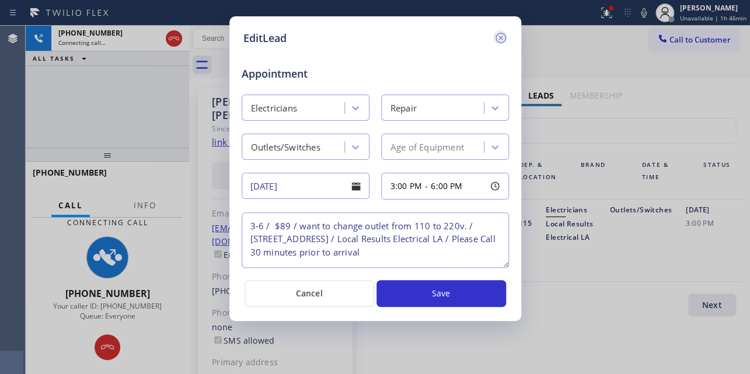
click at [496, 37] on icon at bounding box center [501, 38] width 14 height 14
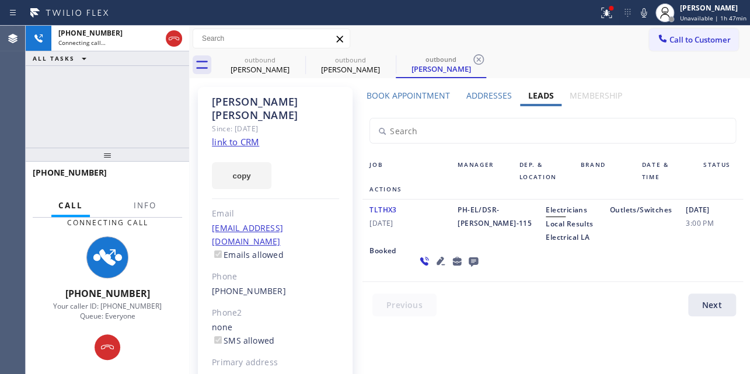
click at [467, 269] on icon at bounding box center [474, 261] width 14 height 15
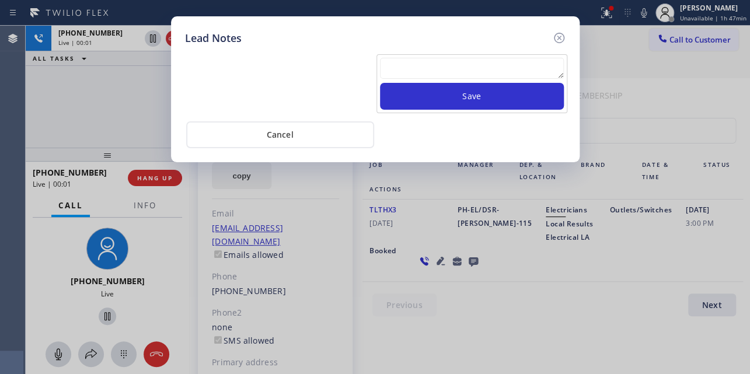
drag, startPoint x: 448, startPoint y: 66, endPoint x: 440, endPoint y: 69, distance: 8.4
click at [447, 65] on textarea at bounding box center [472, 68] width 184 height 21
paste textarea "Routed to Voice mail// If CX will call back please transfer to me- Love:*"
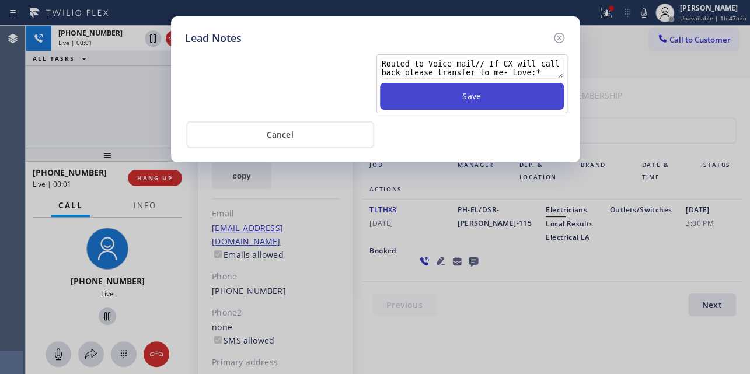
type textarea "Routed to Voice mail// If CX will call back please transfer to me- Love:*"
click at [452, 92] on button "Save" at bounding box center [472, 96] width 184 height 27
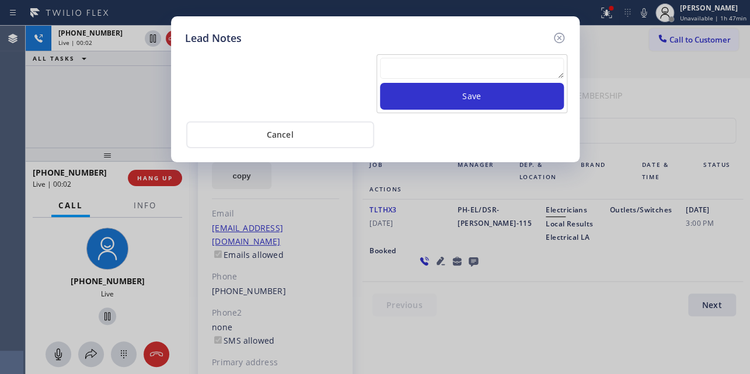
drag, startPoint x: 557, startPoint y: 37, endPoint x: 468, endPoint y: 33, distance: 89.4
click at [556, 37] on icon at bounding box center [559, 38] width 14 height 14
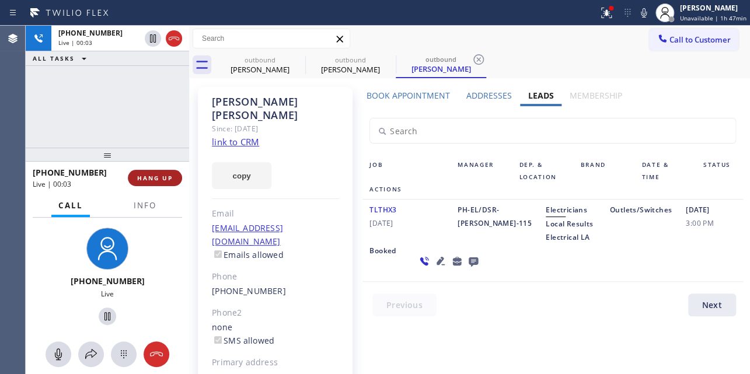
click at [140, 172] on button "HANG UP" at bounding box center [155, 178] width 54 height 16
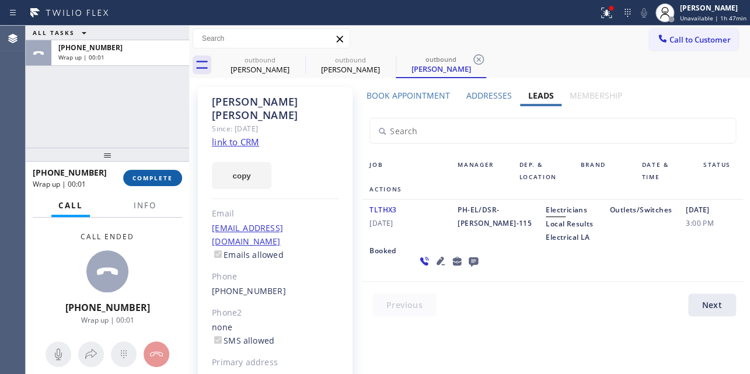
click at [140, 173] on button "COMPLETE" at bounding box center [152, 178] width 59 height 16
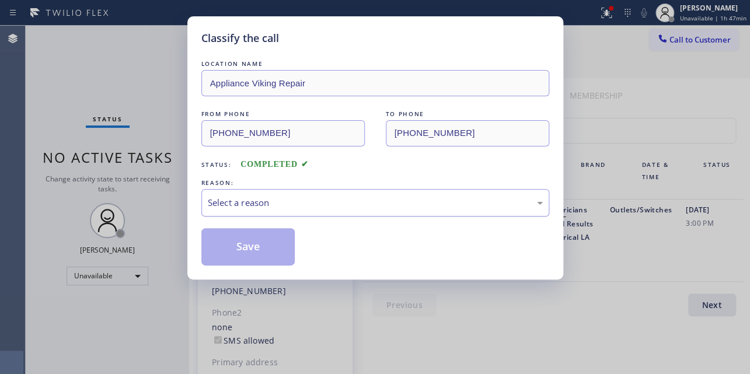
click at [339, 197] on div "Select a reason" at bounding box center [375, 202] width 335 height 13
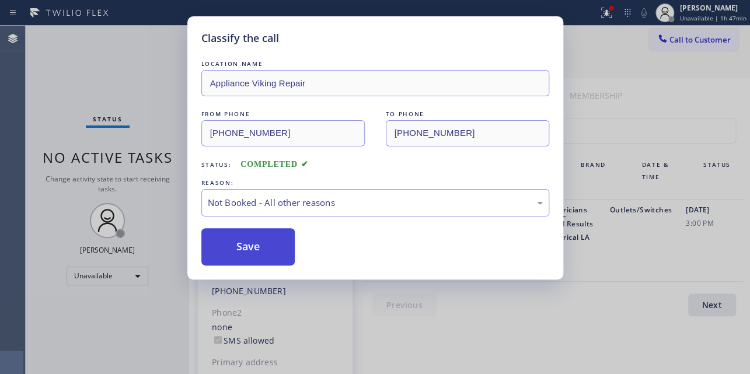
click at [240, 246] on button "Save" at bounding box center [248, 246] width 94 height 37
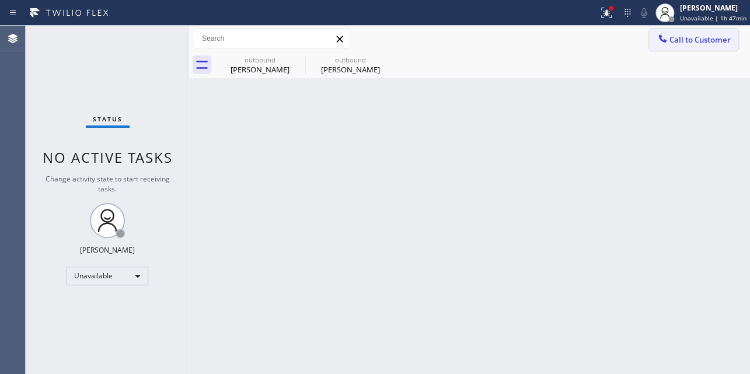
click at [687, 46] on button "Call to Customer" at bounding box center [693, 40] width 89 height 22
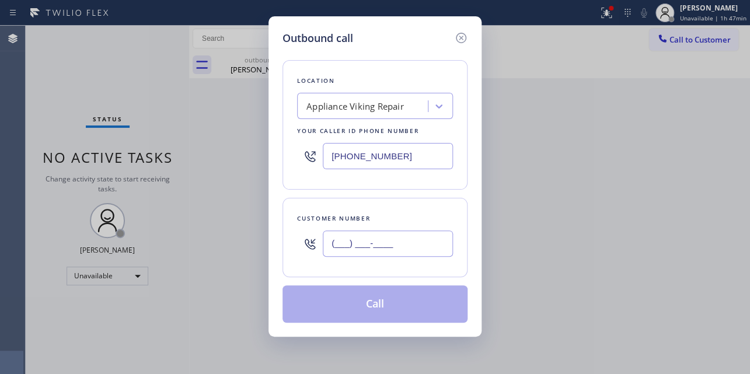
click at [358, 248] on input "(___) ___-____" at bounding box center [388, 244] width 130 height 26
paste input "213) 709-1136"
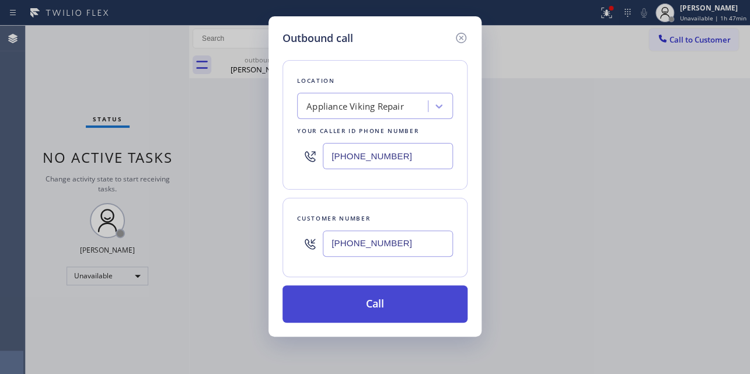
type input "(213) 709-1136"
click at [363, 295] on button "Call" at bounding box center [375, 304] width 185 height 37
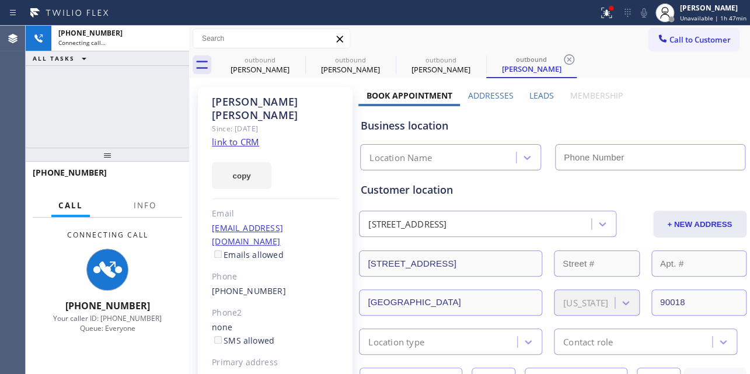
click at [539, 93] on label "Leads" at bounding box center [542, 95] width 25 height 11
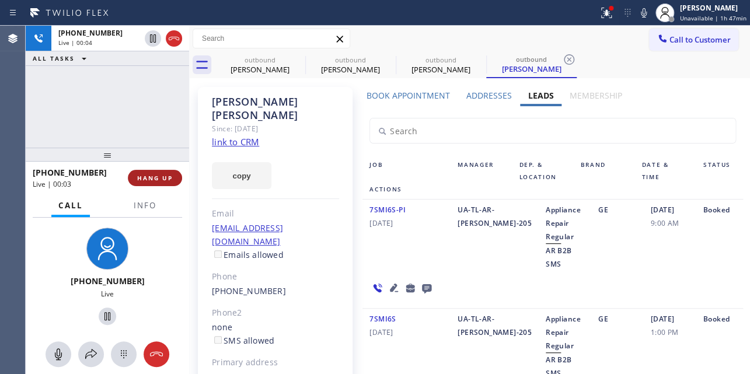
click at [158, 181] on span "HANG UP" at bounding box center [155, 178] width 36 height 8
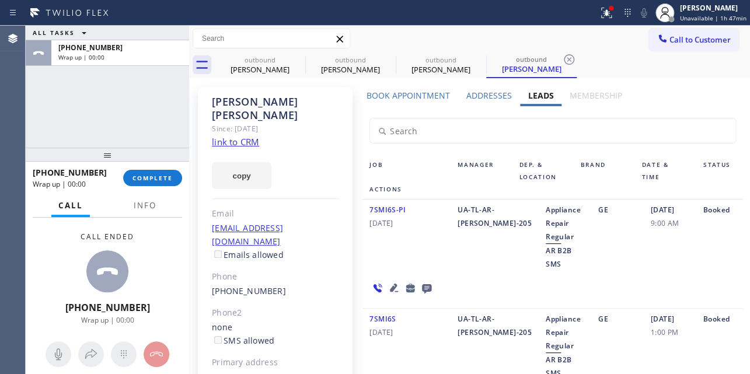
click at [420, 281] on icon at bounding box center [427, 288] width 14 height 15
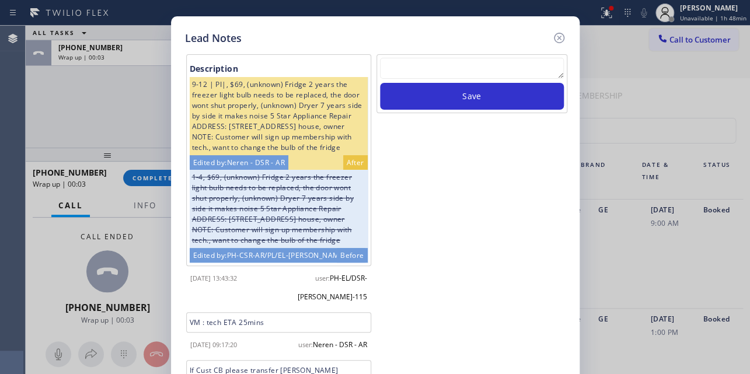
click at [509, 59] on textarea at bounding box center [472, 68] width 184 height 21
paste textarea "Routed to Voice mail// If CX will call back please transfer to me- Love:*"
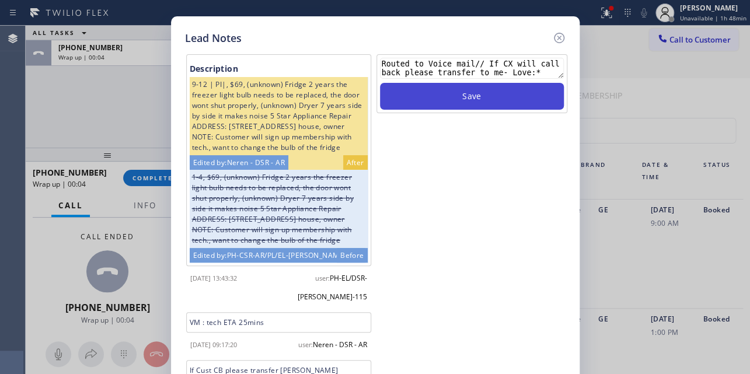
type textarea "Routed to Voice mail// If CX will call back please transfer to me- Love:*"
click at [502, 109] on button "Save" at bounding box center [472, 96] width 184 height 27
click at [502, 95] on button "Save" at bounding box center [472, 96] width 184 height 27
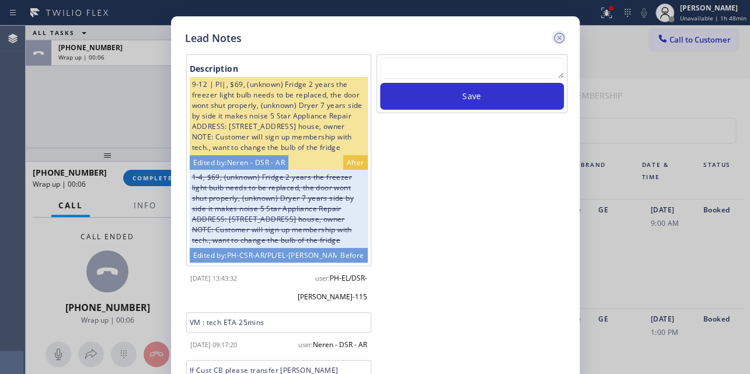
click at [559, 38] on icon at bounding box center [558, 38] width 11 height 11
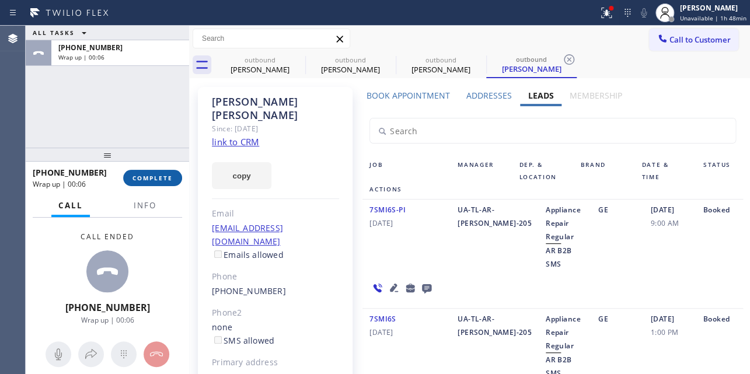
click at [134, 178] on span "COMPLETE" at bounding box center [153, 178] width 40 height 8
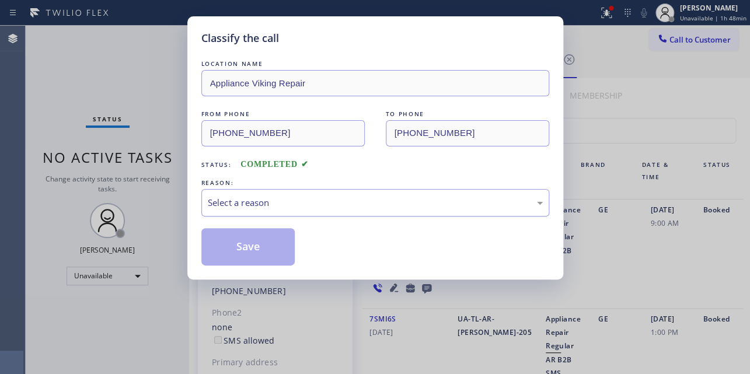
click at [290, 204] on div "Select a reason" at bounding box center [375, 202] width 335 height 13
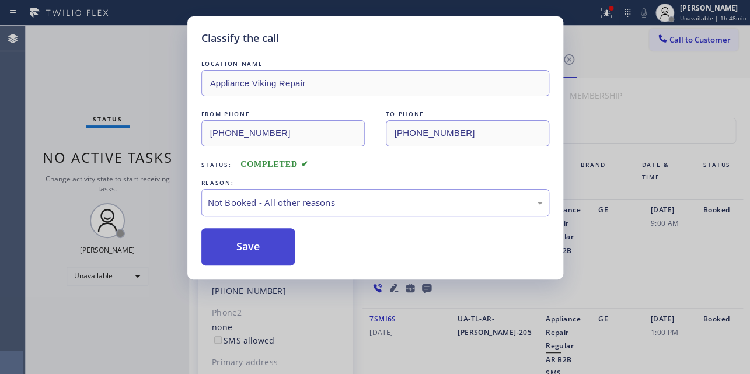
click at [264, 253] on button "Save" at bounding box center [248, 246] width 94 height 37
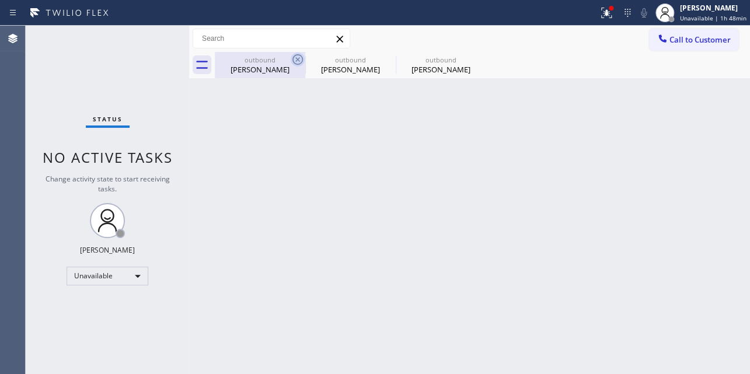
click at [297, 57] on icon at bounding box center [298, 60] width 14 height 14
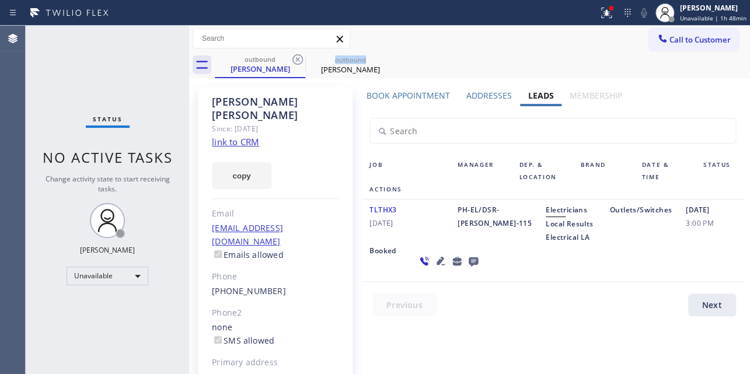
click at [297, 57] on icon at bounding box center [298, 60] width 14 height 14
click at [0, 0] on icon at bounding box center [0, 0] width 0 height 0
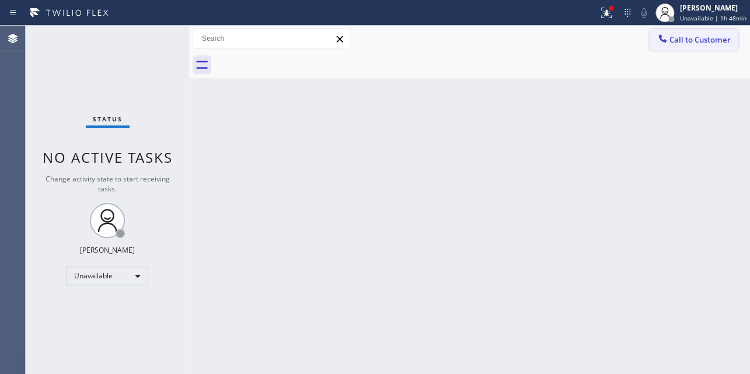
click at [657, 34] on icon at bounding box center [663, 39] width 12 height 12
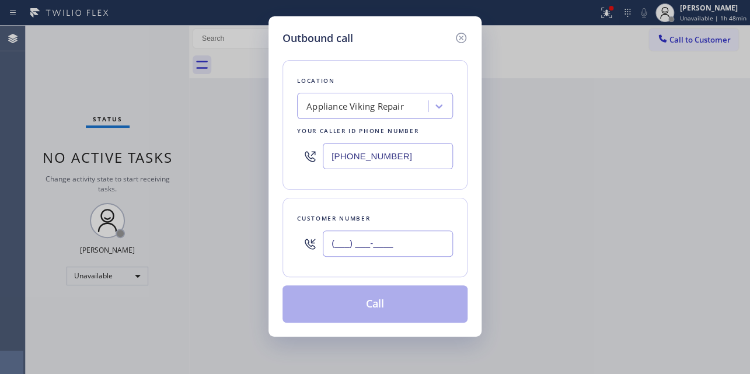
click at [369, 239] on input "(___) ___-____" at bounding box center [388, 244] width 130 height 26
paste input "949) 400-3420"
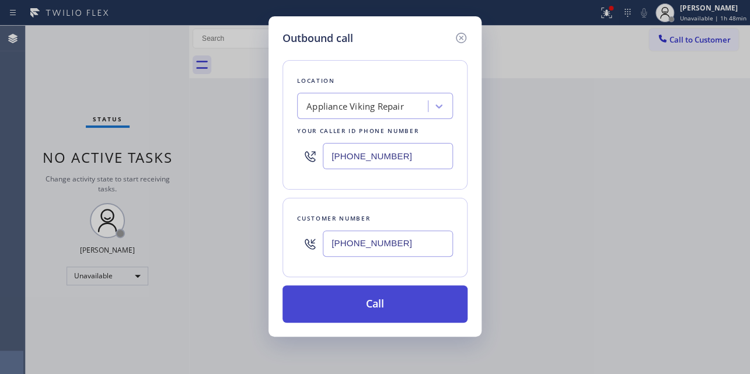
type input "(949) 400-3420"
click at [383, 304] on button "Call" at bounding box center [375, 304] width 185 height 37
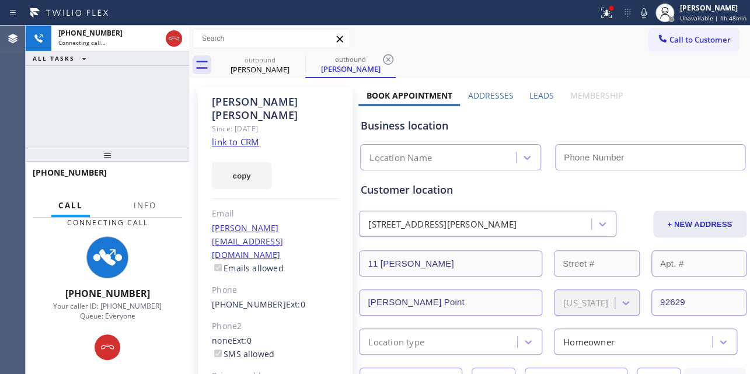
type input "[PHONE_NUMBER]"
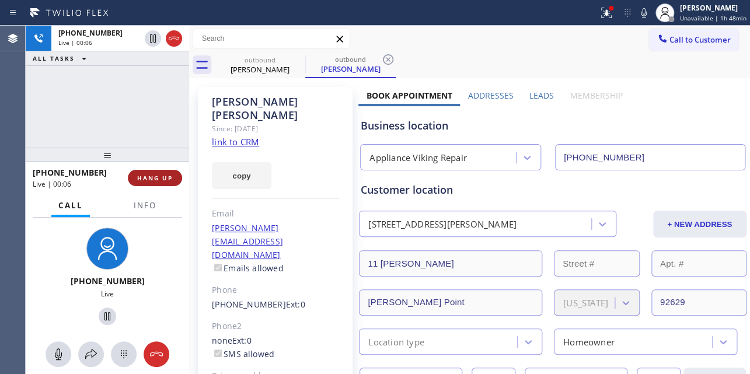
click at [152, 178] on span "HANG UP" at bounding box center [155, 178] width 36 height 8
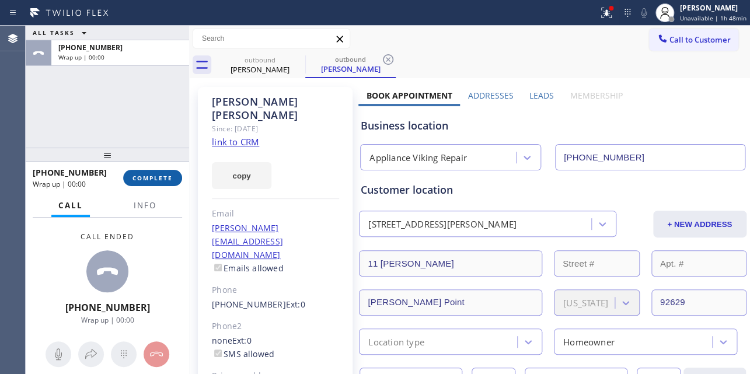
click at [146, 177] on span "COMPLETE" at bounding box center [153, 178] width 40 height 8
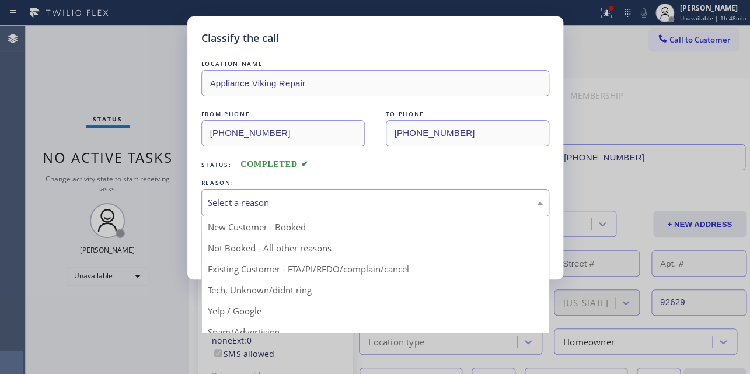
click at [239, 198] on div "Select a reason" at bounding box center [375, 202] width 335 height 13
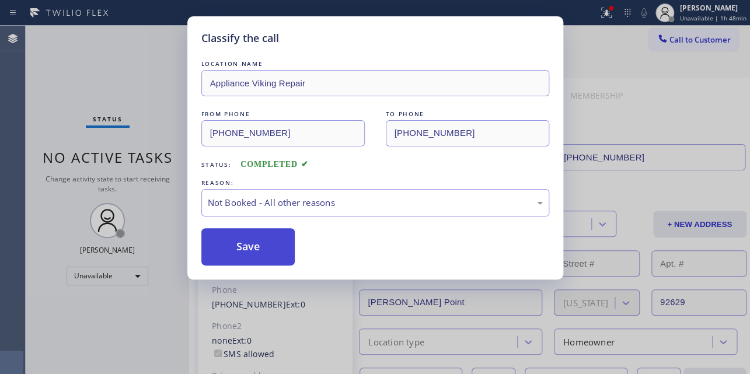
click at [232, 250] on button "Save" at bounding box center [248, 246] width 94 height 37
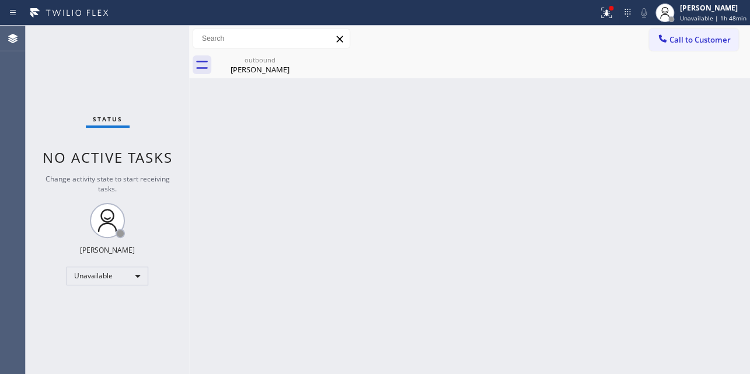
click at [646, 199] on div "Back to Dashboard Change Sender ID Customers Technicians Select a contact Outbo…" at bounding box center [469, 200] width 561 height 349
click at [684, 44] on span "Call to Customer" at bounding box center [700, 39] width 61 height 11
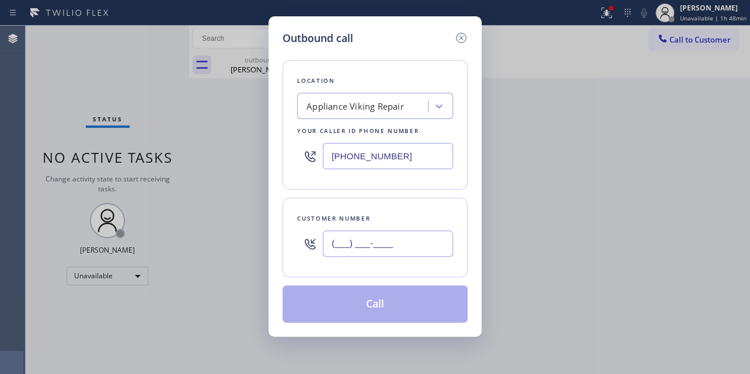
click at [338, 251] on input "(___) ___-____" at bounding box center [388, 244] width 130 height 26
paste input "424) 857-3266"
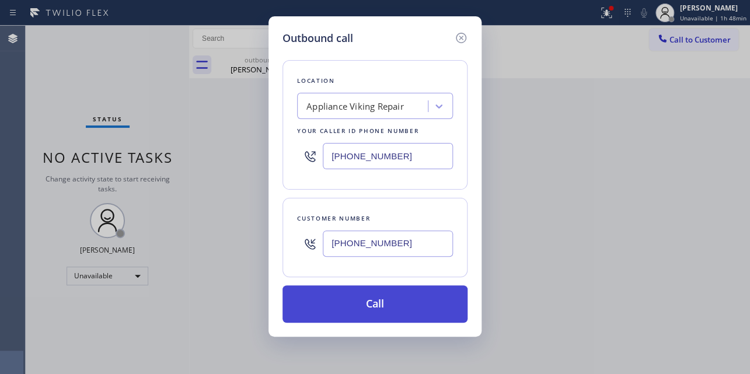
type input "(424) 857-3266"
click at [369, 309] on button "Call" at bounding box center [375, 304] width 185 height 37
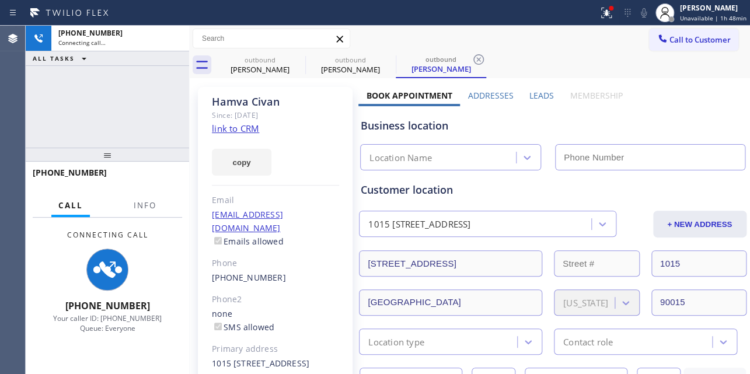
type input "[PHONE_NUMBER]"
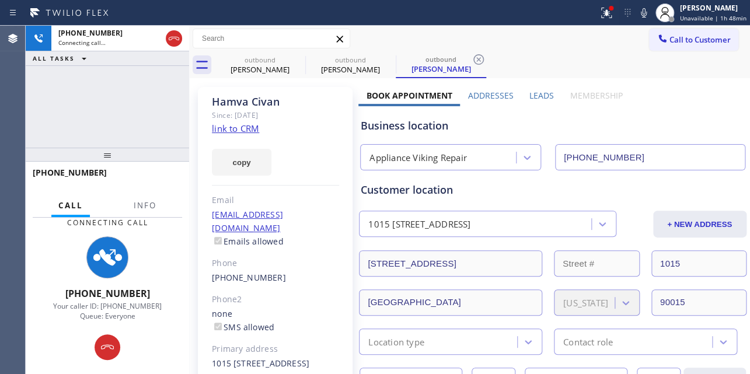
click at [530, 90] on label "Leads" at bounding box center [542, 95] width 25 height 11
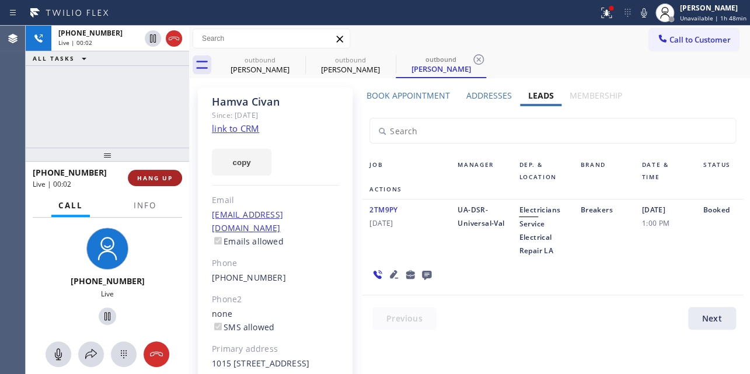
click at [141, 182] on button "HANG UP" at bounding box center [155, 178] width 54 height 16
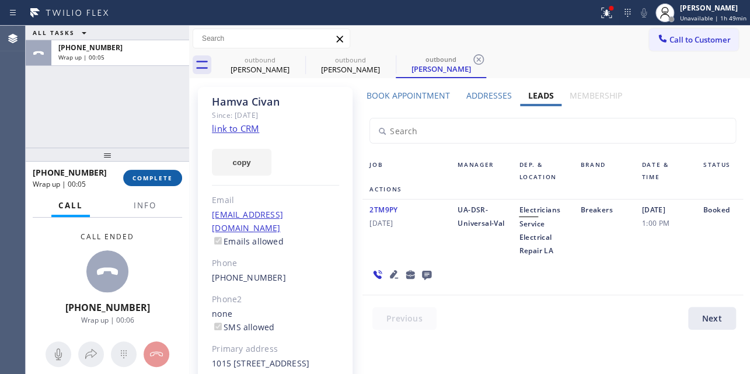
click at [156, 184] on button "COMPLETE" at bounding box center [152, 178] width 59 height 16
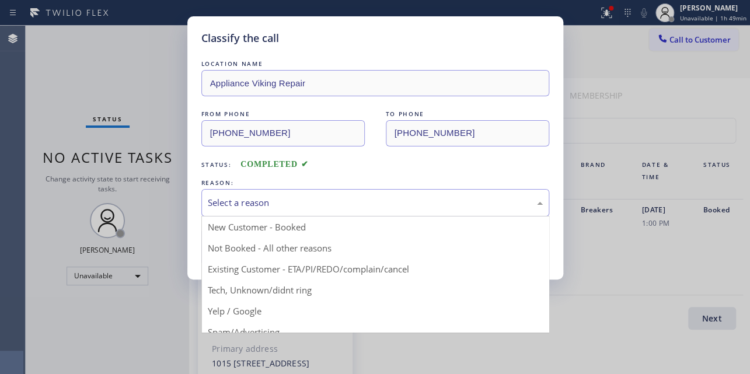
click at [326, 204] on div "Select a reason" at bounding box center [375, 202] width 335 height 13
drag, startPoint x: 283, startPoint y: 245, endPoint x: 267, endPoint y: 248, distance: 16.6
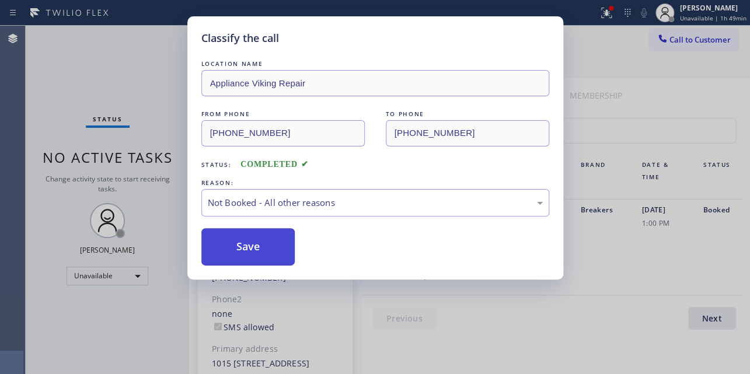
click at [262, 248] on button "Save" at bounding box center [248, 246] width 94 height 37
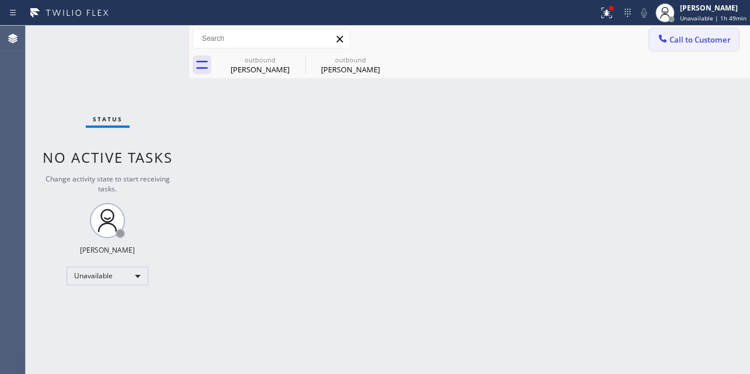
click at [677, 39] on span "Call to Customer" at bounding box center [700, 39] width 61 height 11
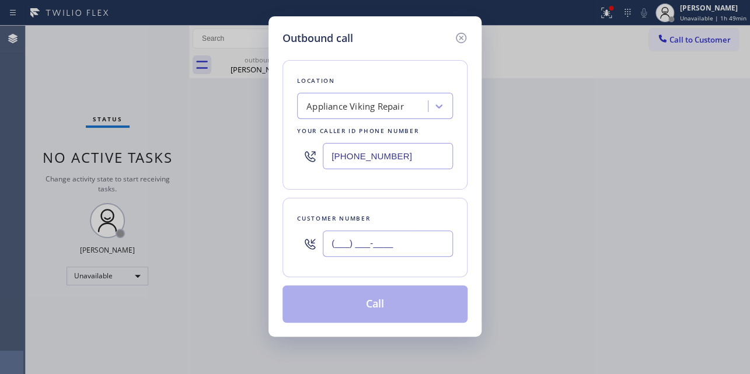
click at [368, 238] on input "(___) ___-____" at bounding box center [388, 244] width 130 height 26
paste input "443) 416-7452"
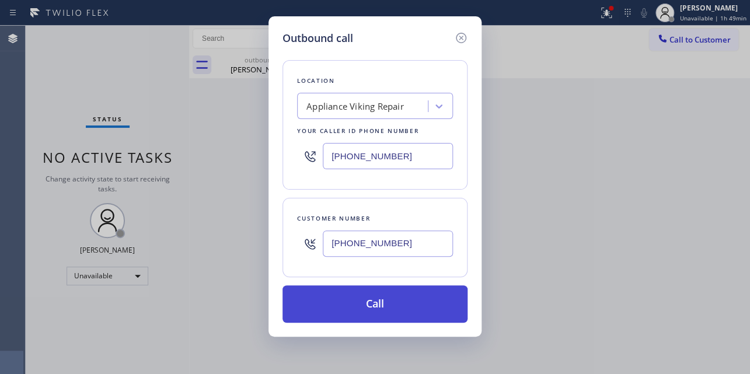
type input "(443) 416-7452"
click at [380, 299] on button "Call" at bounding box center [375, 304] width 185 height 37
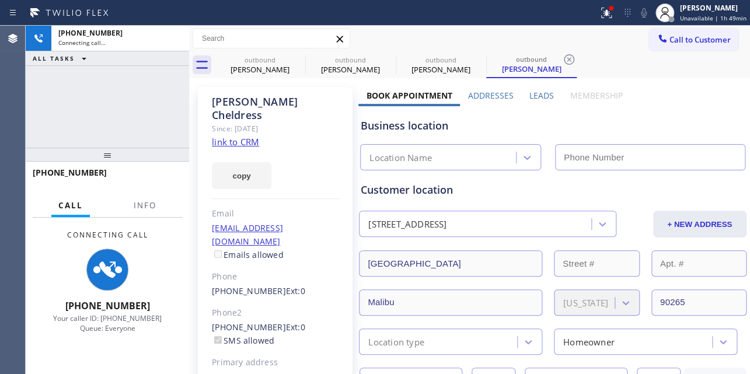
type input "[PHONE_NUMBER]"
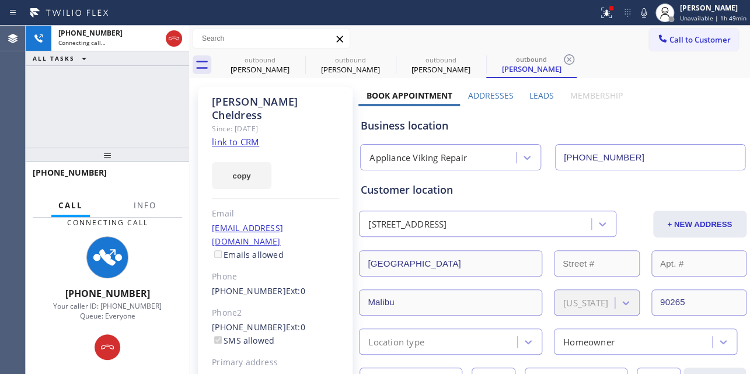
click at [626, 125] on div "Business location" at bounding box center [553, 126] width 384 height 16
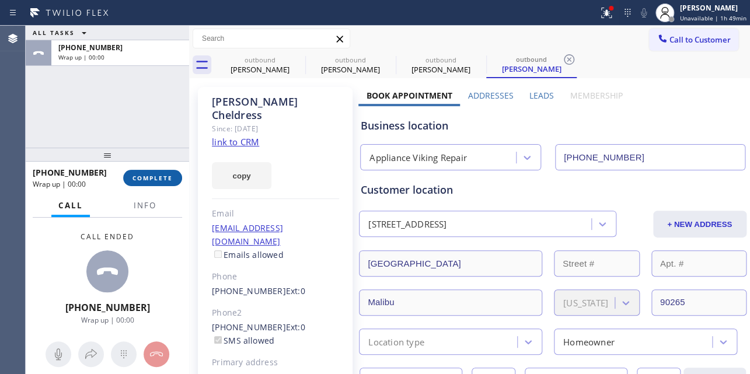
click at [145, 175] on span "COMPLETE" at bounding box center [153, 178] width 40 height 8
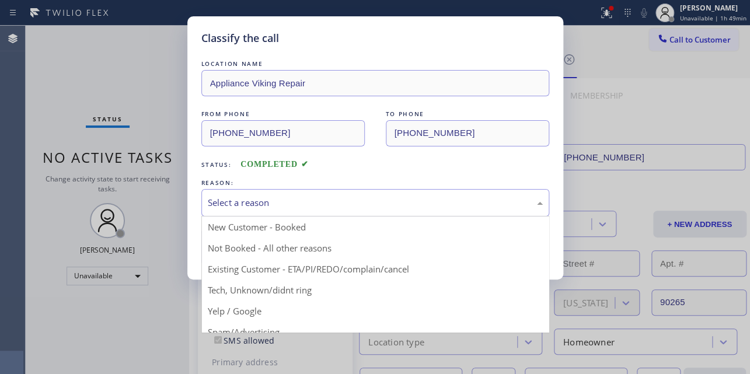
click at [268, 196] on div "Select a reason" at bounding box center [375, 202] width 335 height 13
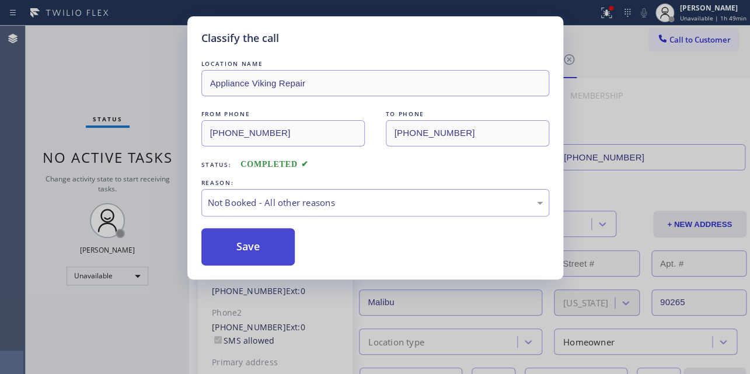
click at [235, 235] on button "Save" at bounding box center [248, 246] width 94 height 37
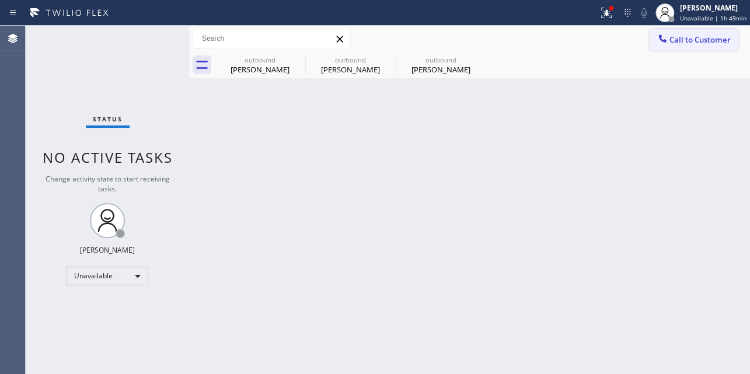
click at [684, 41] on span "Call to Customer" at bounding box center [700, 39] width 61 height 11
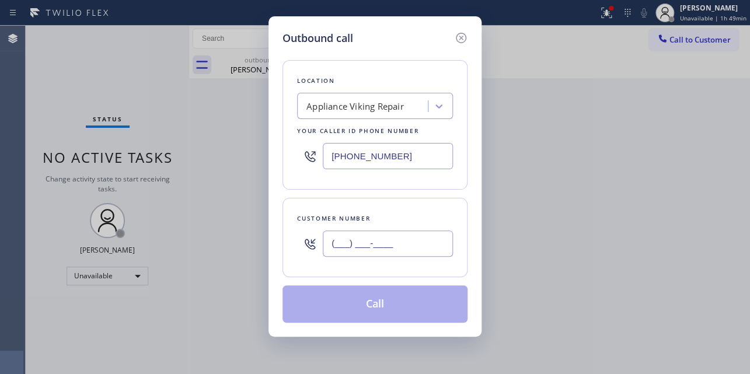
click at [343, 239] on input "(___) ___-____" at bounding box center [388, 244] width 130 height 26
paste input "917) 846-0876"
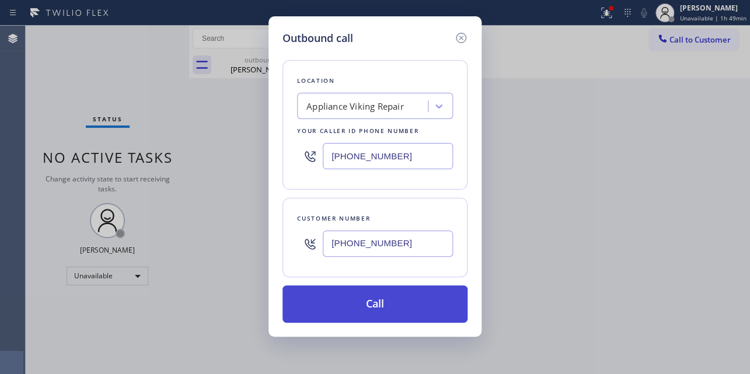
click at [367, 308] on button "Call" at bounding box center [375, 304] width 185 height 37
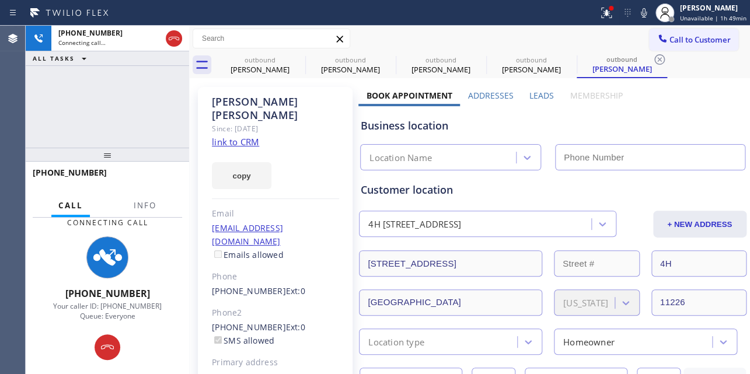
click at [531, 93] on label "Leads" at bounding box center [542, 95] width 25 height 11
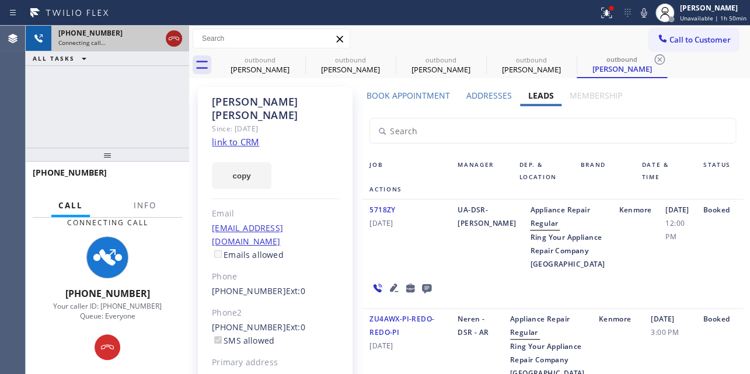
click at [169, 36] on icon at bounding box center [174, 39] width 14 height 14
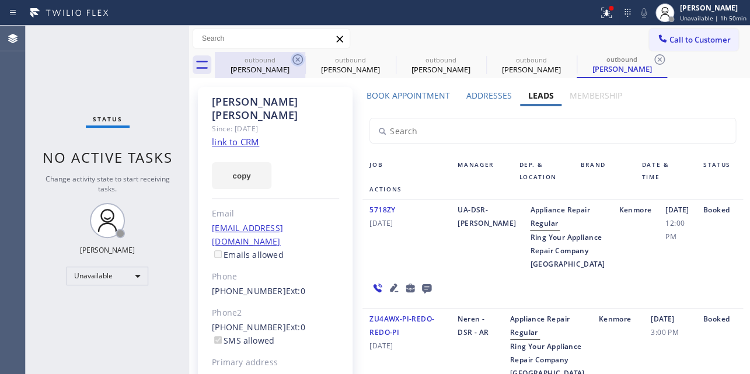
click at [295, 59] on icon at bounding box center [298, 60] width 14 height 14
click at [0, 0] on icon at bounding box center [0, 0] width 0 height 0
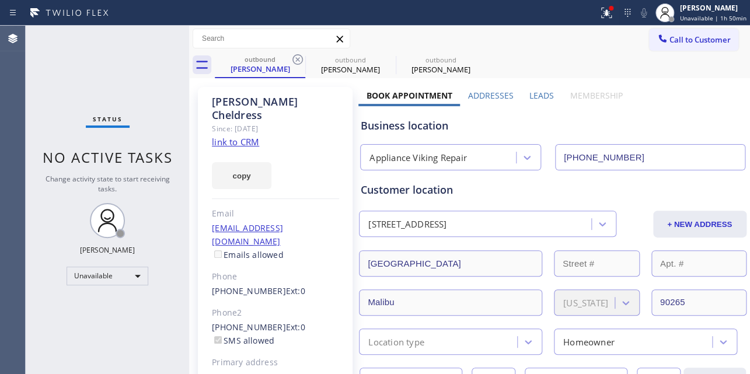
click at [295, 59] on icon at bounding box center [298, 60] width 14 height 14
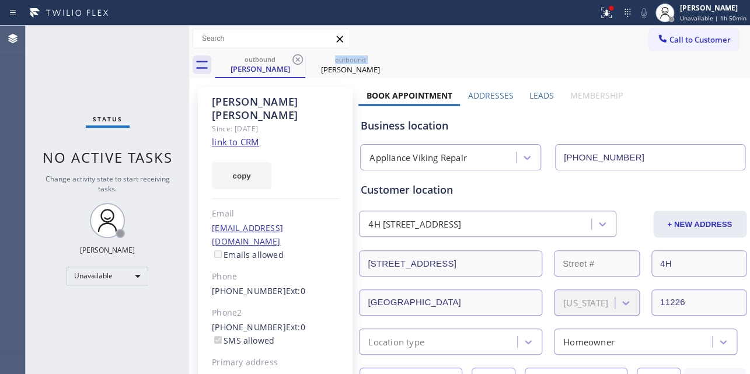
click at [295, 59] on icon at bounding box center [298, 60] width 14 height 14
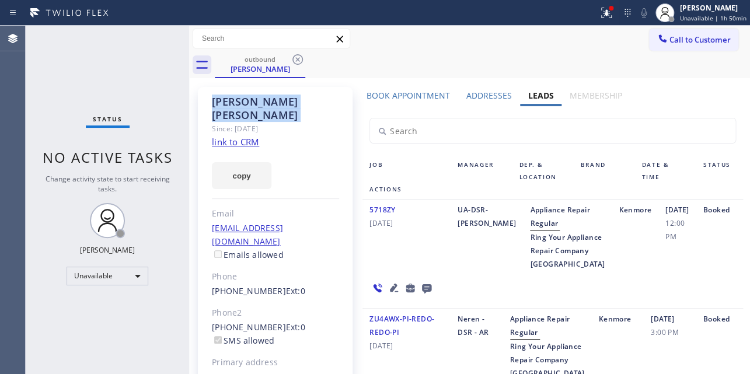
click at [295, 59] on icon at bounding box center [298, 60] width 14 height 14
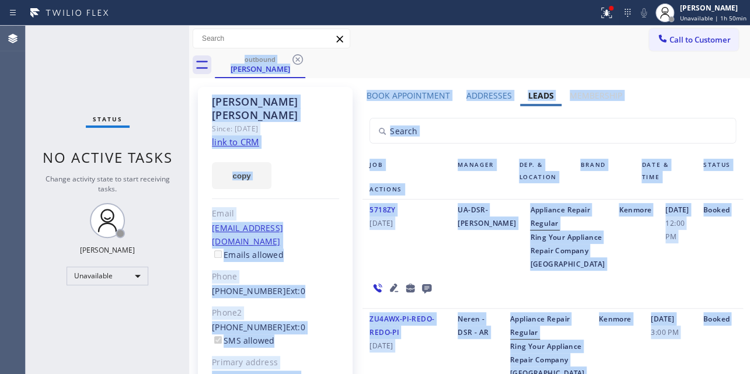
click at [295, 59] on div "outbound Evetta Clark" at bounding box center [482, 65] width 535 height 26
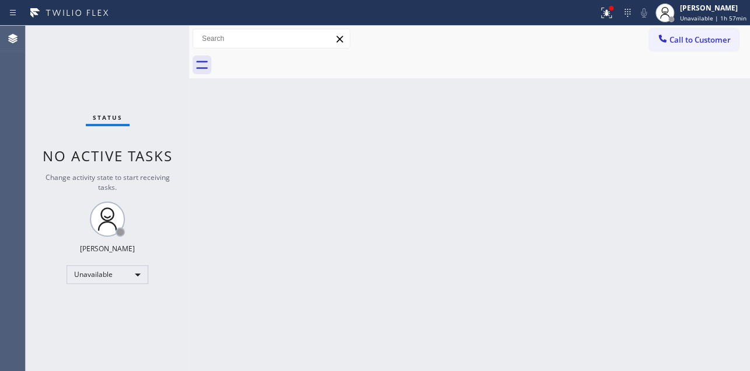
click at [698, 293] on div "Back to Dashboard Change Sender ID Customers Technicians Select a contact Outbo…" at bounding box center [469, 198] width 561 height 345
click at [645, 151] on div "Back to Dashboard Change Sender ID Customers Technicians Select a contact Outbo…" at bounding box center [469, 198] width 561 height 345
click at [113, 269] on div "Unavailable" at bounding box center [108, 274] width 82 height 19
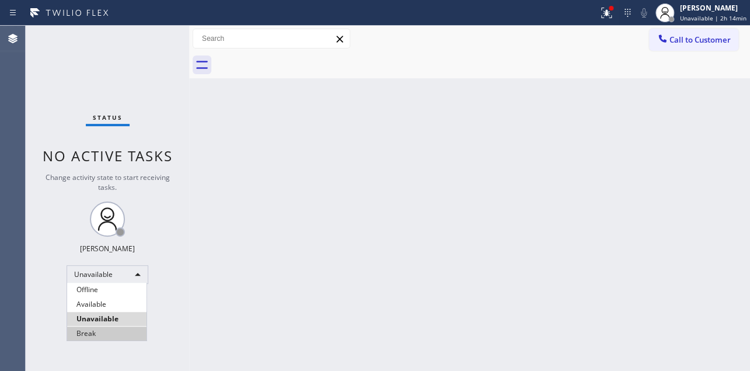
click at [109, 331] on li "Break" at bounding box center [106, 333] width 79 height 14
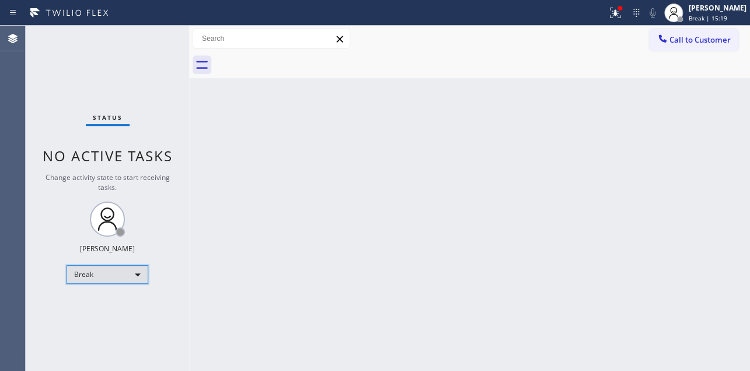
click at [102, 273] on div "Break" at bounding box center [108, 274] width 82 height 19
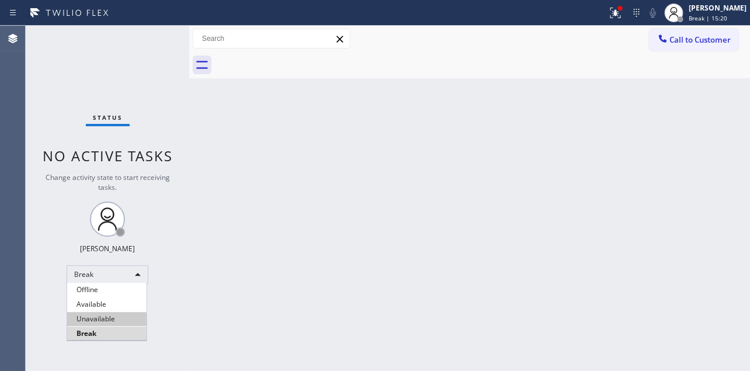
click at [89, 315] on li "Unavailable" at bounding box center [106, 319] width 79 height 14
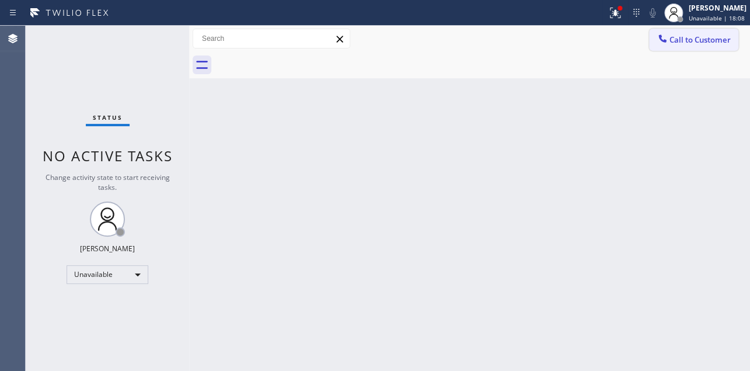
click at [699, 41] on span "Call to Customer" at bounding box center [700, 39] width 61 height 11
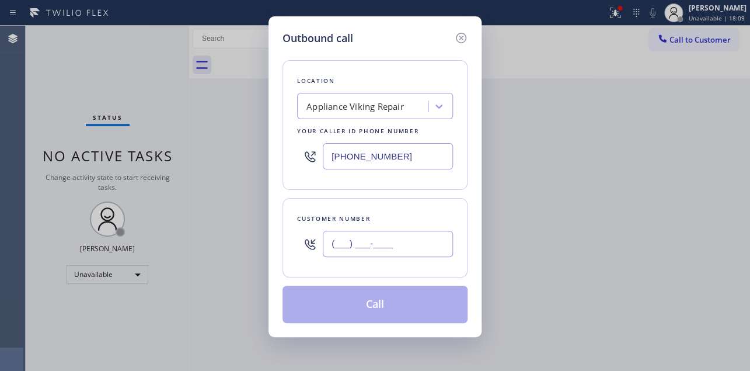
click at [352, 248] on input "(___) ___-____" at bounding box center [388, 244] width 130 height 26
paste input "424) 298-8329"
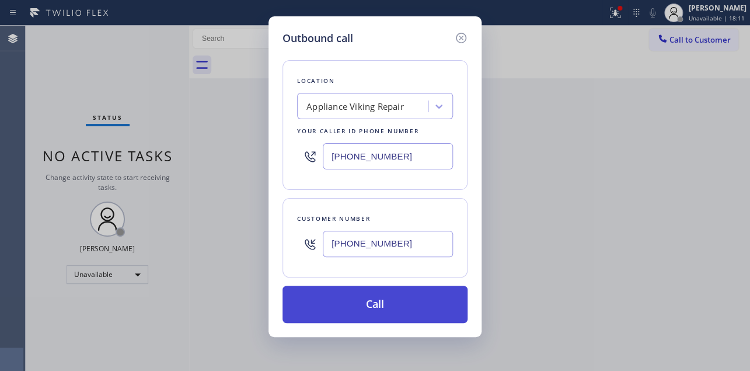
click at [380, 307] on button "Call" at bounding box center [375, 304] width 185 height 37
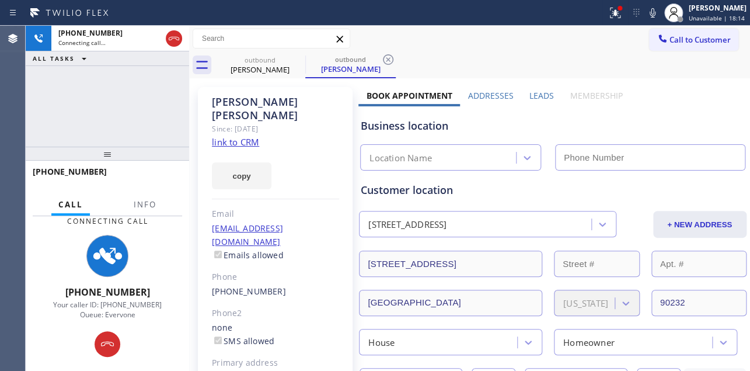
click at [540, 99] on label "Leads" at bounding box center [542, 95] width 25 height 11
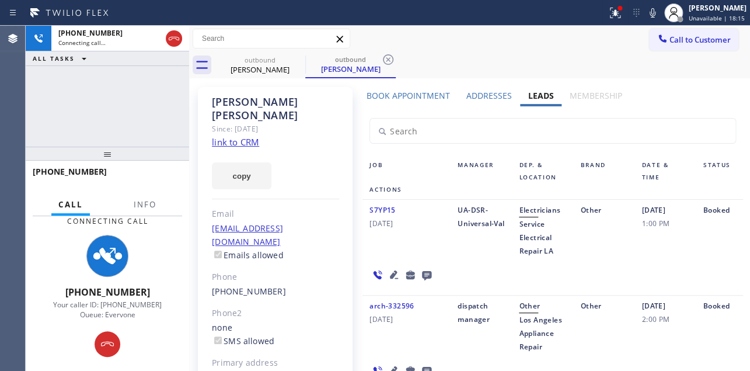
click at [429, 276] on icon at bounding box center [427, 274] width 14 height 15
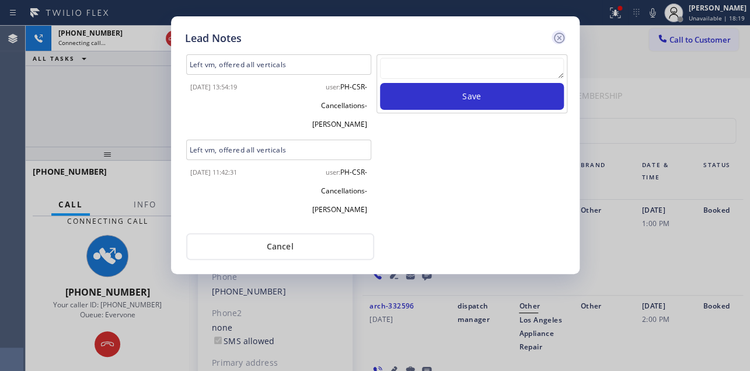
click at [558, 38] on icon at bounding box center [558, 38] width 11 height 11
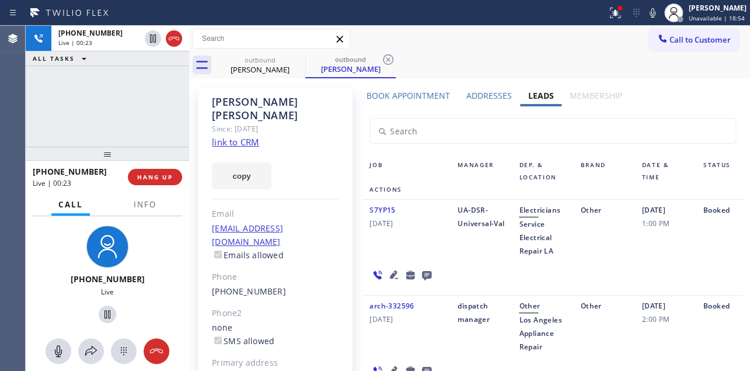
drag, startPoint x: 652, startPoint y: 276, endPoint x: 532, endPoint y: 218, distance: 132.4
click at [652, 276] on div "S7YP15 09/30/2023 UA-DSR-Universal-Val Electricians Service Electrical Repair L…" at bounding box center [553, 248] width 380 height 96
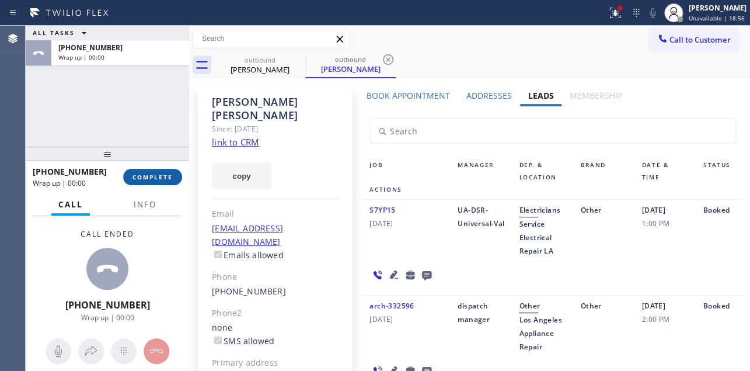
click at [165, 182] on button "COMPLETE" at bounding box center [152, 177] width 59 height 16
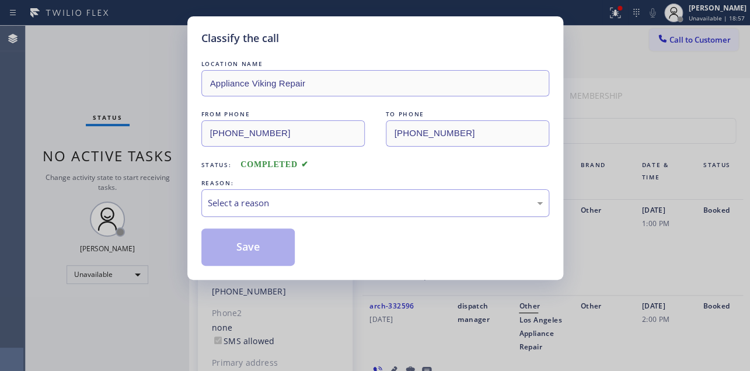
click at [325, 199] on div "Select a reason" at bounding box center [375, 202] width 335 height 13
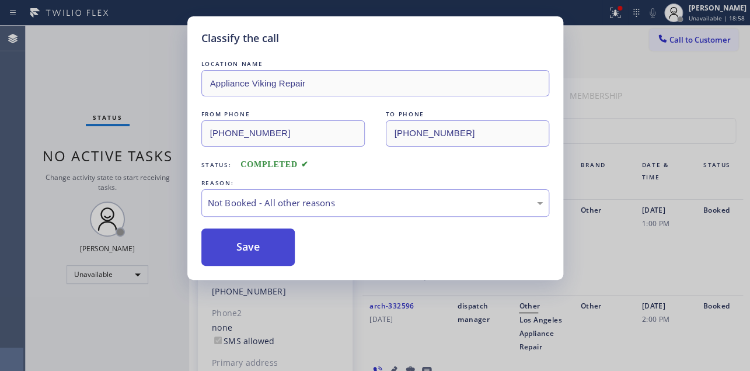
click at [239, 253] on button "Save" at bounding box center [248, 246] width 94 height 37
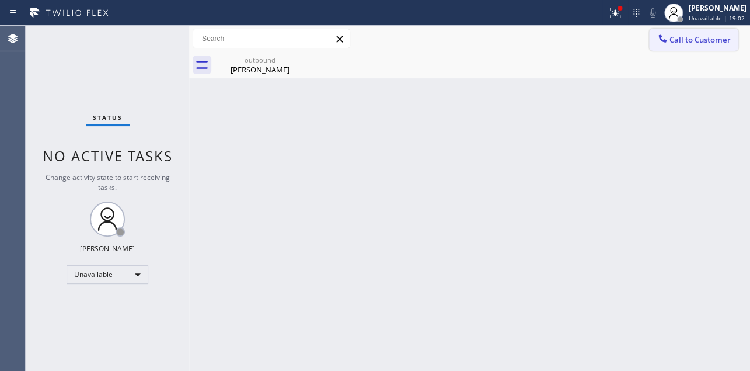
click at [680, 40] on span "Call to Customer" at bounding box center [700, 39] width 61 height 11
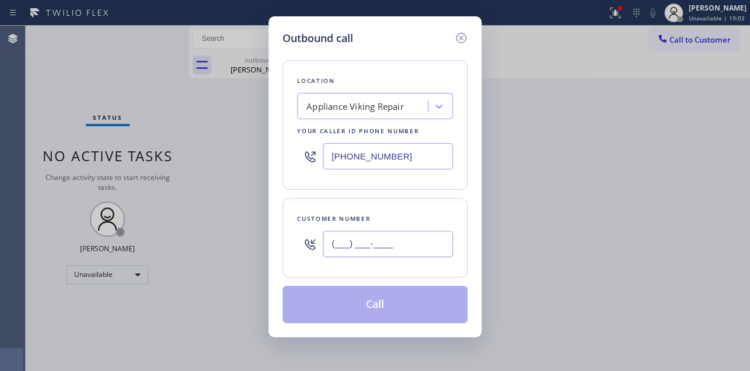
click at [347, 250] on input "(___) ___-____" at bounding box center [388, 244] width 130 height 26
paste input "720) 413-4841"
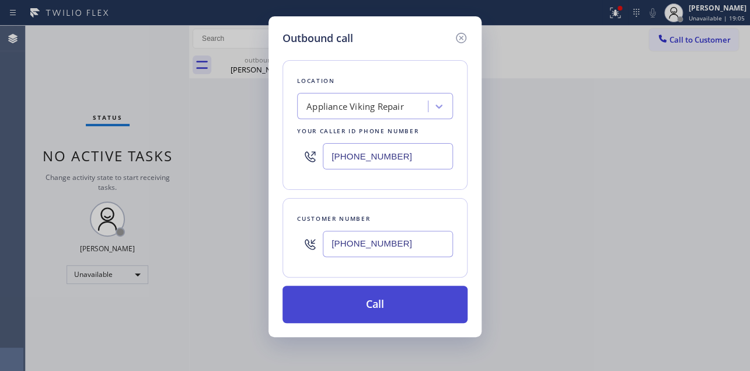
click at [391, 301] on button "Call" at bounding box center [375, 304] width 185 height 37
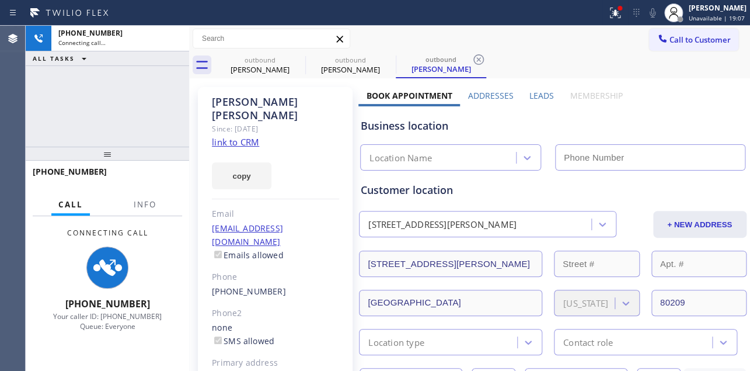
click at [532, 98] on label "Leads" at bounding box center [542, 95] width 25 height 11
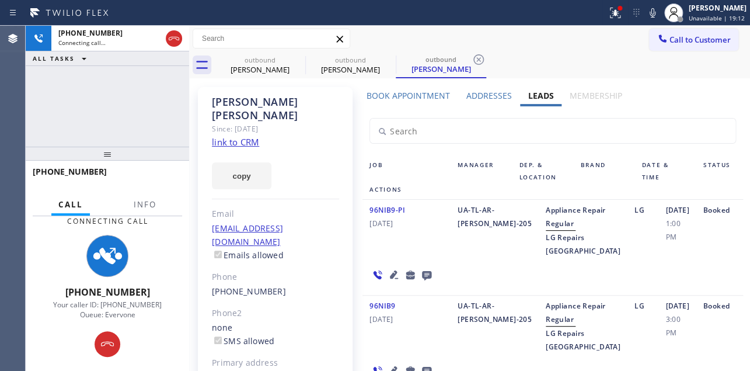
drag, startPoint x: 635, startPoint y: 140, endPoint x: 628, endPoint y: 138, distance: 7.1
click at [635, 140] on input "text" at bounding box center [552, 131] width 365 height 25
click at [649, 275] on div "96NIB9-PI 10/01/2023 UA-TL-AR-Patrick-205 Appliance Repair Regular LG Repairs D…" at bounding box center [553, 248] width 380 height 96
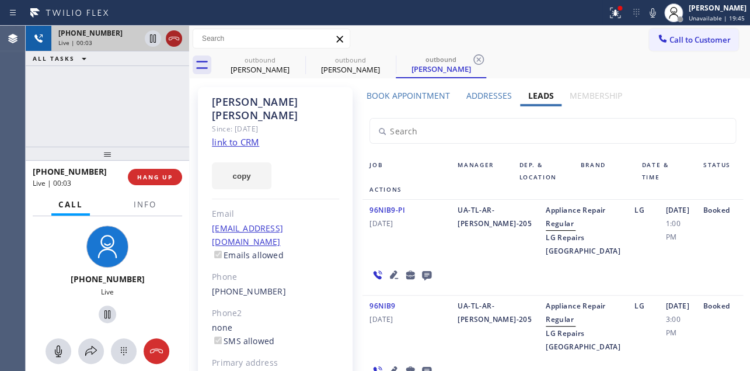
click at [173, 41] on icon at bounding box center [174, 39] width 14 height 14
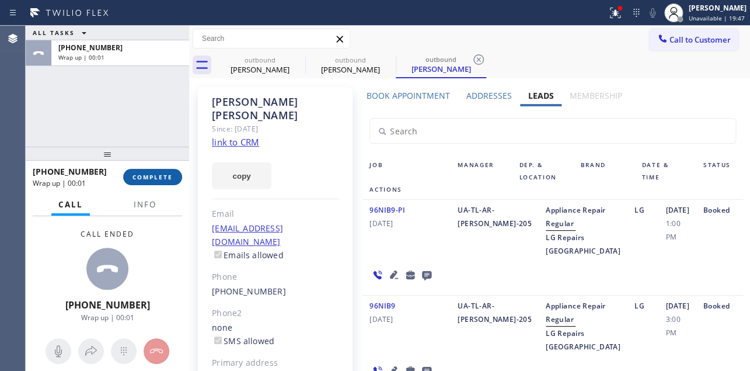
click at [157, 179] on span "COMPLETE" at bounding box center [153, 177] width 40 height 8
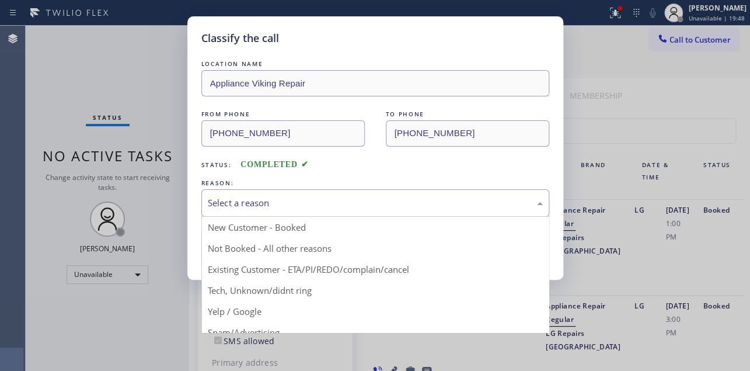
click at [335, 204] on div "Select a reason" at bounding box center [375, 202] width 335 height 13
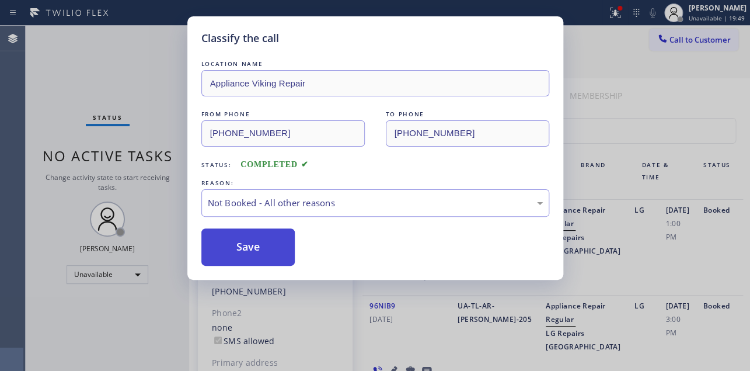
click at [276, 247] on button "Save" at bounding box center [248, 246] width 94 height 37
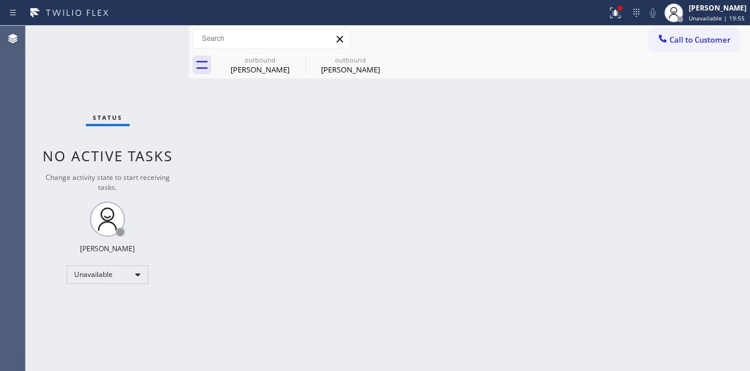
drag, startPoint x: 686, startPoint y: 38, endPoint x: 421, endPoint y: 95, distance: 271.2
click at [683, 37] on span "Call to Customer" at bounding box center [700, 39] width 61 height 11
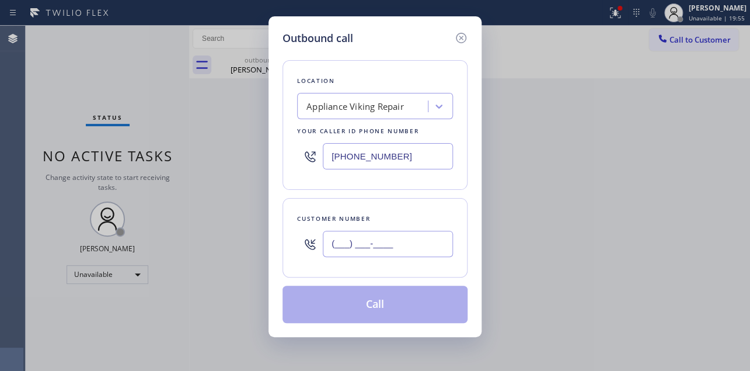
click at [378, 249] on input "(___) ___-____" at bounding box center [388, 244] width 130 height 26
paste input "737) 610-2283"
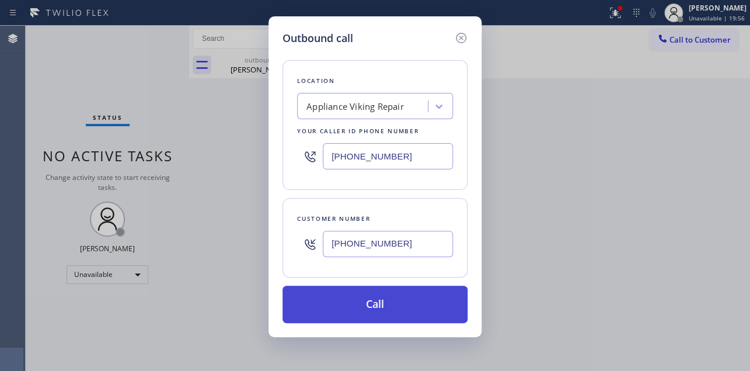
type input "(737) 610-2283"
click at [365, 308] on button "Call" at bounding box center [375, 304] width 185 height 37
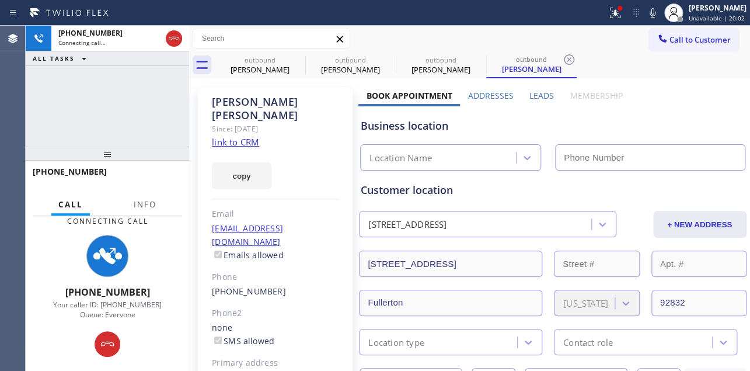
type input "[PHONE_NUMBER]"
drag, startPoint x: 660, startPoint y: 123, endPoint x: 596, endPoint y: 116, distance: 65.1
click at [660, 123] on div "Business location" at bounding box center [553, 126] width 384 height 16
click at [617, 193] on div "Customer location" at bounding box center [553, 190] width 384 height 16
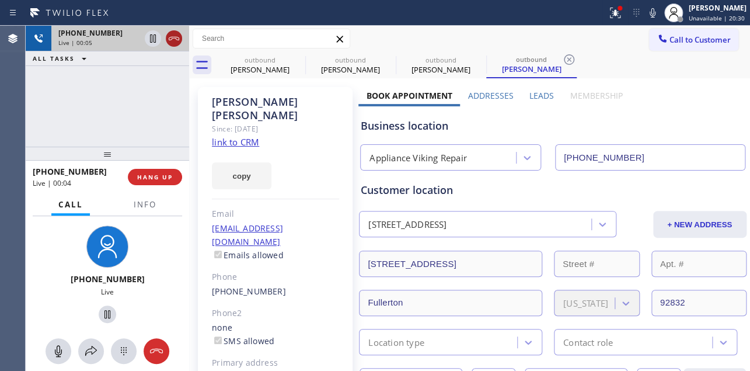
click at [169, 32] on icon at bounding box center [174, 39] width 14 height 14
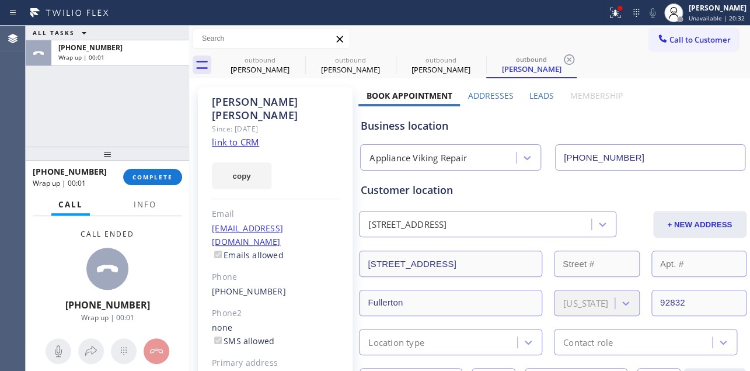
drag, startPoint x: 408, startPoint y: 41, endPoint x: 396, endPoint y: 40, distance: 11.2
click at [408, 41] on div "Call to Customer Outbound call Location Appliance Viking Repair Your caller id …" at bounding box center [469, 39] width 561 height 20
click at [154, 182] on button "COMPLETE" at bounding box center [152, 177] width 59 height 16
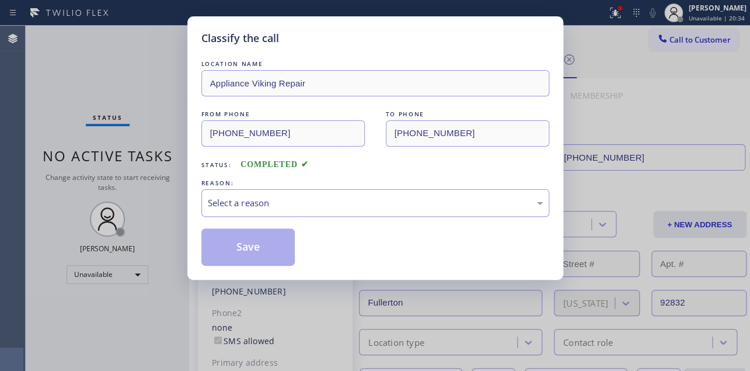
click at [245, 200] on div "Select a reason" at bounding box center [375, 202] width 335 height 13
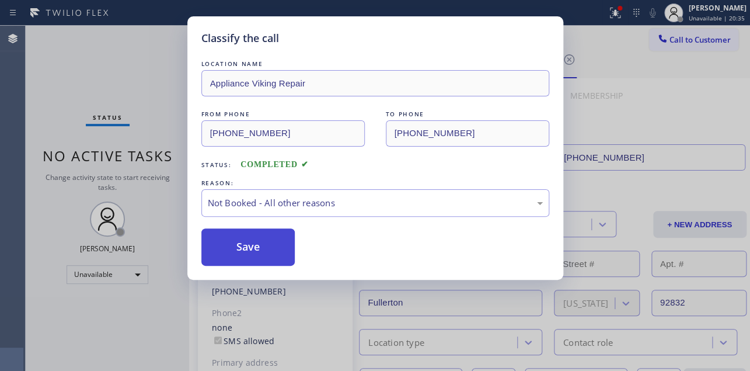
click at [259, 249] on button "Save" at bounding box center [248, 246] width 94 height 37
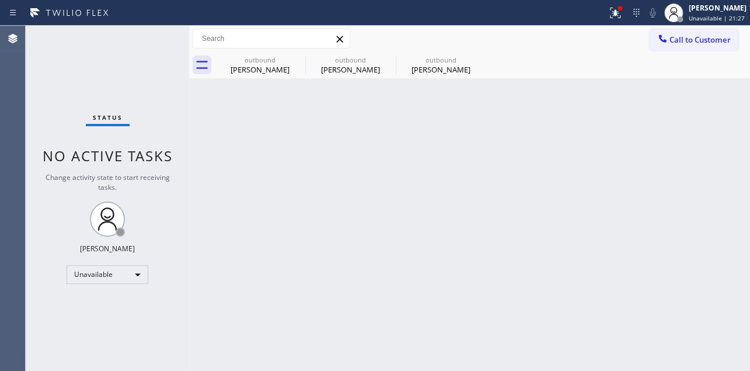
click at [639, 280] on div "Back to Dashboard Change Sender ID Customers Technicians Select a contact Outbo…" at bounding box center [469, 198] width 561 height 345
click at [687, 47] on button "Call to Customer" at bounding box center [693, 40] width 89 height 22
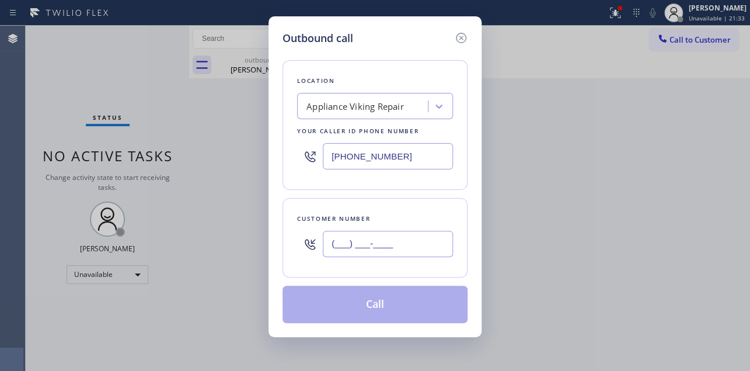
click at [342, 252] on input "(___) ___-____" at bounding box center [388, 244] width 130 height 26
paste input "408) 937-1370"
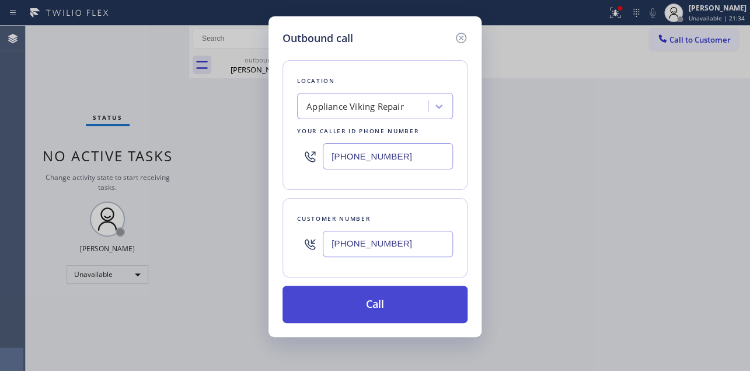
type input "(408) 937-1370"
click at [362, 300] on button "Call" at bounding box center [375, 304] width 185 height 37
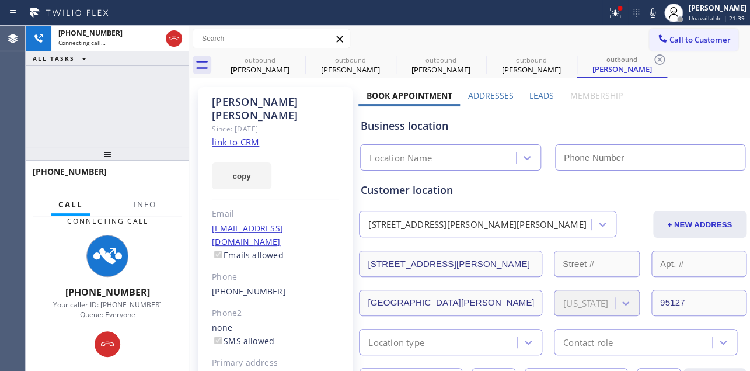
type input "[PHONE_NUMBER]"
click at [630, 183] on div "Customer location" at bounding box center [553, 190] width 384 height 16
click at [538, 93] on label "Leads" at bounding box center [542, 95] width 25 height 11
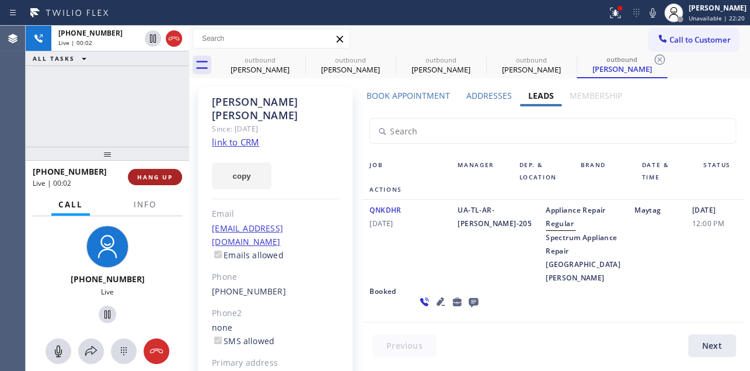
click at [141, 180] on span "HANG UP" at bounding box center [155, 177] width 36 height 8
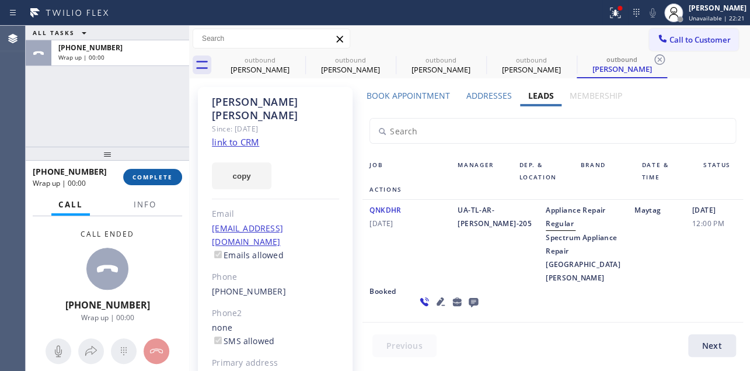
click at [162, 180] on span "COMPLETE" at bounding box center [153, 177] width 40 height 8
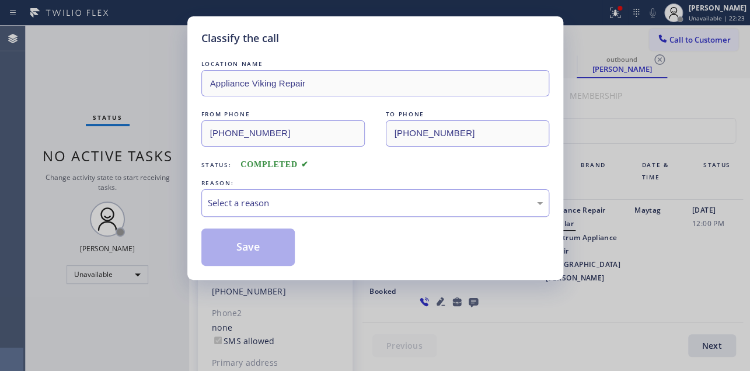
click at [320, 201] on div "Select a reason" at bounding box center [375, 202] width 335 height 13
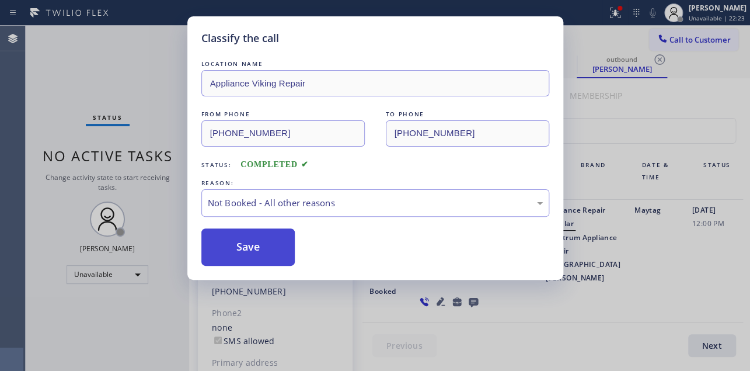
click at [268, 245] on button "Save" at bounding box center [248, 246] width 94 height 37
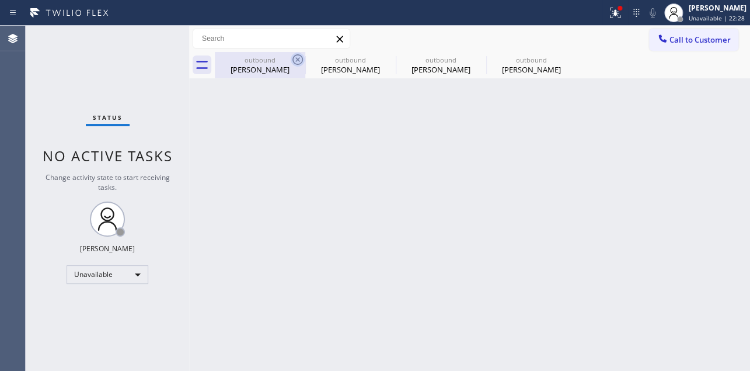
click at [300, 60] on icon at bounding box center [298, 60] width 14 height 14
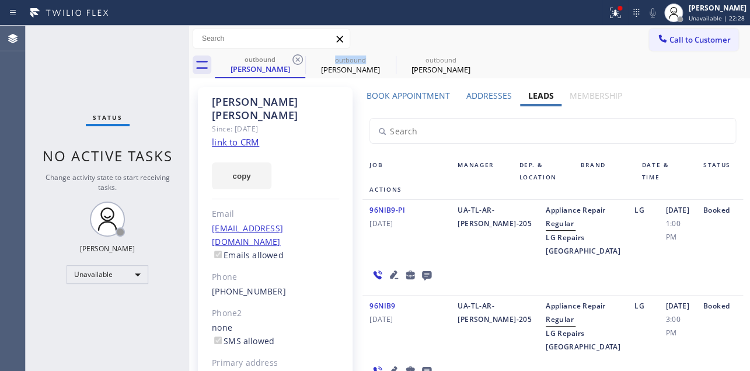
click at [300, 60] on icon at bounding box center [298, 60] width 14 height 14
click at [0, 0] on icon at bounding box center [0, 0] width 0 height 0
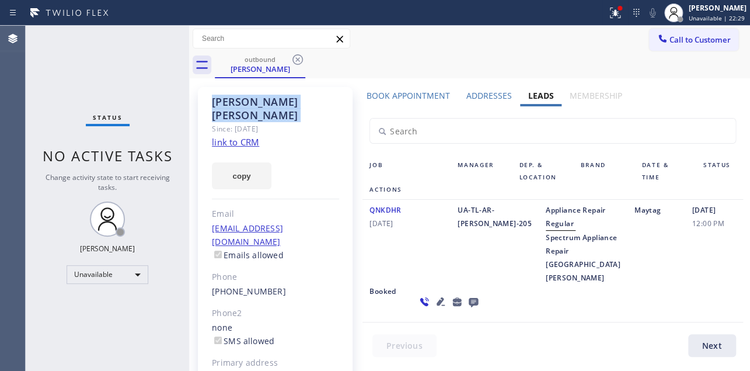
click at [300, 60] on icon at bounding box center [298, 60] width 14 height 14
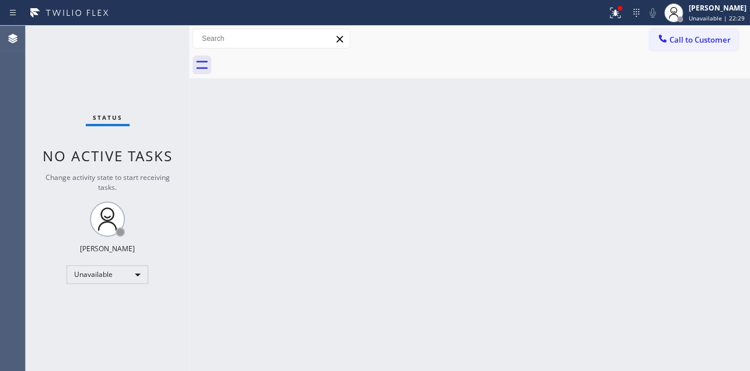
click at [299, 59] on div at bounding box center [482, 65] width 535 height 26
click at [677, 44] on span "Call to Customer" at bounding box center [700, 39] width 61 height 11
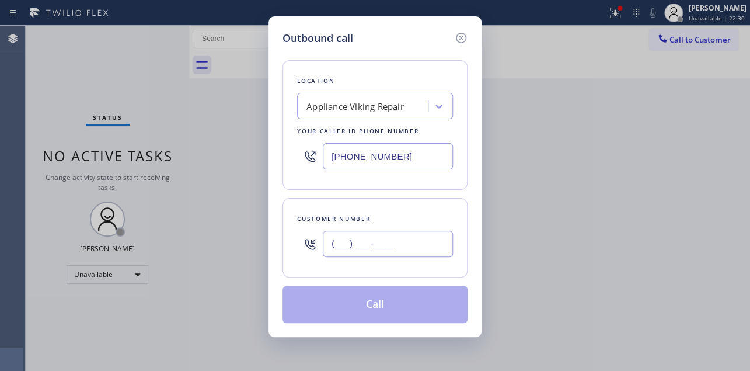
click at [384, 231] on input "(___) ___-____" at bounding box center [388, 244] width 130 height 26
paste input "310) 770-5689"
type input "[PHONE_NUMBER]"
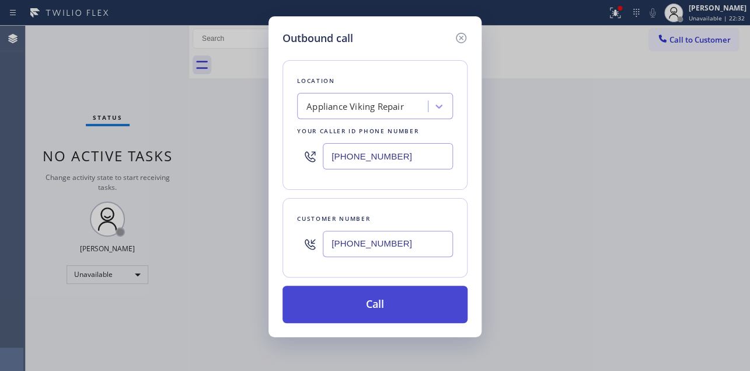
click at [384, 304] on button "Call" at bounding box center [375, 304] width 185 height 37
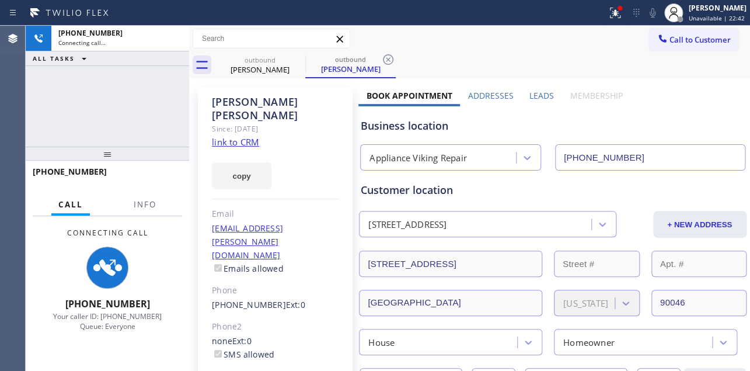
type input "[PHONE_NUMBER]"
click at [539, 99] on label "Leads" at bounding box center [542, 95] width 25 height 11
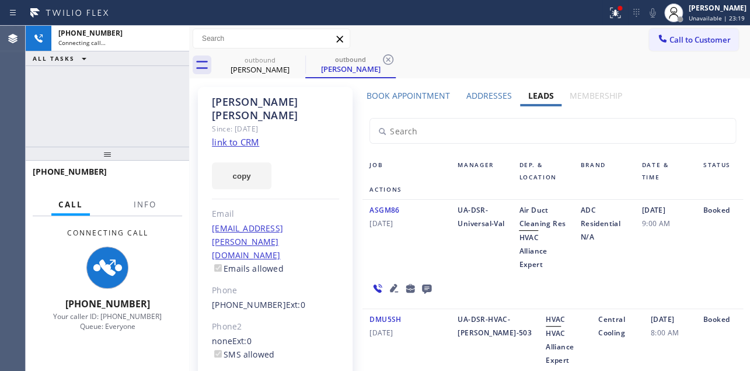
click at [422, 283] on icon at bounding box center [427, 288] width 14 height 15
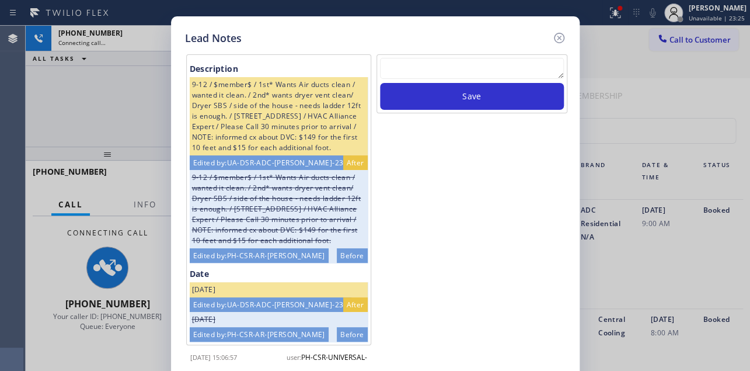
click at [452, 76] on textarea at bounding box center [472, 68] width 184 height 21
paste textarea "Routed to Voice mail// If CX will call back please transfer to me- Love:*"
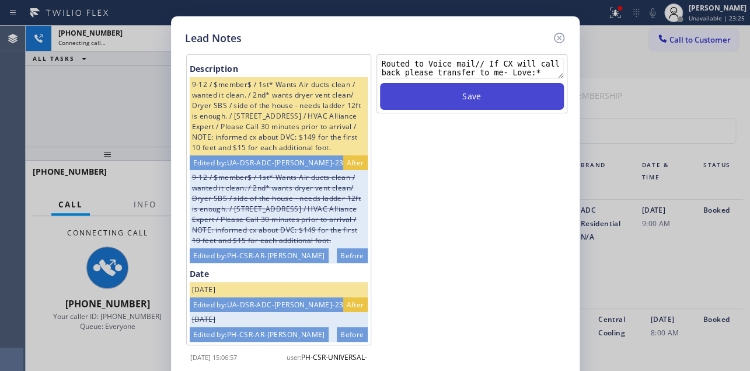
type textarea "Routed to Voice mail// If CX will call back please transfer to me- Love:*"
click at [464, 95] on button "Save" at bounding box center [472, 96] width 184 height 27
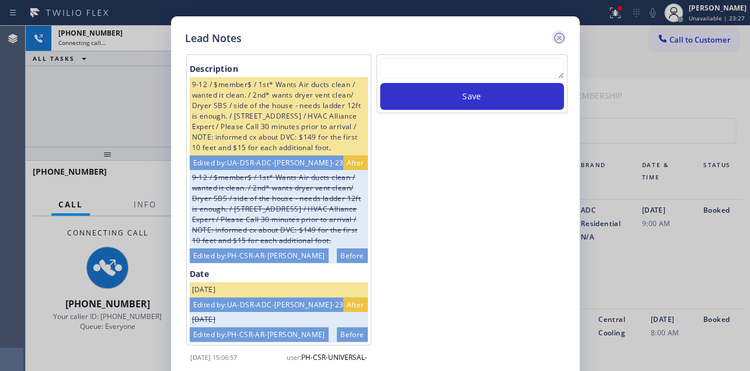
click at [561, 34] on icon at bounding box center [559, 38] width 14 height 14
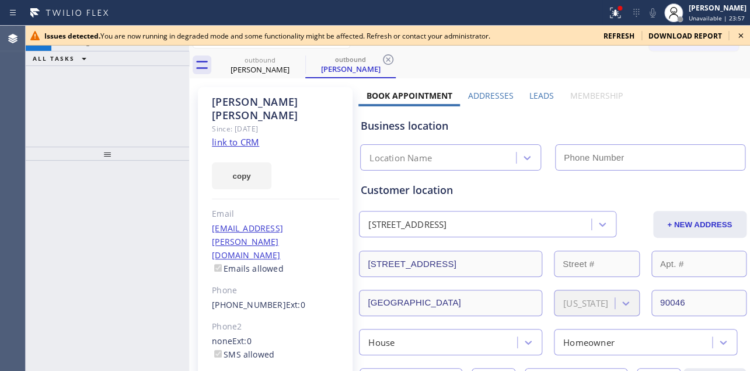
type input "[PHONE_NUMBER]"
click at [741, 34] on icon at bounding box center [741, 35] width 5 height 5
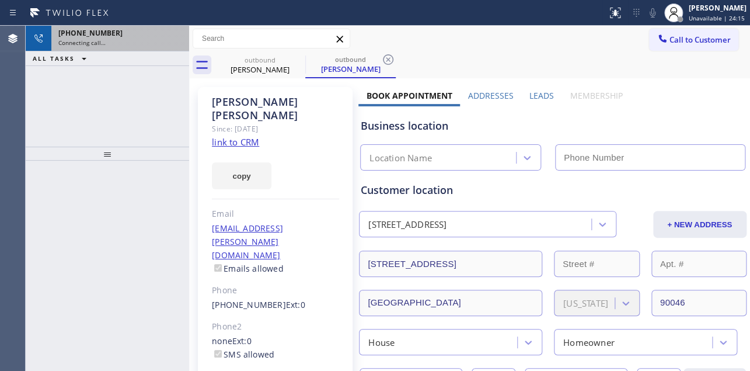
click at [75, 45] on span "Connecting call…" at bounding box center [81, 43] width 47 height 8
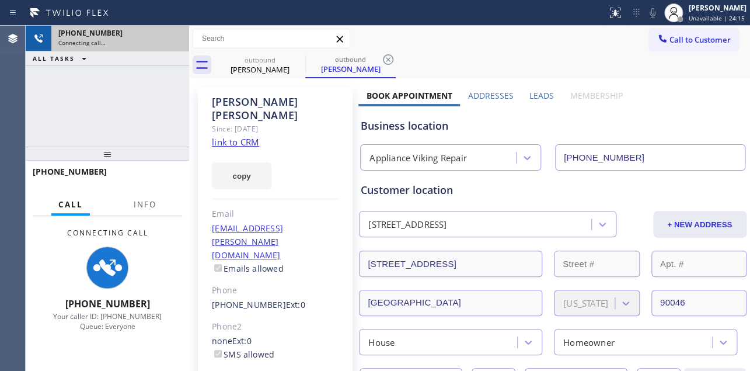
type input "[PHONE_NUMBER]"
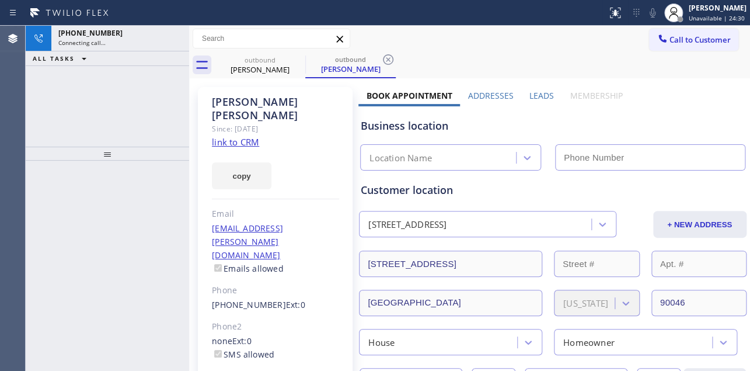
type input "[PHONE_NUMBER]"
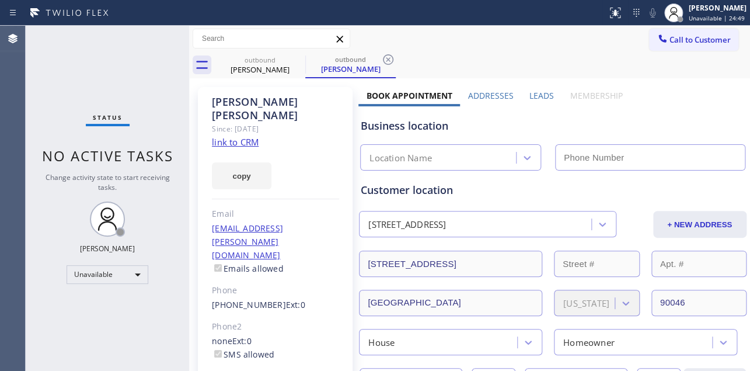
type input "[PHONE_NUMBER]"
click at [645, 106] on div "Business location Appliance Viking Repair [PHONE_NUMBER]" at bounding box center [552, 138] width 388 height 64
click at [691, 44] on span "Call to Customer" at bounding box center [700, 39] width 61 height 11
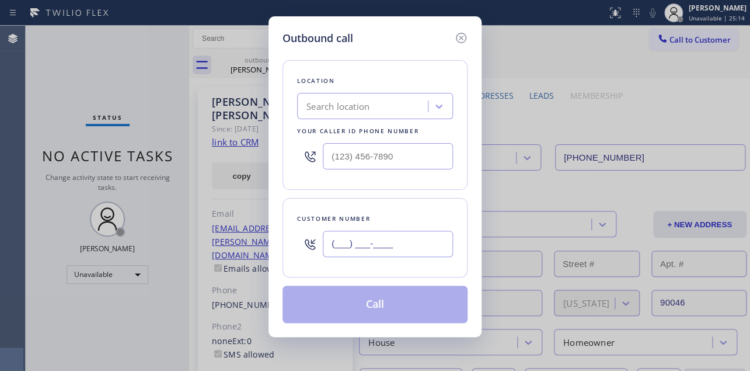
click at [341, 241] on input "(___) ___-____" at bounding box center [388, 244] width 130 height 26
paste input "562) 243-9202"
type input "[PHONE_NUMBER]"
drag, startPoint x: 395, startPoint y: 158, endPoint x: 158, endPoint y: 149, distance: 237.8
click at [158, 149] on div "Outbound call Location Search location Your caller id phone number (___) ___-__…" at bounding box center [375, 185] width 750 height 371
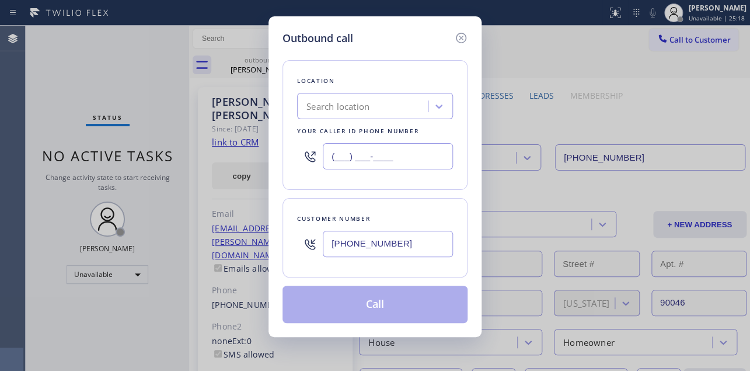
paste input "617) 219-9255"
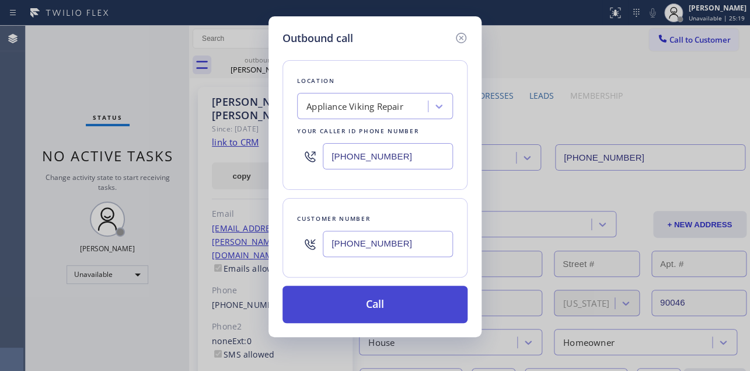
type input "[PHONE_NUMBER]"
click at [392, 315] on button "Call" at bounding box center [375, 304] width 185 height 37
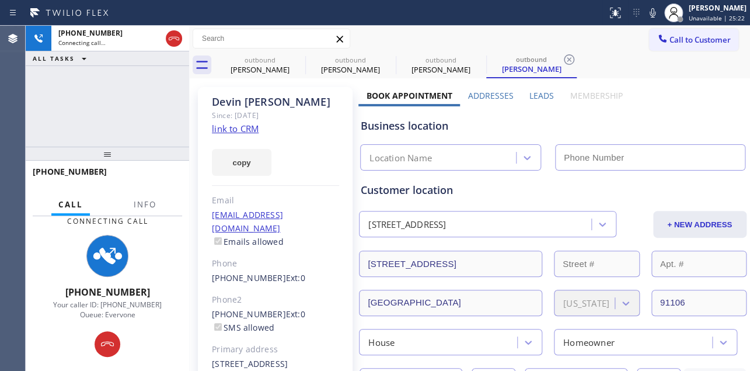
click at [542, 90] on label "Leads" at bounding box center [542, 95] width 25 height 11
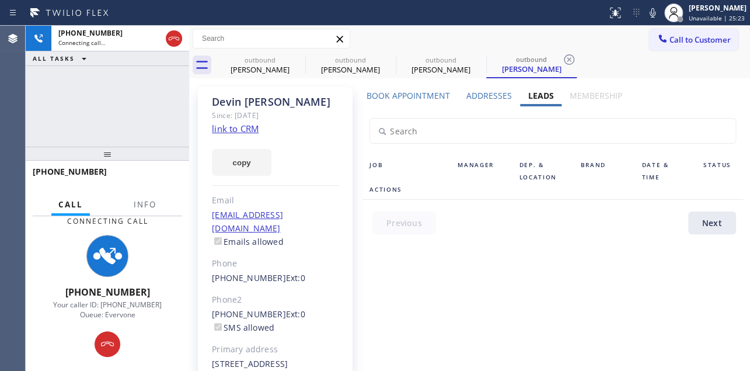
click at [543, 95] on label "Leads" at bounding box center [541, 95] width 26 height 11
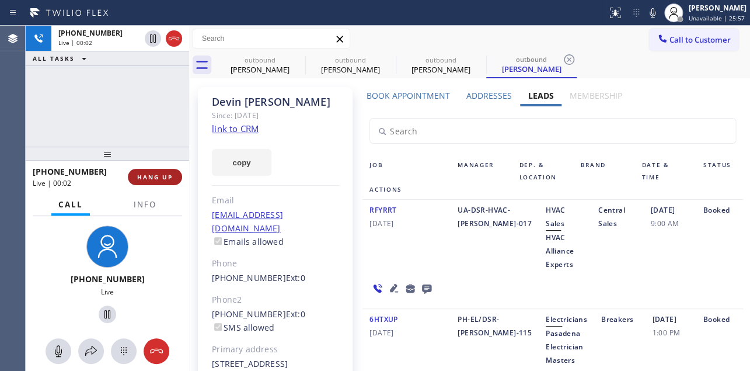
click at [144, 177] on span "HANG UP" at bounding box center [155, 177] width 36 height 8
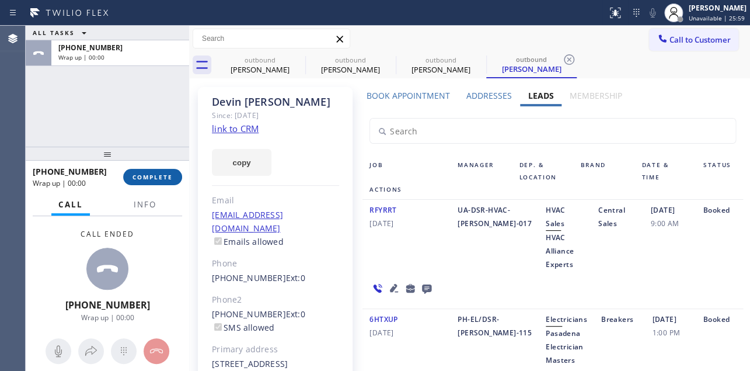
click at [142, 177] on span "COMPLETE" at bounding box center [153, 177] width 40 height 8
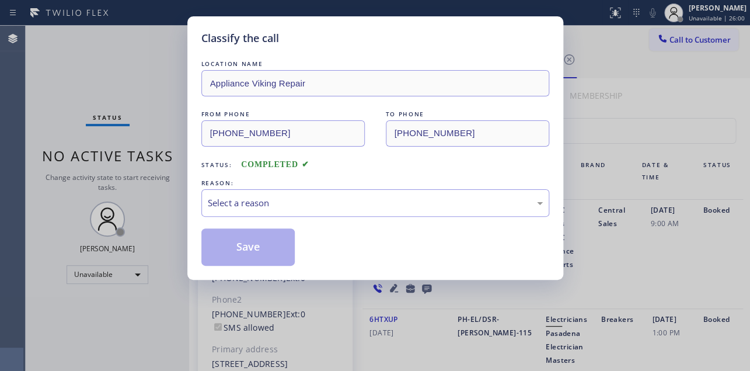
click at [271, 203] on div "Select a reason" at bounding box center [375, 202] width 335 height 13
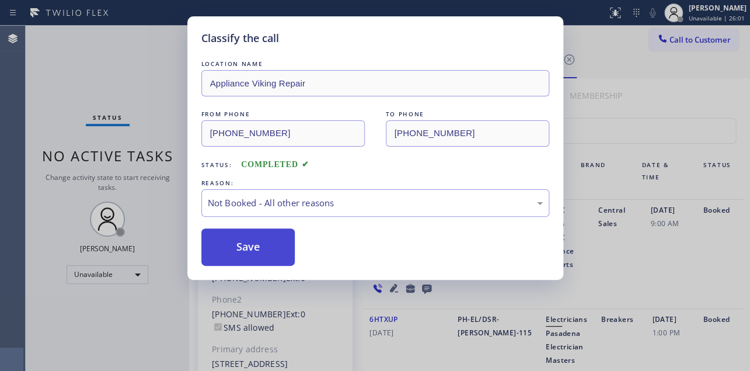
click at [235, 259] on button "Save" at bounding box center [248, 246] width 94 height 37
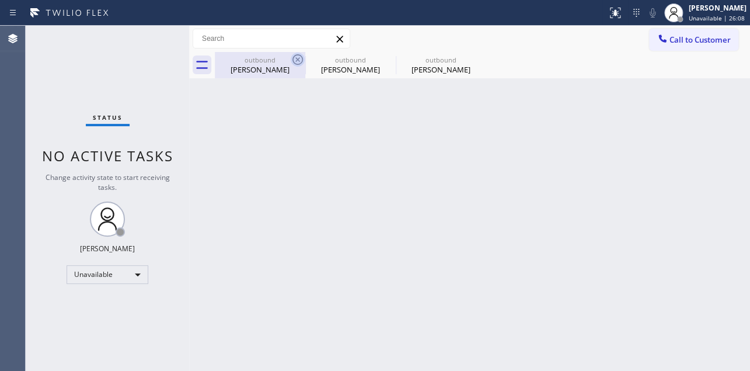
click at [297, 60] on icon at bounding box center [298, 60] width 14 height 14
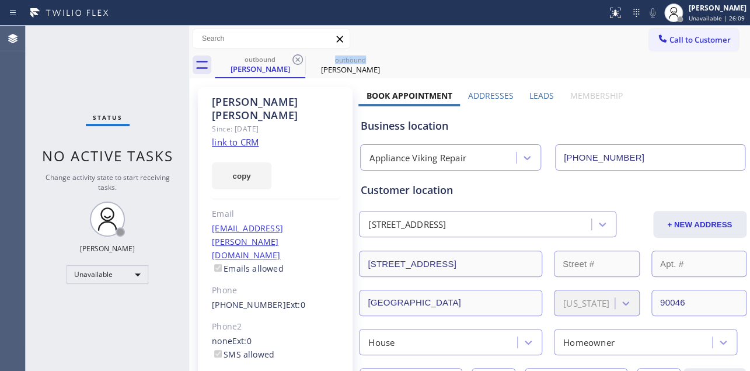
click at [297, 60] on icon at bounding box center [298, 60] width 14 height 14
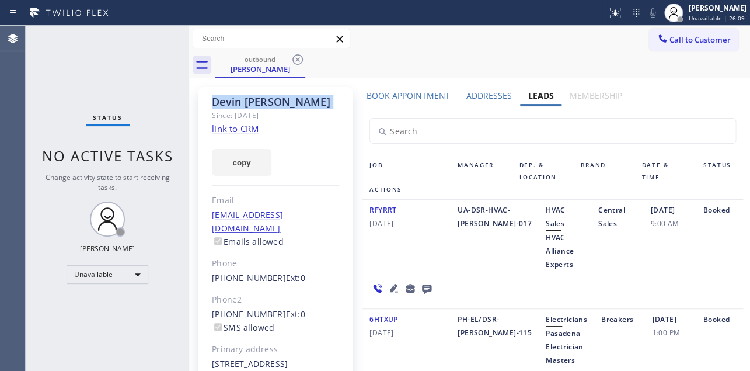
click at [297, 60] on icon at bounding box center [298, 60] width 14 height 14
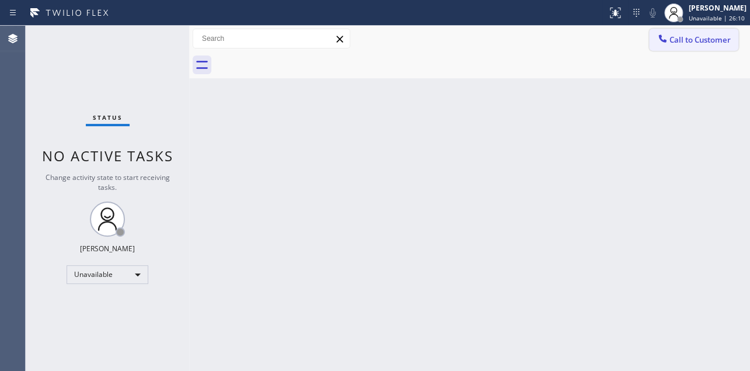
click at [681, 47] on button "Call to Customer" at bounding box center [693, 40] width 89 height 22
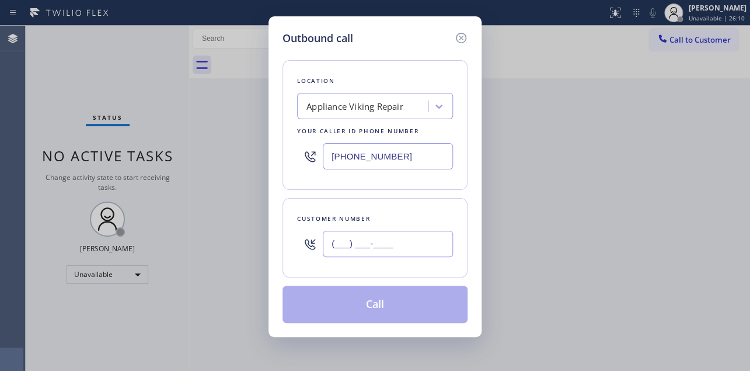
click at [370, 248] on input "(___) ___-____" at bounding box center [388, 244] width 130 height 26
paste input "310) 770-5689"
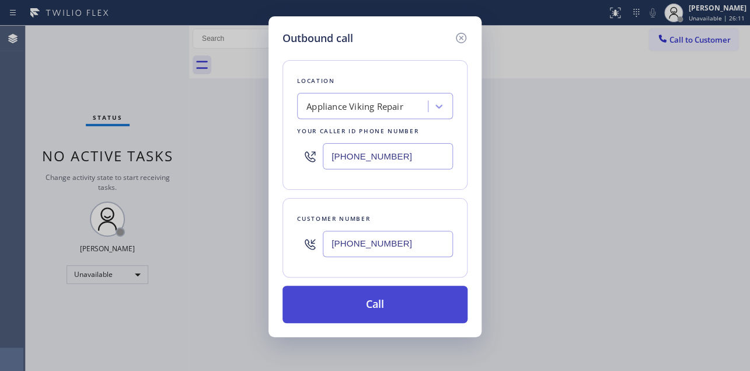
type input "[PHONE_NUMBER]"
click at [372, 304] on button "Call" at bounding box center [375, 304] width 185 height 37
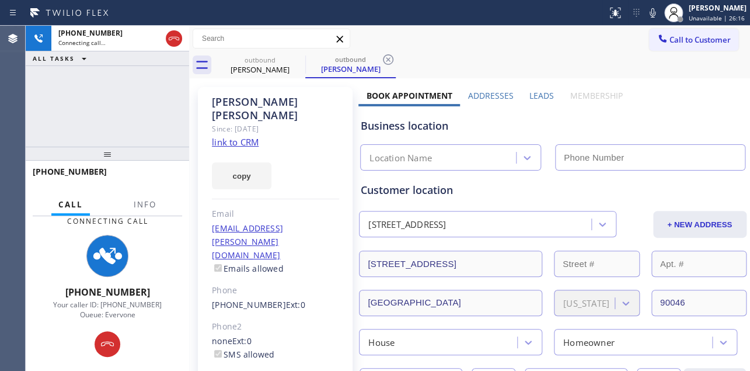
type input "[PHONE_NUMBER]"
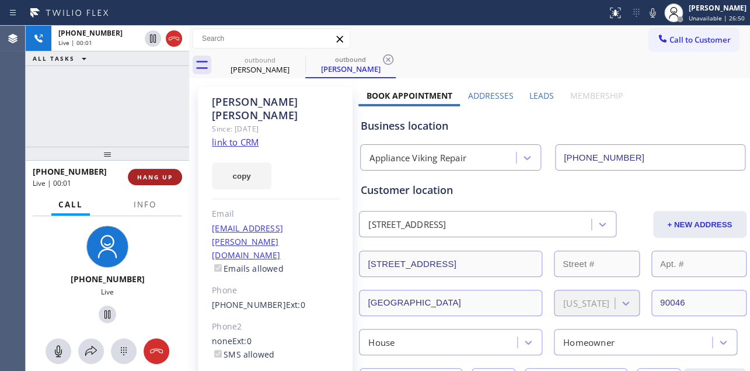
click at [157, 169] on button "HANG UP" at bounding box center [155, 177] width 54 height 16
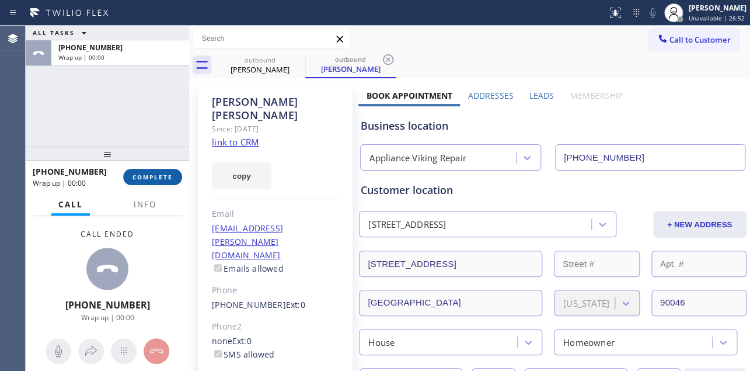
click at [141, 175] on span "COMPLETE" at bounding box center [153, 177] width 40 height 8
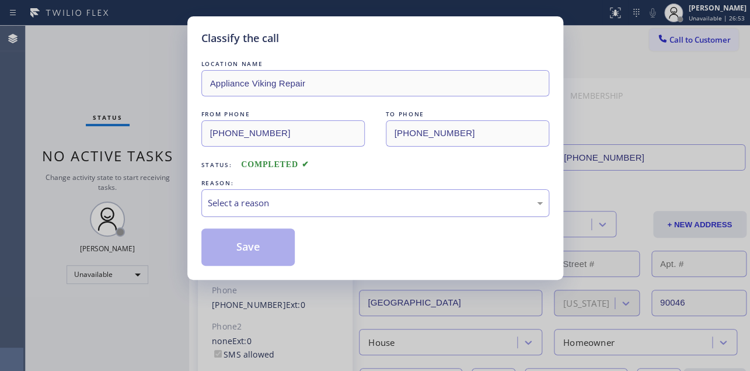
click at [257, 199] on div "Select a reason" at bounding box center [375, 202] width 335 height 13
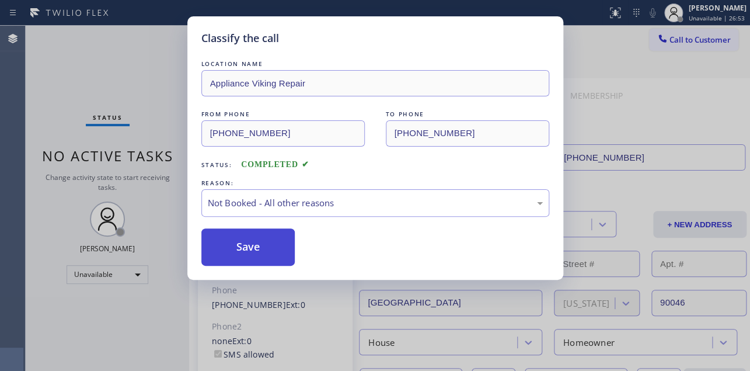
click at [244, 242] on button "Save" at bounding box center [248, 246] width 94 height 37
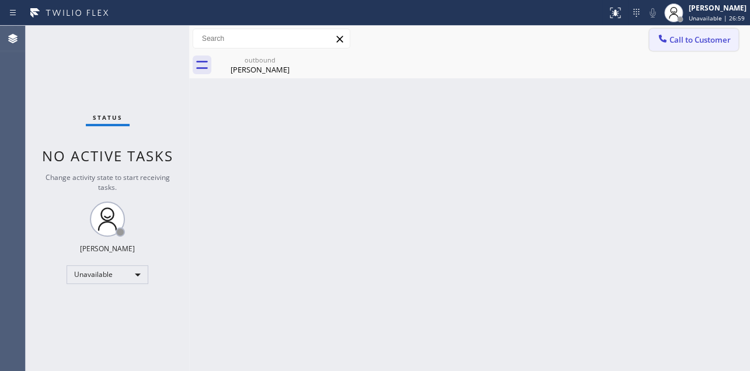
click at [664, 42] on icon at bounding box center [663, 39] width 12 height 12
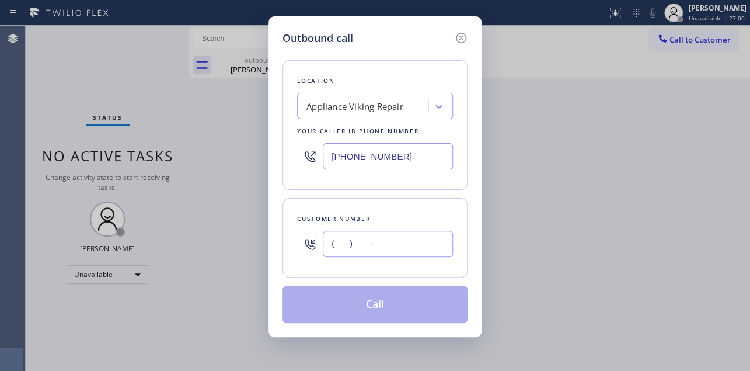
click at [367, 231] on input "(___) ___-____" at bounding box center [388, 244] width 130 height 26
paste input "727) 460-9535"
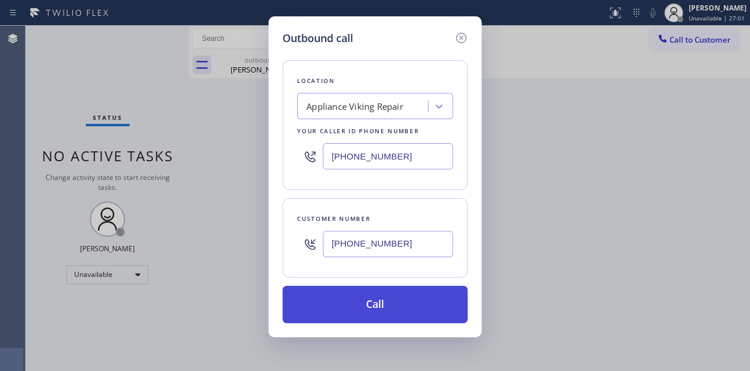
type input "[PHONE_NUMBER]"
click at [367, 293] on button "Call" at bounding box center [375, 304] width 185 height 37
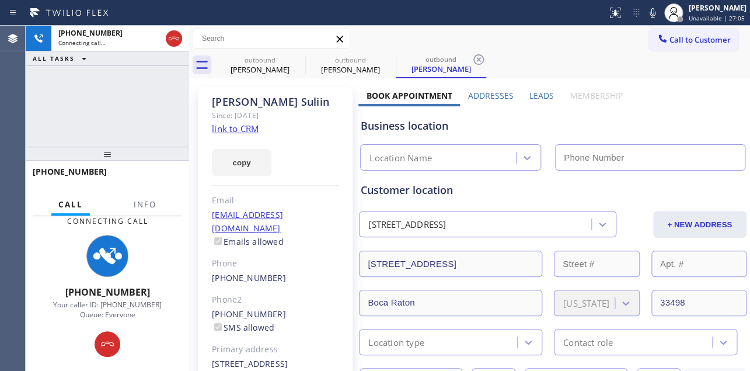
type input "[PHONE_NUMBER]"
click at [541, 90] on label "Leads" at bounding box center [542, 95] width 25 height 11
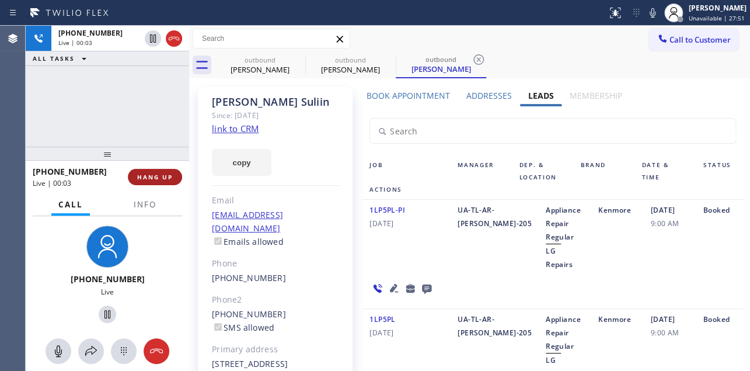
click at [152, 173] on span "HANG UP" at bounding box center [155, 177] width 36 height 8
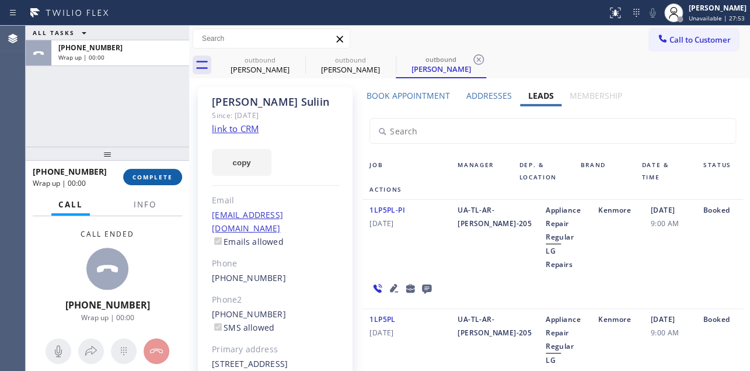
click at [152, 173] on span "COMPLETE" at bounding box center [153, 177] width 40 height 8
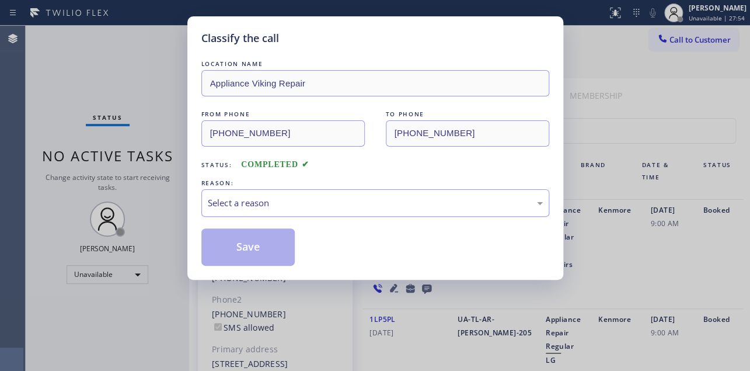
click at [333, 204] on div "Select a reason" at bounding box center [375, 202] width 335 height 13
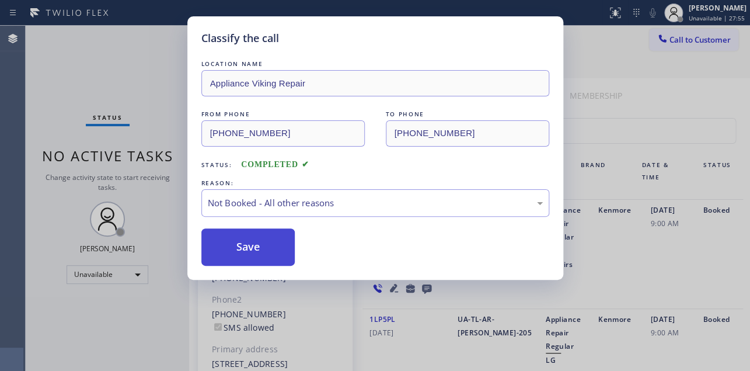
click at [252, 248] on button "Save" at bounding box center [248, 246] width 94 height 37
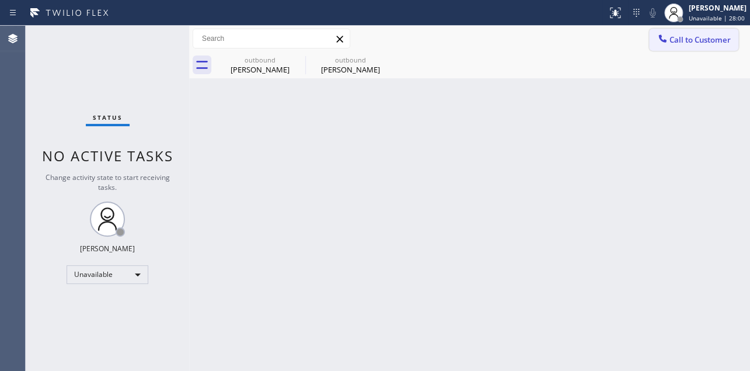
click at [702, 45] on button "Call to Customer" at bounding box center [693, 40] width 89 height 22
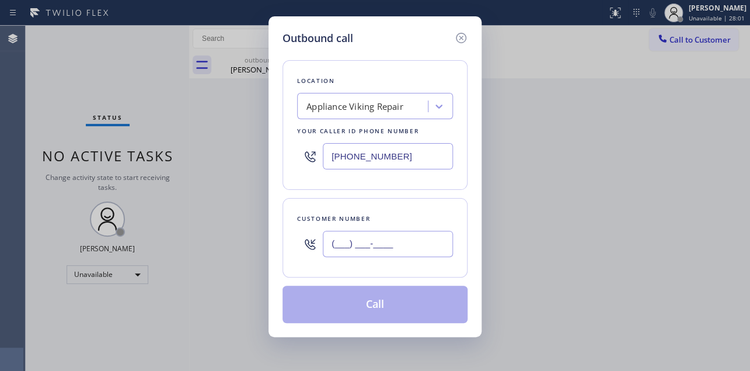
click at [338, 239] on input "(___) ___-____" at bounding box center [388, 244] width 130 height 26
paste input "310) 963-6096"
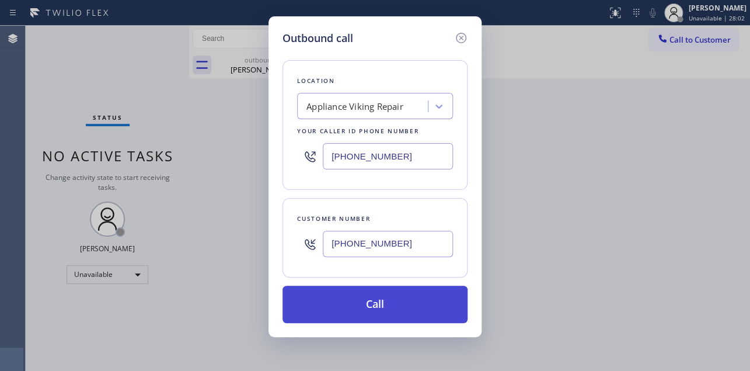
type input "[PHONE_NUMBER]"
click at [355, 304] on button "Call" at bounding box center [375, 304] width 185 height 37
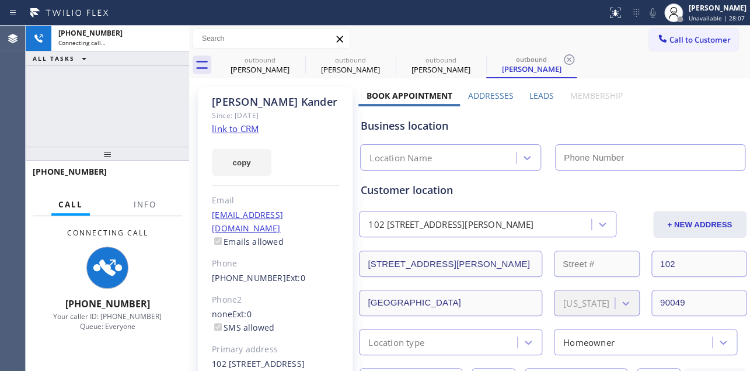
type input "[PHONE_NUMBER]"
click at [532, 98] on label "Leads" at bounding box center [542, 95] width 25 height 11
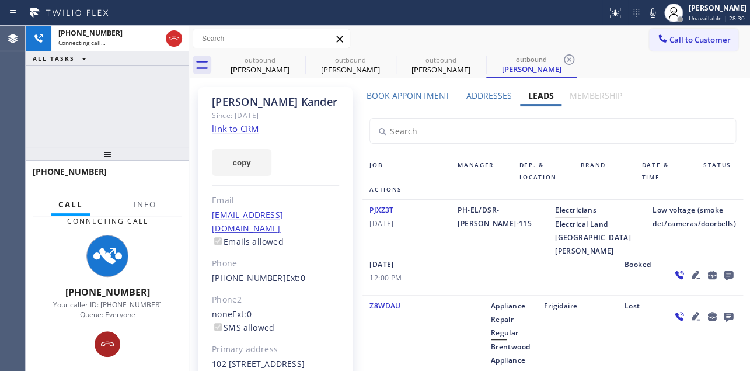
click at [108, 344] on icon at bounding box center [107, 344] width 14 height 14
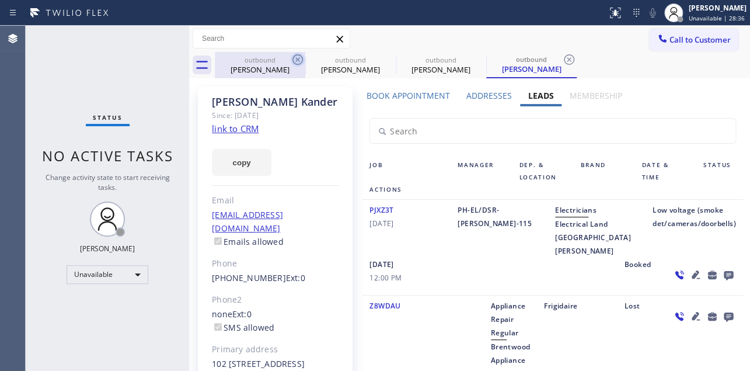
click at [299, 58] on icon at bounding box center [298, 60] width 14 height 14
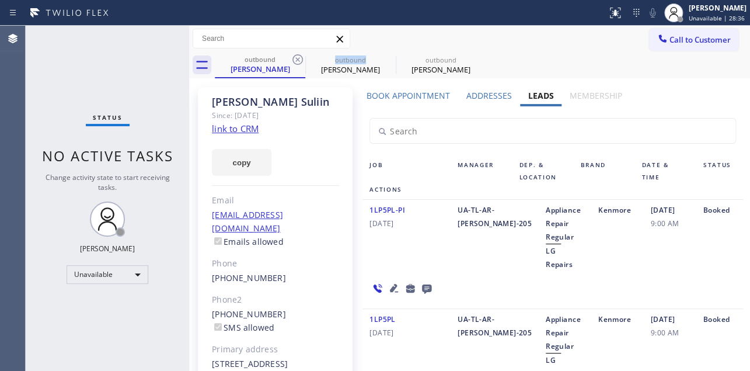
click at [299, 58] on icon at bounding box center [298, 60] width 14 height 14
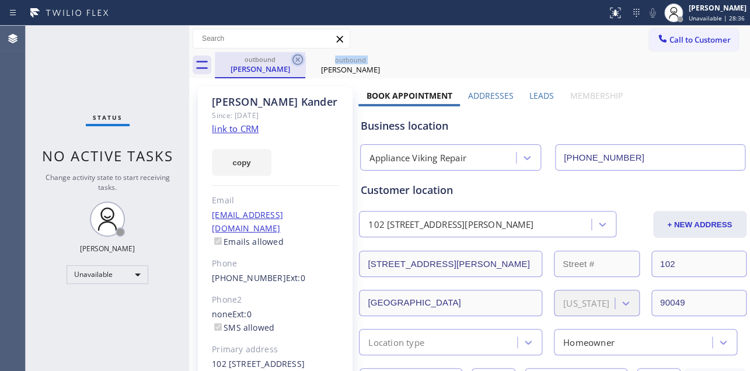
click at [298, 58] on icon at bounding box center [298, 59] width 11 height 11
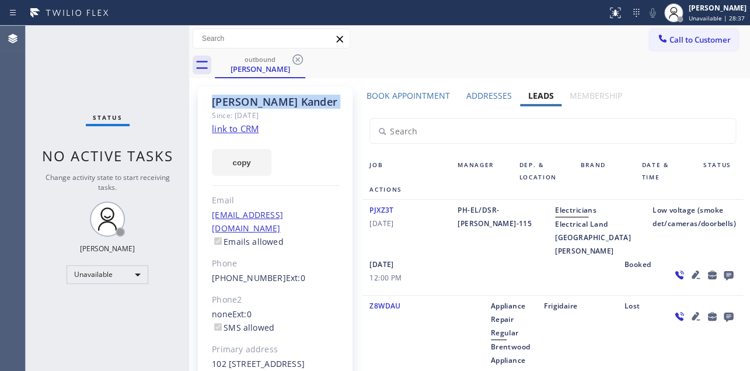
click at [298, 58] on icon at bounding box center [298, 59] width 11 height 11
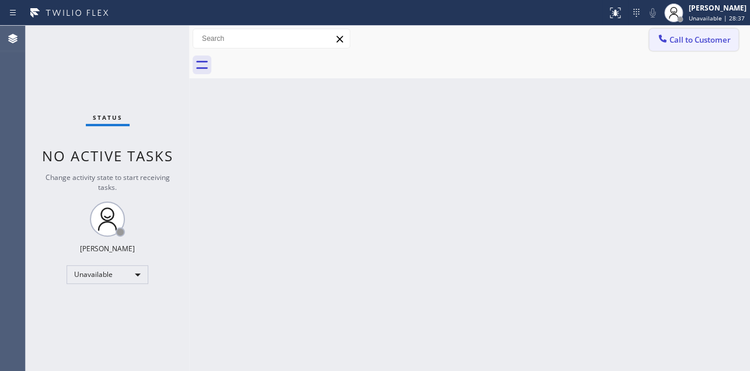
click at [673, 44] on span "Call to Customer" at bounding box center [700, 39] width 61 height 11
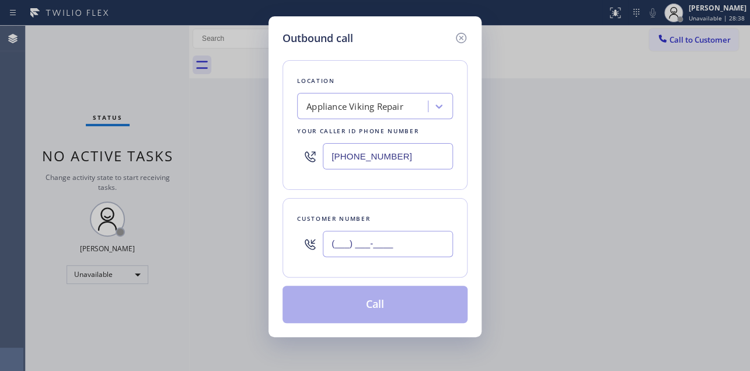
click at [370, 248] on input "(___) ___-____" at bounding box center [388, 244] width 130 height 26
paste input "323) 428-6983"
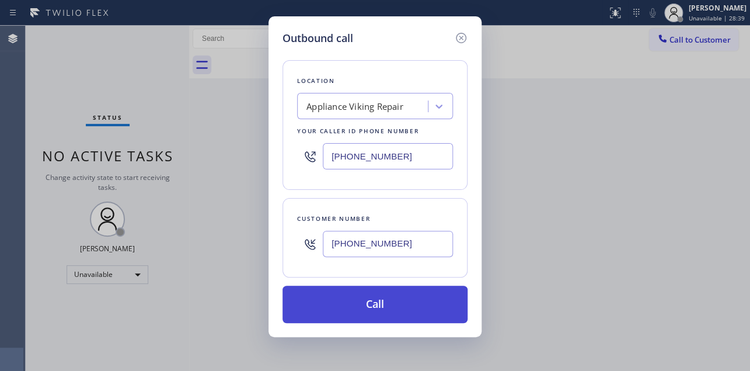
click at [370, 311] on button "Call" at bounding box center [375, 304] width 185 height 37
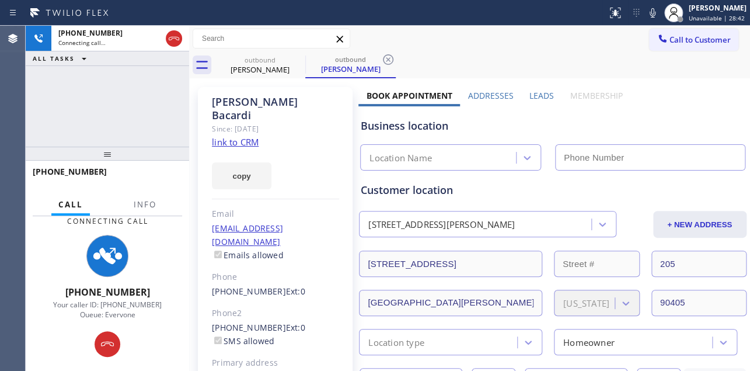
click at [542, 97] on label "Leads" at bounding box center [542, 95] width 25 height 11
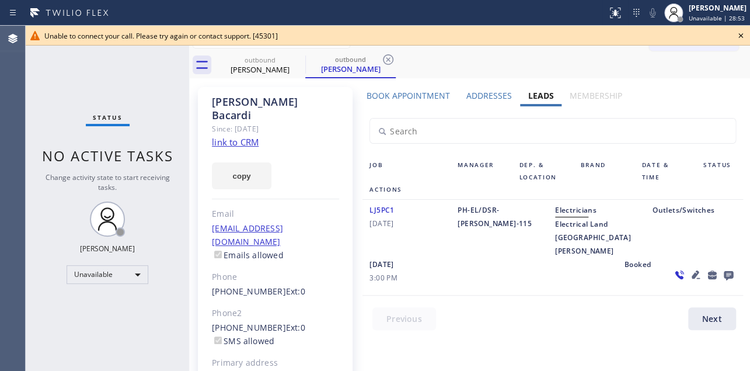
click at [738, 34] on icon at bounding box center [741, 36] width 14 height 14
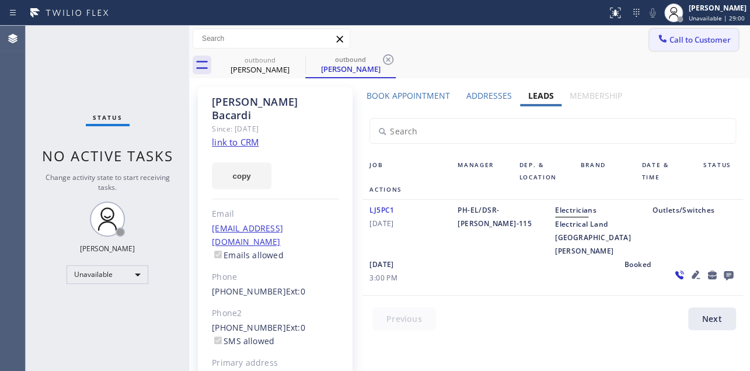
click at [666, 48] on button "Call to Customer" at bounding box center [693, 40] width 89 height 22
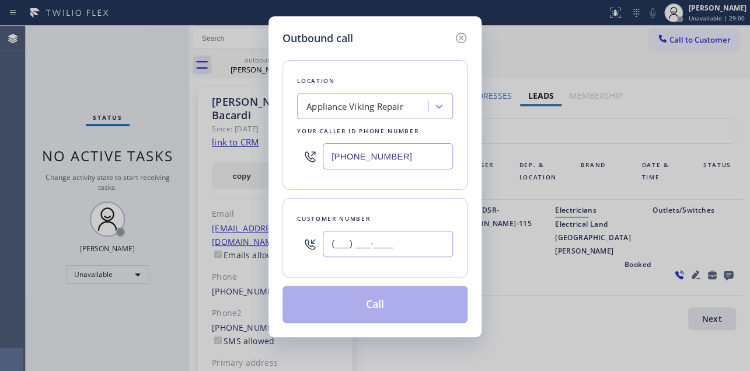
click at [373, 249] on input "(___) ___-____" at bounding box center [388, 244] width 130 height 26
paste input "661) 965-0714"
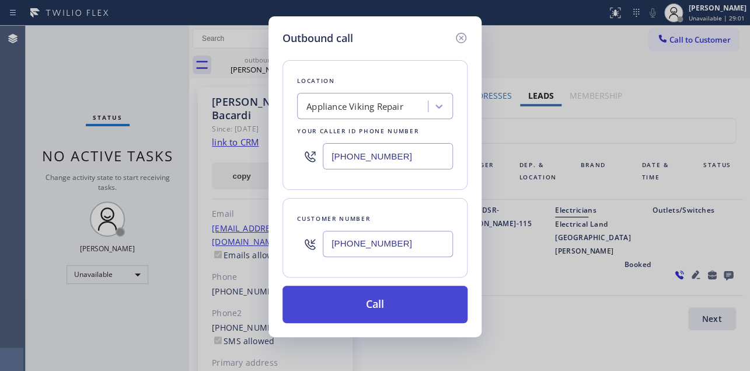
click at [384, 298] on button "Call" at bounding box center [375, 304] width 185 height 37
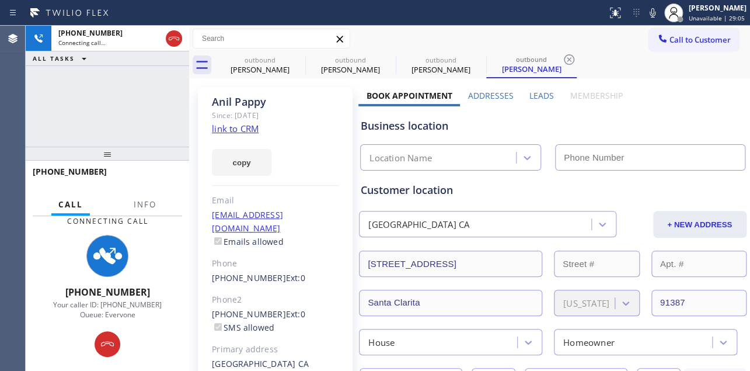
click at [538, 93] on label "Leads" at bounding box center [542, 95] width 25 height 11
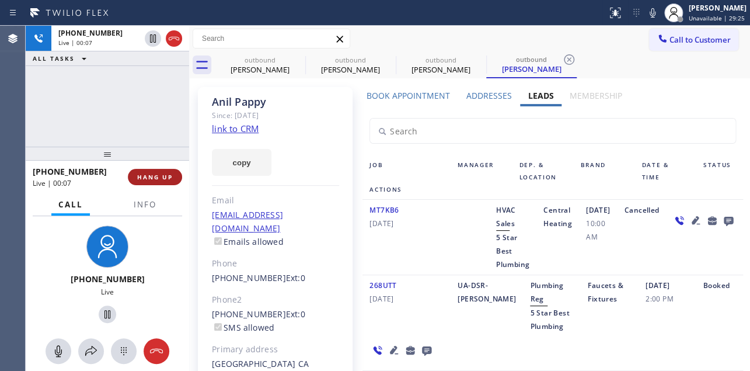
click at [151, 179] on span "HANG UP" at bounding box center [155, 177] width 36 height 8
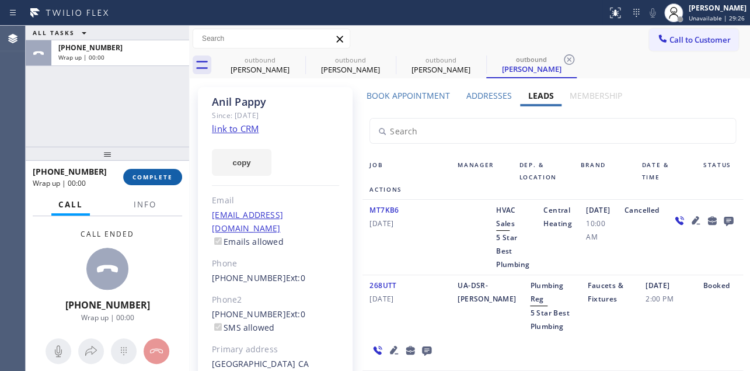
click at [151, 179] on span "COMPLETE" at bounding box center [153, 177] width 40 height 8
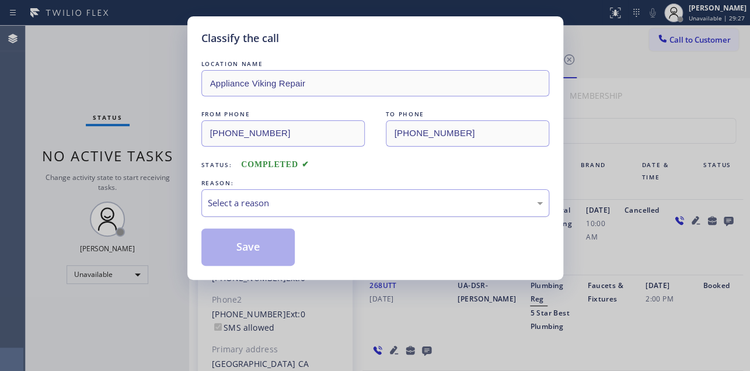
click at [326, 198] on div "Select a reason" at bounding box center [375, 202] width 335 height 13
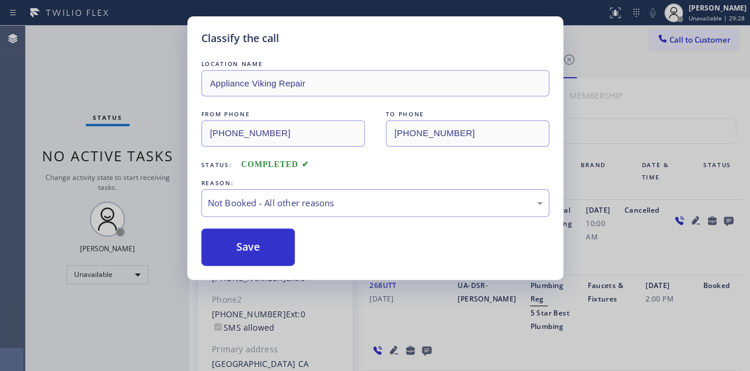
click at [244, 251] on button "Save" at bounding box center [248, 246] width 94 height 37
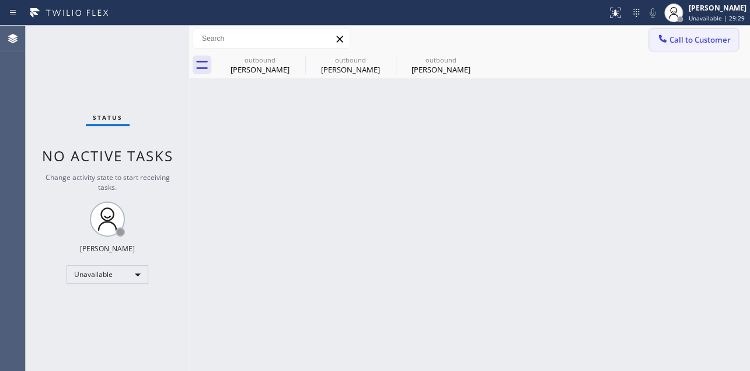
click at [701, 41] on span "Call to Customer" at bounding box center [700, 39] width 61 height 11
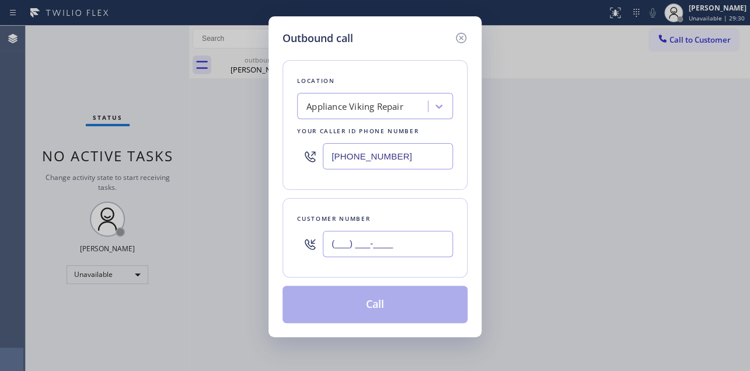
click at [361, 245] on input "(___) ___-____" at bounding box center [388, 244] width 130 height 26
paste input "760) 831-9750"
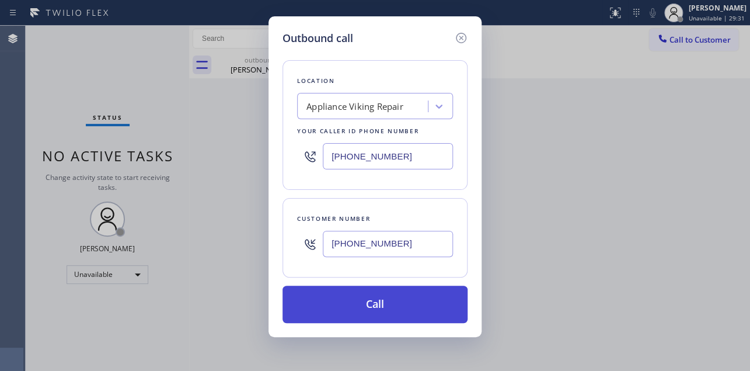
type input "[PHONE_NUMBER]"
click at [365, 310] on button "Call" at bounding box center [375, 304] width 185 height 37
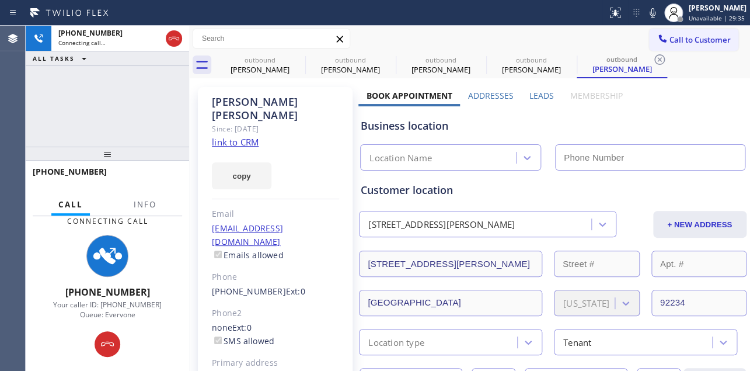
type input "[PHONE_NUMBER]"
click at [538, 96] on label "Leads" at bounding box center [542, 95] width 25 height 11
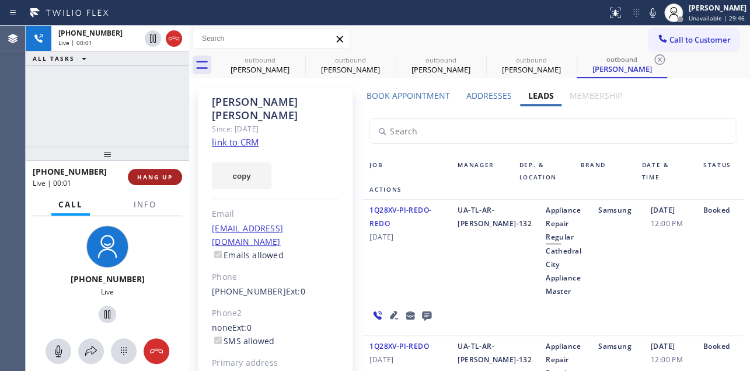
click at [150, 178] on span "HANG UP" at bounding box center [155, 177] width 36 height 8
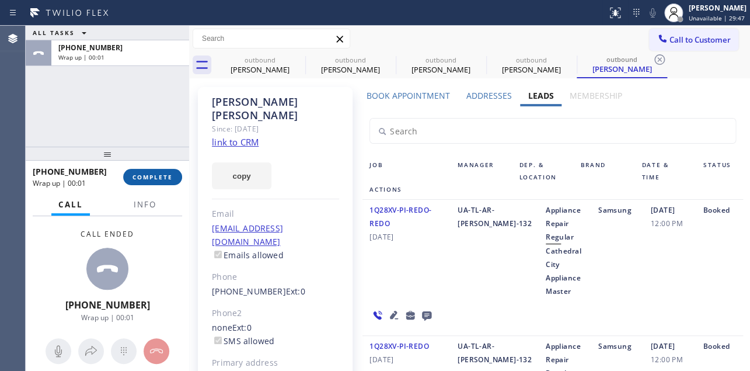
click at [150, 178] on span "COMPLETE" at bounding box center [153, 177] width 40 height 8
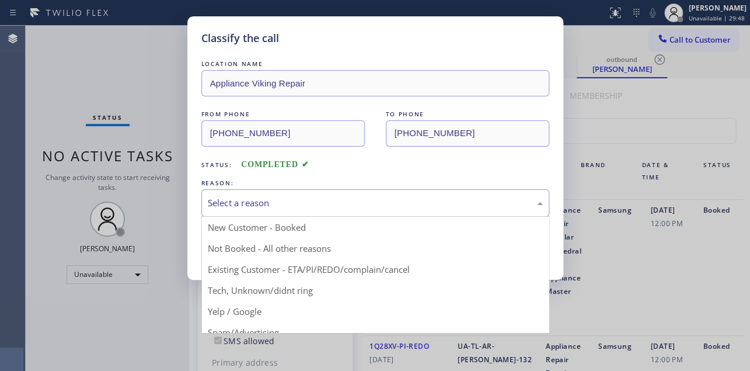
click at [242, 200] on div "Select a reason" at bounding box center [375, 202] width 335 height 13
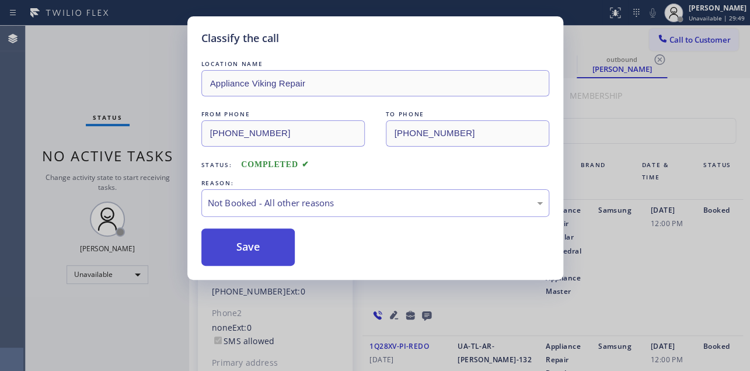
click at [241, 245] on button "Save" at bounding box center [248, 246] width 94 height 37
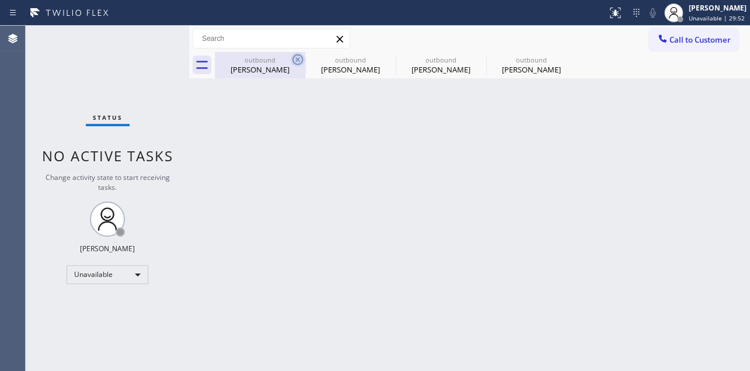
click at [301, 61] on icon at bounding box center [298, 60] width 14 height 14
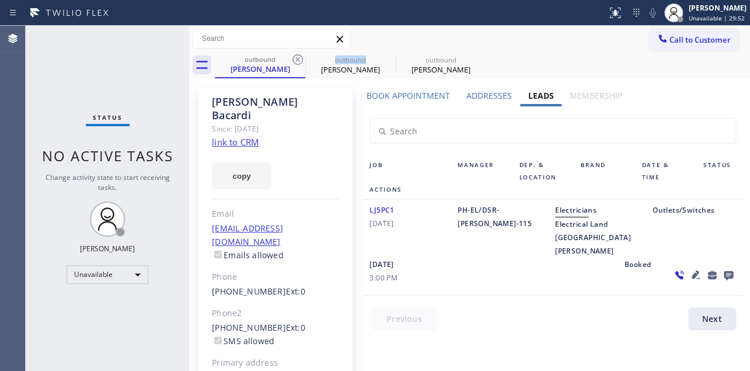
click at [301, 61] on icon at bounding box center [298, 60] width 14 height 14
click at [0, 0] on icon at bounding box center [0, 0] width 0 height 0
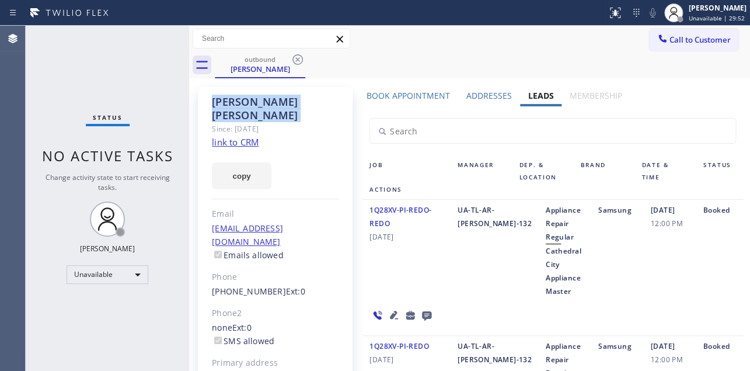
click at [301, 61] on icon at bounding box center [298, 60] width 14 height 14
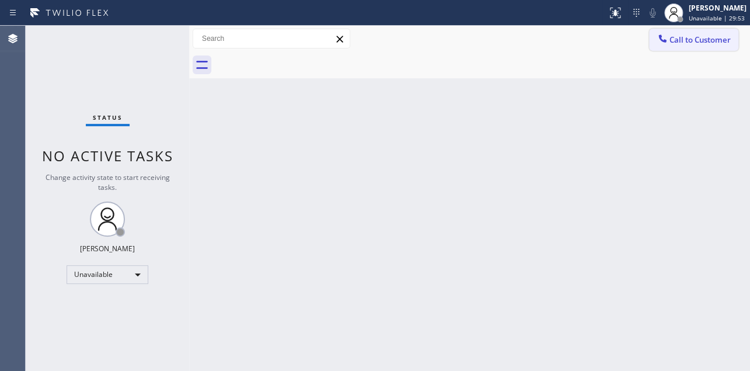
click at [714, 37] on span "Call to Customer" at bounding box center [700, 39] width 61 height 11
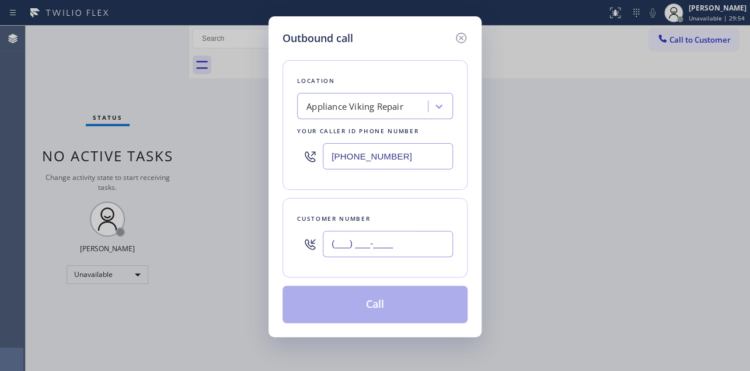
click at [356, 245] on input "(___) ___-____" at bounding box center [388, 244] width 130 height 26
paste input "425) 773-9648"
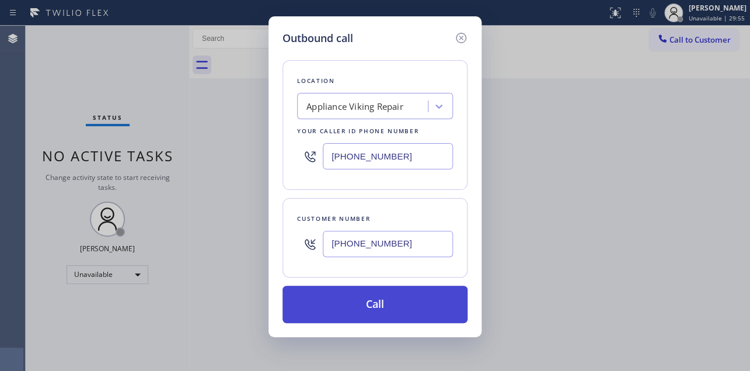
click at [396, 298] on button "Call" at bounding box center [375, 304] width 185 height 37
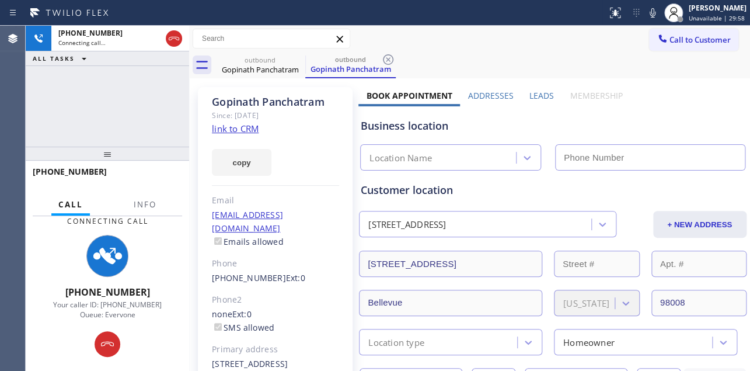
click at [530, 95] on label "Leads" at bounding box center [542, 95] width 25 height 11
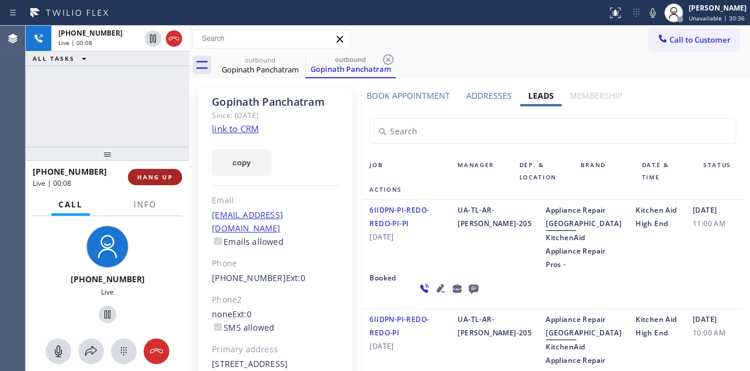
click at [169, 171] on button "HANG UP" at bounding box center [155, 177] width 54 height 16
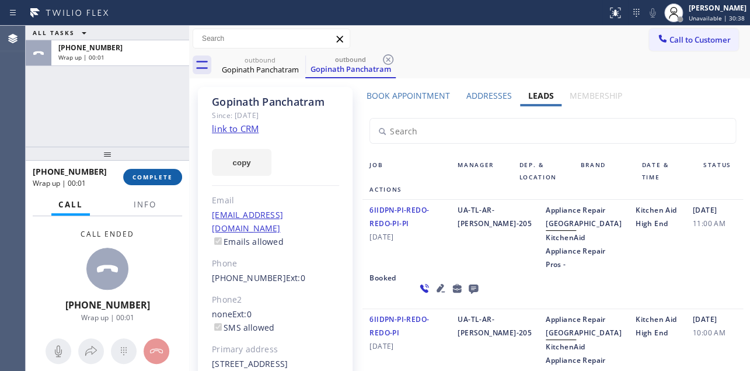
click at [166, 175] on span "COMPLETE" at bounding box center [153, 177] width 40 height 8
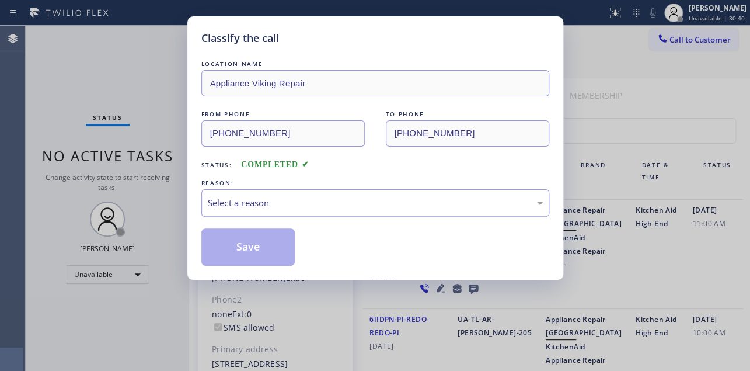
click at [308, 200] on div "Select a reason" at bounding box center [375, 202] width 335 height 13
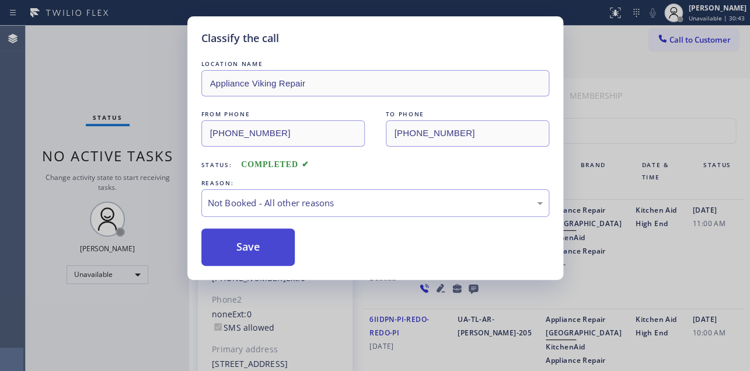
click at [260, 250] on button "Save" at bounding box center [248, 246] width 94 height 37
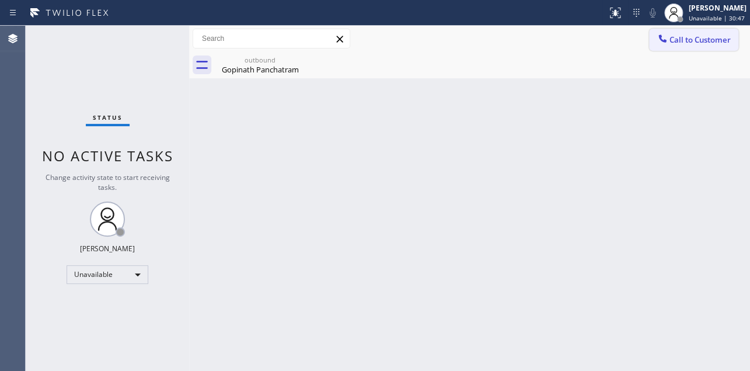
click at [682, 41] on span "Call to Customer" at bounding box center [700, 39] width 61 height 11
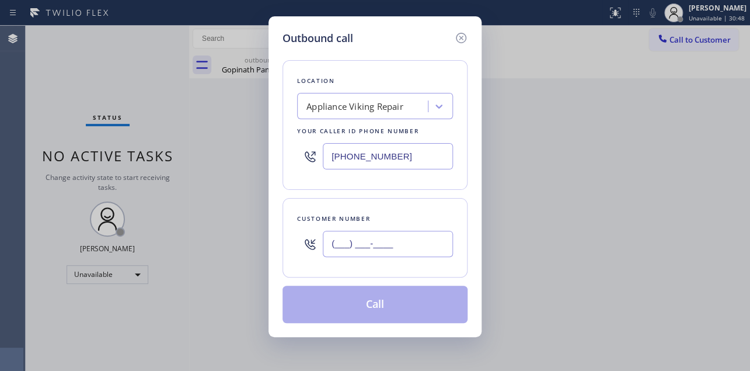
click at [367, 242] on input "(___) ___-____" at bounding box center [388, 244] width 130 height 26
paste input "954) 815-3208"
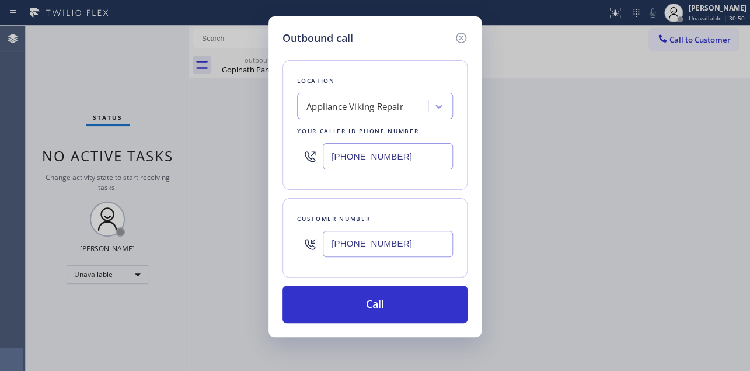
type input "[PHONE_NUMBER]"
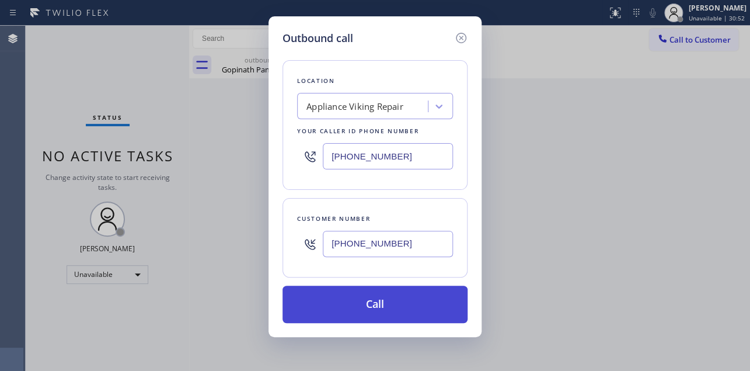
click at [347, 305] on button "Call" at bounding box center [375, 304] width 185 height 37
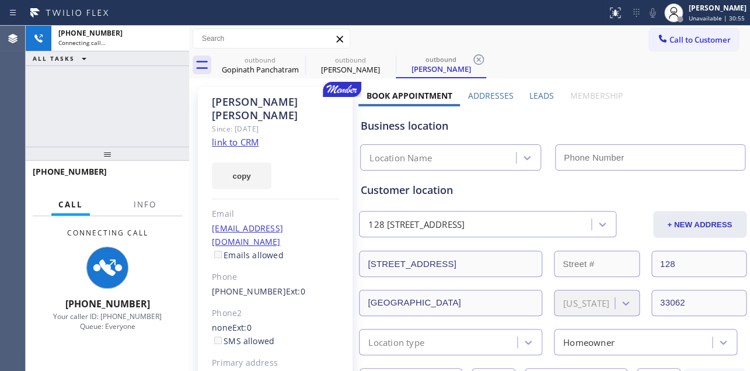
click at [538, 91] on label "Leads" at bounding box center [542, 95] width 25 height 11
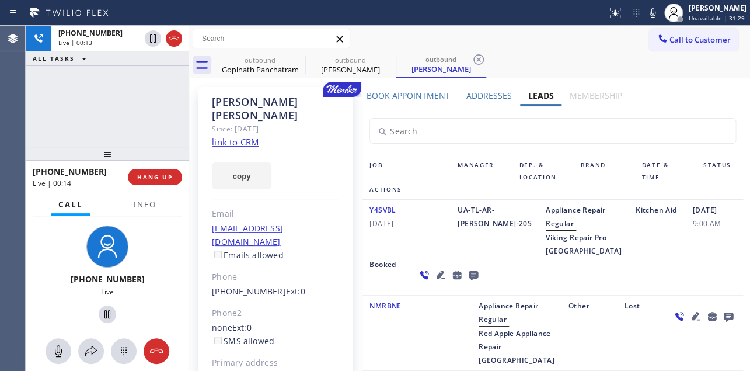
click at [437, 278] on icon at bounding box center [441, 274] width 8 height 8
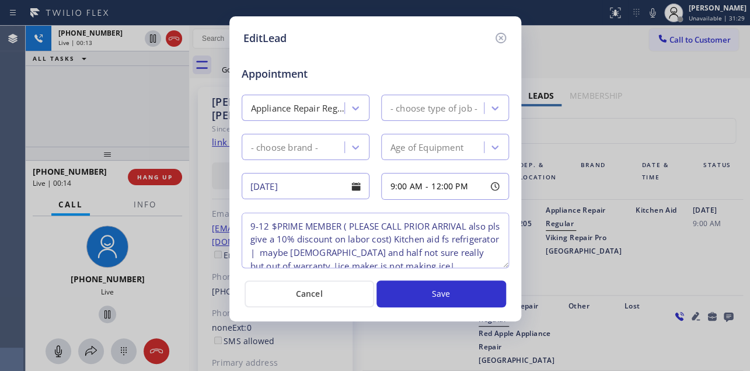
type textarea "9-12 $PRIME MEMBER ( PLEASE CALL PRIOR ARRIVAL also pls give a 10% discount on …"
click at [501, 37] on icon at bounding box center [500, 38] width 11 height 11
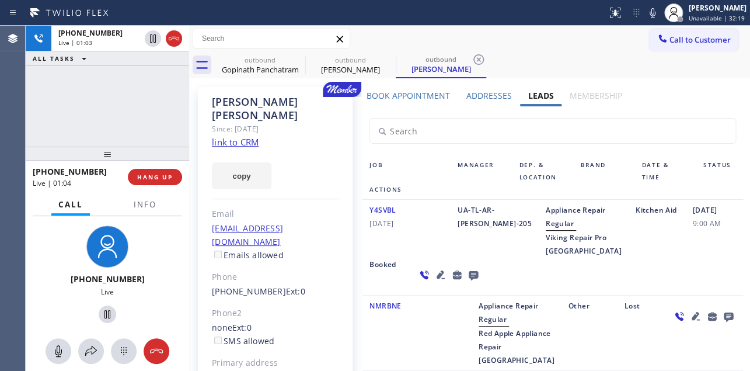
click at [434, 281] on icon at bounding box center [441, 274] width 14 height 14
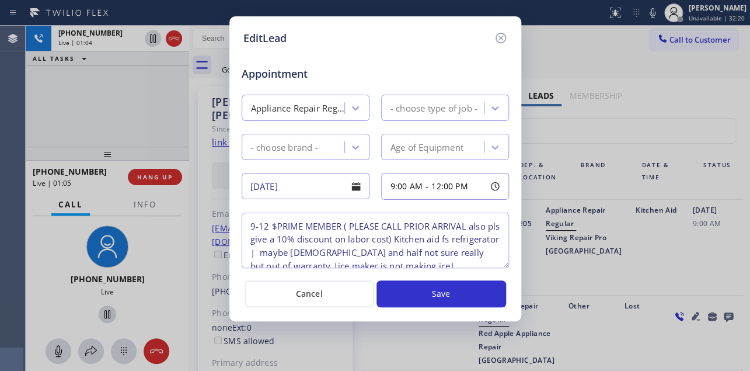
type textarea "9-12 $PRIME MEMBER ( PLEASE CALL PRIOR ARRIVAL also pls give a 10% discount on …"
click at [502, 39] on icon at bounding box center [500, 38] width 11 height 11
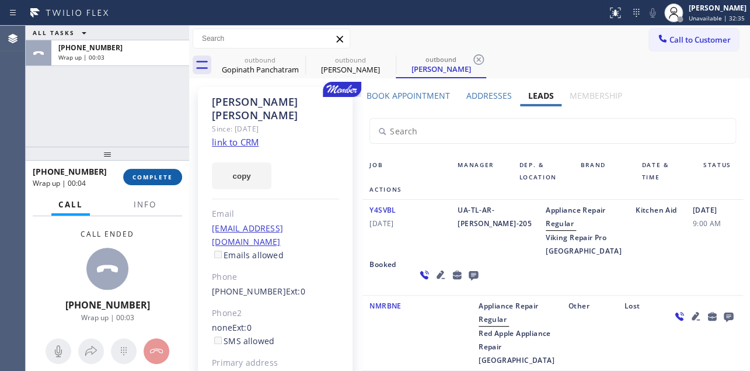
click at [151, 174] on span "COMPLETE" at bounding box center [153, 177] width 40 height 8
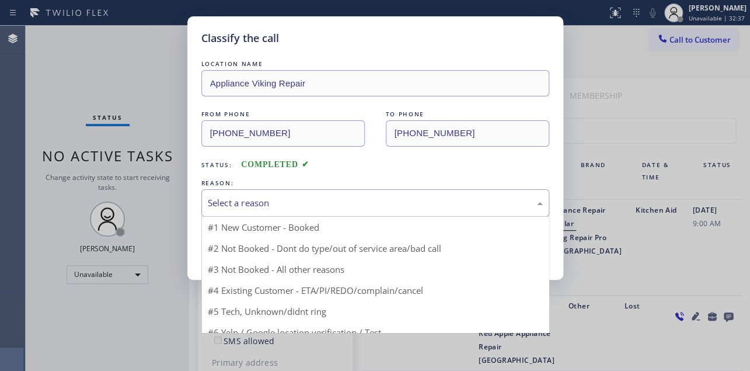
click at [285, 198] on div "Select a reason" at bounding box center [375, 202] width 335 height 13
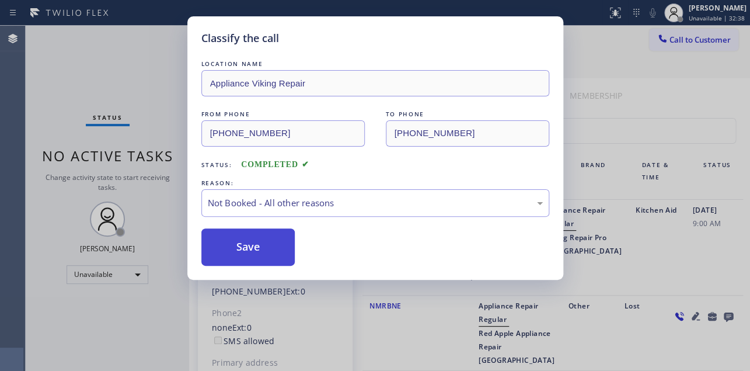
click at [248, 251] on button "Save" at bounding box center [248, 246] width 94 height 37
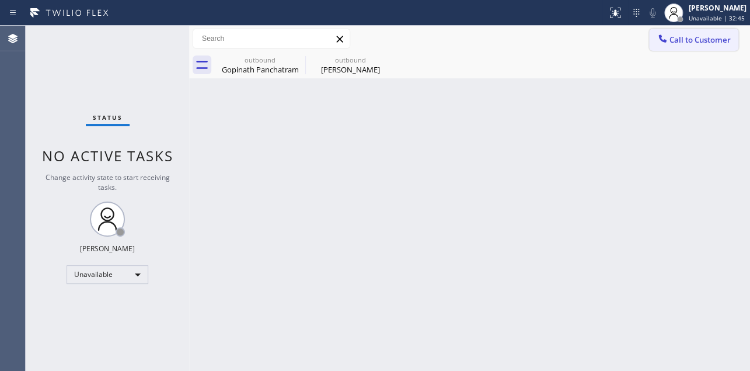
click at [670, 34] on span "Call to Customer" at bounding box center [700, 39] width 61 height 11
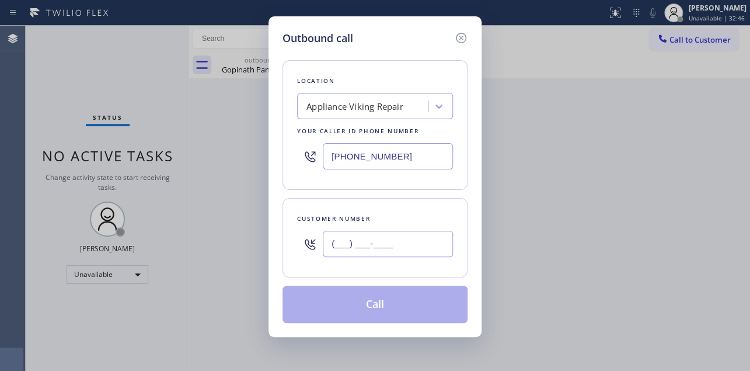
click at [350, 253] on input "(___) ___-____" at bounding box center [388, 244] width 130 height 26
paste input "650) 922-4646"
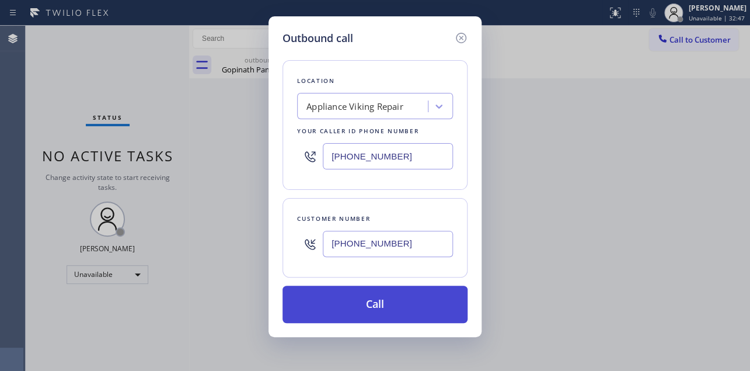
type input "[PHONE_NUMBER]"
click at [360, 301] on button "Call" at bounding box center [375, 304] width 185 height 37
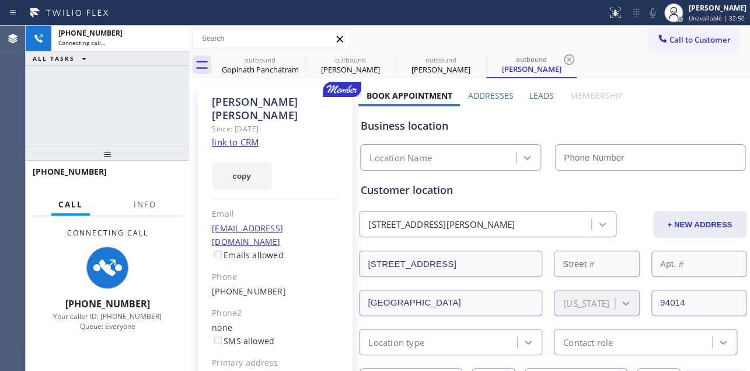
click at [540, 98] on label "Leads" at bounding box center [542, 95] width 25 height 11
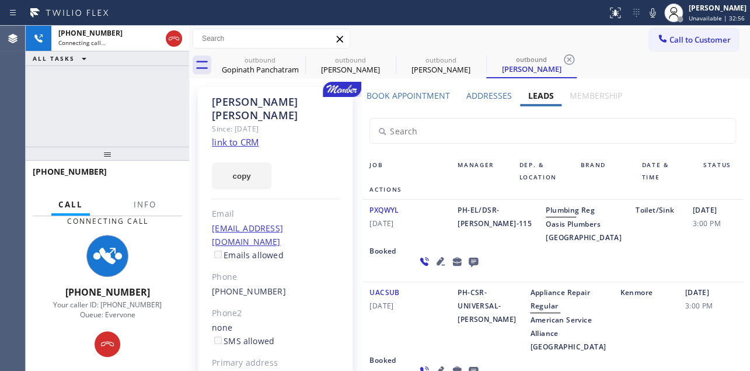
click at [437, 265] on icon at bounding box center [441, 261] width 8 height 8
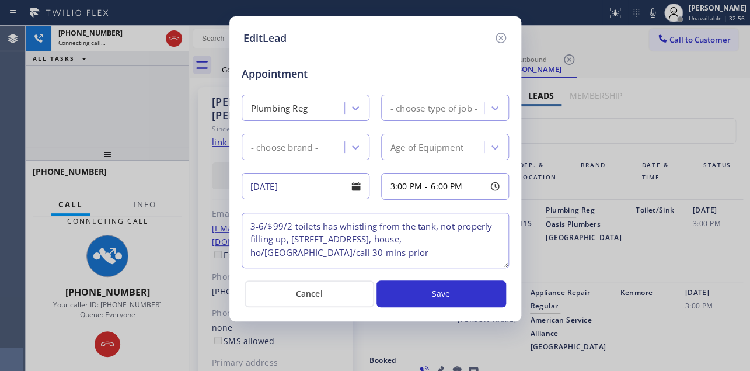
type textarea "3-6/$99/2 toilets has whistling from the tank, not properly filling up, [STREET…"
click at [502, 37] on icon at bounding box center [501, 38] width 14 height 14
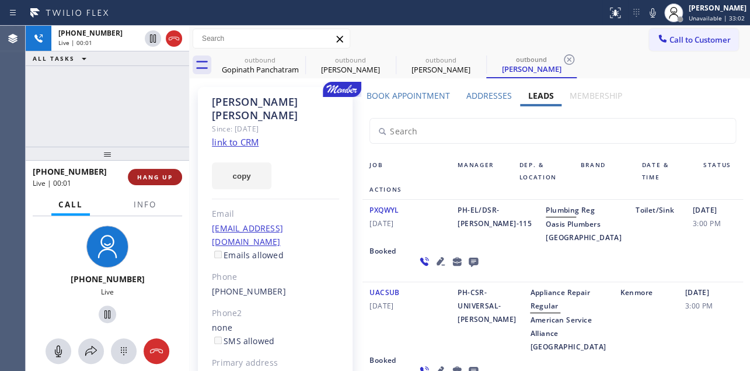
click at [136, 170] on button "HANG UP" at bounding box center [155, 177] width 54 height 16
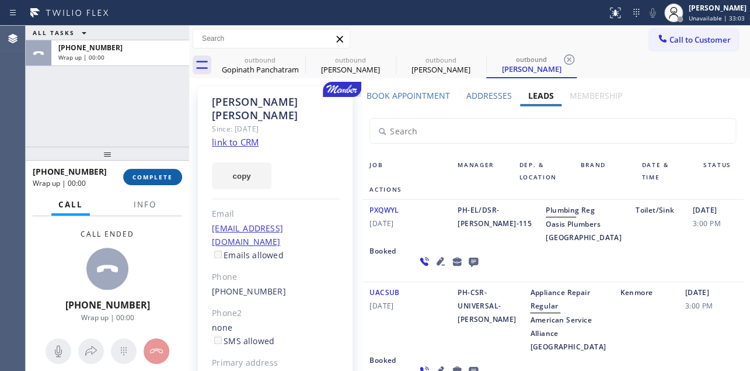
click at [153, 173] on span "COMPLETE" at bounding box center [153, 177] width 40 height 8
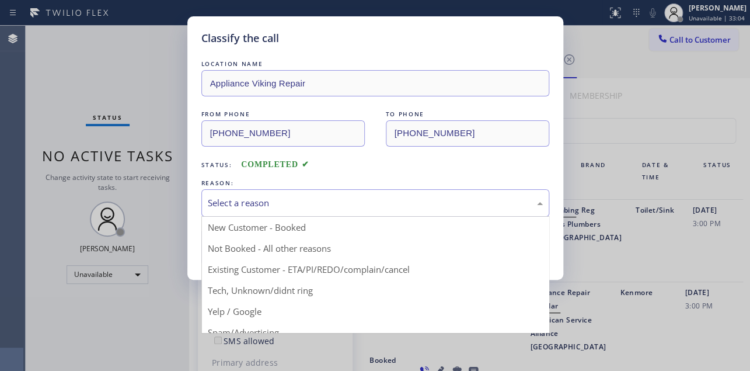
click at [258, 199] on div "Select a reason" at bounding box center [375, 202] width 335 height 13
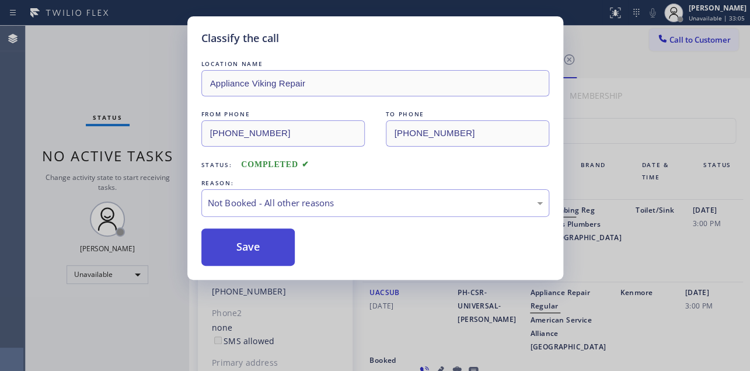
click at [247, 250] on button "Save" at bounding box center [248, 246] width 94 height 37
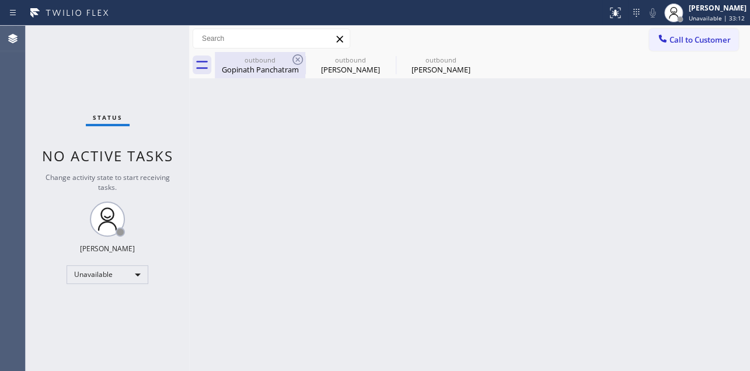
click at [303, 68] on div "Gopinath Panchatram" at bounding box center [260, 69] width 88 height 11
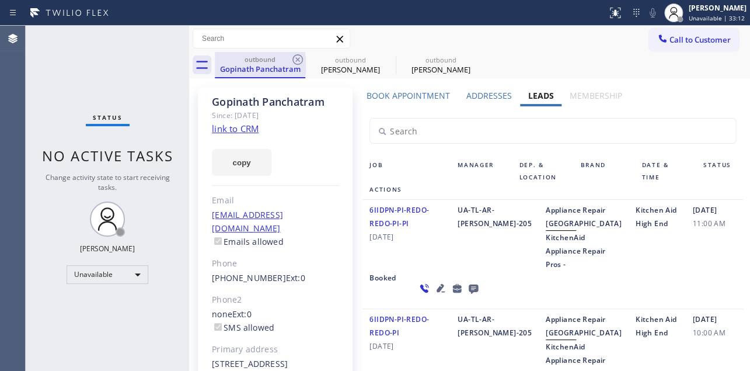
click at [303, 68] on div "Gopinath Panchatram" at bounding box center [260, 69] width 88 height 11
click at [294, 57] on icon at bounding box center [298, 59] width 11 height 11
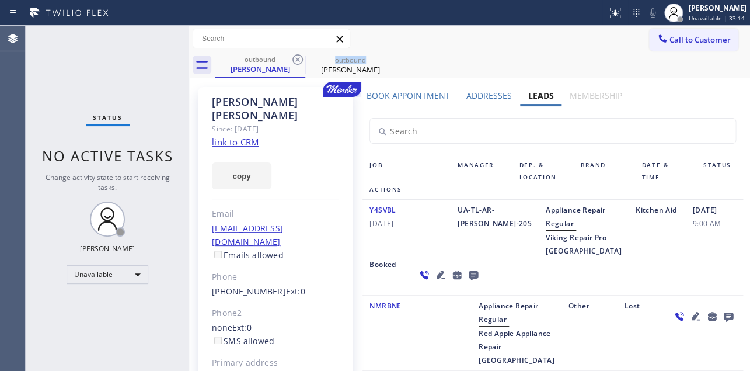
click at [294, 57] on icon at bounding box center [298, 59] width 11 height 11
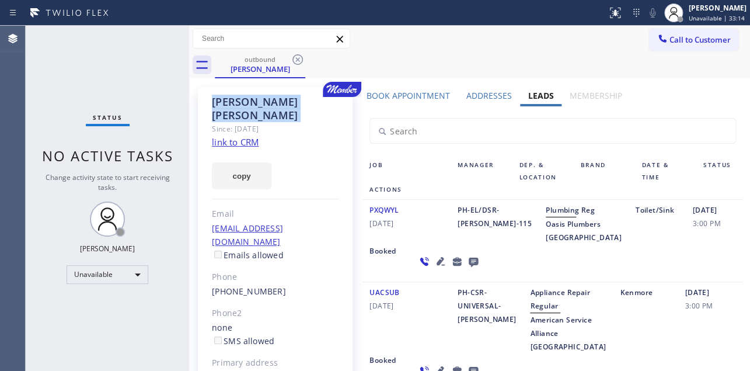
click at [294, 57] on icon at bounding box center [298, 59] width 11 height 11
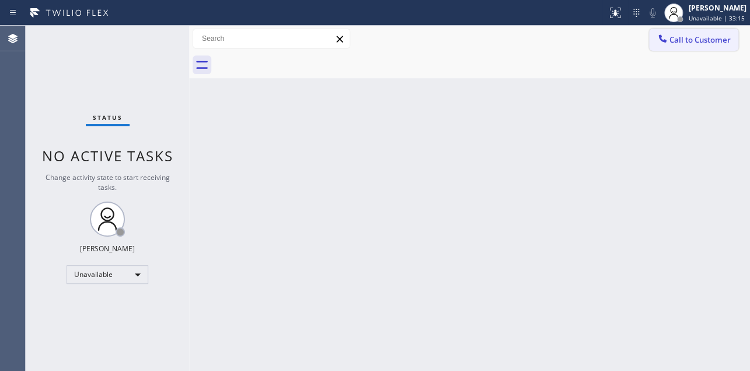
click at [664, 43] on icon at bounding box center [663, 39] width 12 height 12
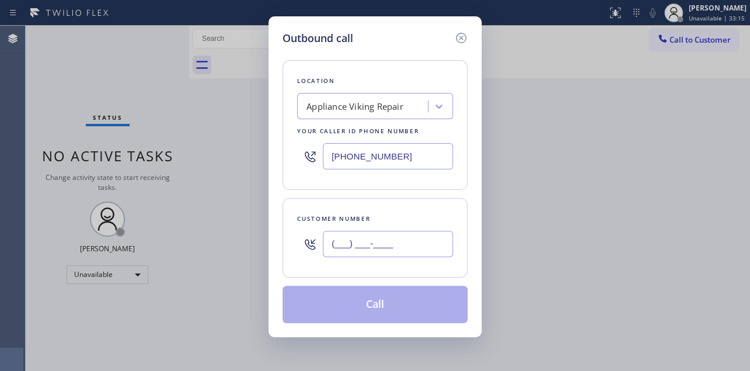
click at [343, 232] on input "(___) ___-____" at bounding box center [388, 244] width 130 height 26
paste input "206) 819-0521"
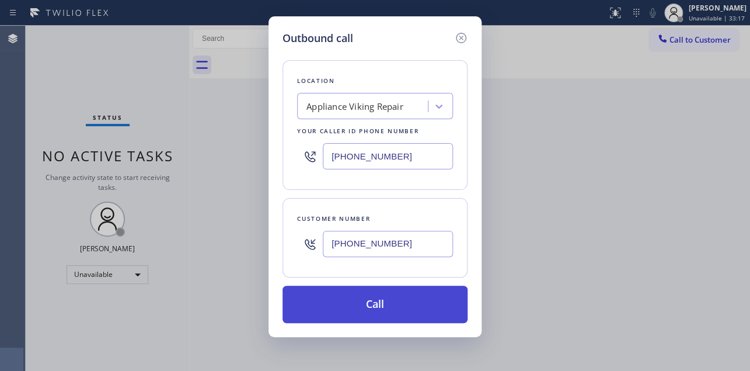
click at [367, 300] on button "Call" at bounding box center [375, 304] width 185 height 37
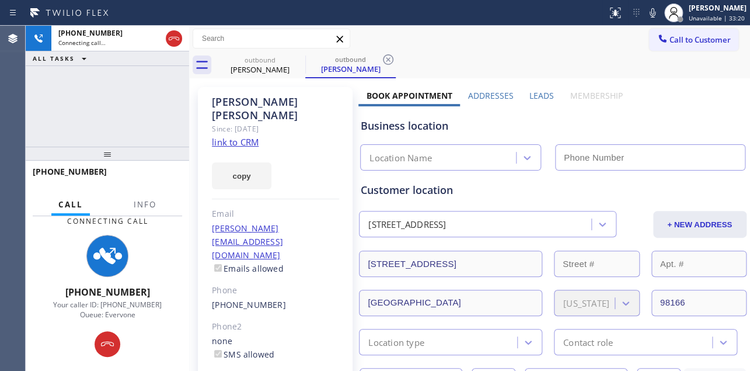
click at [531, 93] on label "Leads" at bounding box center [542, 95] width 25 height 11
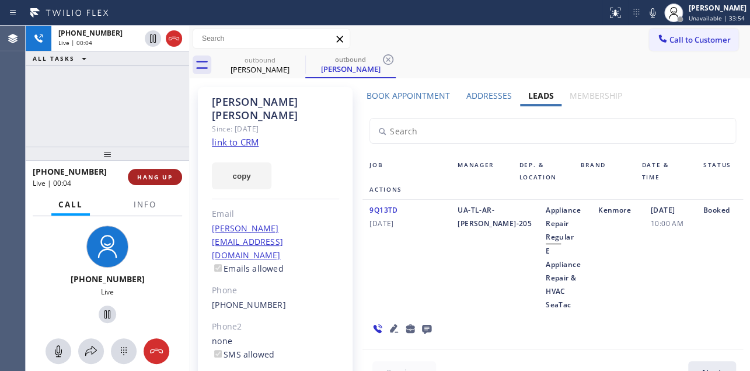
click at [149, 182] on button "HANG UP" at bounding box center [155, 177] width 54 height 16
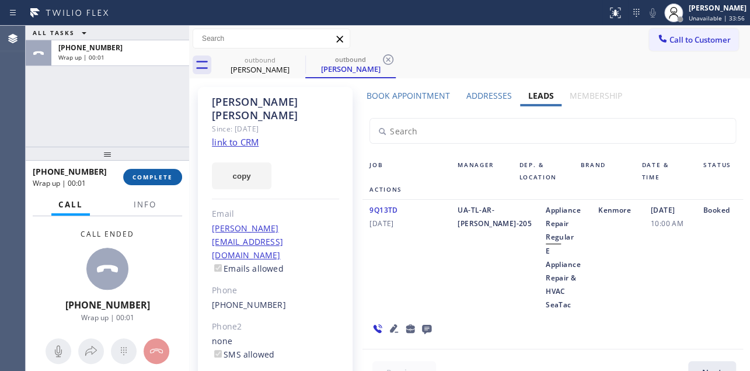
click at [148, 182] on button "COMPLETE" at bounding box center [152, 177] width 59 height 16
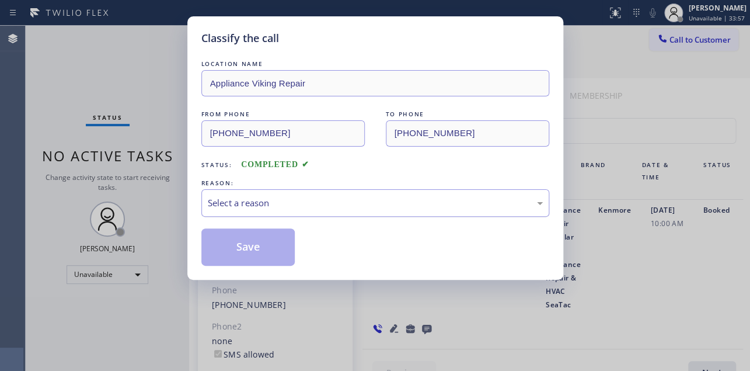
click at [249, 196] on div "Select a reason" at bounding box center [375, 202] width 335 height 13
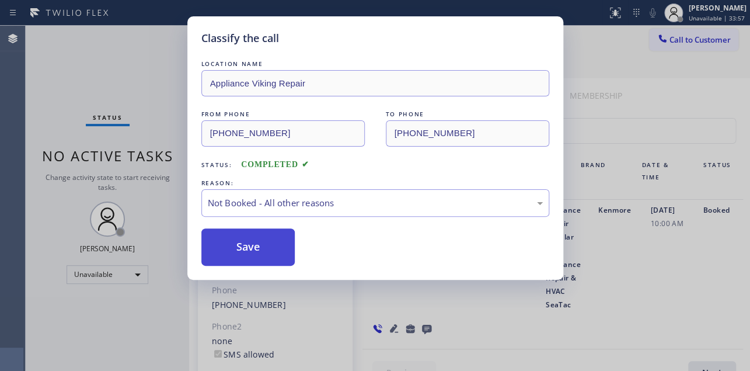
click at [242, 245] on button "Save" at bounding box center [248, 246] width 94 height 37
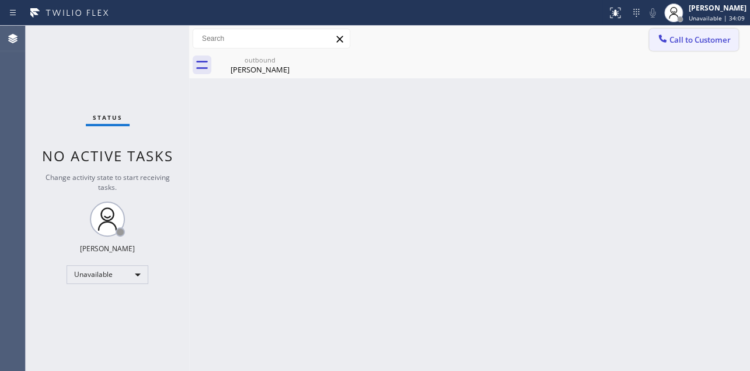
click at [694, 42] on span "Call to Customer" at bounding box center [700, 39] width 61 height 11
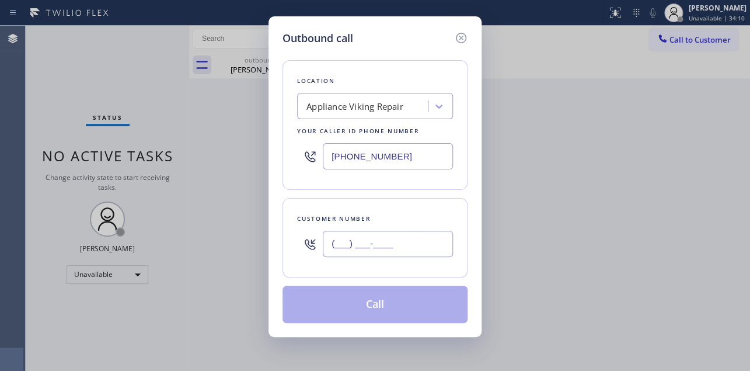
click at [332, 245] on input "(___) ___-____" at bounding box center [388, 244] width 130 height 26
paste input "408) 348-3098"
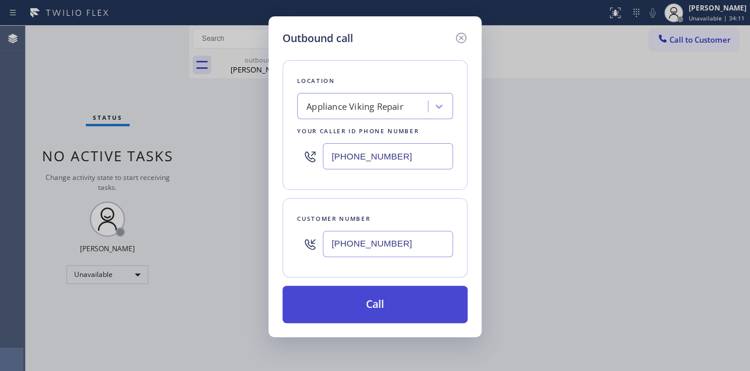
click at [367, 304] on button "Call" at bounding box center [375, 304] width 185 height 37
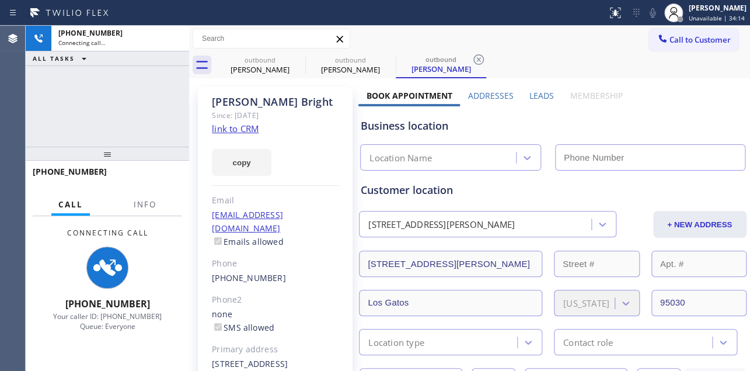
click at [530, 95] on label "Leads" at bounding box center [542, 95] width 25 height 11
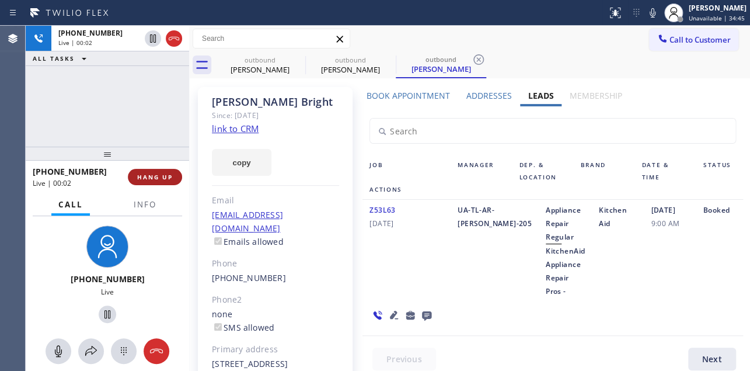
click at [163, 180] on span "HANG UP" at bounding box center [155, 177] width 36 height 8
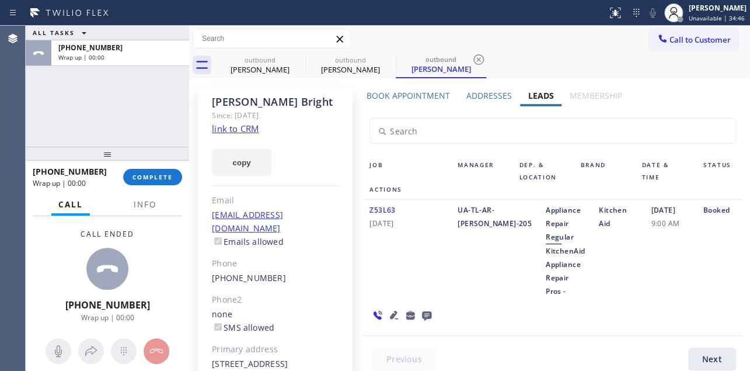
click at [144, 186] on div "[PHONE_NUMBER] Wrap up | 00:00 COMPLETE" at bounding box center [107, 177] width 149 height 30
click at [144, 179] on span "COMPLETE" at bounding box center [153, 177] width 40 height 8
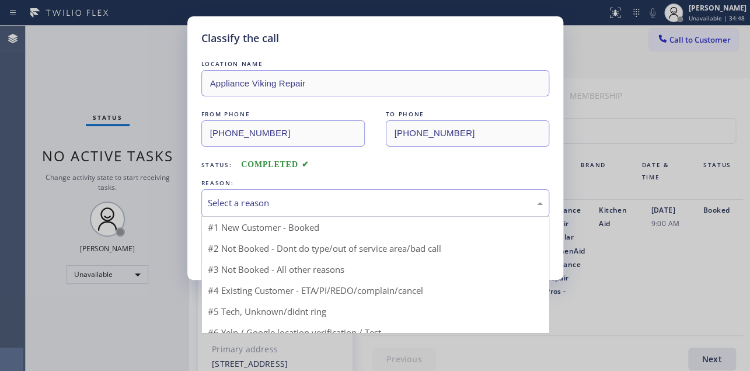
click at [270, 200] on div "Select a reason" at bounding box center [375, 202] width 335 height 13
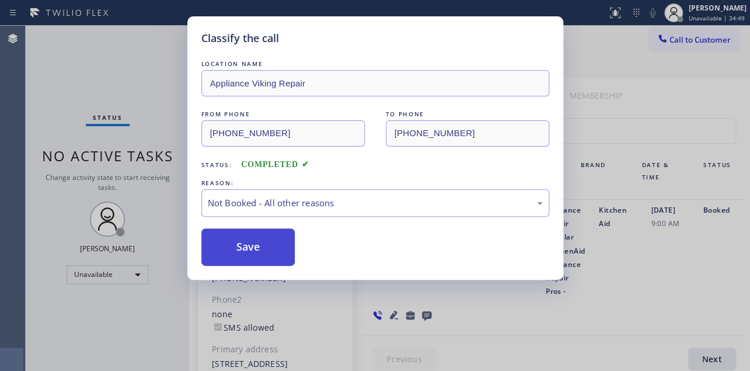
click at [256, 250] on button "Save" at bounding box center [248, 246] width 94 height 37
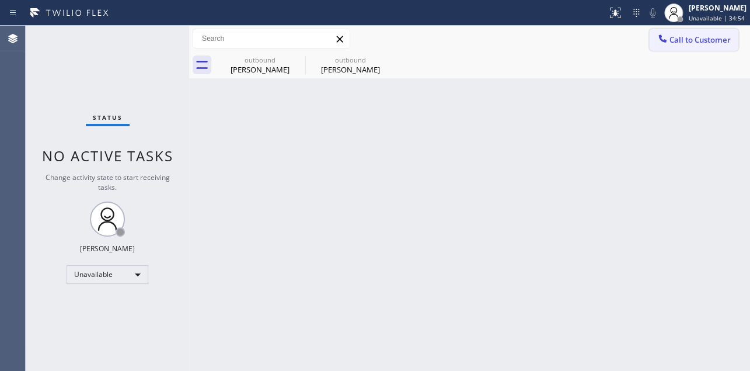
click at [706, 44] on span "Call to Customer" at bounding box center [700, 39] width 61 height 11
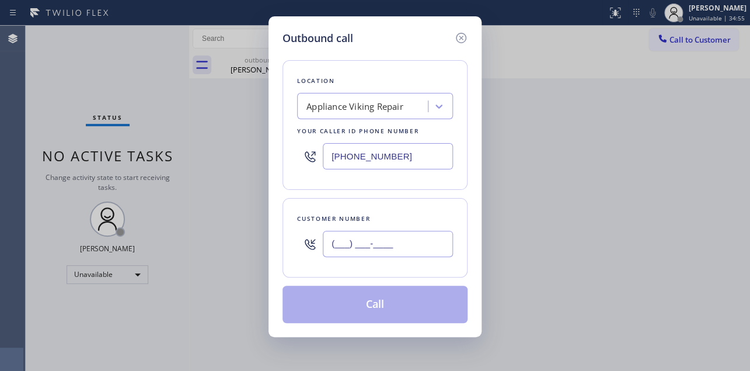
click at [339, 241] on input "(___) ___-____" at bounding box center [388, 244] width 130 height 26
paste input "310) 428-0842"
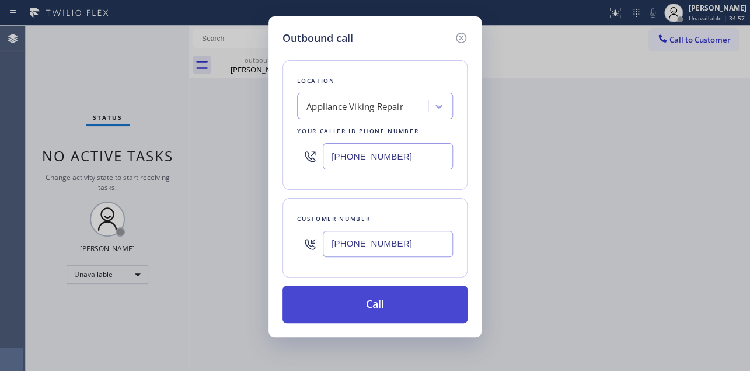
click at [359, 304] on button "Call" at bounding box center [375, 304] width 185 height 37
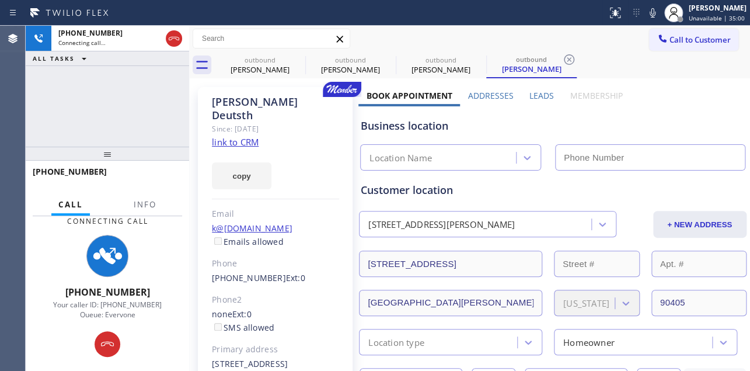
click at [536, 99] on label "Leads" at bounding box center [542, 95] width 25 height 11
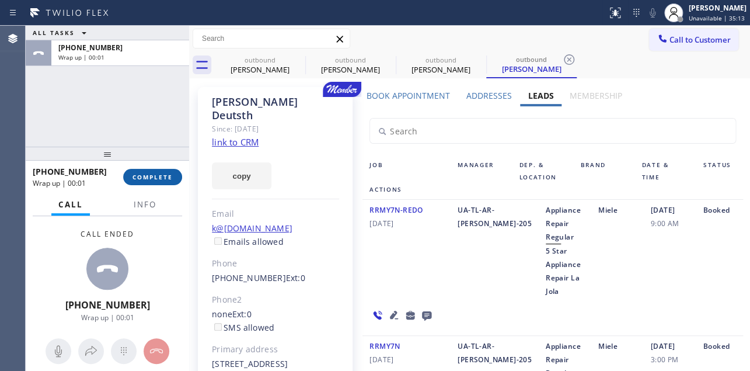
click at [156, 174] on span "COMPLETE" at bounding box center [153, 177] width 40 height 8
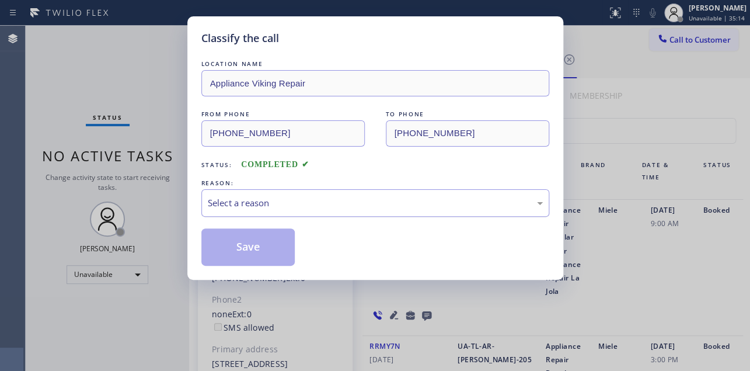
click at [268, 203] on div "Select a reason" at bounding box center [375, 202] width 335 height 13
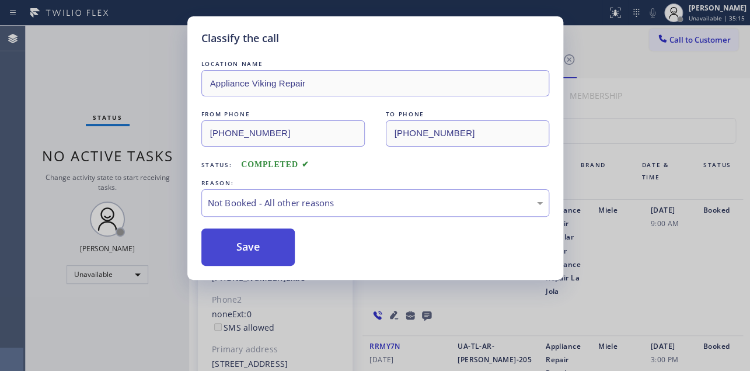
click at [243, 245] on button "Save" at bounding box center [248, 246] width 94 height 37
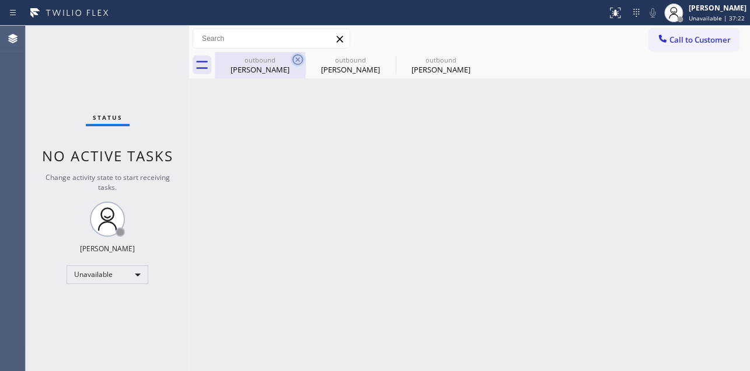
click at [297, 56] on icon at bounding box center [298, 60] width 14 height 14
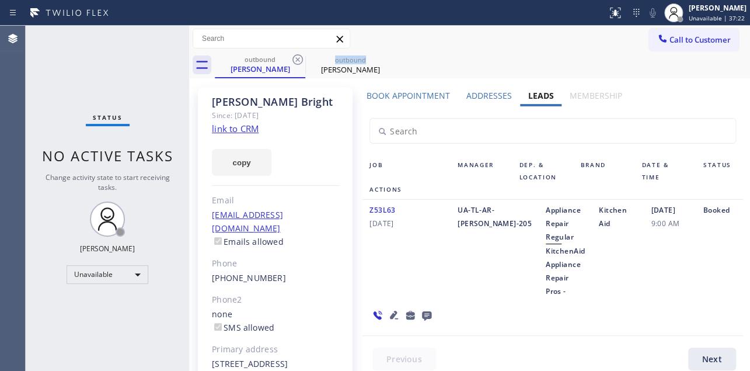
click at [297, 56] on icon at bounding box center [298, 60] width 14 height 14
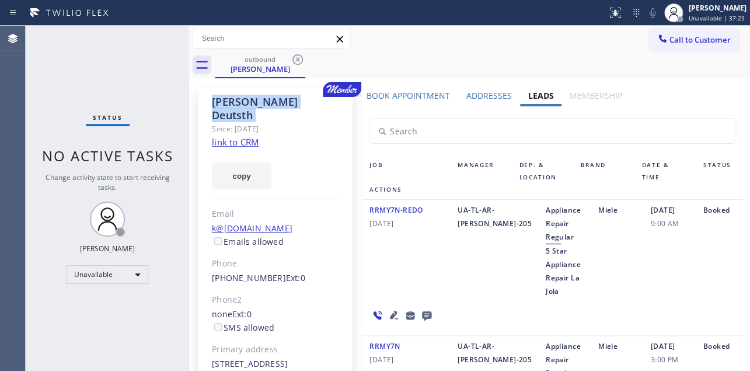
click at [297, 56] on icon at bounding box center [298, 60] width 14 height 14
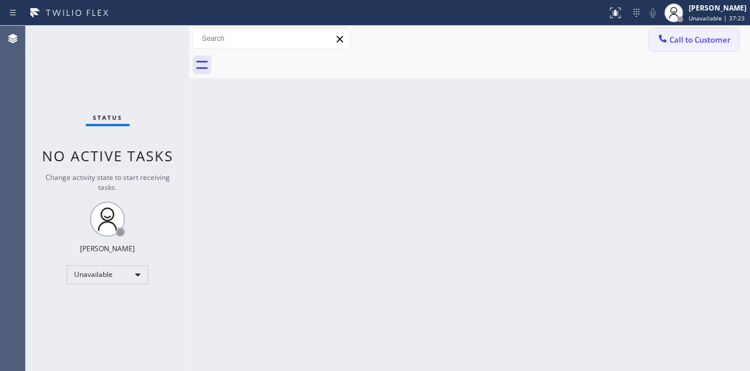
click at [692, 37] on span "Call to Customer" at bounding box center [700, 39] width 61 height 11
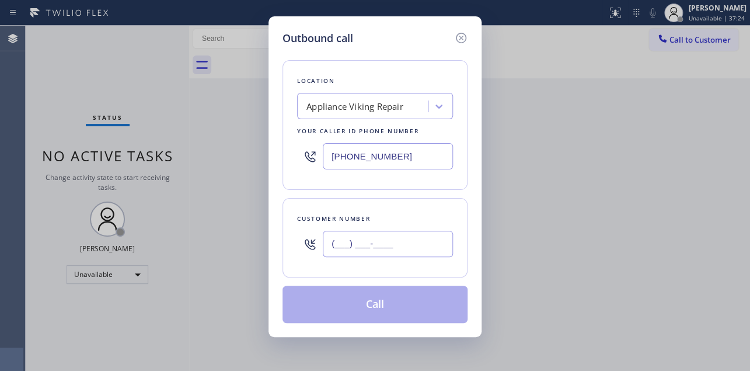
click at [351, 236] on input "(___) ___-____" at bounding box center [388, 244] width 130 height 26
paste input "650) 892-8891"
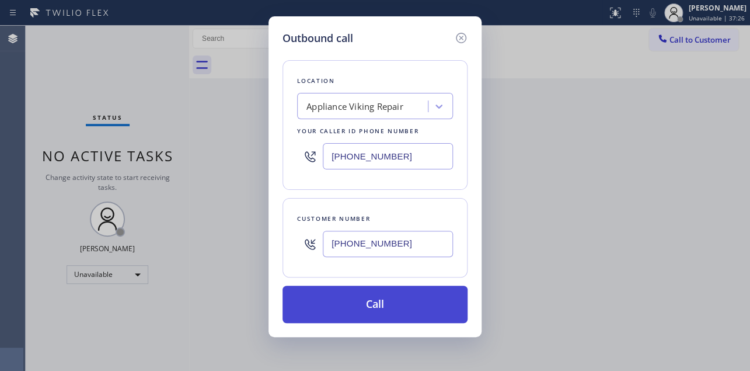
type input "[PHONE_NUMBER]"
click at [375, 310] on button "Call" at bounding box center [375, 304] width 185 height 37
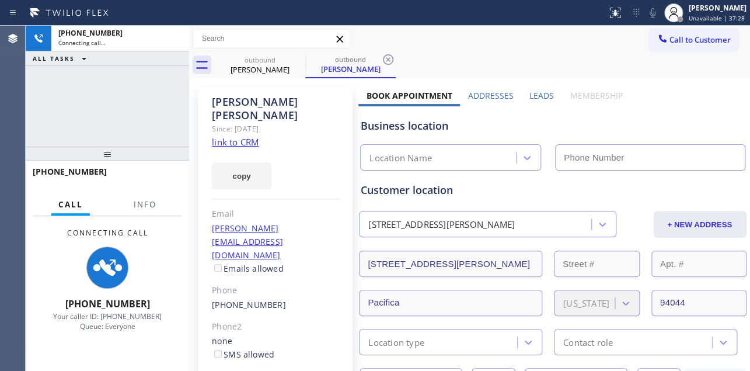
click at [535, 98] on label "Leads" at bounding box center [542, 95] width 25 height 11
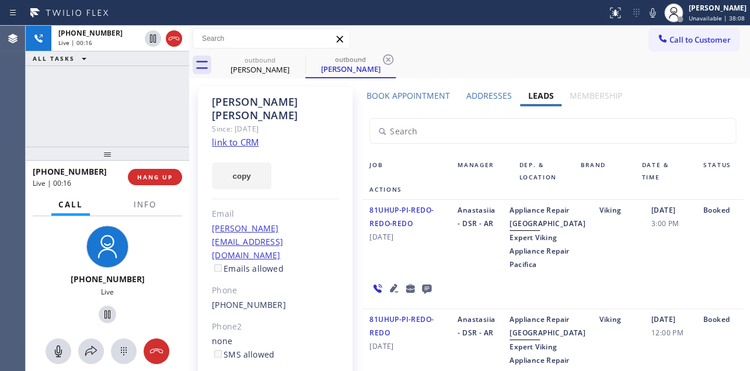
click at [390, 292] on icon at bounding box center [394, 288] width 8 height 8
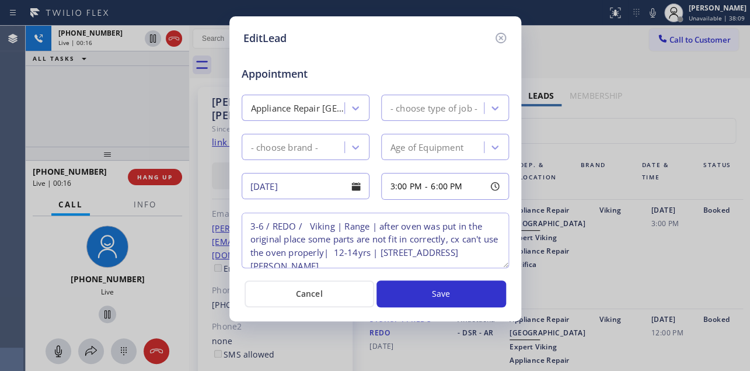
type textarea "3-6 / REDO / Viking | Range | after oven was put in the original place some par…"
click at [499, 35] on icon at bounding box center [501, 38] width 14 height 14
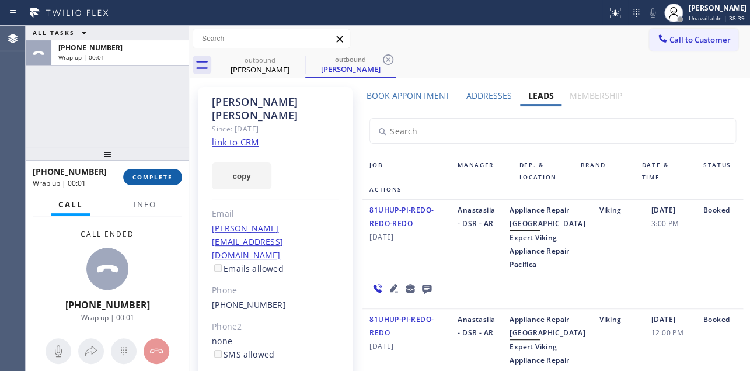
click at [141, 174] on span "COMPLETE" at bounding box center [153, 177] width 40 height 8
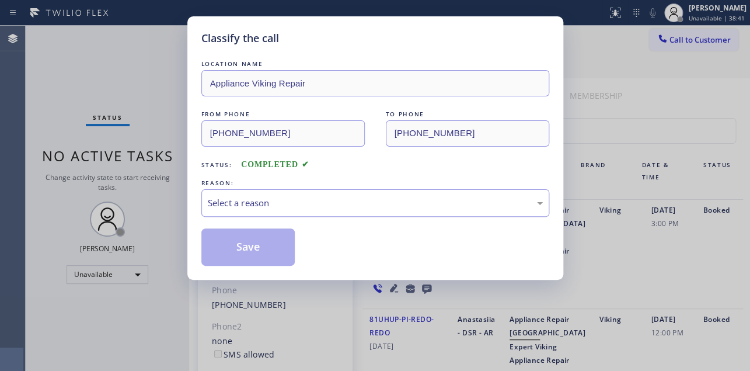
click at [324, 204] on div "Select a reason" at bounding box center [375, 202] width 335 height 13
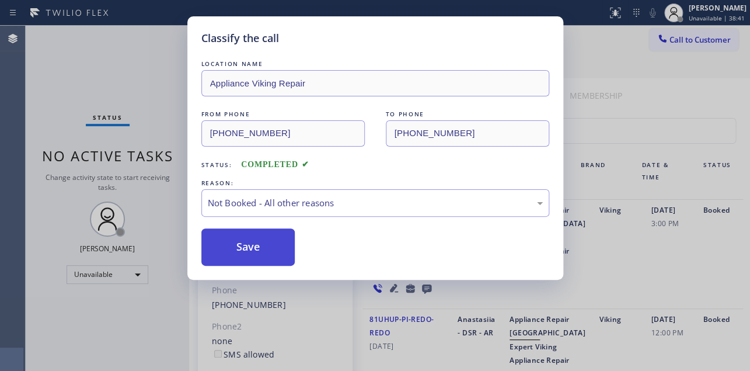
click at [253, 249] on button "Save" at bounding box center [248, 246] width 94 height 37
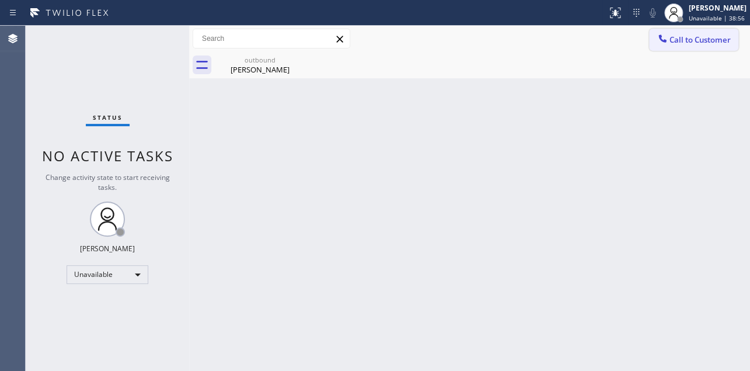
click at [674, 43] on span "Call to Customer" at bounding box center [700, 39] width 61 height 11
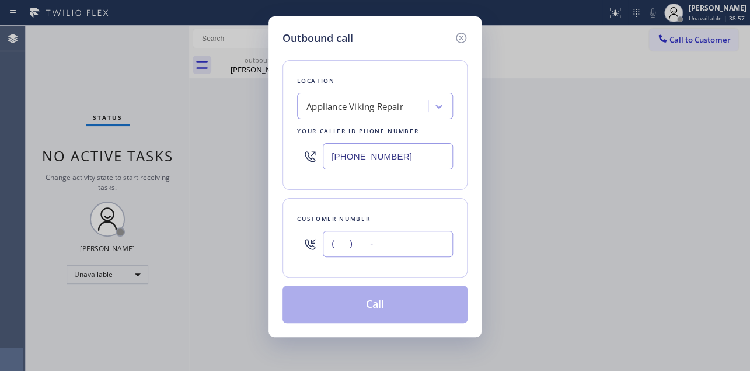
click at [348, 242] on input "(___) ___-____" at bounding box center [388, 244] width 130 height 26
paste input "646) 479-4500"
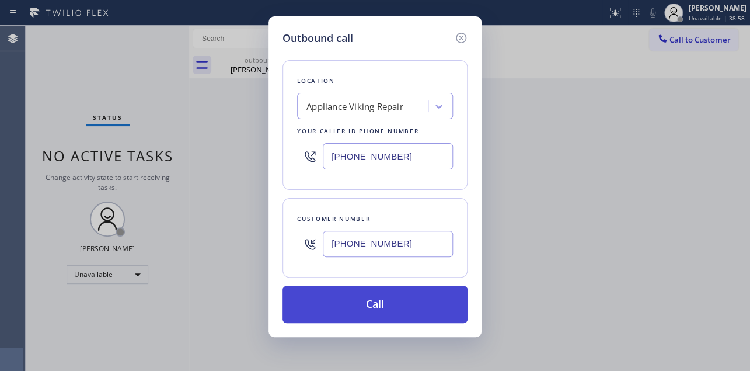
click at [357, 300] on button "Call" at bounding box center [375, 304] width 185 height 37
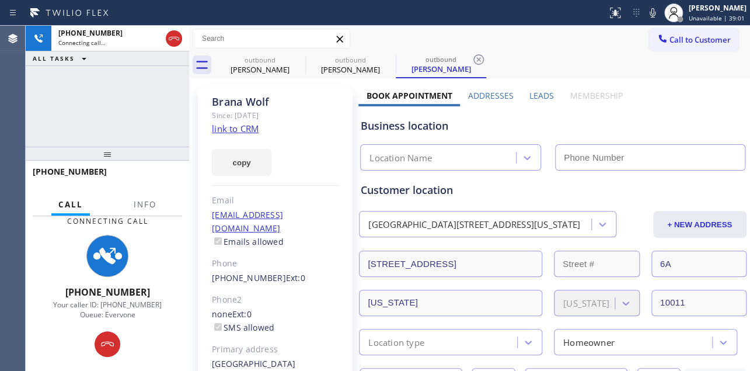
click at [535, 97] on label "Leads" at bounding box center [542, 95] width 25 height 11
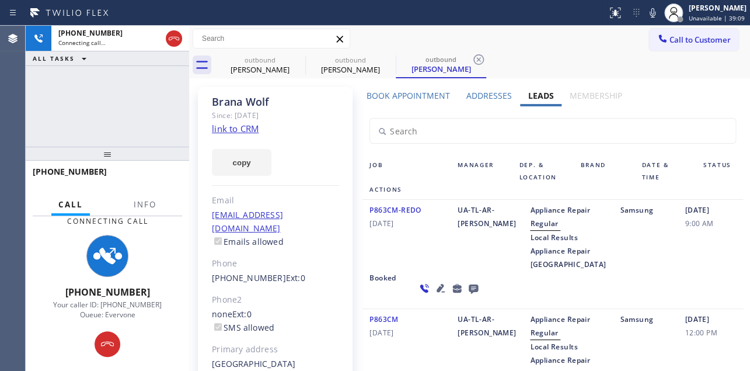
click at [434, 295] on icon at bounding box center [441, 288] width 14 height 14
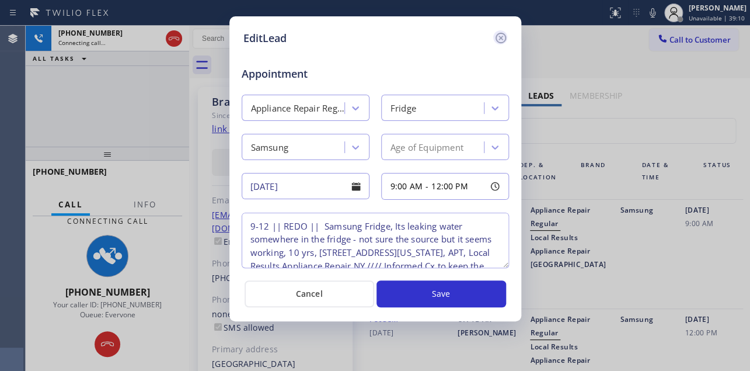
click at [500, 39] on icon at bounding box center [500, 38] width 11 height 11
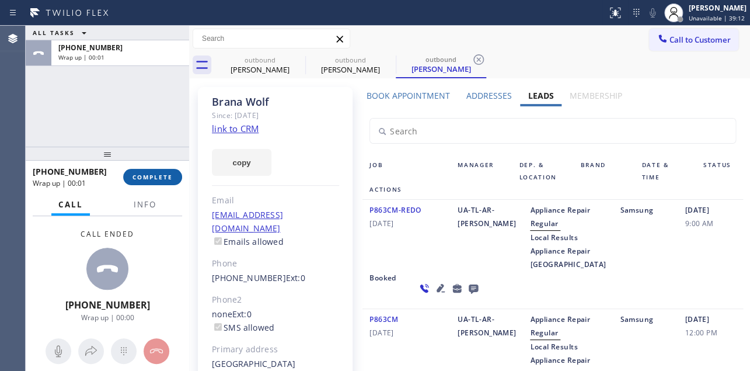
click at [152, 174] on span "COMPLETE" at bounding box center [153, 177] width 40 height 8
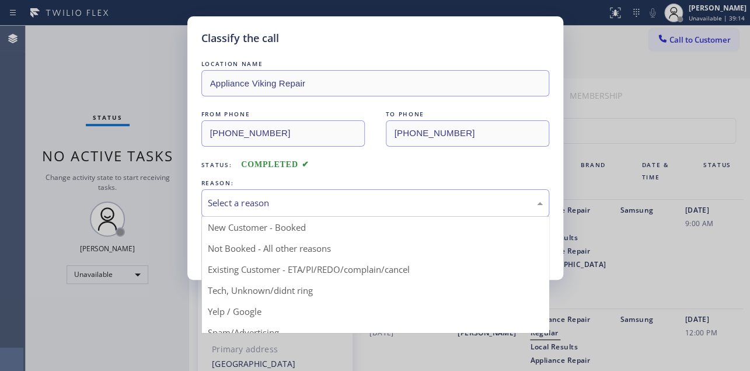
click at [228, 199] on div "Select a reason" at bounding box center [375, 202] width 335 height 13
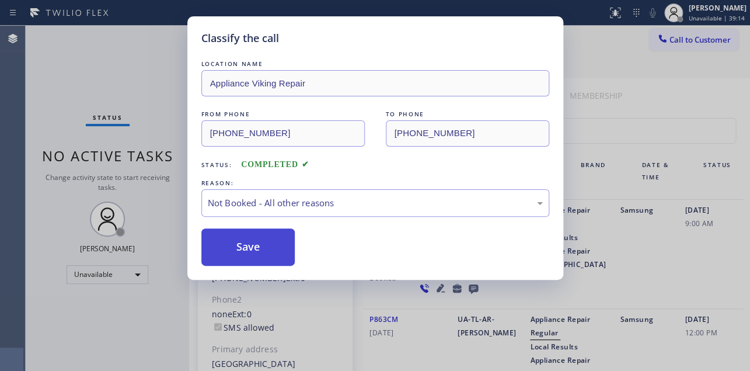
click at [235, 243] on button "Save" at bounding box center [248, 246] width 94 height 37
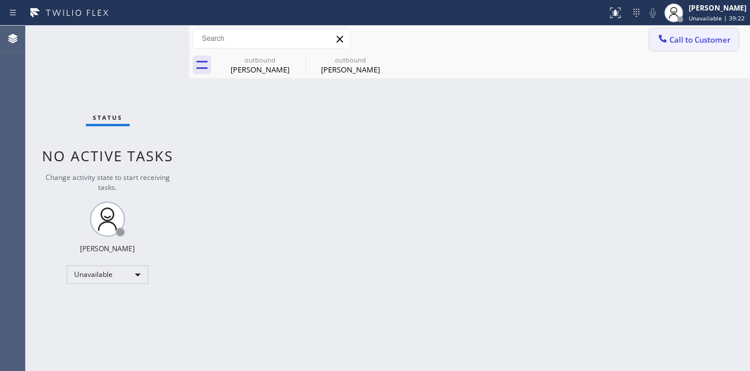
click at [667, 43] on icon at bounding box center [663, 39] width 12 height 12
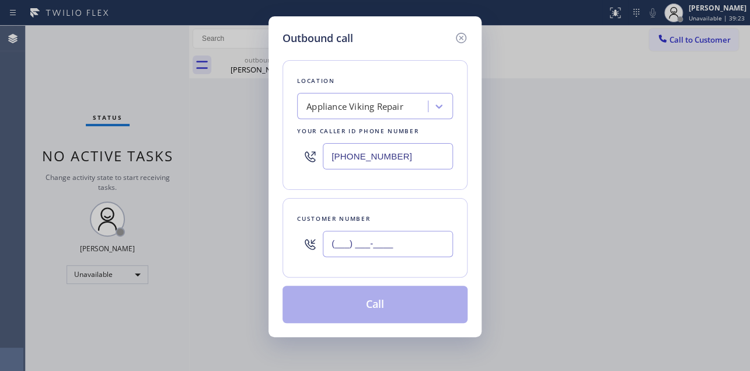
click at [375, 236] on input "(___) ___-____" at bounding box center [388, 244] width 130 height 26
paste input "310) 730-3281"
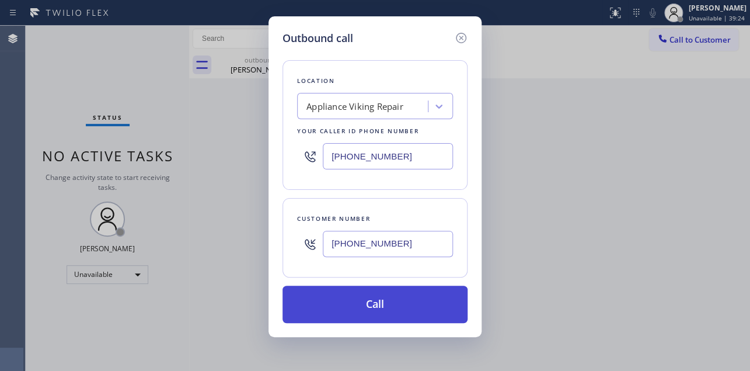
type input "[PHONE_NUMBER]"
click at [367, 296] on button "Call" at bounding box center [375, 304] width 185 height 37
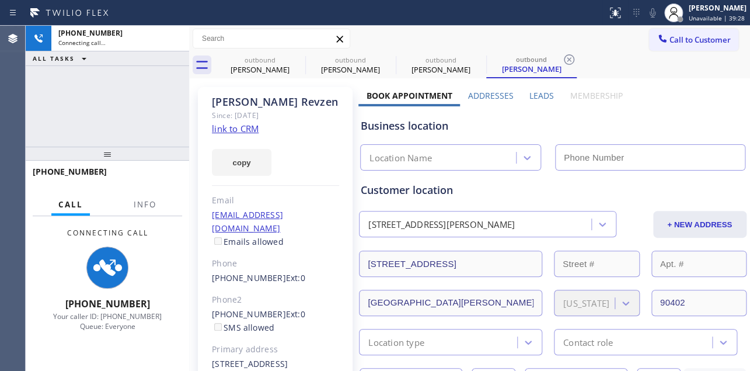
type input "[PHONE_NUMBER]"
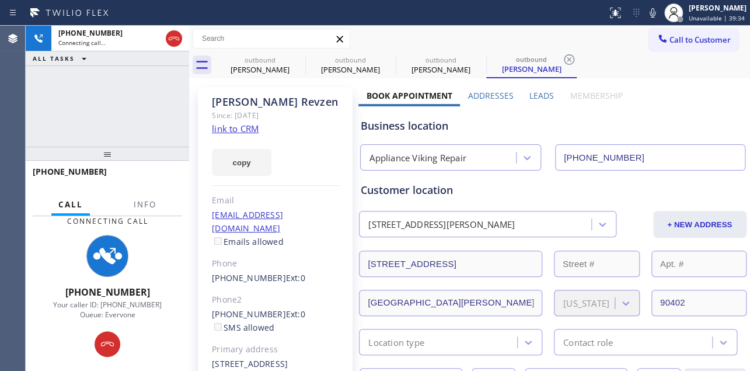
click at [537, 98] on label "Leads" at bounding box center [542, 95] width 25 height 11
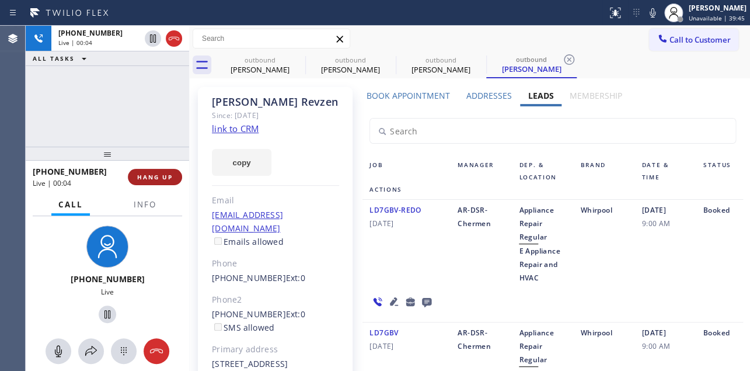
click at [155, 180] on span "HANG UP" at bounding box center [155, 177] width 36 height 8
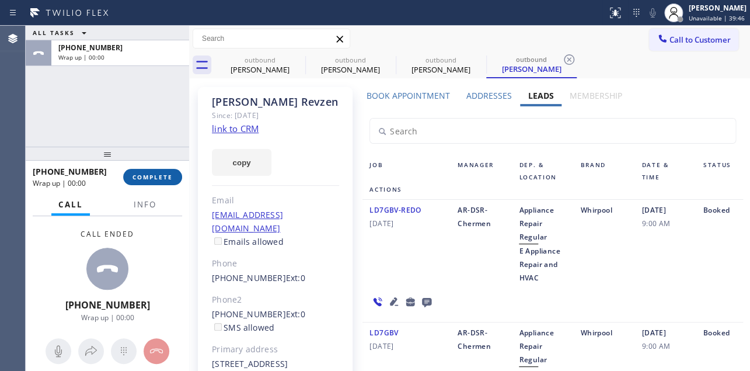
click at [155, 180] on span "COMPLETE" at bounding box center [153, 177] width 40 height 8
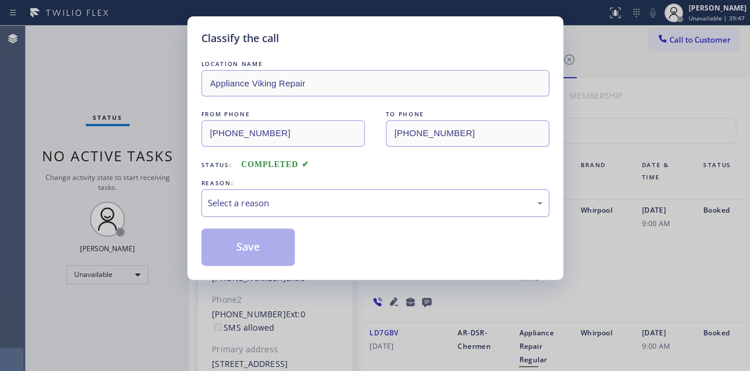
drag, startPoint x: 242, startPoint y: 203, endPoint x: 238, endPoint y: 210, distance: 7.8
click at [241, 204] on div "Select a reason" at bounding box center [375, 202] width 335 height 13
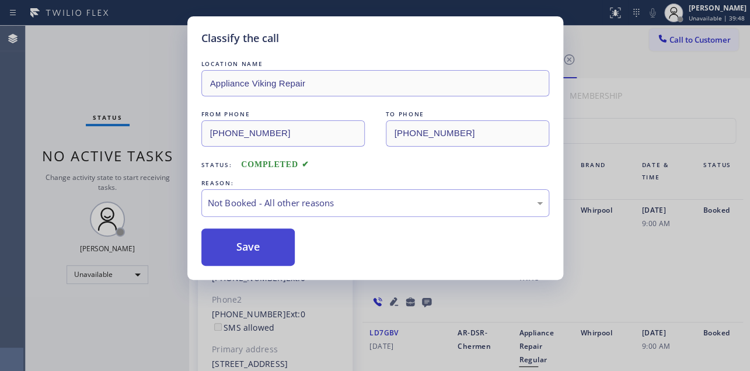
click at [243, 243] on button "Save" at bounding box center [248, 246] width 94 height 37
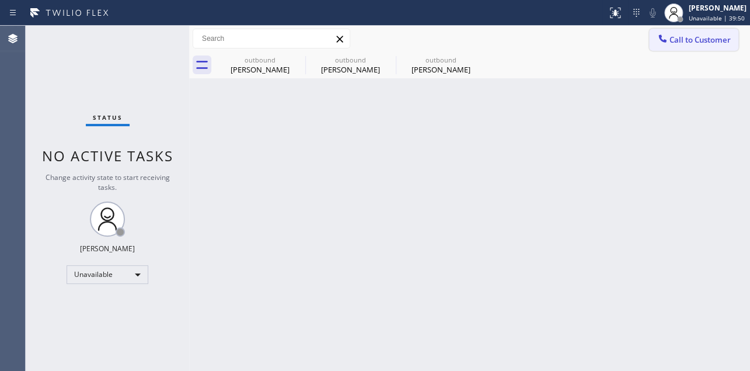
click at [679, 39] on span "Call to Customer" at bounding box center [700, 39] width 61 height 11
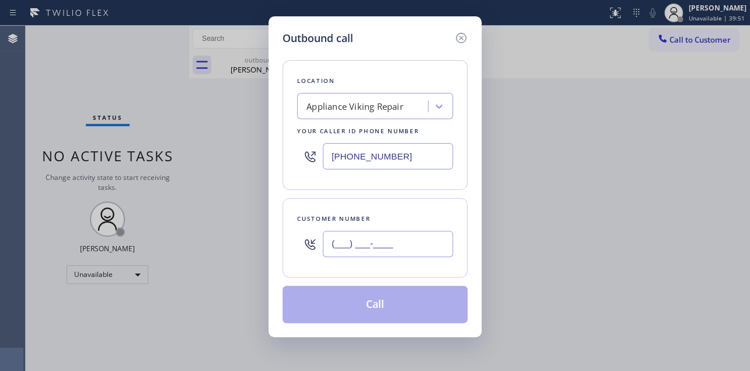
click at [338, 243] on input "(___) ___-____" at bounding box center [388, 244] width 130 height 26
paste input "323) 304-9525"
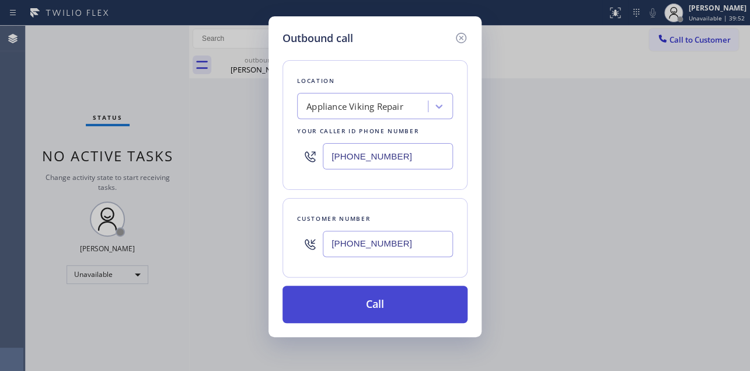
type input "[PHONE_NUMBER]"
click at [374, 305] on button "Call" at bounding box center [375, 304] width 185 height 37
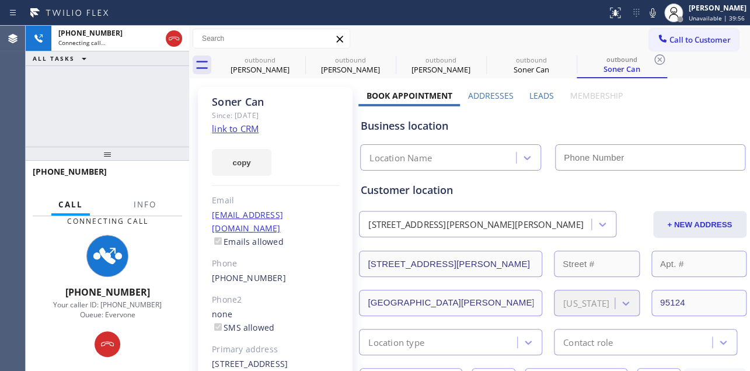
type input "[PHONE_NUMBER]"
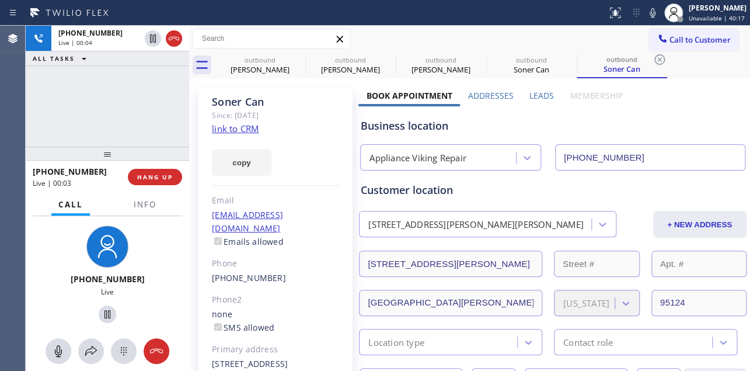
click at [530, 96] on label "Leads" at bounding box center [542, 95] width 25 height 11
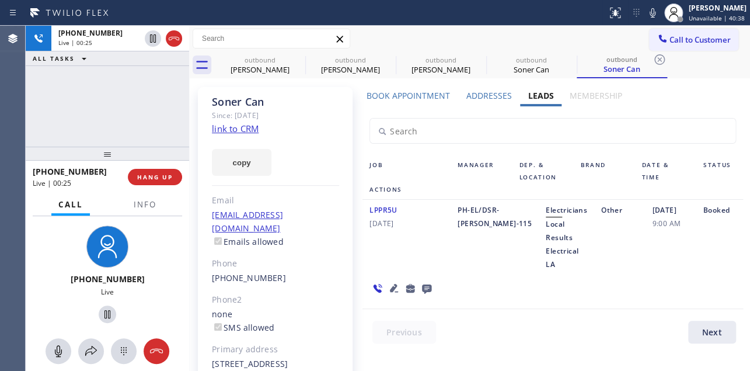
click at [457, 342] on div "Book Appointment Addresses Leads Membership Business location Appliance Viking …" at bounding box center [552, 278] width 388 height 377
click at [142, 177] on span "HANG UP" at bounding box center [155, 177] width 36 height 8
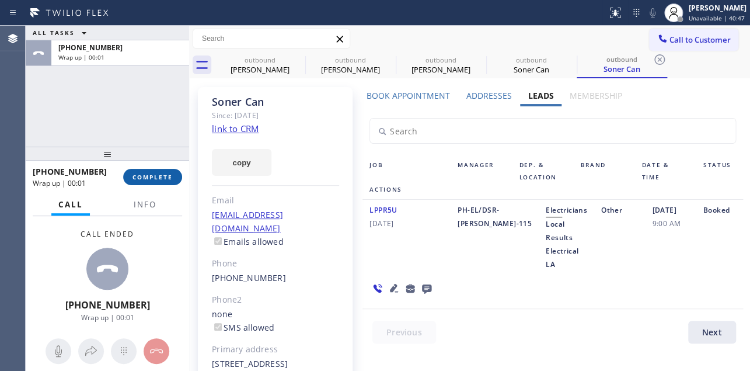
click at [142, 174] on span "COMPLETE" at bounding box center [153, 177] width 40 height 8
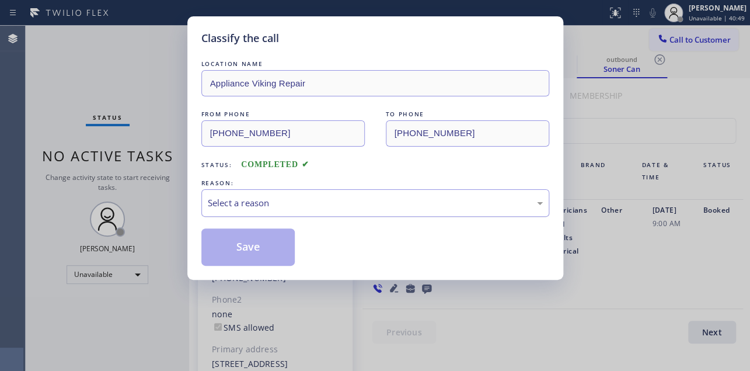
click at [256, 202] on div "Select a reason" at bounding box center [375, 202] width 335 height 13
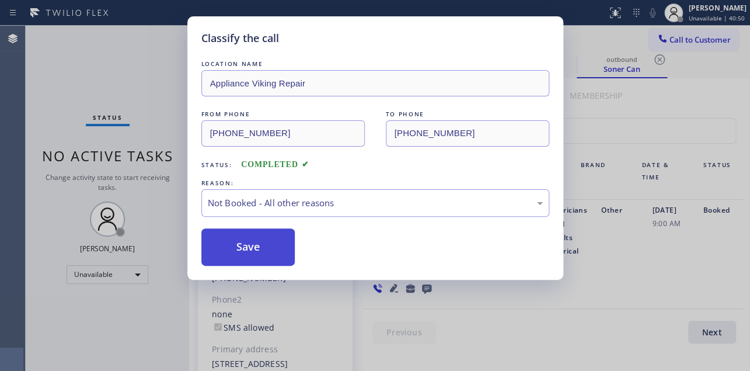
click at [242, 249] on button "Save" at bounding box center [248, 246] width 94 height 37
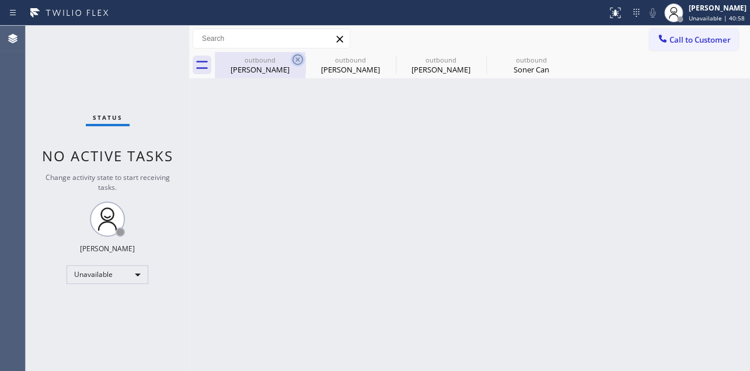
click at [300, 58] on icon at bounding box center [298, 60] width 14 height 14
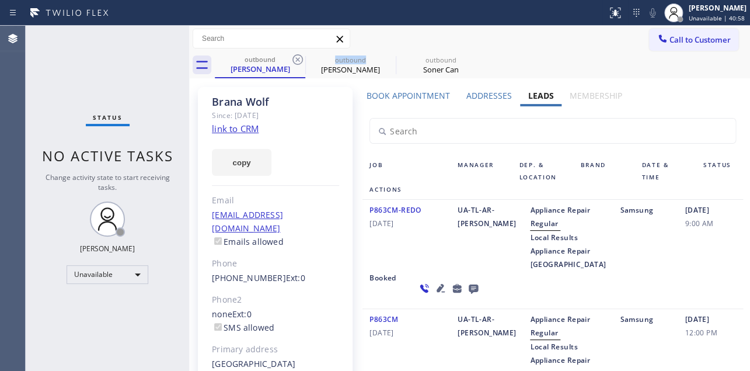
click at [300, 58] on icon at bounding box center [298, 60] width 14 height 14
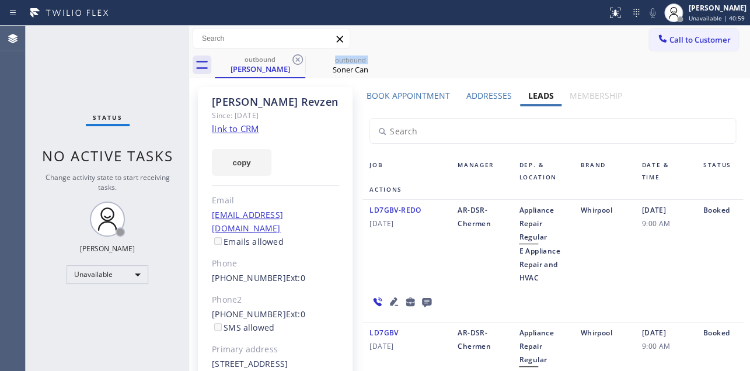
click at [300, 58] on icon at bounding box center [298, 60] width 14 height 14
click at [0, 0] on icon at bounding box center [0, 0] width 0 height 0
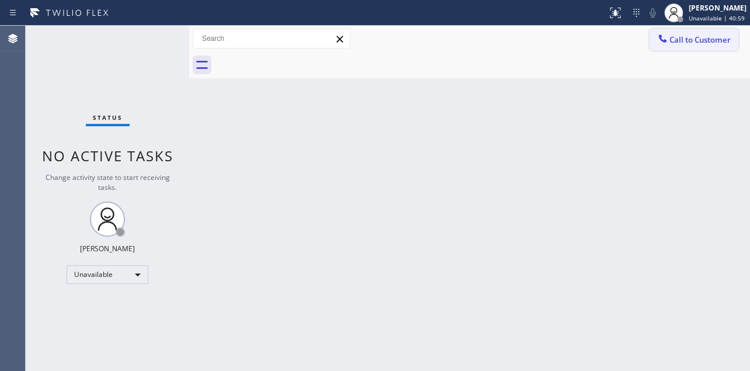
click at [674, 38] on span "Call to Customer" at bounding box center [700, 39] width 61 height 11
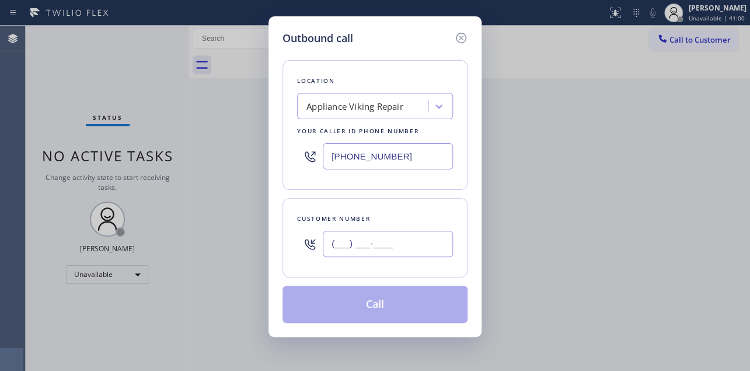
click at [368, 242] on input "(___) ___-____" at bounding box center [388, 244] width 130 height 26
paste input "303) 887-6459"
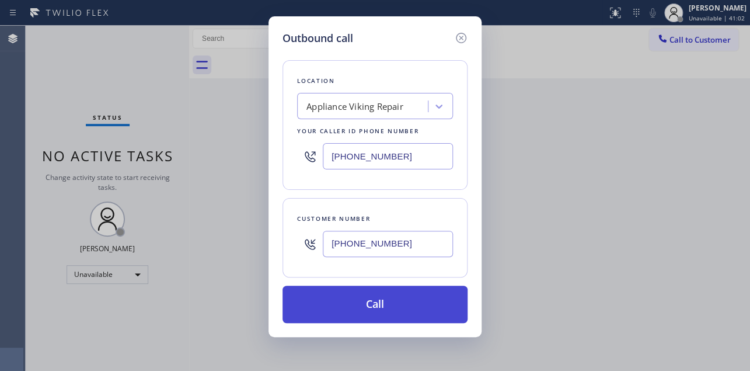
click at [373, 303] on button "Call" at bounding box center [375, 304] width 185 height 37
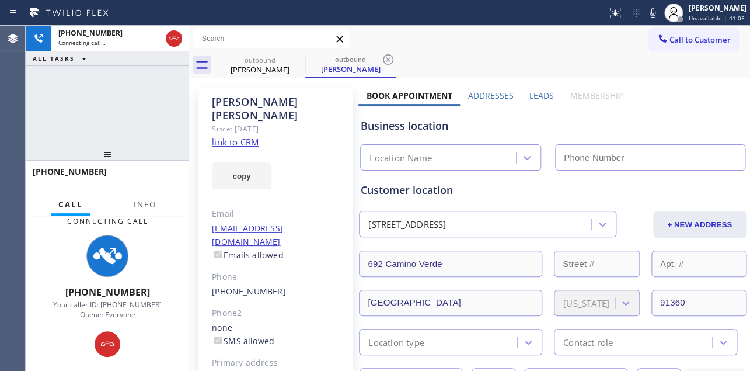
drag, startPoint x: 631, startPoint y: 121, endPoint x: 624, endPoint y: 118, distance: 7.6
click at [631, 121] on div "Business location" at bounding box center [553, 126] width 384 height 16
click at [533, 92] on label "Leads" at bounding box center [542, 95] width 25 height 11
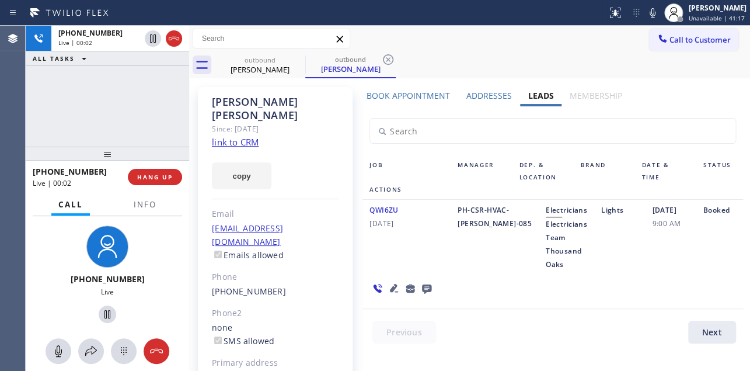
click at [152, 163] on div "[PHONE_NUMBER] Live | 00:02 HANG UP" at bounding box center [107, 177] width 149 height 30
click at [152, 177] on span "HANG UP" at bounding box center [155, 177] width 36 height 8
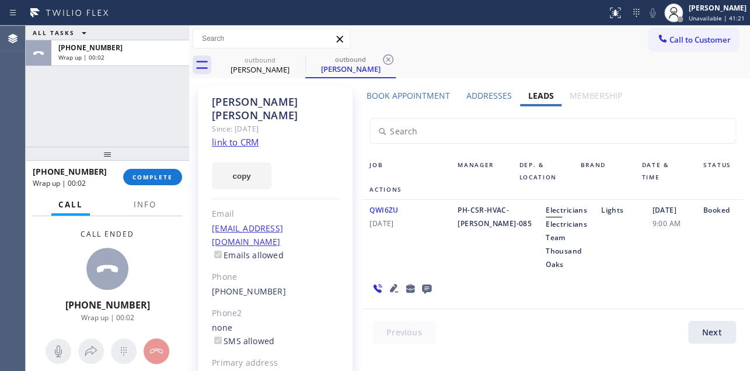
click at [606, 288] on div "QWI6ZU [DATE] PH-CSR-HVAC-[PERSON_NAME]-085 Electricians Electricians Team Thou…" at bounding box center [553, 254] width 380 height 109
click at [147, 176] on span "COMPLETE" at bounding box center [153, 177] width 40 height 8
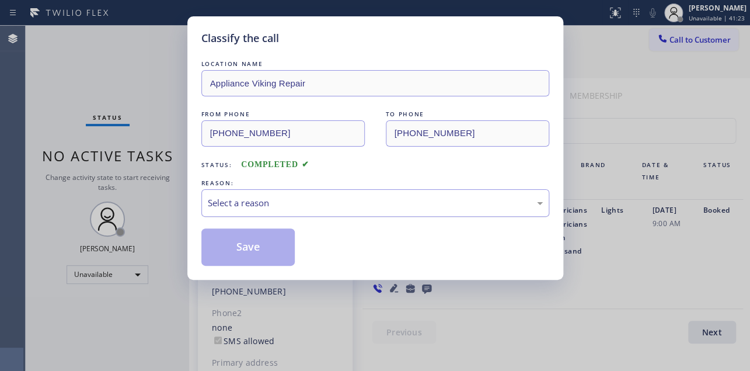
click at [259, 199] on div "Select a reason" at bounding box center [375, 202] width 335 height 13
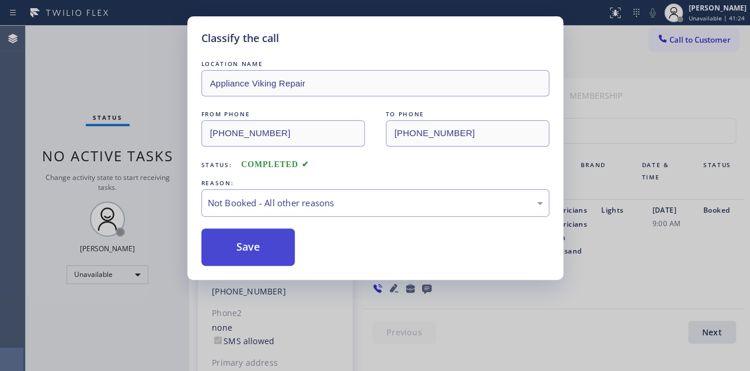
click at [254, 242] on button "Save" at bounding box center [248, 246] width 94 height 37
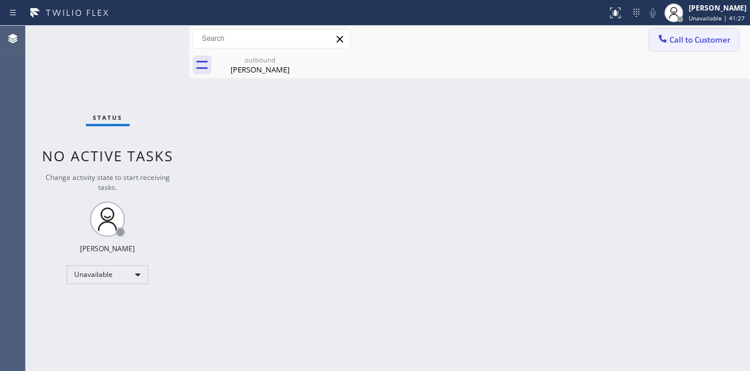
click at [660, 41] on icon at bounding box center [663, 39] width 12 height 12
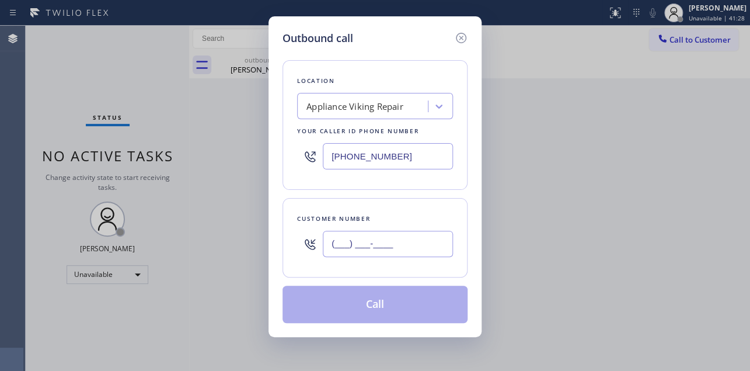
click at [332, 244] on input "(___) ___-____" at bounding box center [388, 244] width 130 height 26
paste input "310) 895-6445"
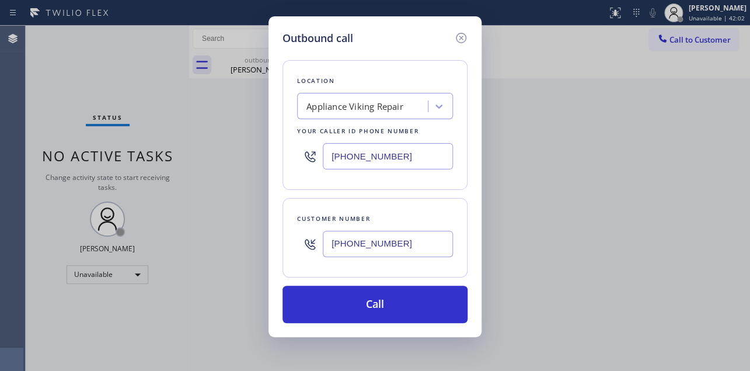
drag, startPoint x: 406, startPoint y: 245, endPoint x: 202, endPoint y: 234, distance: 204.1
click at [202, 234] on div "Outbound call Location Appliance Viking Repair Your caller id phone number [PHO…" at bounding box center [375, 185] width 750 height 371
paste input "text"
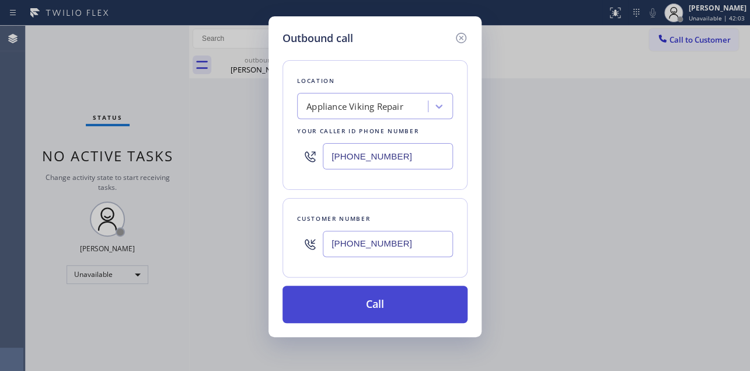
click at [391, 302] on button "Call" at bounding box center [375, 304] width 185 height 37
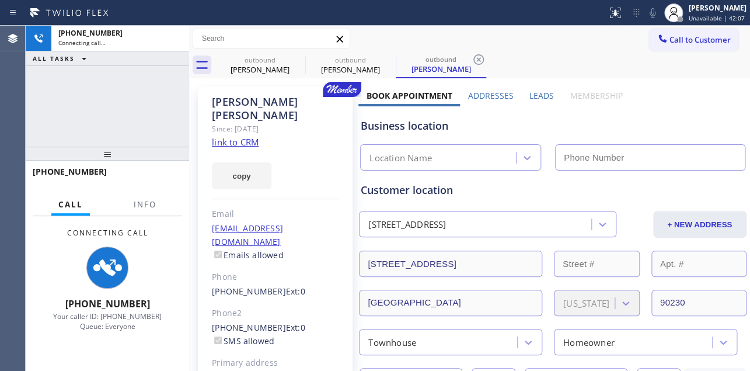
click at [535, 94] on label "Leads" at bounding box center [542, 95] width 25 height 11
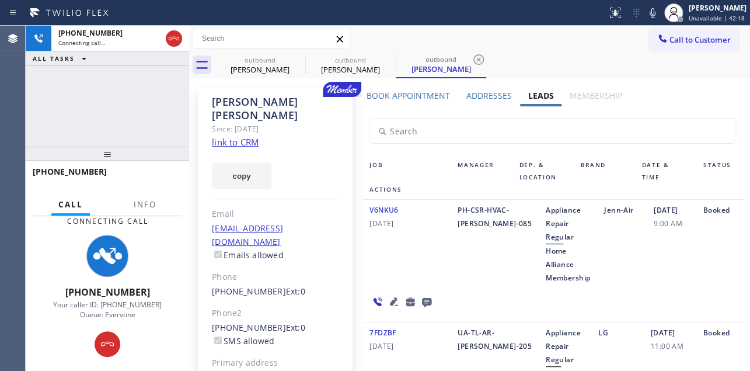
click at [392, 297] on icon at bounding box center [394, 301] width 8 height 8
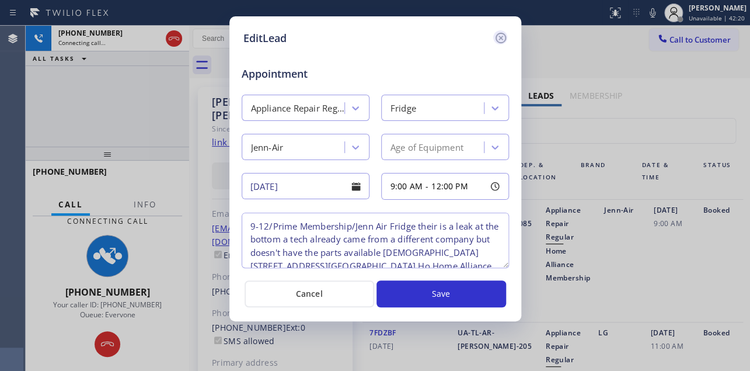
click at [502, 39] on icon at bounding box center [500, 38] width 11 height 11
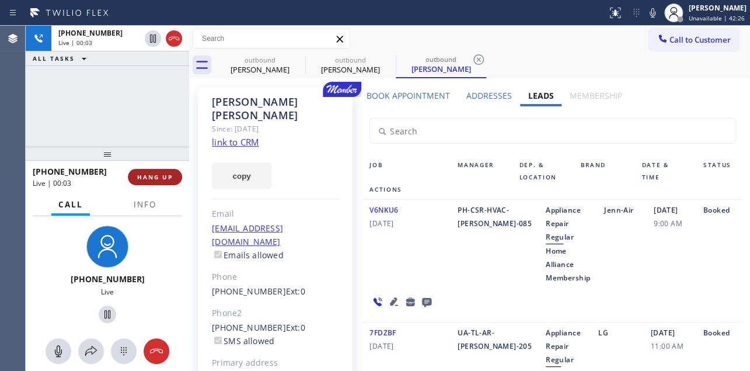
click at [158, 175] on span "HANG UP" at bounding box center [155, 177] width 36 height 8
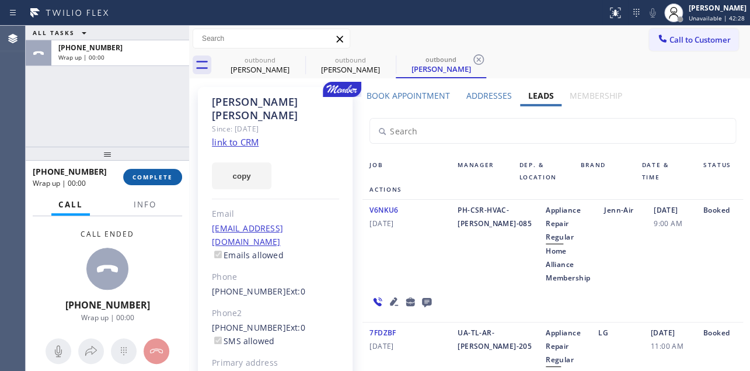
click at [147, 173] on span "COMPLETE" at bounding box center [153, 177] width 40 height 8
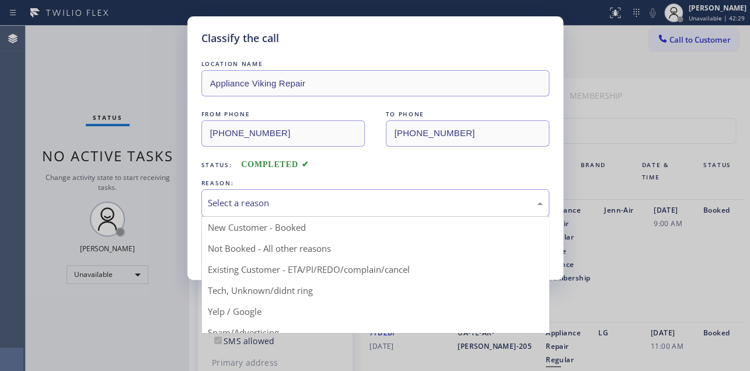
click at [251, 204] on div "Select a reason" at bounding box center [375, 202] width 335 height 13
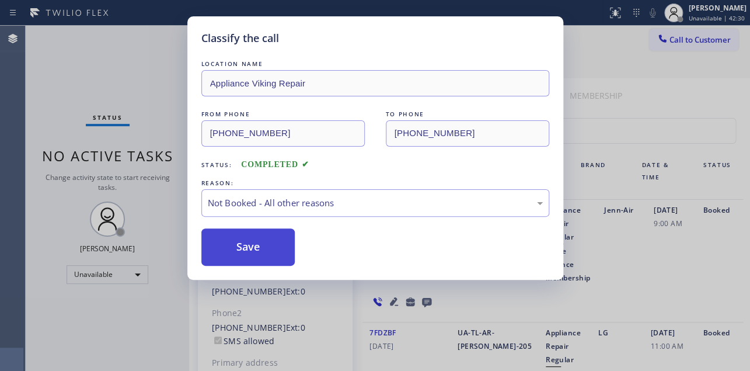
click at [250, 253] on button "Save" at bounding box center [248, 246] width 94 height 37
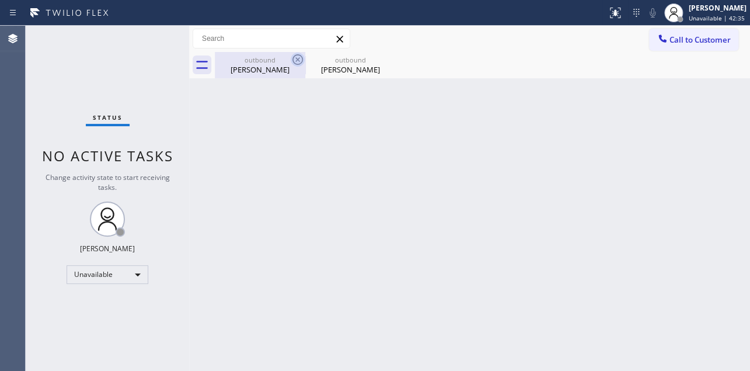
click at [300, 53] on icon at bounding box center [298, 60] width 14 height 14
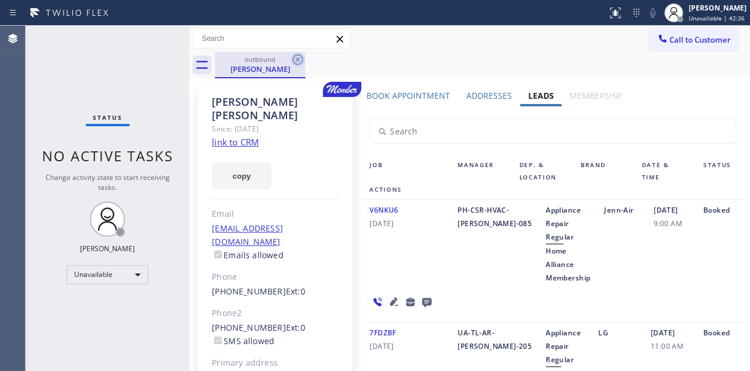
click at [300, 61] on icon at bounding box center [298, 60] width 14 height 14
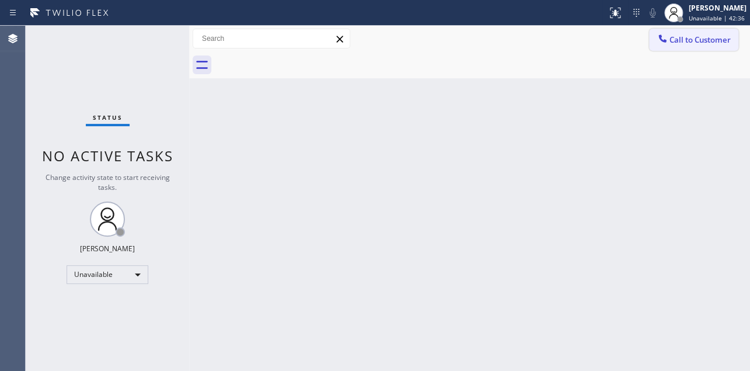
click at [709, 43] on span "Call to Customer" at bounding box center [700, 39] width 61 height 11
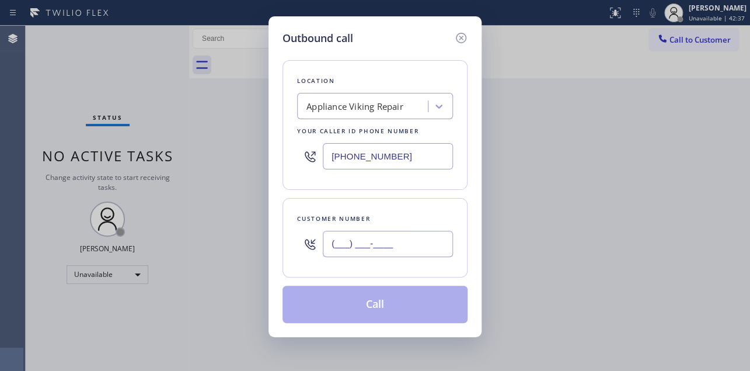
click at [351, 248] on input "(___) ___-____" at bounding box center [388, 244] width 130 height 26
paste input "925) 580-0351"
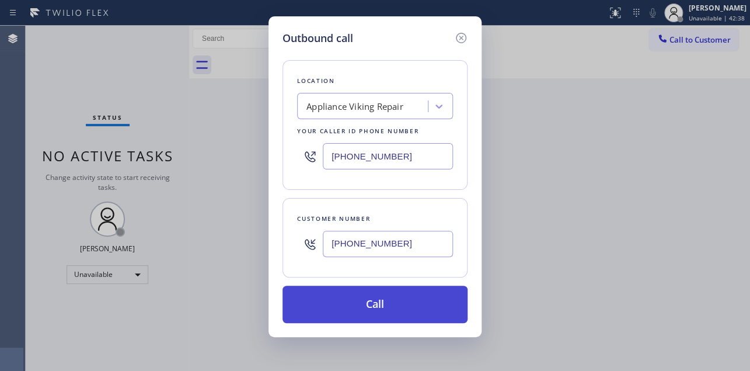
type input "[PHONE_NUMBER]"
click at [395, 304] on button "Call" at bounding box center [375, 304] width 185 height 37
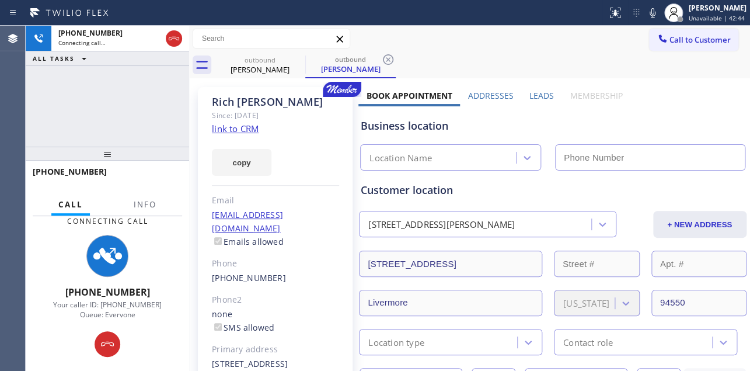
type input "[PHONE_NUMBER]"
click at [538, 92] on label "Leads" at bounding box center [542, 95] width 25 height 11
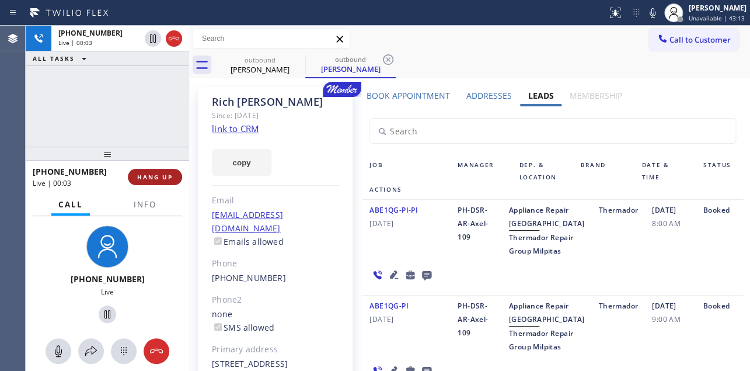
click at [136, 175] on button "HANG UP" at bounding box center [155, 177] width 54 height 16
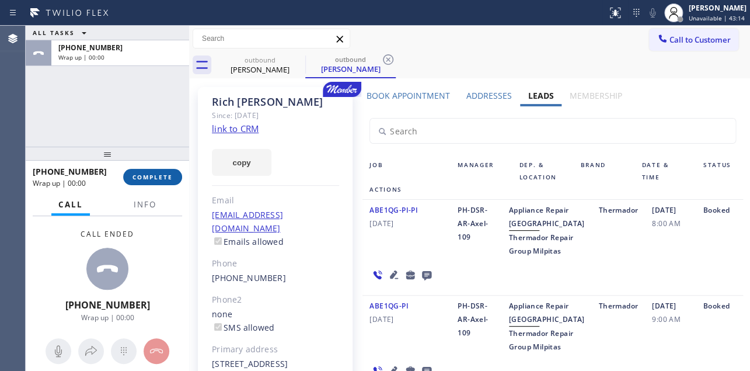
click at [136, 175] on span "COMPLETE" at bounding box center [153, 177] width 40 height 8
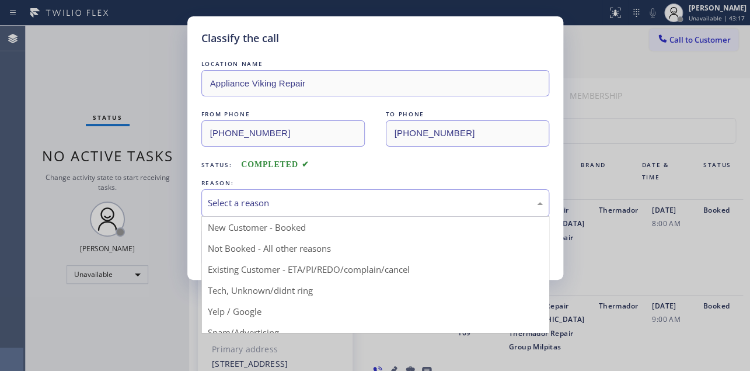
click at [265, 200] on div "Select a reason" at bounding box center [375, 202] width 335 height 13
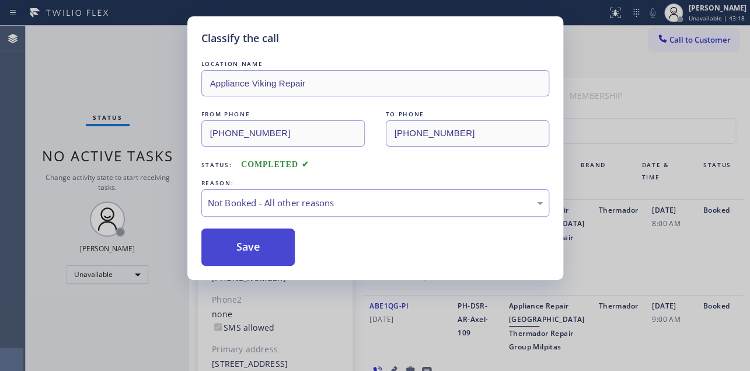
drag, startPoint x: 260, startPoint y: 250, endPoint x: 245, endPoint y: 254, distance: 15.2
click at [245, 254] on button "Save" at bounding box center [248, 246] width 94 height 37
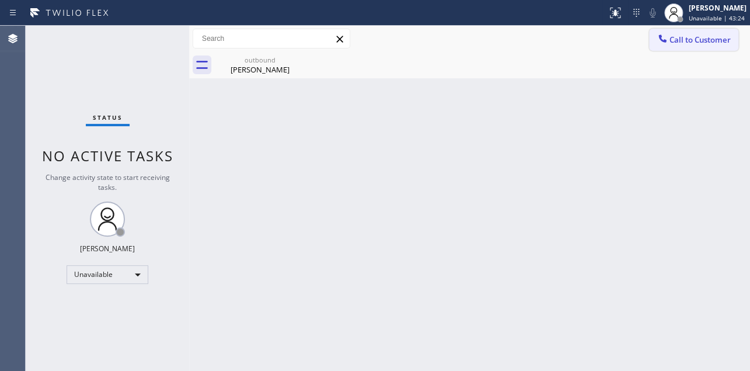
click at [673, 40] on span "Call to Customer" at bounding box center [700, 39] width 61 height 11
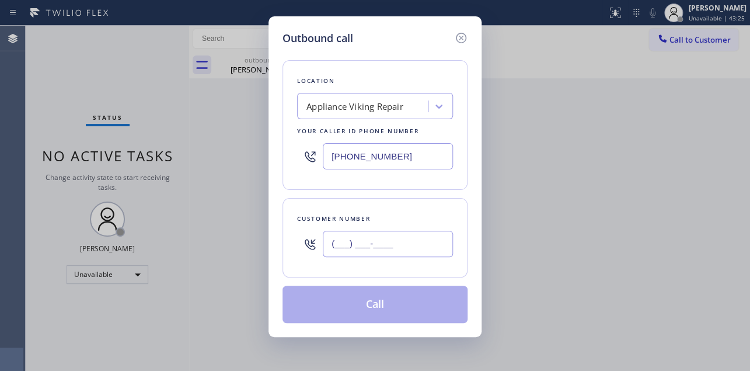
click at [354, 245] on input "(___) ___-____" at bounding box center [388, 244] width 130 height 26
paste input "856) 673-6837"
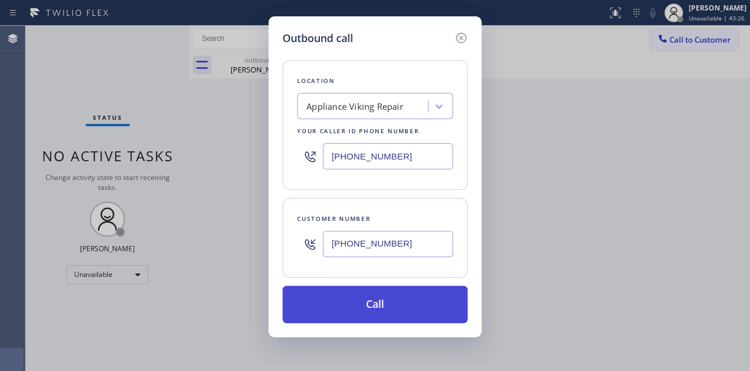
click at [368, 295] on button "Call" at bounding box center [375, 304] width 185 height 37
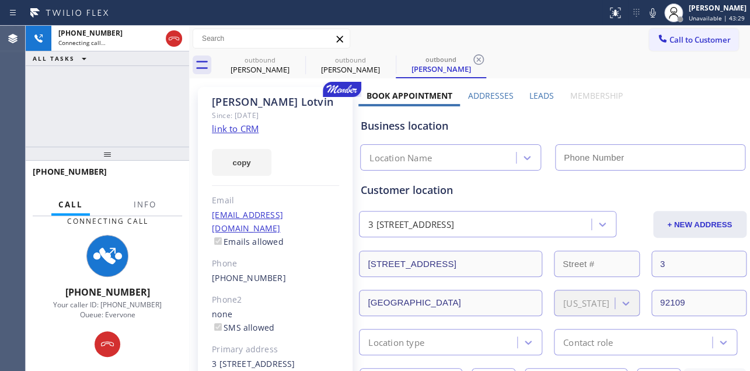
click at [534, 96] on label "Leads" at bounding box center [542, 95] width 25 height 11
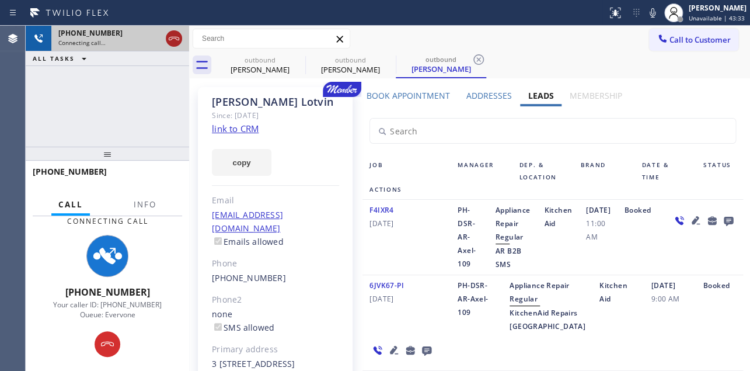
click at [170, 38] on icon at bounding box center [174, 39] width 14 height 14
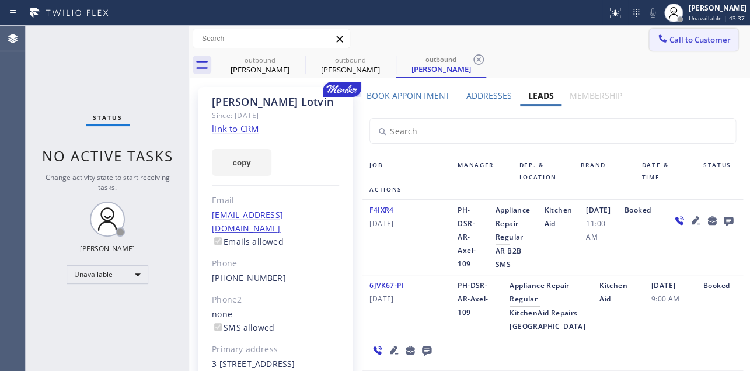
click at [703, 45] on button "Call to Customer" at bounding box center [693, 40] width 89 height 22
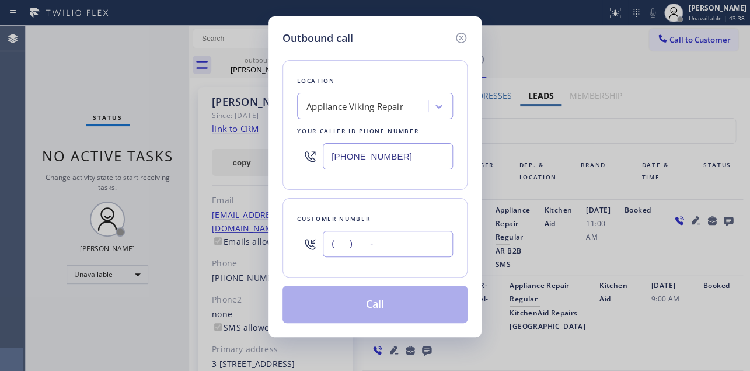
click at [350, 248] on input "(___) ___-____" at bounding box center [388, 244] width 130 height 26
paste input "619) 857-9295"
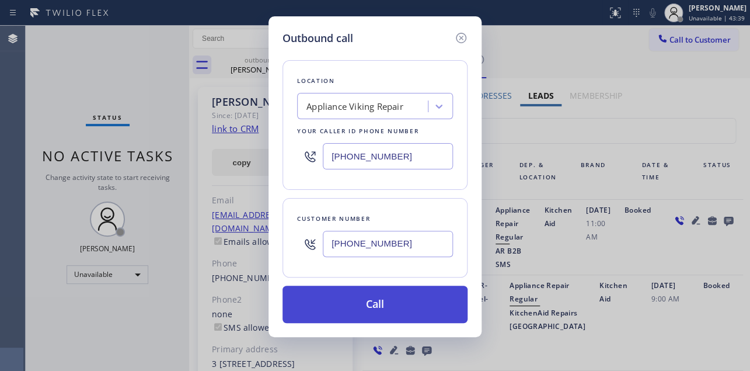
click at [383, 300] on button "Call" at bounding box center [375, 304] width 185 height 37
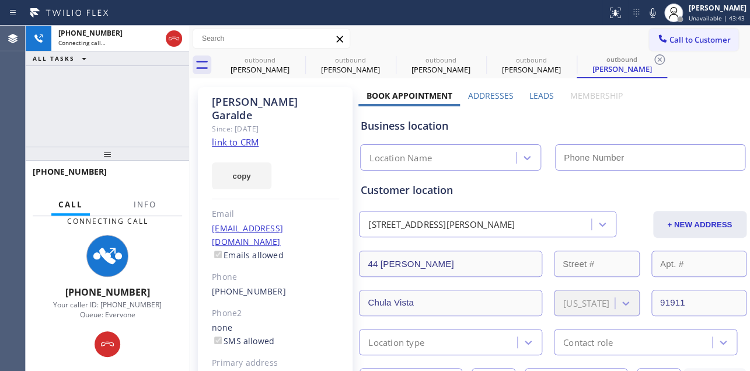
click at [537, 99] on label "Leads" at bounding box center [542, 95] width 25 height 11
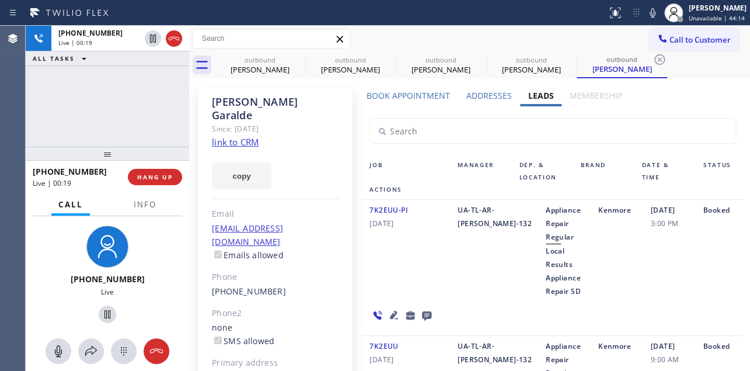
click at [391, 318] on icon at bounding box center [394, 315] width 8 height 8
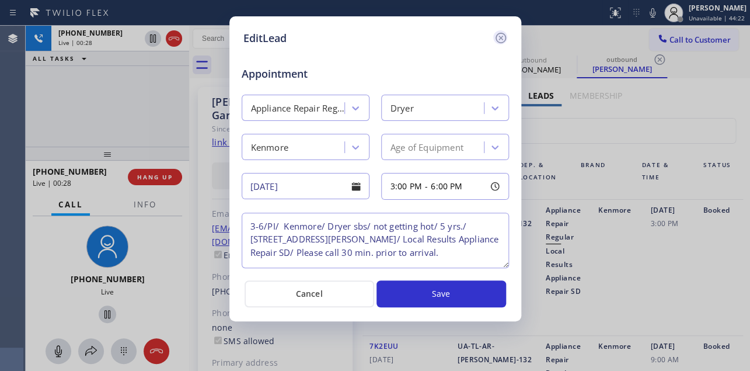
click at [500, 44] on icon at bounding box center [501, 38] width 14 height 14
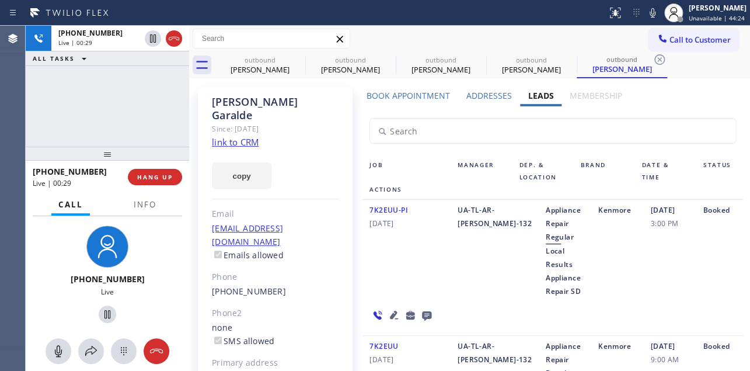
click at [404, 253] on div "7K2EUU-PI [DATE]" at bounding box center [407, 250] width 88 height 95
click at [391, 265] on div "7K2EUU-PI [DATE]" at bounding box center [407, 250] width 88 height 95
click at [165, 175] on span "HANG UP" at bounding box center [155, 177] width 36 height 8
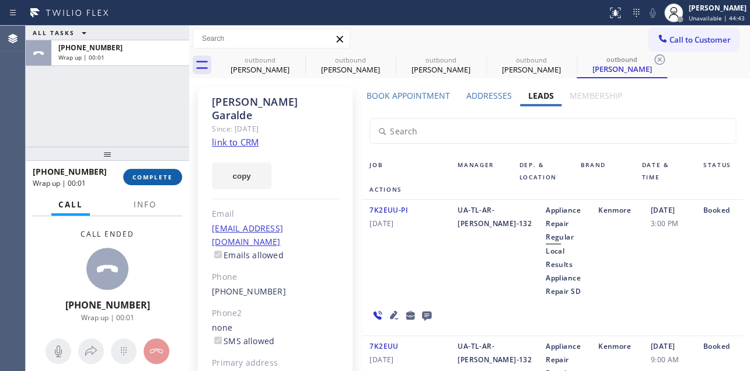
click at [142, 178] on span "COMPLETE" at bounding box center [153, 177] width 40 height 8
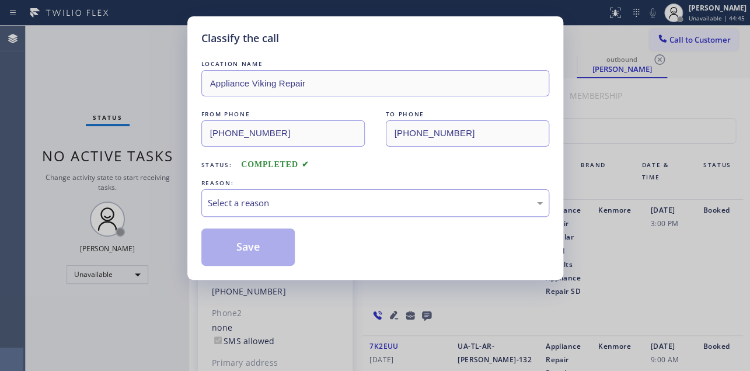
click at [333, 200] on div "Select a reason" at bounding box center [375, 202] width 335 height 13
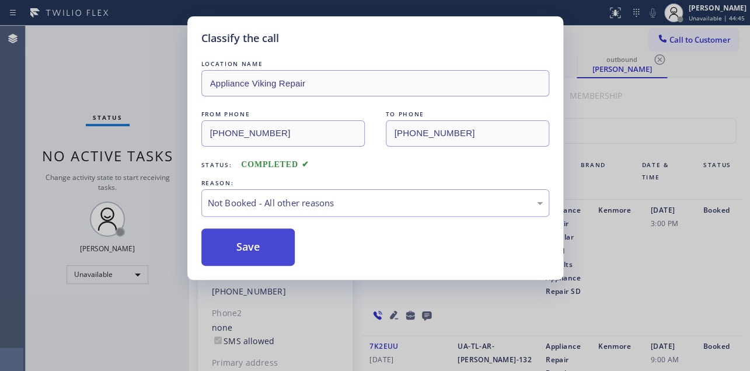
click at [256, 249] on button "Save" at bounding box center [248, 246] width 94 height 37
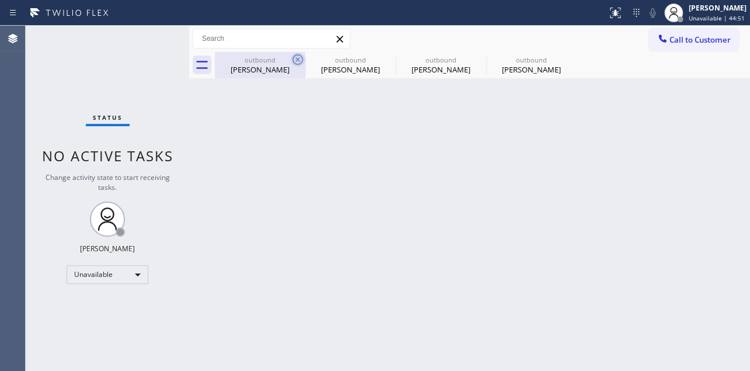
click at [297, 63] on icon at bounding box center [298, 60] width 14 height 14
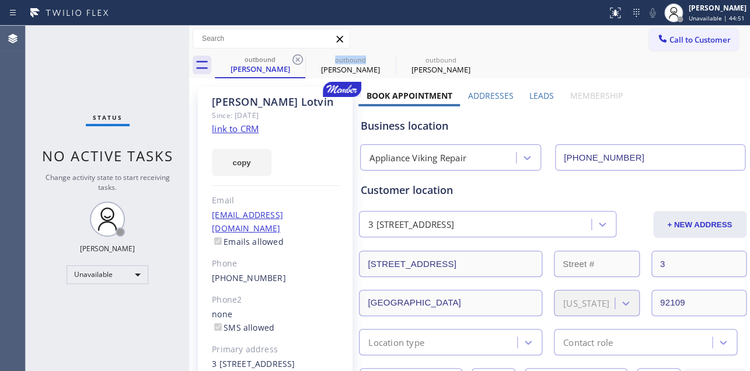
click at [297, 63] on icon at bounding box center [298, 60] width 14 height 14
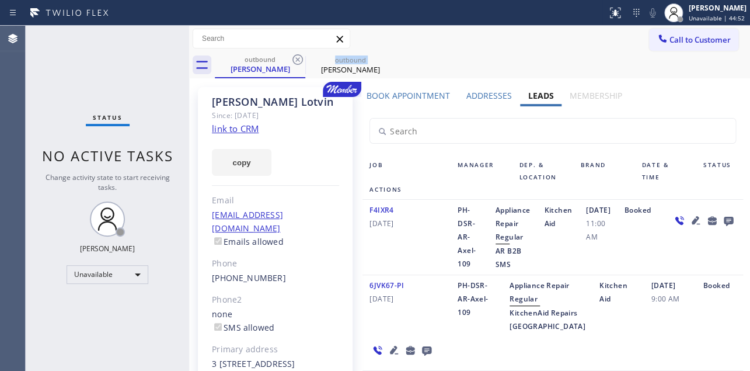
click at [297, 63] on icon at bounding box center [298, 60] width 14 height 14
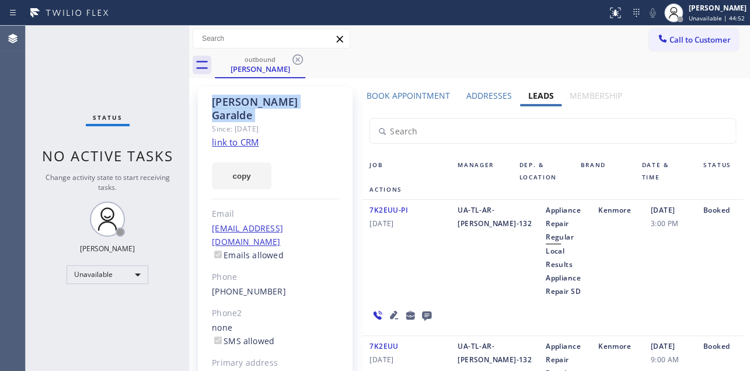
click at [297, 63] on icon at bounding box center [298, 60] width 14 height 14
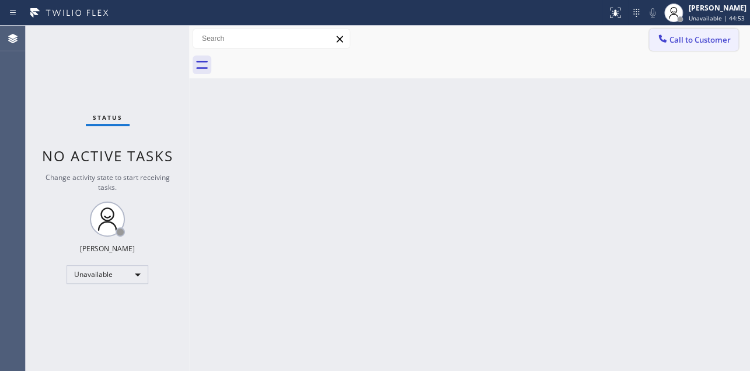
click at [683, 43] on span "Call to Customer" at bounding box center [700, 39] width 61 height 11
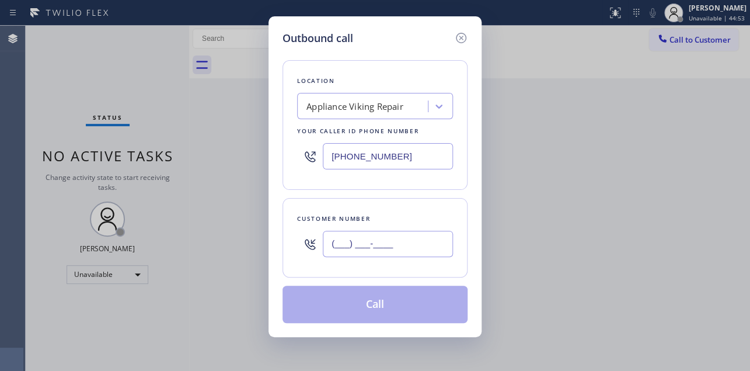
click at [346, 238] on input "(___) ___-____" at bounding box center [388, 244] width 130 height 26
paste input "805) 665-7887"
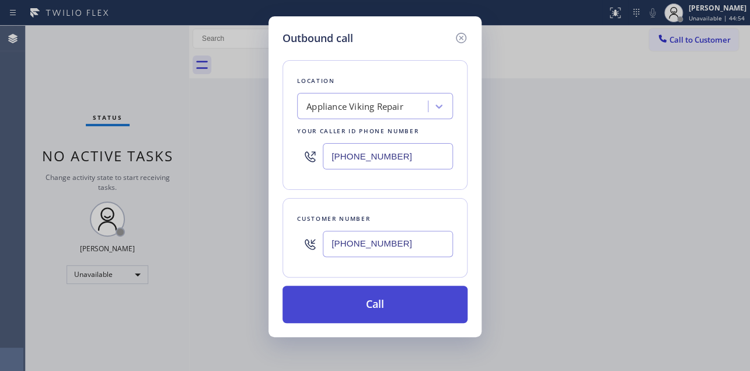
type input "[PHONE_NUMBER]"
click at [381, 298] on button "Call" at bounding box center [375, 304] width 185 height 37
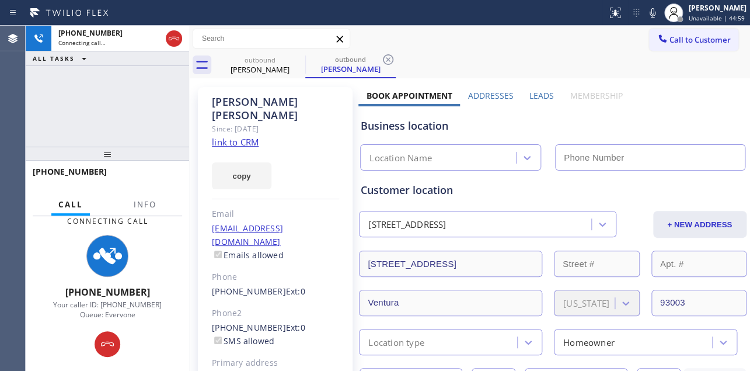
type input "[PHONE_NUMBER]"
click at [545, 96] on label "Leads" at bounding box center [542, 95] width 25 height 11
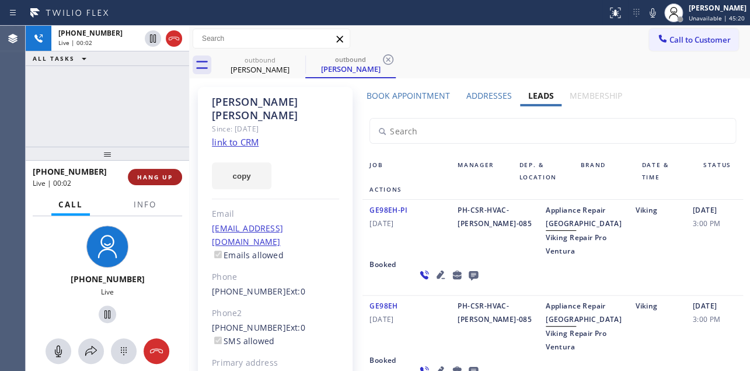
click at [151, 176] on span "HANG UP" at bounding box center [155, 177] width 36 height 8
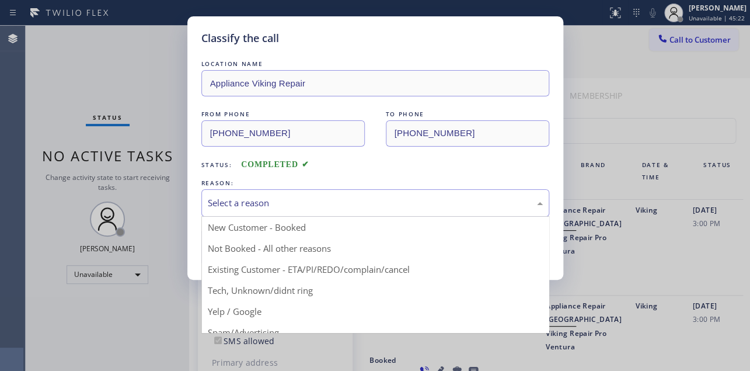
click at [250, 204] on div "Select a reason" at bounding box center [375, 202] width 335 height 13
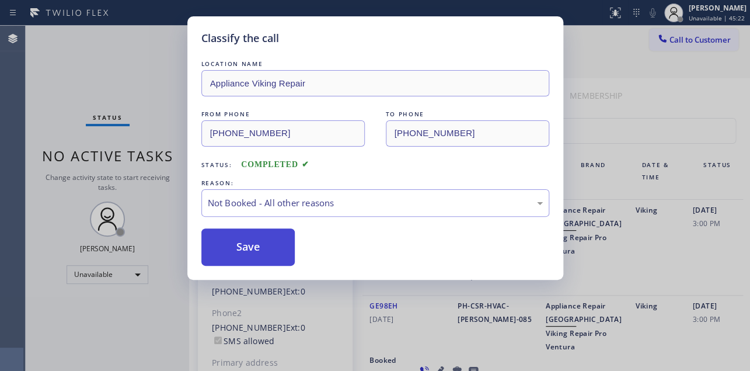
click at [240, 244] on button "Save" at bounding box center [248, 246] width 94 height 37
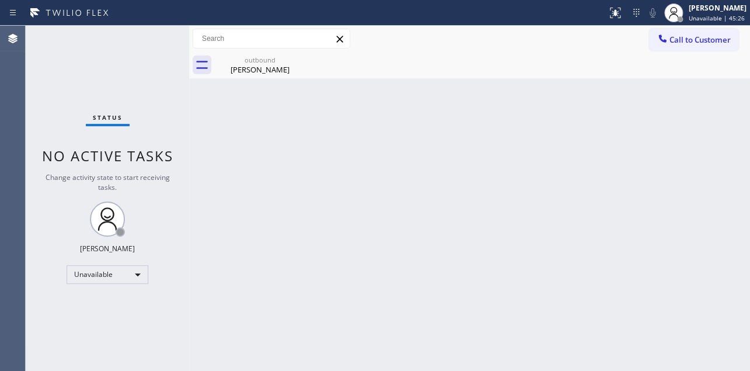
click at [697, 40] on span "Call to Customer" at bounding box center [700, 39] width 61 height 11
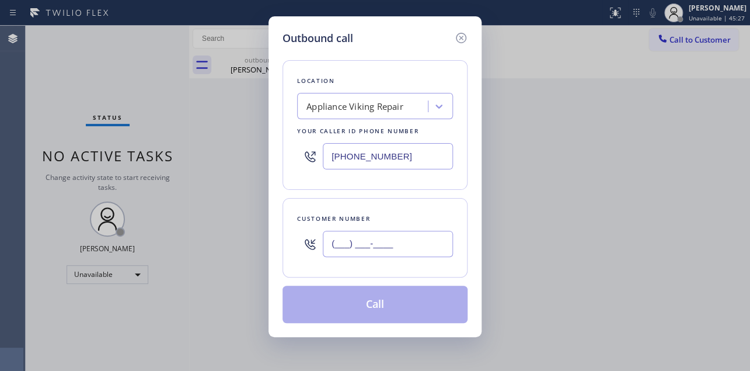
click at [351, 249] on input "(___) ___-____" at bounding box center [388, 244] width 130 height 26
paste input "714) 392-1661"
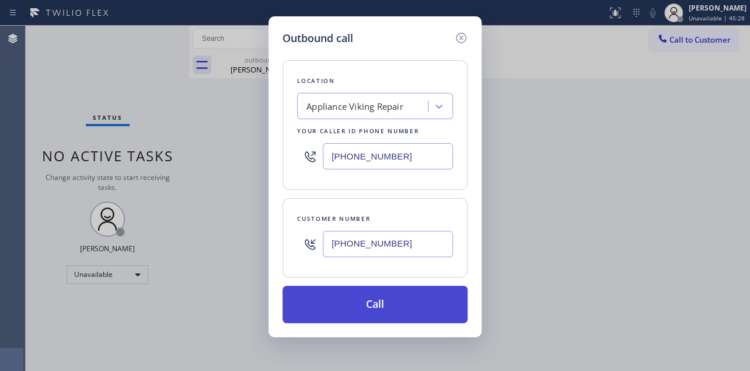
type input "[PHONE_NUMBER]"
click at [360, 309] on button "Call" at bounding box center [375, 304] width 185 height 37
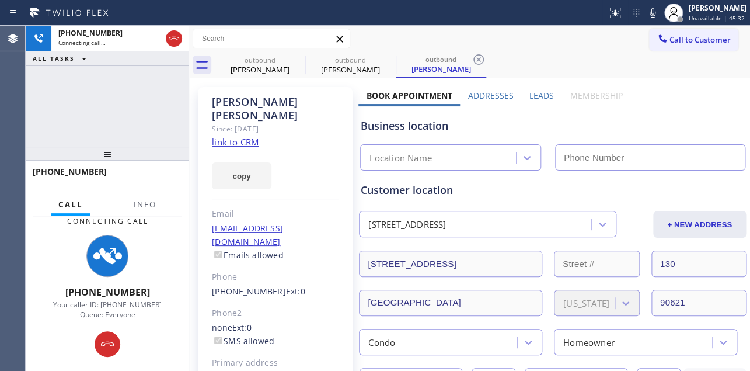
type input "[PHONE_NUMBER]"
click at [535, 95] on label "Leads" at bounding box center [542, 95] width 25 height 11
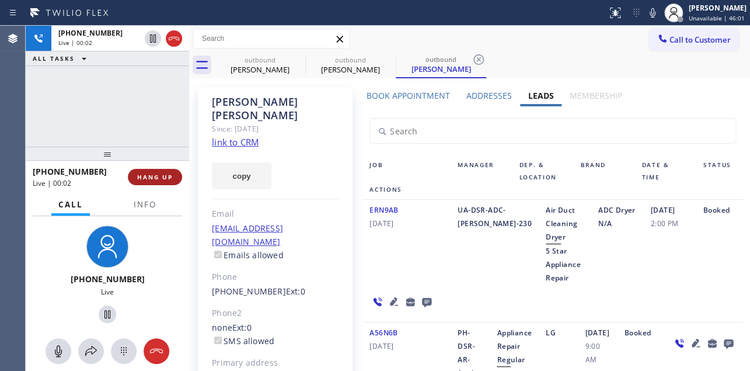
click at [166, 171] on button "HANG UP" at bounding box center [155, 177] width 54 height 16
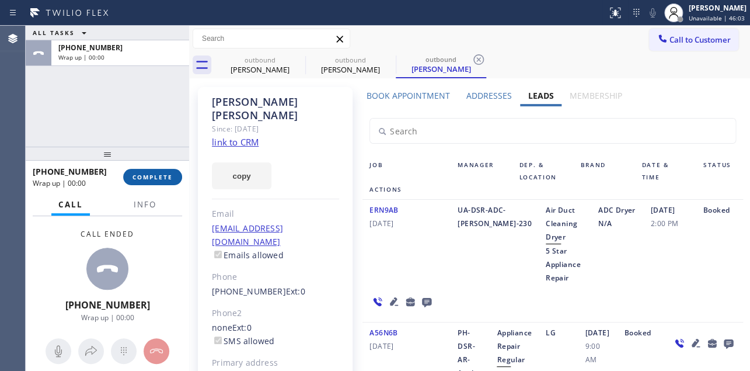
click at [160, 175] on span "COMPLETE" at bounding box center [153, 177] width 40 height 8
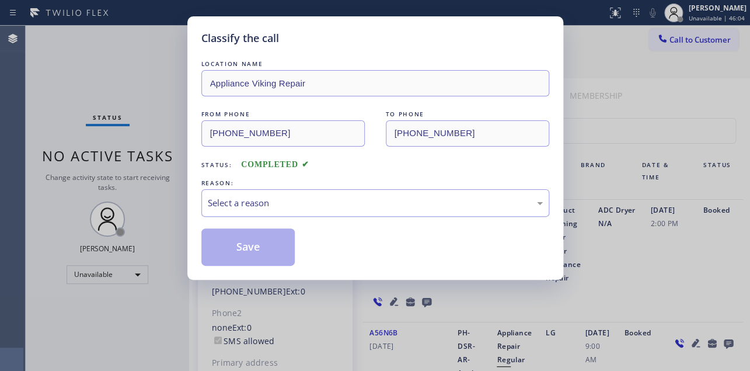
click at [274, 201] on div "Select a reason" at bounding box center [375, 202] width 335 height 13
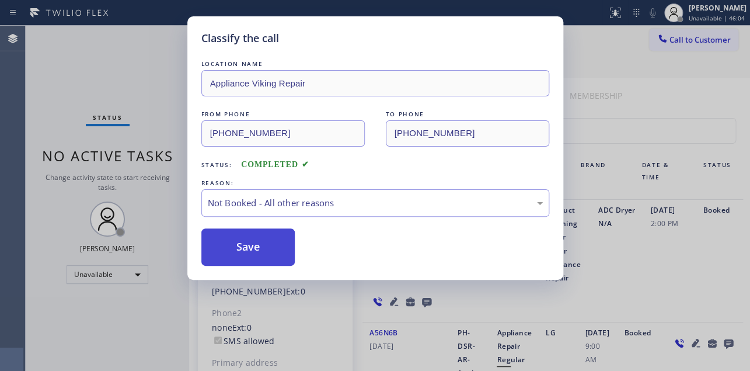
click at [238, 248] on button "Save" at bounding box center [248, 246] width 94 height 37
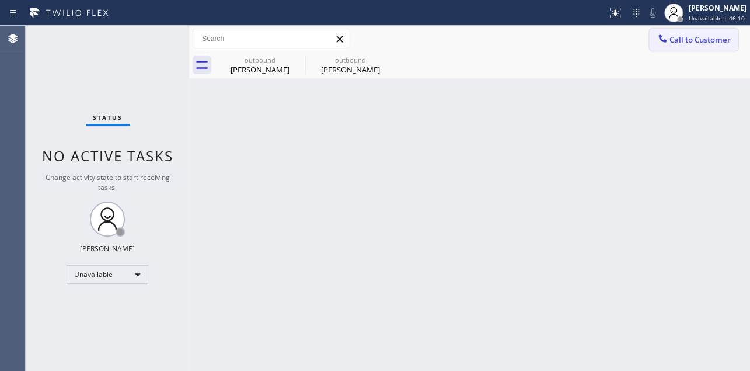
click at [680, 47] on button "Call to Customer" at bounding box center [693, 40] width 89 height 22
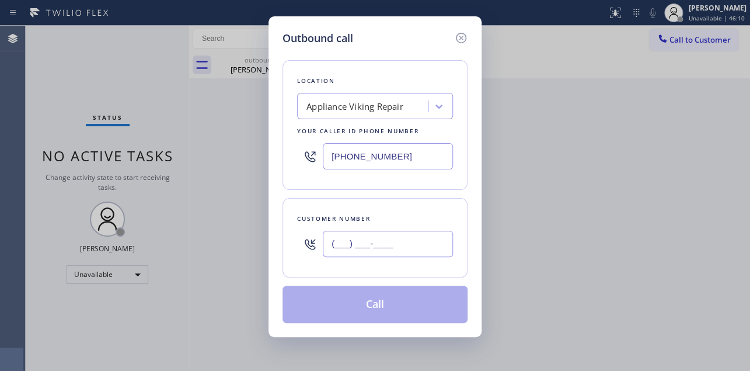
click at [338, 244] on input "(___) ___-____" at bounding box center [388, 244] width 130 height 26
paste input "206) 372-5532"
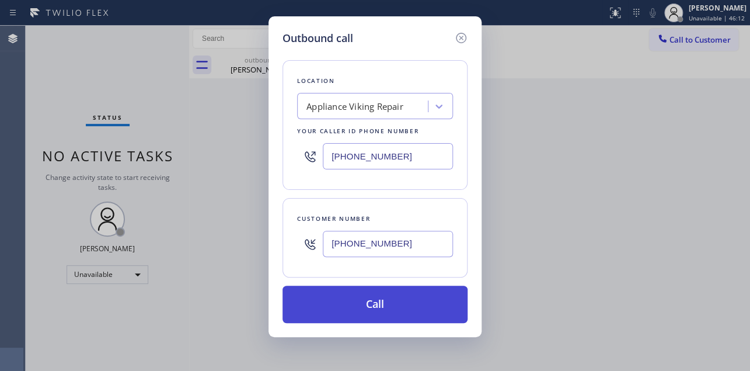
click at [390, 305] on button "Call" at bounding box center [375, 304] width 185 height 37
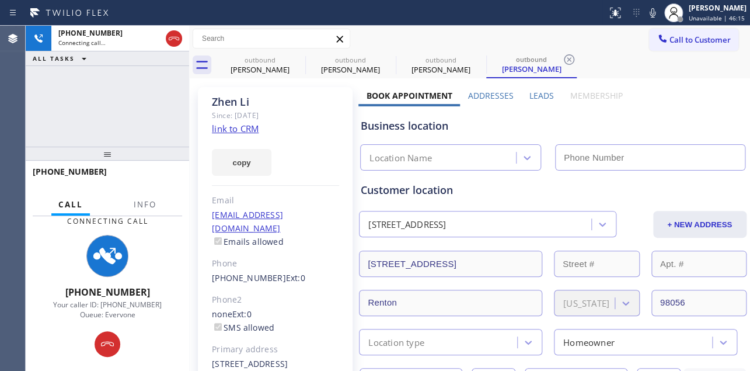
click at [542, 98] on label "Leads" at bounding box center [542, 95] width 25 height 11
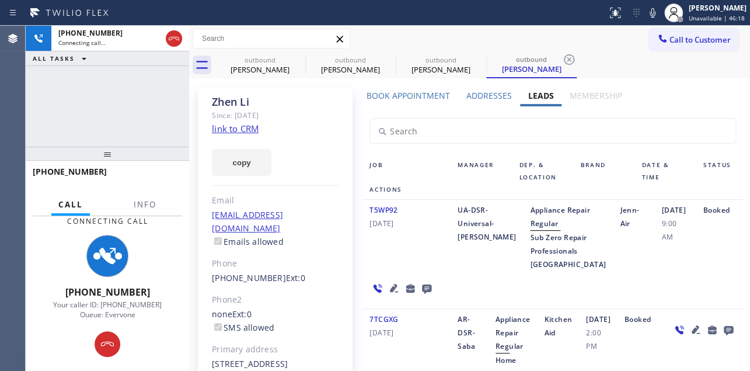
click at [388, 295] on icon at bounding box center [394, 288] width 14 height 14
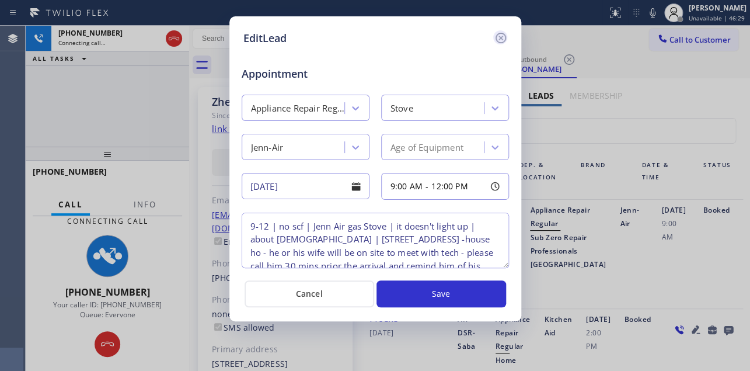
click at [497, 33] on icon at bounding box center [501, 38] width 14 height 14
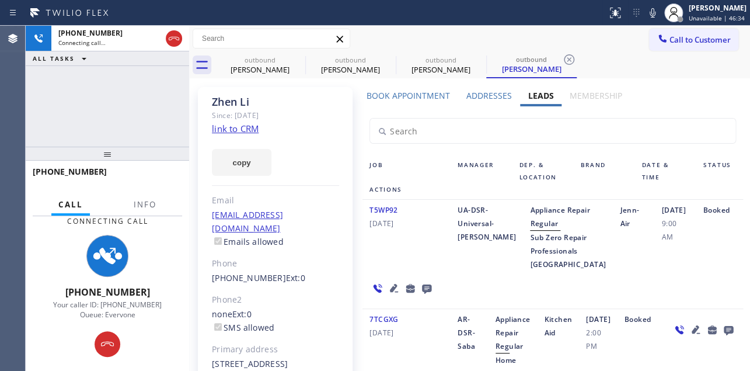
click at [655, 271] on div "[DATE] 9:00 AM" at bounding box center [675, 237] width 41 height 68
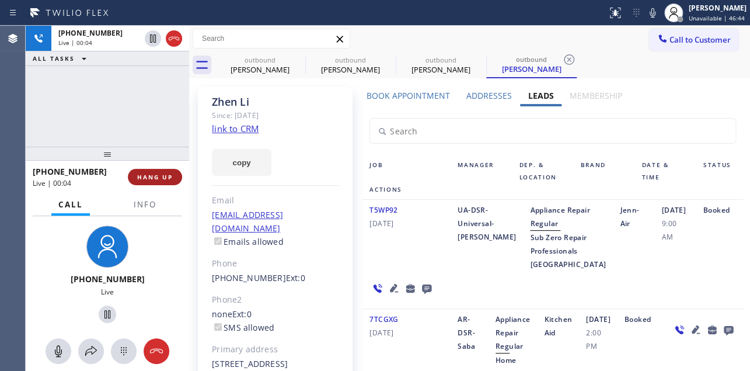
click at [159, 173] on span "HANG UP" at bounding box center [155, 177] width 36 height 8
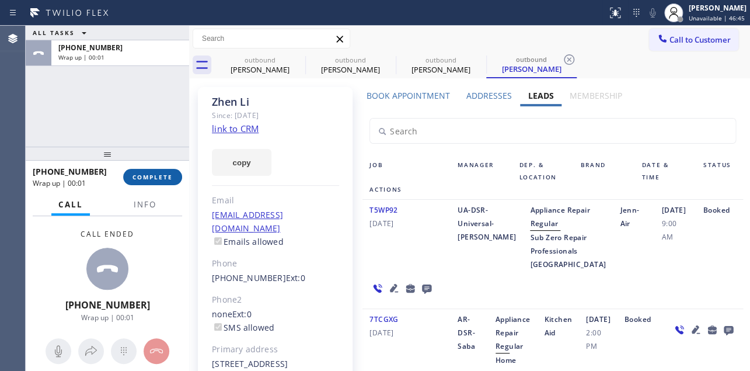
click at [173, 170] on button "COMPLETE" at bounding box center [152, 177] width 59 height 16
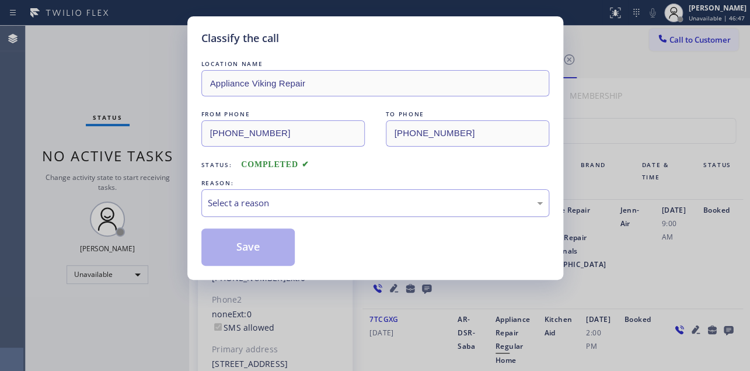
click at [248, 197] on div "Select a reason" at bounding box center [375, 202] width 335 height 13
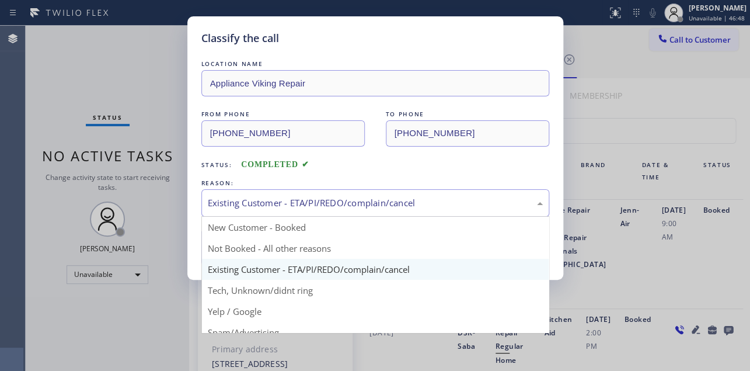
click at [274, 196] on div "Existing Customer - ETA/PI/REDO/complain/cancel" at bounding box center [375, 202] width 335 height 13
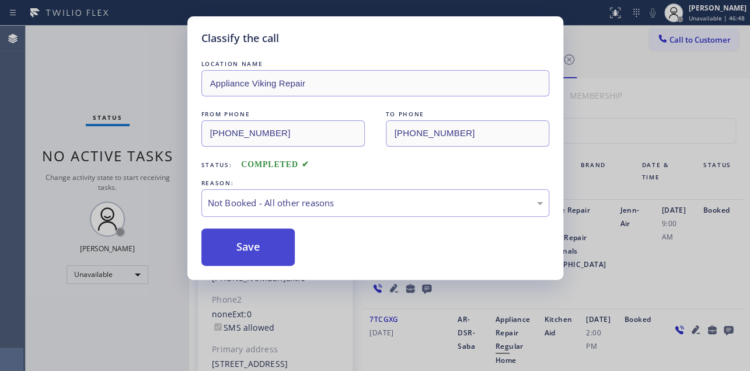
drag, startPoint x: 262, startPoint y: 244, endPoint x: 250, endPoint y: 247, distance: 12.0
click at [250, 247] on button "Save" at bounding box center [248, 246] width 94 height 37
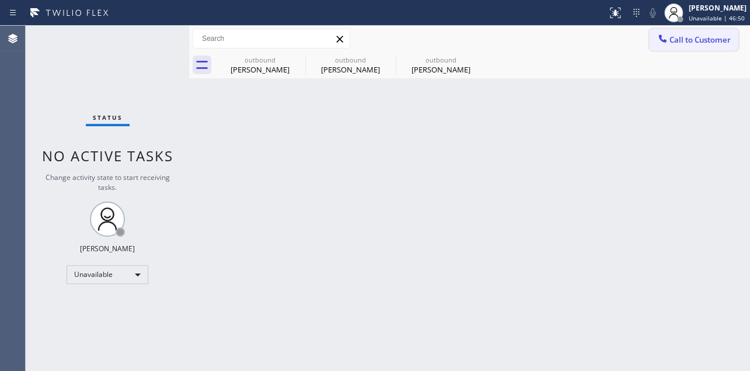
click at [701, 43] on span "Call to Customer" at bounding box center [700, 39] width 61 height 11
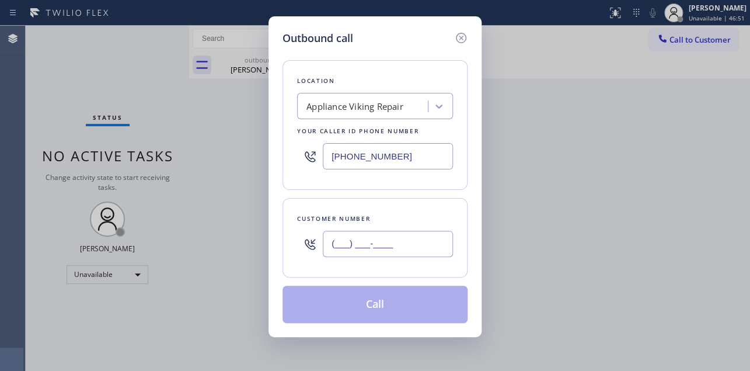
click at [352, 240] on input "(___) ___-____" at bounding box center [388, 244] width 130 height 26
paste input "610) 662-6774"
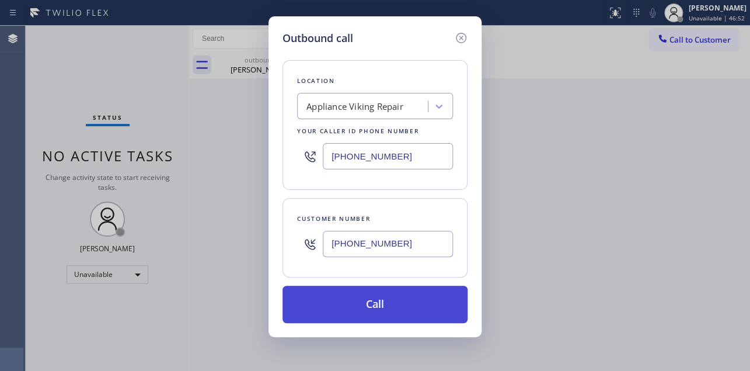
type input "[PHONE_NUMBER]"
click at [344, 306] on button "Call" at bounding box center [375, 304] width 185 height 37
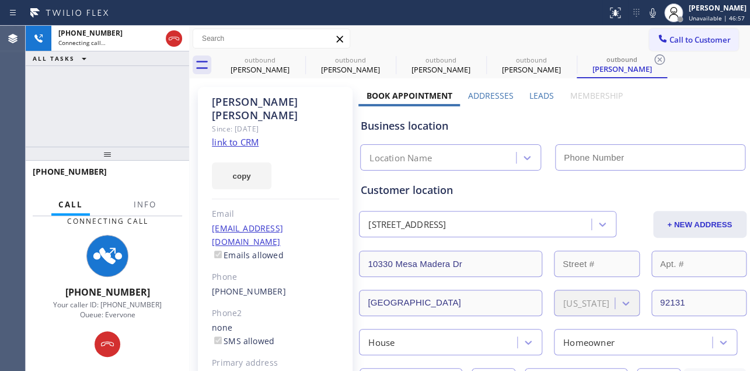
type input "[PHONE_NUMBER]"
click at [546, 94] on label "Leads" at bounding box center [542, 95] width 25 height 11
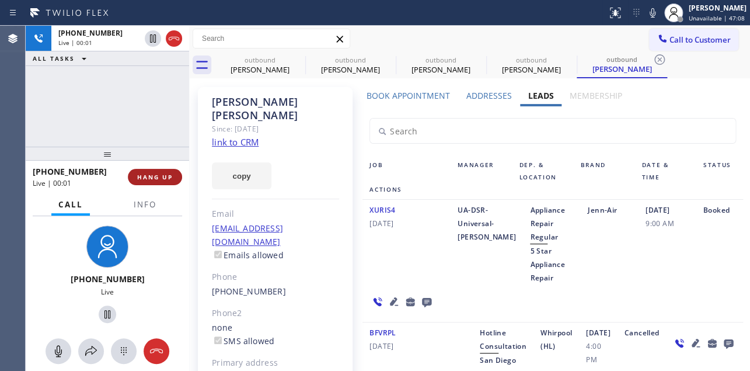
click at [151, 175] on span "HANG UP" at bounding box center [155, 177] width 36 height 8
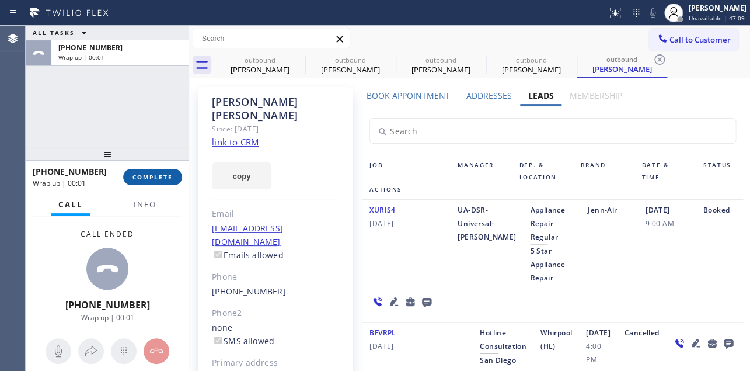
click at [147, 175] on span "COMPLETE" at bounding box center [153, 177] width 40 height 8
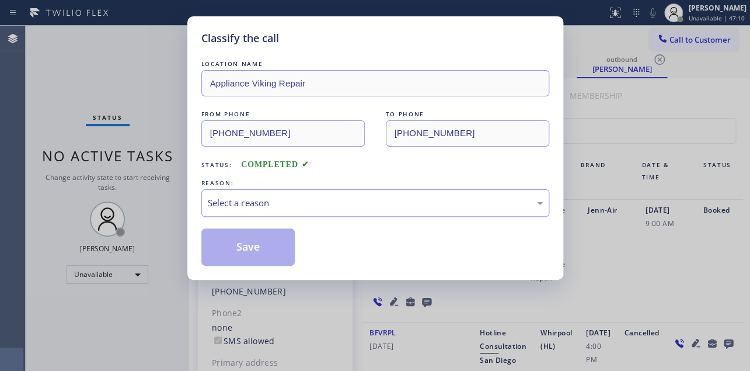
click at [263, 196] on div "Select a reason" at bounding box center [375, 202] width 335 height 13
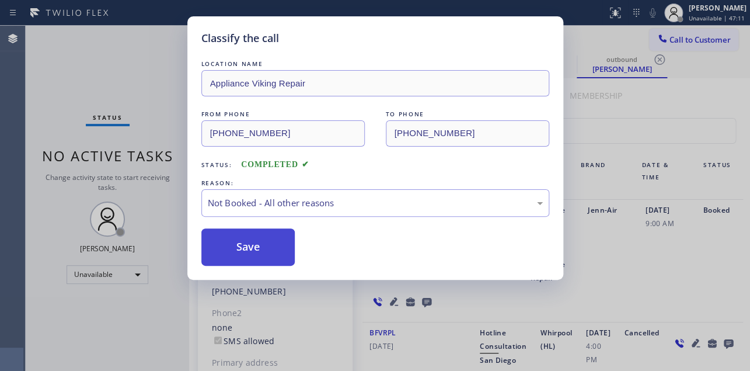
drag, startPoint x: 264, startPoint y: 248, endPoint x: 250, endPoint y: 248, distance: 13.4
click at [250, 248] on button "Save" at bounding box center [248, 246] width 94 height 37
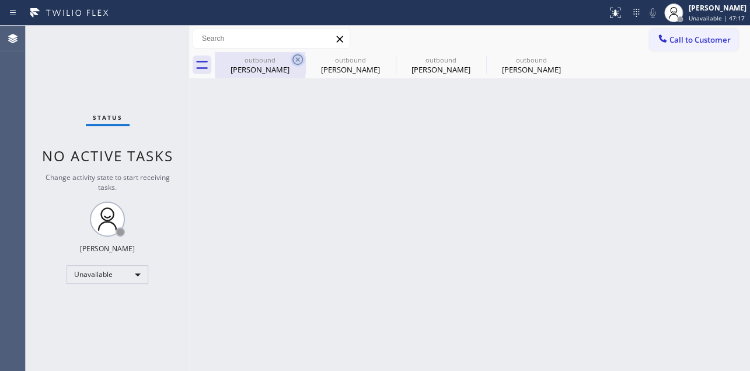
click at [294, 62] on icon at bounding box center [298, 59] width 11 height 11
click at [0, 0] on icon at bounding box center [0, 0] width 0 height 0
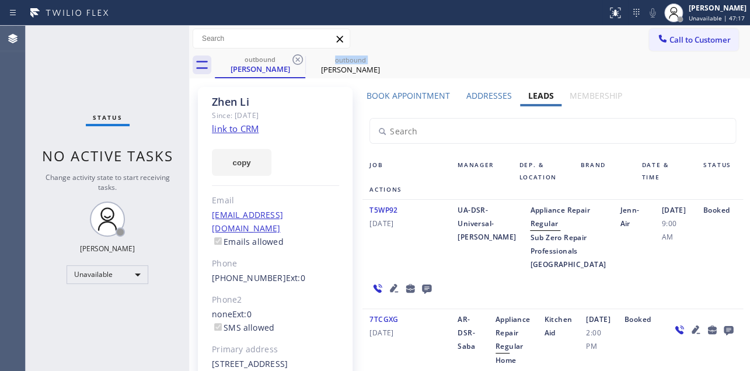
click at [294, 62] on icon at bounding box center [298, 59] width 11 height 11
click at [0, 0] on icon at bounding box center [0, 0] width 0 height 0
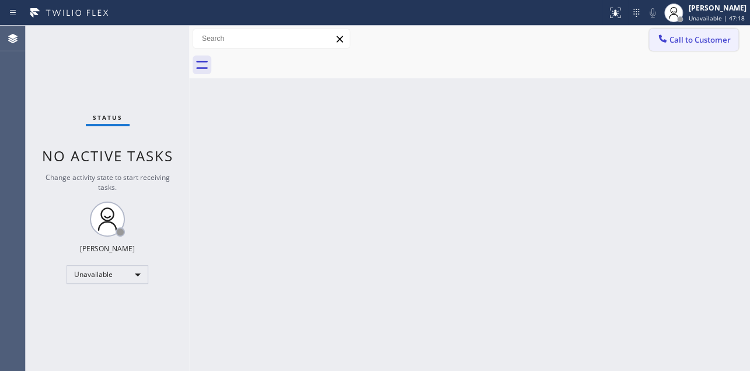
click at [688, 34] on span "Call to Customer" at bounding box center [700, 39] width 61 height 11
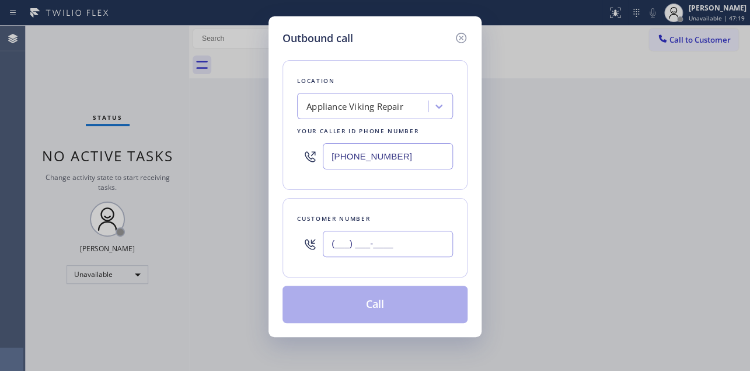
click at [344, 248] on input "(___) ___-____" at bounding box center [388, 244] width 130 height 26
paste input "561) 856-1270"
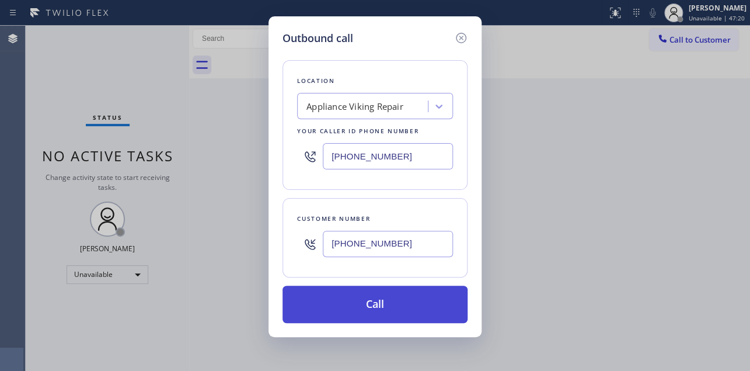
type input "[PHONE_NUMBER]"
click at [376, 308] on button "Call" at bounding box center [375, 304] width 185 height 37
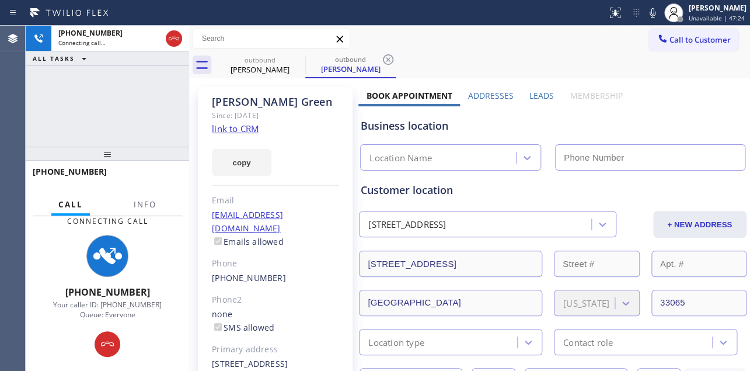
type input "[PHONE_NUMBER]"
click at [541, 97] on label "Leads" at bounding box center [542, 95] width 25 height 11
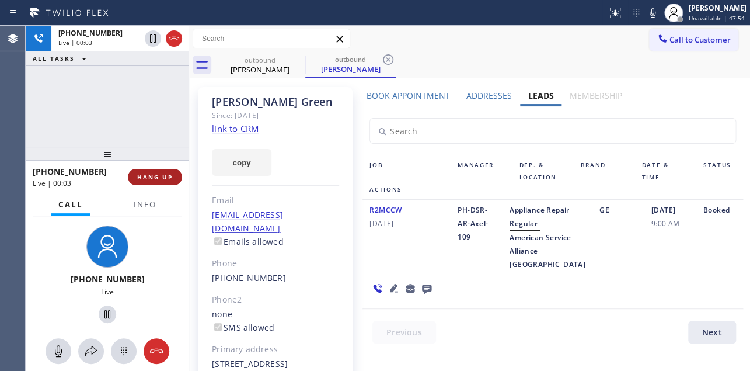
click at [151, 179] on span "HANG UP" at bounding box center [155, 177] width 36 height 8
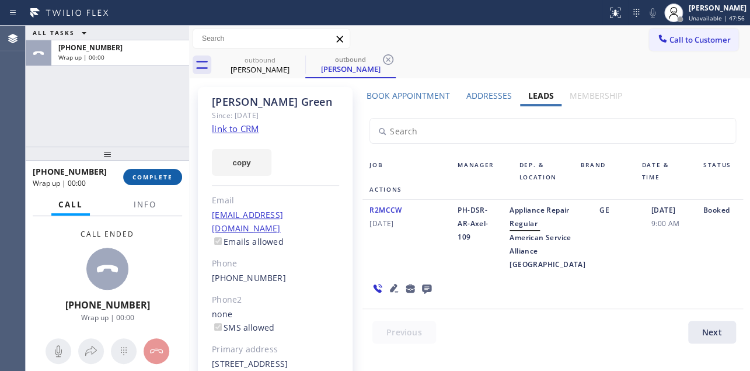
click at [149, 176] on span "COMPLETE" at bounding box center [153, 177] width 40 height 8
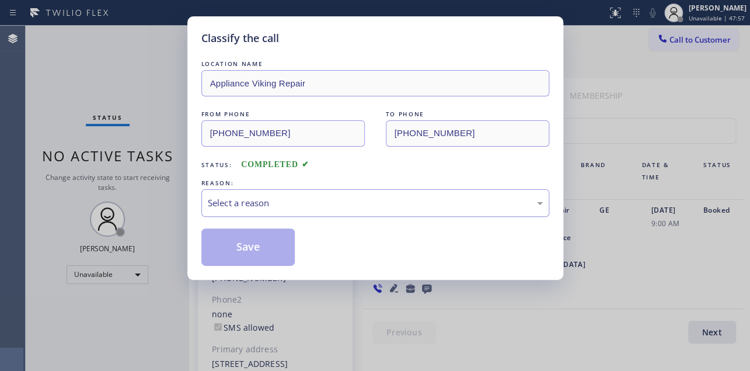
click at [312, 200] on div "Select a reason" at bounding box center [375, 202] width 335 height 13
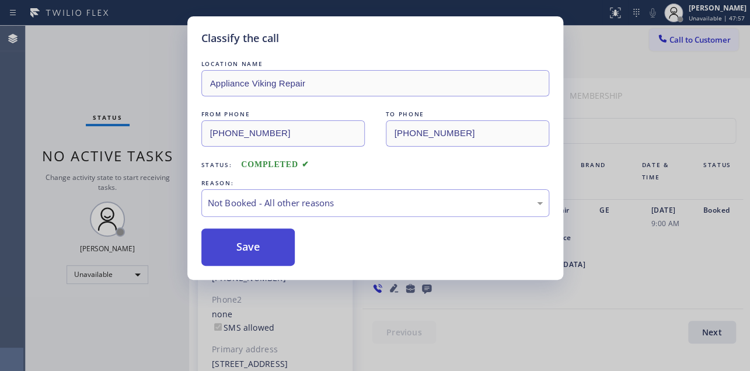
click at [239, 249] on button "Save" at bounding box center [248, 246] width 94 height 37
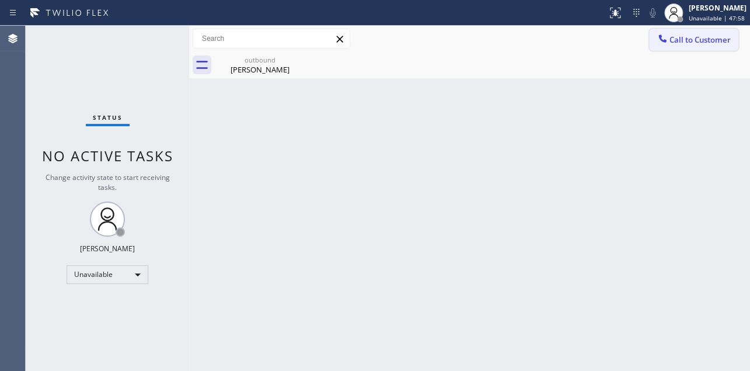
click at [688, 45] on button "Call to Customer" at bounding box center [693, 40] width 89 height 22
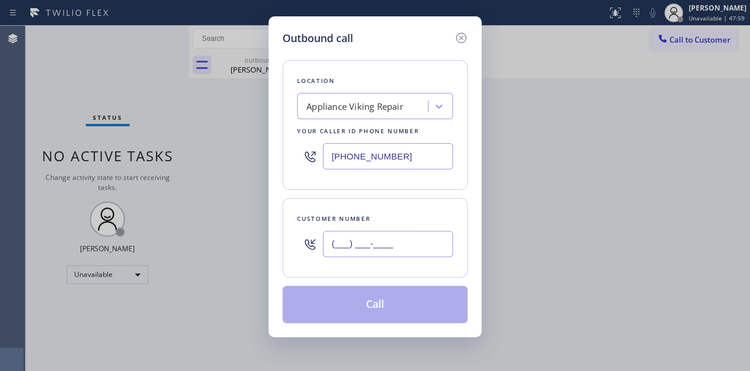
click at [344, 249] on input "(___) ___-____" at bounding box center [388, 244] width 130 height 26
paste input "805) 660-1669"
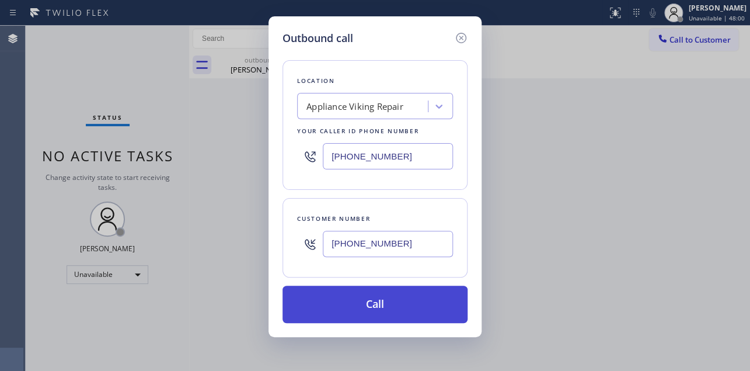
click at [378, 307] on button "Call" at bounding box center [375, 304] width 185 height 37
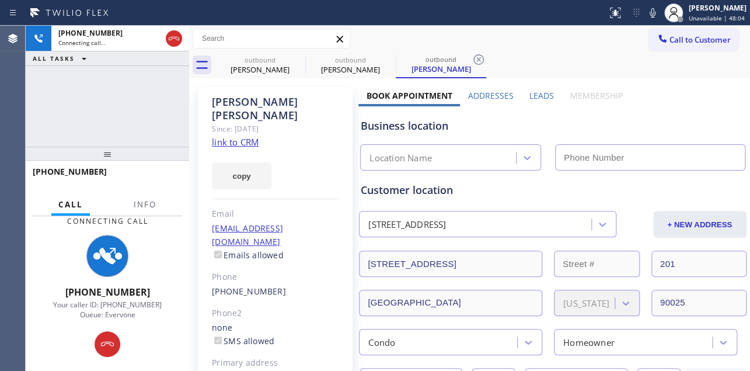
click at [530, 93] on label "Leads" at bounding box center [542, 95] width 25 height 11
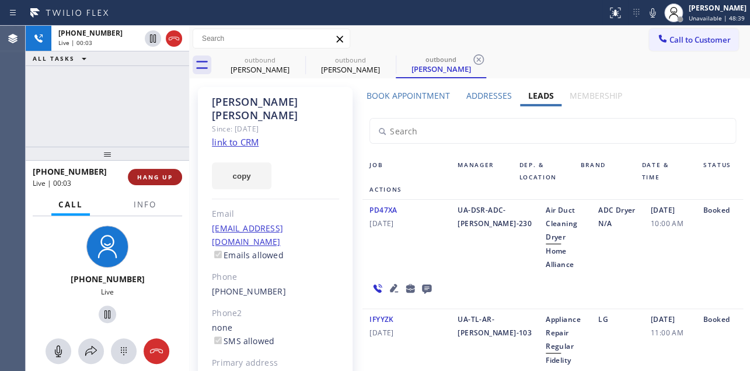
click at [151, 175] on span "HANG UP" at bounding box center [155, 177] width 36 height 8
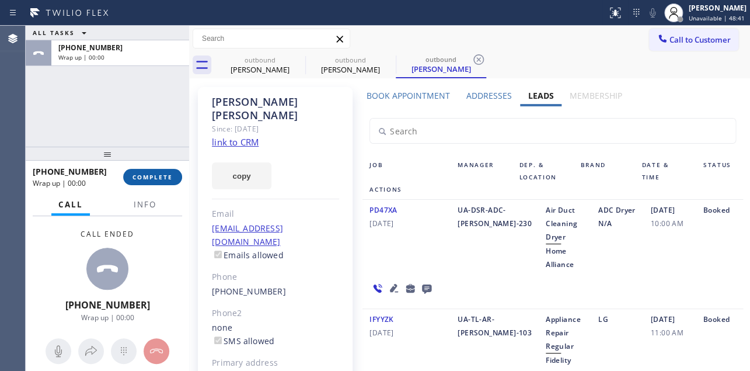
click at [152, 175] on span "COMPLETE" at bounding box center [153, 177] width 40 height 8
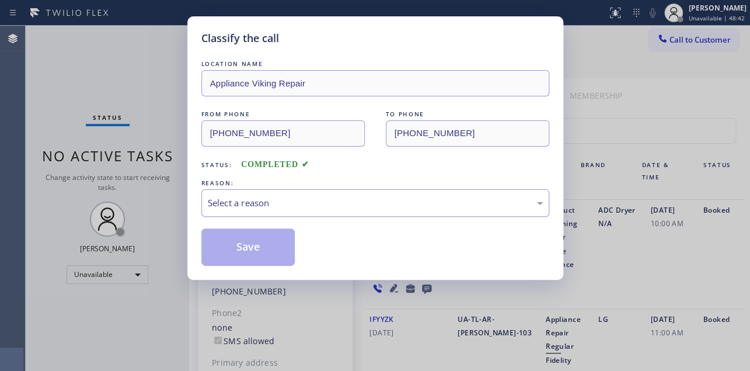
click at [356, 197] on div "Select a reason" at bounding box center [375, 202] width 335 height 13
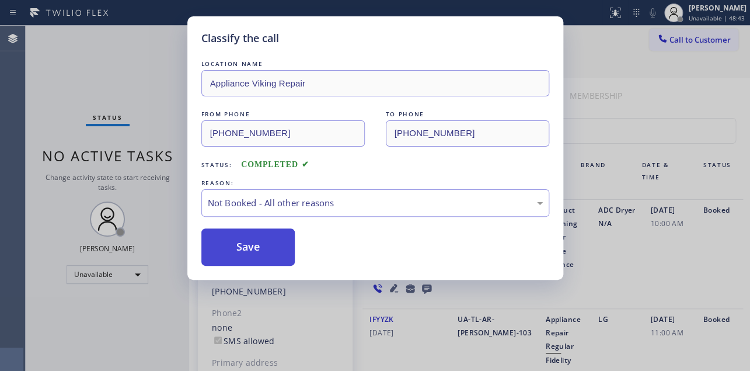
click at [269, 248] on button "Save" at bounding box center [248, 246] width 94 height 37
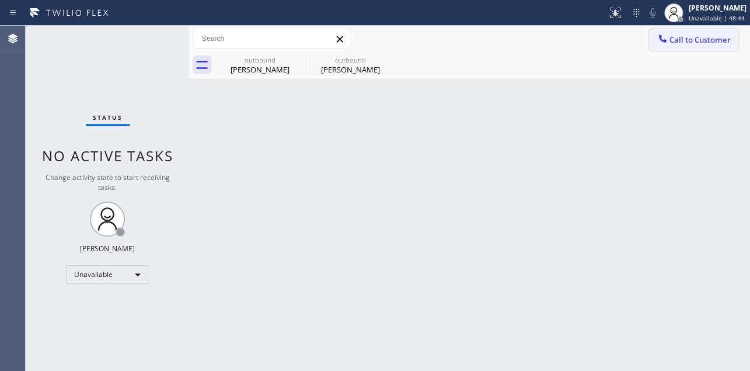
click at [677, 40] on span "Call to Customer" at bounding box center [700, 39] width 61 height 11
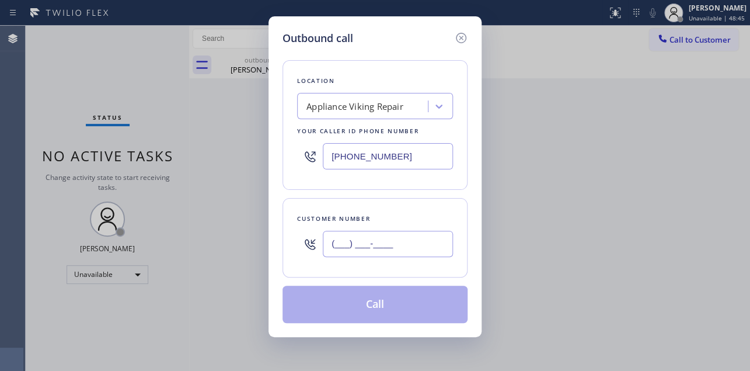
click at [339, 247] on input "(___) ___-____" at bounding box center [388, 244] width 130 height 26
paste input "412) 576-1290"
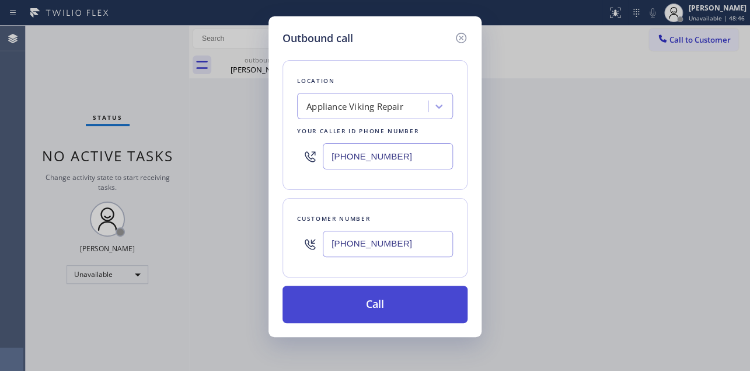
click at [361, 303] on button "Call" at bounding box center [375, 304] width 185 height 37
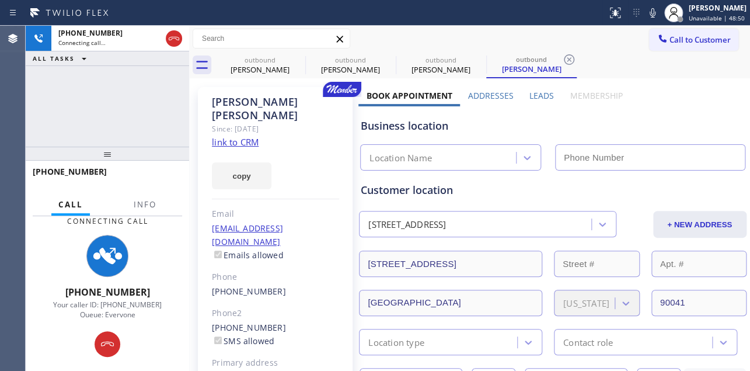
click at [537, 93] on label "Leads" at bounding box center [542, 95] width 25 height 11
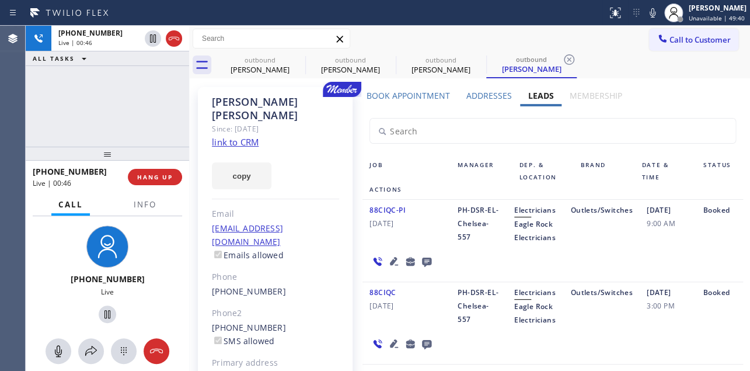
click at [413, 235] on div "88CIQC-PI [DATE]" at bounding box center [407, 223] width 88 height 41
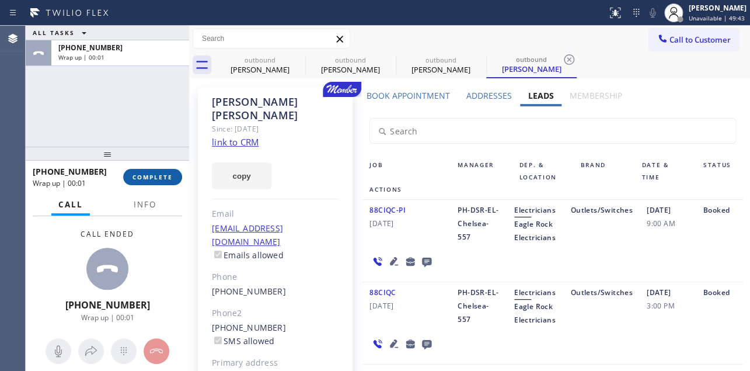
click at [156, 176] on span "COMPLETE" at bounding box center [153, 177] width 40 height 8
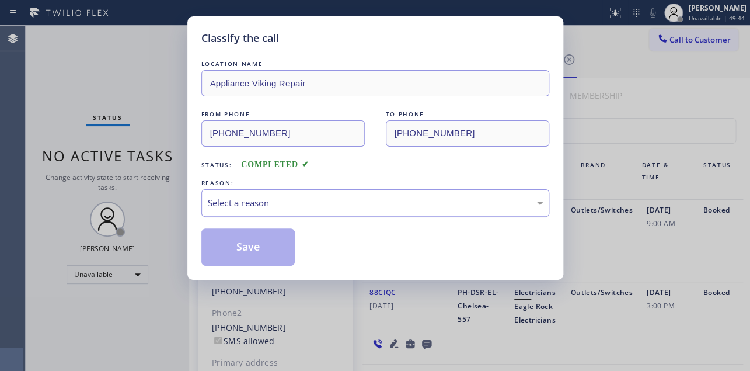
click at [246, 200] on div "Select a reason" at bounding box center [375, 202] width 335 height 13
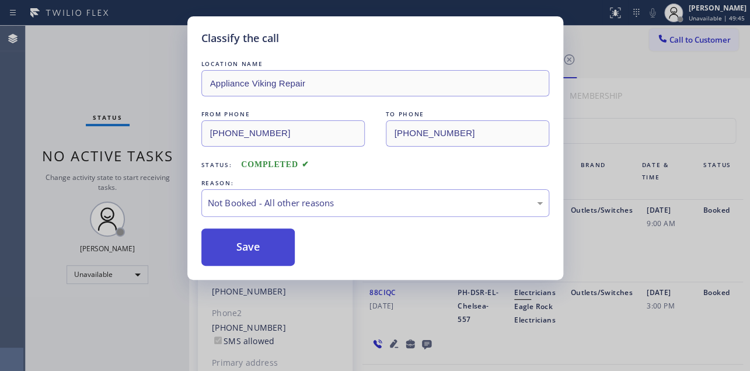
click at [241, 248] on button "Save" at bounding box center [248, 246] width 94 height 37
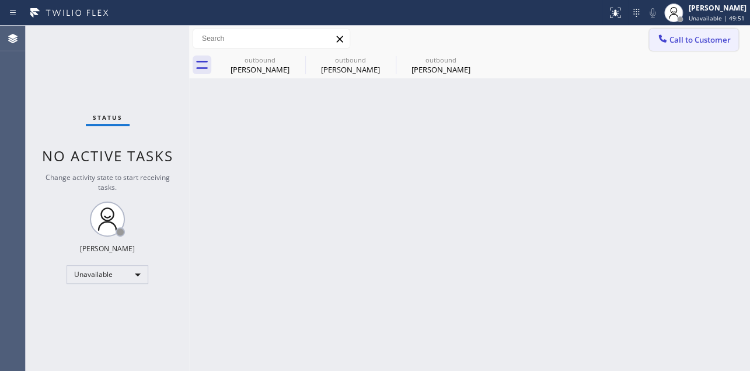
click at [663, 37] on icon at bounding box center [663, 39] width 12 height 12
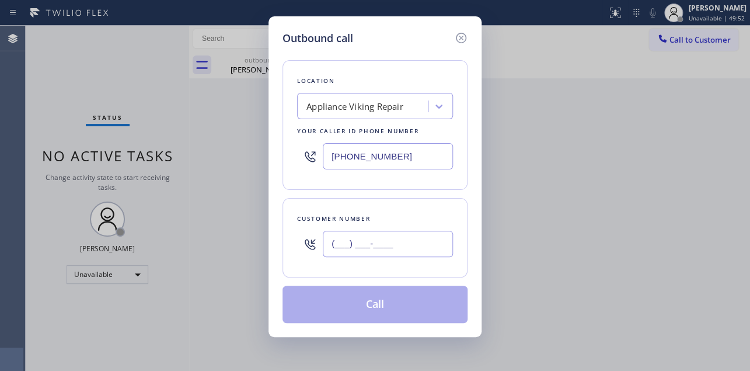
click at [339, 236] on input "(___) ___-____" at bounding box center [388, 244] width 130 height 26
paste input "415) 517-0608"
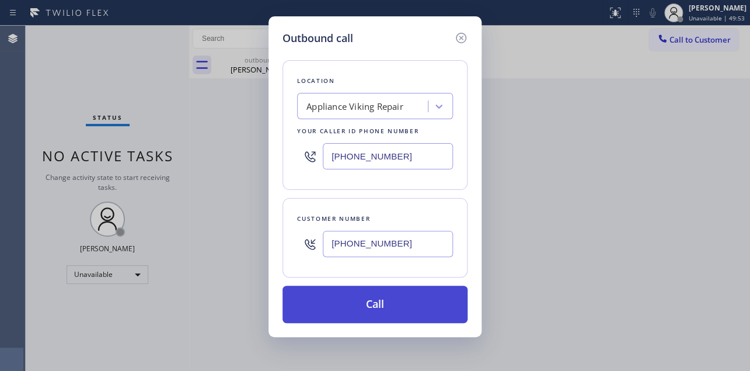
click at [361, 307] on button "Call" at bounding box center [375, 304] width 185 height 37
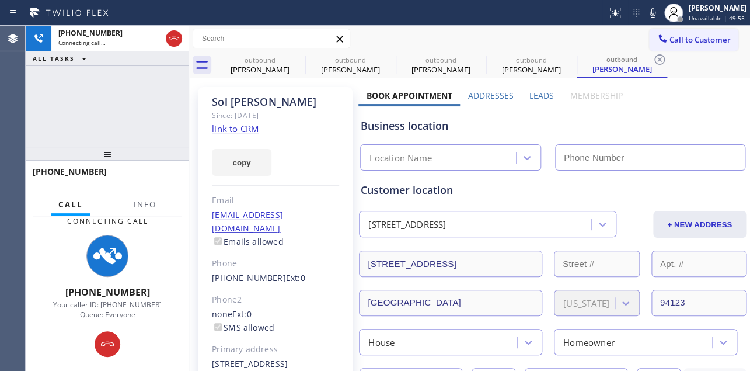
drag, startPoint x: 535, startPoint y: 97, endPoint x: 377, endPoint y: 9, distance: 180.8
click at [535, 98] on label "Leads" at bounding box center [542, 95] width 25 height 11
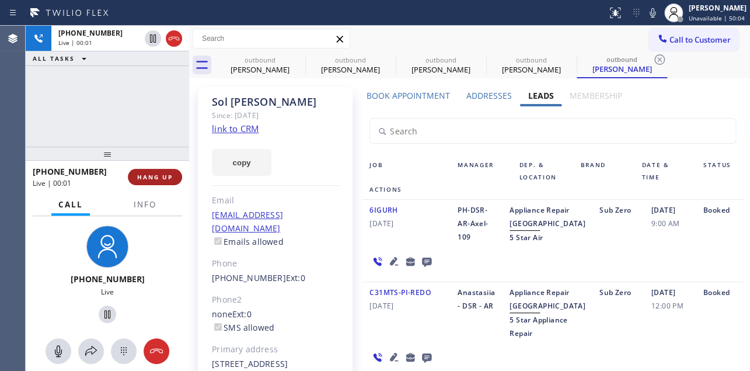
click at [145, 181] on button "HANG UP" at bounding box center [155, 177] width 54 height 16
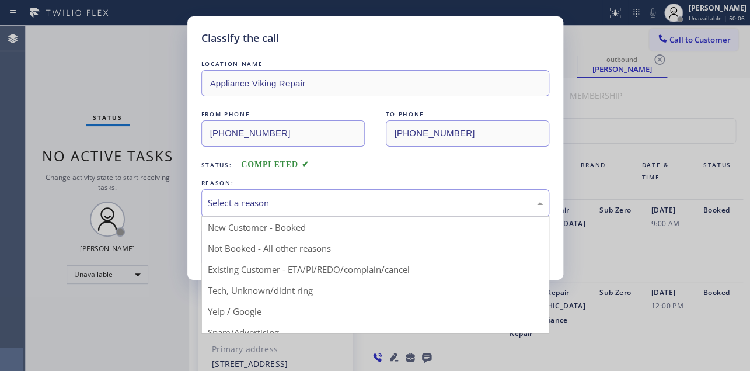
click at [227, 199] on div "Select a reason" at bounding box center [375, 202] width 335 height 13
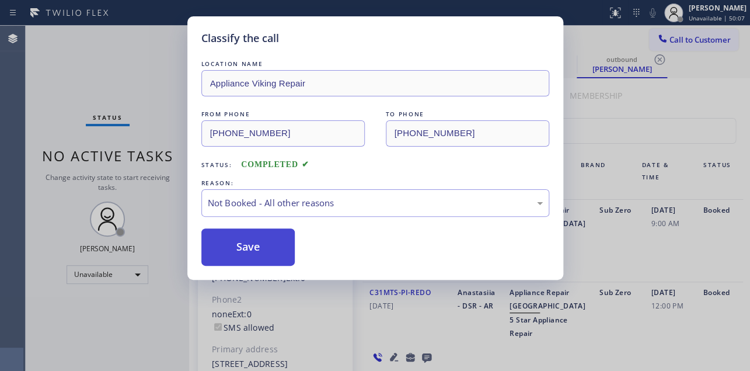
click at [245, 247] on button "Save" at bounding box center [248, 246] width 94 height 37
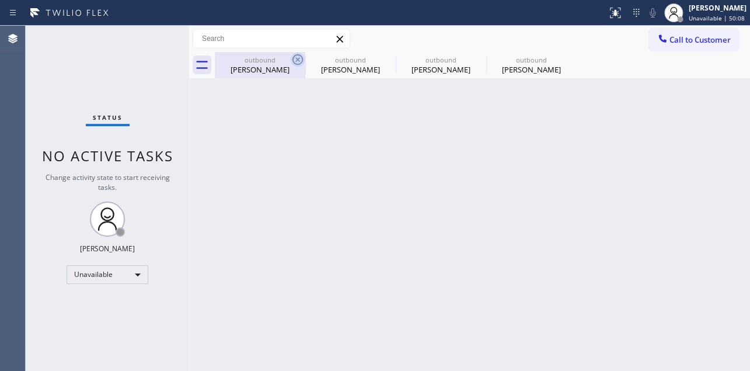
click at [295, 62] on icon at bounding box center [298, 60] width 14 height 14
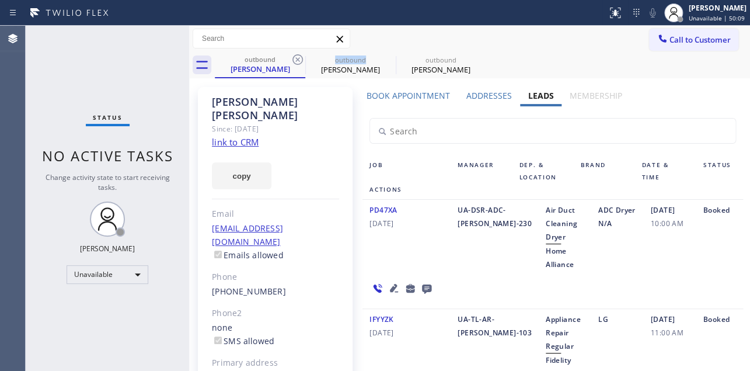
click at [295, 62] on icon at bounding box center [298, 60] width 14 height 14
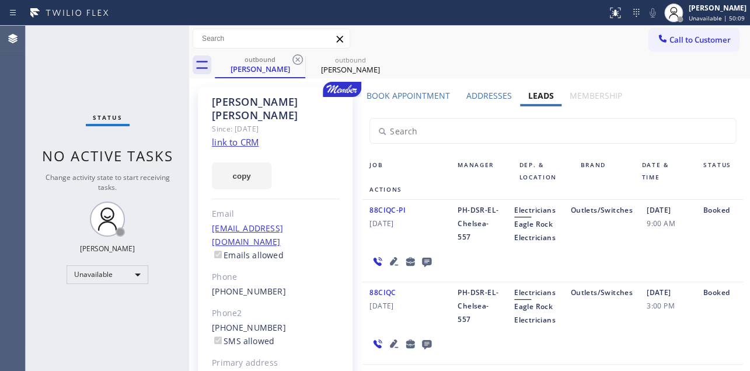
click at [295, 62] on icon at bounding box center [298, 60] width 14 height 14
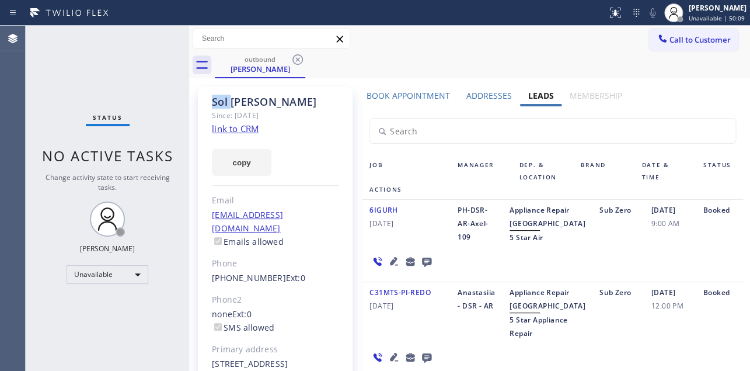
click at [295, 62] on icon at bounding box center [298, 60] width 14 height 14
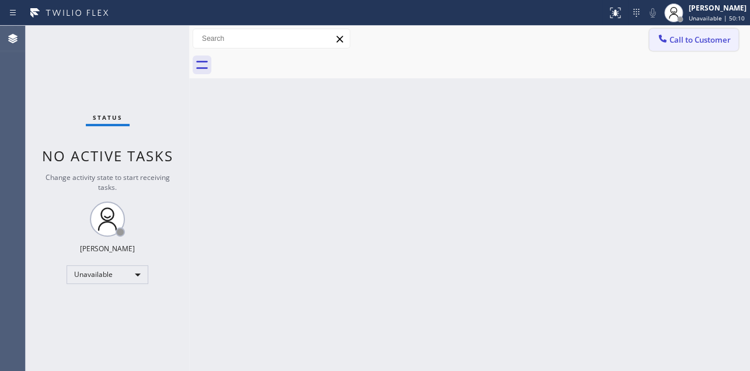
click at [706, 39] on span "Call to Customer" at bounding box center [700, 39] width 61 height 11
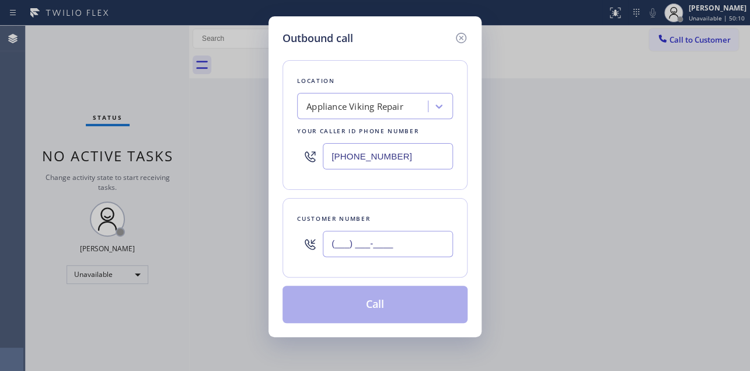
click at [333, 235] on input "(___) ___-____" at bounding box center [388, 244] width 130 height 26
paste input "323) 251-1035"
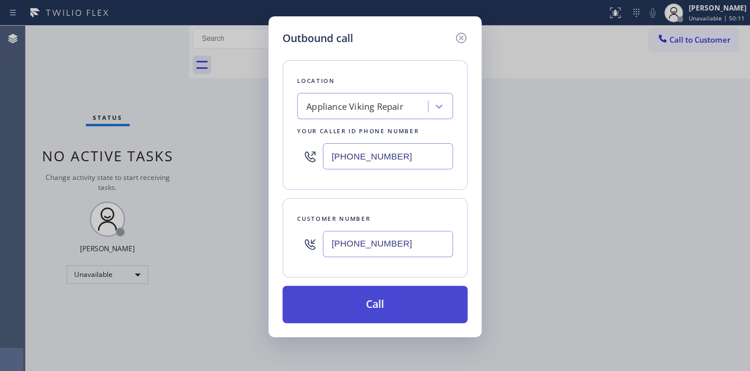
type input "[PHONE_NUMBER]"
click at [368, 308] on button "Call" at bounding box center [375, 304] width 185 height 37
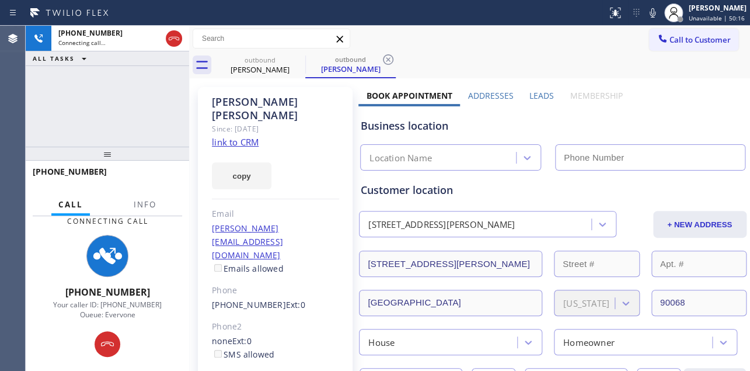
type input "[PHONE_NUMBER]"
click at [537, 93] on label "Leads" at bounding box center [542, 95] width 25 height 11
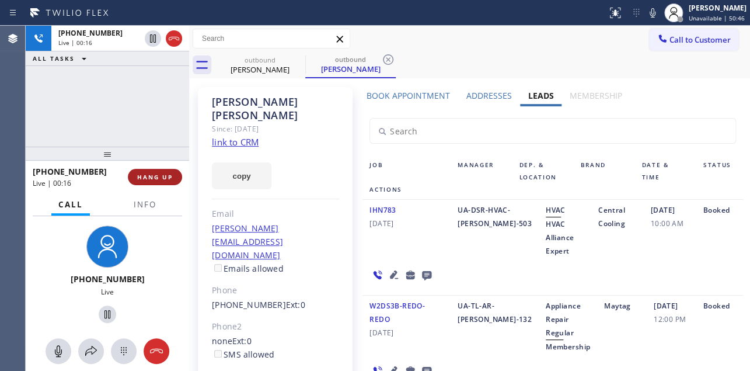
click at [150, 176] on span "HANG UP" at bounding box center [155, 177] width 36 height 8
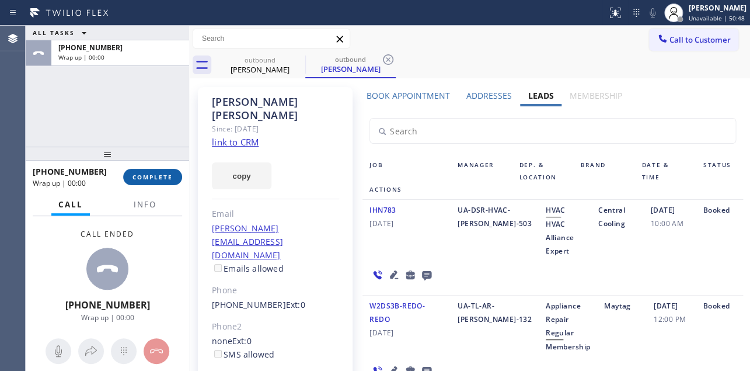
click at [162, 172] on button "COMPLETE" at bounding box center [152, 177] width 59 height 16
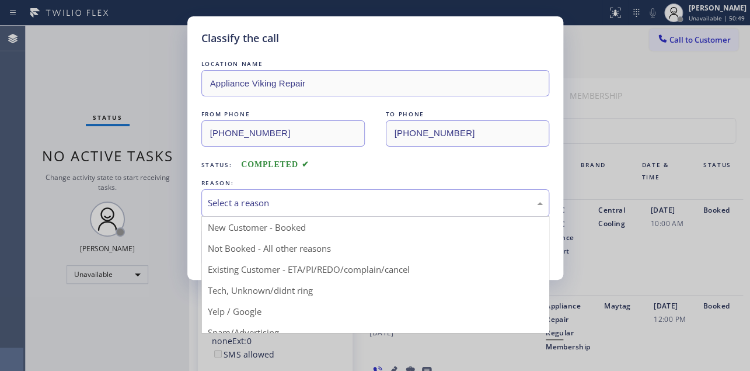
click at [293, 206] on div "Select a reason" at bounding box center [375, 202] width 335 height 13
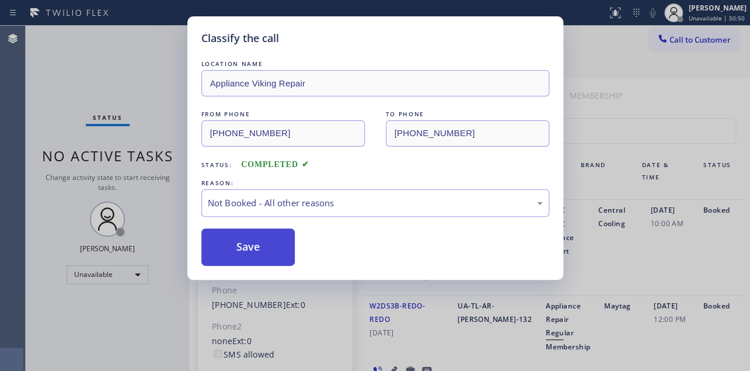
click at [244, 245] on button "Save" at bounding box center [248, 246] width 94 height 37
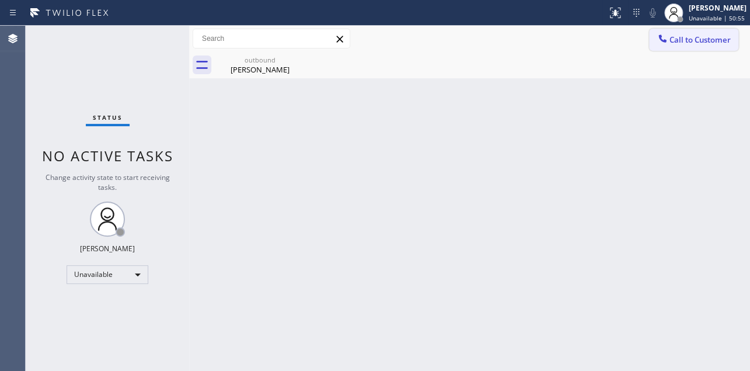
click at [699, 47] on button "Call to Customer" at bounding box center [693, 40] width 89 height 22
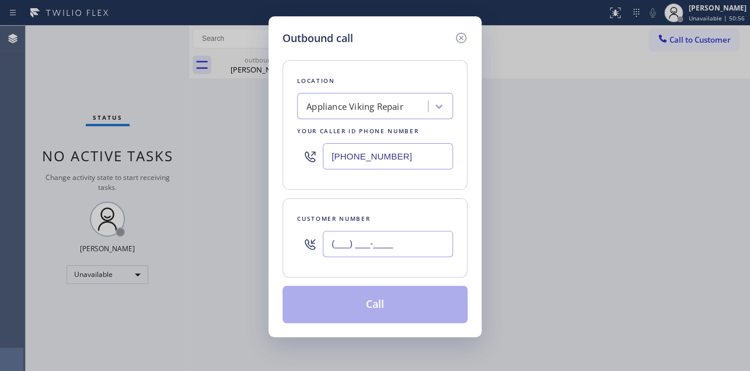
click at [375, 246] on input "(___) ___-____" at bounding box center [388, 244] width 130 height 26
paste input "425) 389-0969"
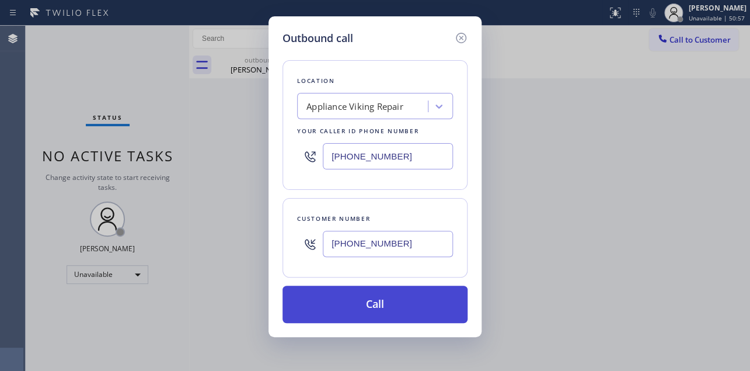
click at [375, 299] on button "Call" at bounding box center [375, 304] width 185 height 37
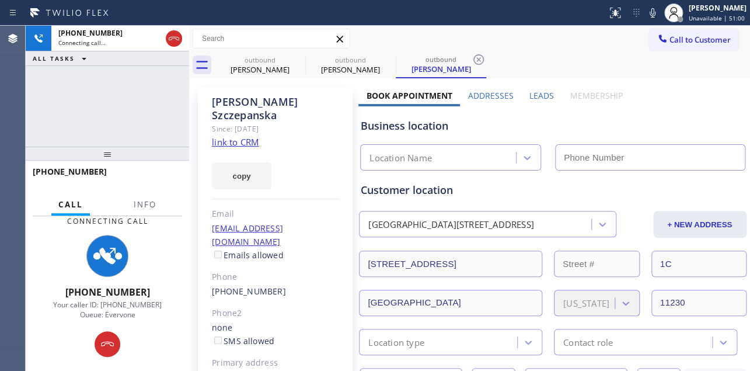
click at [531, 99] on label "Leads" at bounding box center [542, 95] width 25 height 11
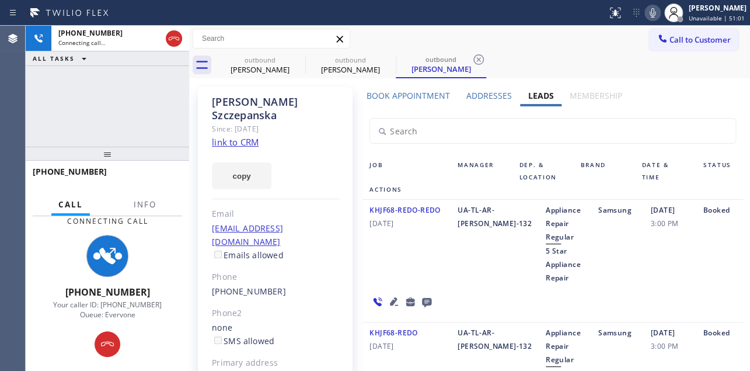
click at [646, 11] on icon at bounding box center [653, 13] width 14 height 14
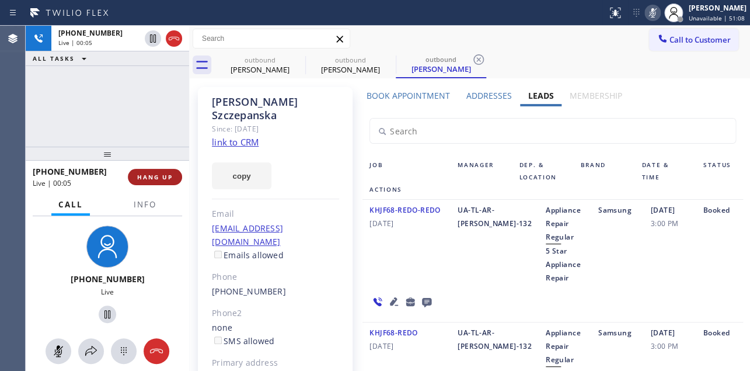
click at [139, 175] on span "HANG UP" at bounding box center [155, 177] width 36 height 8
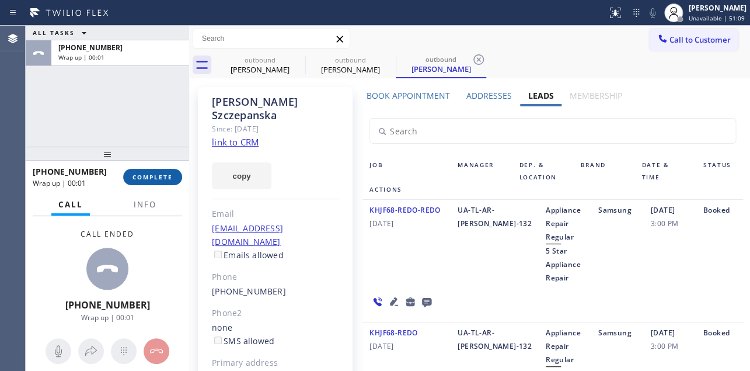
click at [148, 177] on span "COMPLETE" at bounding box center [153, 177] width 40 height 8
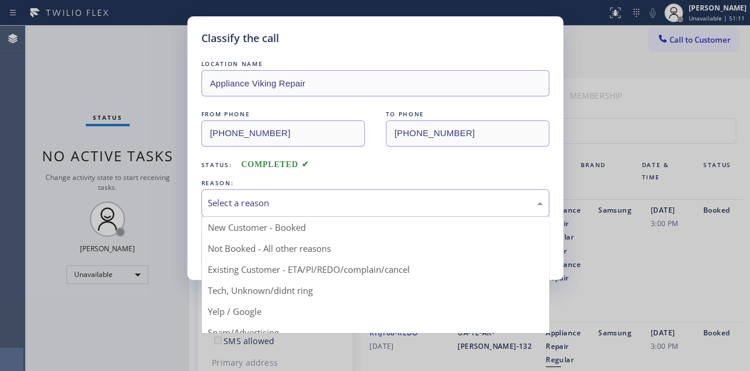
click at [281, 199] on div "Select a reason" at bounding box center [375, 202] width 335 height 13
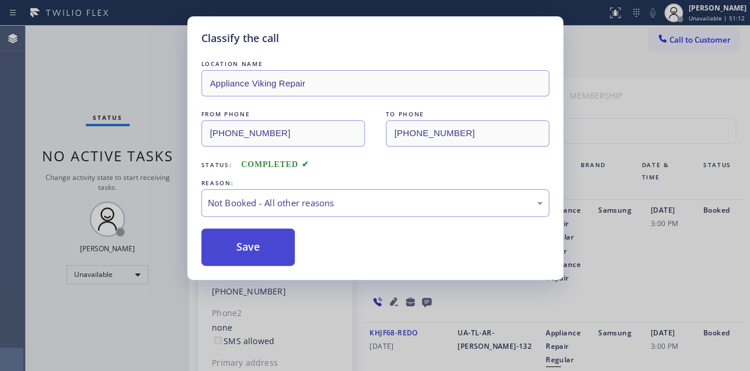
click at [252, 236] on button "Save" at bounding box center [248, 246] width 94 height 37
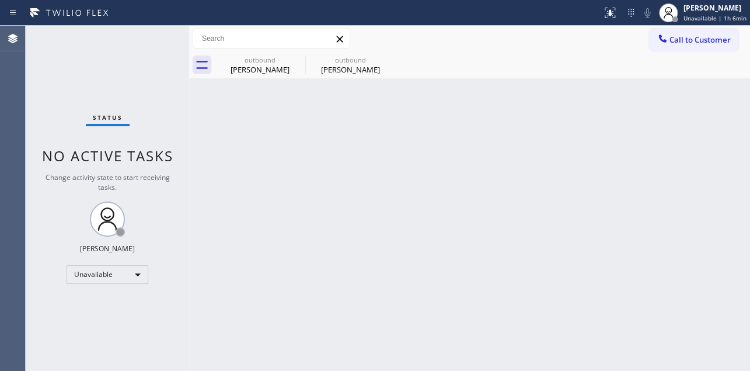
click at [659, 37] on icon at bounding box center [663, 39] width 12 height 12
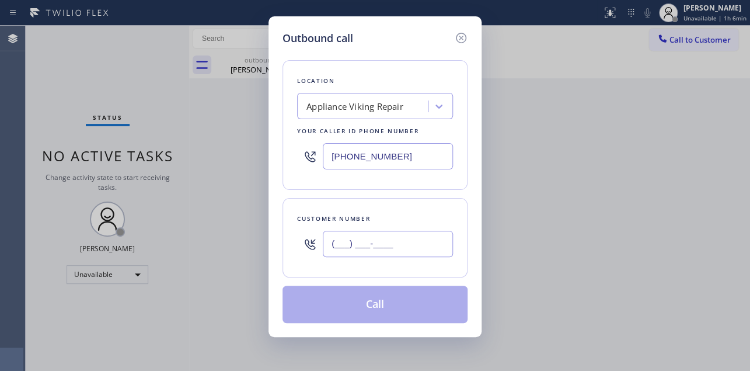
click at [343, 245] on input "(___) ___-____" at bounding box center [388, 244] width 130 height 26
paste input "415) 328-1698"
type input "[PHONE_NUMBER]"
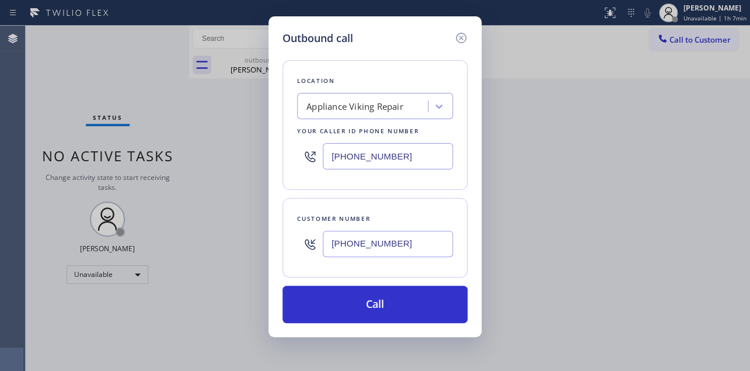
drag, startPoint x: 395, startPoint y: 51, endPoint x: 394, endPoint y: 61, distance: 10.0
click at [395, 51] on div "Location Appliance Viking Repair Your caller id phone number [PHONE_NUMBER] Cus…" at bounding box center [375, 184] width 185 height 277
drag, startPoint x: 402, startPoint y: 154, endPoint x: 222, endPoint y: 157, distance: 179.9
click at [222, 157] on div "Outbound call Location Appliance Viking Repair Your caller id phone number [PHO…" at bounding box center [375, 185] width 750 height 371
paste input "818) 732-8552"
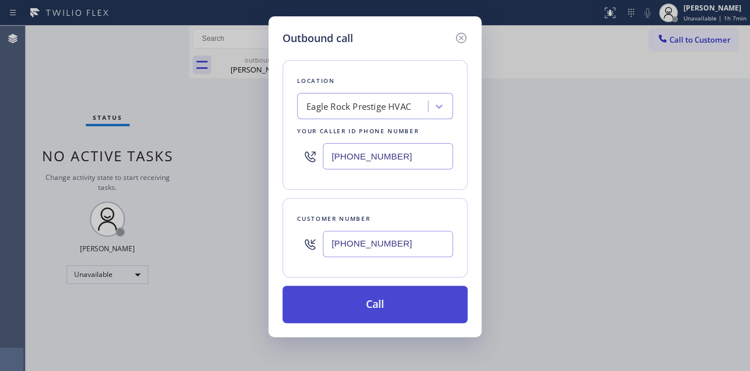
type input "[PHONE_NUMBER]"
click at [374, 291] on button "Call" at bounding box center [375, 304] width 185 height 37
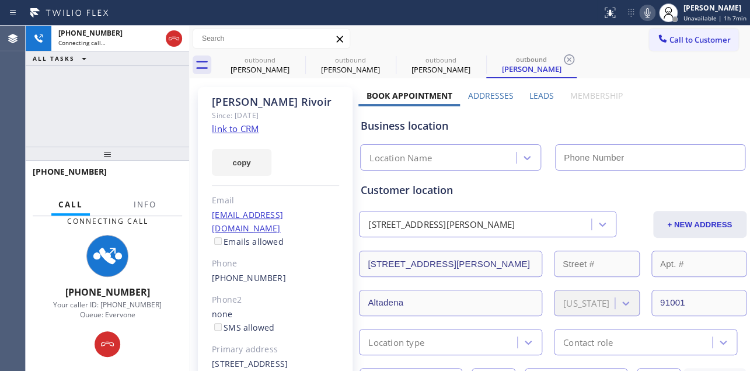
click at [625, 119] on div "Business location" at bounding box center [553, 126] width 384 height 16
type input "[PHONE_NUMBER]"
click at [539, 92] on label "Leads" at bounding box center [542, 95] width 25 height 11
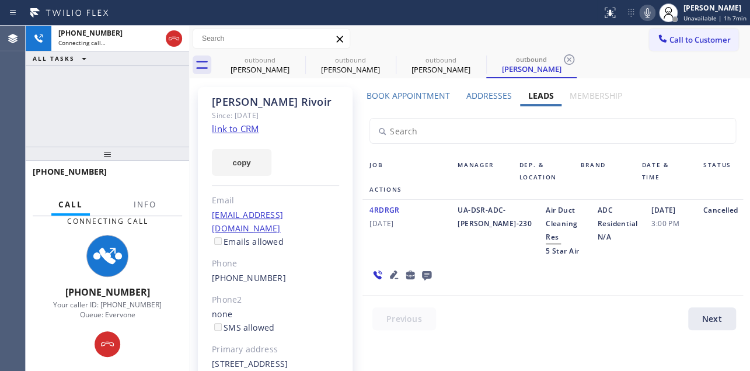
click at [427, 271] on icon at bounding box center [426, 275] width 9 height 9
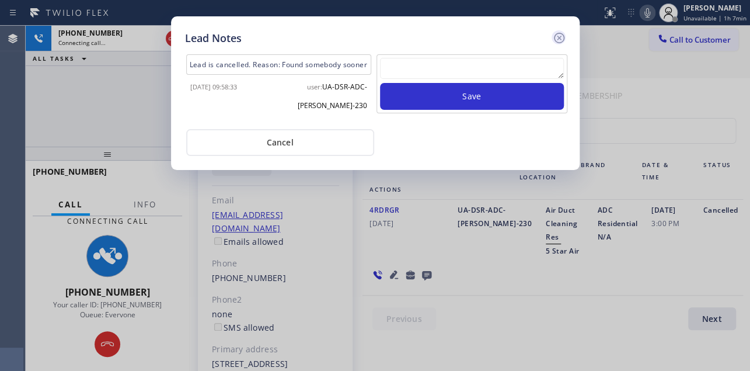
click at [556, 39] on icon at bounding box center [559, 38] width 14 height 14
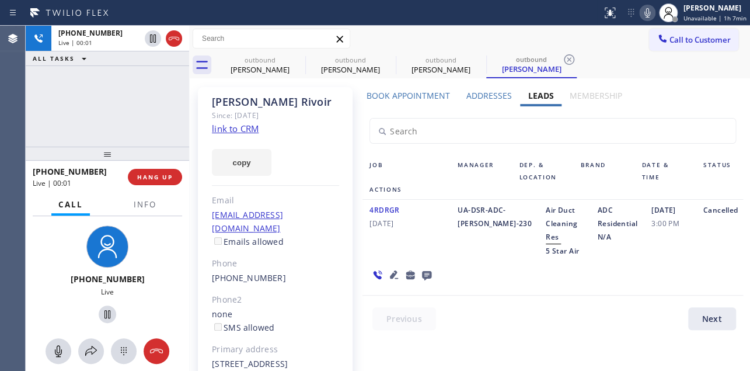
click at [621, 307] on div at bounding box center [560, 321] width 394 height 29
click at [160, 175] on span "HANG UP" at bounding box center [155, 177] width 36 height 8
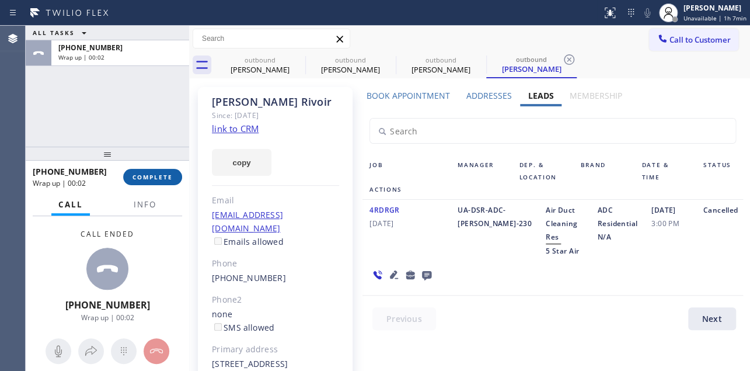
click at [138, 179] on span "COMPLETE" at bounding box center [153, 177] width 40 height 8
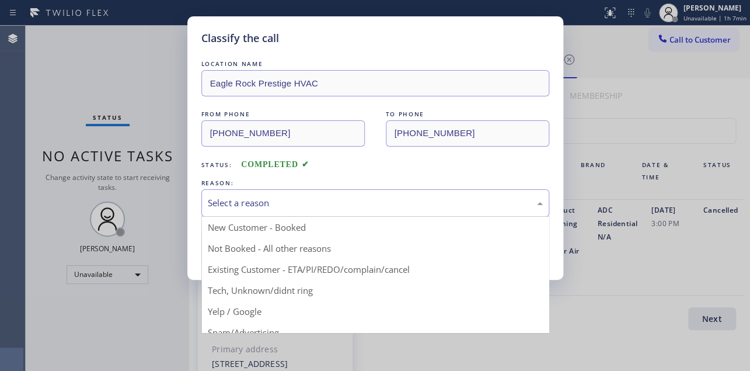
click at [289, 199] on div "Select a reason" at bounding box center [375, 202] width 335 height 13
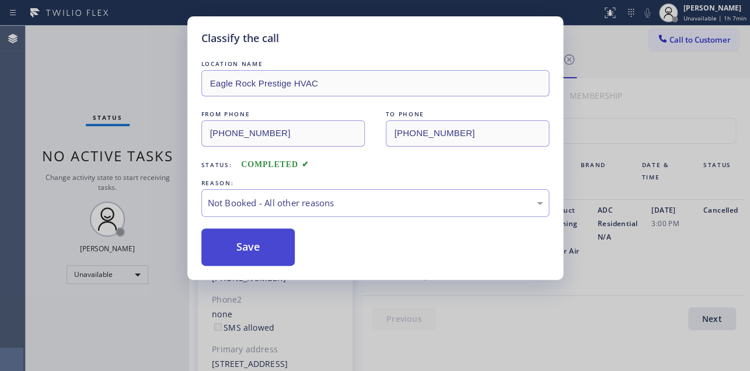
click at [254, 250] on button "Save" at bounding box center [248, 246] width 94 height 37
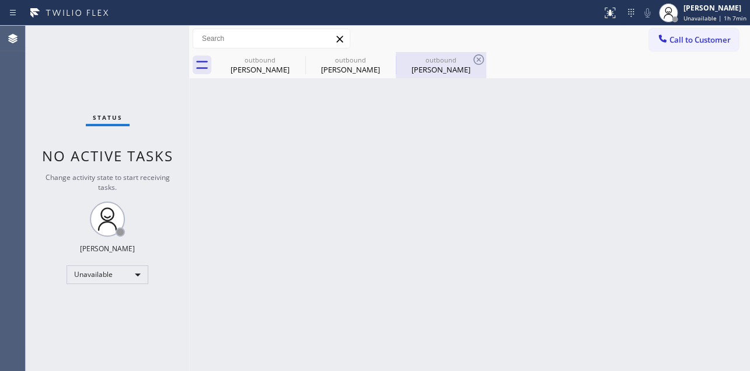
click at [437, 68] on div "[PERSON_NAME]" at bounding box center [441, 69] width 88 height 11
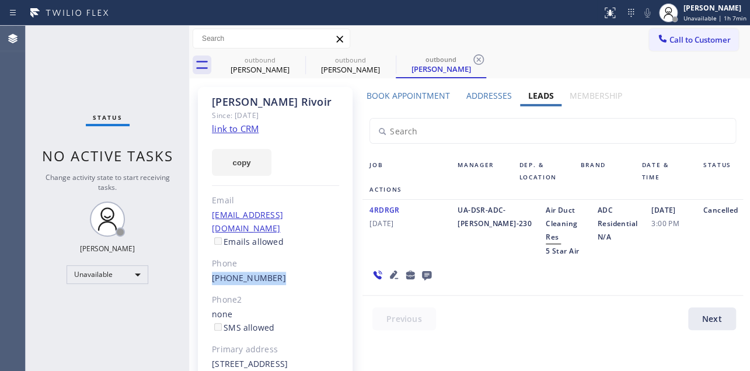
drag, startPoint x: 277, startPoint y: 268, endPoint x: 201, endPoint y: 267, distance: 75.9
click at [201, 267] on div "[PERSON_NAME] Since: [DATE] link to CRM copy Email [EMAIL_ADDRESS][DOMAIN_NAME]…" at bounding box center [275, 267] width 155 height 361
copy link "[PHONE_NUMBER]"
click at [322, 271] on div "[PHONE_NUMBER]" at bounding box center [275, 277] width 127 height 13
click at [255, 272] on link "[PHONE_NUMBER]" at bounding box center [249, 277] width 74 height 11
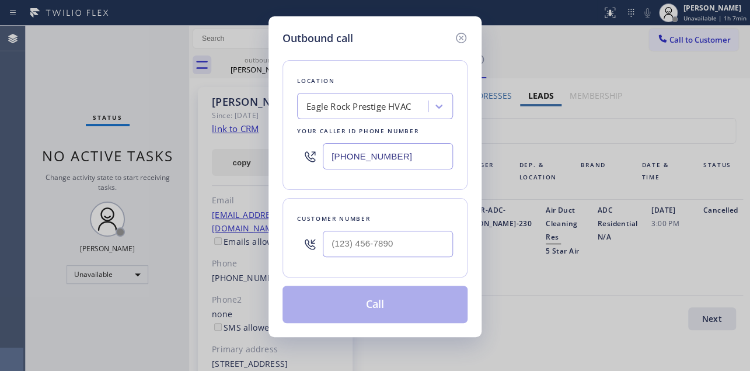
type input "[PHONE_NUMBER]"
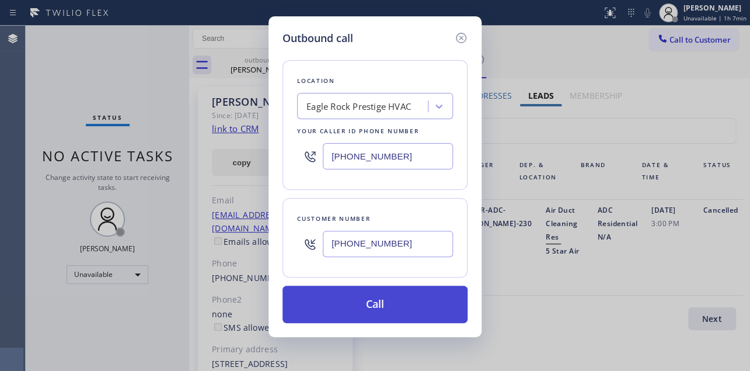
click at [378, 300] on button "Call" at bounding box center [375, 304] width 185 height 37
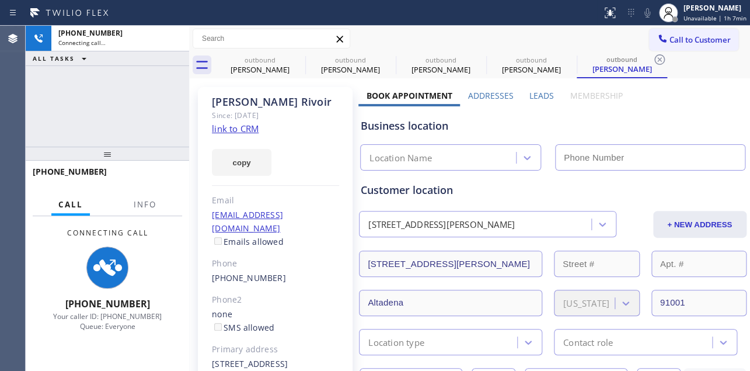
type input "[PHONE_NUMBER]"
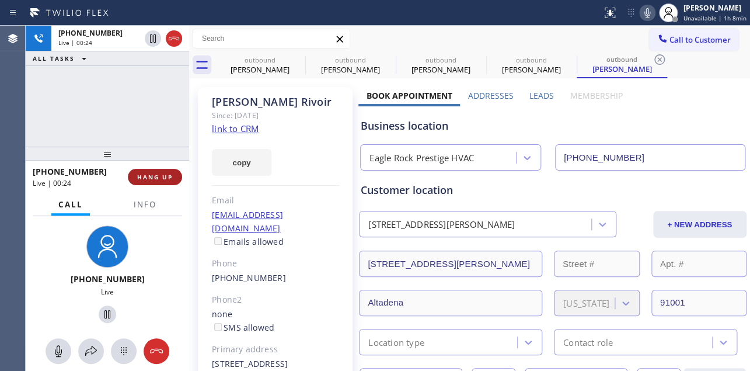
click at [159, 170] on button "HANG UP" at bounding box center [155, 177] width 54 height 16
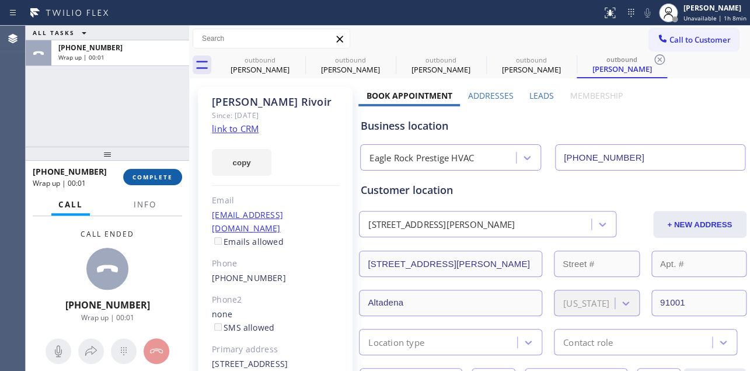
click at [154, 177] on span "COMPLETE" at bounding box center [153, 177] width 40 height 8
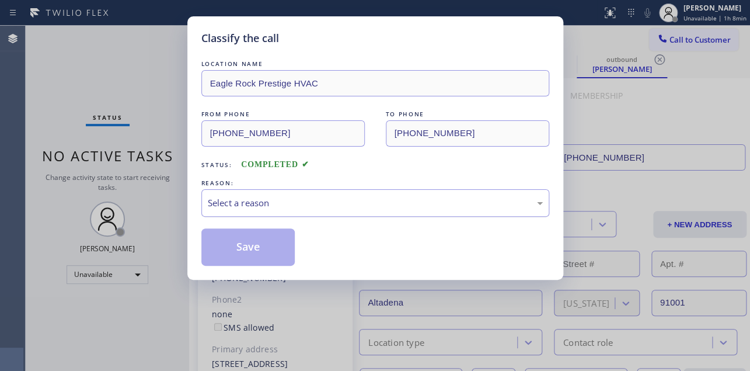
click at [266, 202] on div "Select a reason" at bounding box center [375, 202] width 335 height 13
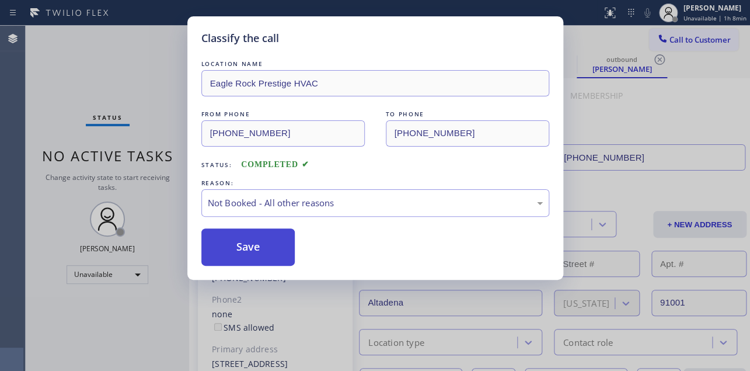
click at [249, 245] on button "Save" at bounding box center [248, 246] width 94 height 37
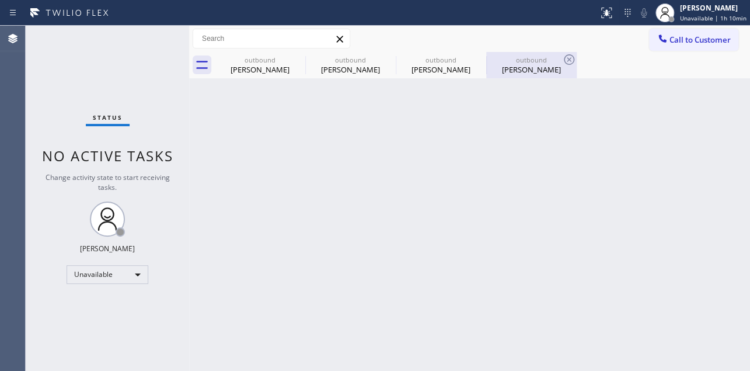
click at [527, 70] on div "[PERSON_NAME]" at bounding box center [532, 69] width 88 height 11
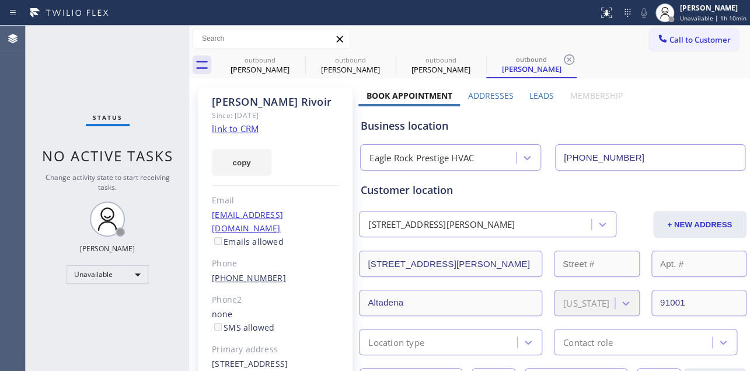
click at [244, 272] on link "[PHONE_NUMBER]" at bounding box center [249, 277] width 74 height 11
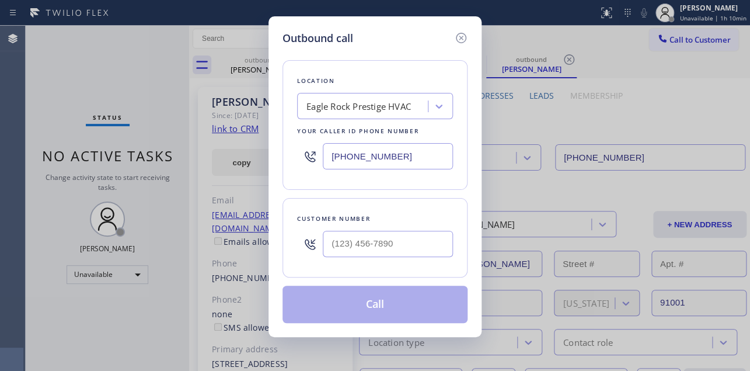
type input "[PHONE_NUMBER]"
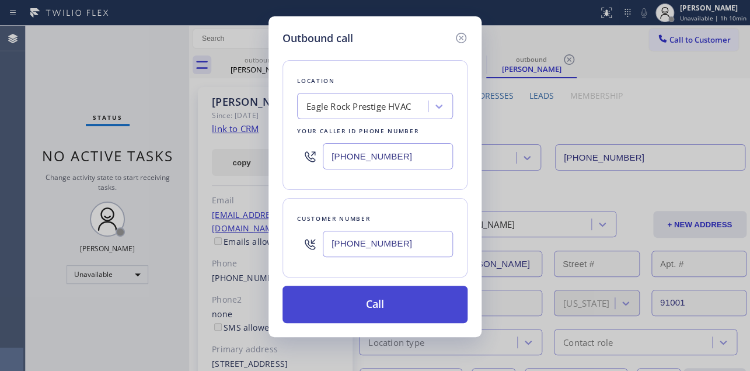
click at [374, 297] on button "Call" at bounding box center [375, 304] width 185 height 37
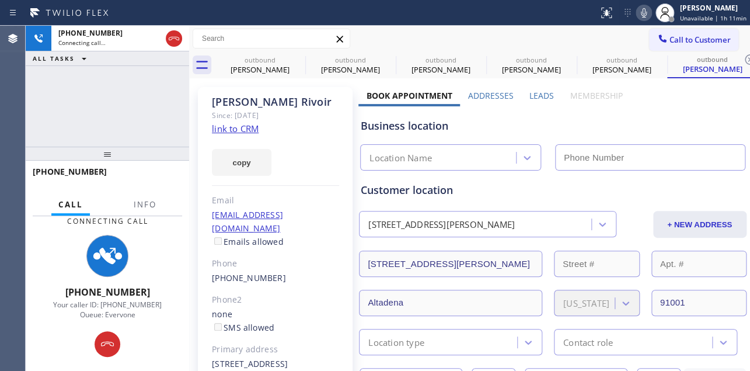
type input "[PHONE_NUMBER]"
click at [532, 96] on label "Leads" at bounding box center [542, 95] width 25 height 11
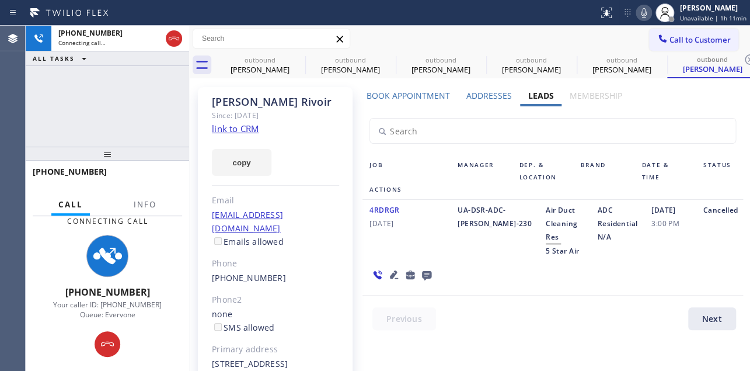
click at [423, 271] on icon at bounding box center [426, 275] width 9 height 9
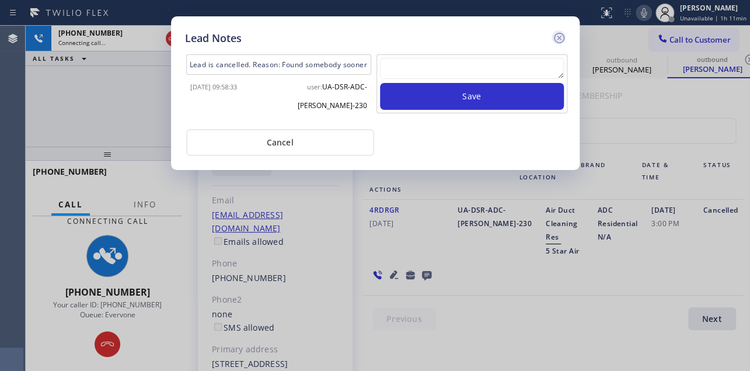
click at [556, 37] on icon at bounding box center [559, 38] width 14 height 14
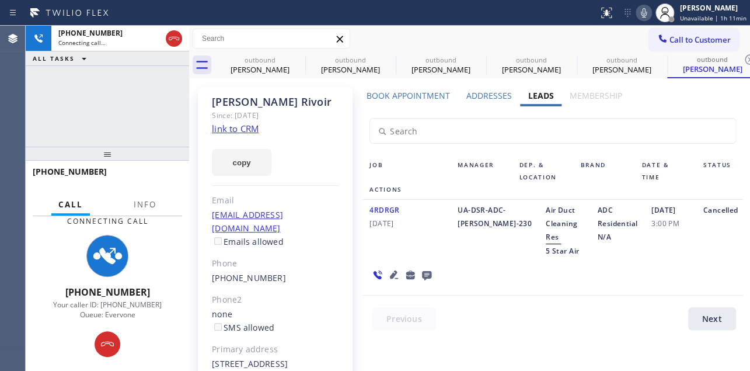
click at [408, 97] on label "Book Appointment" at bounding box center [408, 95] width 83 height 11
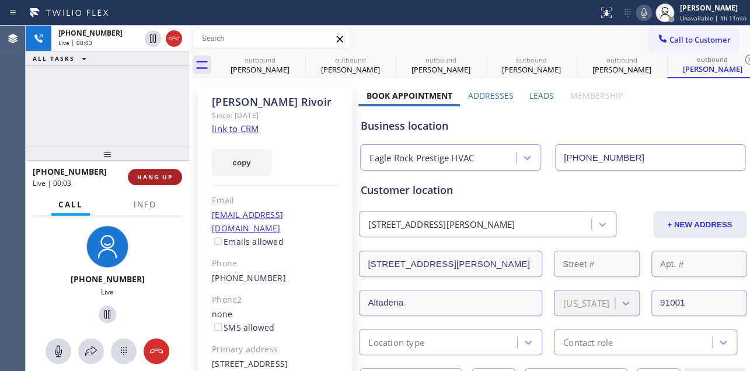
click at [144, 181] on button "HANG UP" at bounding box center [155, 177] width 54 height 16
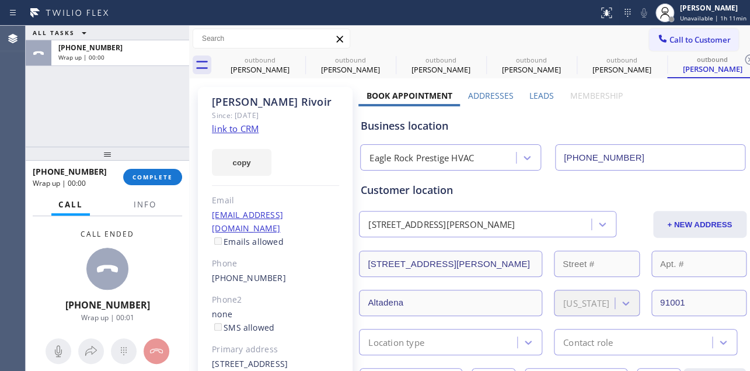
click at [157, 161] on div at bounding box center [107, 154] width 163 height 14
click at [158, 180] on span "COMPLETE" at bounding box center [153, 177] width 40 height 8
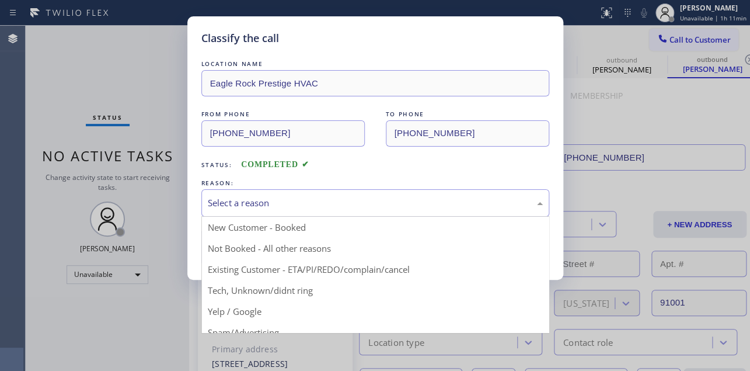
click at [292, 199] on div "Select a reason" at bounding box center [375, 202] width 335 height 13
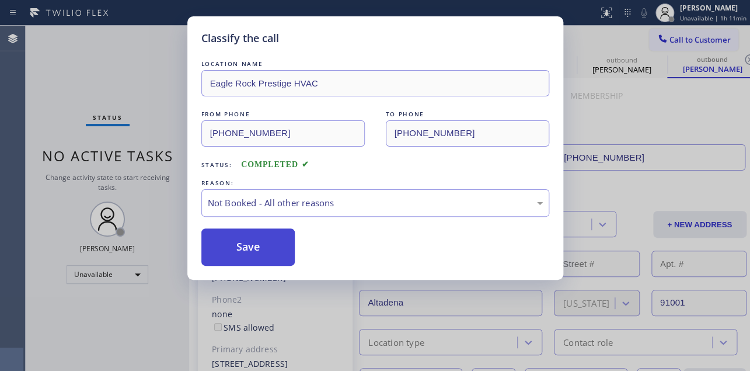
click at [228, 245] on button "Save" at bounding box center [248, 246] width 94 height 37
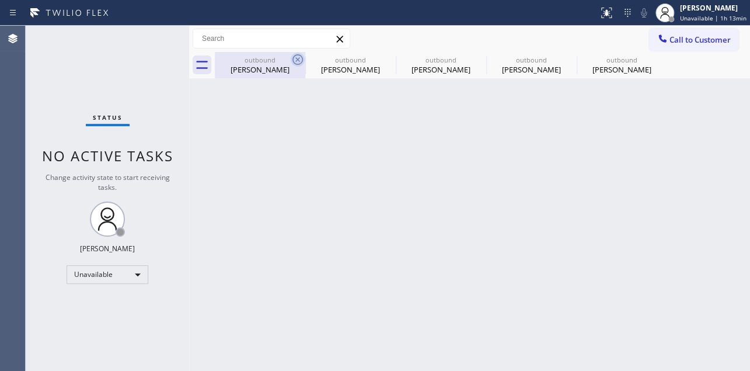
click at [300, 61] on icon at bounding box center [298, 60] width 14 height 14
click at [0, 0] on icon at bounding box center [0, 0] width 0 height 0
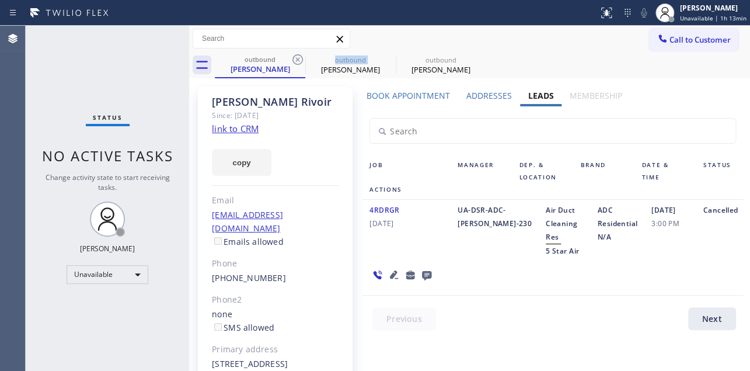
click at [300, 61] on icon at bounding box center [298, 60] width 14 height 14
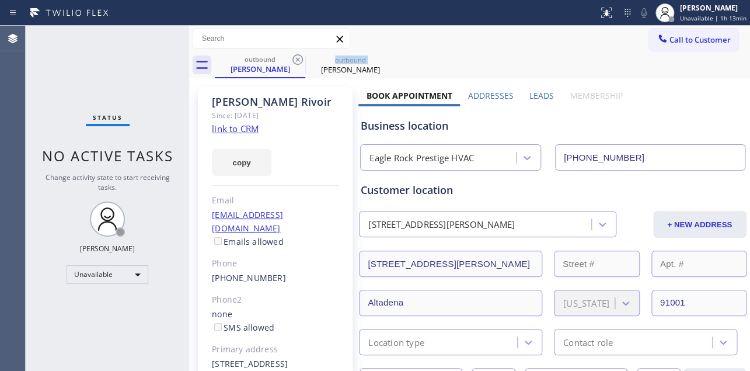
click at [300, 61] on icon at bounding box center [298, 60] width 14 height 14
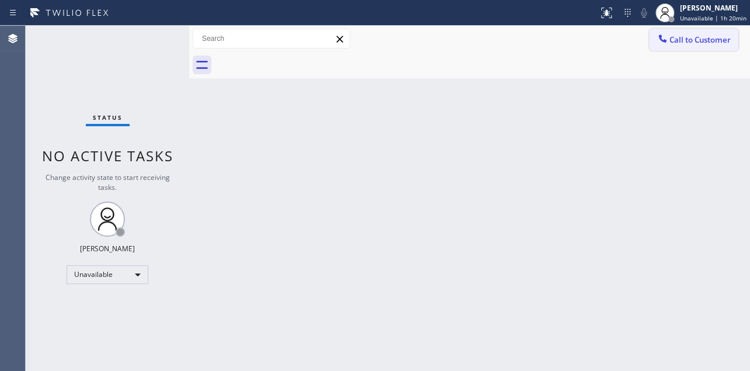
click at [685, 31] on button "Call to Customer" at bounding box center [693, 40] width 89 height 22
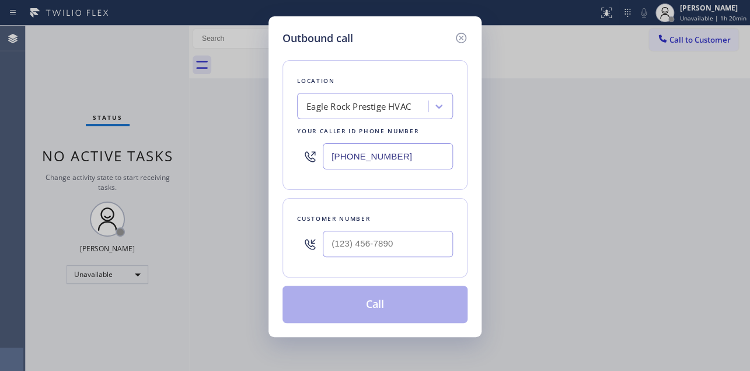
type input "(___) ___-____"
click at [371, 255] on input "(___) ___-____" at bounding box center [388, 244] width 130 height 26
click at [402, 50] on div "Location [GEOGRAPHIC_DATA] Prestige HVAC Your caller id phone number [PHONE_NUM…" at bounding box center [375, 184] width 185 height 277
click at [368, 239] on input "(___) ___-____" at bounding box center [388, 244] width 130 height 26
paste input "415) 328-1698"
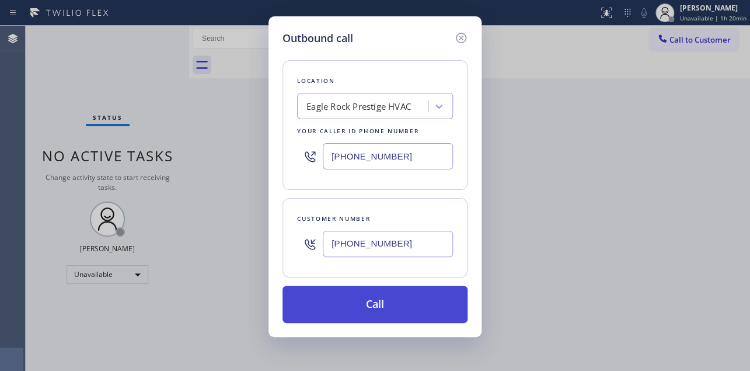
type input "[PHONE_NUMBER]"
click at [377, 310] on button "Call" at bounding box center [375, 304] width 185 height 37
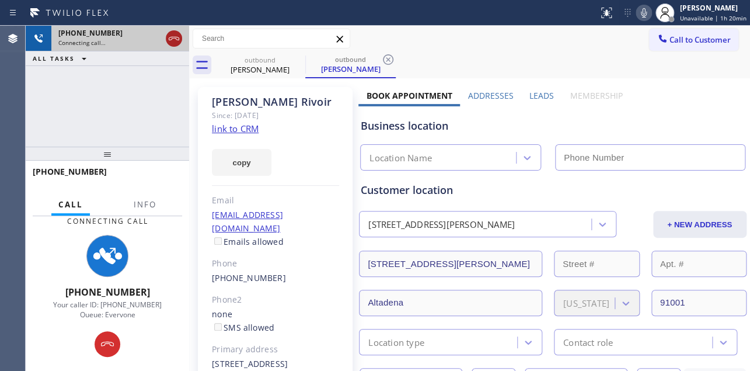
click at [169, 42] on icon at bounding box center [174, 39] width 14 height 14
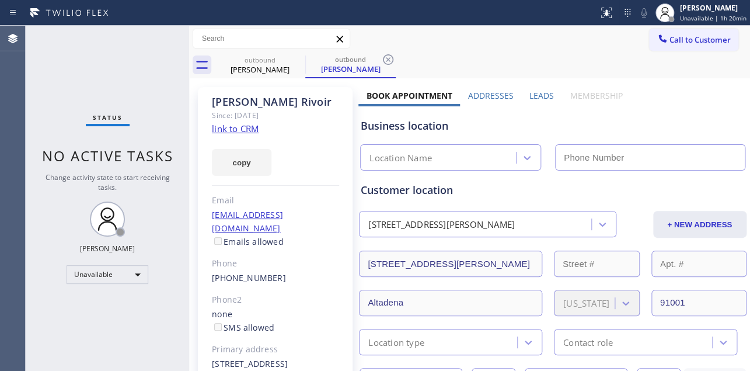
type input "[PHONE_NUMBER]"
click at [252, 133] on link "link to CRM" at bounding box center [235, 129] width 47 height 12
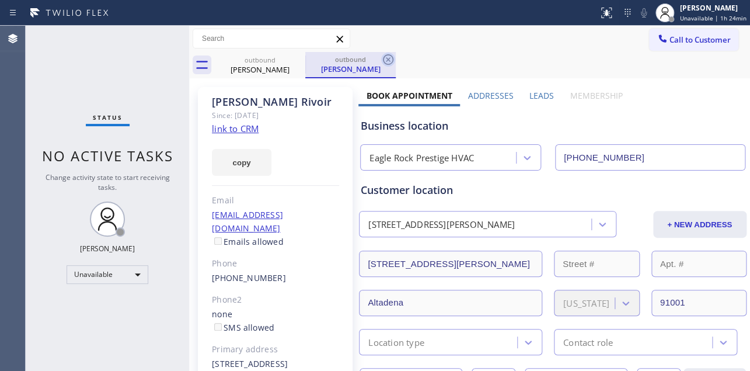
click at [391, 61] on icon at bounding box center [388, 60] width 14 height 14
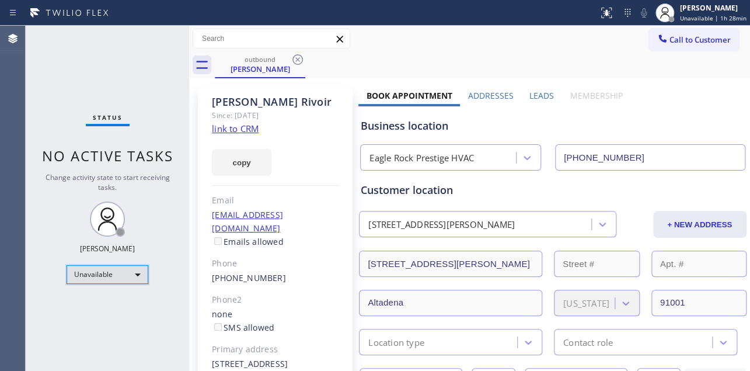
click at [121, 268] on div "Unavailable" at bounding box center [108, 274] width 82 height 19
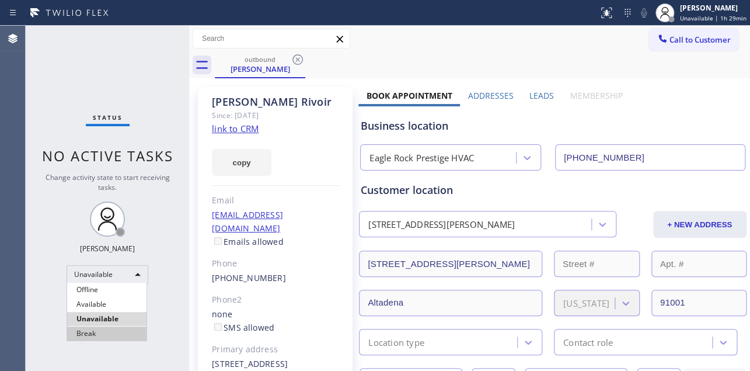
click at [105, 336] on li "Break" at bounding box center [106, 333] width 79 height 14
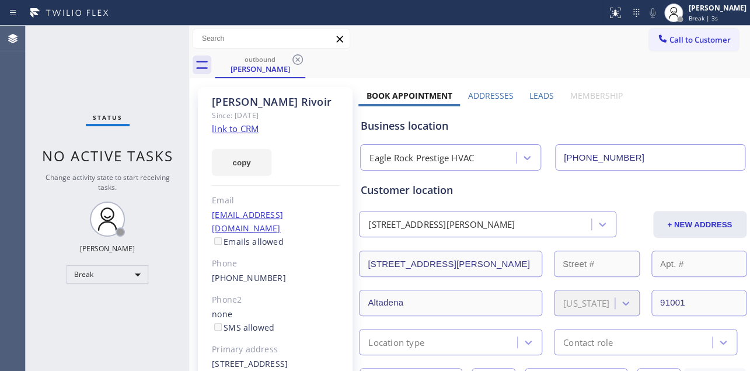
click at [561, 55] on div "outbound [PERSON_NAME]" at bounding box center [482, 65] width 535 height 26
